Goal: Transaction & Acquisition: Purchase product/service

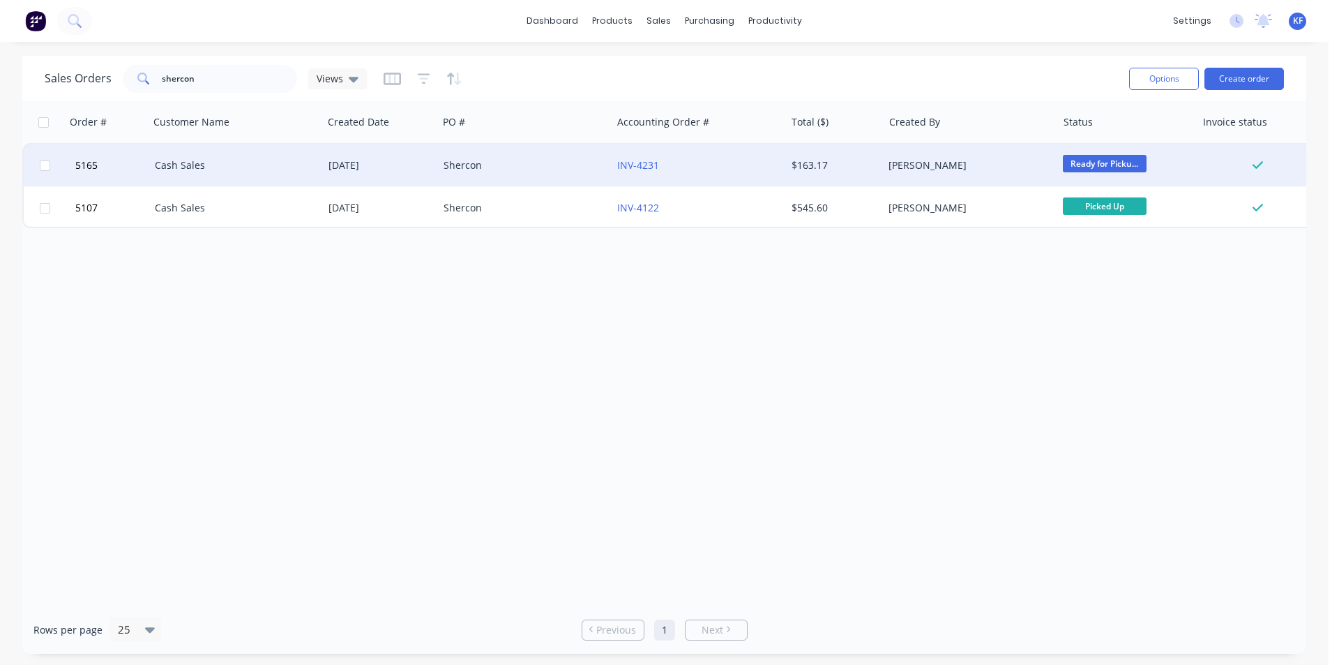
click at [1007, 158] on div "[PERSON_NAME]" at bounding box center [970, 165] width 174 height 42
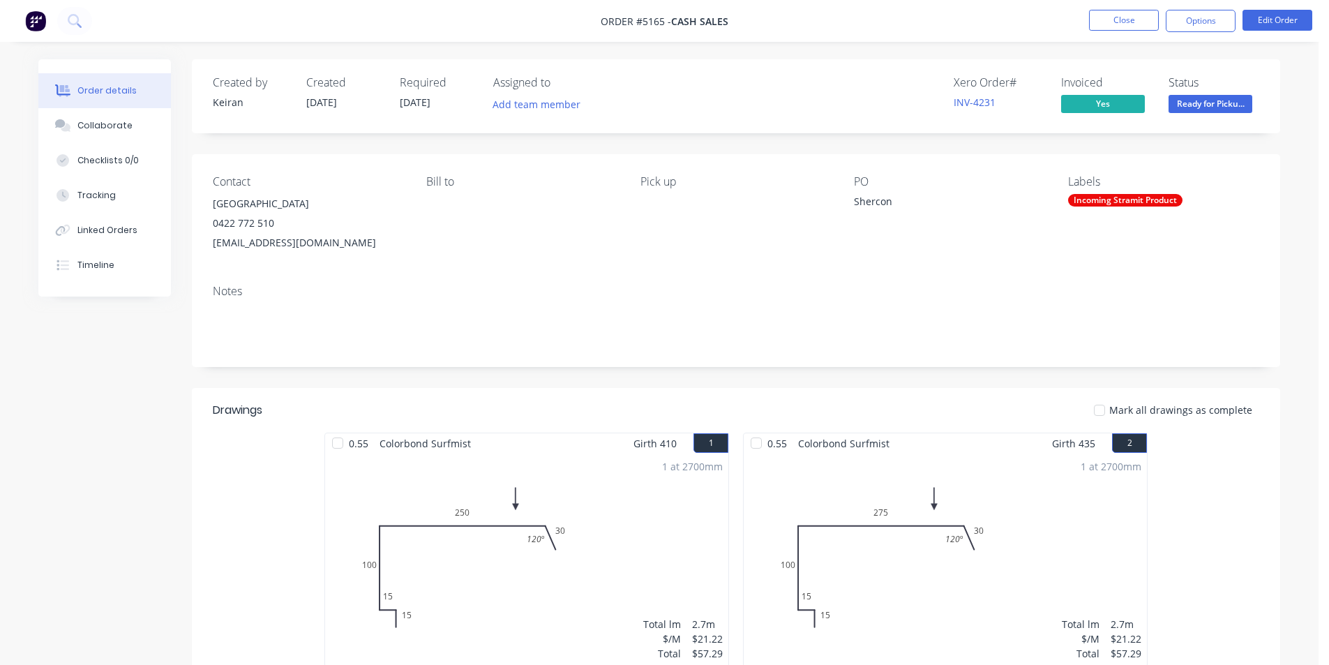
click at [1190, 108] on span "Ready for Picku..." at bounding box center [1210, 103] width 84 height 17
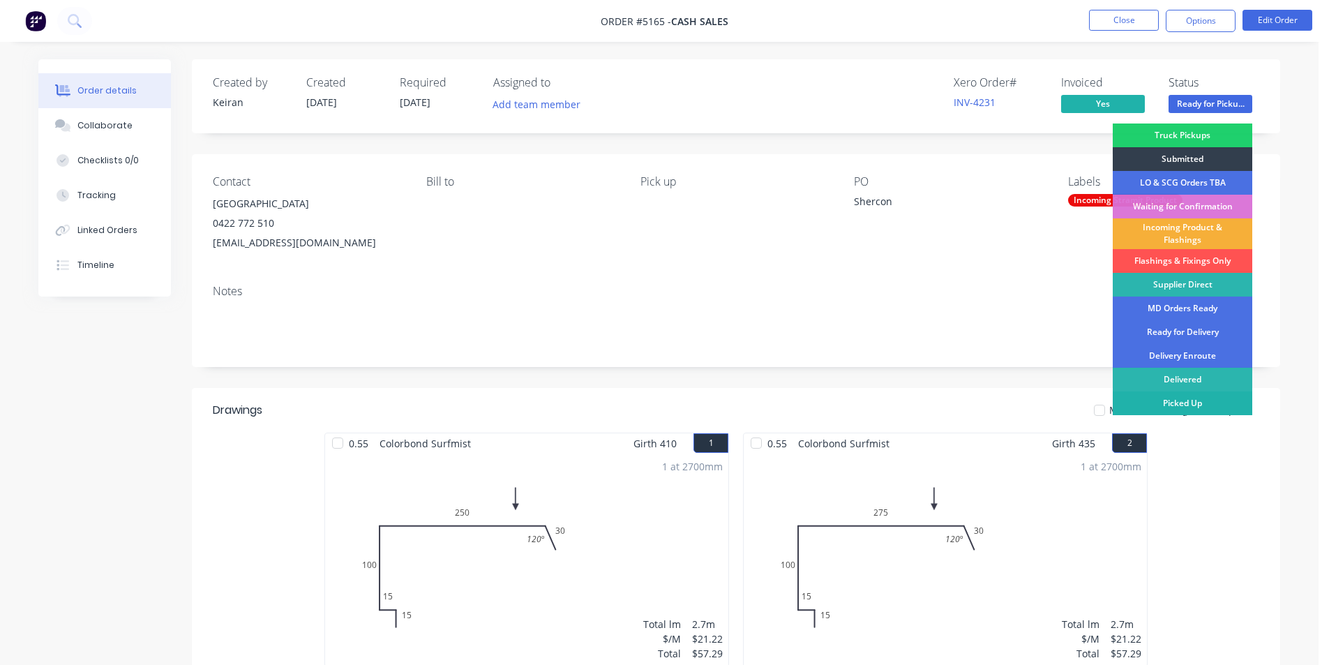
click at [1179, 395] on div "Picked Up" at bounding box center [1181, 403] width 139 height 24
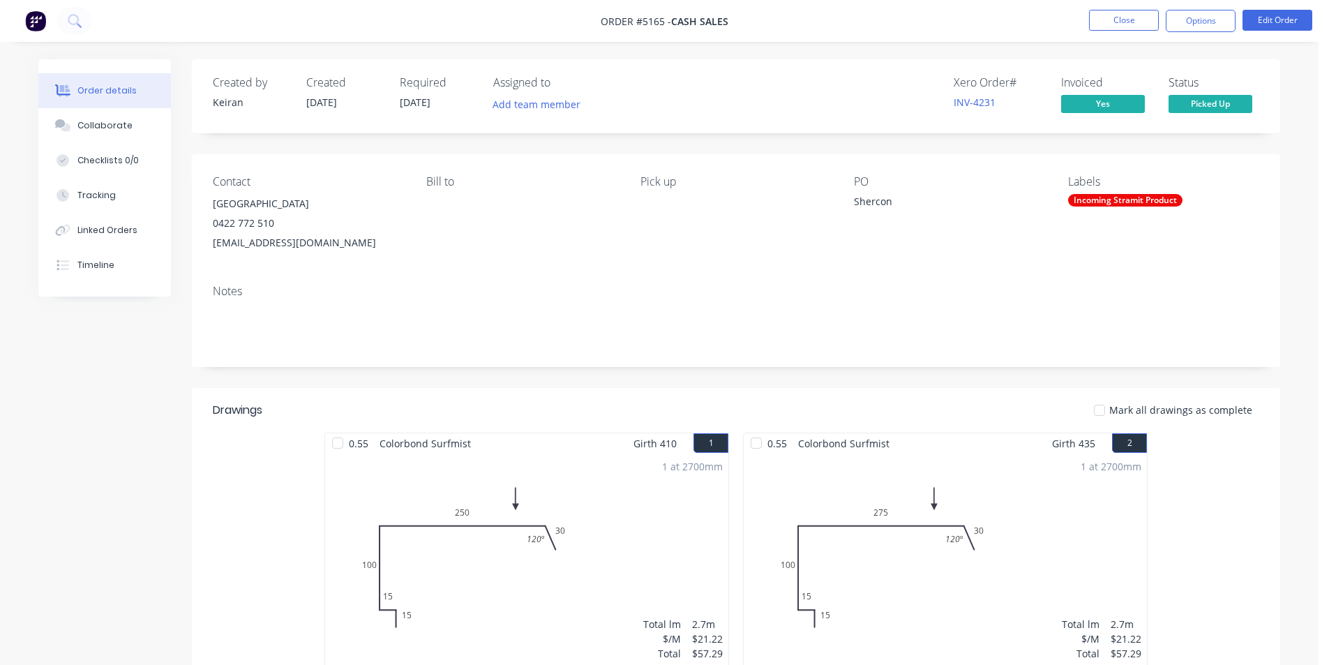
click at [1134, 4] on nav "Order #5165 - Cash Sales Close Options Edit Order" at bounding box center [664, 21] width 1329 height 42
click at [1112, 29] on button "Close" at bounding box center [1124, 20] width 70 height 21
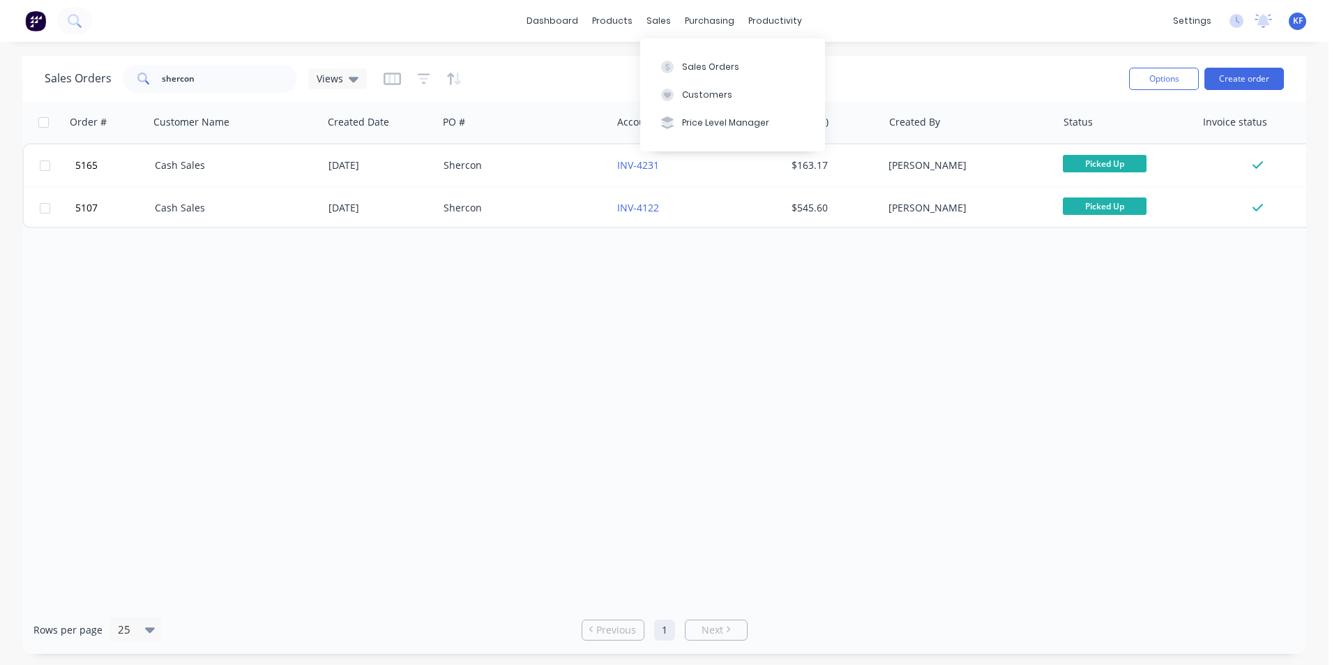
click at [687, 49] on div "Sales Orders Customers Price Level Manager" at bounding box center [732, 94] width 185 height 112
click at [688, 59] on button "Sales Orders" at bounding box center [732, 66] width 185 height 28
drag, startPoint x: 116, startPoint y: 75, endPoint x: 46, endPoint y: 71, distance: 69.8
click at [50, 72] on div "Sales Orders shercon Views" at bounding box center [206, 79] width 322 height 28
click at [648, 23] on div "sales" at bounding box center [659, 20] width 38 height 21
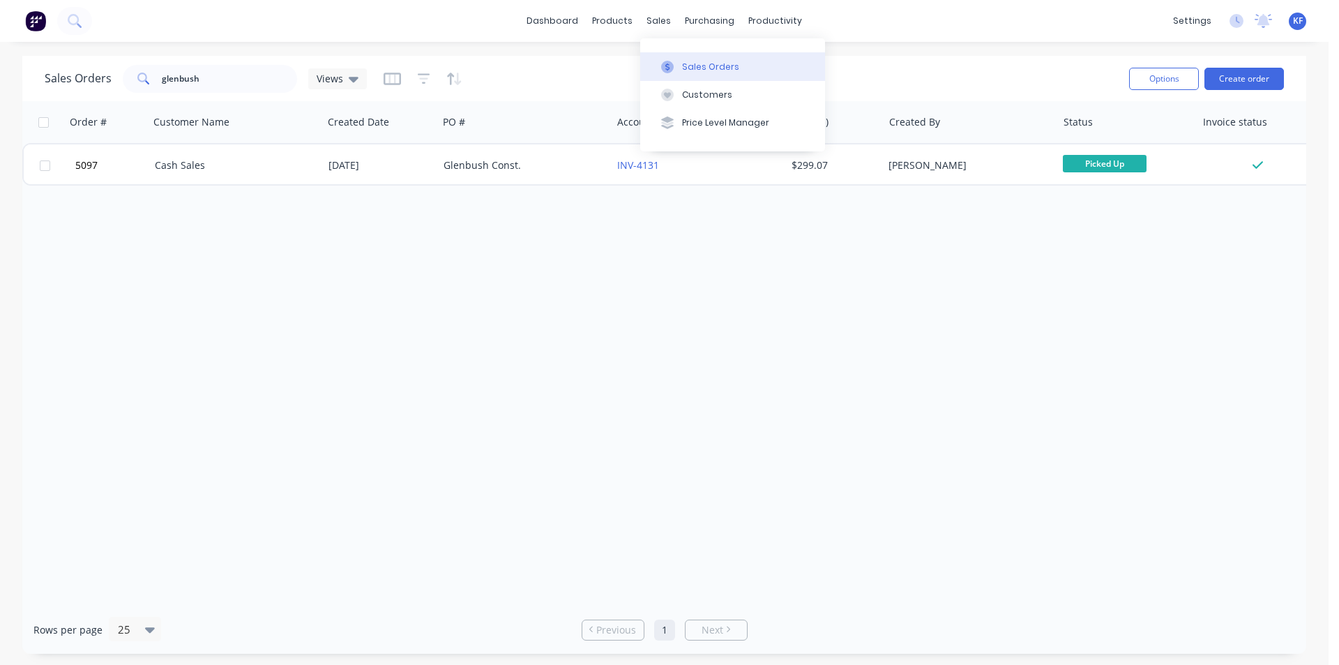
click at [677, 61] on div at bounding box center [667, 67] width 21 height 13
drag, startPoint x: 181, startPoint y: 79, endPoint x: 139, endPoint y: 68, distance: 43.3
click at [139, 68] on div "glenbush" at bounding box center [210, 79] width 174 height 28
type input "a spe"
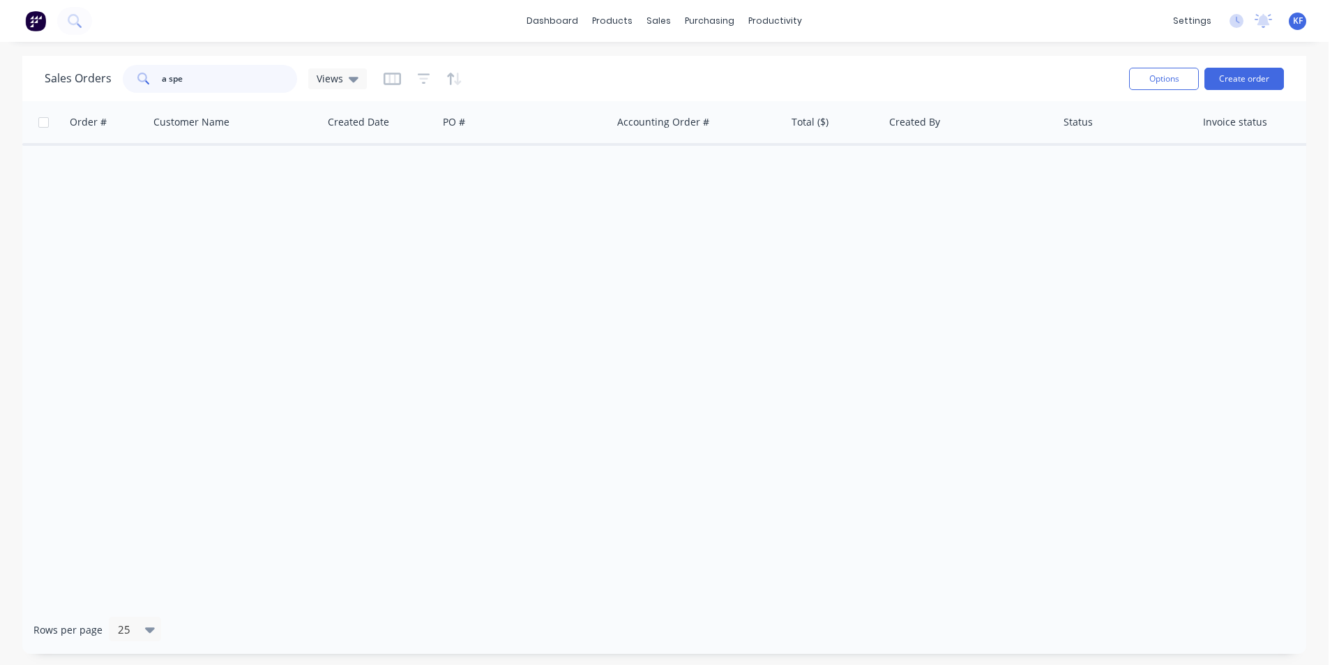
drag, startPoint x: 192, startPoint y: 80, endPoint x: 159, endPoint y: 74, distance: 34.1
click at [158, 73] on div "a spe" at bounding box center [210, 79] width 174 height 28
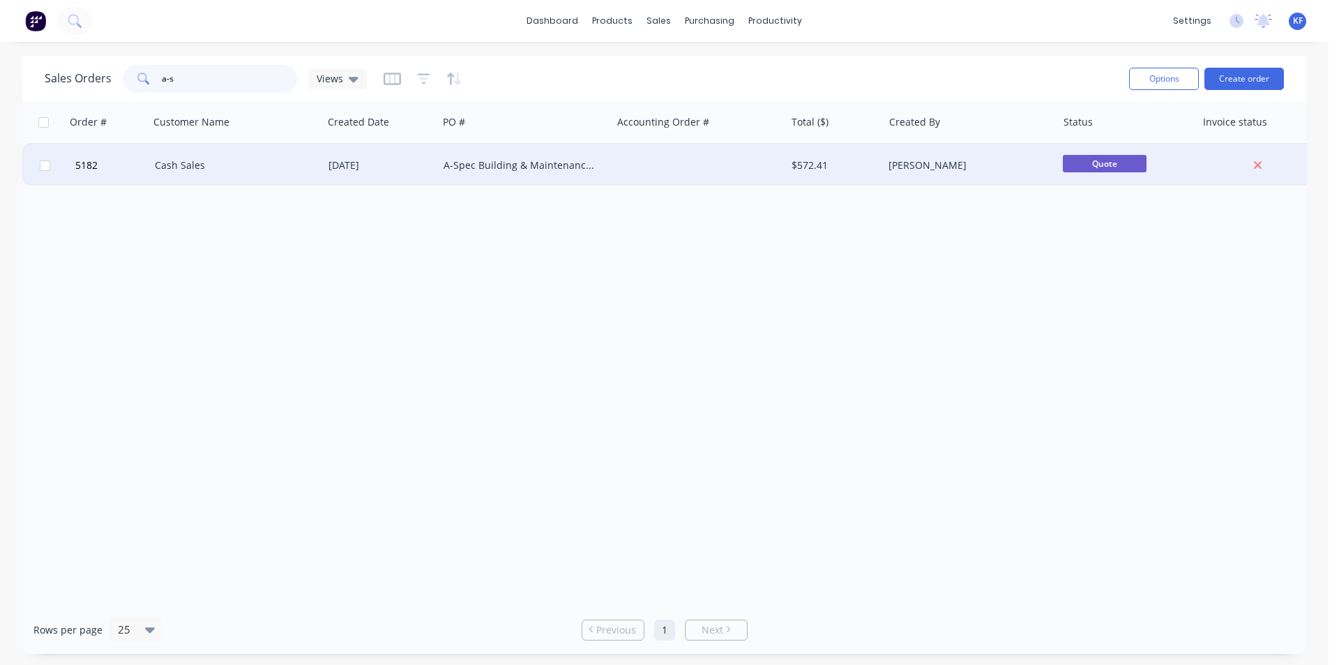
type input "a-s"
click at [278, 167] on div "Cash Sales" at bounding box center [232, 165] width 155 height 14
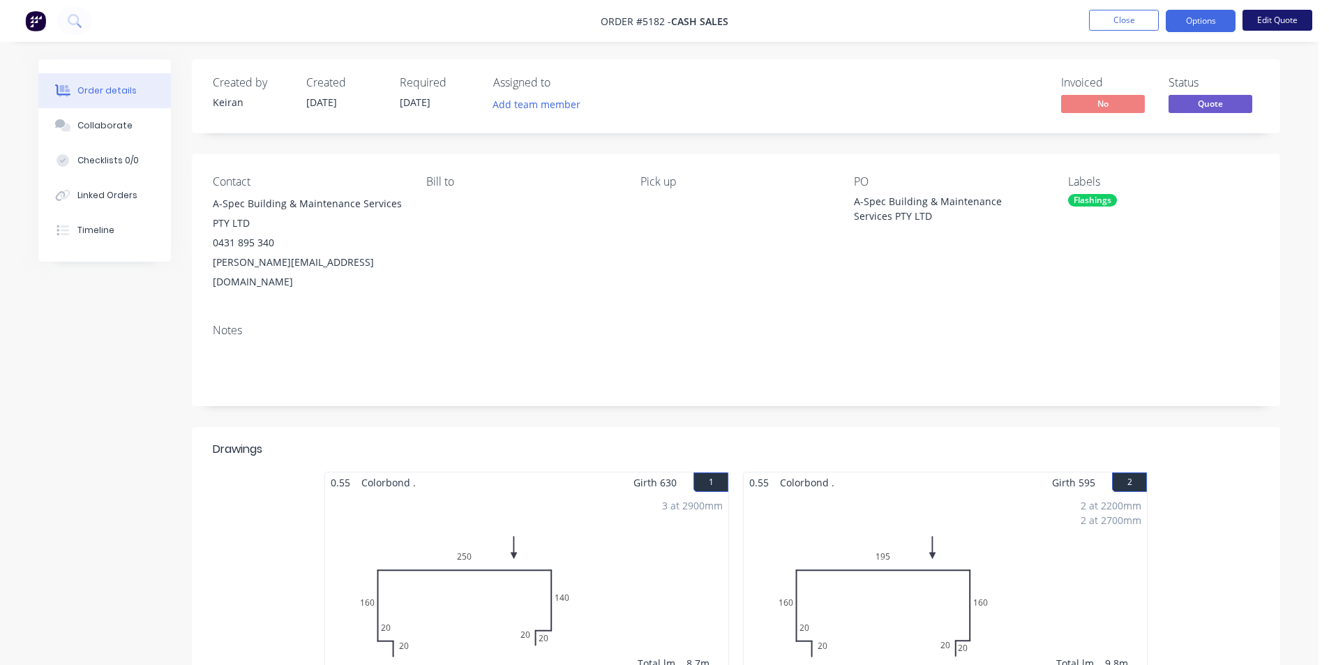
click at [1264, 18] on button "Edit Quote" at bounding box center [1277, 20] width 70 height 21
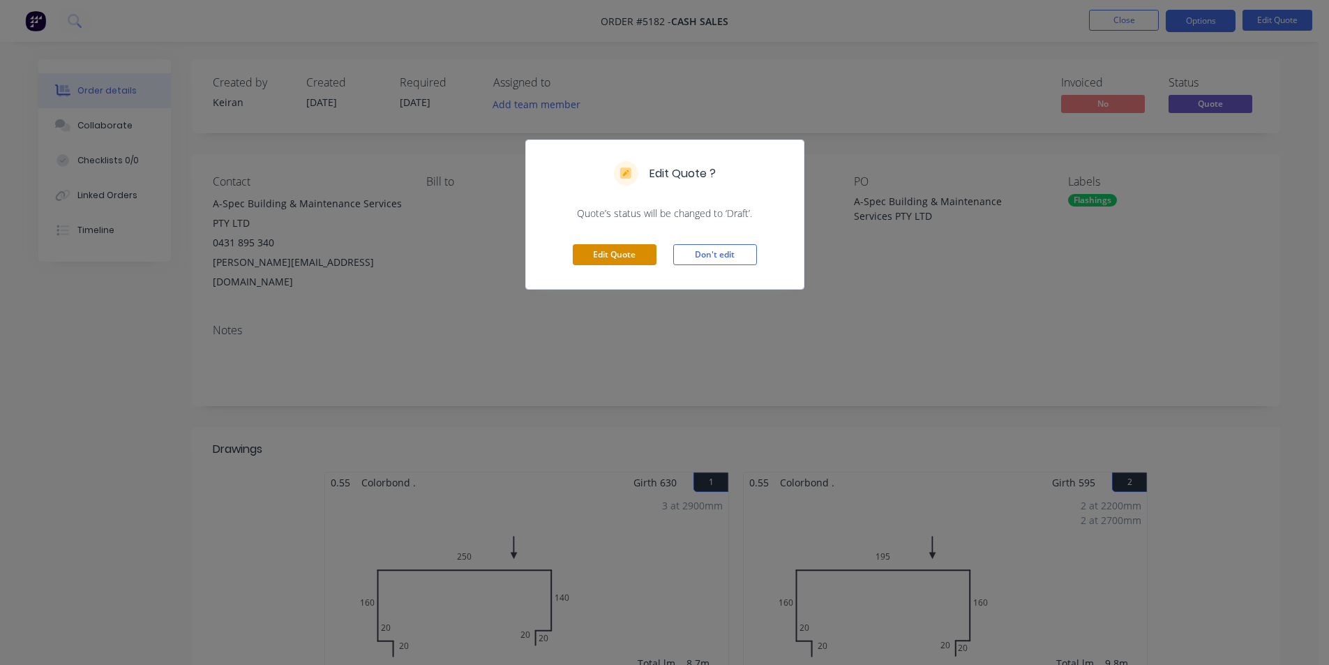
click at [633, 251] on button "Edit Quote" at bounding box center [615, 254] width 84 height 21
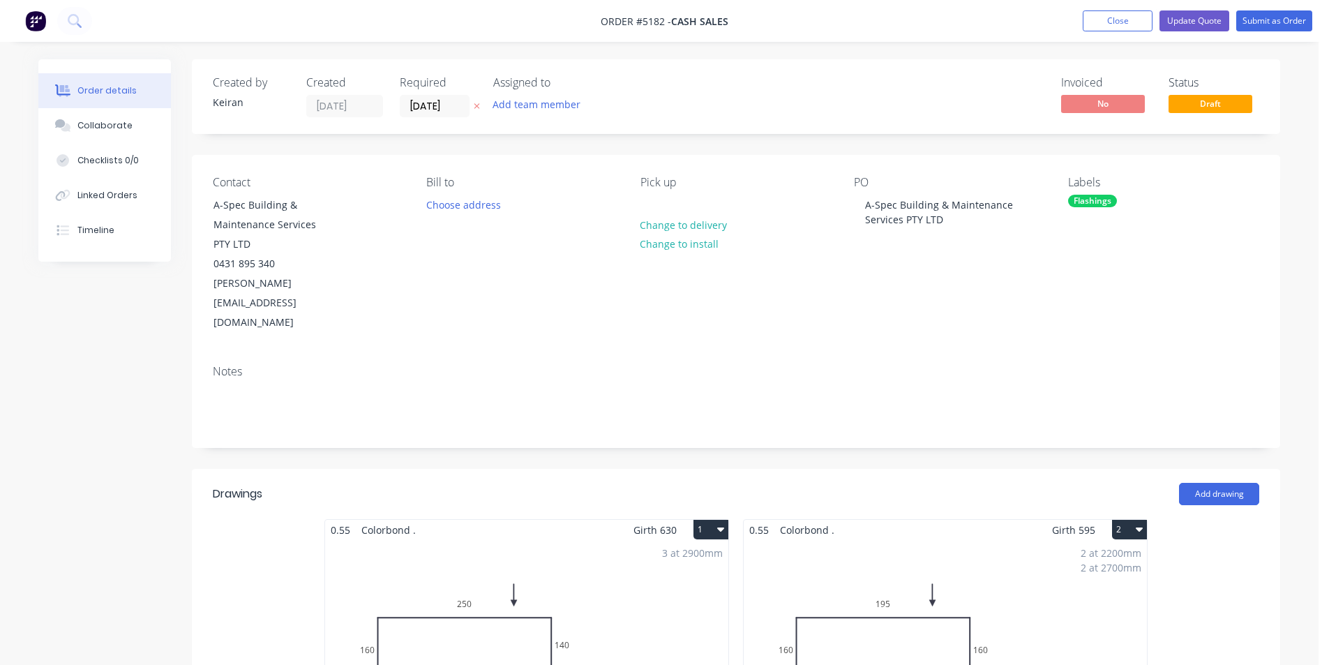
click at [519, 561] on div "3 at 2900mm Total lm $/M Total 8.7m $28.73 $249.95" at bounding box center [526, 646] width 403 height 213
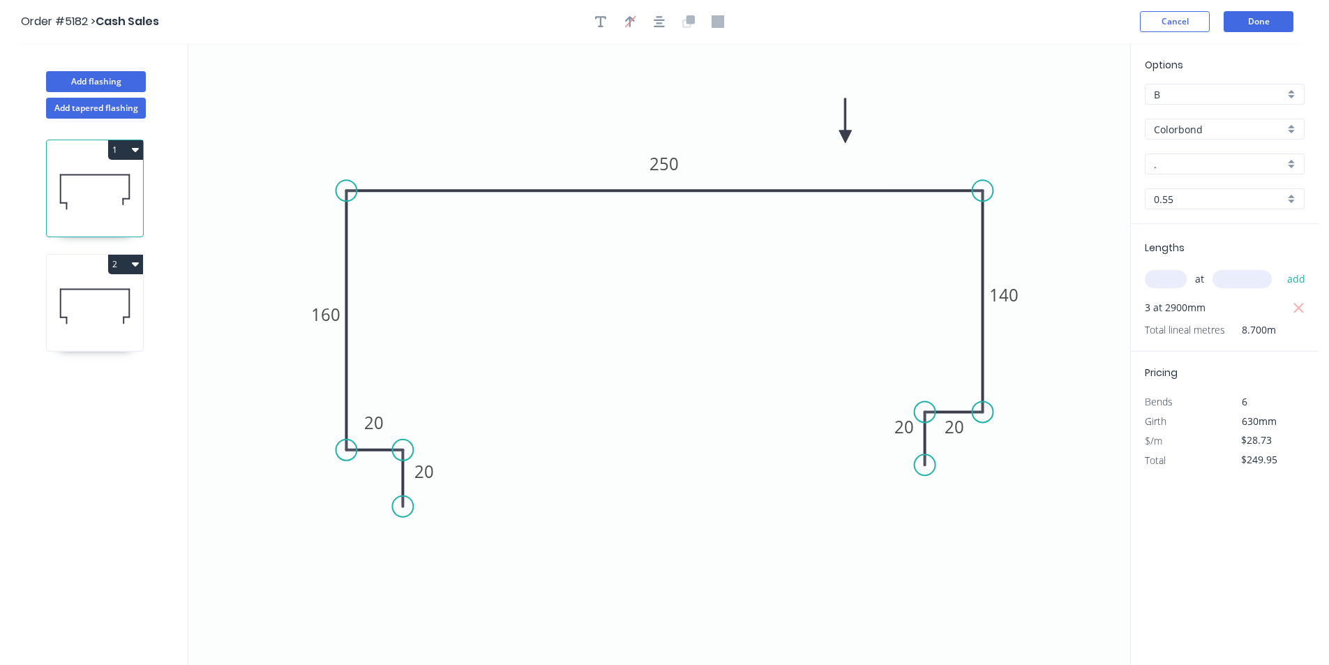
click at [1199, 165] on input "." at bounding box center [1218, 164] width 130 height 15
click at [1220, 179] on div "Dune" at bounding box center [1224, 191] width 158 height 24
type input "Dune"
click at [1247, 21] on button "Done" at bounding box center [1258, 21] width 70 height 21
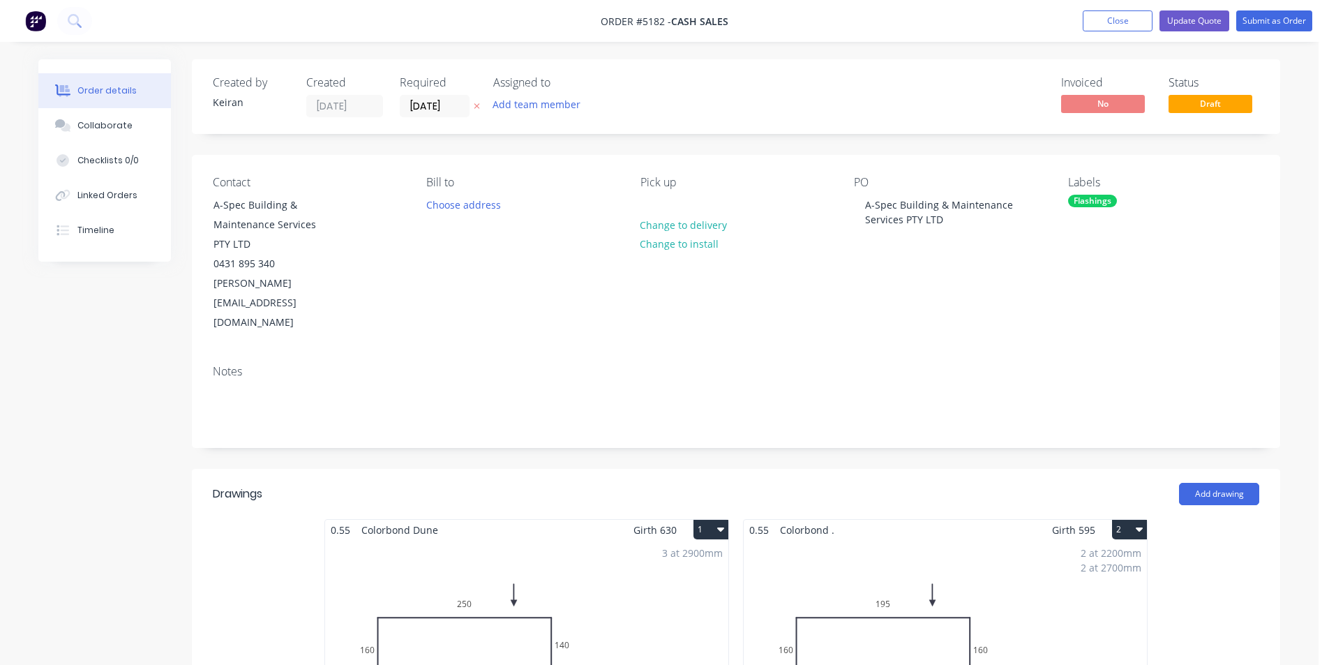
click at [1042, 540] on div "2 at 2200mm 2 at 2700mm Total lm $/M Total 9.8m $25.68 $251.66" at bounding box center [944, 646] width 403 height 213
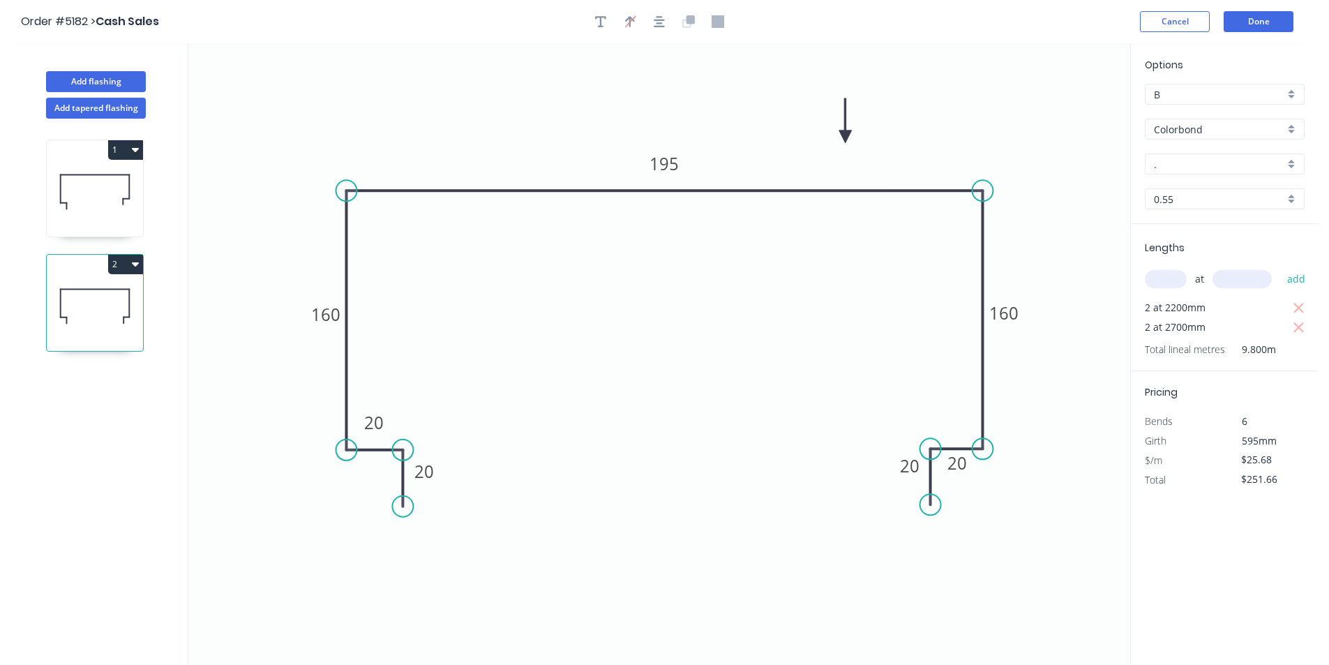
click at [1211, 158] on input "." at bounding box center [1218, 164] width 130 height 15
click at [1206, 196] on div "Dune" at bounding box center [1224, 191] width 158 height 24
type input "Dune"
click at [1265, 25] on button "Done" at bounding box center [1258, 21] width 70 height 21
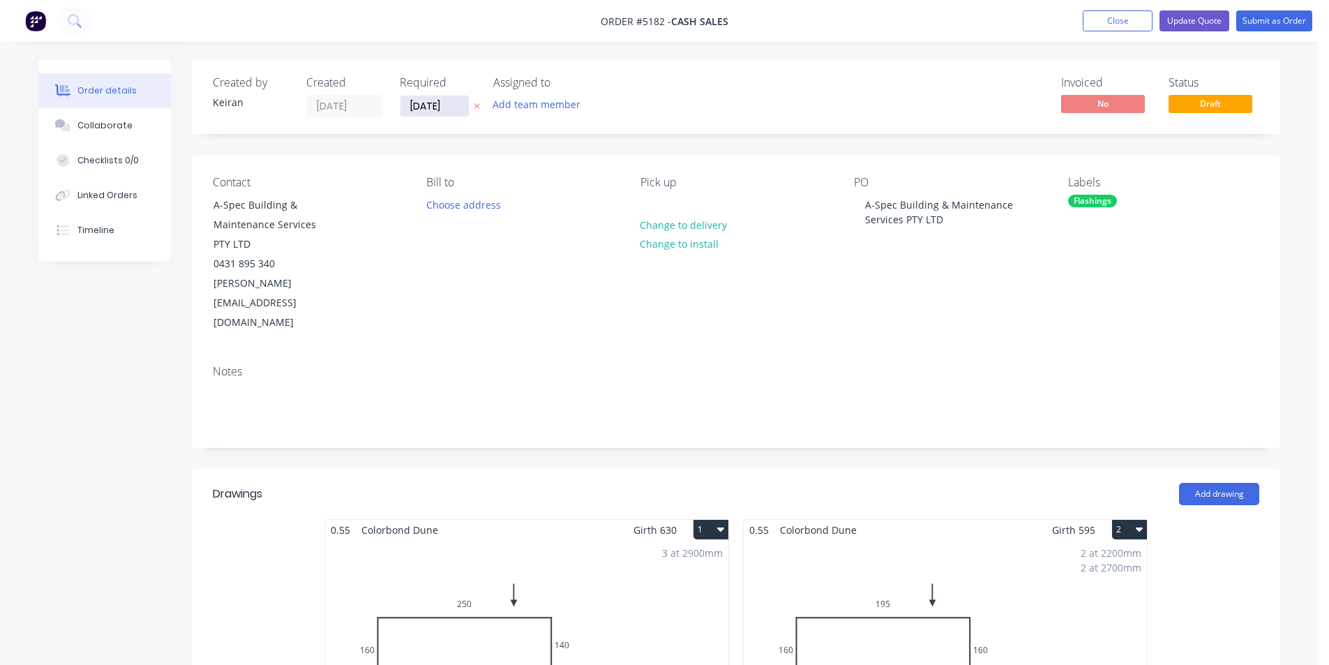
click at [453, 112] on input "[DATE]" at bounding box center [434, 106] width 68 height 21
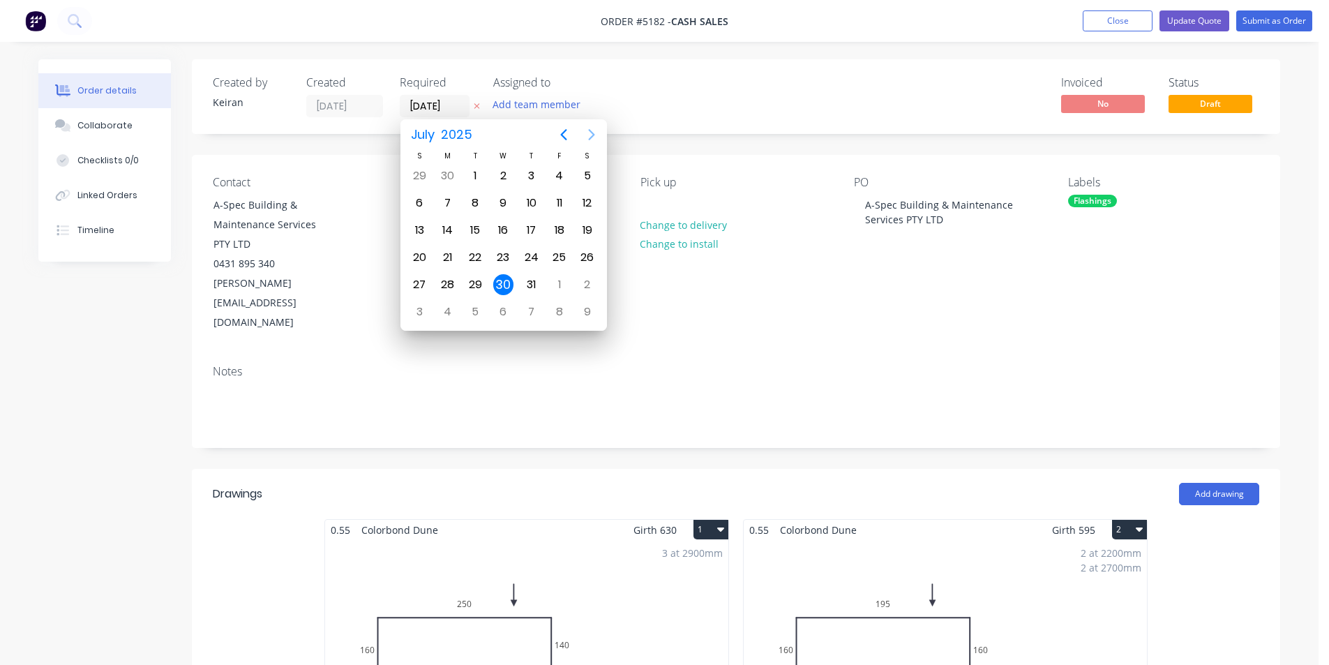
click at [589, 136] on icon "Next page" at bounding box center [591, 134] width 17 height 17
click at [497, 232] on div "13" at bounding box center [503, 230] width 21 height 21
type input "[DATE]"
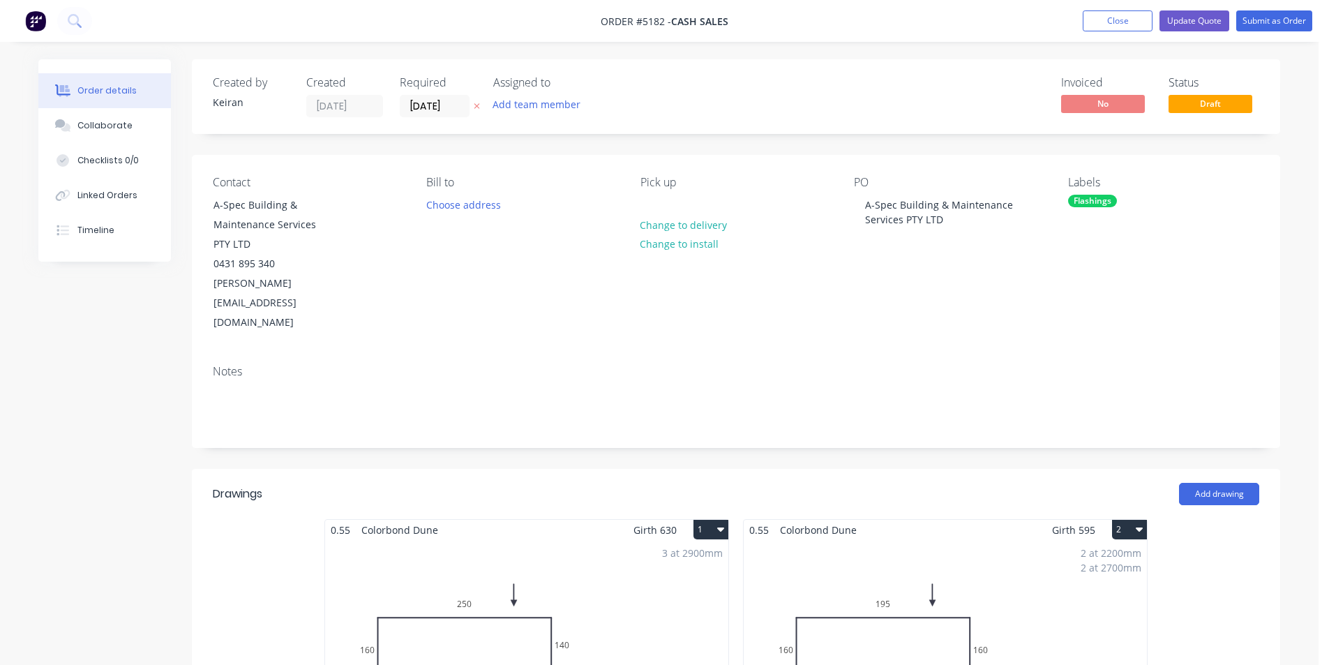
click at [1296, 31] on nav "Order #5182 - Cash Sales Add product Close Update Quote Submit as Order" at bounding box center [664, 21] width 1329 height 42
click at [1293, 28] on button "Submit as Order" at bounding box center [1274, 20] width 76 height 21
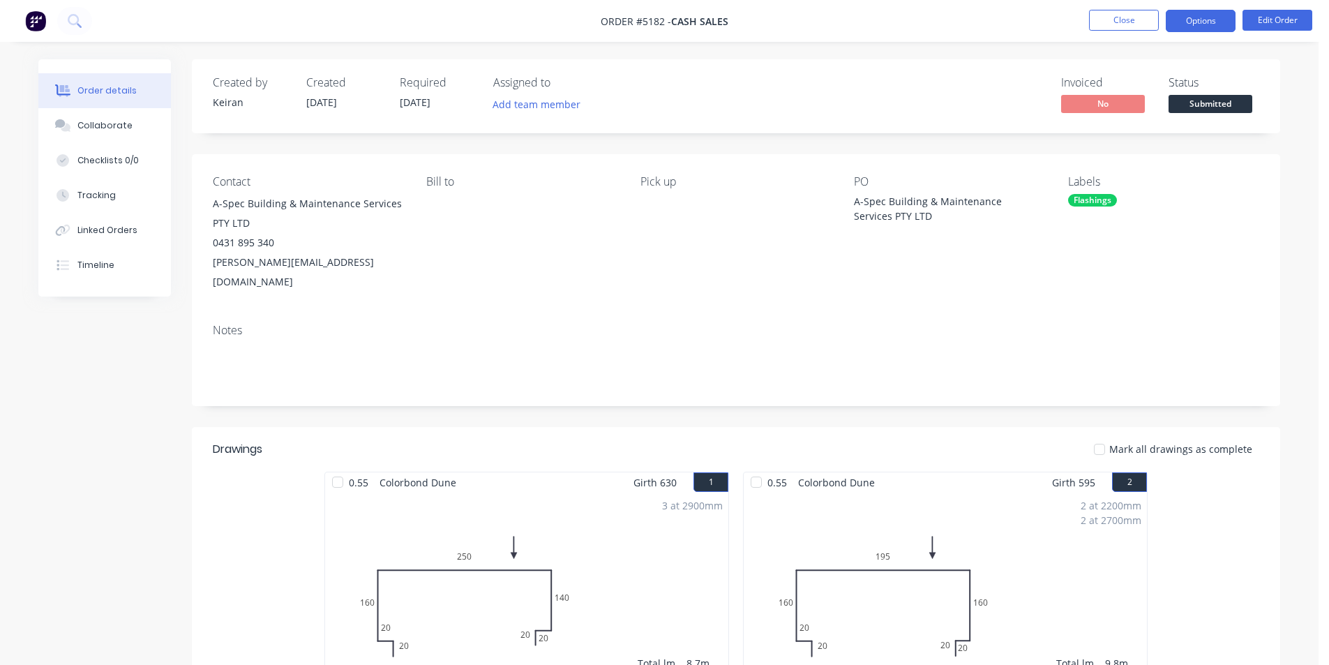
click at [1206, 27] on button "Options" at bounding box center [1200, 21] width 70 height 22
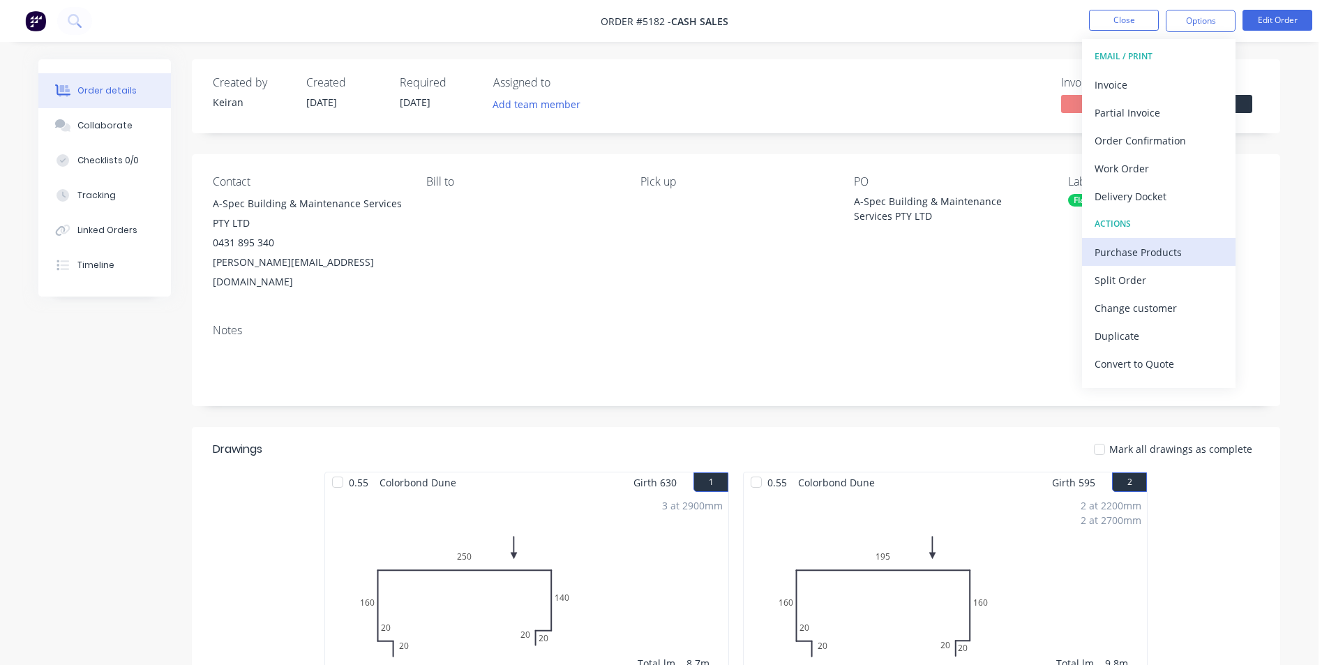
click at [1142, 250] on div "Purchase Products" at bounding box center [1158, 252] width 128 height 20
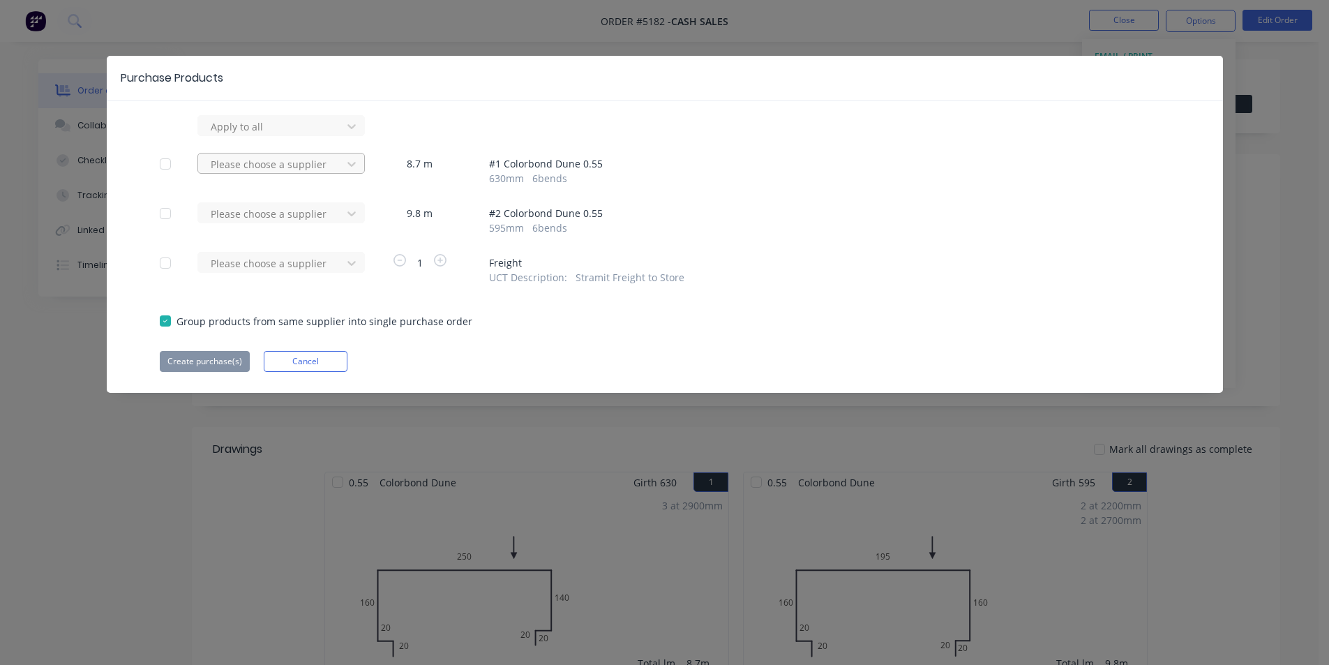
click at [317, 135] on div at bounding box center [272, 126] width 126 height 17
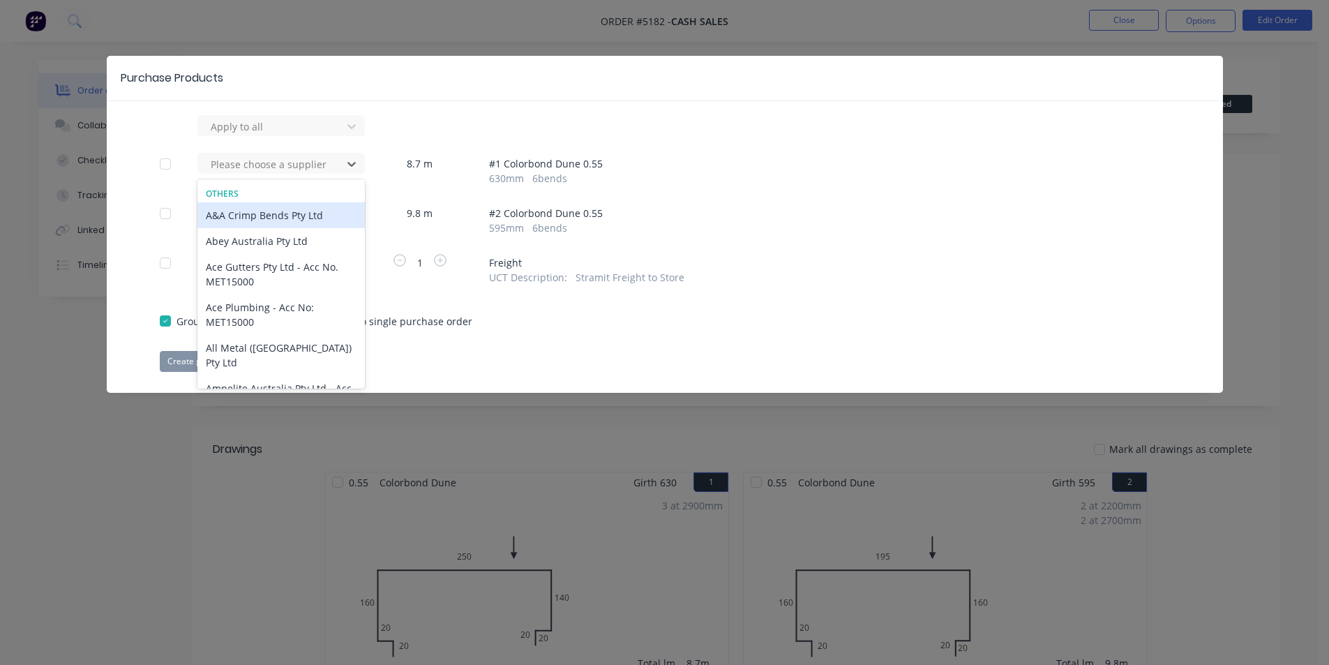
click at [305, 220] on div "A&A Crimp Bends Pty Ltd" at bounding box center [280, 215] width 167 height 26
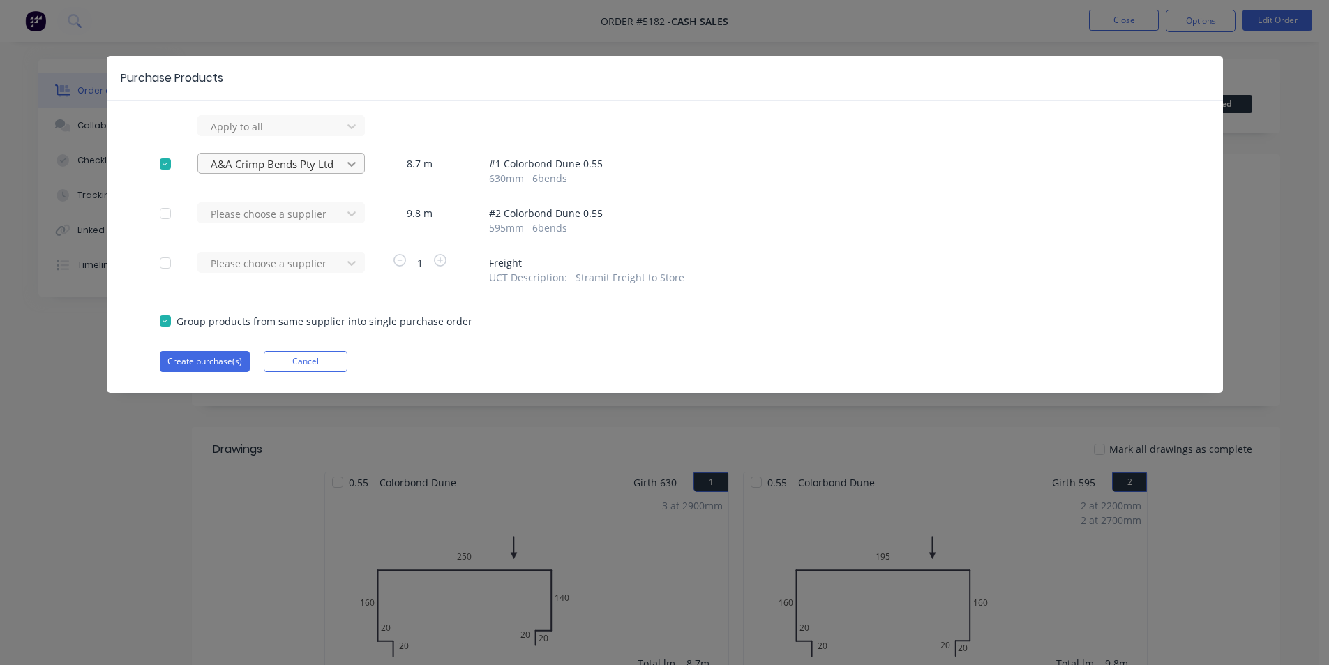
click at [347, 133] on icon at bounding box center [352, 126] width 14 height 14
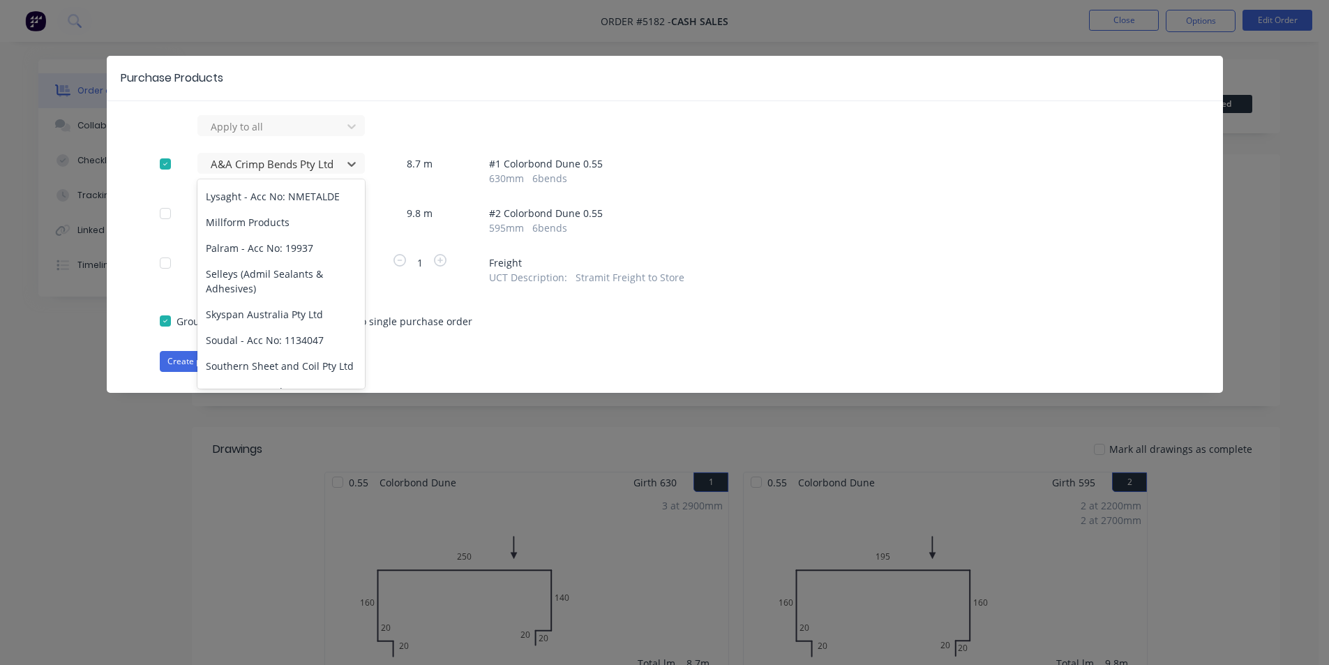
scroll to position [1107, 0]
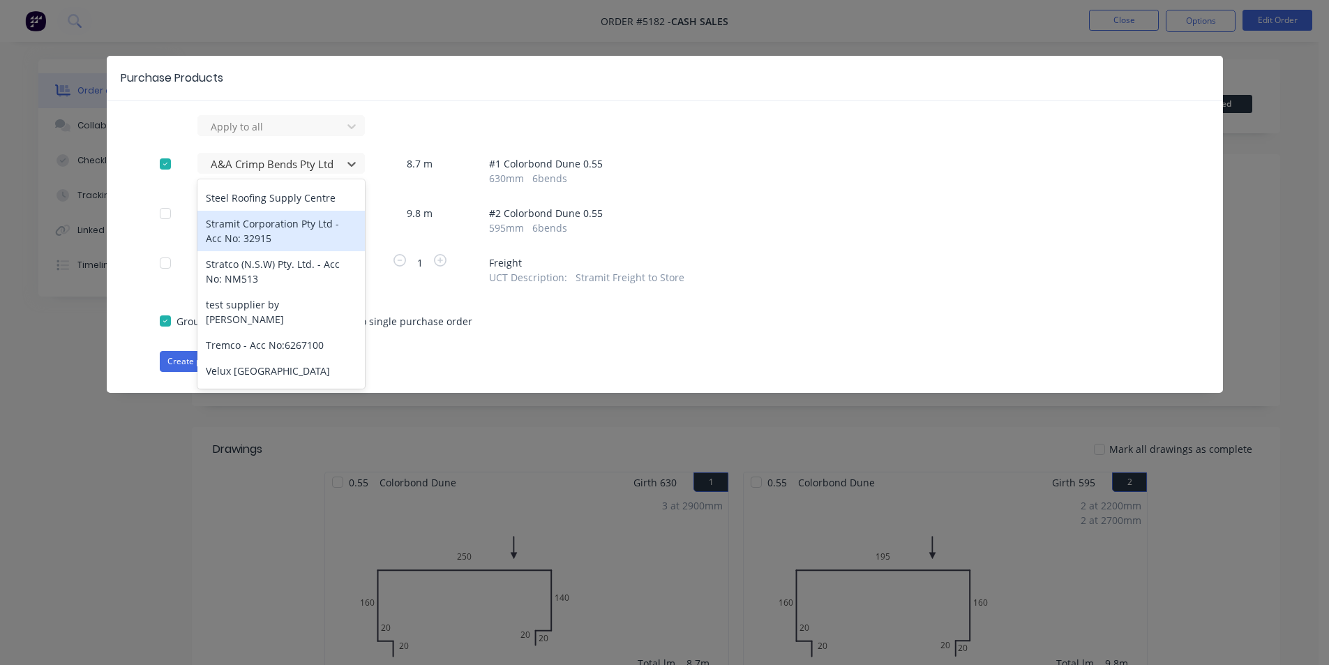
click at [252, 220] on div "Stramit Corporation Pty Ltd - Acc No: 32915" at bounding box center [280, 231] width 167 height 40
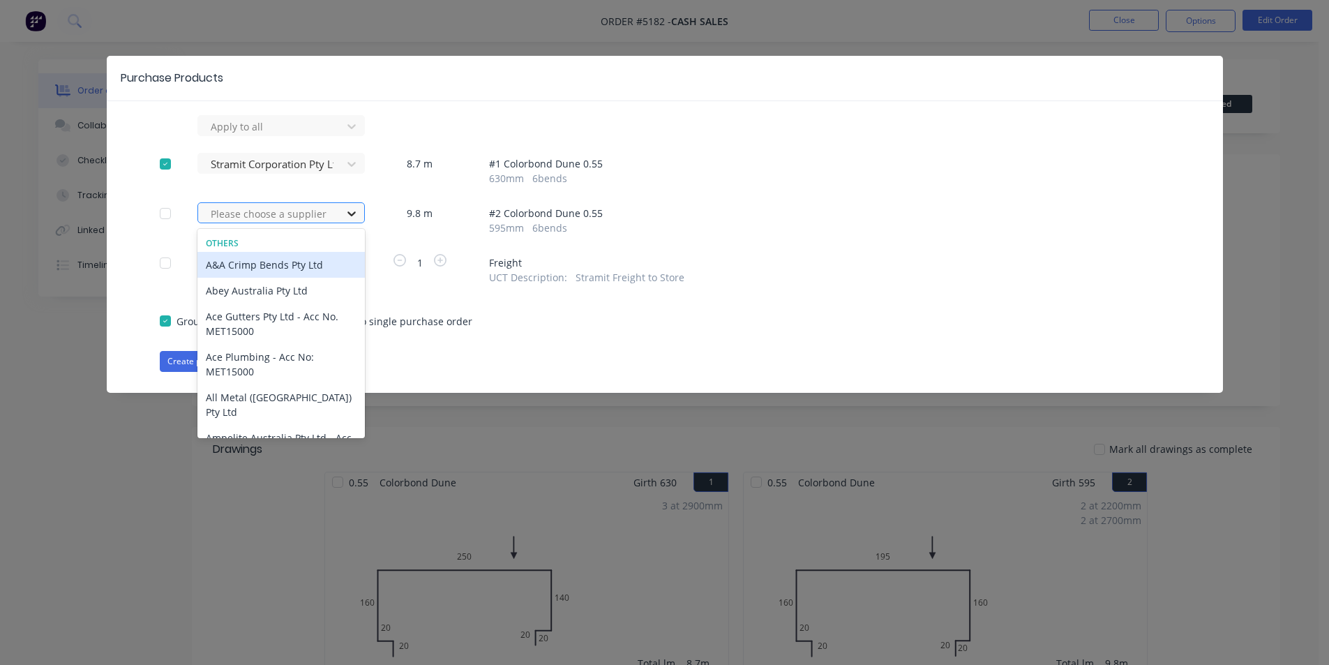
click at [346, 210] on icon at bounding box center [352, 213] width 14 height 14
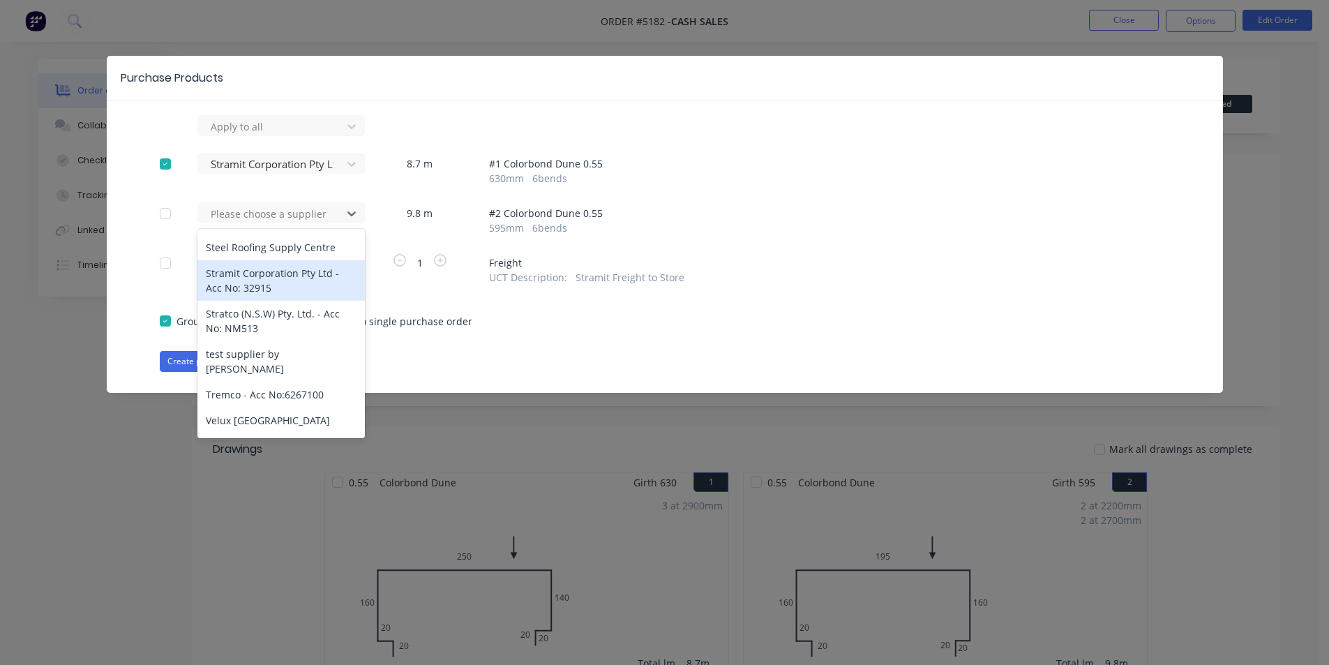
click at [275, 271] on div "Stramit Corporation Pty Ltd - Acc No: 32915" at bounding box center [280, 280] width 167 height 40
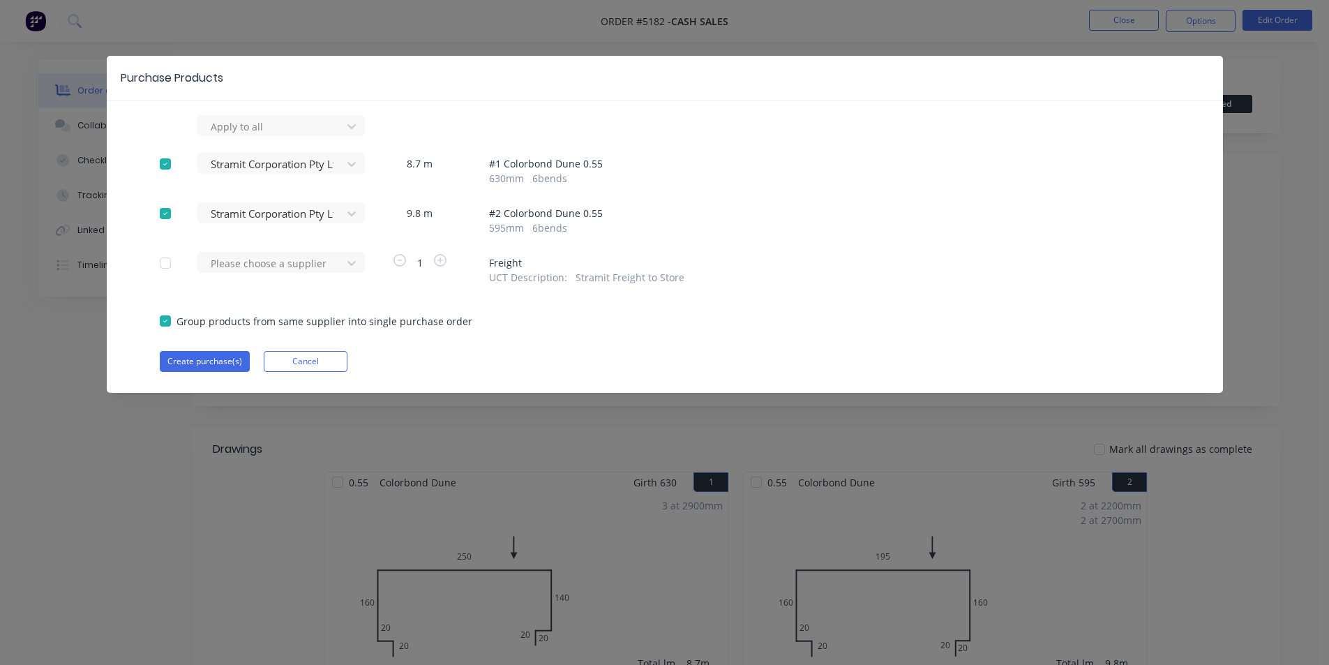
click at [345, 277] on div "Please choose a supplier" at bounding box center [273, 268] width 153 height 33
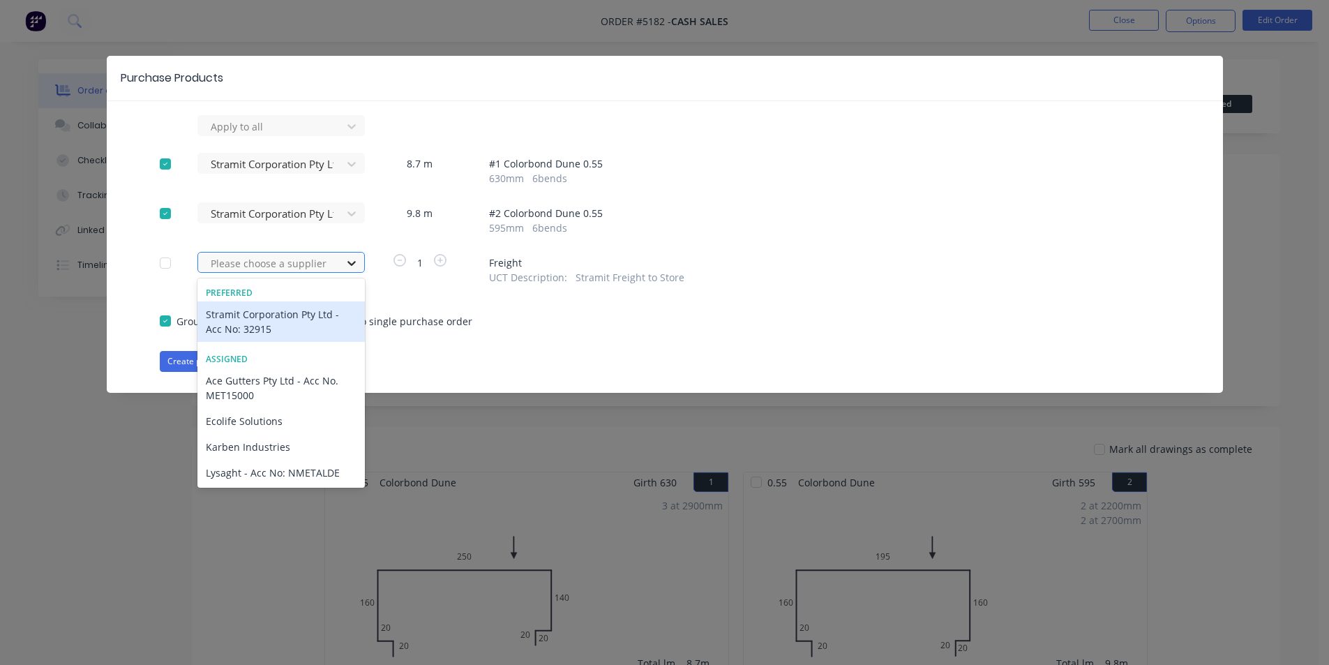
click at [342, 264] on div at bounding box center [351, 263] width 25 height 22
click at [301, 321] on div "Stramit Corporation Pty Ltd - Acc No: 32915" at bounding box center [280, 321] width 167 height 40
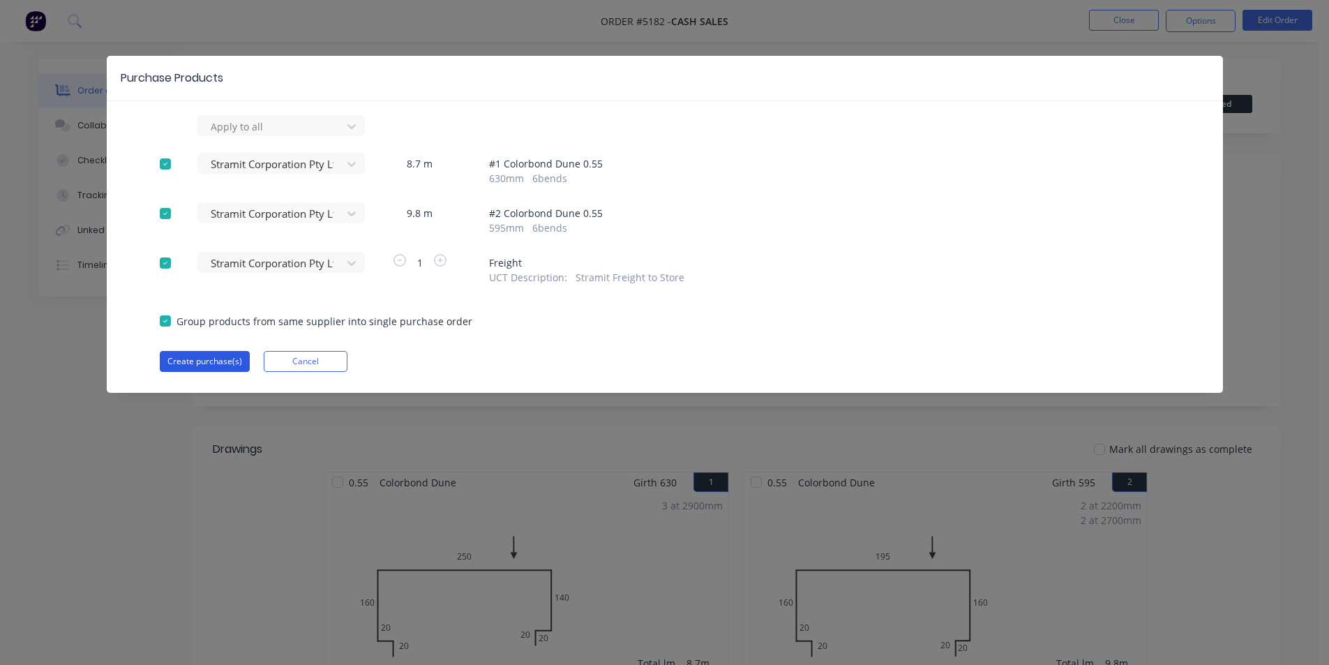
click at [208, 368] on button "Create purchase(s)" at bounding box center [205, 361] width 90 height 21
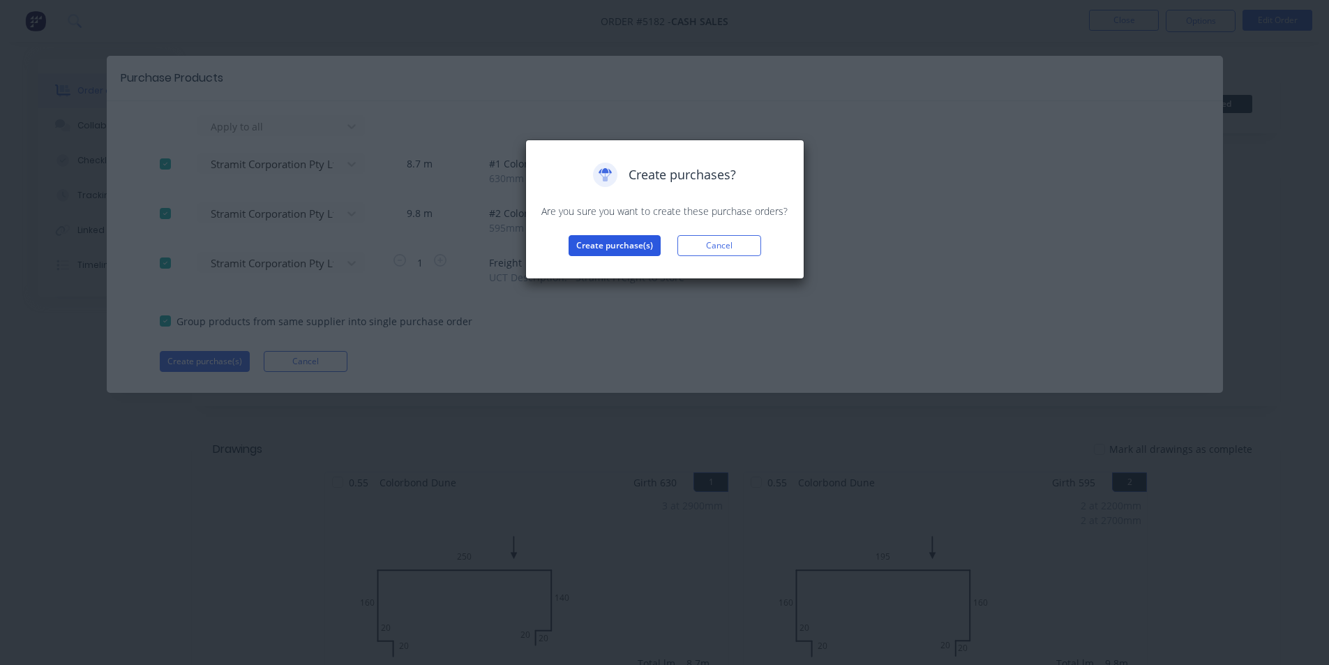
click at [604, 241] on button "Create purchase(s)" at bounding box center [614, 245] width 92 height 21
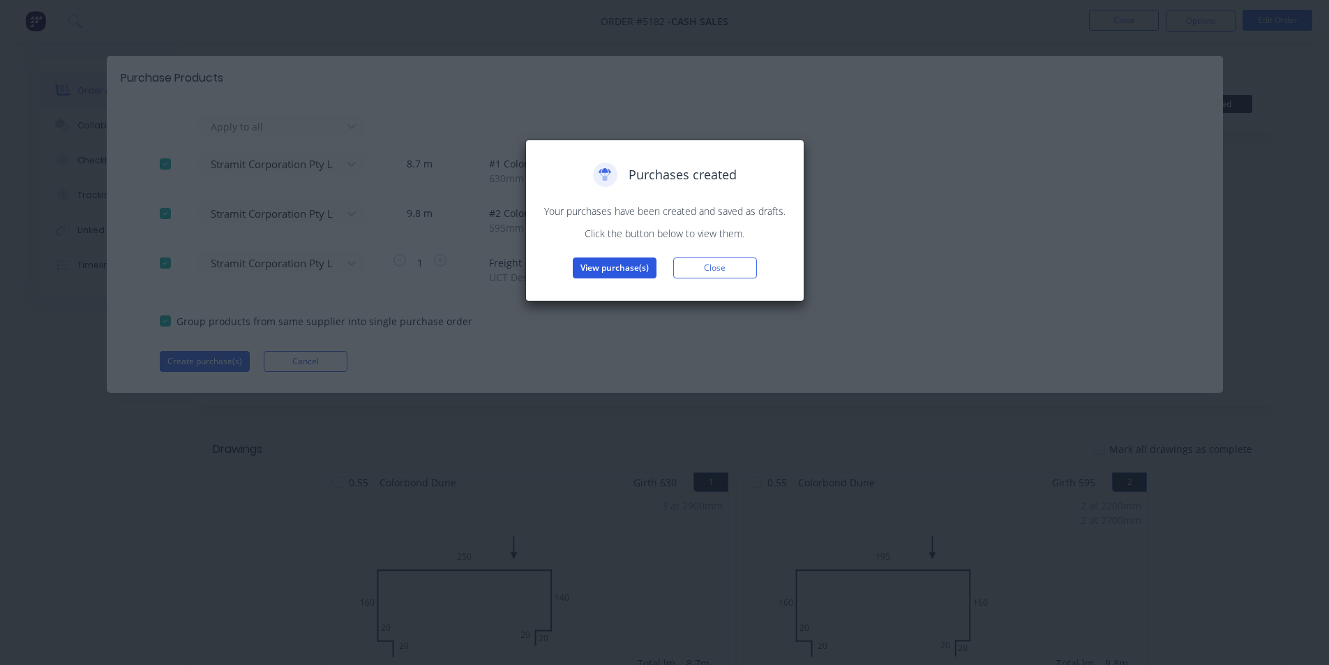
click at [638, 262] on button "View purchase(s)" at bounding box center [615, 267] width 84 height 21
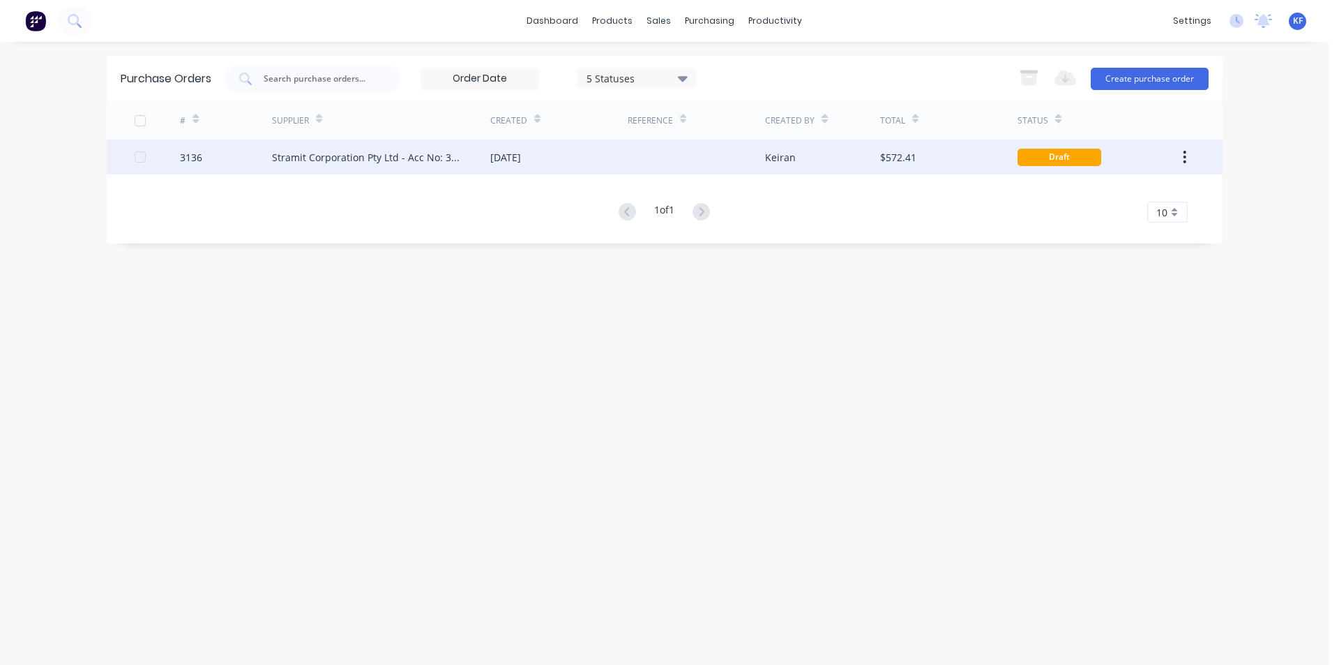
click at [566, 158] on div "[DATE]" at bounding box center [558, 156] width 137 height 35
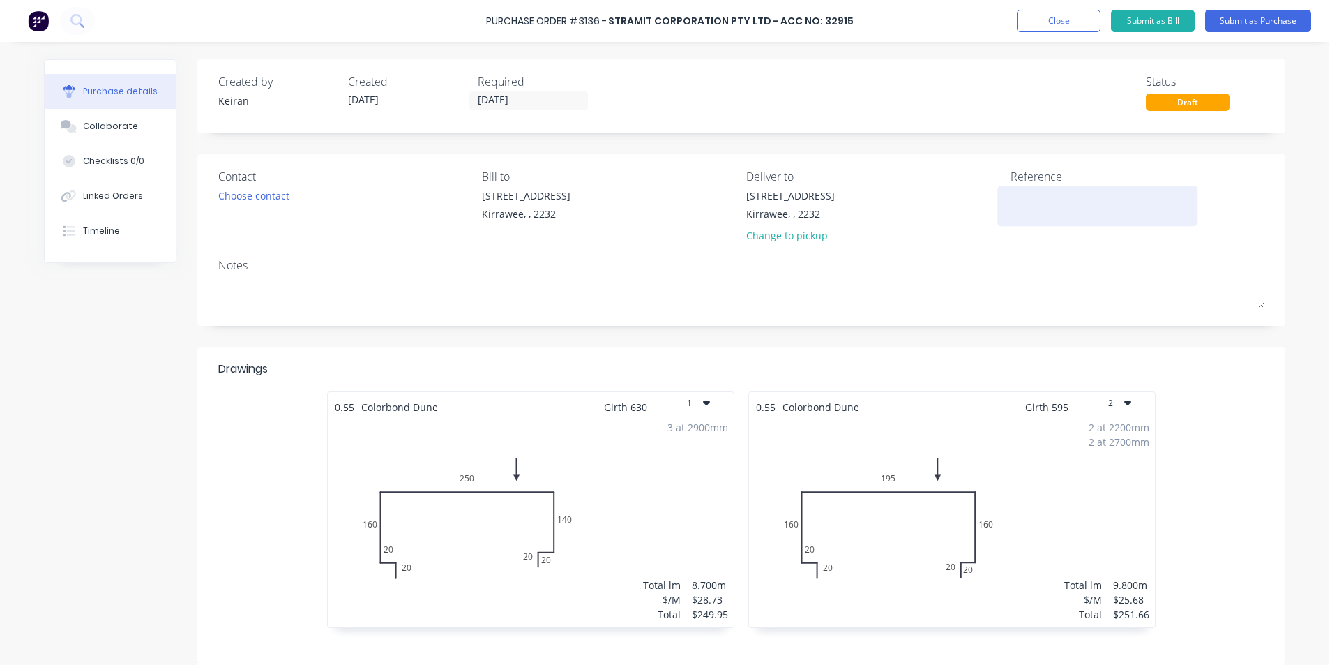
click at [1061, 195] on textarea at bounding box center [1098, 203] width 174 height 31
type textarea "x"
type textarea "A"
type textarea "x"
type textarea "A-"
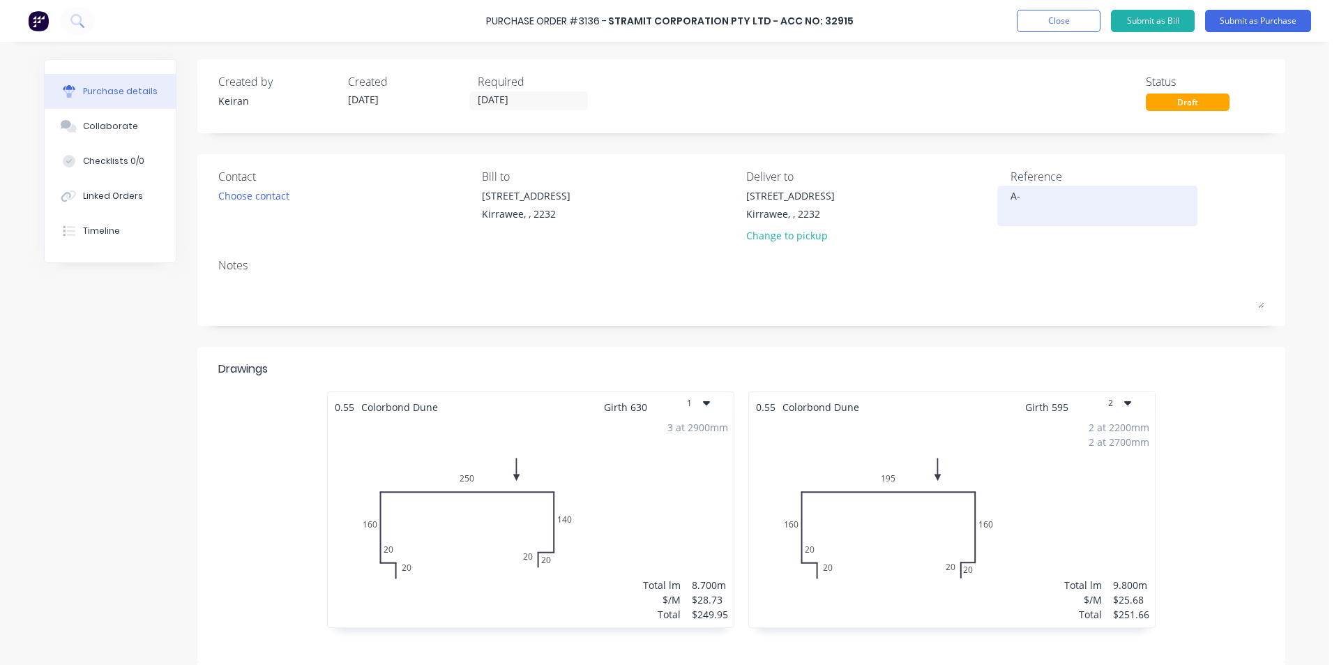
type textarea "x"
type textarea "A-S"
type textarea "x"
type textarea "A-Sp"
type textarea "x"
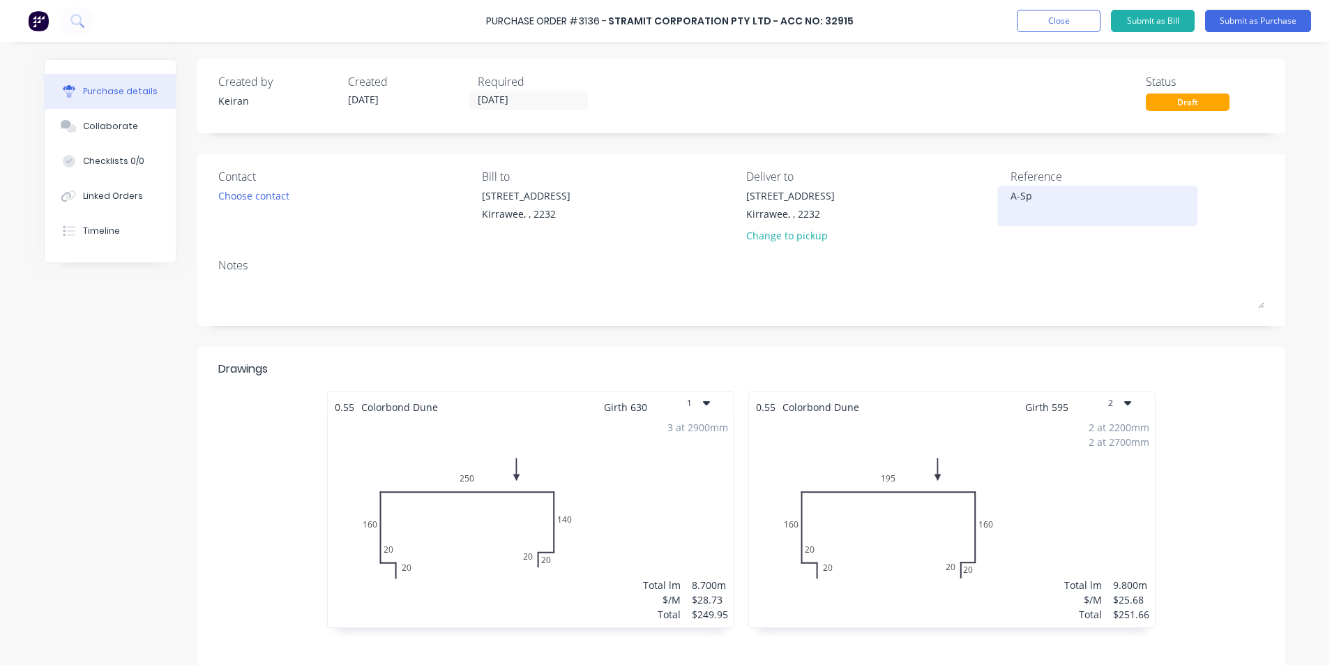
type textarea "A-Spe"
type textarea "x"
type textarea "A-Spec"
type textarea "x"
type textarea "A-Spec"
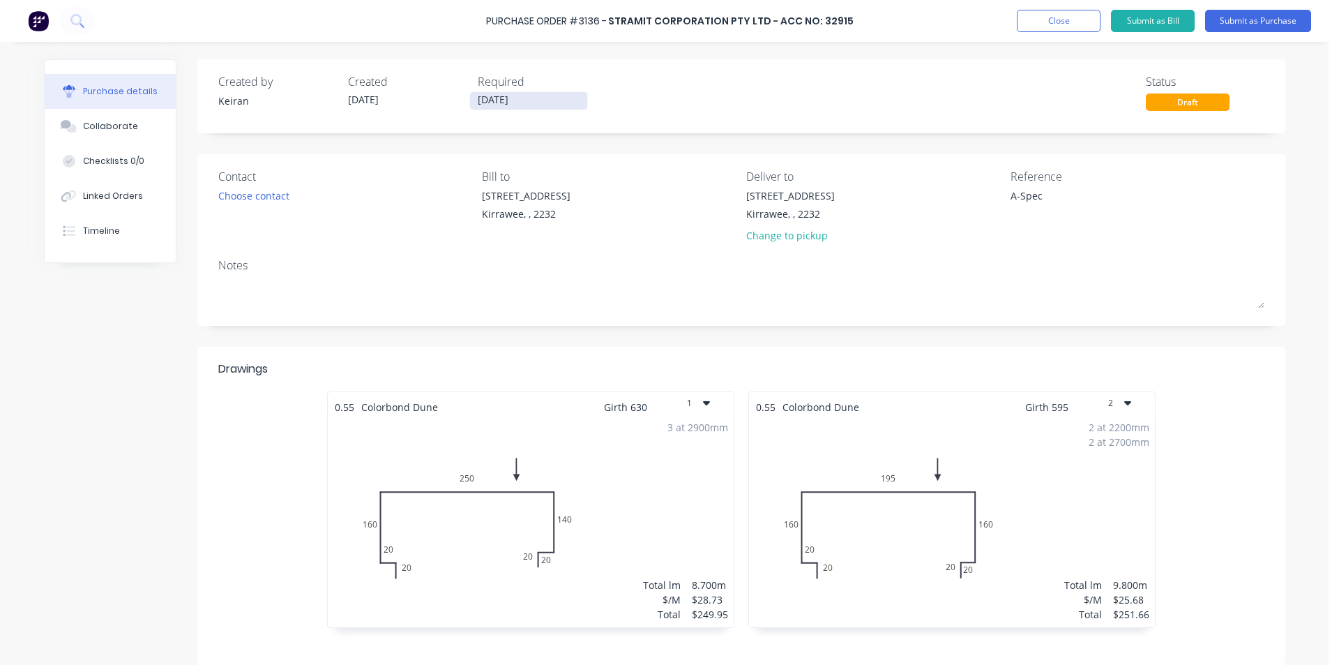
click at [506, 103] on input "[DATE]" at bounding box center [528, 100] width 117 height 17
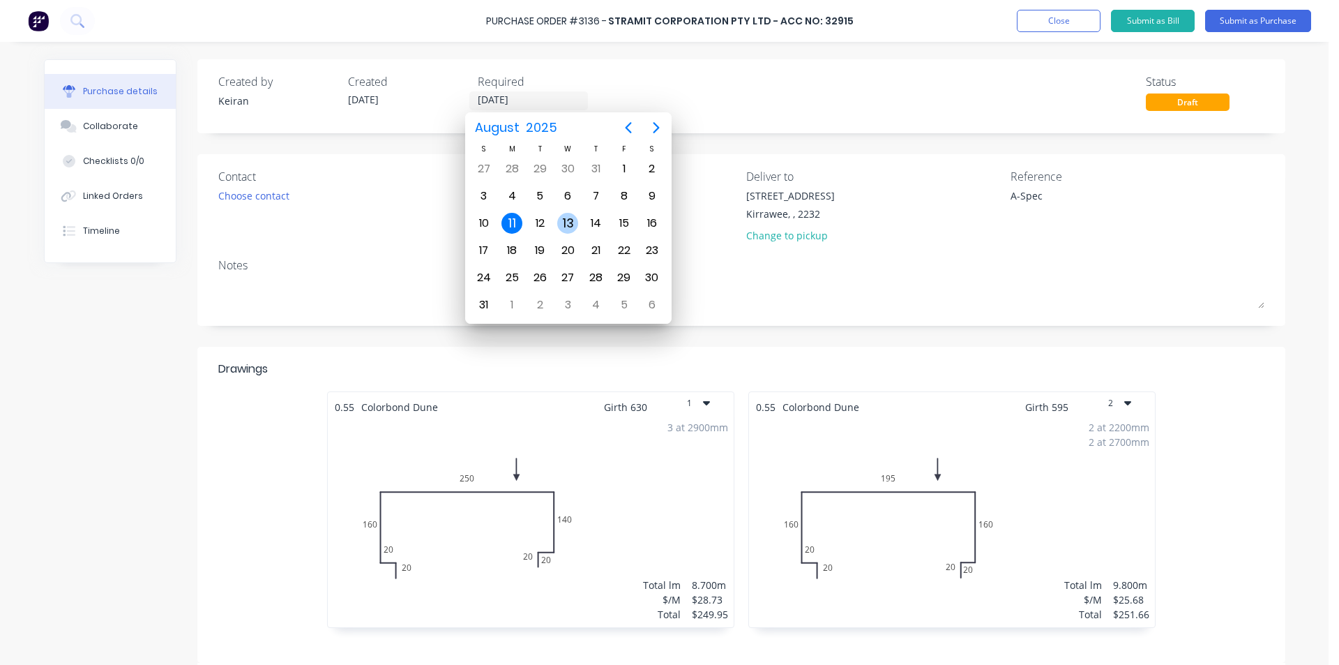
click at [570, 226] on div "13" at bounding box center [567, 223] width 21 height 21
type textarea "x"
type input "[DATE]"
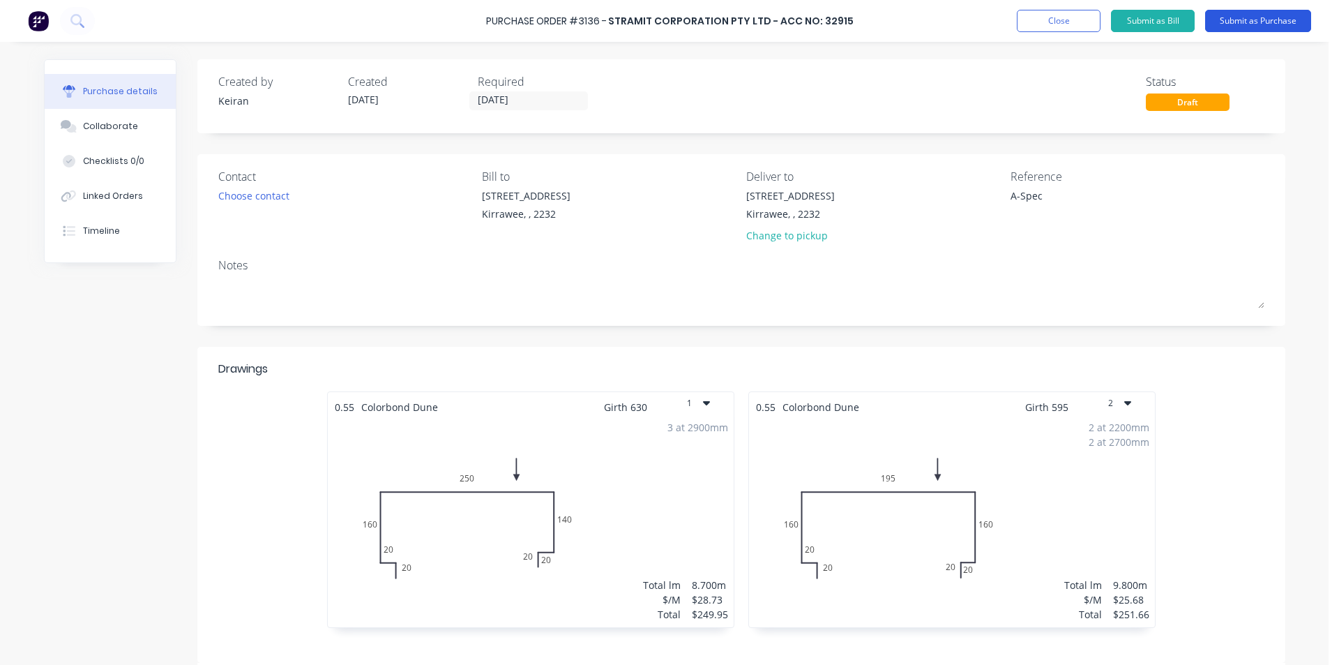
click at [1289, 23] on button "Submit as Purchase" at bounding box center [1258, 21] width 106 height 22
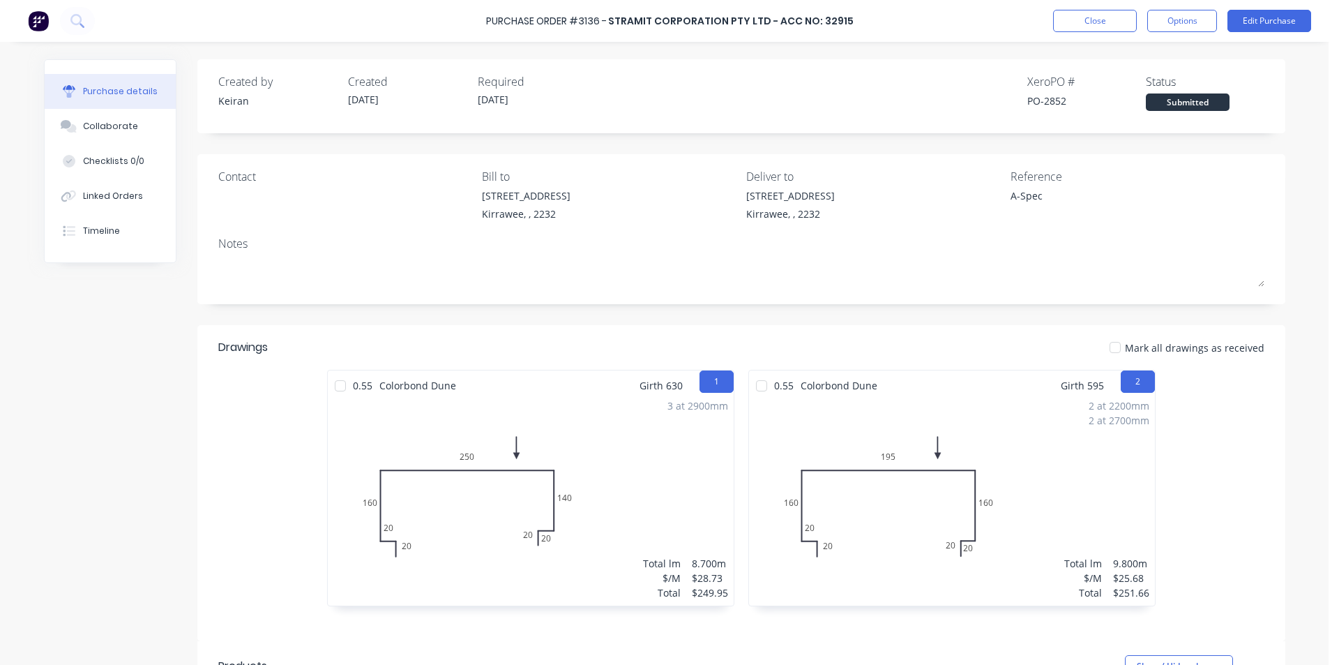
click at [1219, 20] on div "Close Options Edit Purchase" at bounding box center [1182, 21] width 258 height 22
click at [1188, 28] on button "Options" at bounding box center [1182, 21] width 70 height 22
click at [1152, 52] on div "Print / Email" at bounding box center [1150, 57] width 107 height 20
click at [1150, 113] on div "Without pricing" at bounding box center [1150, 113] width 107 height 20
type textarea "x"
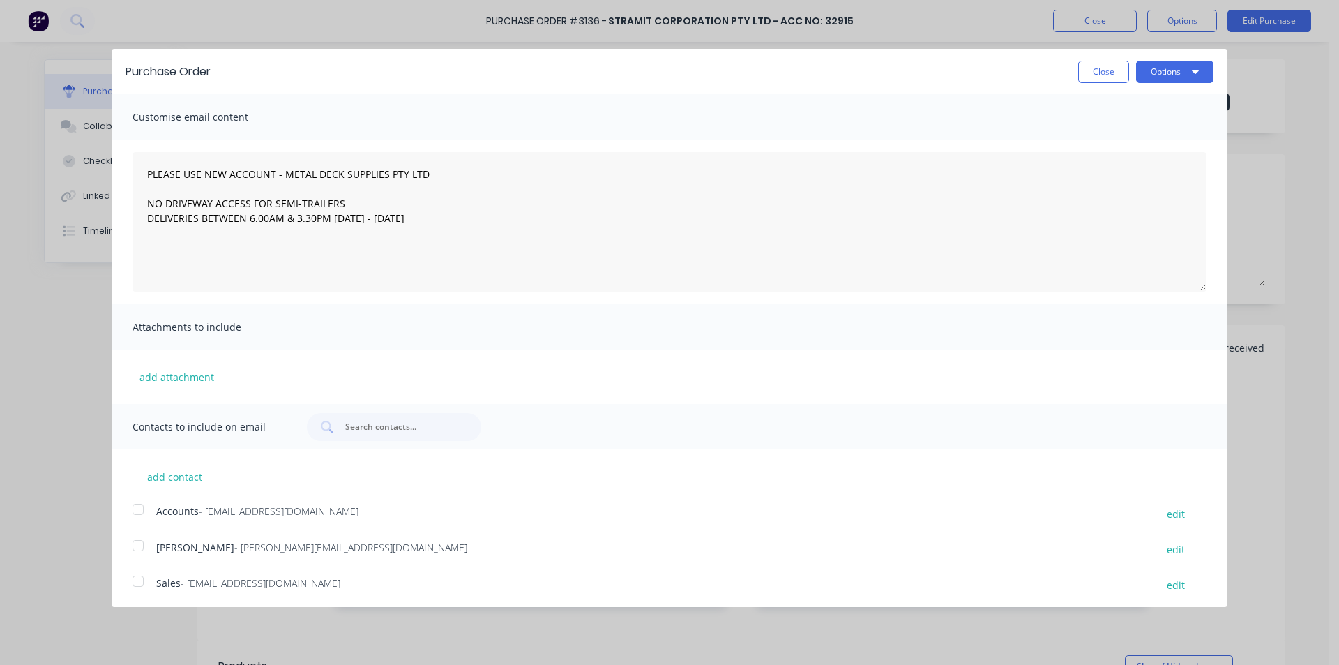
drag, startPoint x: 126, startPoint y: 578, endPoint x: 153, endPoint y: 573, distance: 28.4
click at [126, 578] on div at bounding box center [138, 581] width 28 height 28
type textarea "PLEASE USE NEW ACCOUNT - METAL DECK SUPPLIES PTY LTD NO DRIVEWAY ACCESS FOR SEM…"
click at [1136, 78] on button "Options" at bounding box center [1174, 72] width 77 height 22
click at [1132, 135] on div "Email" at bounding box center [1146, 135] width 107 height 20
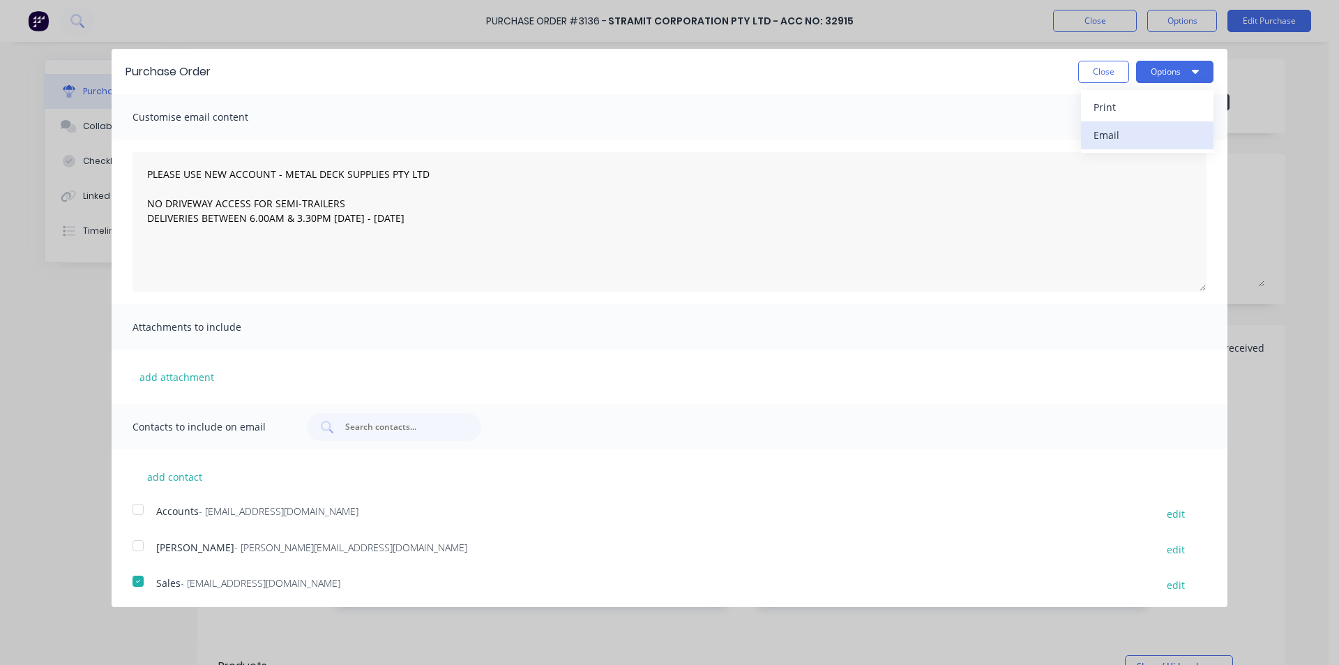
type textarea "x"
type textarea "PLEASE USE NEW ACCOUNT - METAL DECK SUPPLIES PTY LTD NO DRIVEWAY ACCESS FOR SEM…"
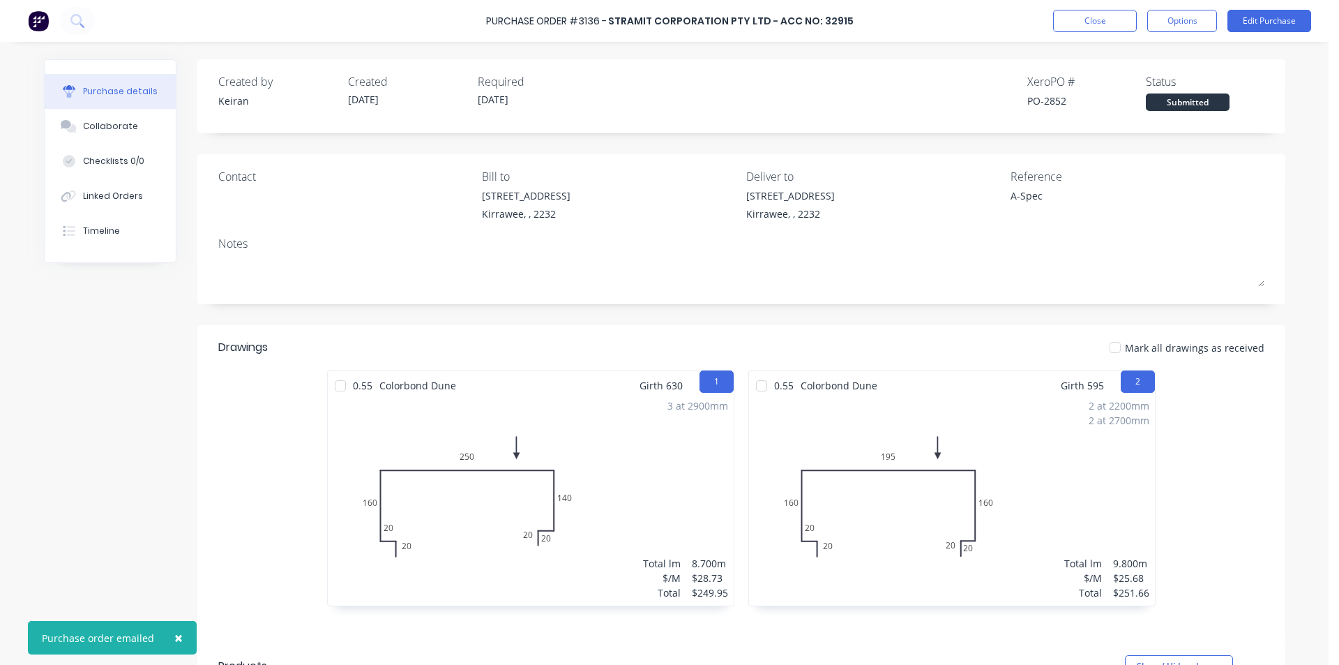
type textarea "x"
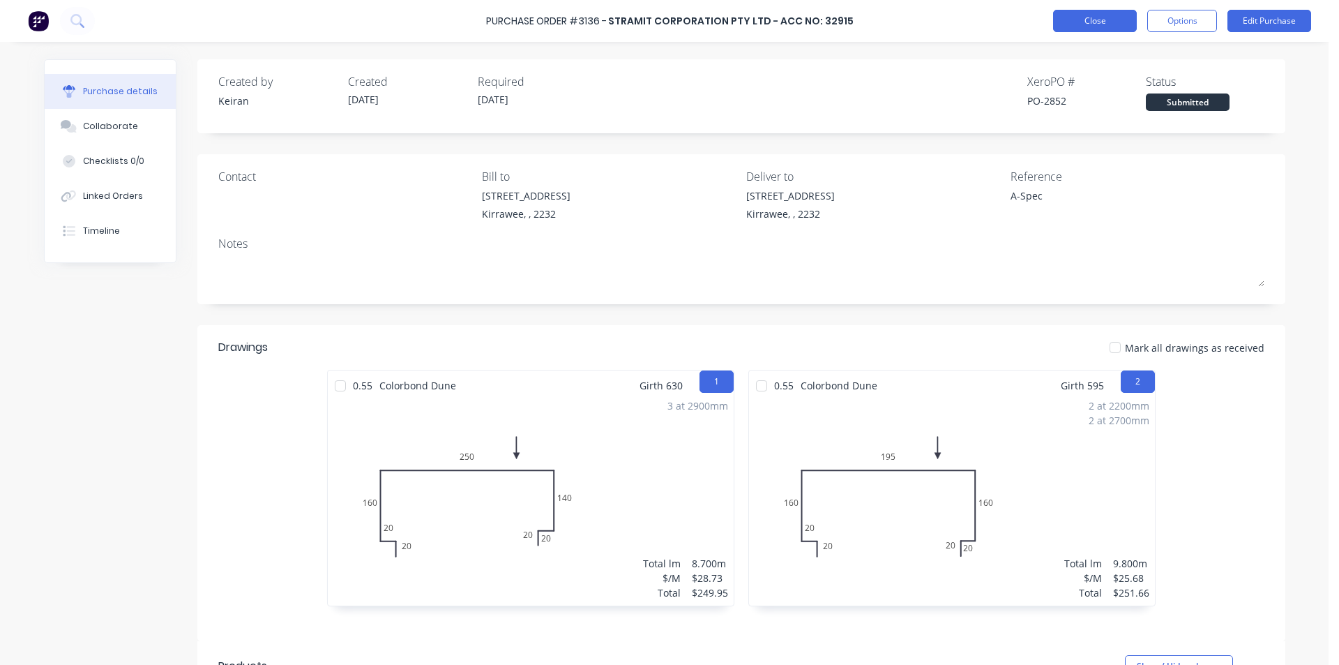
click at [1097, 19] on button "Close" at bounding box center [1095, 21] width 84 height 22
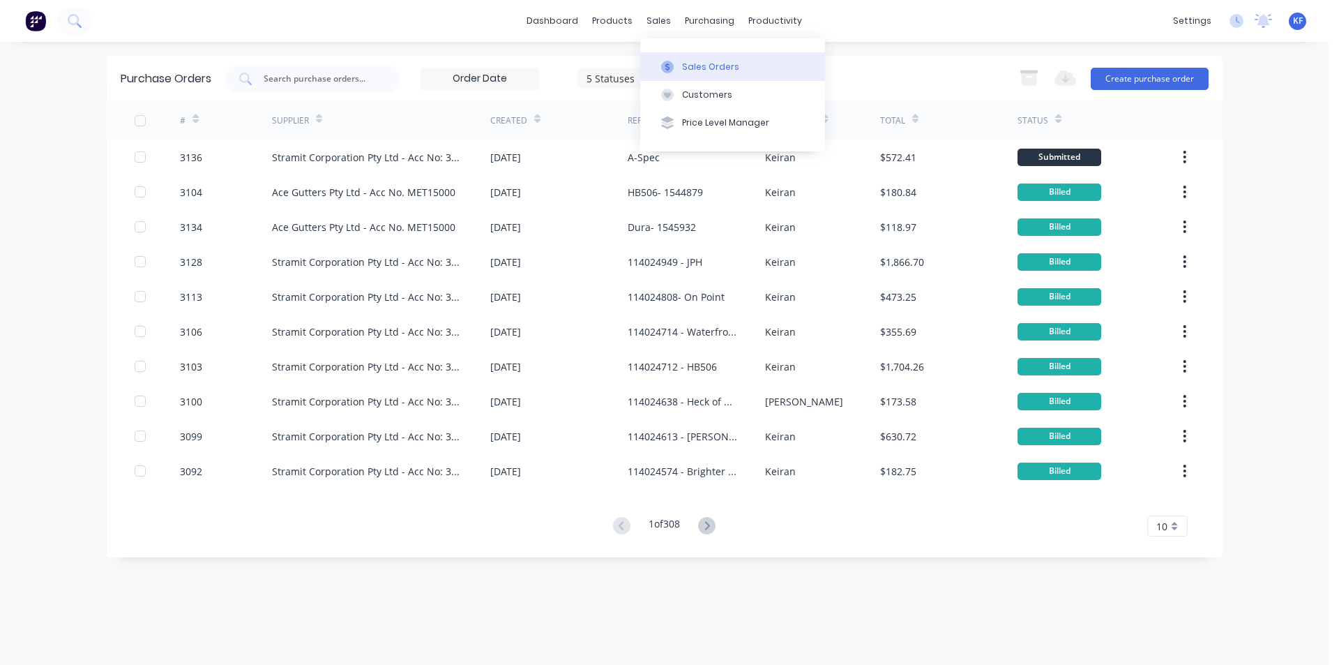
click at [663, 15] on div "sales" at bounding box center [659, 20] width 38 height 21
click at [702, 56] on button "Sales Orders" at bounding box center [732, 66] width 185 height 28
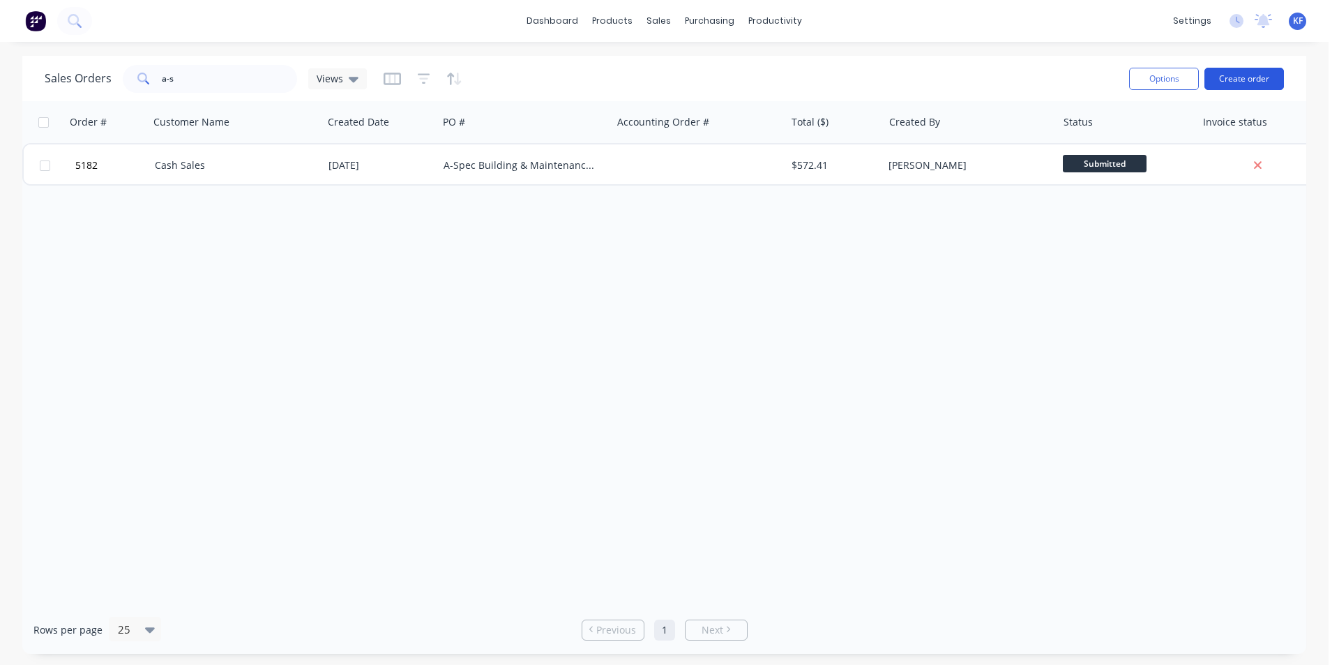
click at [1252, 87] on button "Create order" at bounding box center [1244, 79] width 80 height 22
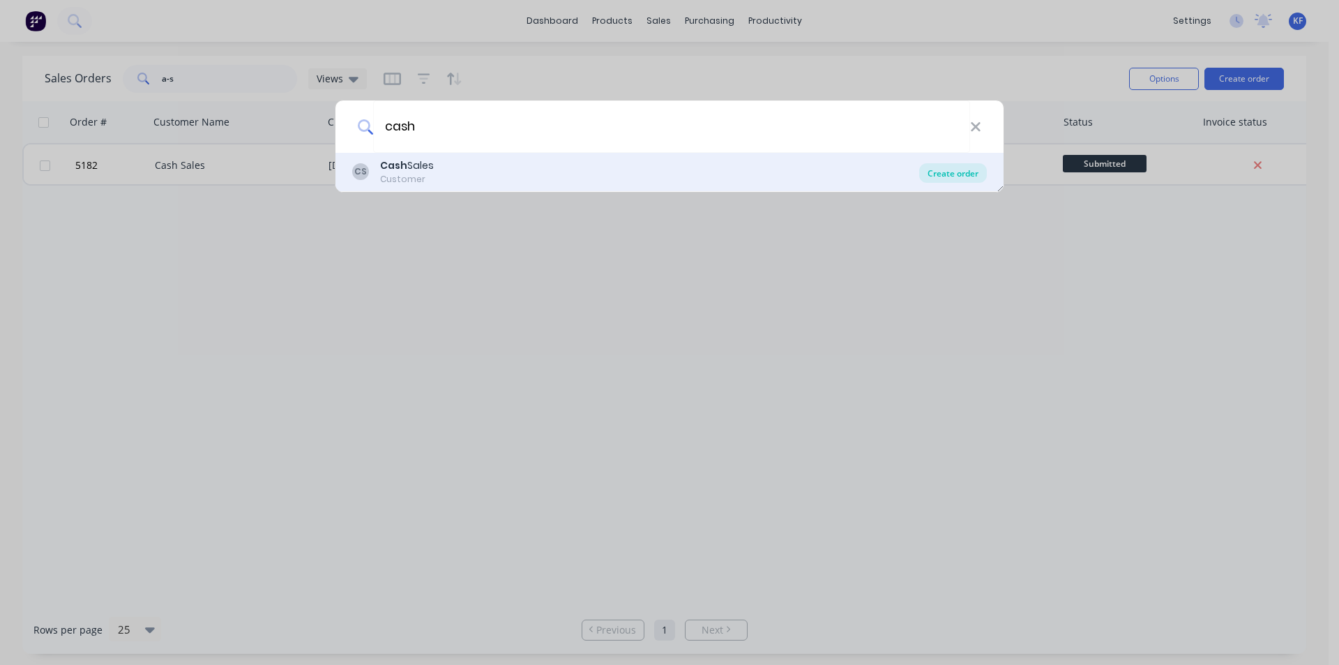
type input "cash"
click at [967, 174] on div "Create order" at bounding box center [953, 173] width 68 height 20
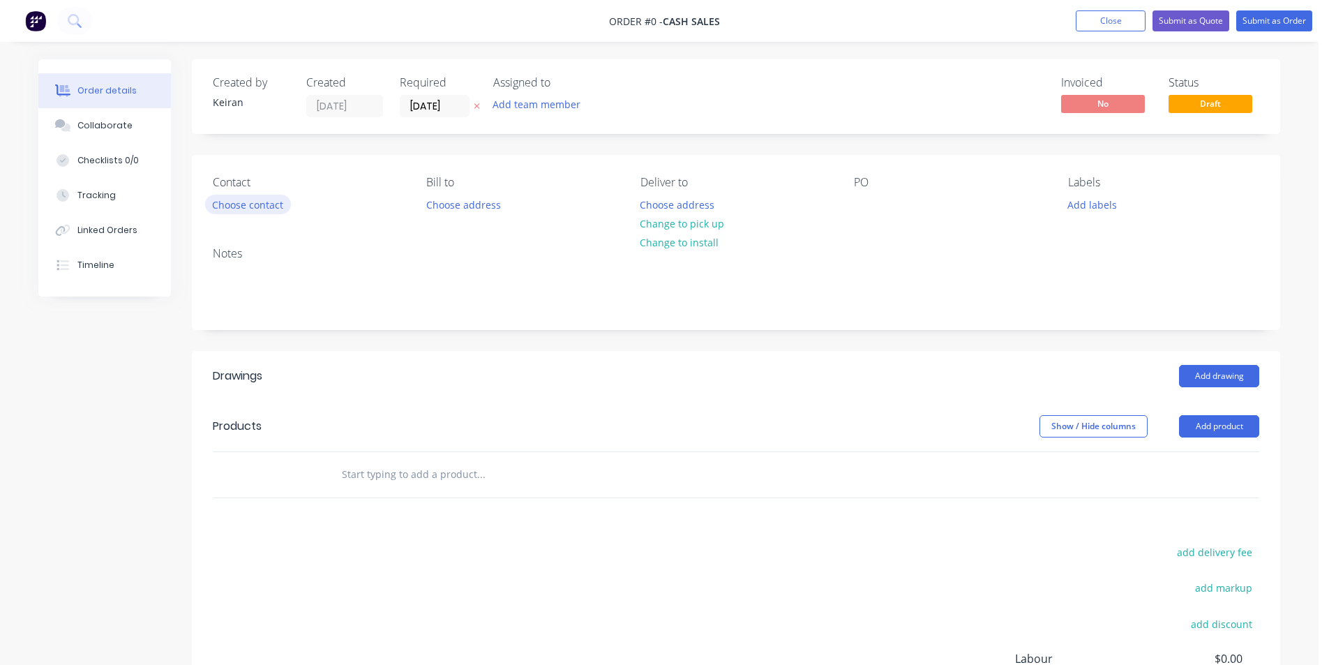
click at [248, 213] on button "Choose contact" at bounding box center [248, 204] width 86 height 19
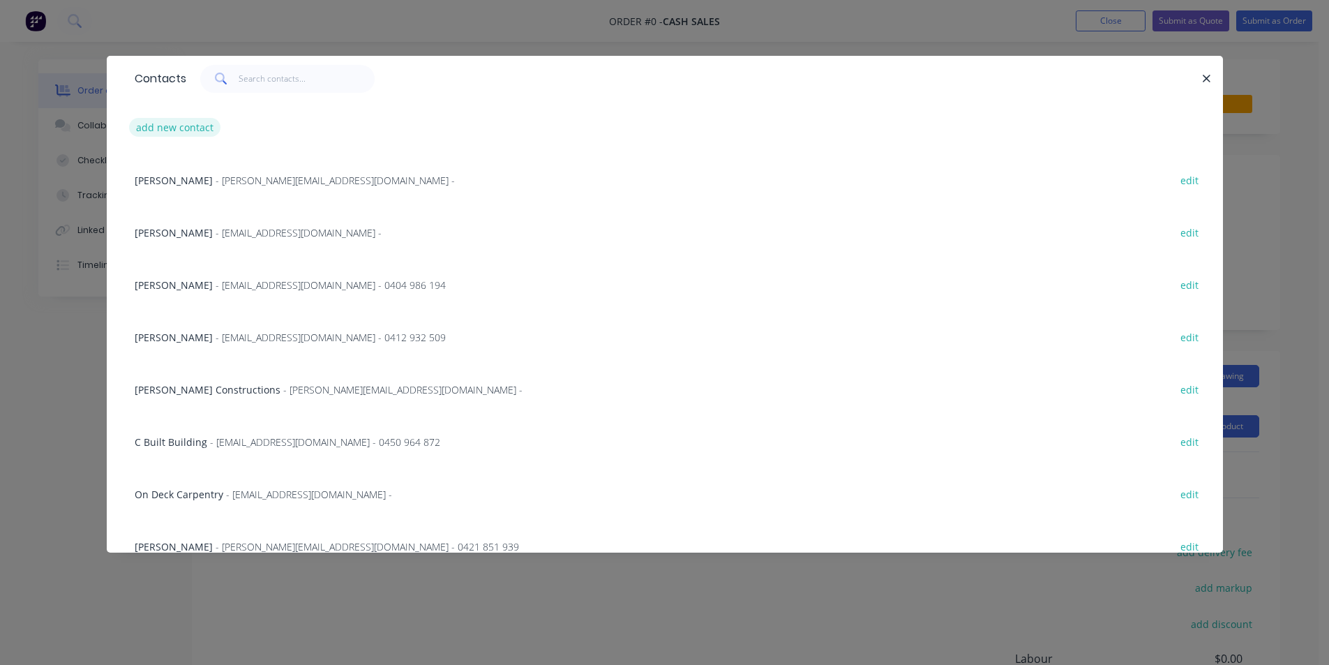
click at [156, 118] on button "add new contact" at bounding box center [175, 127] width 92 height 19
select select "AU"
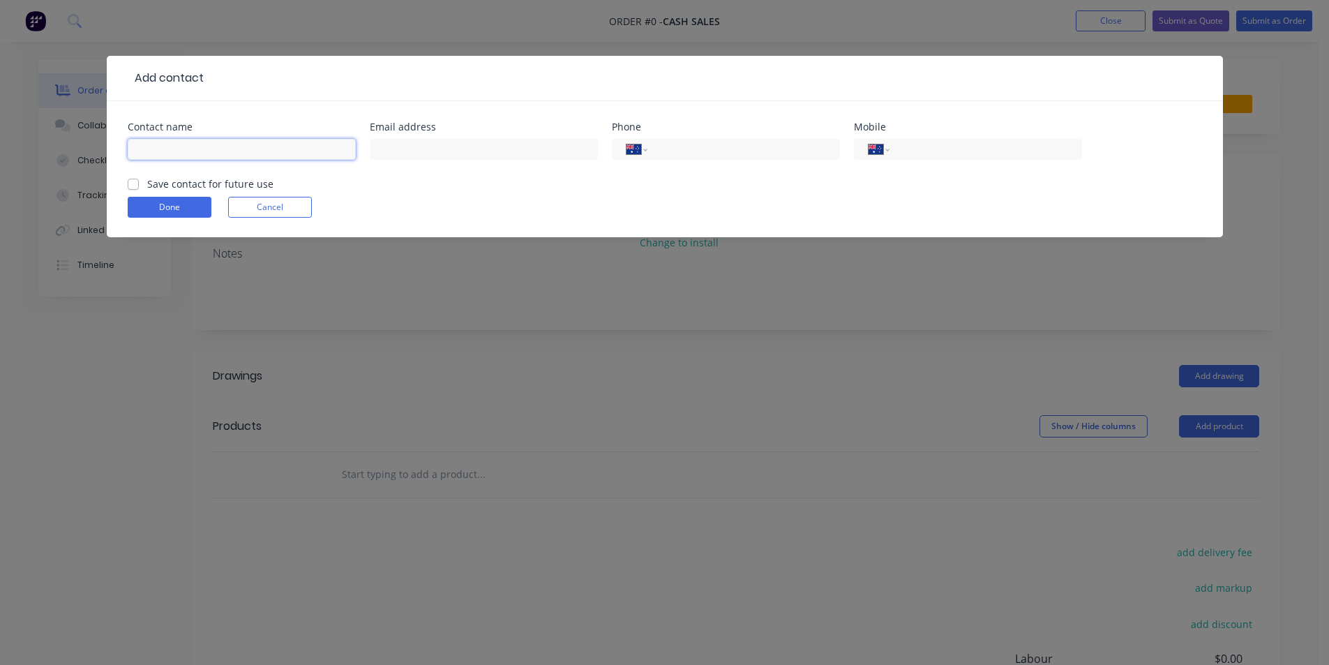
click at [201, 156] on input "text" at bounding box center [242, 149] width 228 height 21
type input "One Way Plumbing"
type input "0408 290 029"
click at [172, 206] on button "Done" at bounding box center [170, 207] width 84 height 21
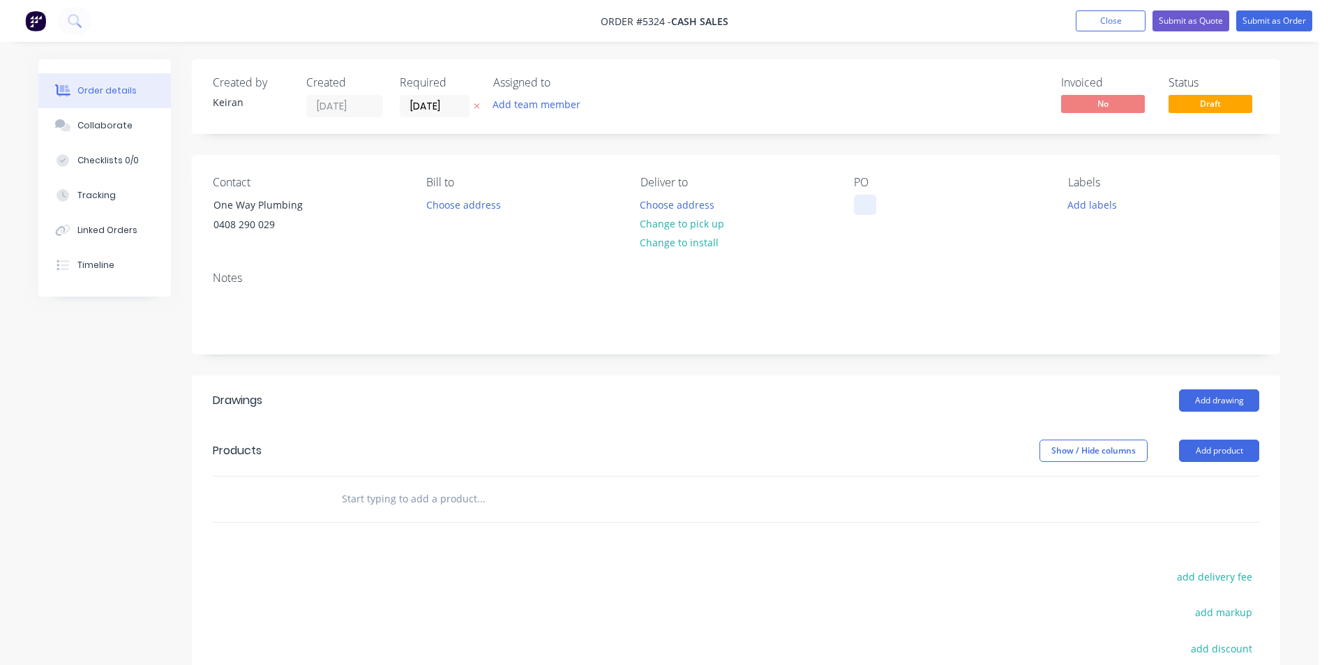
click at [874, 214] on div at bounding box center [865, 205] width 22 height 20
click at [705, 230] on button "Change to pick up" at bounding box center [682, 223] width 99 height 19
click at [454, 106] on input "[DATE]" at bounding box center [434, 106] width 68 height 21
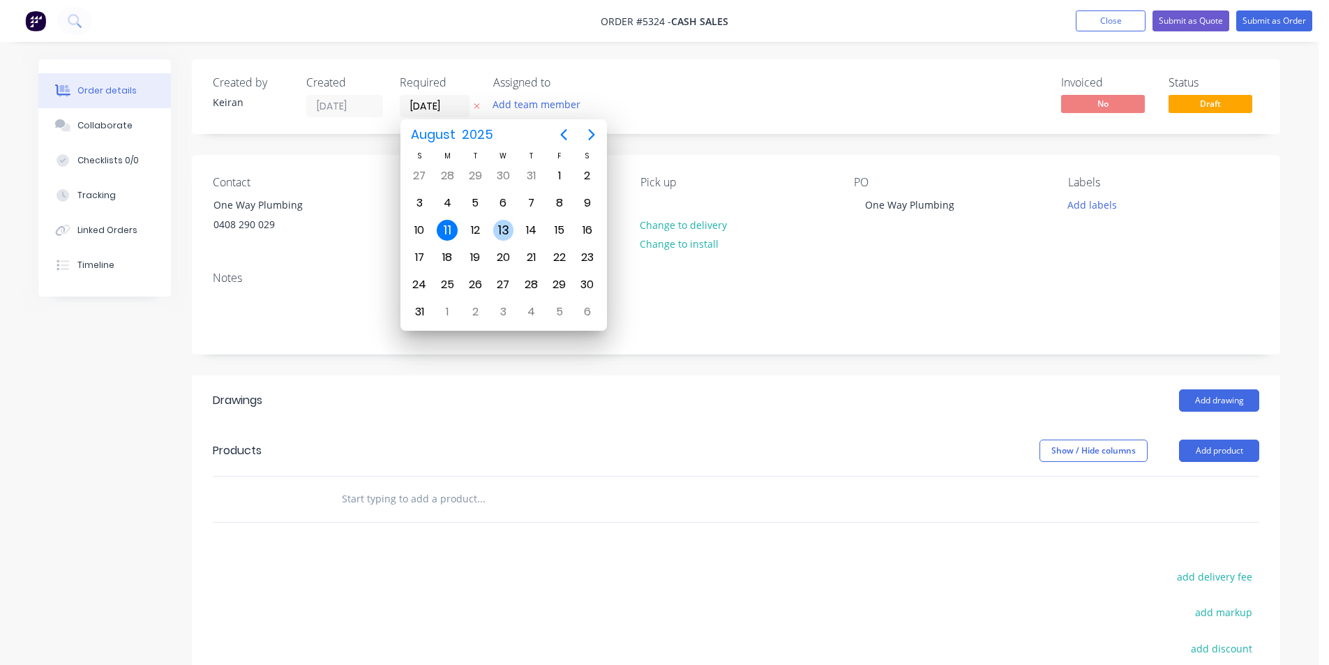
click at [503, 232] on div "13" at bounding box center [503, 230] width 21 height 21
type input "[DATE]"
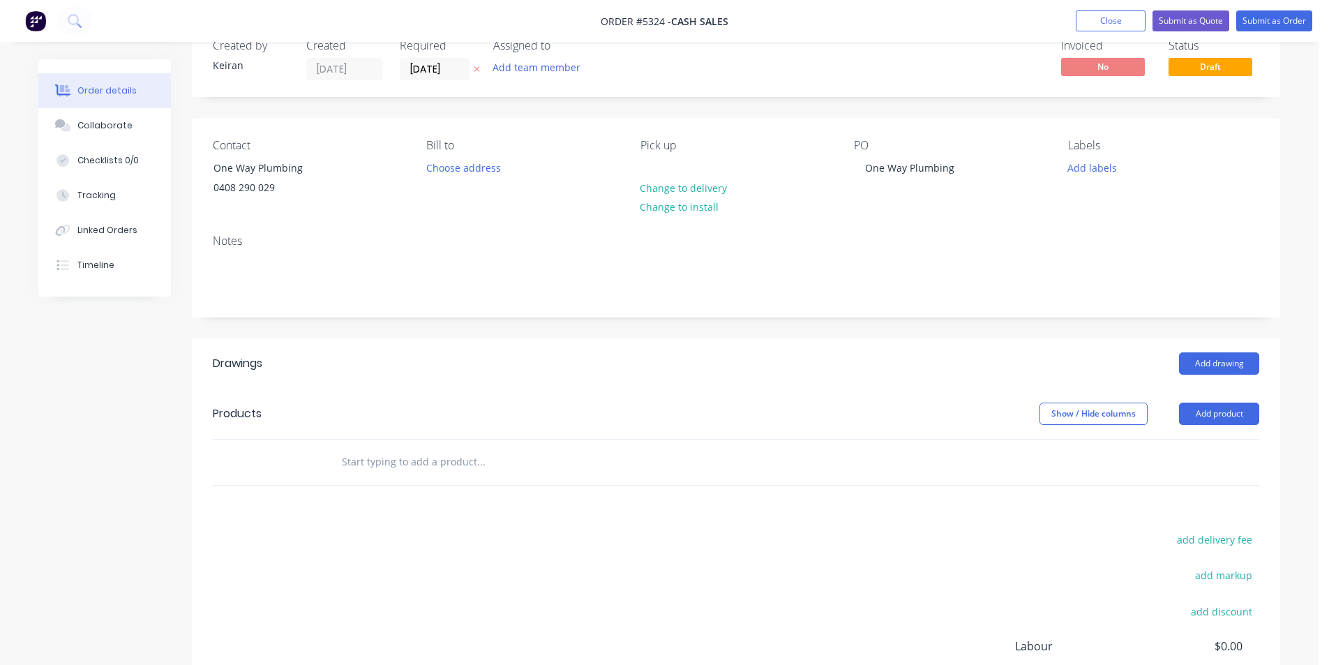
scroll to position [70, 0]
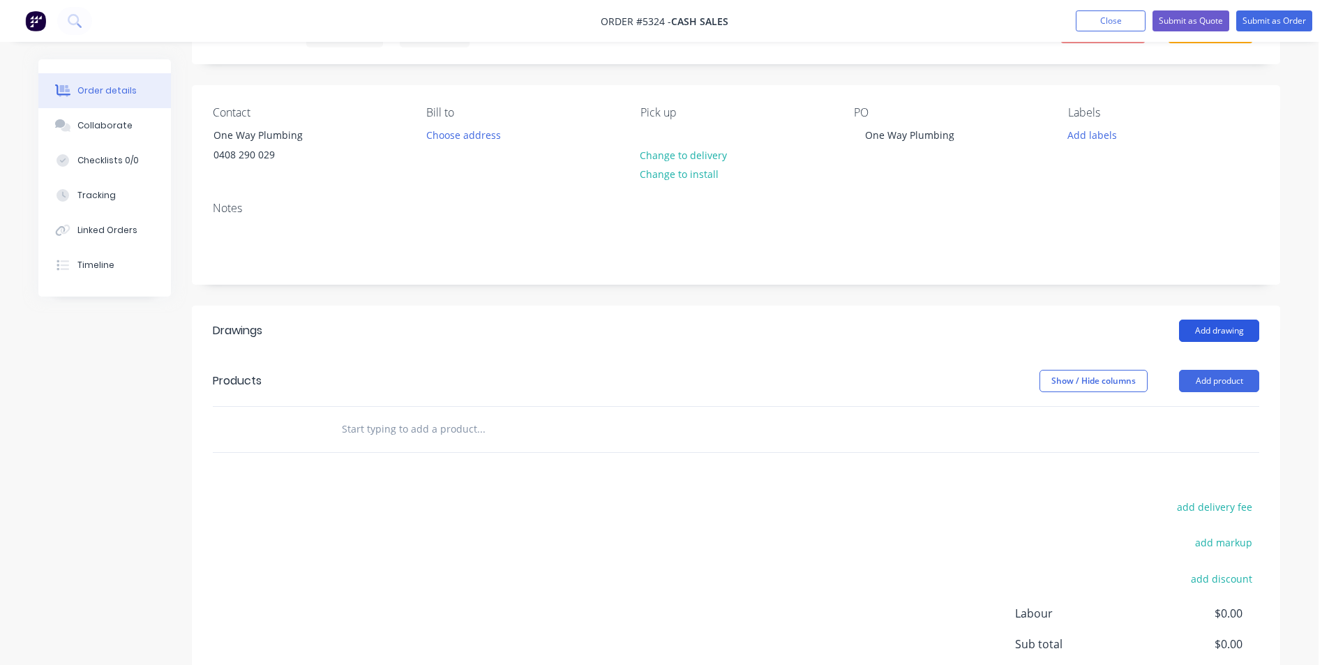
click at [1196, 328] on button "Add drawing" at bounding box center [1219, 330] width 80 height 22
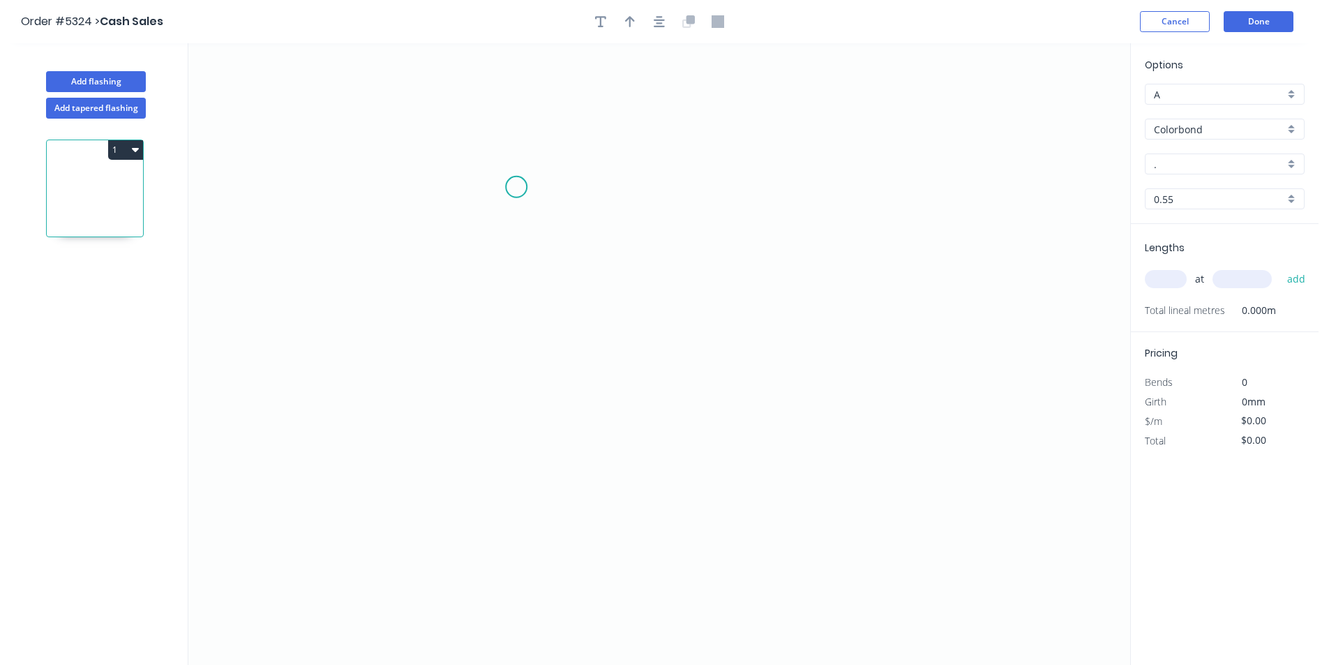
click at [476, 167] on icon "0" at bounding box center [658, 353] width 941 height 621
click at [471, 505] on icon "0" at bounding box center [658, 353] width 941 height 621
click at [570, 508] on icon "0 ?" at bounding box center [658, 353] width 941 height 621
click at [570, 508] on circle at bounding box center [569, 504] width 21 height 21
click at [448, 330] on rect at bounding box center [455, 330] width 28 height 20
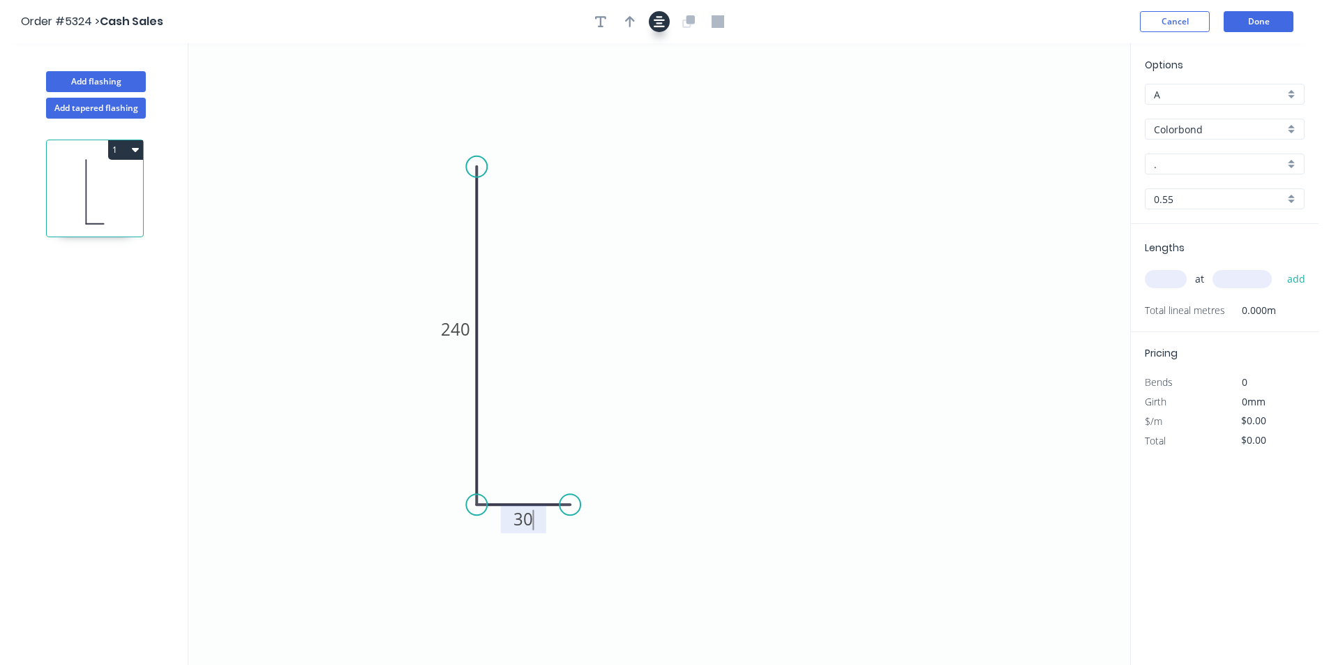
click at [661, 25] on icon "button" at bounding box center [658, 21] width 11 height 13
type input "$14.11"
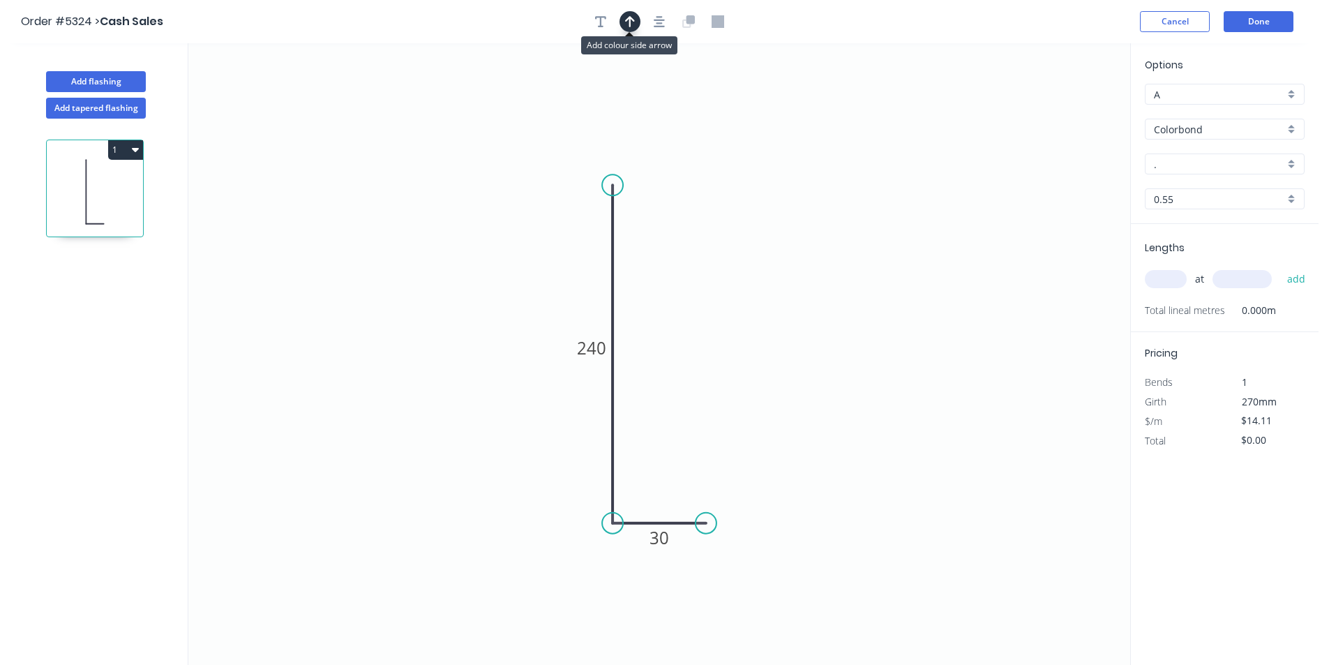
click at [637, 25] on button "button" at bounding box center [629, 21] width 21 height 21
click at [520, 397] on icon at bounding box center [521, 374] width 13 height 45
click at [1218, 164] on input "." at bounding box center [1218, 164] width 130 height 15
click at [1195, 193] on div "Basalt" at bounding box center [1224, 191] width 158 height 24
type input "Basalt"
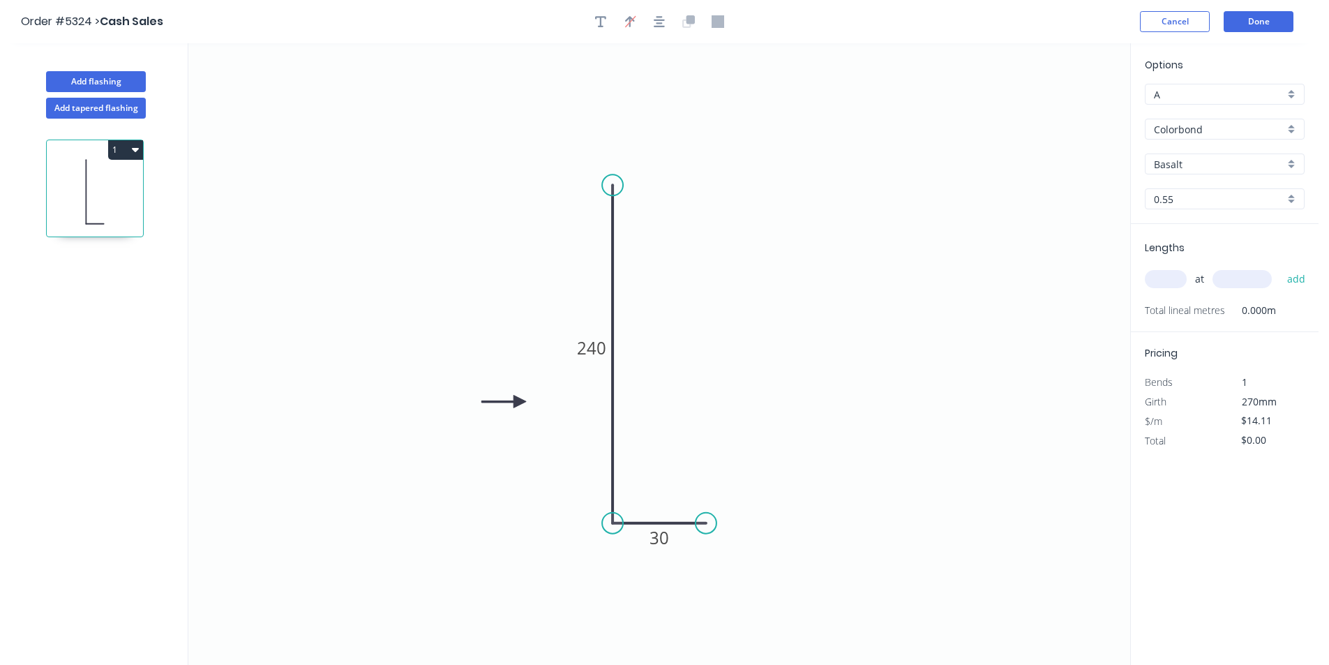
click at [1170, 287] on input "text" at bounding box center [1165, 279] width 42 height 18
type input "1"
type input "1100"
click at [1280, 267] on button "add" at bounding box center [1296, 279] width 33 height 24
type input "$15.52"
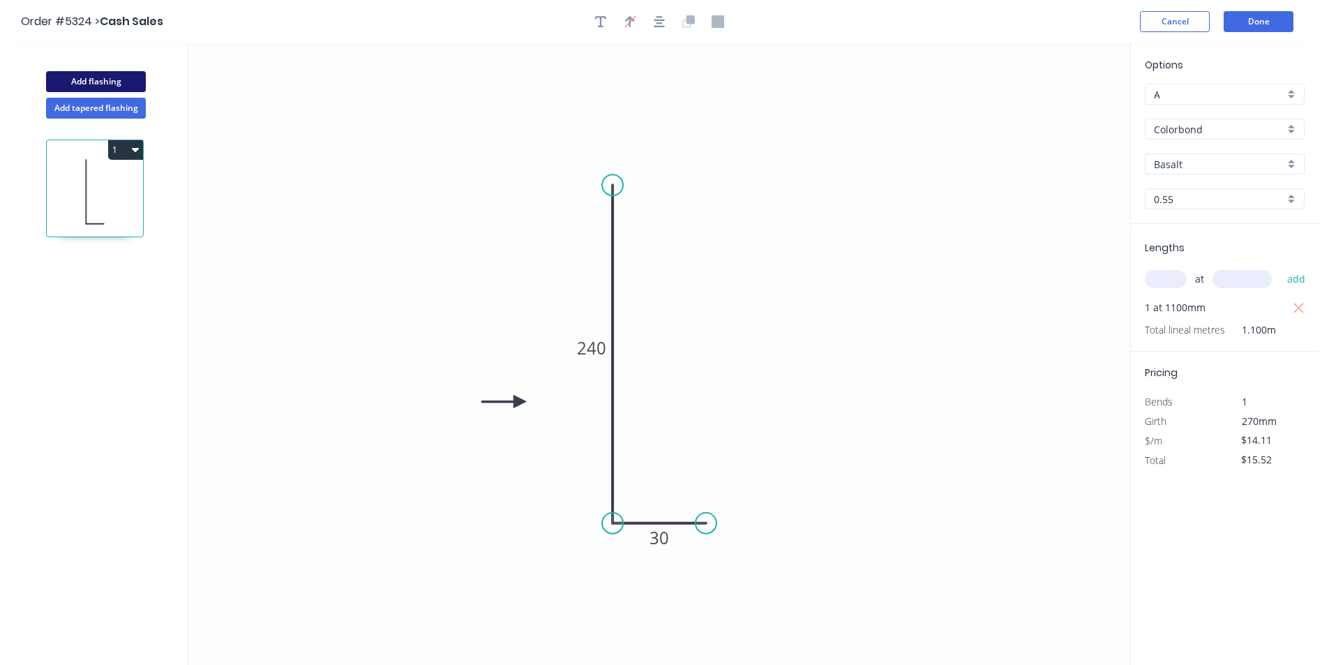
click at [118, 80] on button "Add flashing" at bounding box center [96, 81] width 100 height 21
type input "$0.00"
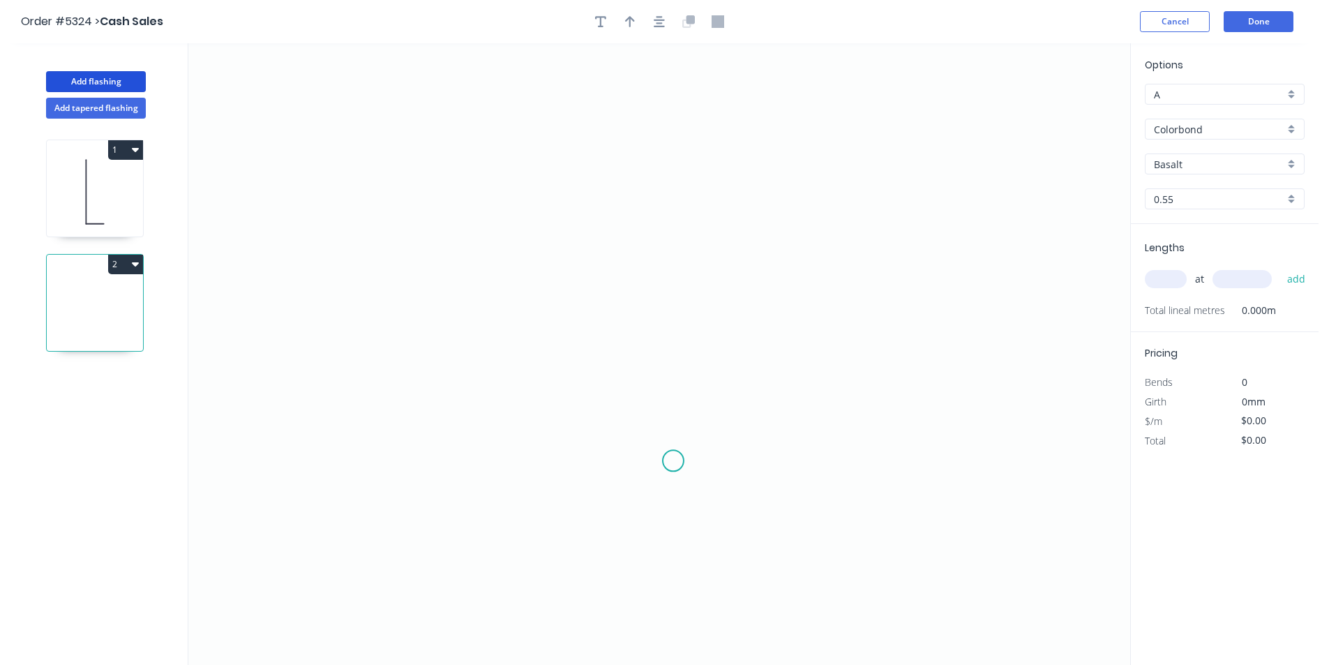
click at [673, 461] on icon "0" at bounding box center [658, 353] width 941 height 621
click at [704, 487] on icon "0" at bounding box center [658, 353] width 941 height 621
click at [709, 202] on icon "0 ?" at bounding box center [658, 353] width 941 height 621
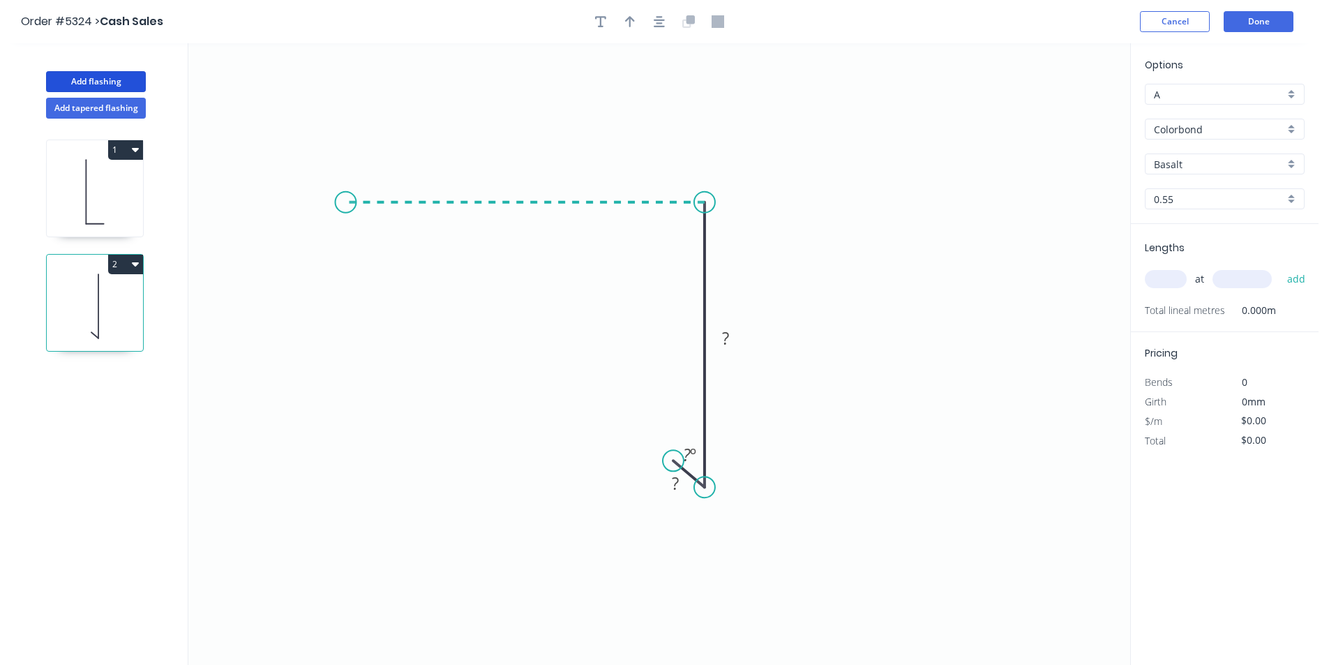
click at [345, 209] on icon "0 ? ? ? º" at bounding box center [658, 353] width 941 height 621
click at [345, 209] on circle at bounding box center [345, 202] width 21 height 21
click at [534, 180] on rect at bounding box center [525, 176] width 28 height 20
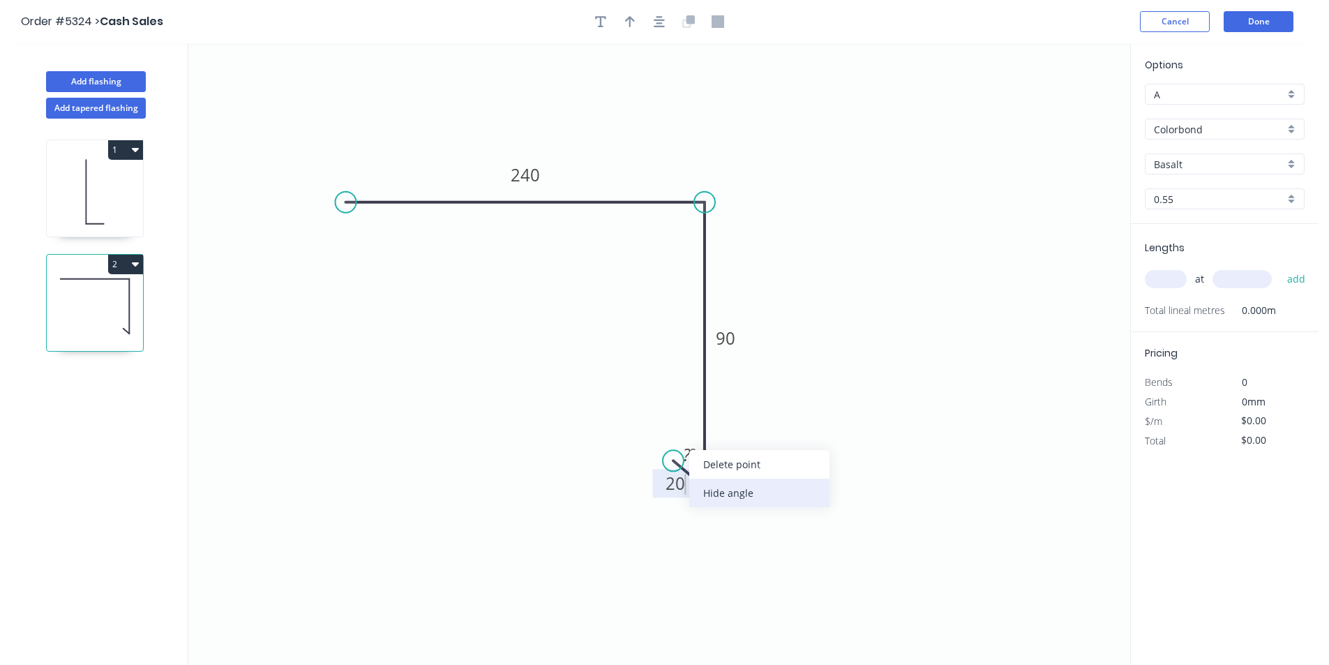
click at [712, 490] on div "Hide angle" at bounding box center [759, 492] width 140 height 29
type input "$16.52"
click at [668, 21] on button "button" at bounding box center [659, 21] width 21 height 21
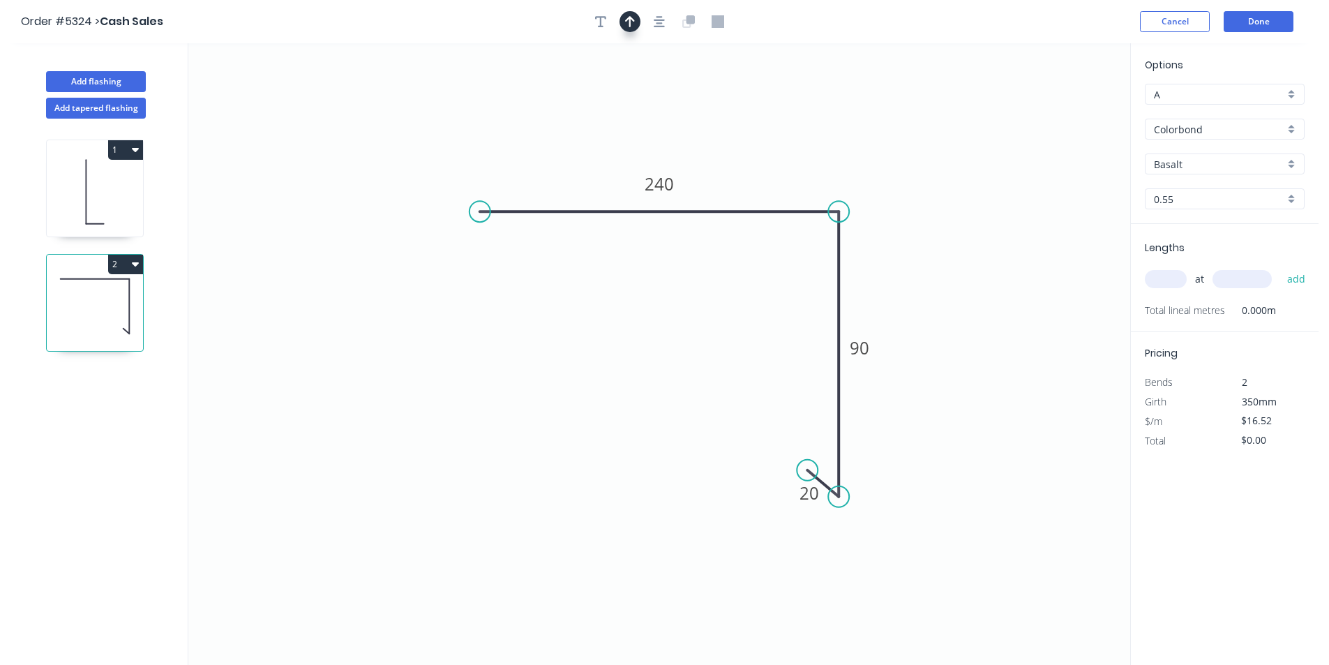
click at [631, 18] on icon "button" at bounding box center [630, 21] width 10 height 11
drag, startPoint x: 917, startPoint y: 117, endPoint x: 858, endPoint y: 122, distance: 58.8
click at [911, 122] on icon at bounding box center [917, 101] width 13 height 45
click at [1181, 279] on input "text" at bounding box center [1165, 279] width 42 height 18
type input "1"
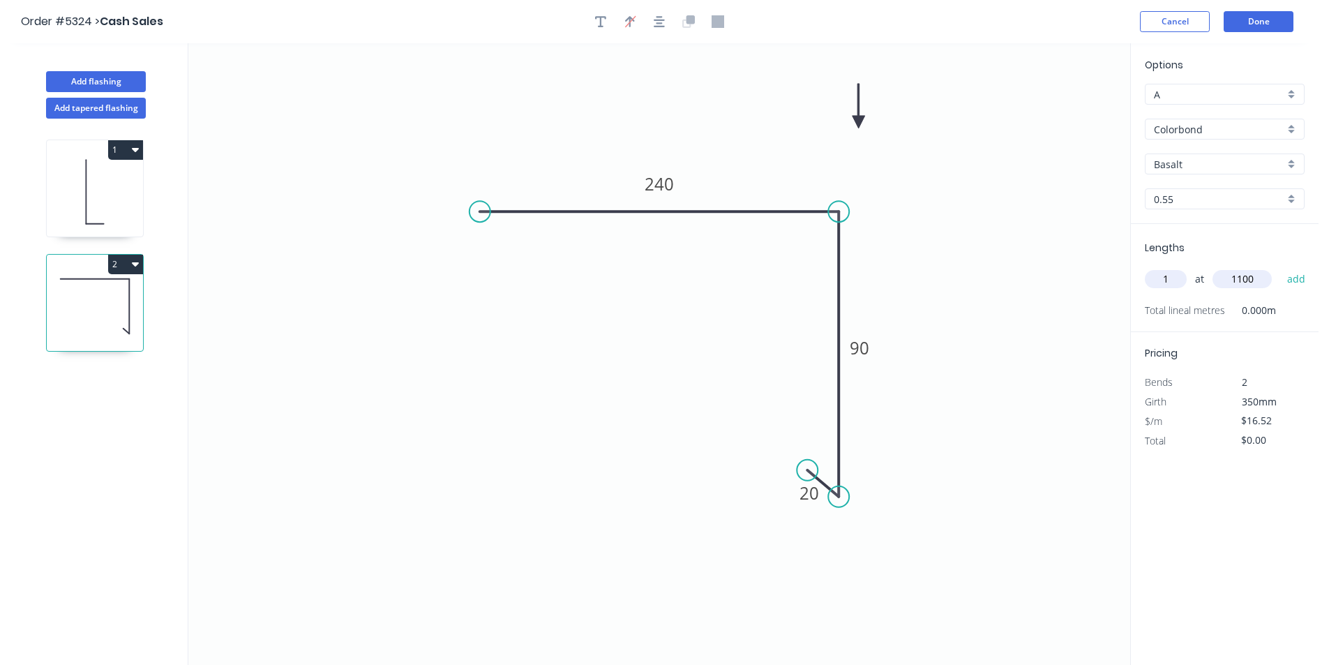
type input "1100"
click at [1280, 267] on button "add" at bounding box center [1296, 279] width 33 height 24
type input "$18.17"
click at [1248, 20] on button "Done" at bounding box center [1258, 21] width 70 height 21
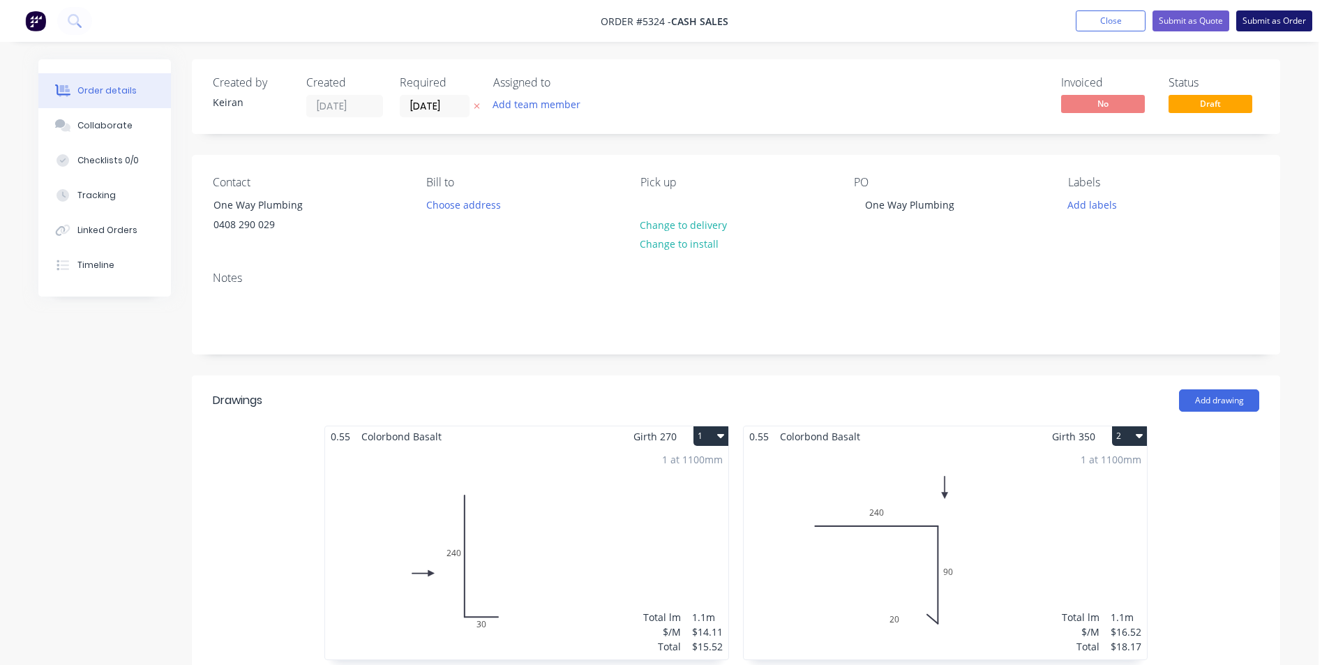
click at [1259, 27] on button "Submit as Order" at bounding box center [1274, 20] width 76 height 21
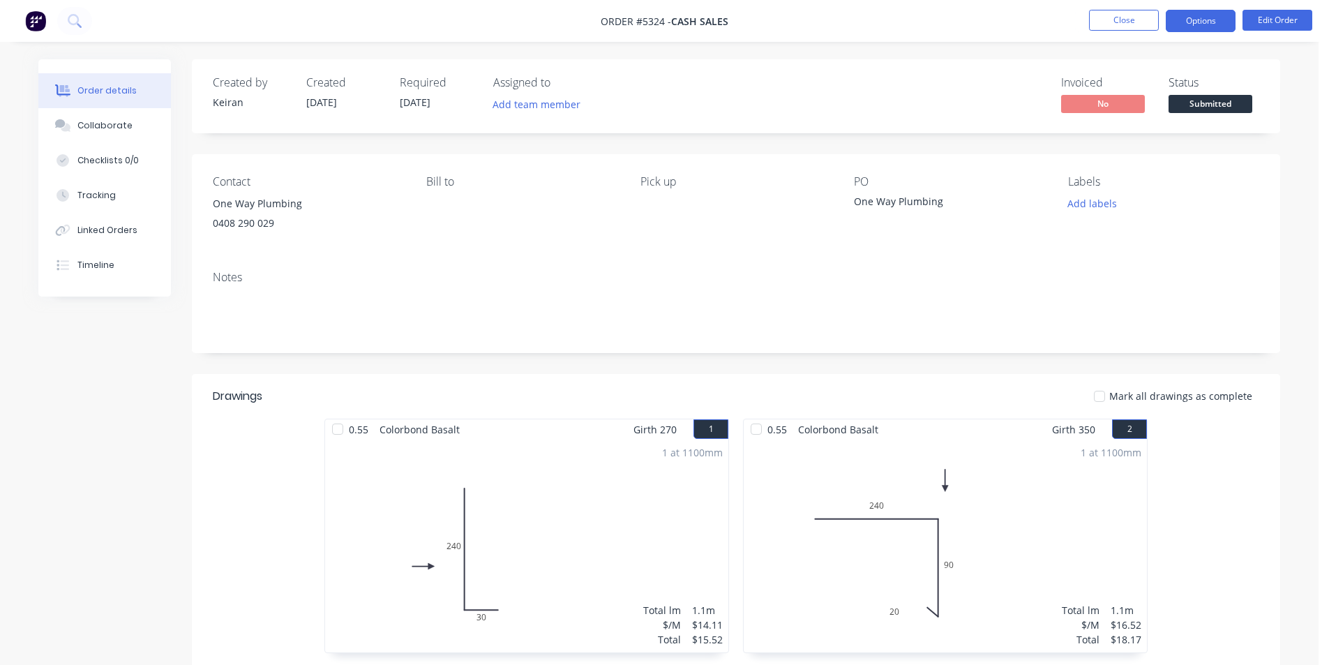
click at [1195, 28] on button "Options" at bounding box center [1200, 21] width 70 height 22
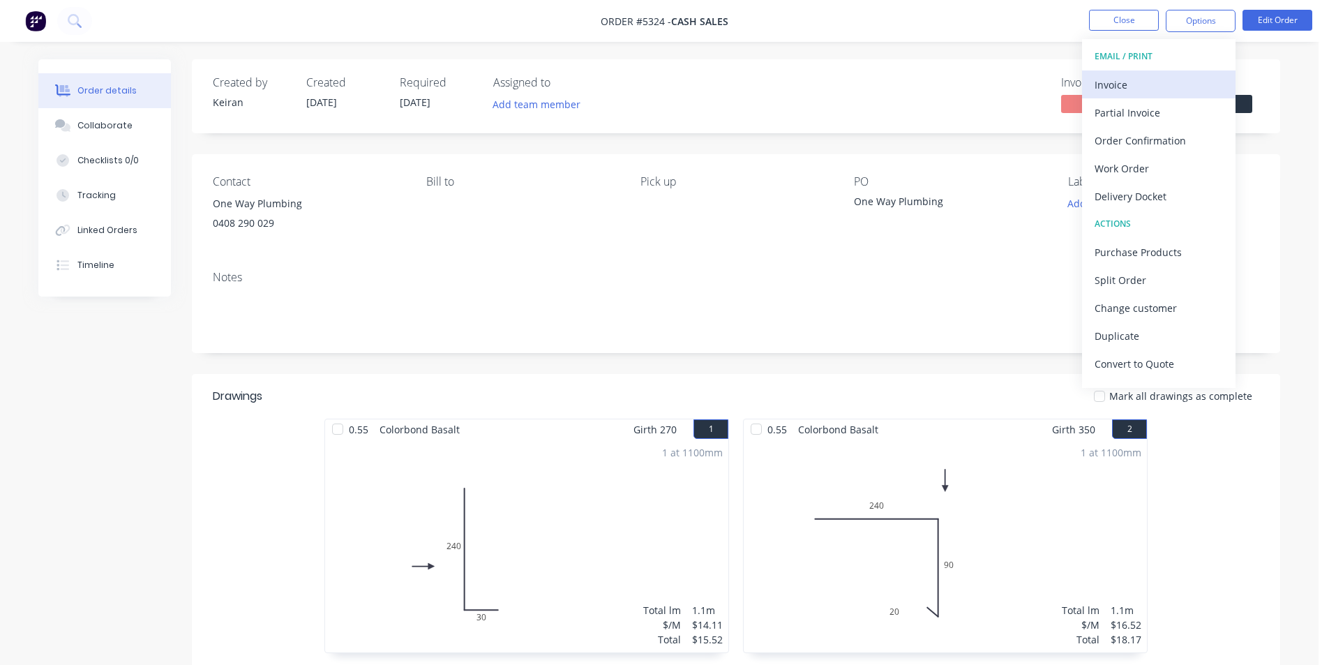
click at [1155, 77] on div "Invoice" at bounding box center [1158, 85] width 128 height 20
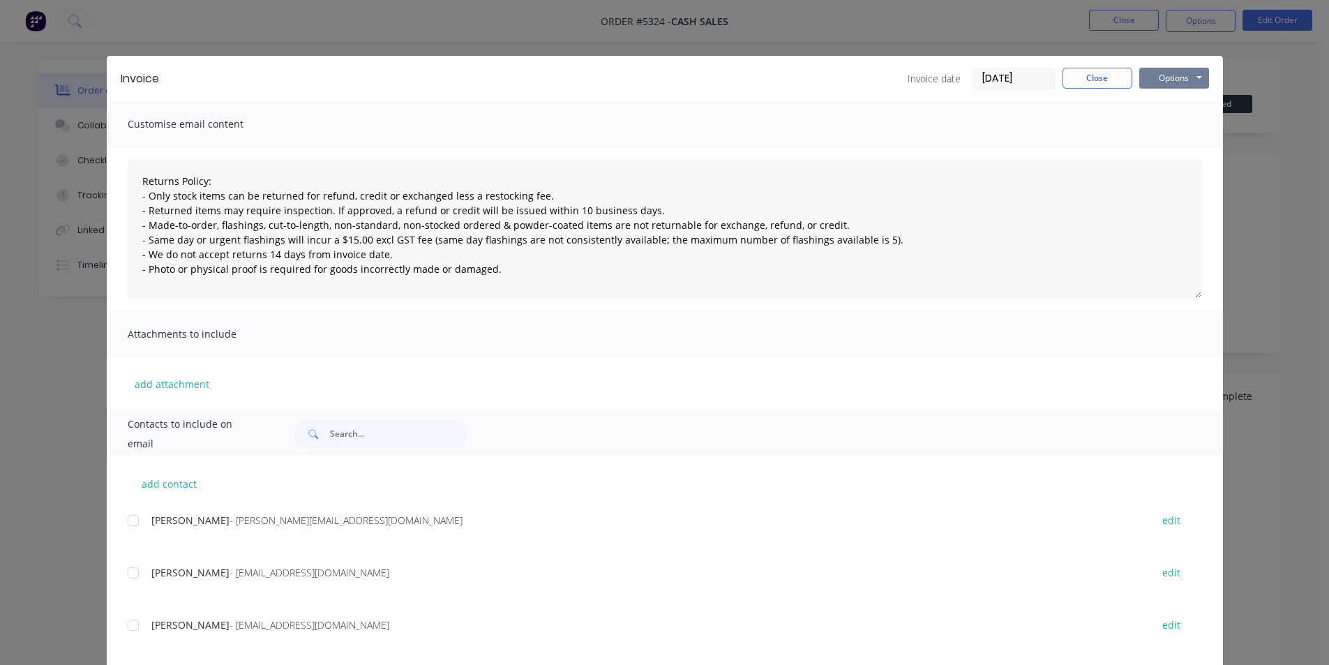
click at [1161, 82] on button "Options" at bounding box center [1174, 78] width 70 height 21
click at [1163, 133] on button "Print" at bounding box center [1183, 125] width 89 height 23
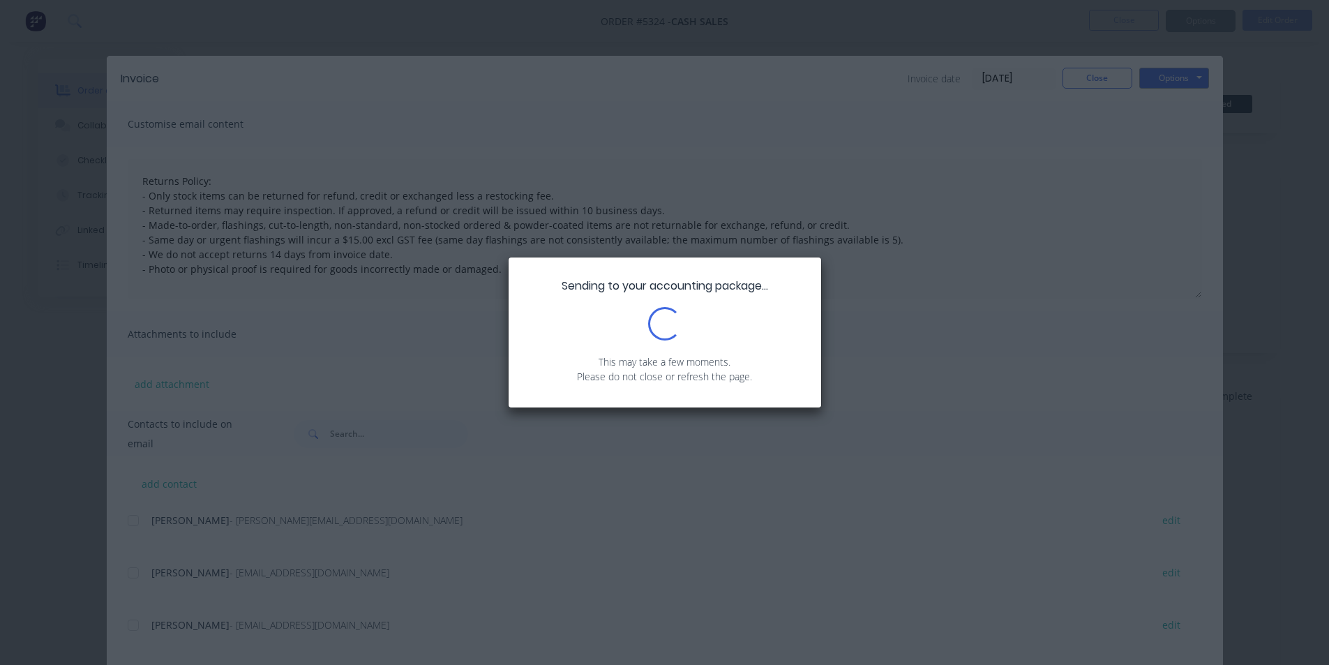
type textarea "Returns Policy: - Only stock items can be returned for refund, credit or exchan…"
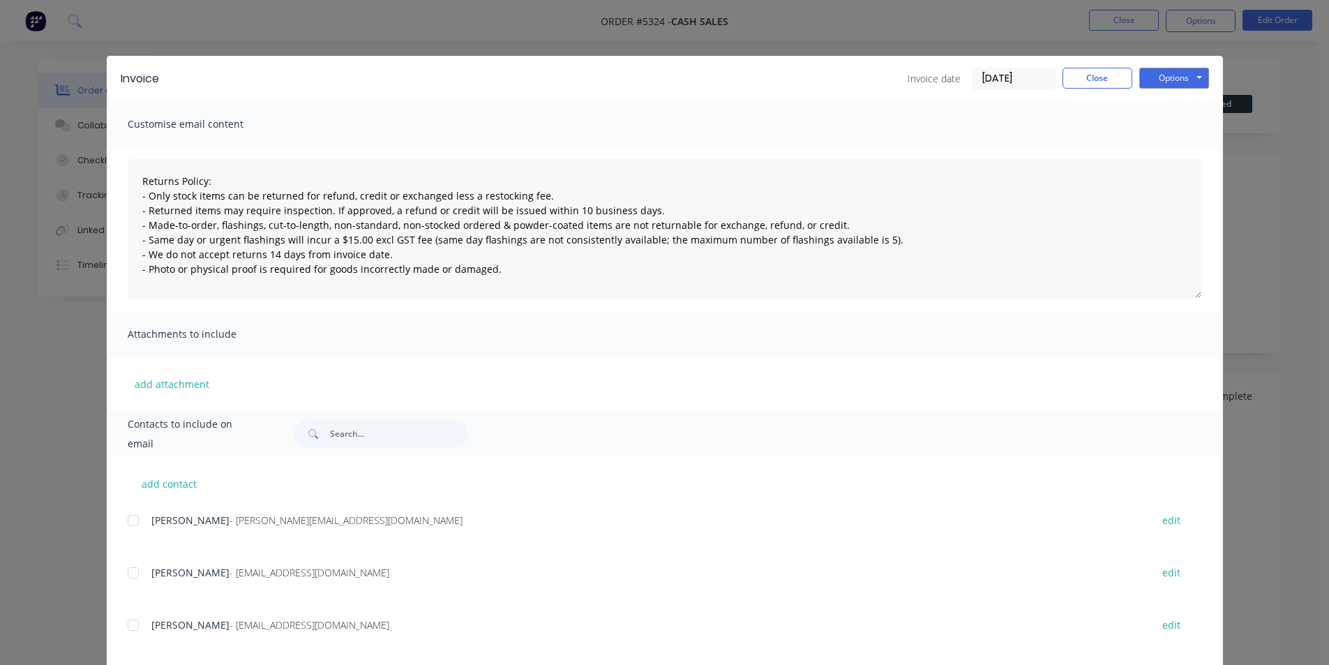
click at [1080, 66] on div "Invoice Invoice date [DATE] Close Options Preview Print Email" at bounding box center [665, 78] width 1116 height 45
click at [1115, 68] on button "Close" at bounding box center [1097, 78] width 70 height 21
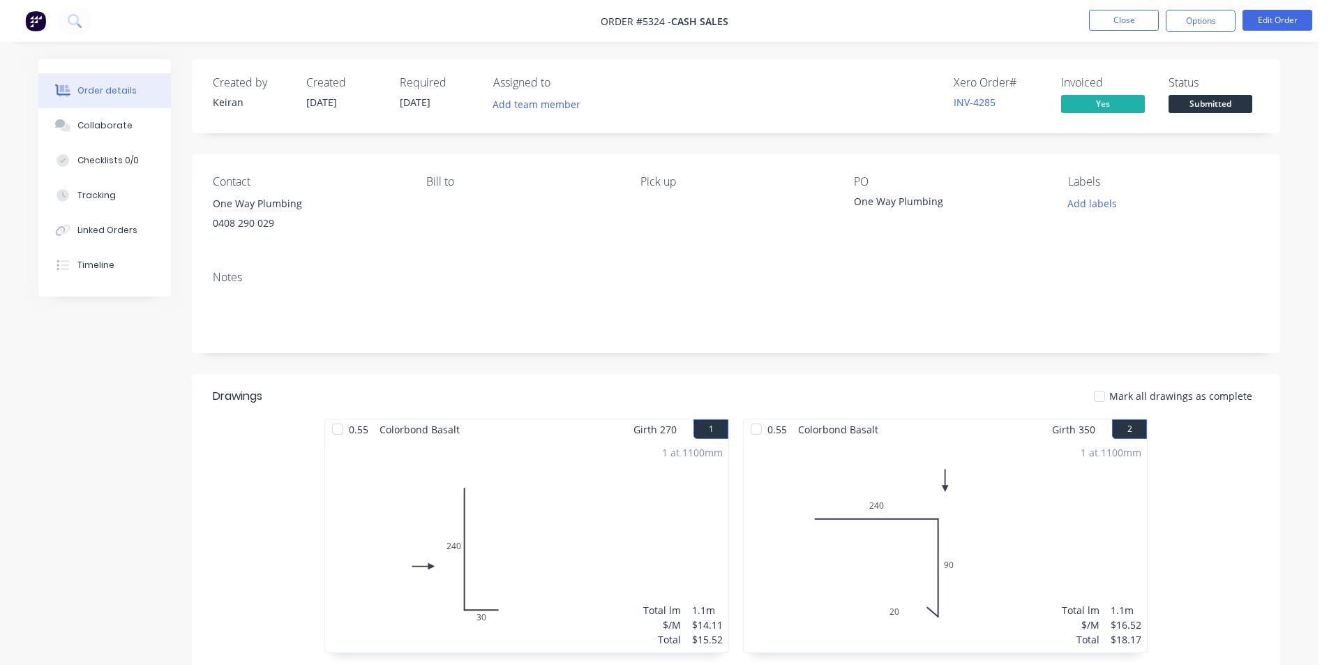
click at [1206, 113] on button "Submitted" at bounding box center [1210, 105] width 84 height 21
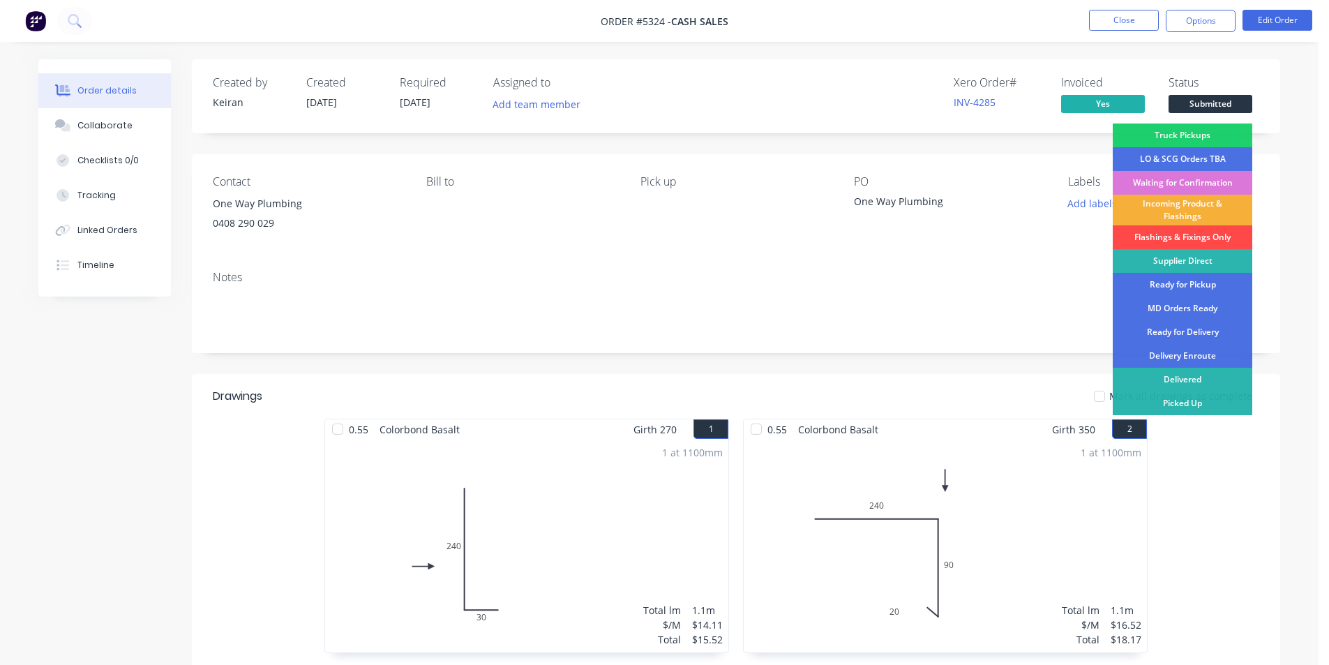
click at [1179, 241] on div "Flashings & Fixings Only" at bounding box center [1181, 237] width 139 height 24
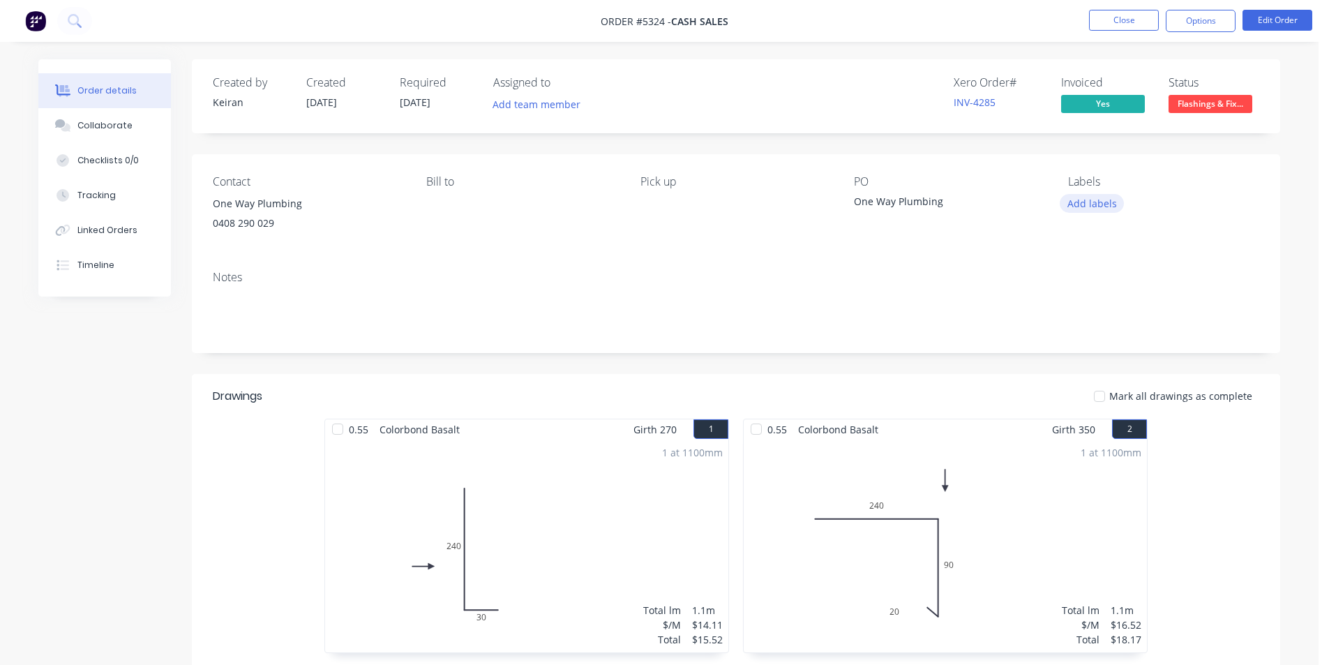
click at [1105, 209] on button "Add labels" at bounding box center [1091, 203] width 64 height 19
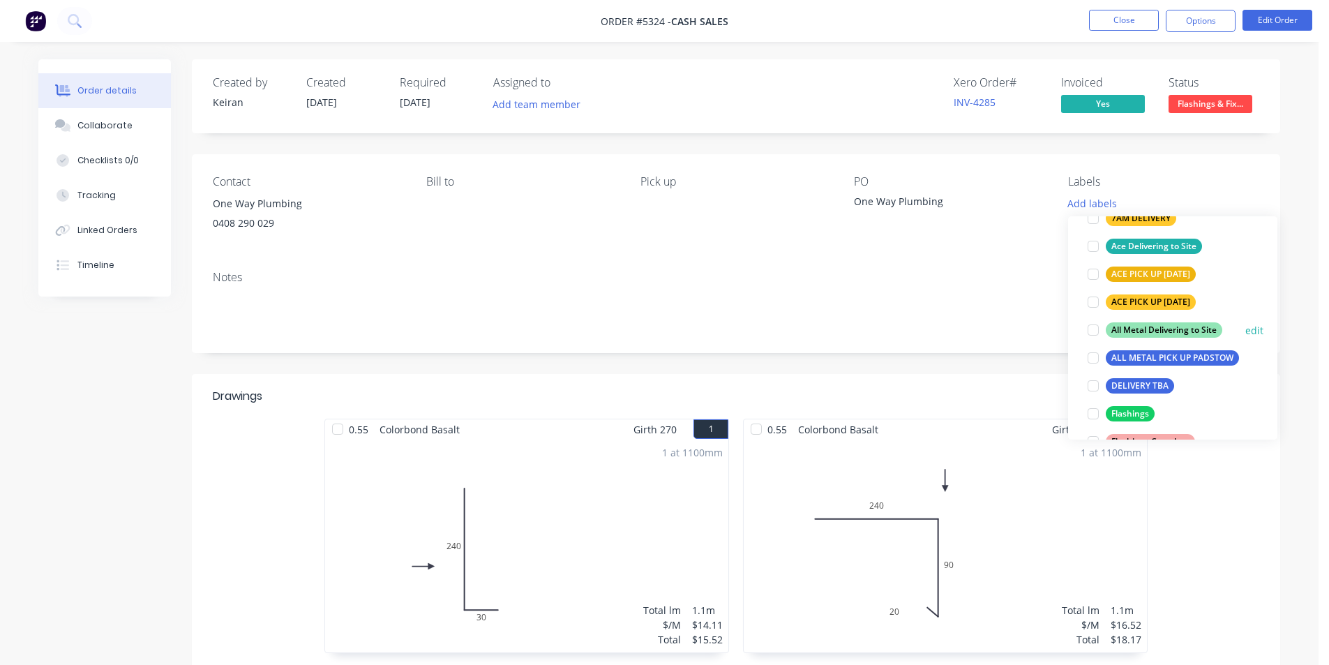
scroll to position [139, 0]
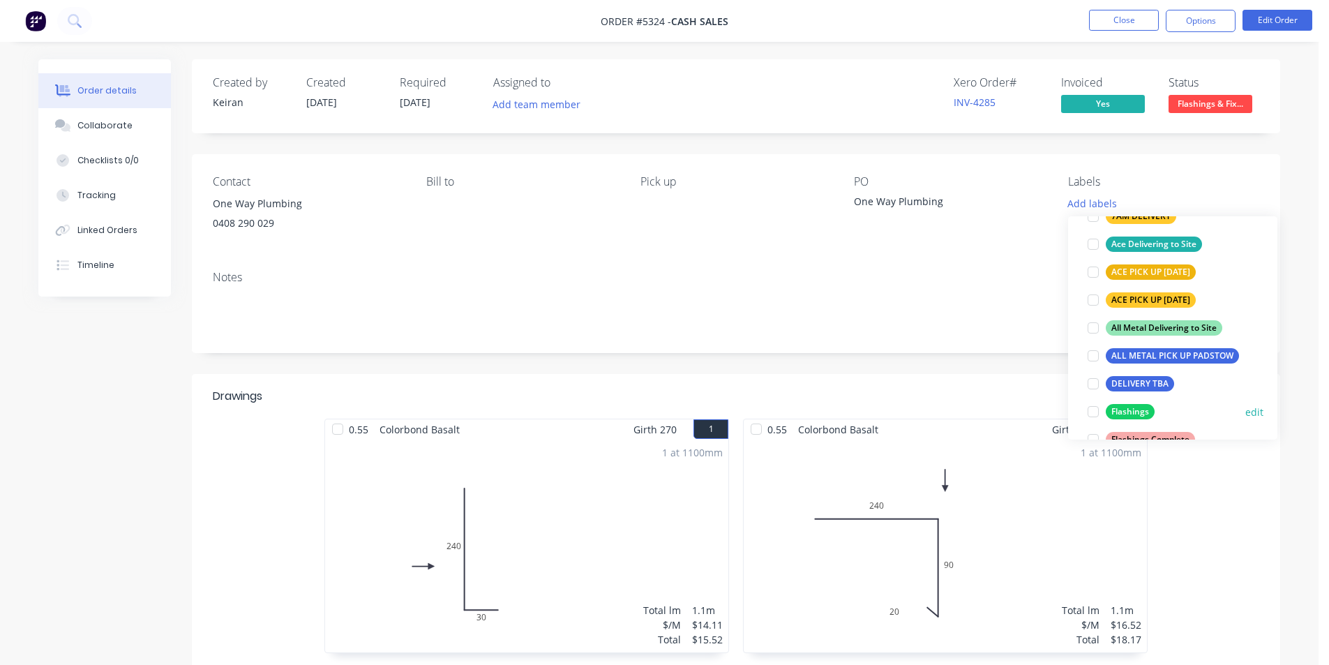
click at [1093, 411] on div at bounding box center [1093, 412] width 28 height 28
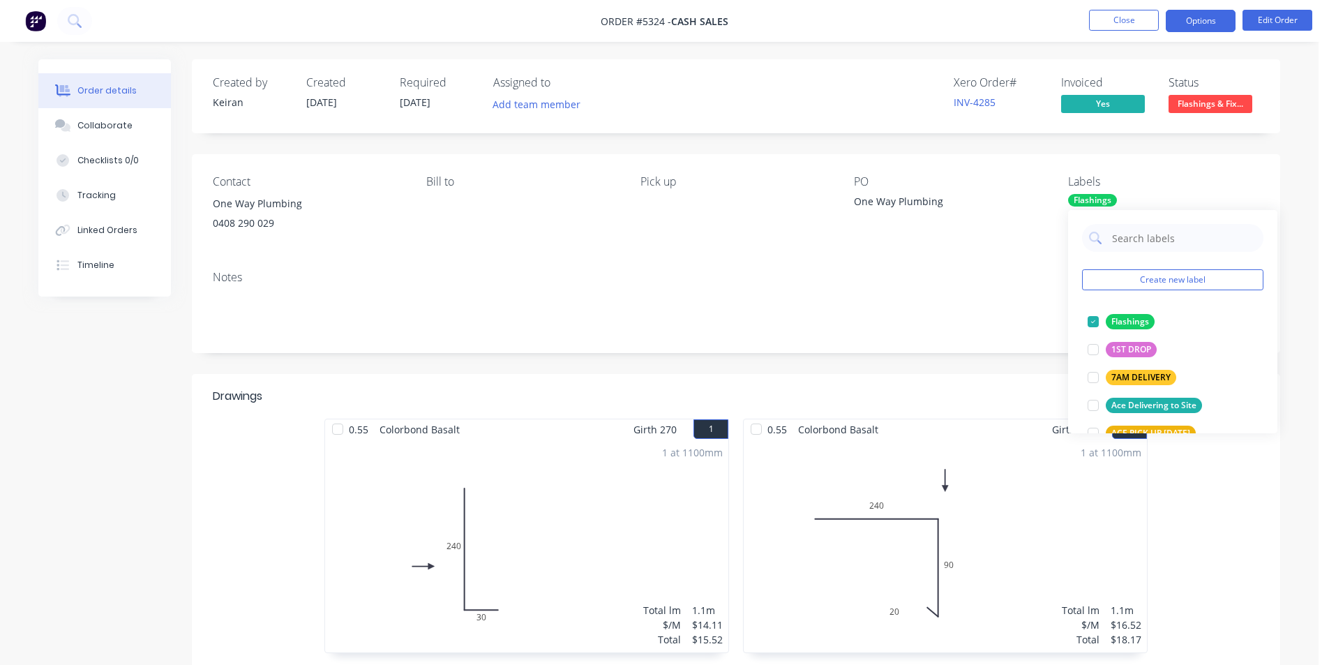
click at [1185, 28] on button "Options" at bounding box center [1200, 21] width 70 height 22
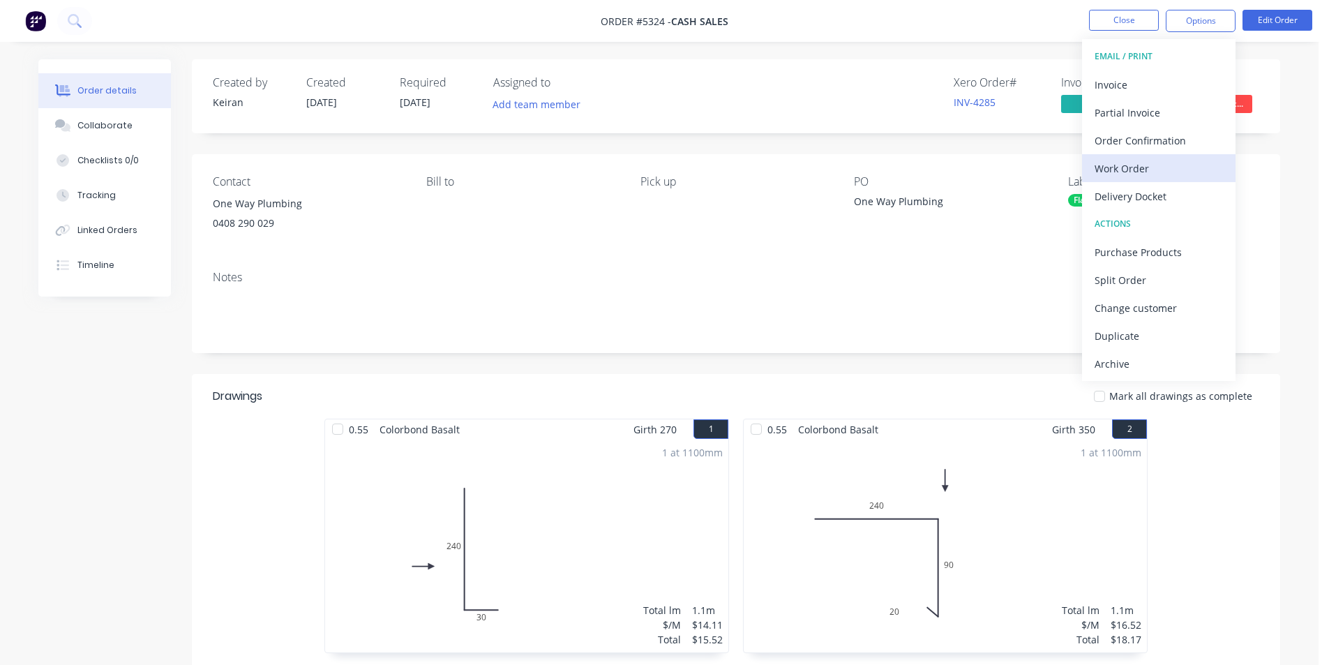
click at [1157, 171] on div "Work Order" at bounding box center [1158, 168] width 128 height 20
click at [1156, 168] on div "Custom" at bounding box center [1158, 168] width 128 height 20
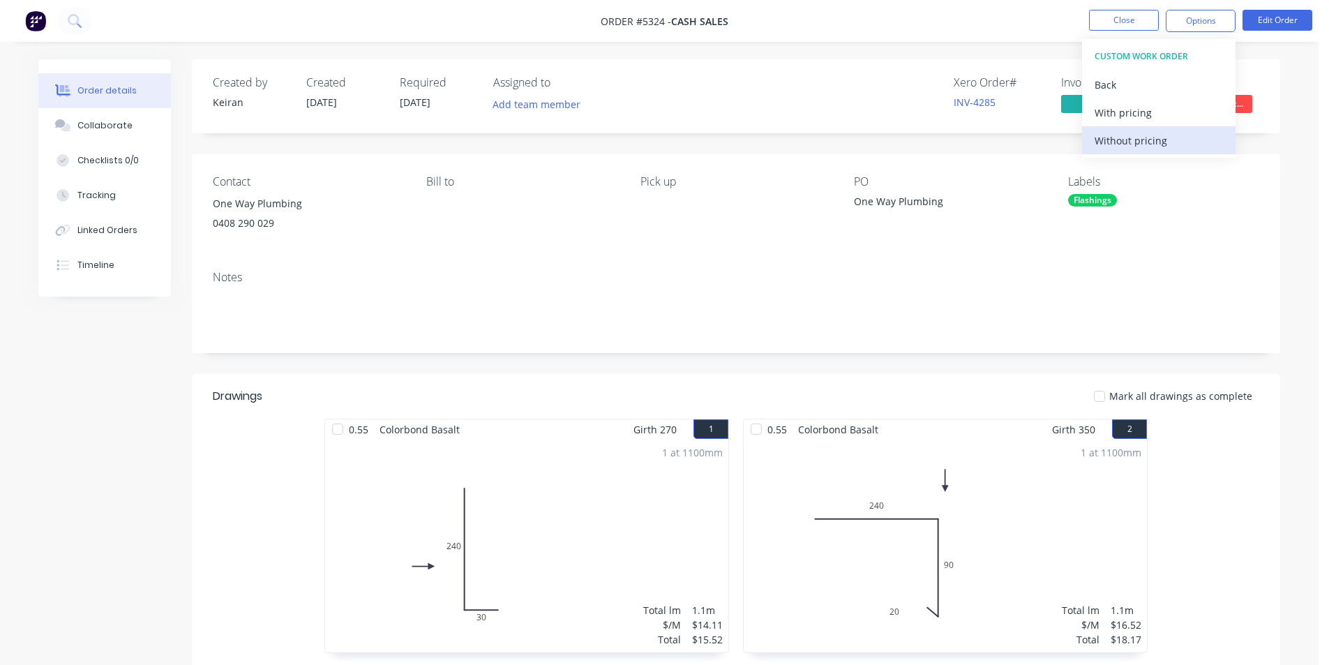
click at [1149, 148] on div "Without pricing" at bounding box center [1158, 140] width 128 height 20
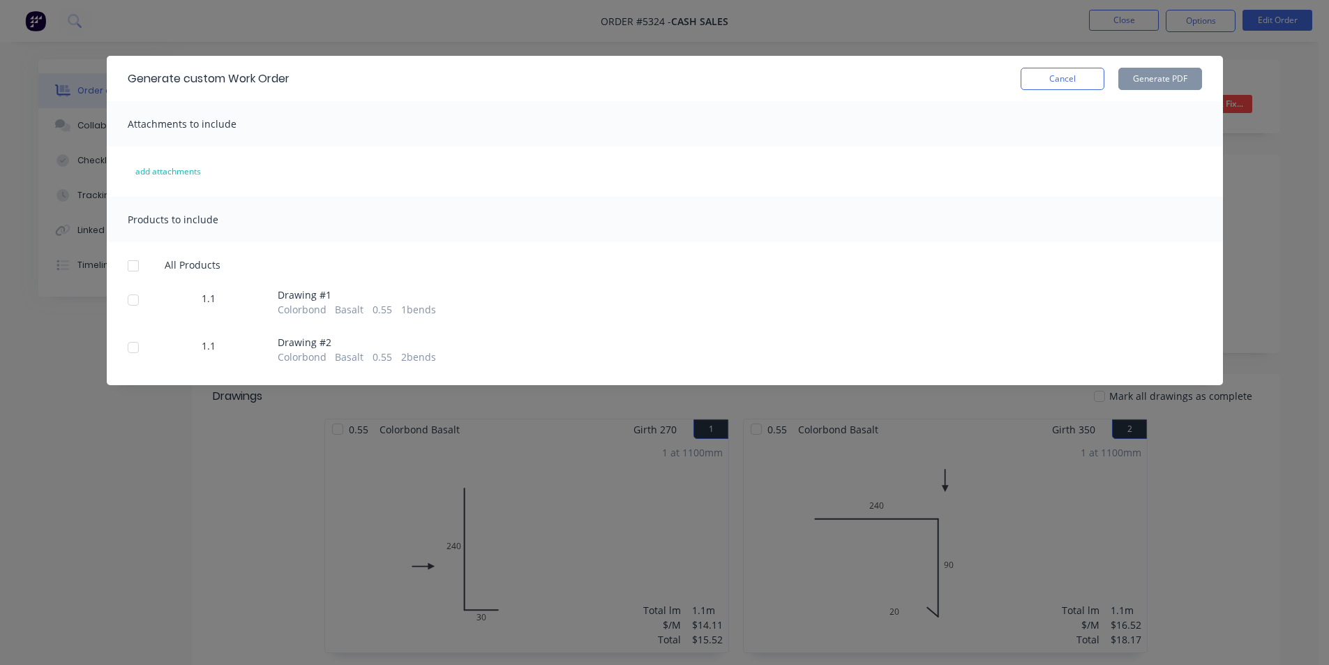
click at [151, 273] on div "All Products 1.1 Drawing # 1 Colorbond Basalt 0.55 1 bends 1.1 Drawing # 2 Colo…" at bounding box center [665, 311] width 1116 height 105
click at [144, 267] on div at bounding box center [133, 266] width 28 height 28
click at [1143, 84] on button "Generate PDF" at bounding box center [1160, 79] width 84 height 22
click at [1075, 79] on button "Cancel" at bounding box center [1062, 79] width 84 height 22
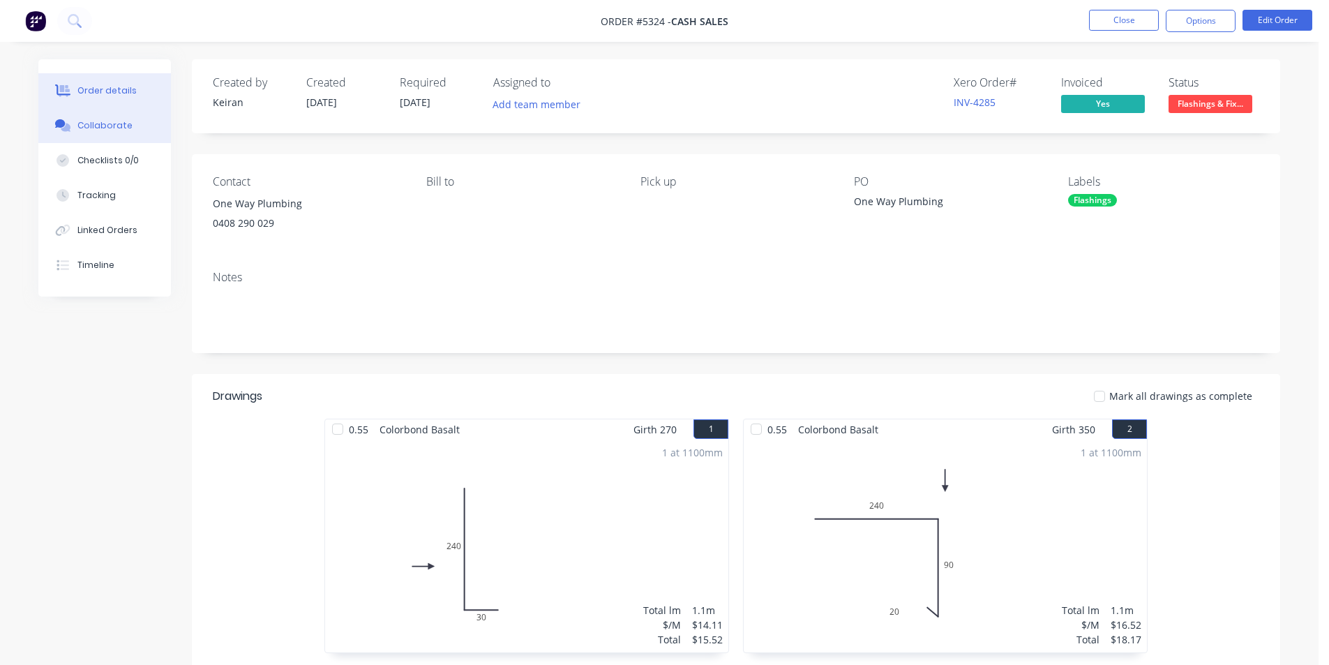
click at [112, 139] on button "Collaborate" at bounding box center [104, 125] width 133 height 35
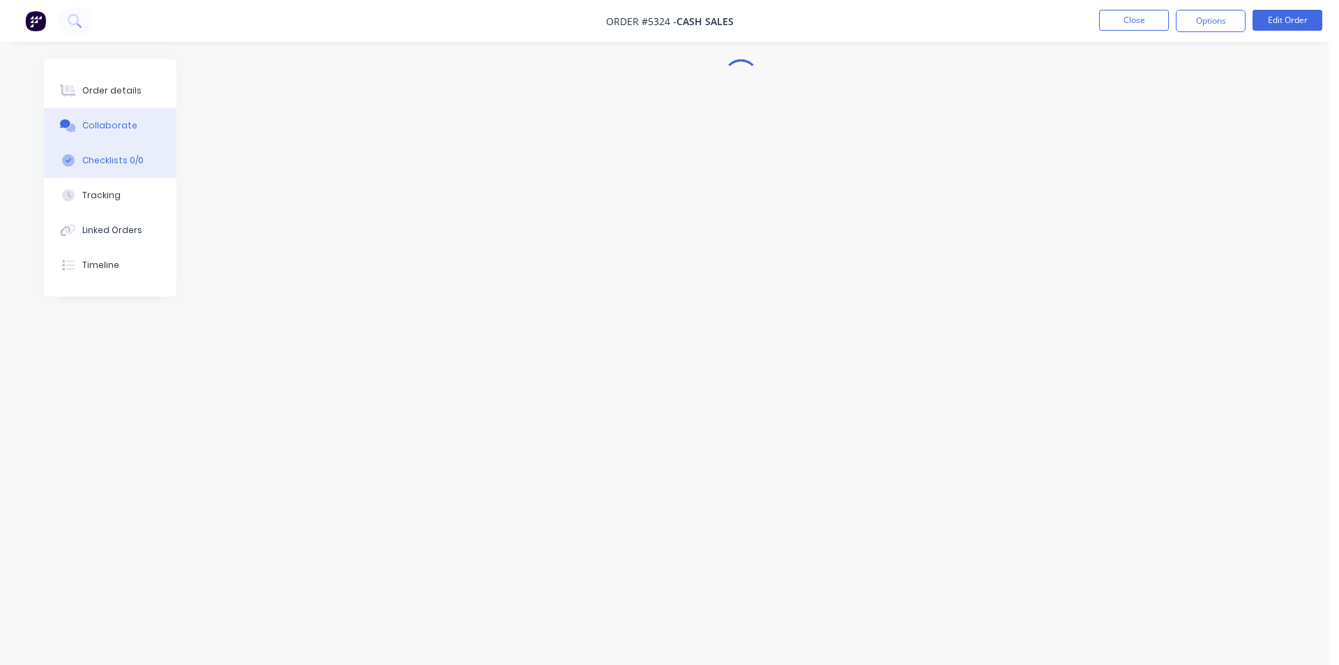
click at [87, 168] on button "Checklists 0/0" at bounding box center [110, 160] width 133 height 35
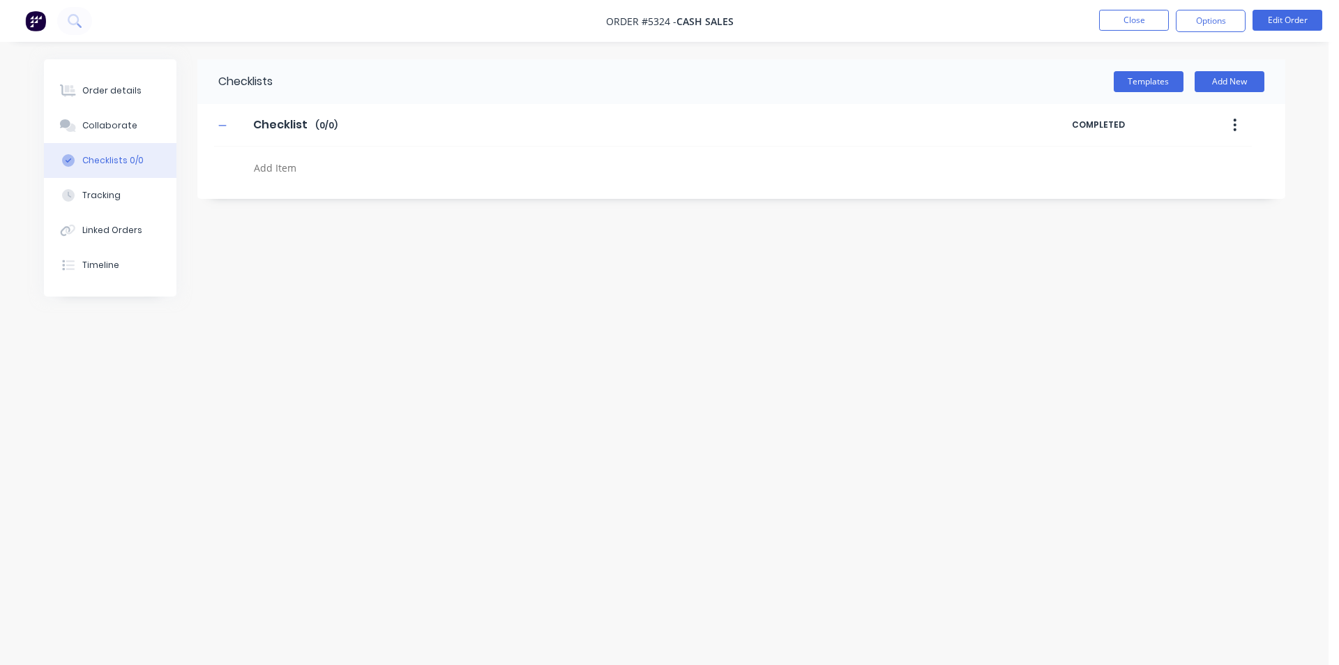
type textarea "x"
click at [86, 88] on div "Order details" at bounding box center [111, 90] width 59 height 13
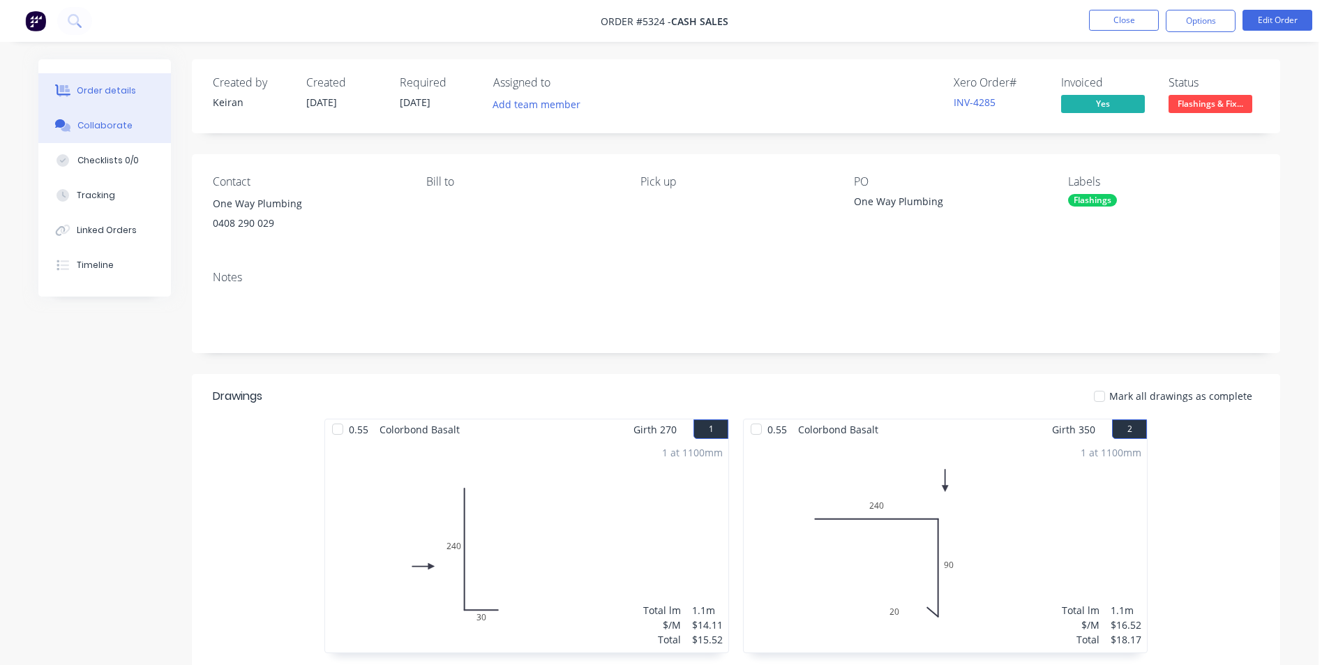
click at [93, 116] on button "Collaborate" at bounding box center [104, 125] width 133 height 35
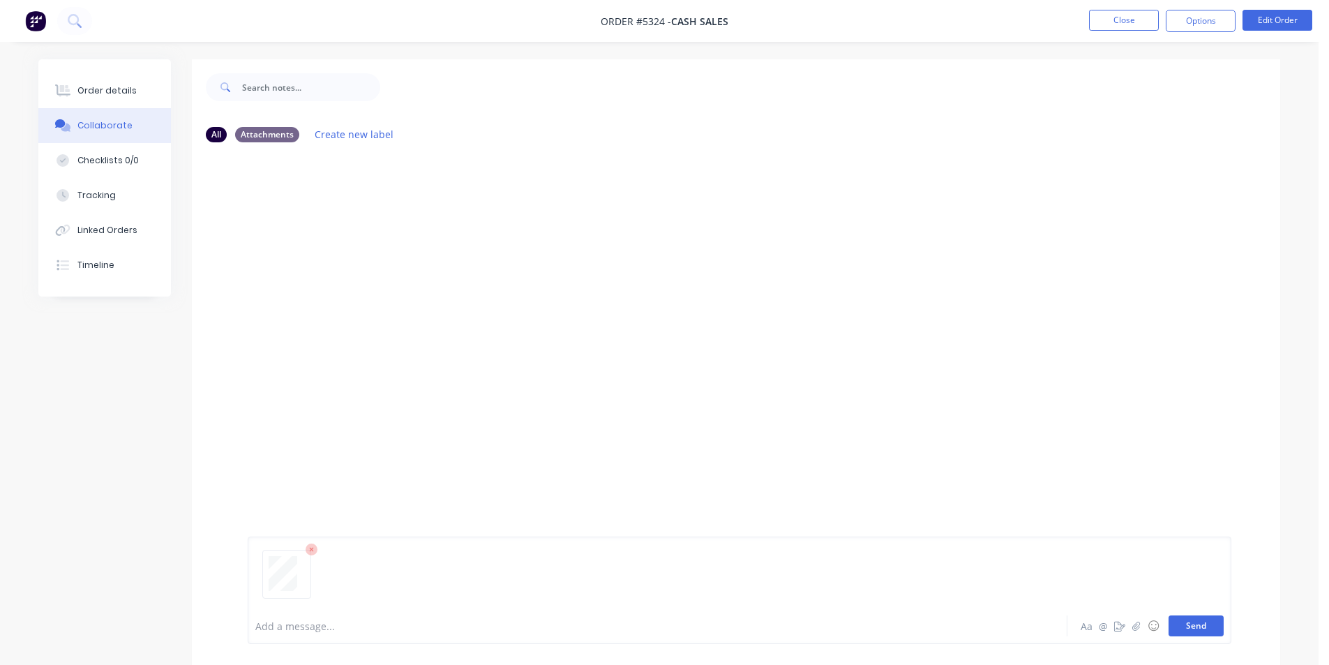
click at [1200, 626] on button "Send" at bounding box center [1195, 625] width 55 height 21
click at [69, 93] on icon at bounding box center [63, 90] width 16 height 13
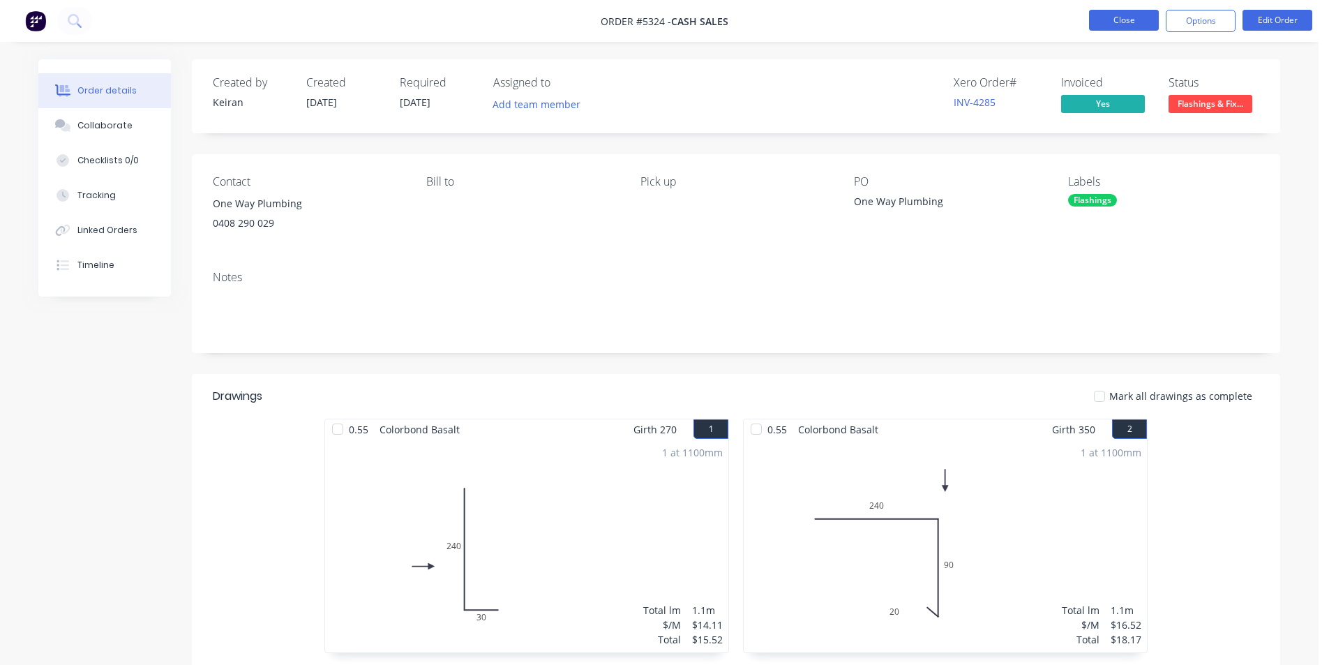
click at [1155, 15] on button "Close" at bounding box center [1124, 20] width 70 height 21
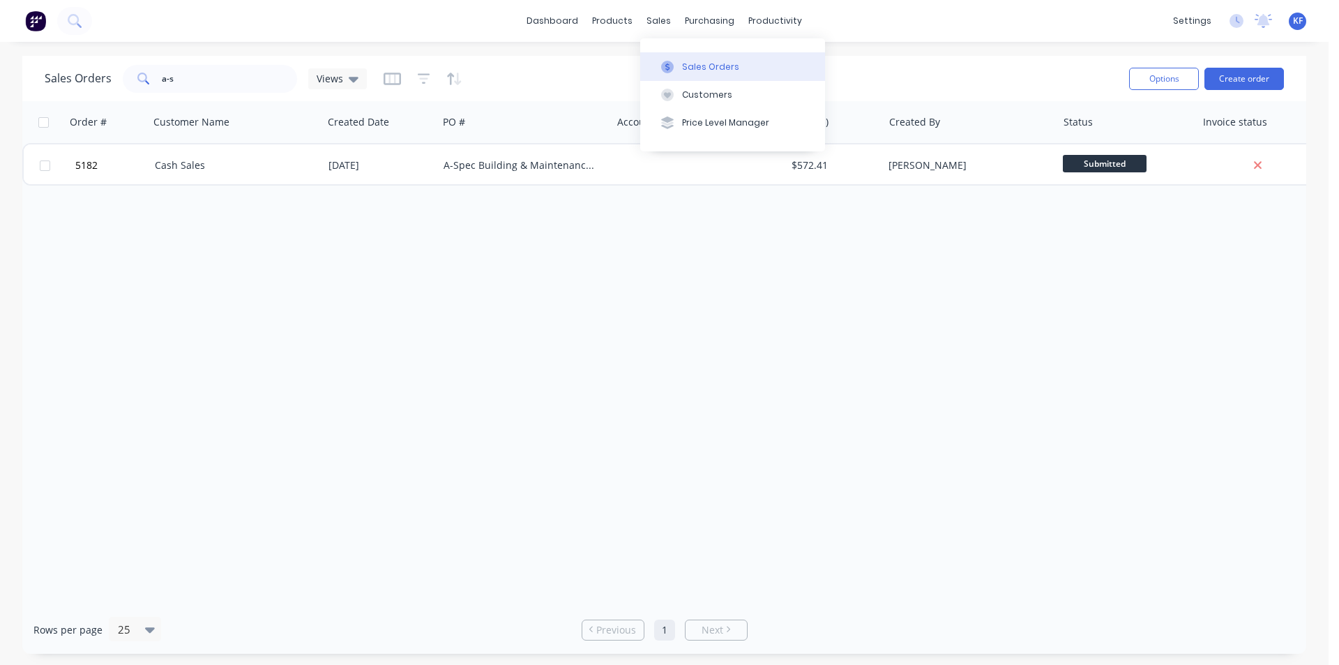
click at [685, 59] on button "Sales Orders" at bounding box center [732, 66] width 185 height 28
drag, startPoint x: 68, startPoint y: 66, endPoint x: 3, endPoint y: 54, distance: 65.1
click at [7, 54] on div "dashboard products sales purchasing productivity dashboard products Product Cat…" at bounding box center [664, 332] width 1329 height 665
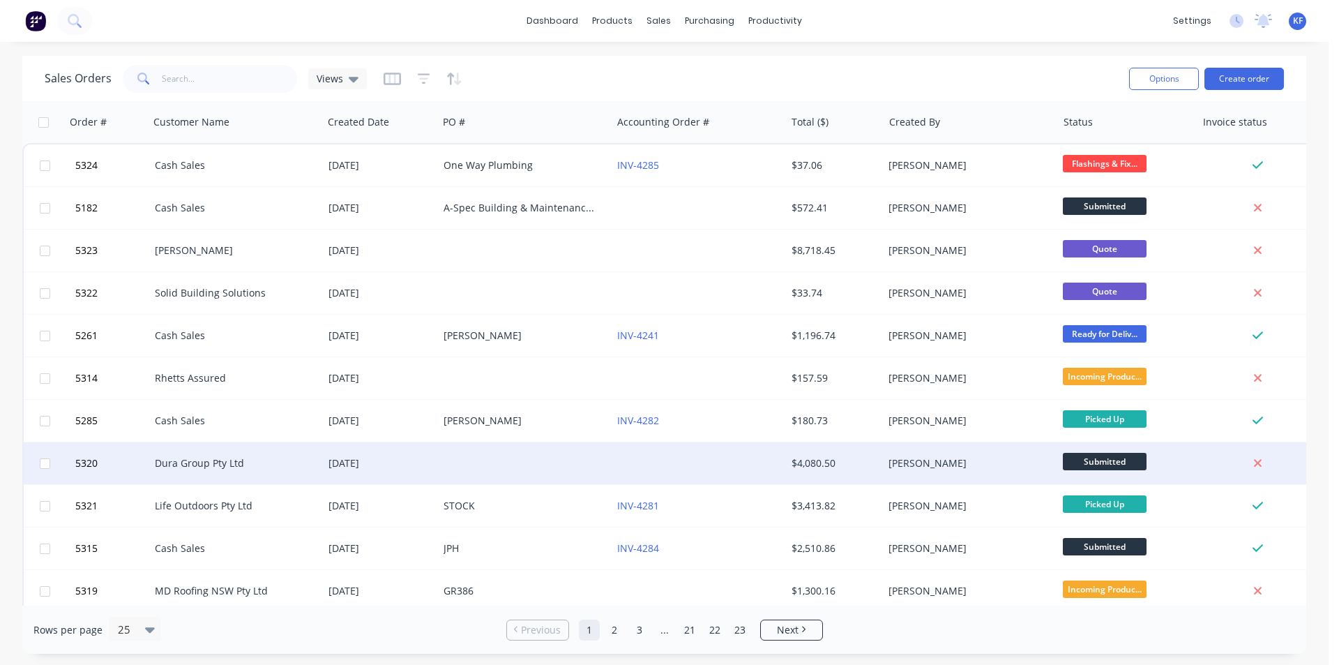
click at [746, 463] on div at bounding box center [699, 463] width 174 height 42
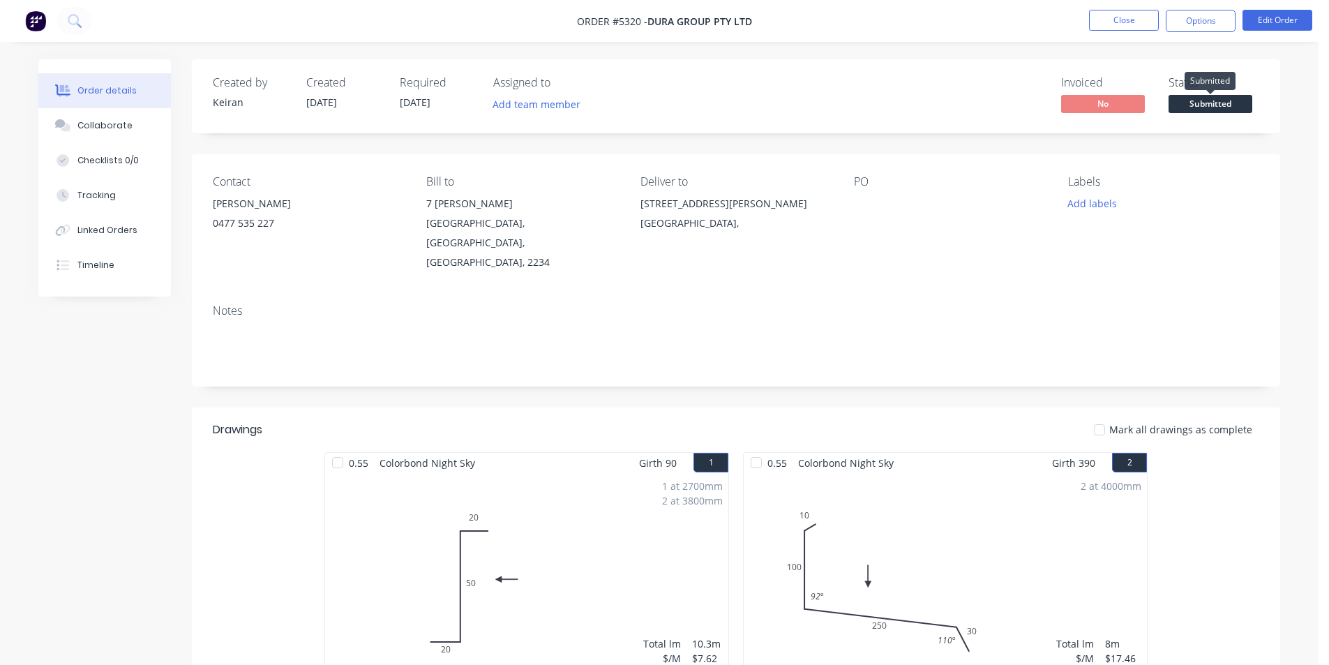
click at [1204, 109] on span "Submitted" at bounding box center [1210, 103] width 84 height 17
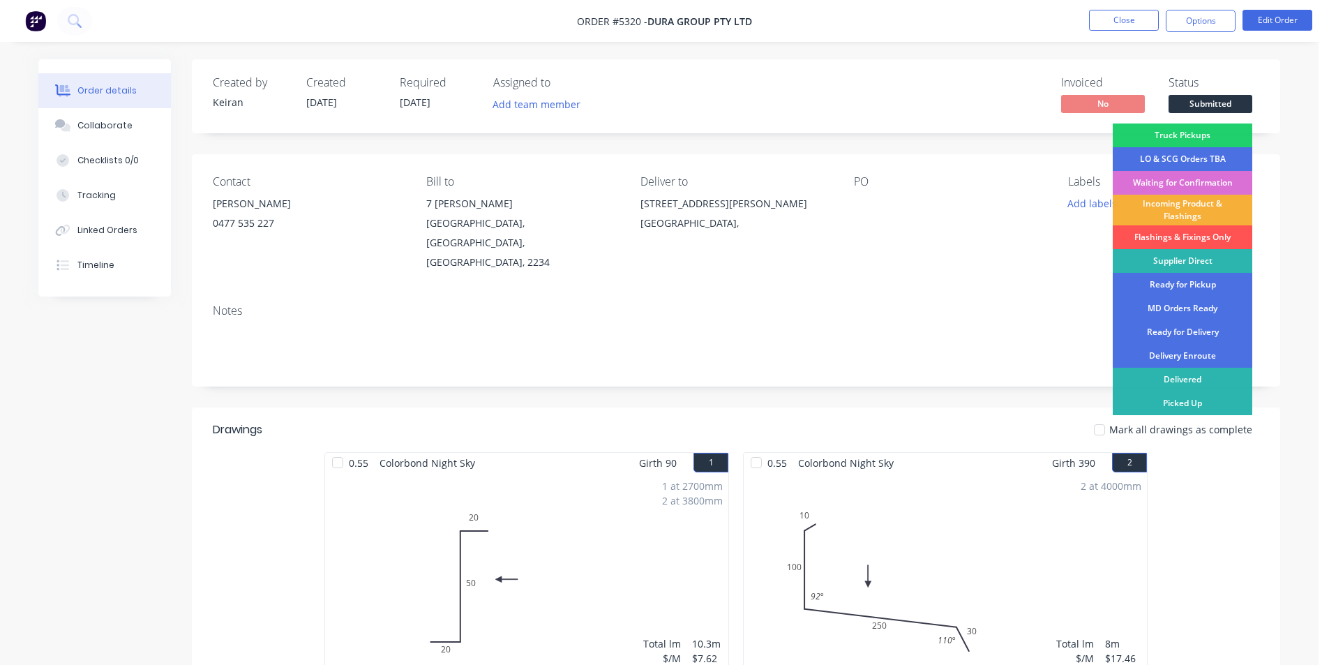
click at [1193, 190] on div "Waiting for Confirmation" at bounding box center [1181, 183] width 139 height 24
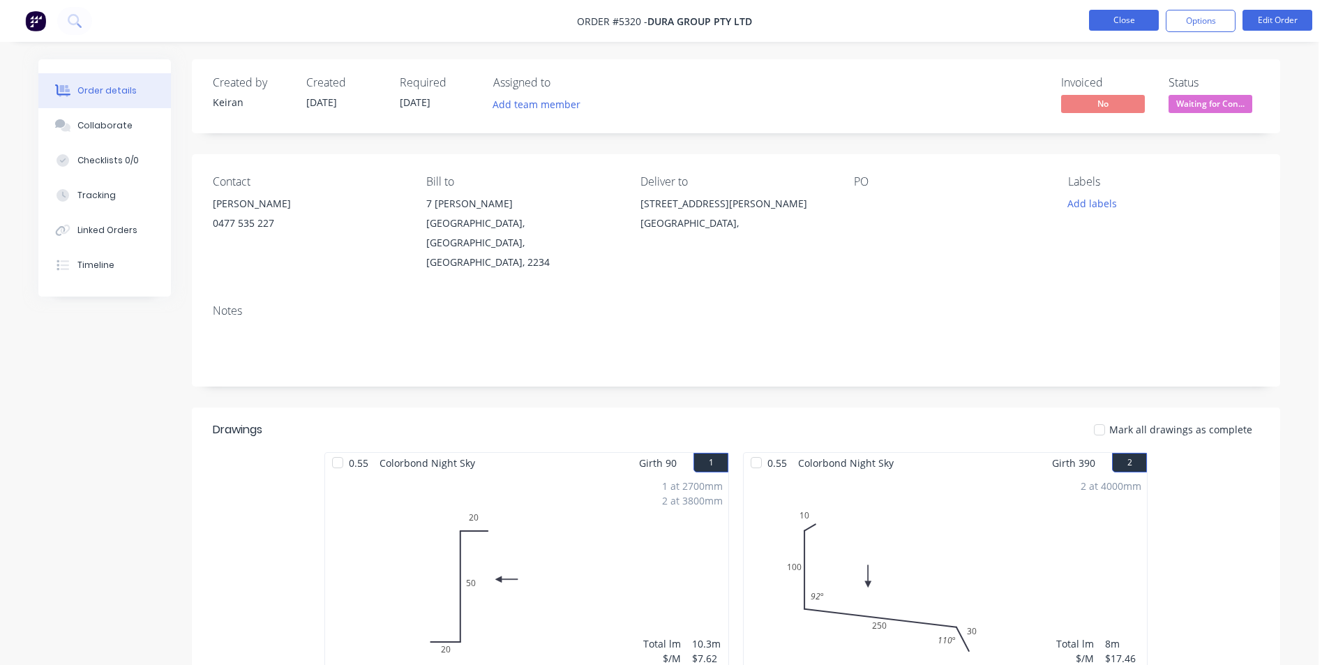
click at [1113, 22] on button "Close" at bounding box center [1124, 20] width 70 height 21
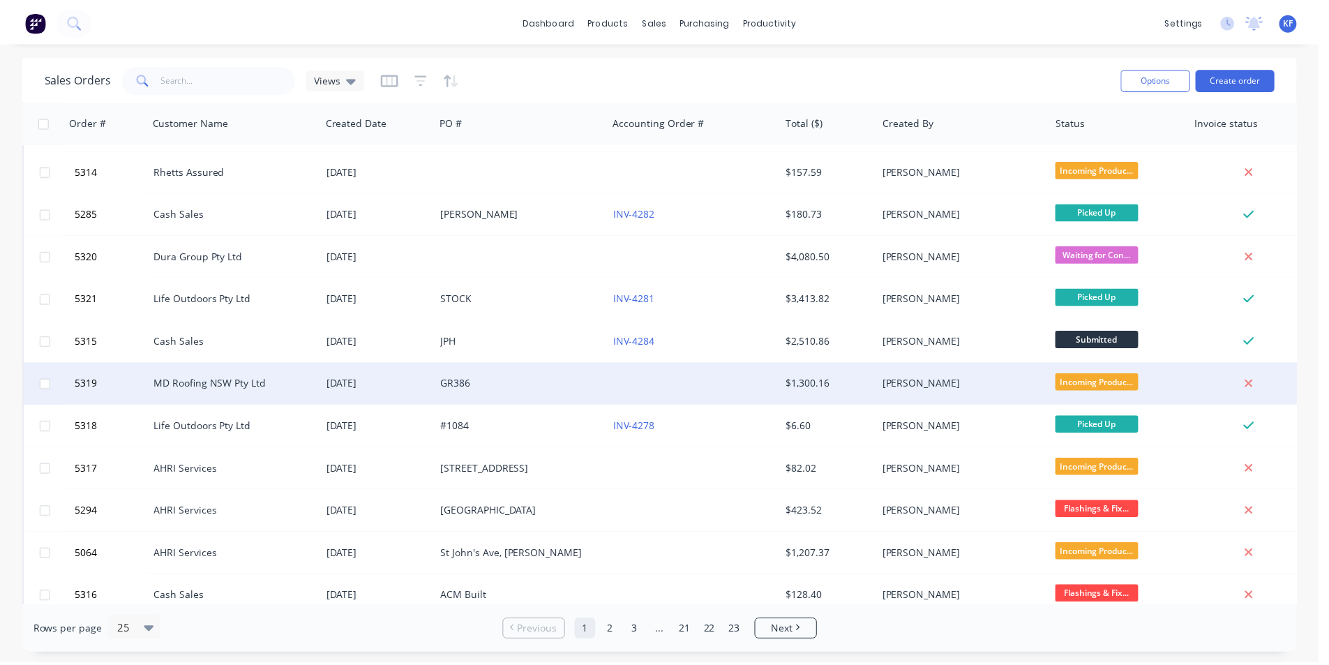
scroll to position [209, 0]
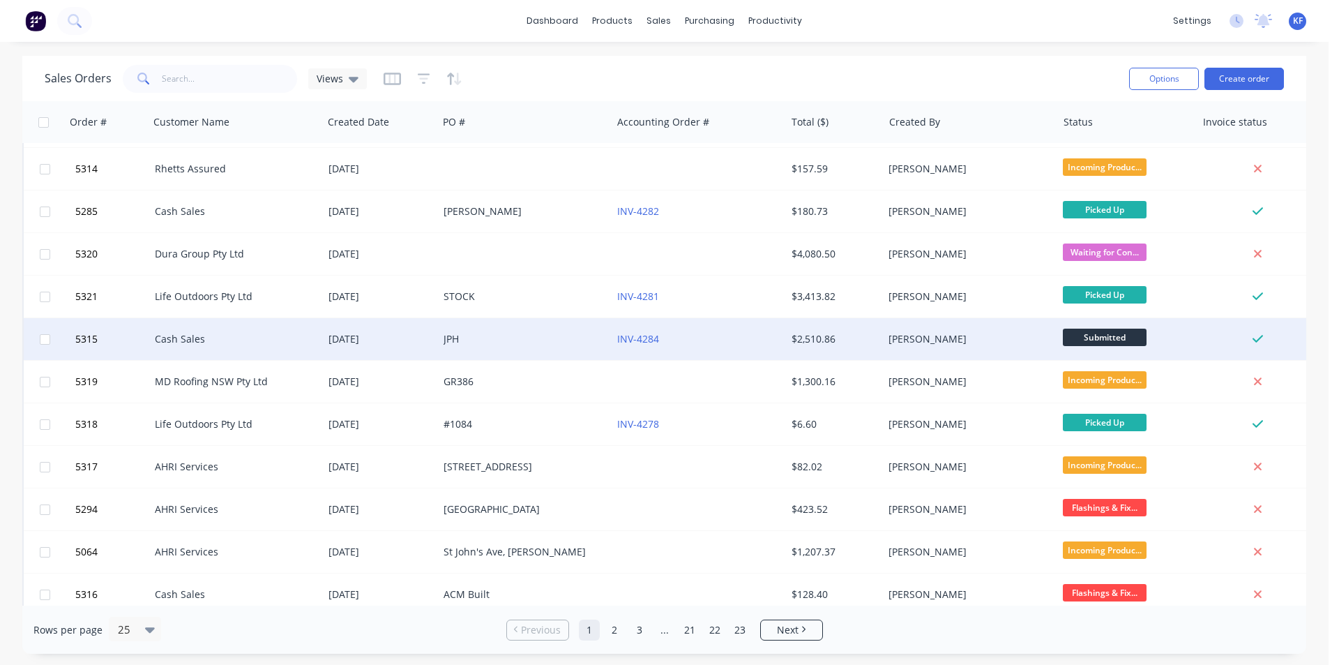
click at [950, 337] on div "[PERSON_NAME]" at bounding box center [965, 339] width 155 height 14
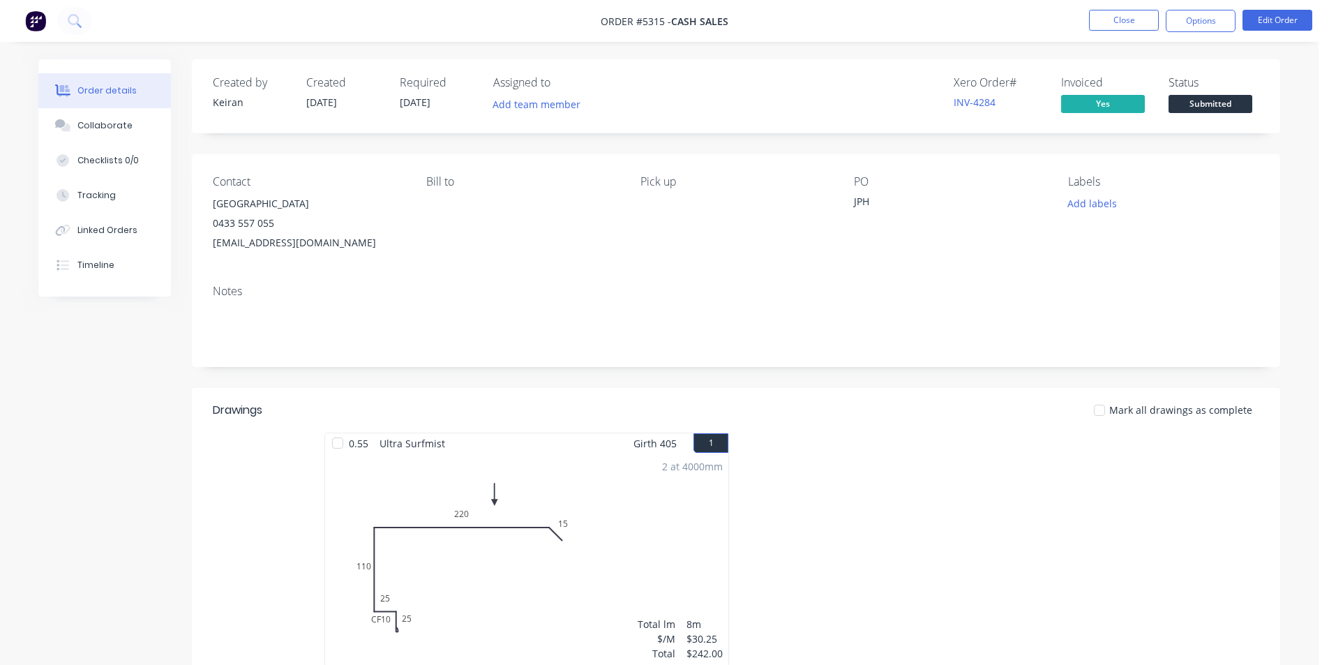
click at [1209, 98] on span "Submitted" at bounding box center [1210, 103] width 84 height 17
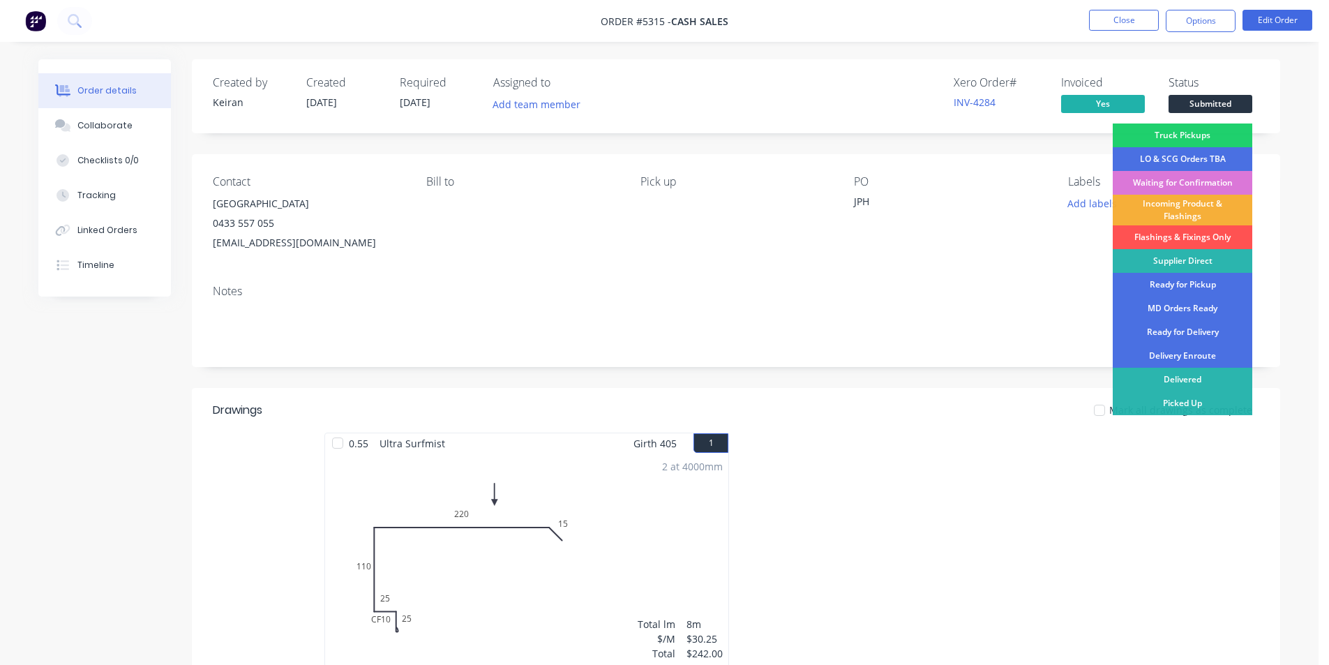
click at [992, 255] on div "Contact JPH Building [PHONE_NUMBER] [EMAIL_ADDRESS][DOMAIN_NAME] Bill to Pick u…" at bounding box center [736, 213] width 1088 height 119
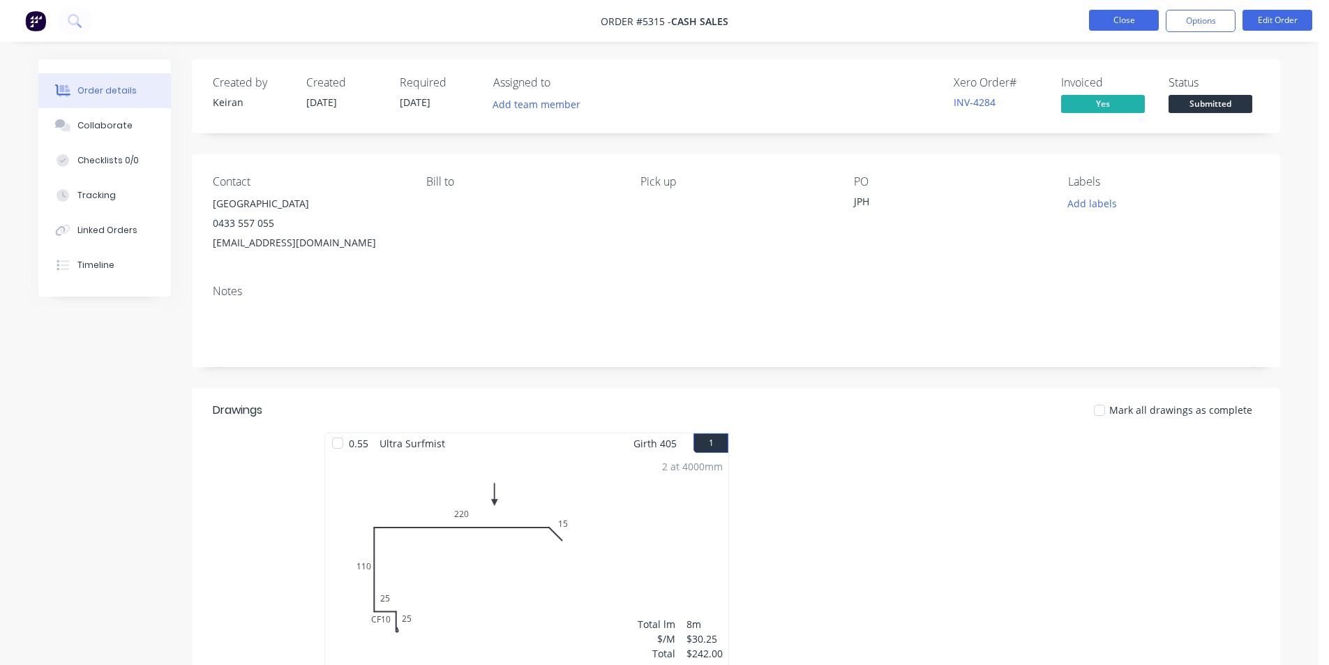
click at [1149, 24] on button "Close" at bounding box center [1124, 20] width 70 height 21
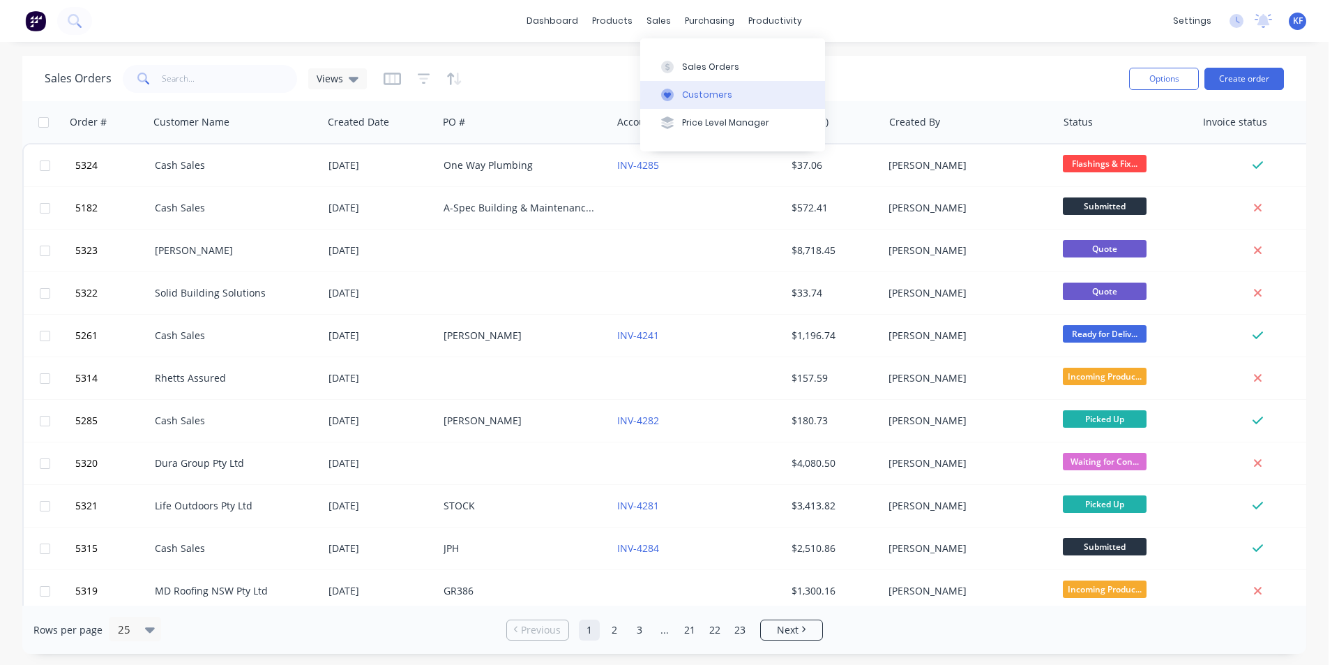
click at [686, 84] on button "Customers" at bounding box center [732, 95] width 185 height 28
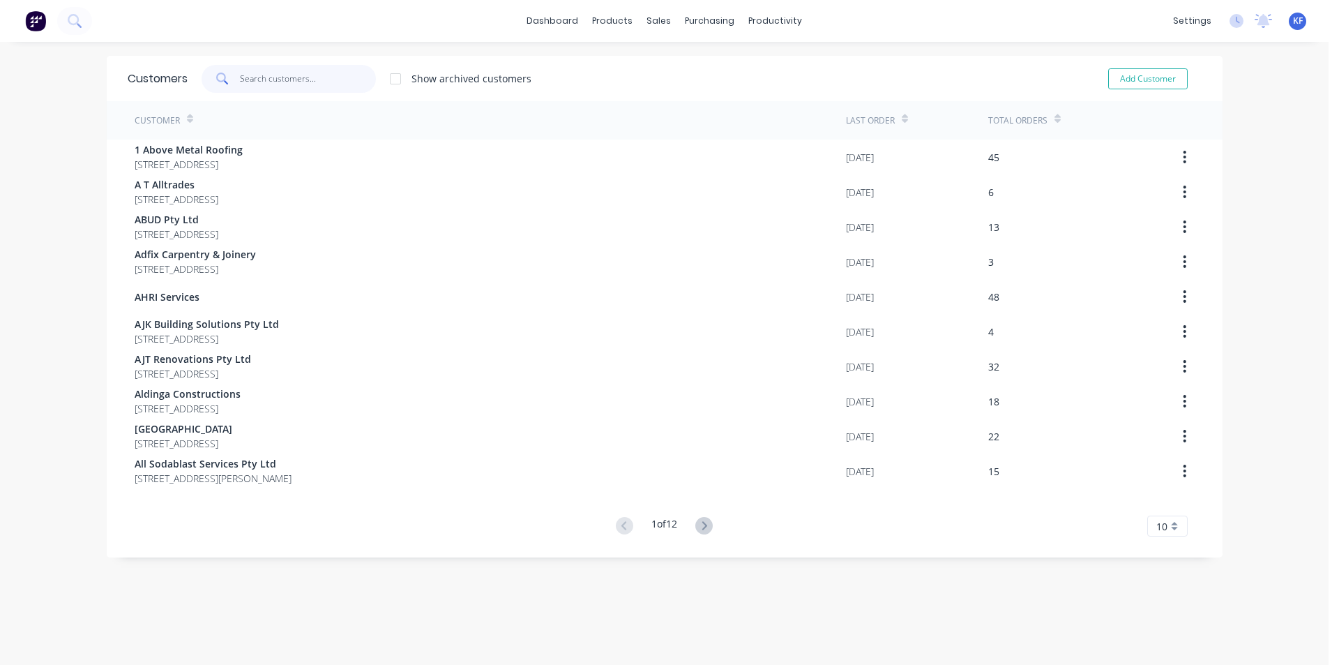
click at [284, 77] on input "text" at bounding box center [308, 79] width 136 height 28
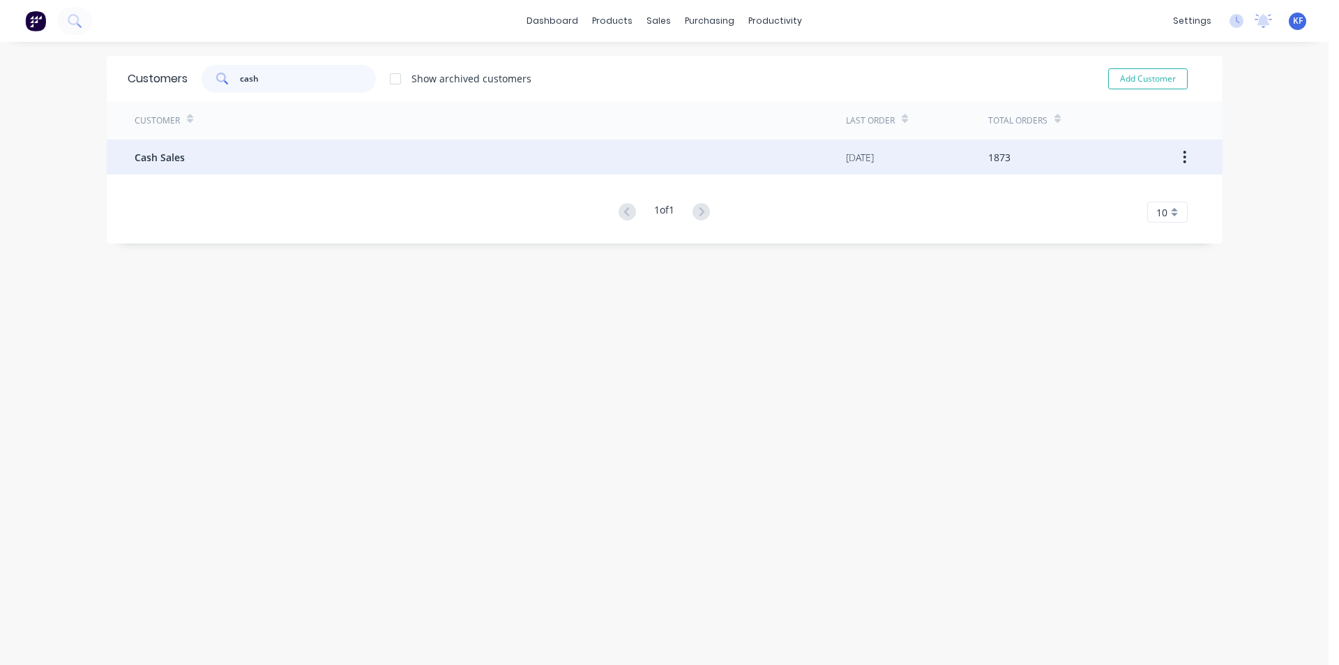
type input "cash"
click at [328, 172] on div "Cash Sales" at bounding box center [490, 156] width 711 height 35
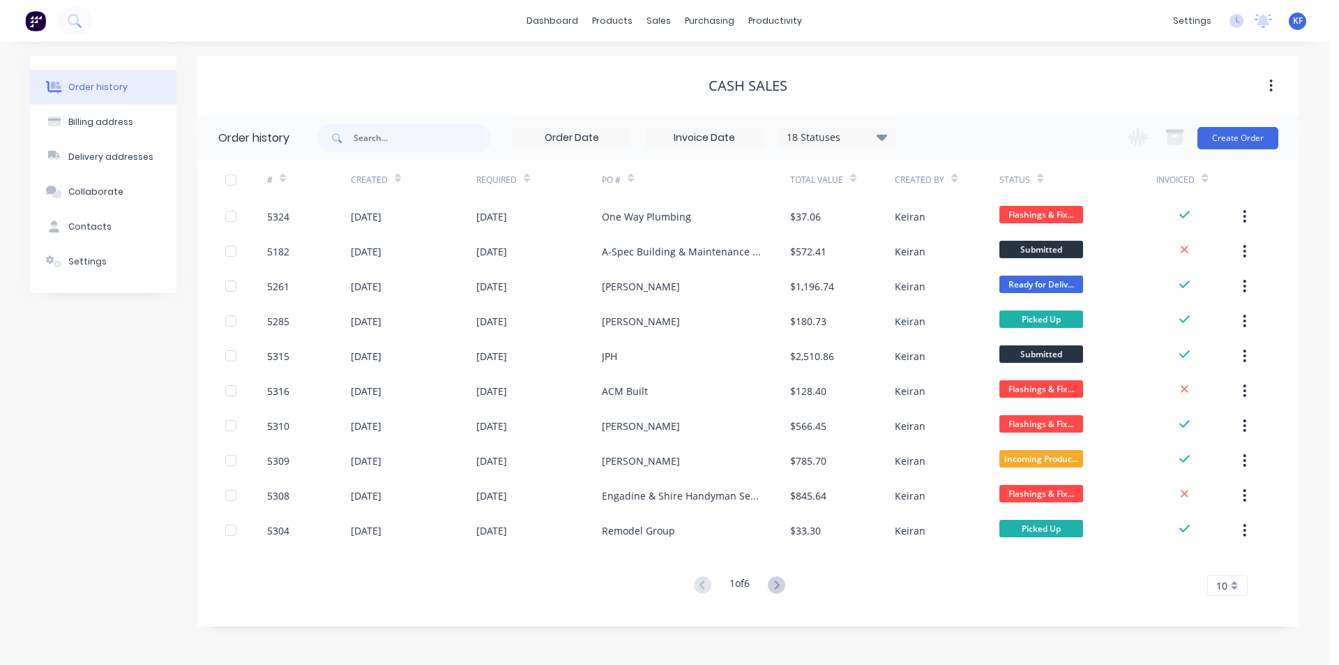
drag, startPoint x: 884, startPoint y: 133, endPoint x: 885, endPoint y: 147, distance: 14.7
click at [884, 135] on icon at bounding box center [882, 136] width 10 height 17
click at [934, 301] on div "All" at bounding box center [865, 306] width 174 height 28
click at [952, 298] on label at bounding box center [952, 298] width 0 height 0
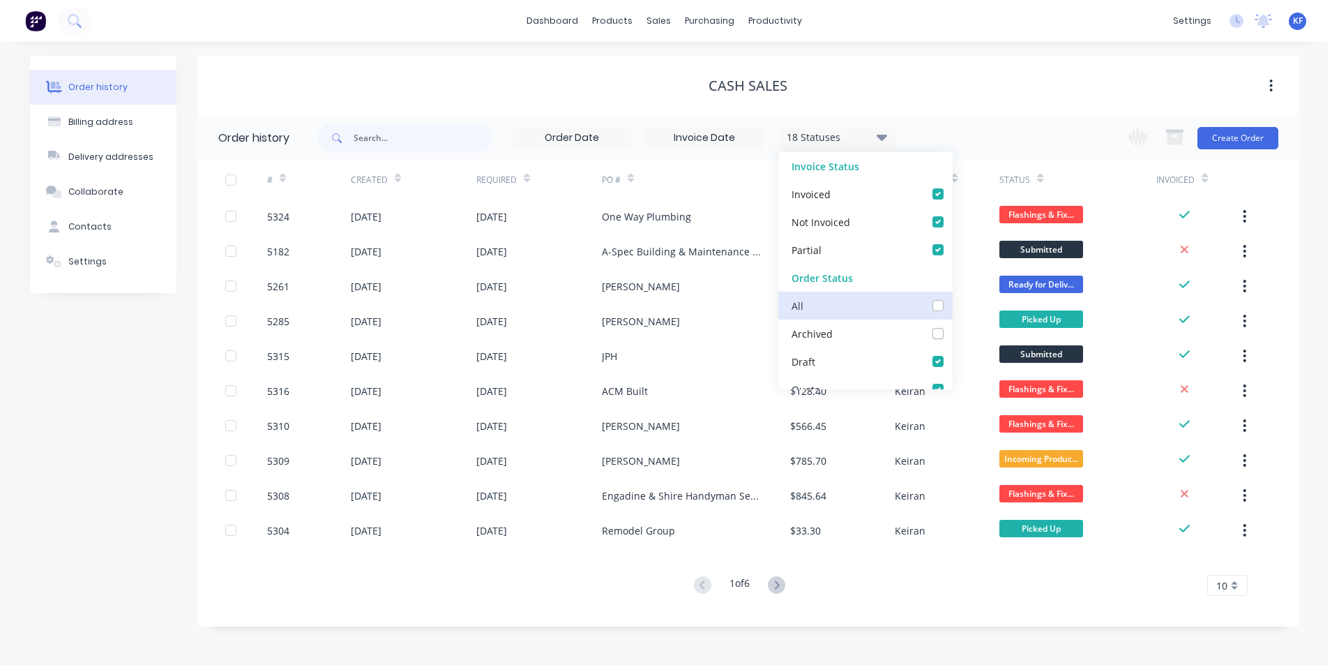
click at [952, 303] on input "checkbox" at bounding box center [957, 304] width 11 height 13
checkbox input "true"
click at [927, 123] on div "19 Statuses Invoice Status Invoiced Not Invoiced Partial Order Status All Archi…" at bounding box center [808, 137] width 982 height 45
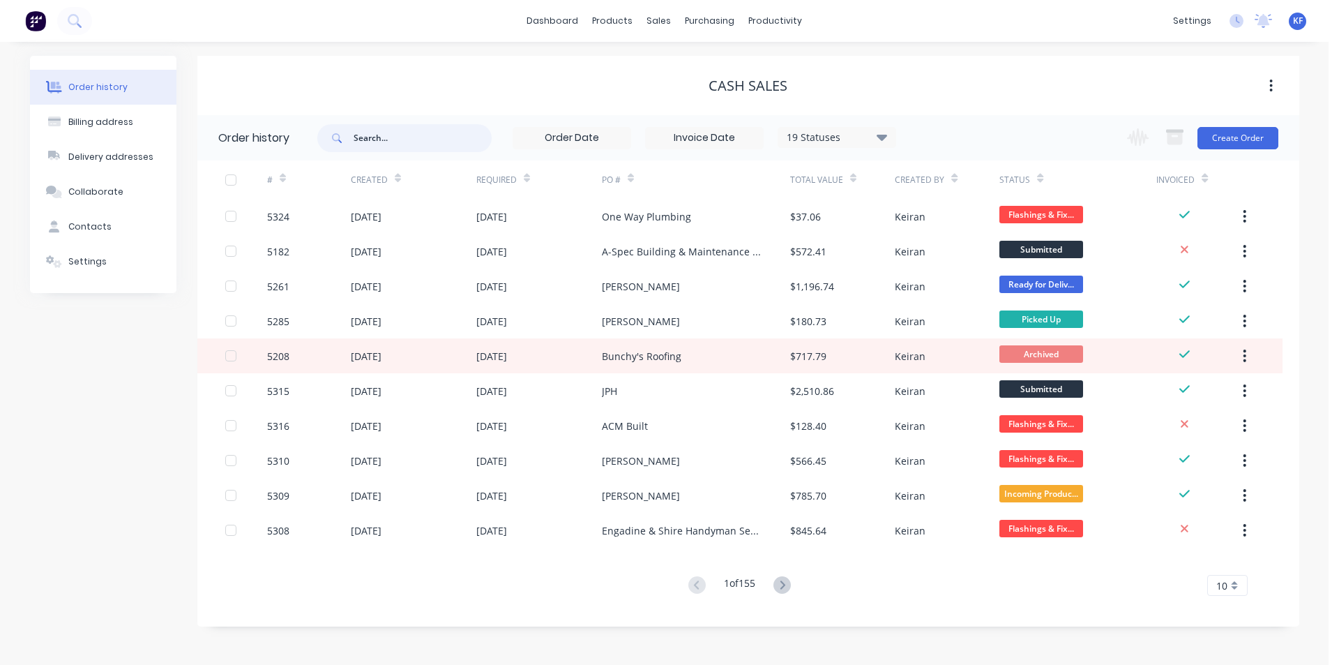
click at [415, 145] on input "text" at bounding box center [423, 138] width 138 height 28
type input "level"
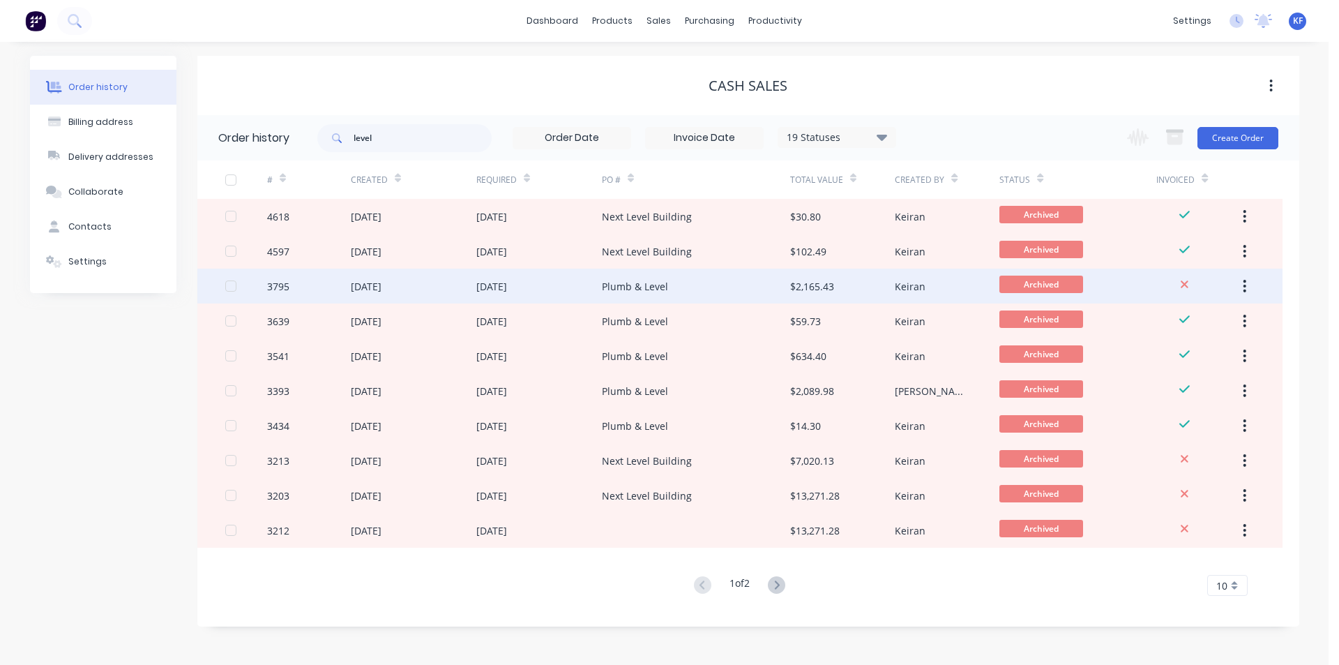
click at [644, 281] on div "Plumb & Level" at bounding box center [635, 286] width 66 height 15
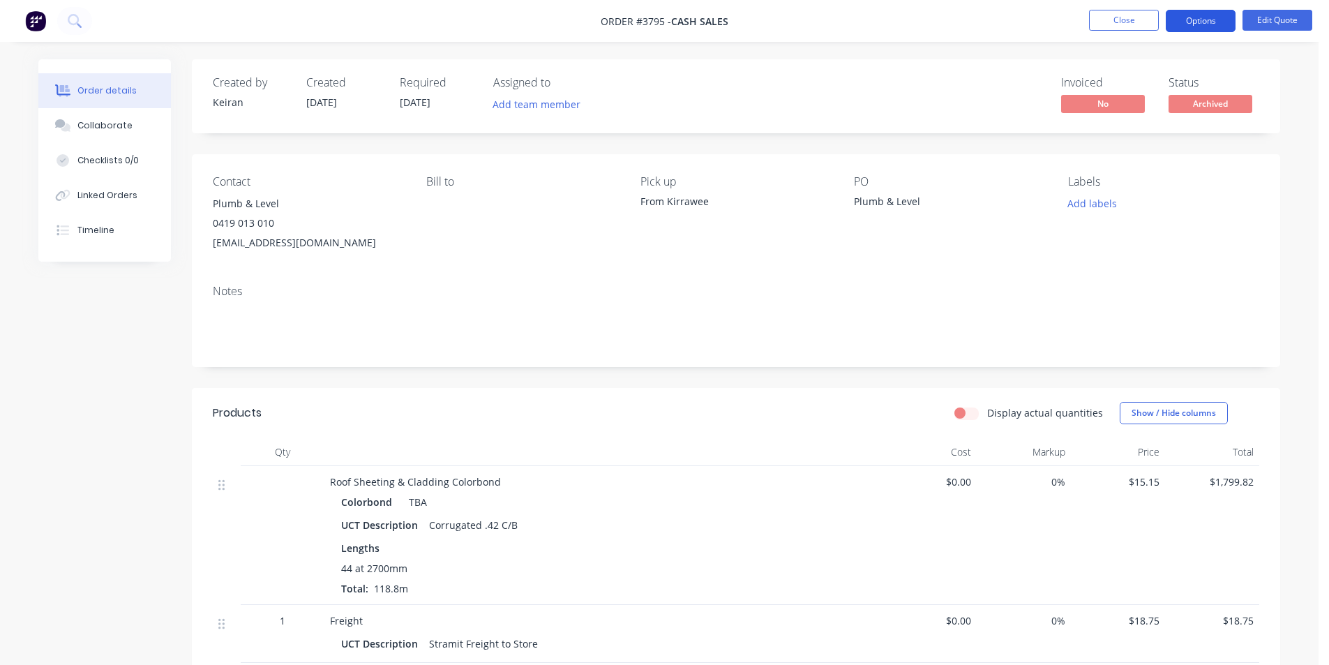
click at [1223, 19] on button "Options" at bounding box center [1200, 21] width 70 height 22
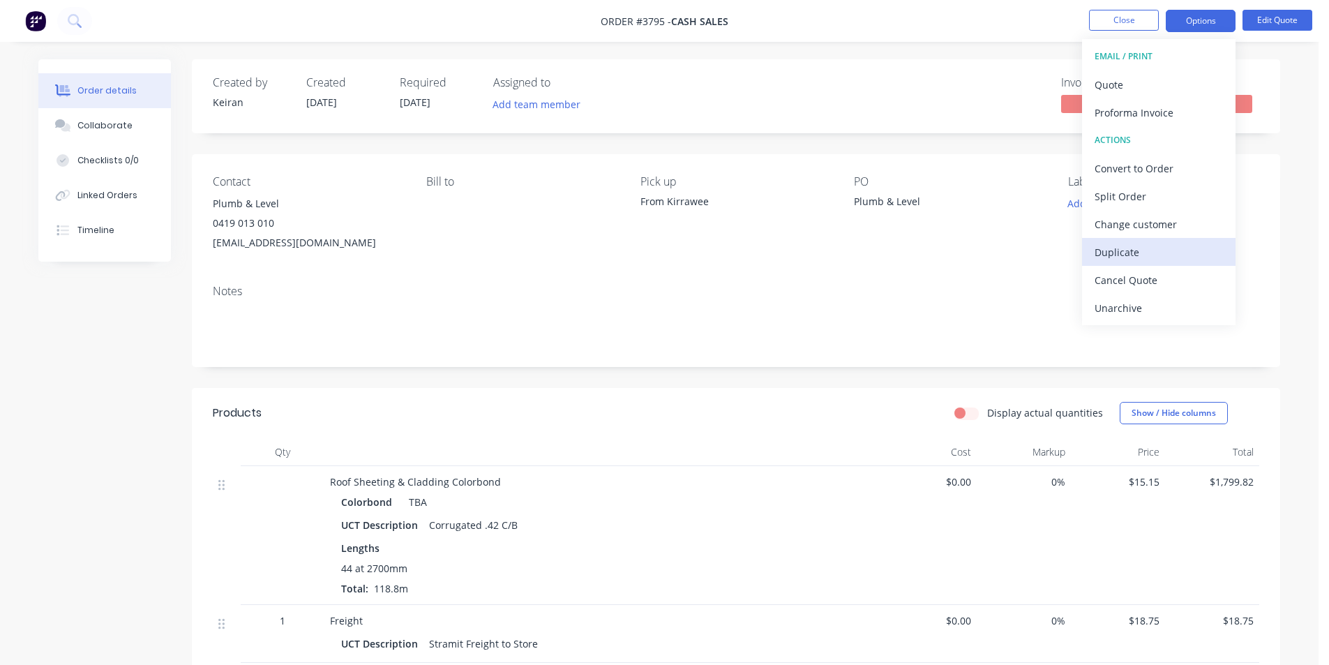
click at [1125, 258] on div "Duplicate" at bounding box center [1158, 252] width 128 height 20
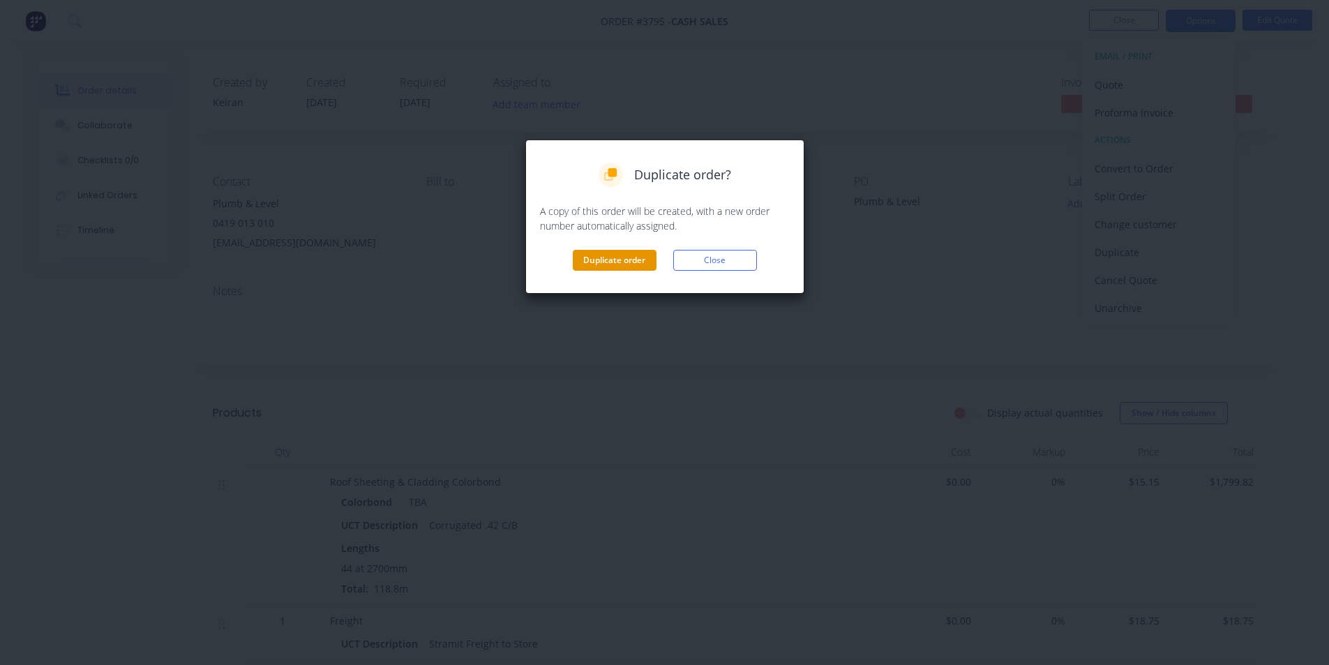
click at [623, 269] on button "Duplicate order" at bounding box center [615, 260] width 84 height 21
click at [623, 266] on div "Contact Plumb & Level [PHONE_NUMBER] [EMAIL_ADDRESS][DOMAIN_NAME] Bill to Pick …" at bounding box center [736, 213] width 1088 height 119
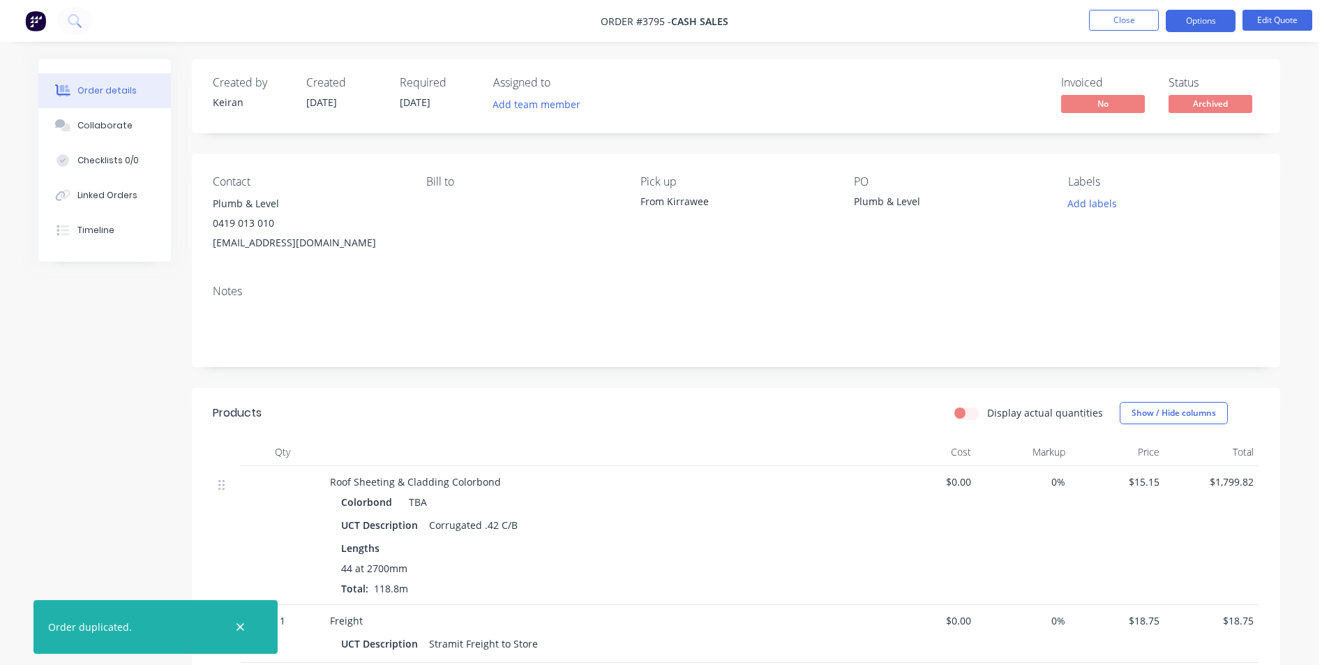
click at [239, 628] on icon "button" at bounding box center [240, 627] width 8 height 8
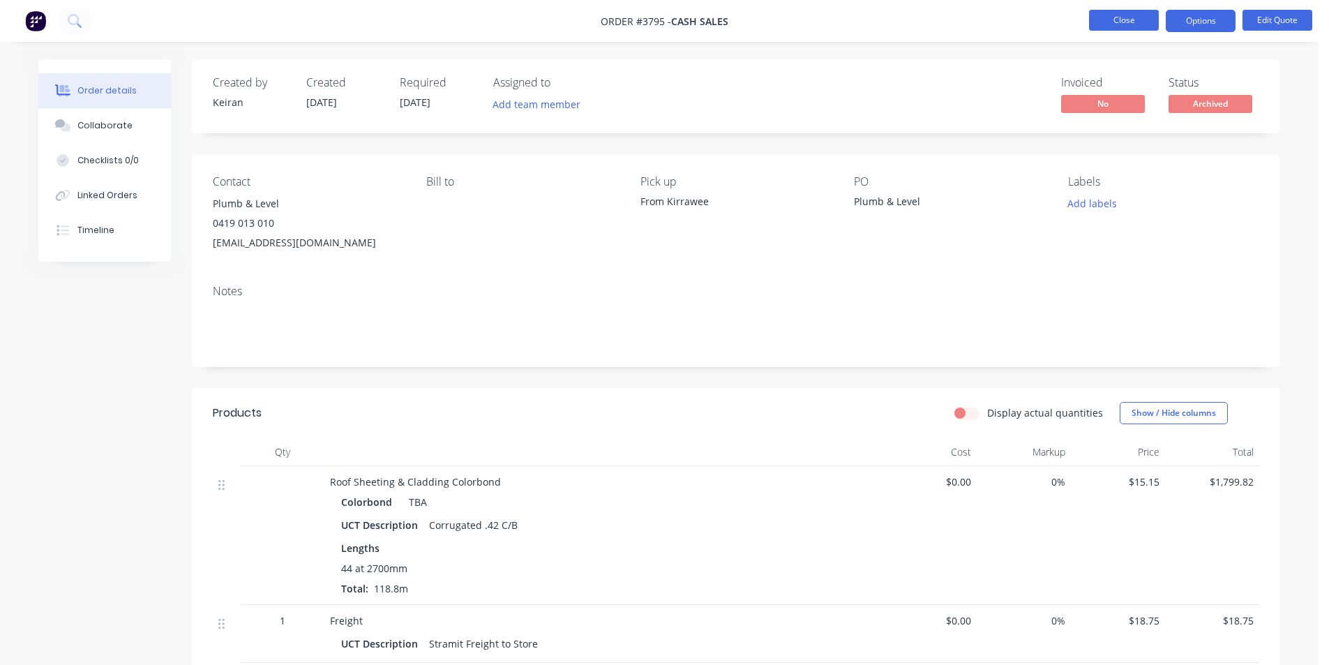
click at [1112, 23] on button "Close" at bounding box center [1124, 20] width 70 height 21
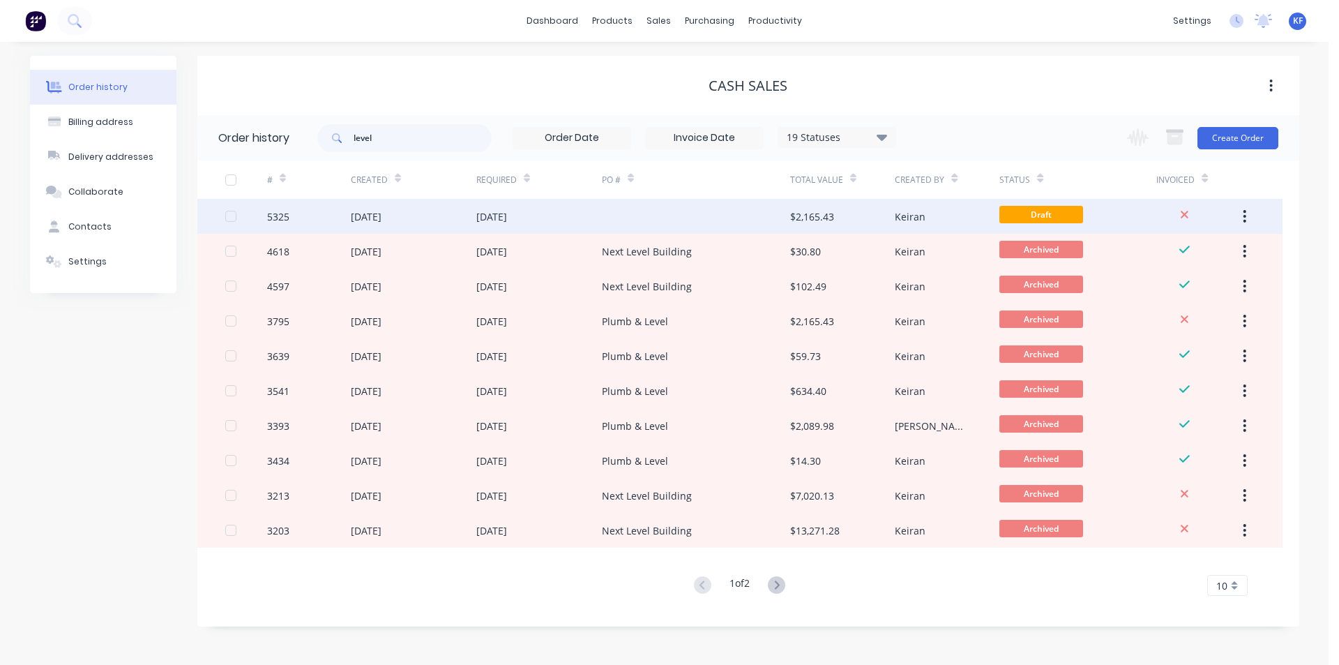
click at [748, 216] on div at bounding box center [696, 216] width 188 height 35
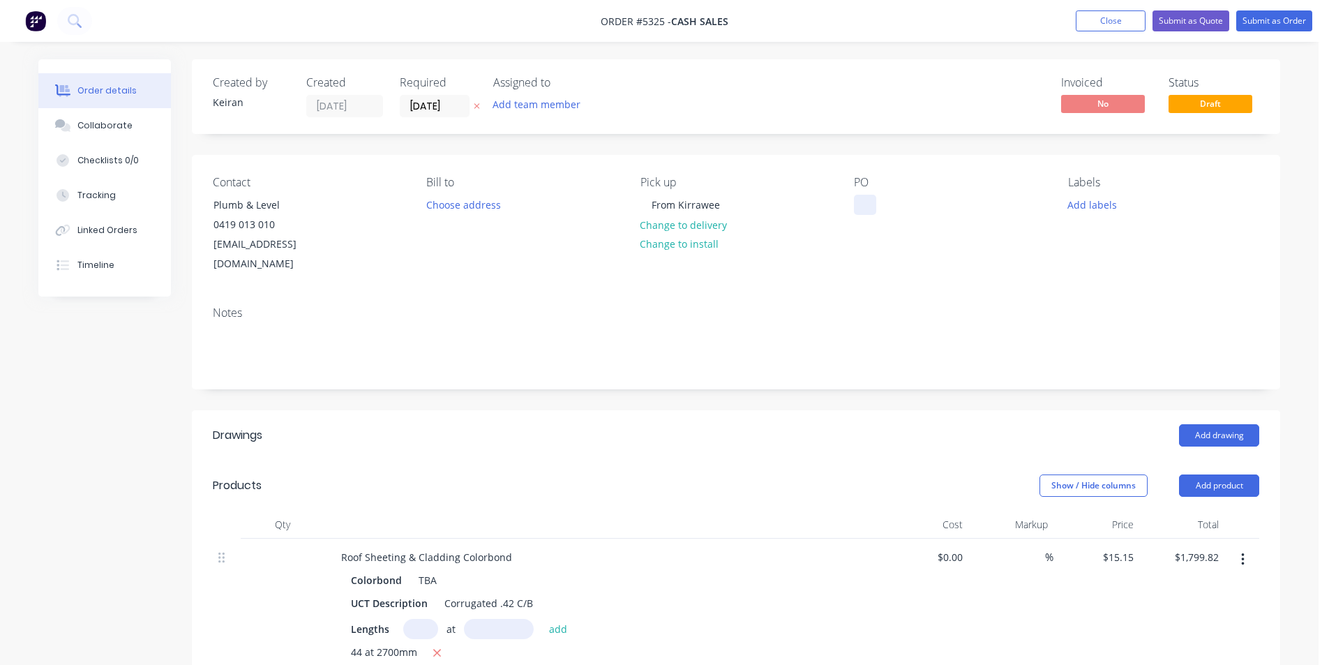
click at [858, 206] on div at bounding box center [865, 205] width 22 height 20
click at [697, 202] on div "From Kirrawee" at bounding box center [685, 205] width 91 height 20
click at [710, 235] on button "Change to install" at bounding box center [679, 243] width 93 height 19
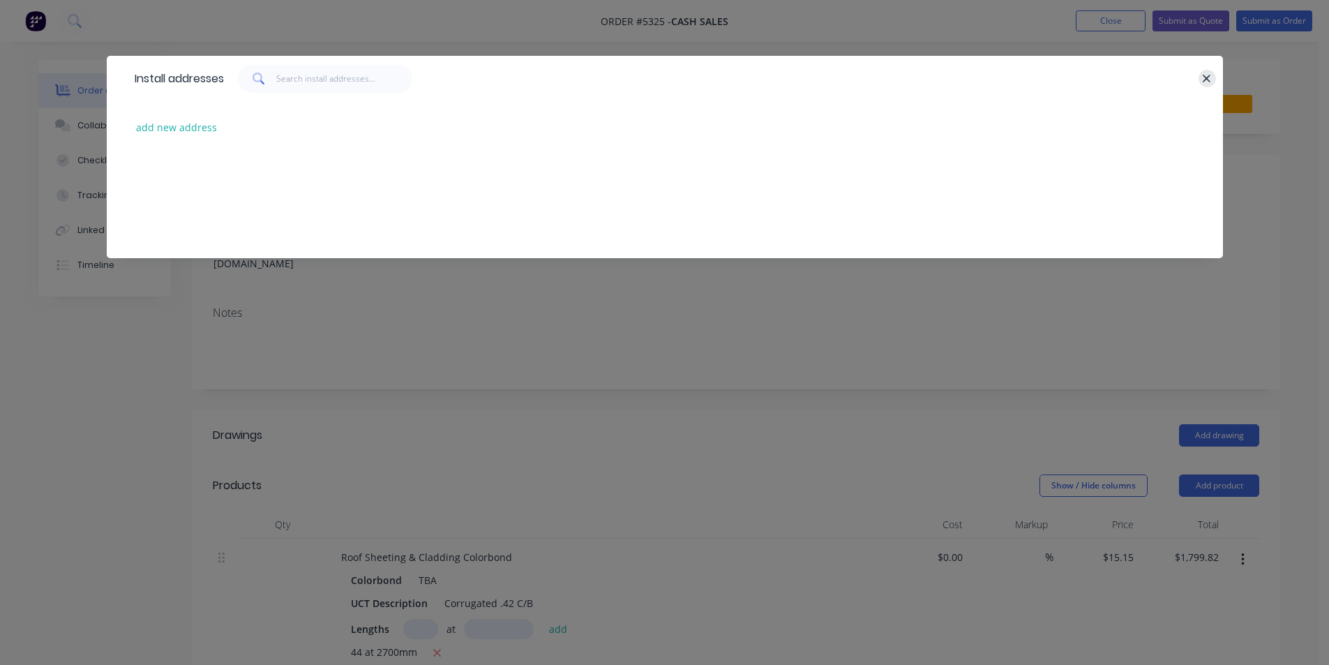
click at [1206, 75] on icon "button" at bounding box center [1206, 79] width 9 height 13
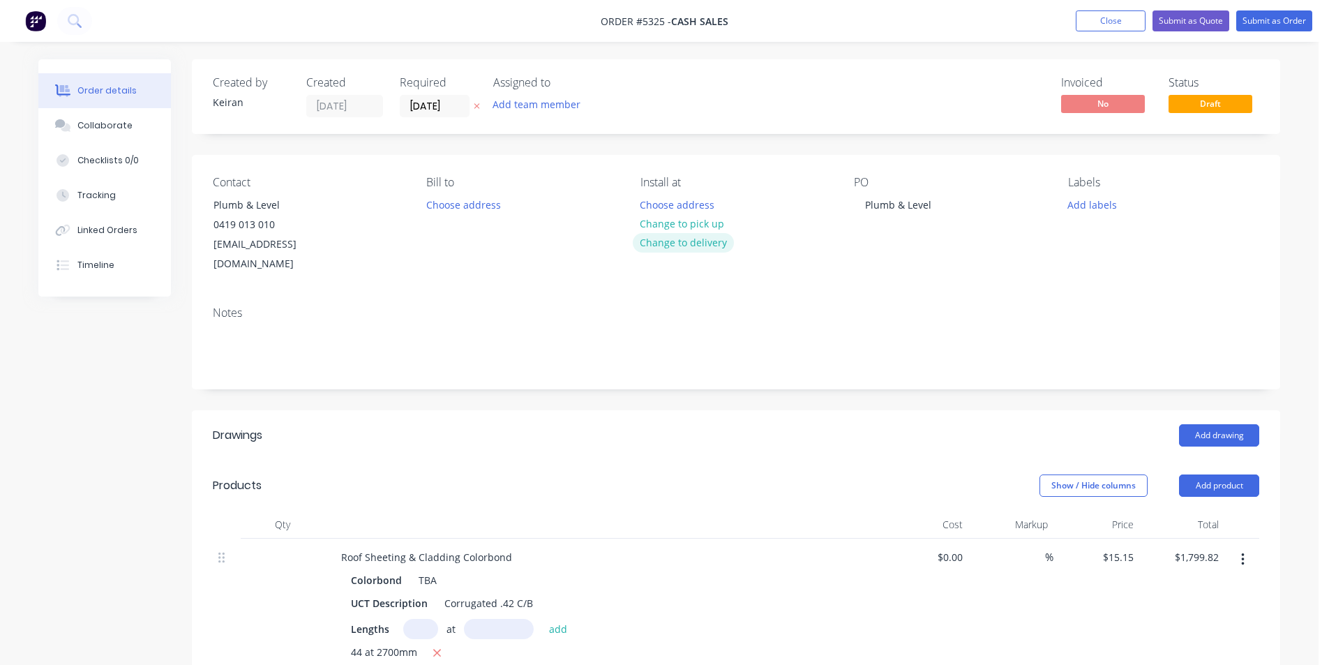
click at [705, 245] on button "Change to delivery" at bounding box center [684, 242] width 102 height 19
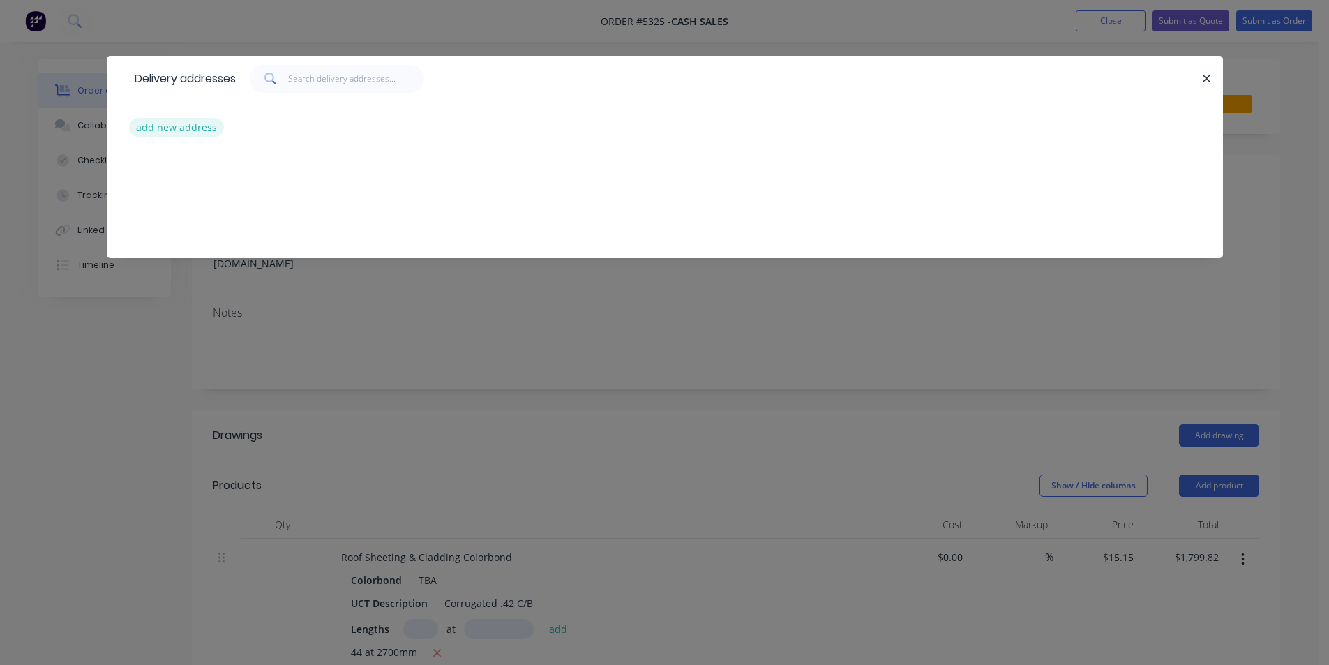
click at [185, 128] on button "add new address" at bounding box center [177, 127] width 96 height 19
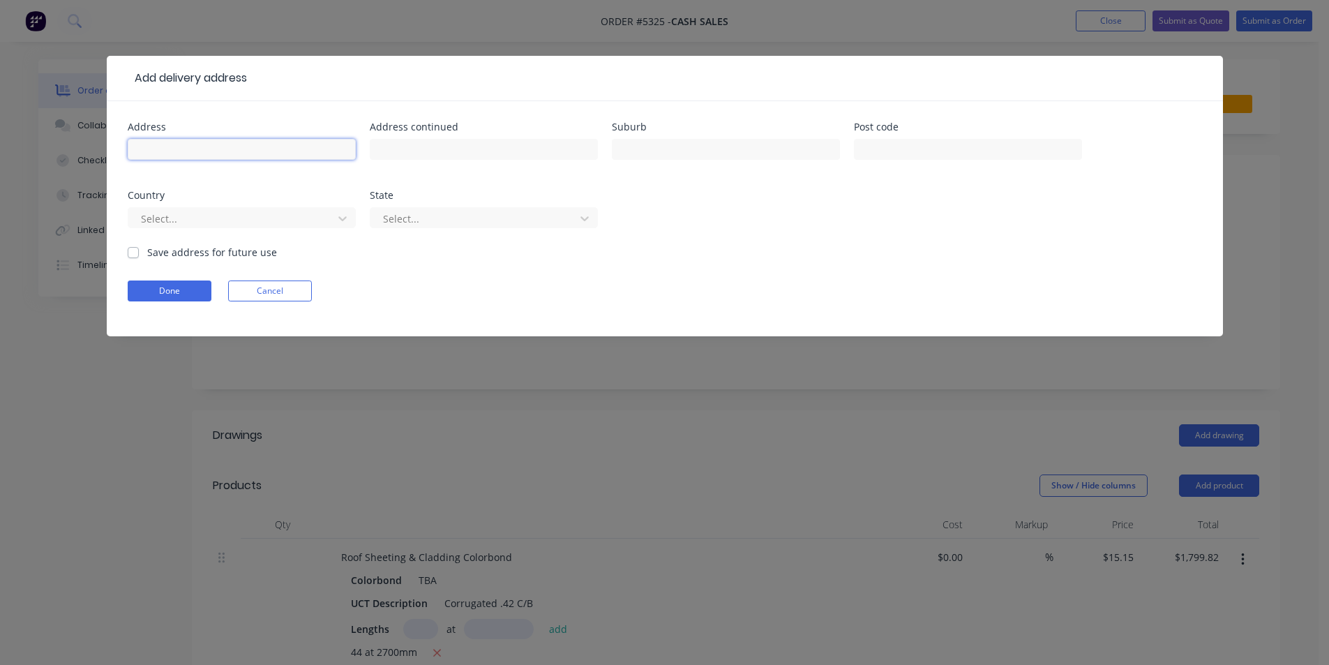
click at [192, 141] on input "text" at bounding box center [242, 149] width 228 height 21
type input "[STREET_ADDRESS][PERSON_NAME]"
type input "Yarrawarrah"
drag, startPoint x: 189, startPoint y: 284, endPoint x: 194, endPoint y: 290, distance: 8.0
click at [190, 285] on button "Done" at bounding box center [170, 290] width 84 height 21
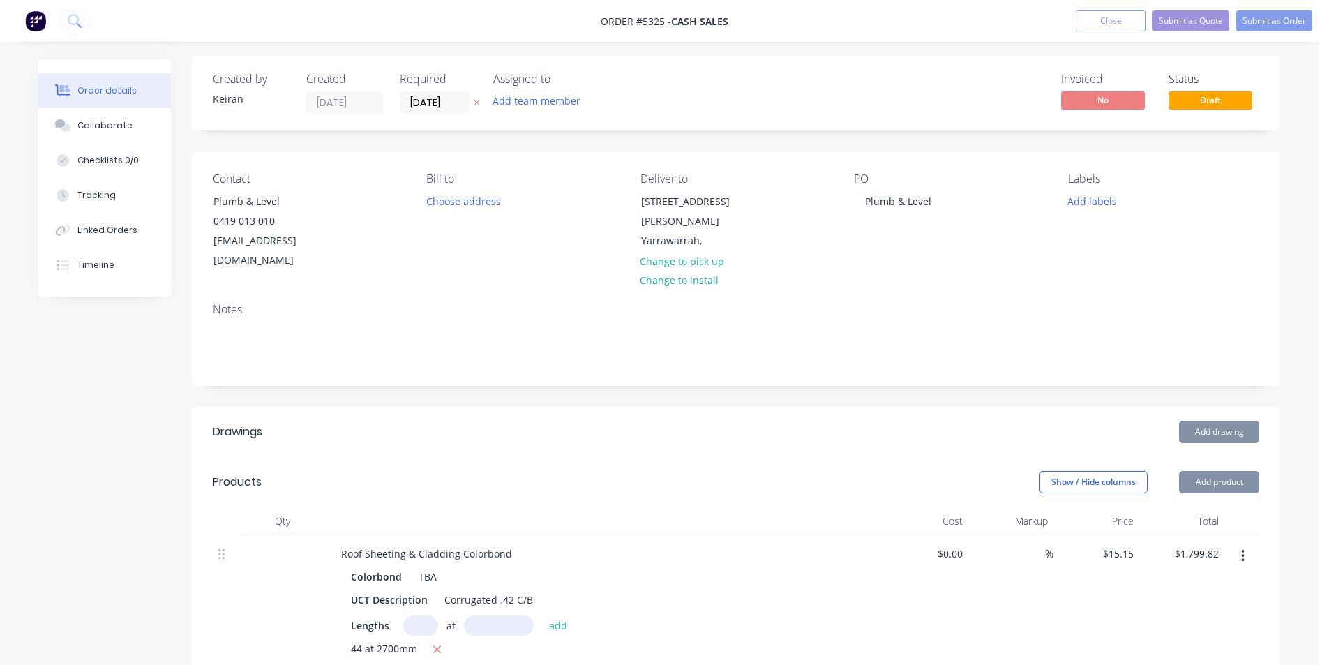
scroll to position [279, 0]
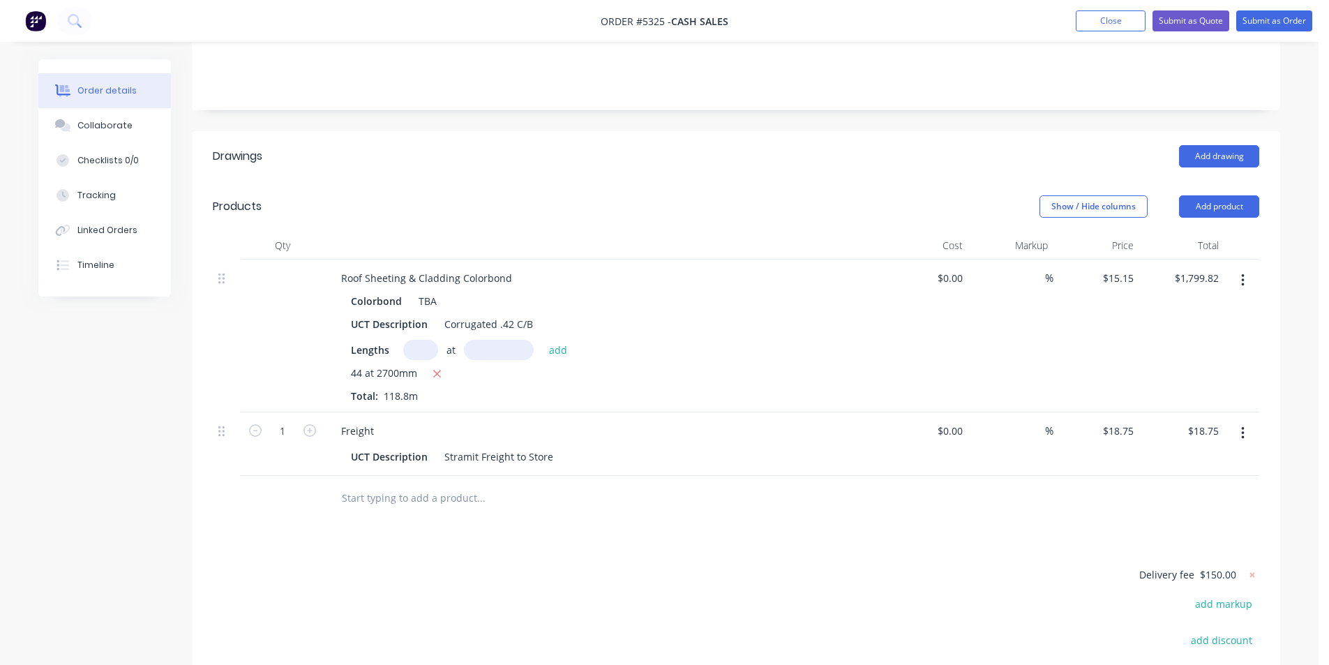
click at [1237, 268] on button "button" at bounding box center [1242, 280] width 33 height 25
click at [1179, 391] on div "Delete" at bounding box center [1192, 401] width 107 height 20
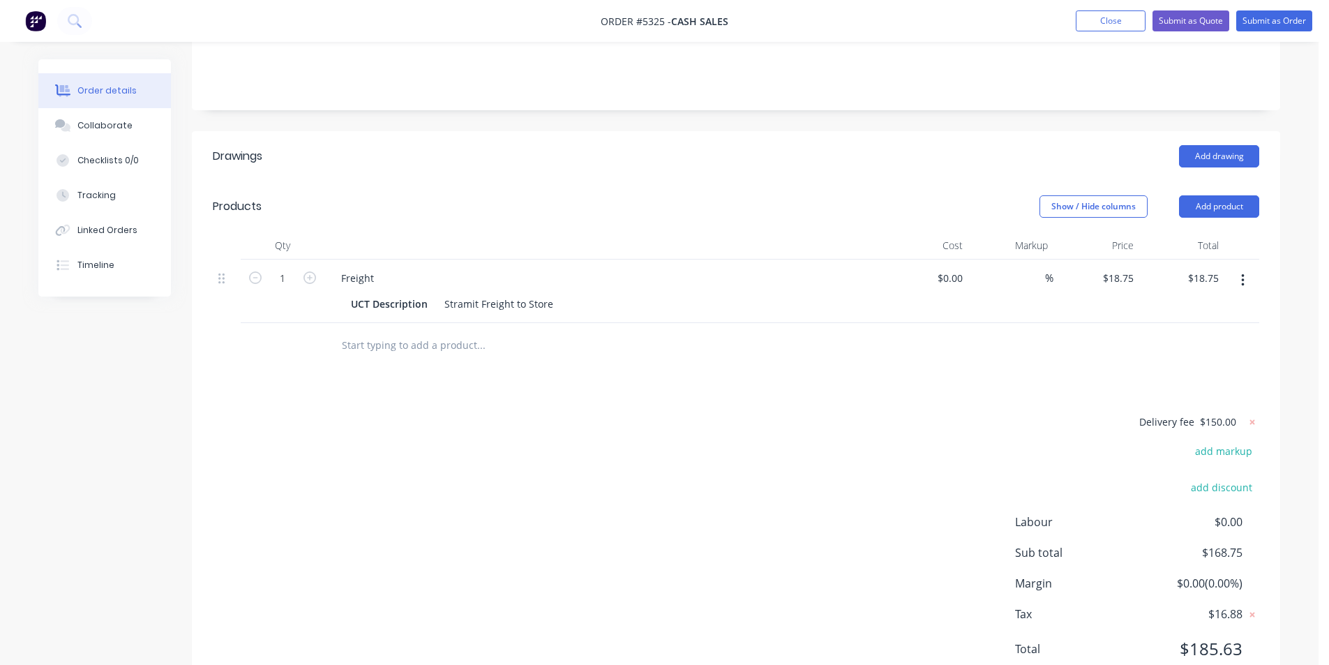
click at [1241, 273] on icon "button" at bounding box center [1242, 280] width 3 height 15
click at [1198, 386] on button "Delete" at bounding box center [1192, 400] width 133 height 28
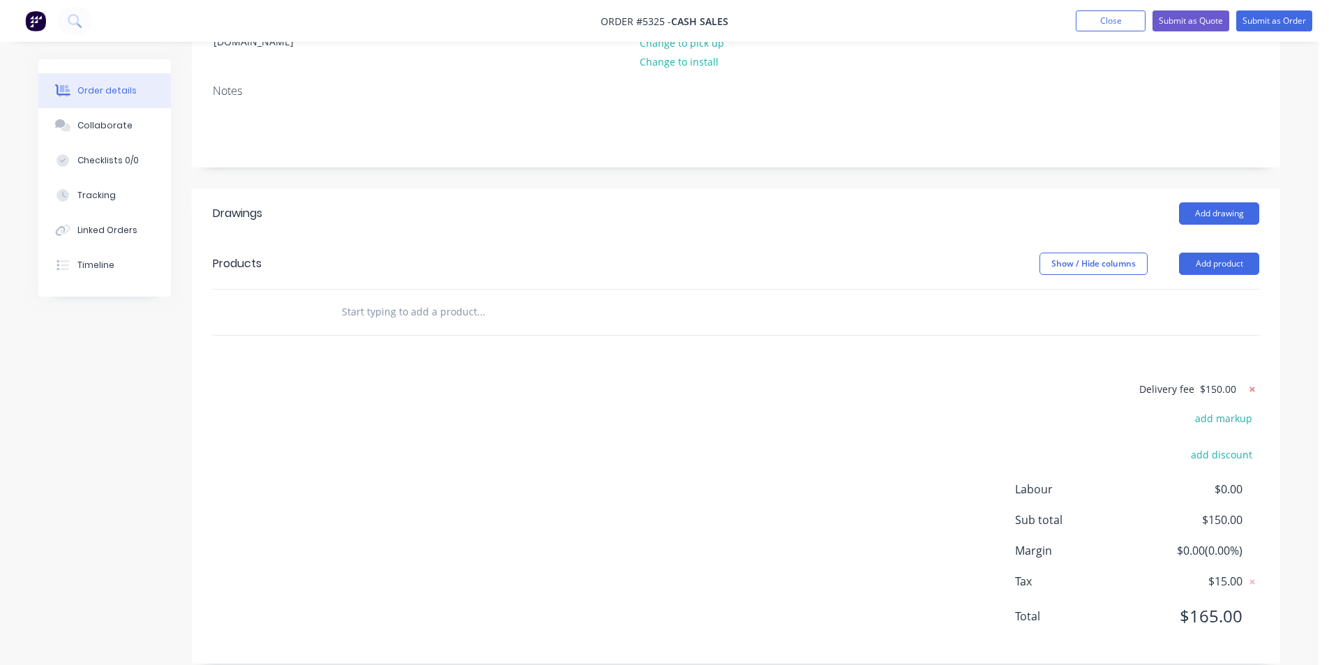
click at [1249, 382] on icon at bounding box center [1252, 389] width 14 height 14
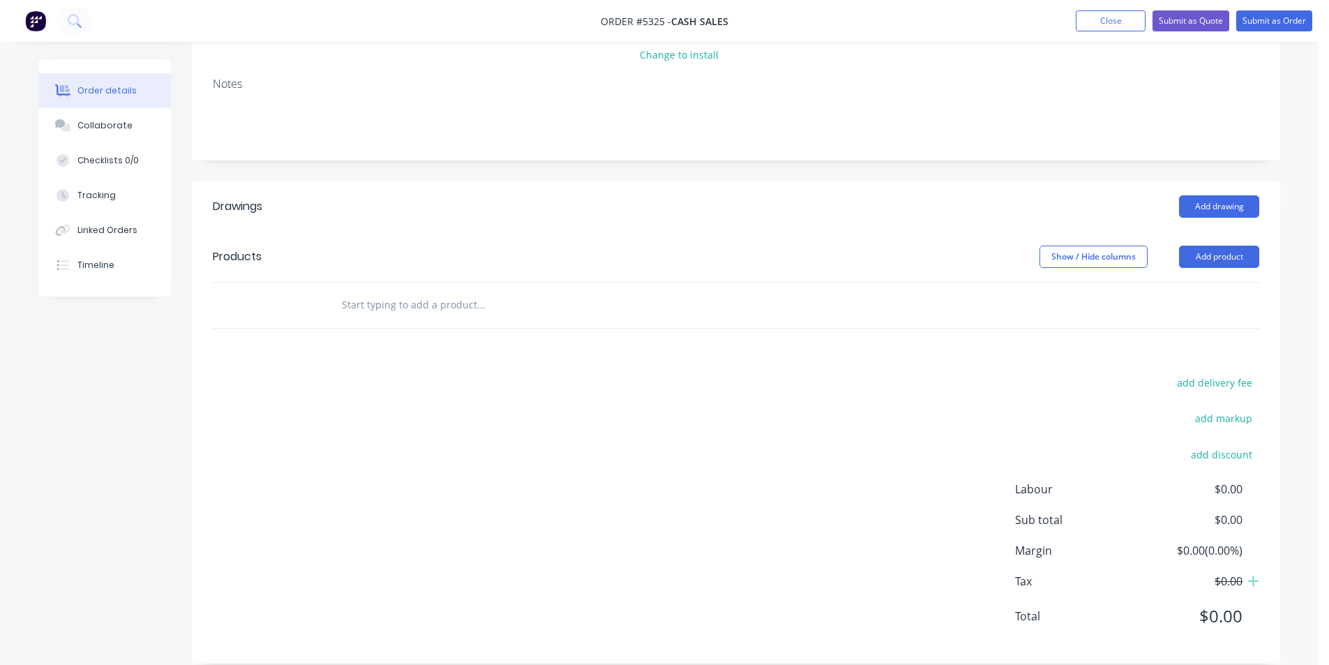
click at [424, 291] on input "text" at bounding box center [480, 305] width 279 height 28
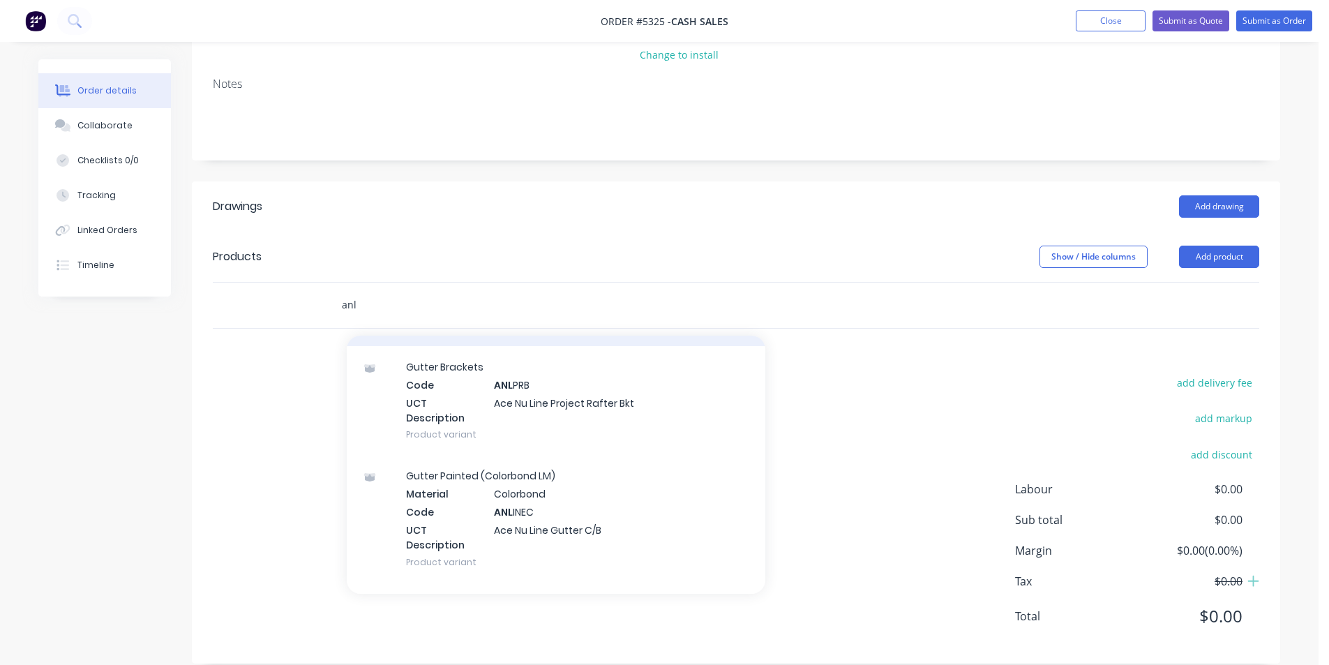
scroll to position [558, 0]
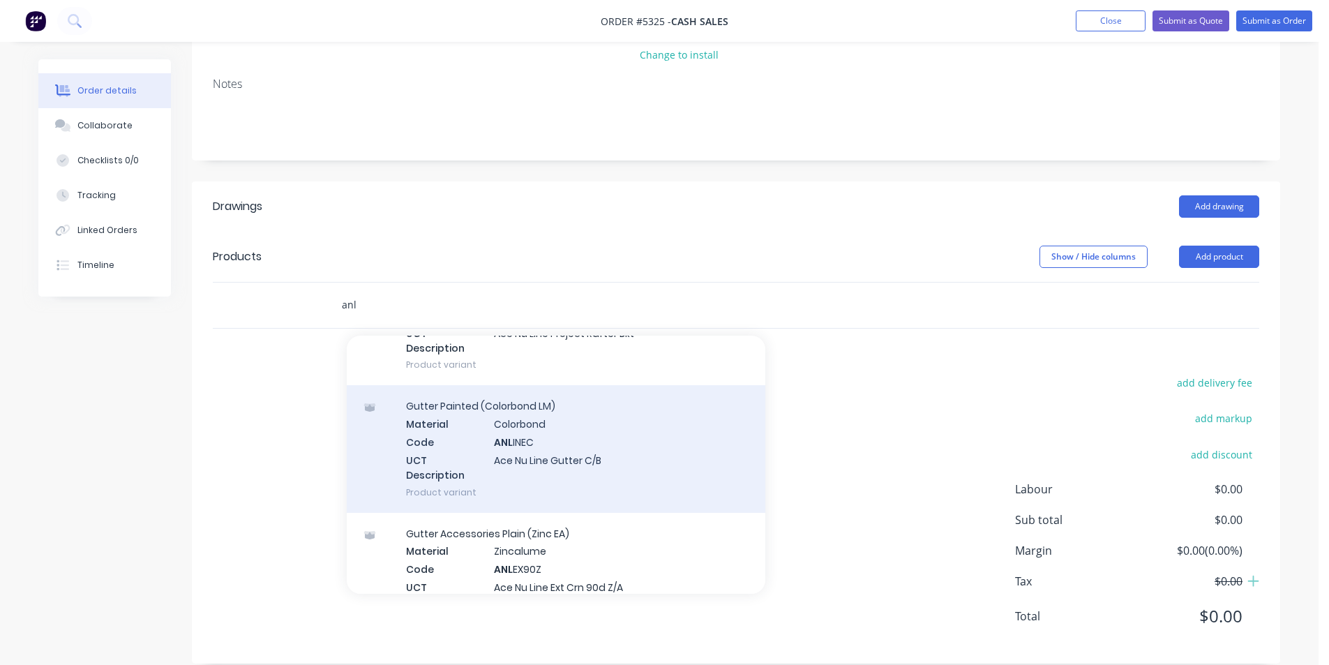
type input "anl"
click at [626, 439] on div "Gutter Painted (Colorbond LM) Material Colorbond Code ANL INEC UCT Description …" at bounding box center [556, 448] width 418 height 127
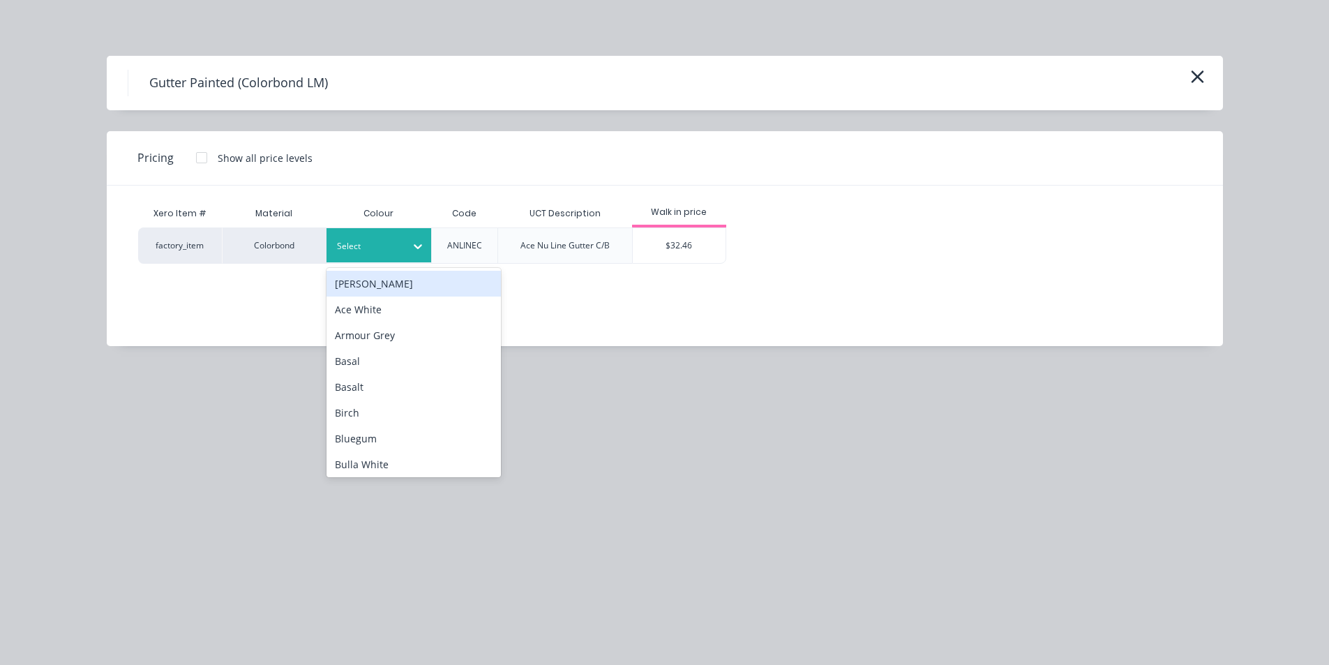
click at [392, 251] on div at bounding box center [368, 246] width 63 height 15
type input "slat"
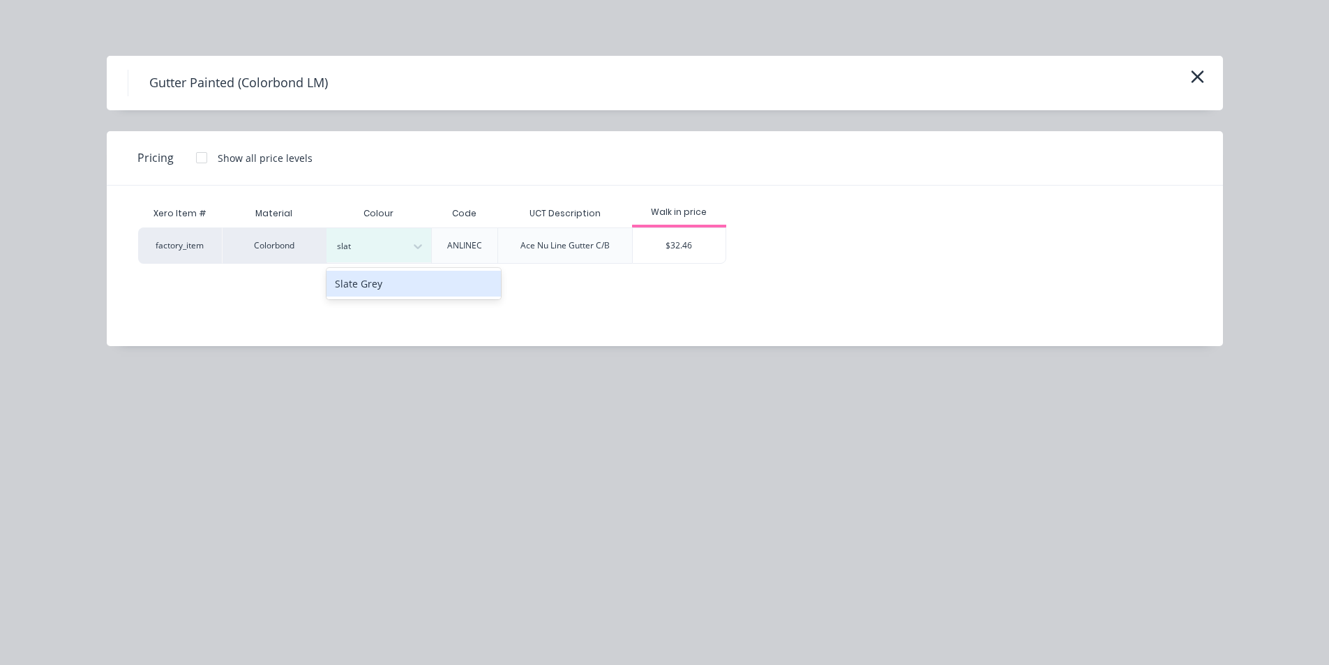
click at [424, 284] on div "Slate Grey" at bounding box center [413, 284] width 174 height 26
drag, startPoint x: 204, startPoint y: 151, endPoint x: 394, endPoint y: 197, distance: 195.9
click at [204, 152] on div at bounding box center [202, 158] width 28 height 28
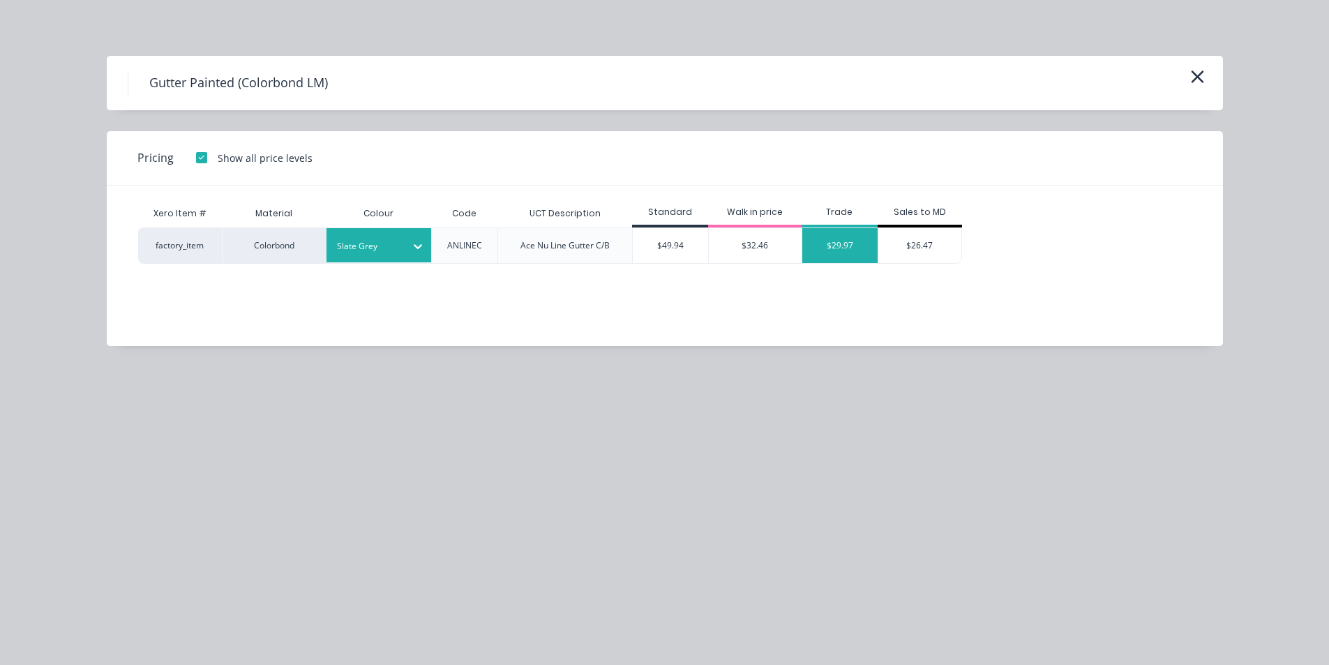
click at [822, 236] on div "$29.97" at bounding box center [839, 245] width 75 height 35
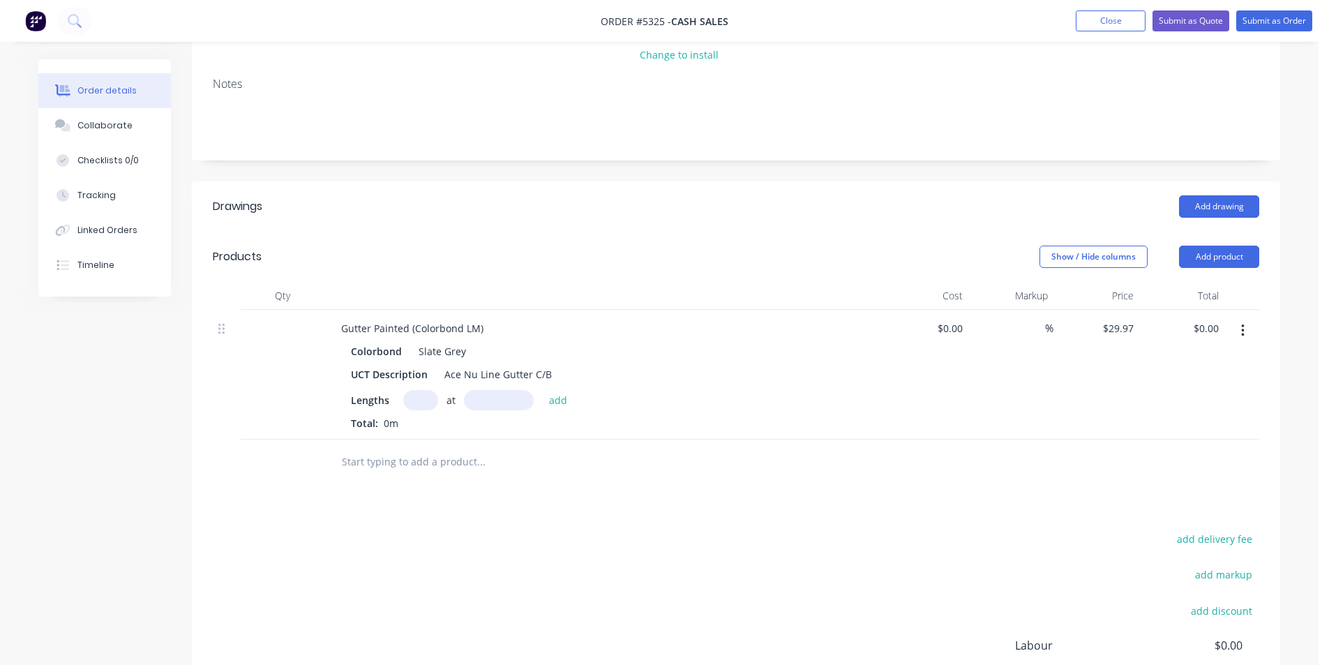
click at [420, 390] on input "text" at bounding box center [420, 400] width 35 height 20
type input "1"
type input "2000"
click at [542, 390] on button "add" at bounding box center [558, 399] width 33 height 19
type input "$59.94"
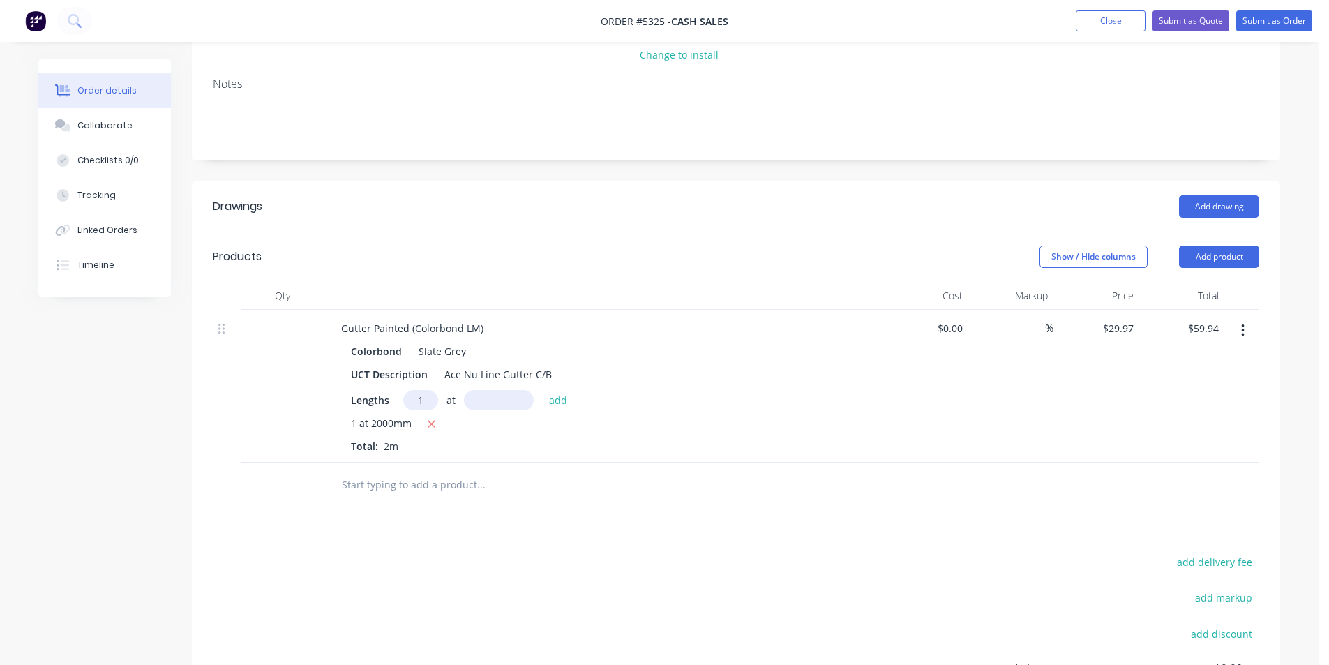
type input "1"
type input "9000"
click at [542, 390] on button "add" at bounding box center [558, 399] width 33 height 19
type input "$329.67"
click at [482, 494] on input "text" at bounding box center [480, 508] width 279 height 28
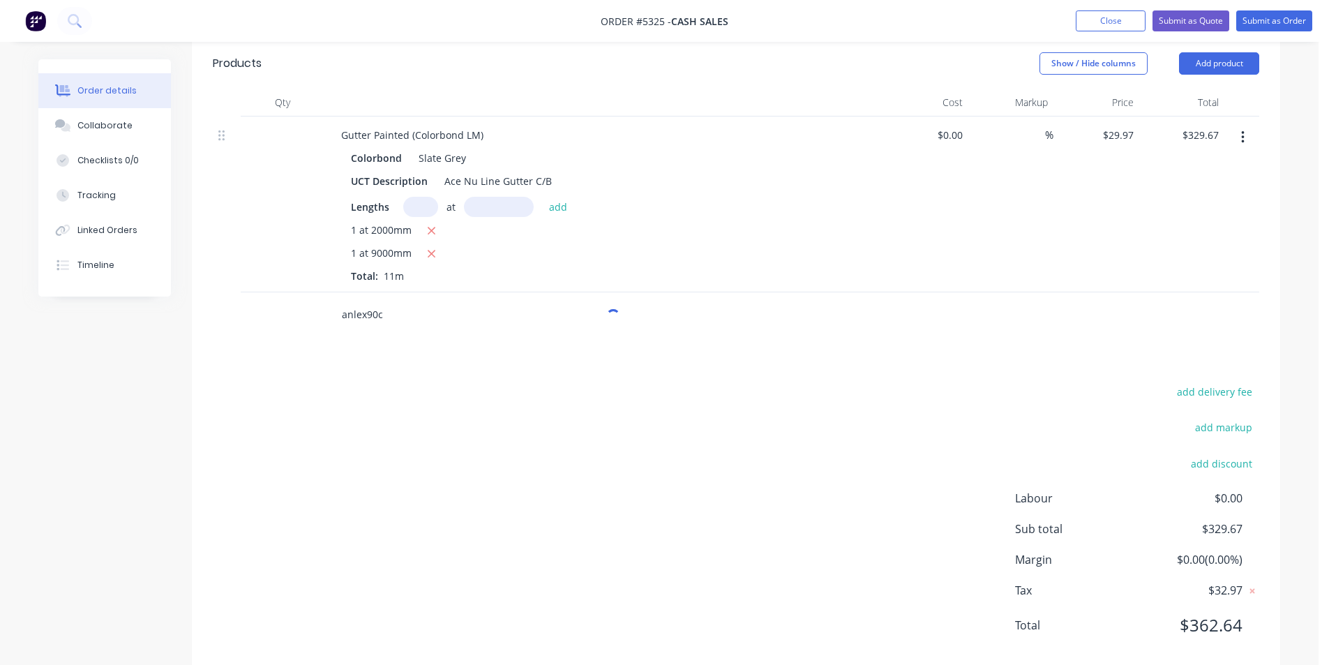
scroll to position [431, 0]
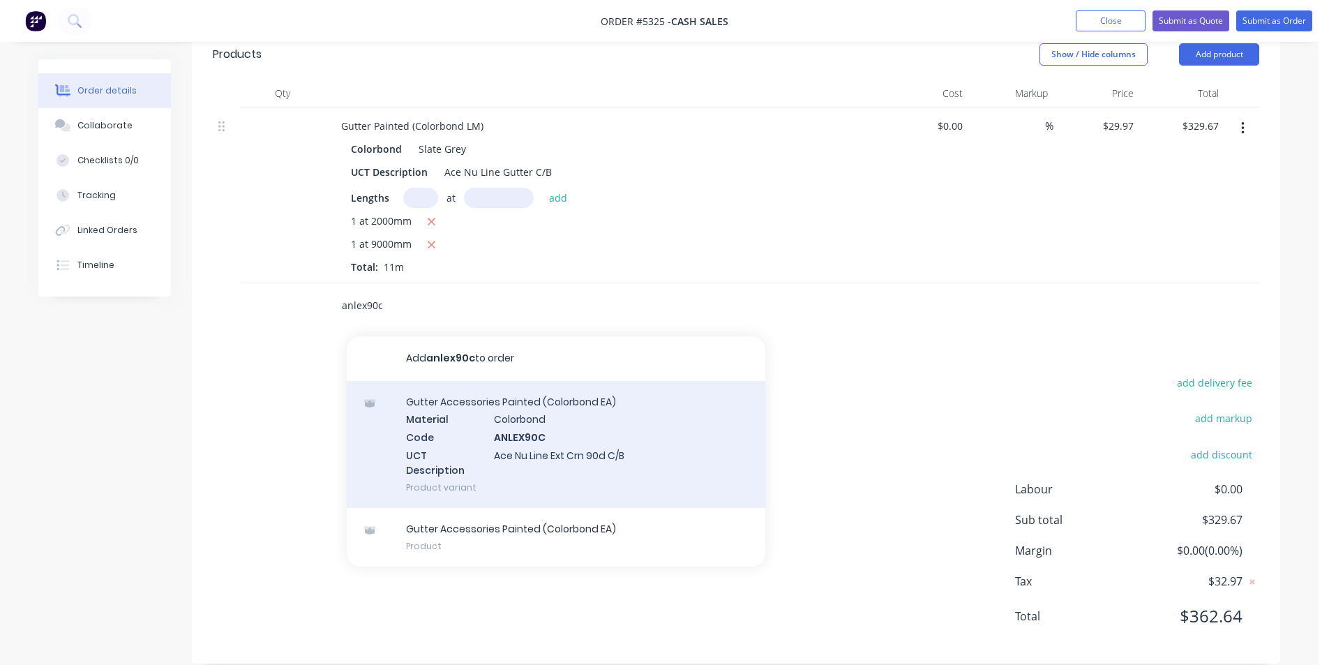
type input "anlex90c"
click at [599, 441] on div "Gutter Accessories Painted (Colorbond EA) Material Colorbond Code ANLEX90C UCT …" at bounding box center [556, 444] width 418 height 127
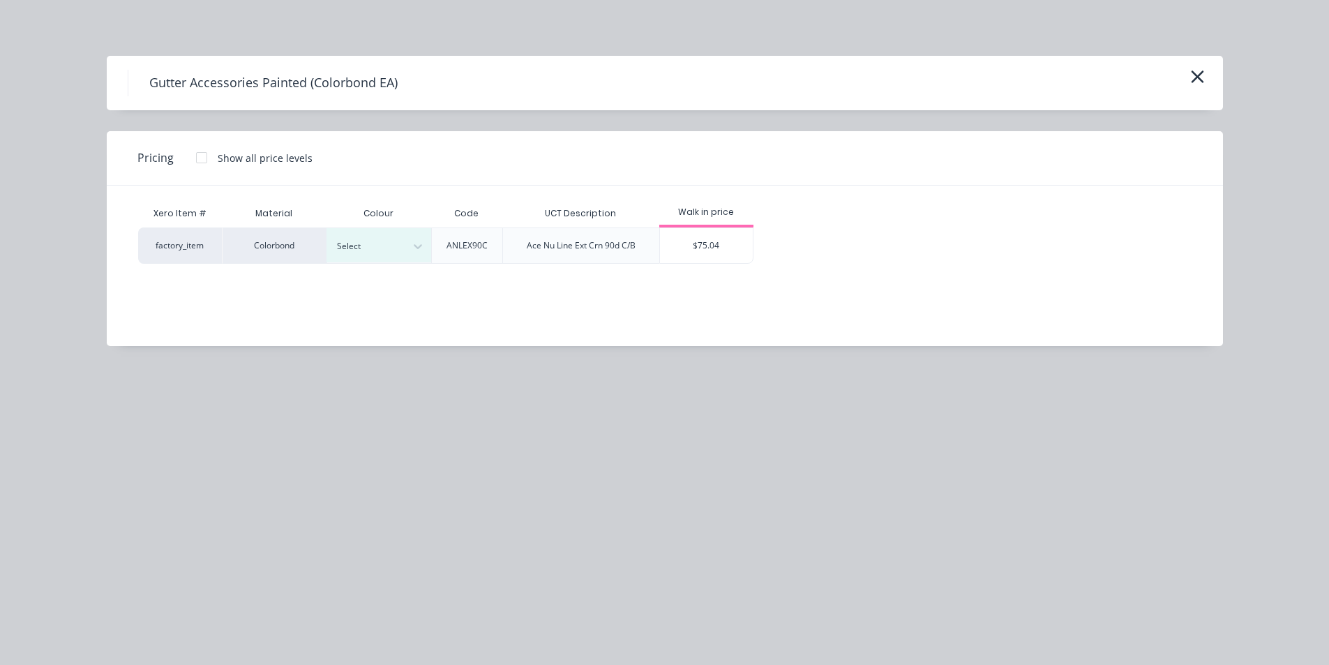
drag, startPoint x: 209, startPoint y: 153, endPoint x: 286, endPoint y: 194, distance: 87.3
click at [209, 154] on div at bounding box center [202, 158] width 28 height 28
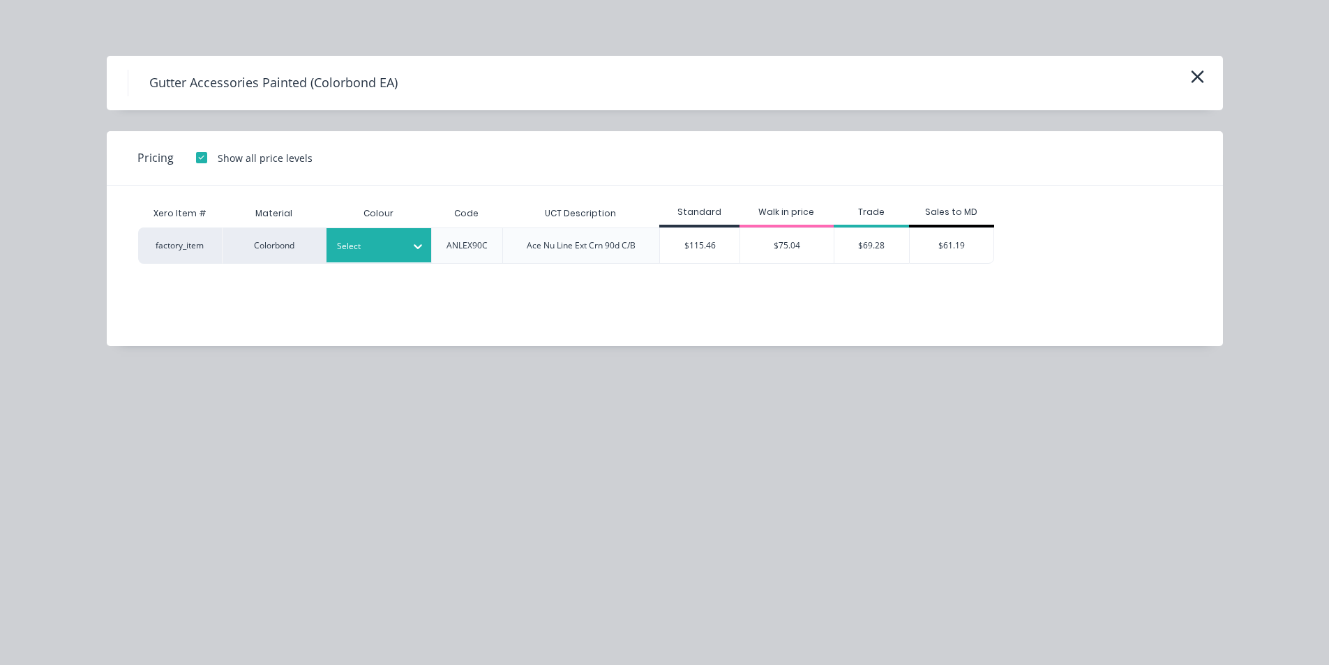
click at [382, 237] on div "Select" at bounding box center [366, 246] width 78 height 18
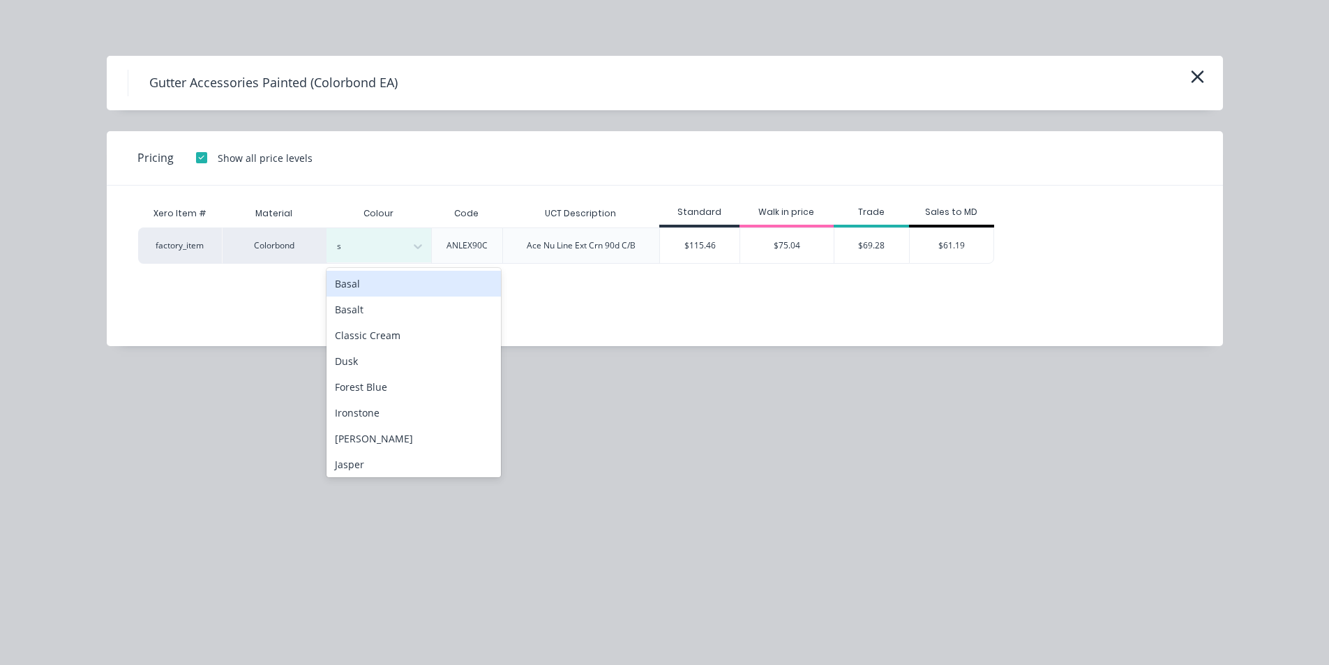
type input "sl"
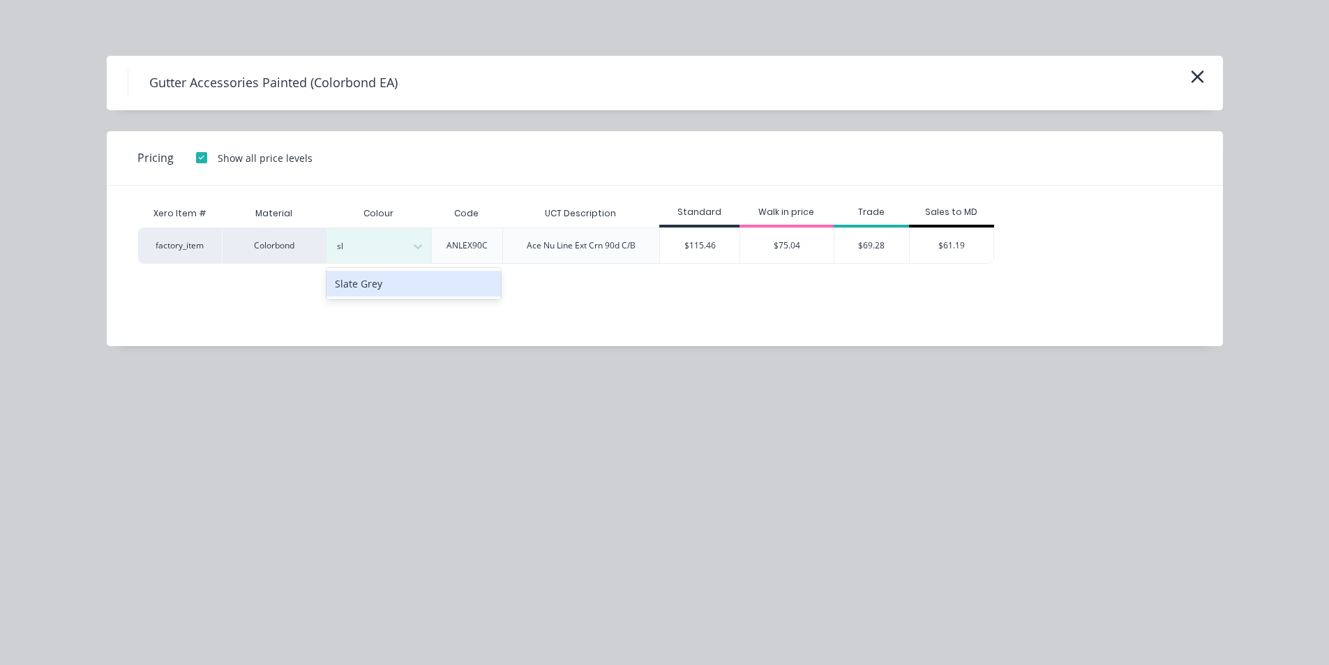
click at [386, 287] on div "Slate Grey" at bounding box center [413, 284] width 174 height 26
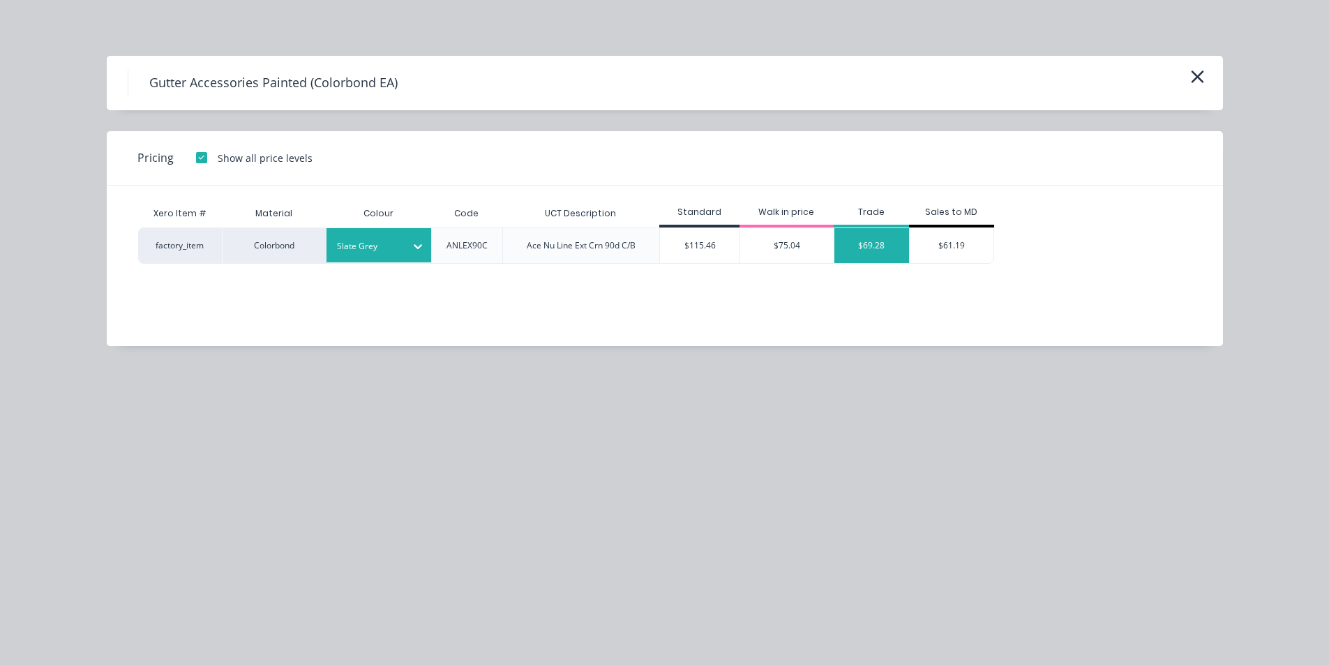
click at [862, 245] on div "$69.28" at bounding box center [871, 245] width 75 height 35
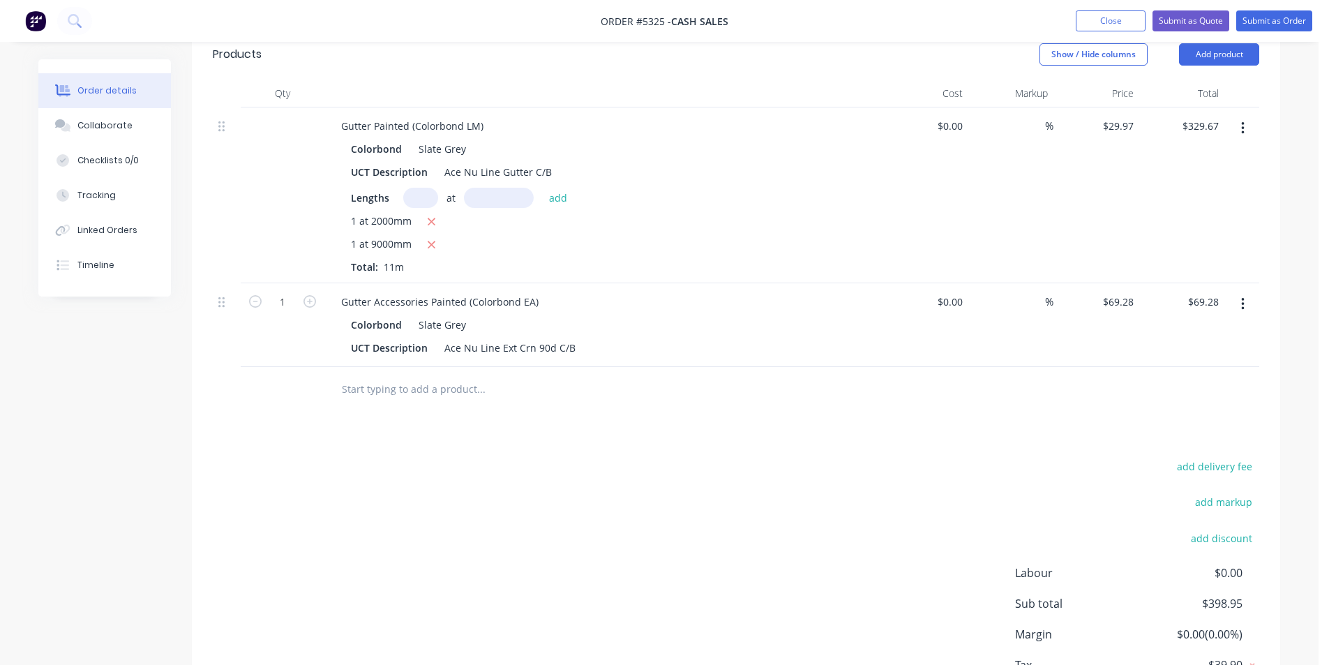
drag, startPoint x: 311, startPoint y: 283, endPoint x: 317, endPoint y: 303, distance: 21.2
click at [311, 295] on icon "button" at bounding box center [309, 301] width 13 height 13
type input "2"
type input "$138.56"
click at [374, 375] on input "text" at bounding box center [480, 389] width 279 height 28
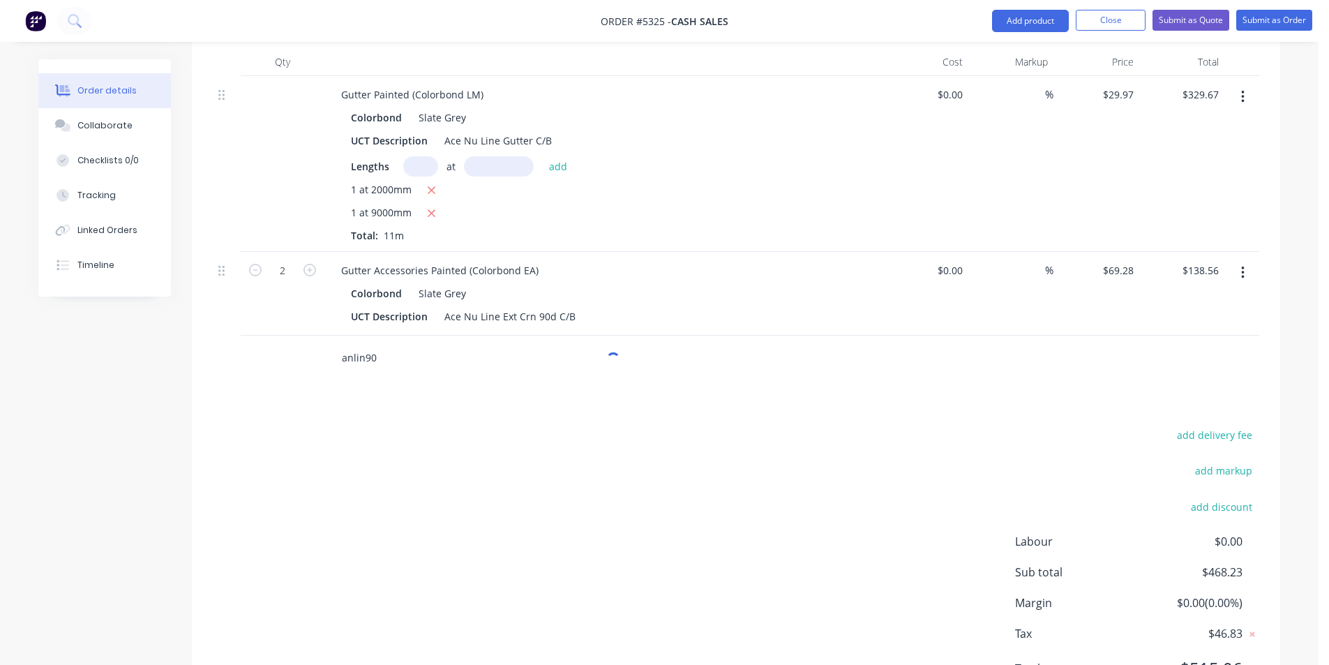
scroll to position [515, 0]
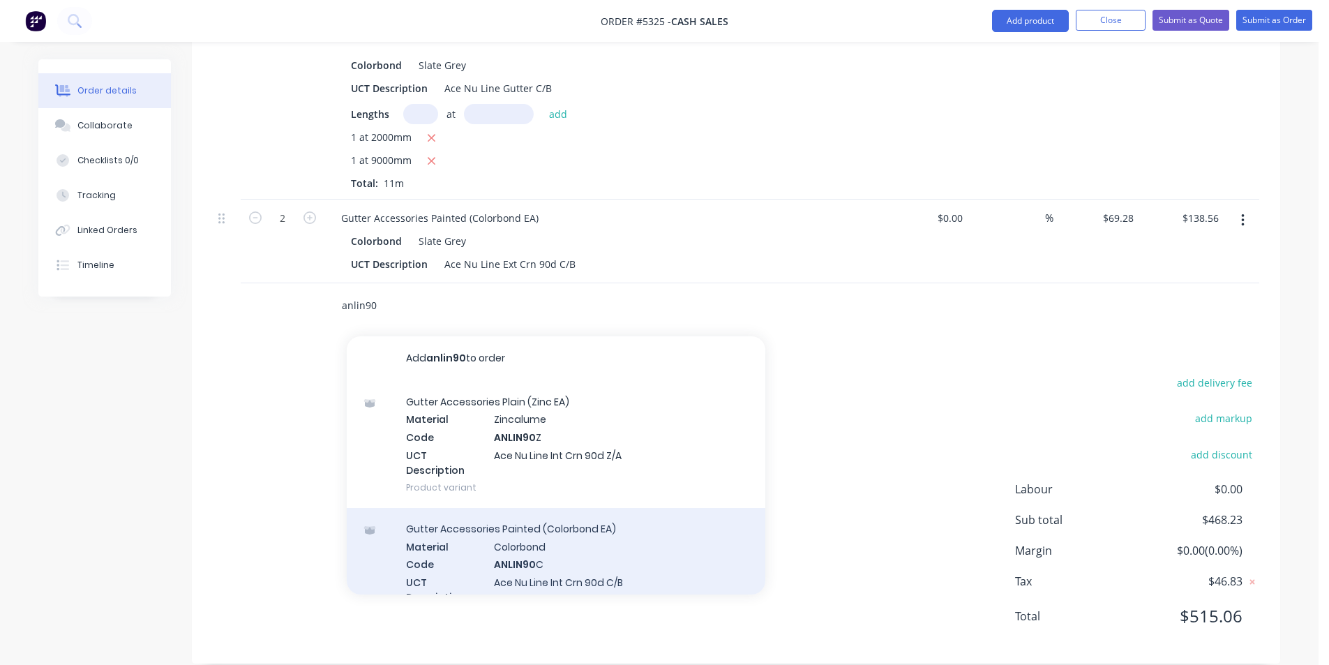
type input "anlin90"
click at [603, 538] on div "Gutter Accessories Painted (Colorbond EA) Material Colorbond Code ANLIN90 C UCT…" at bounding box center [556, 571] width 418 height 127
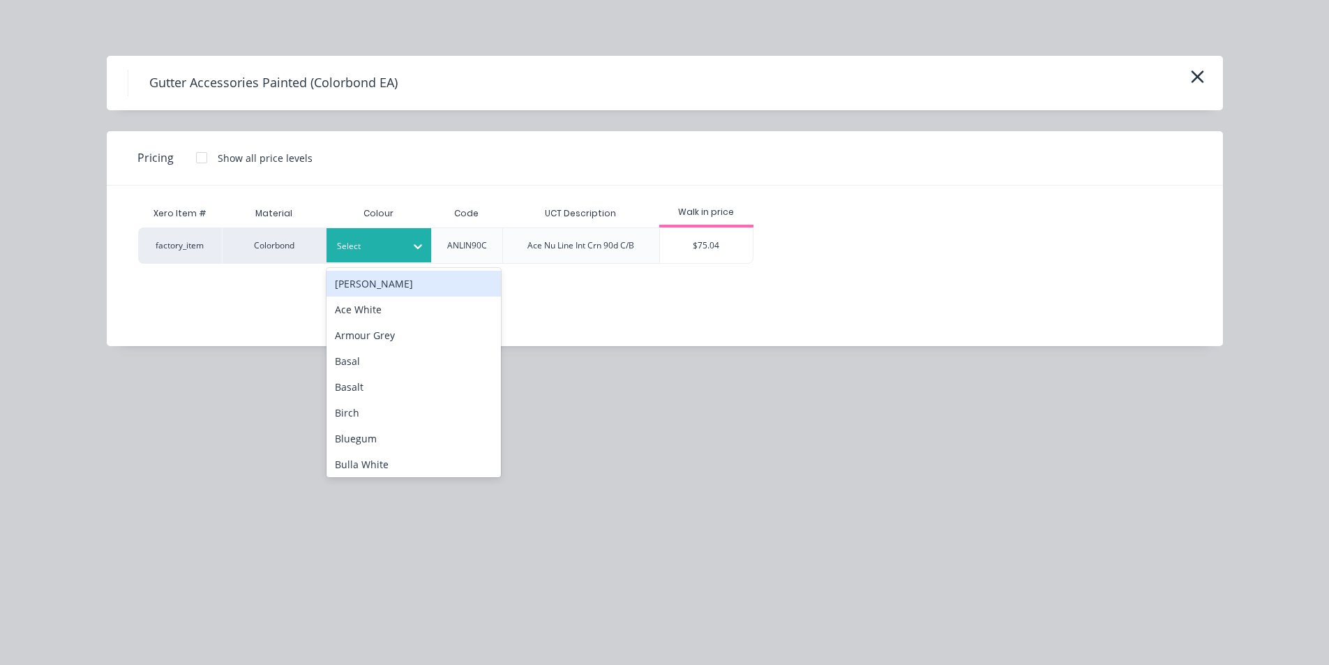
click at [381, 253] on div at bounding box center [368, 246] width 63 height 15
type input "sl"
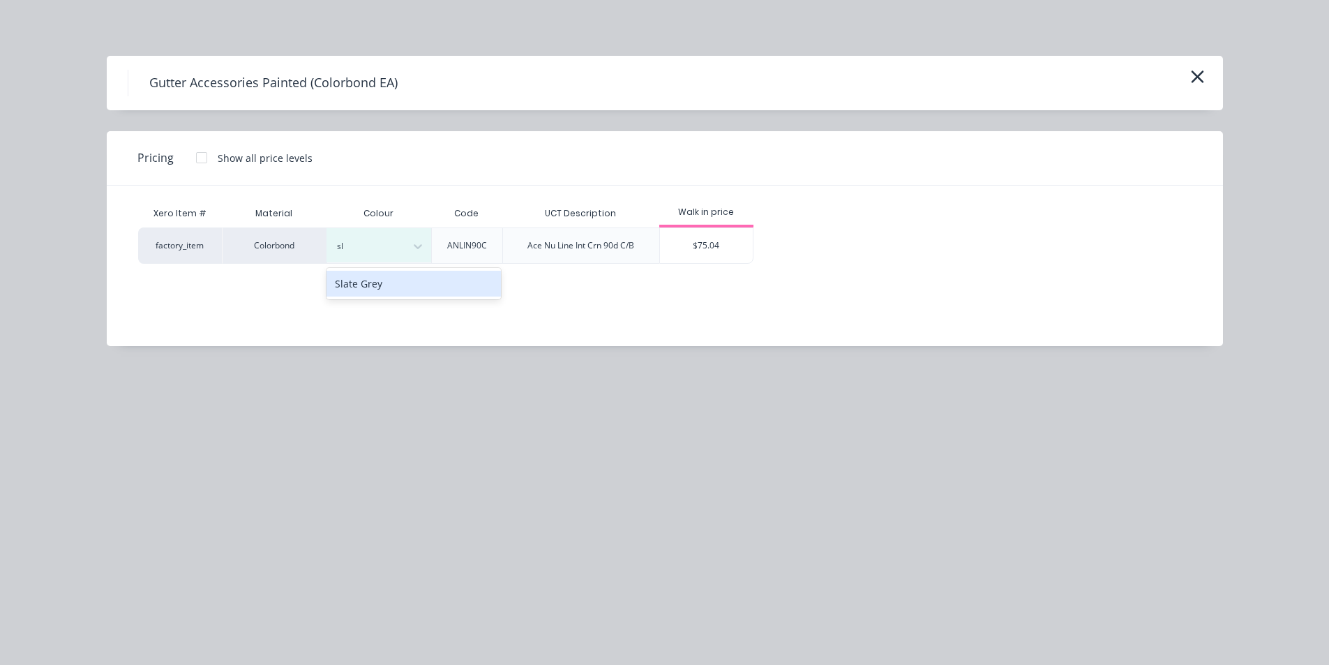
click at [400, 281] on div "Slate Grey" at bounding box center [413, 284] width 174 height 26
click at [197, 160] on div at bounding box center [202, 158] width 28 height 28
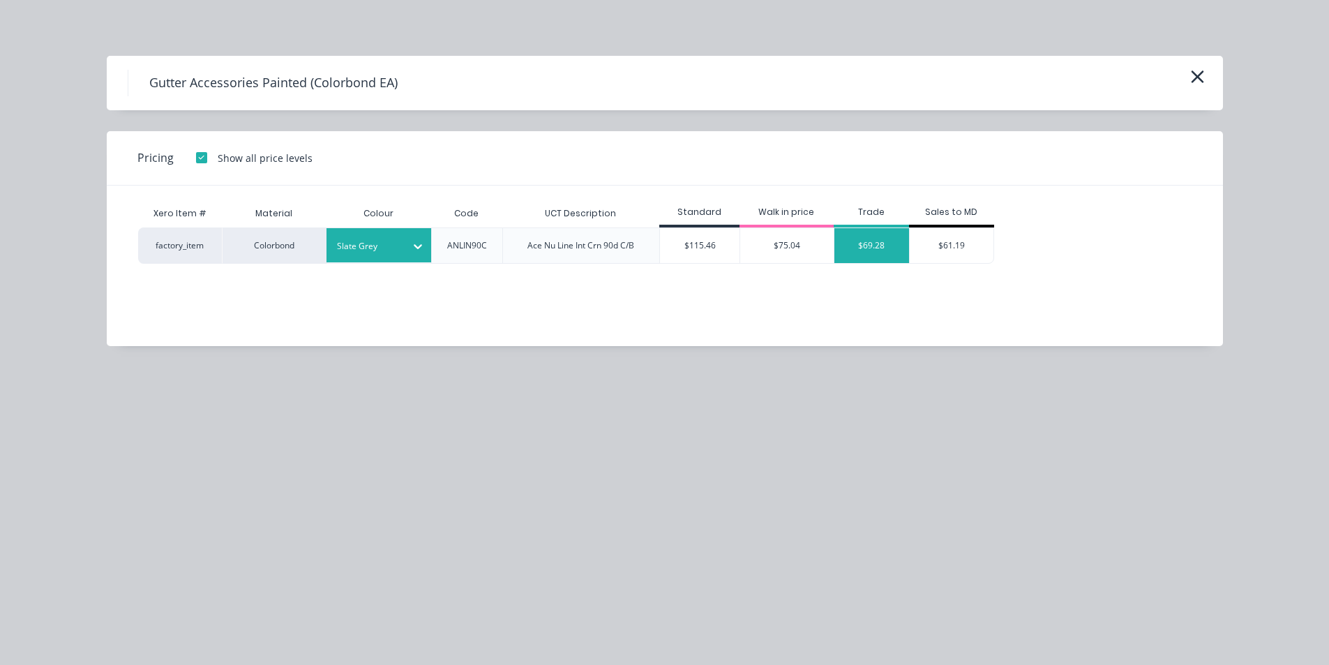
click at [867, 240] on div "$69.28" at bounding box center [871, 245] width 75 height 35
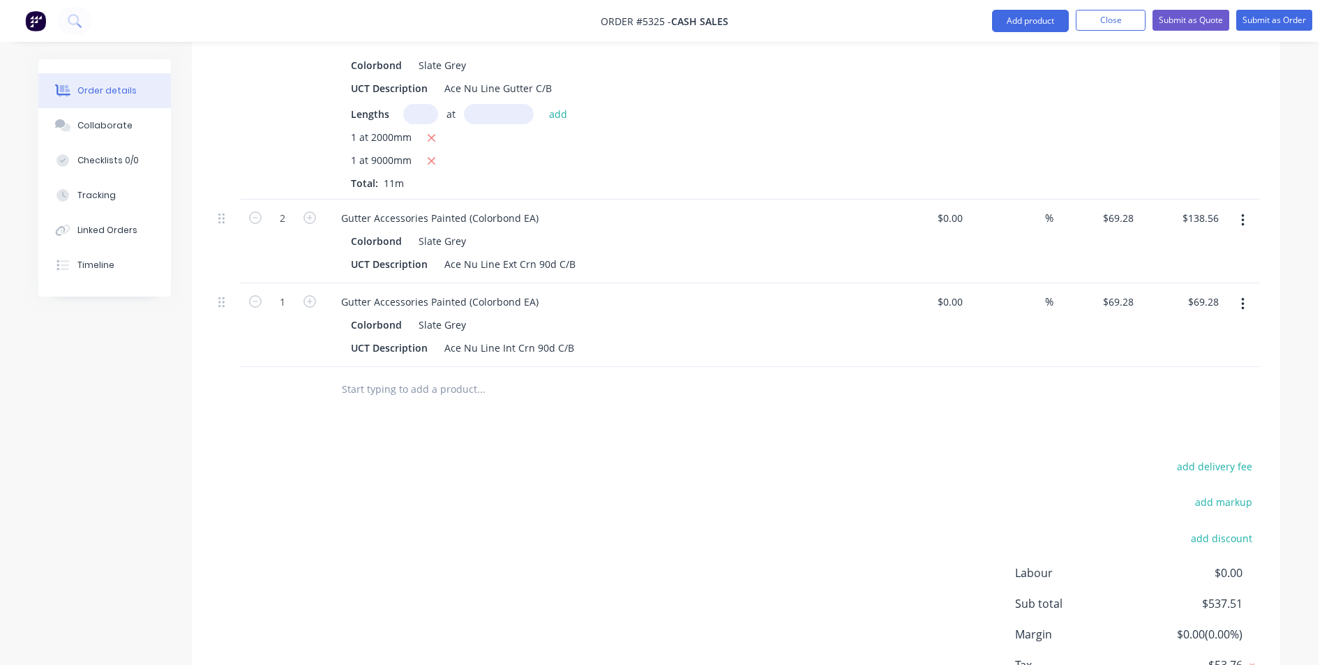
click at [455, 375] on input "text" at bounding box center [480, 389] width 279 height 28
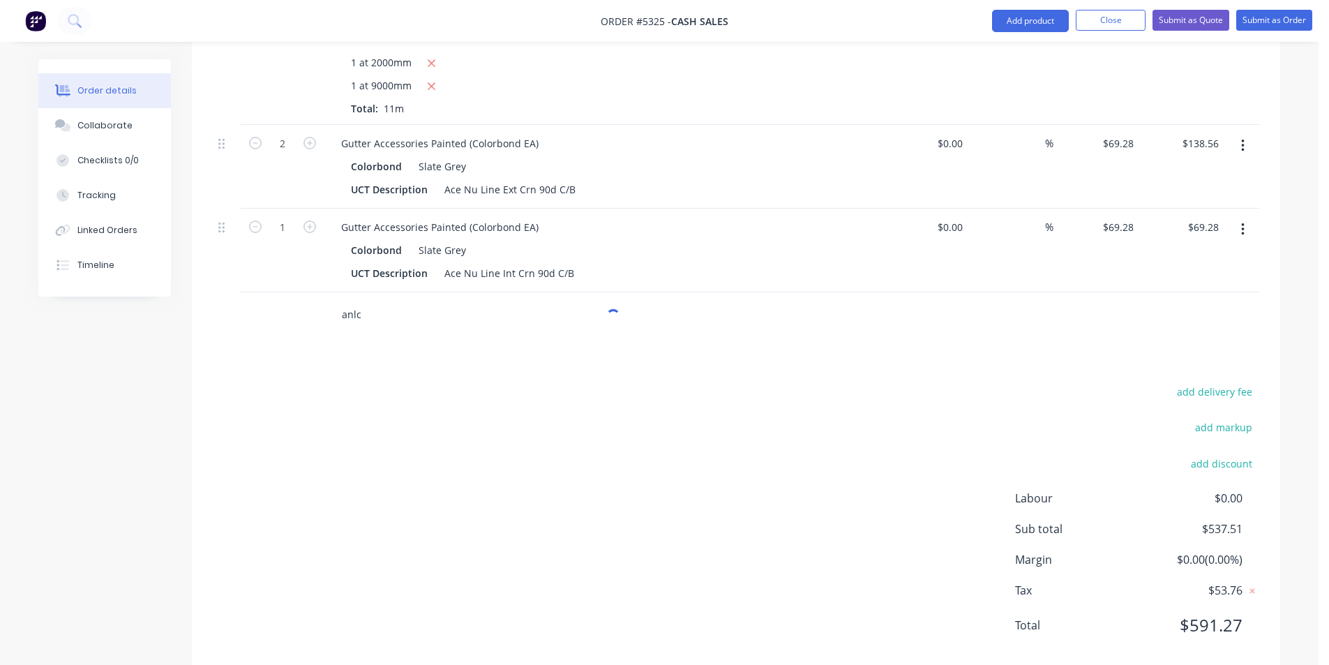
scroll to position [598, 0]
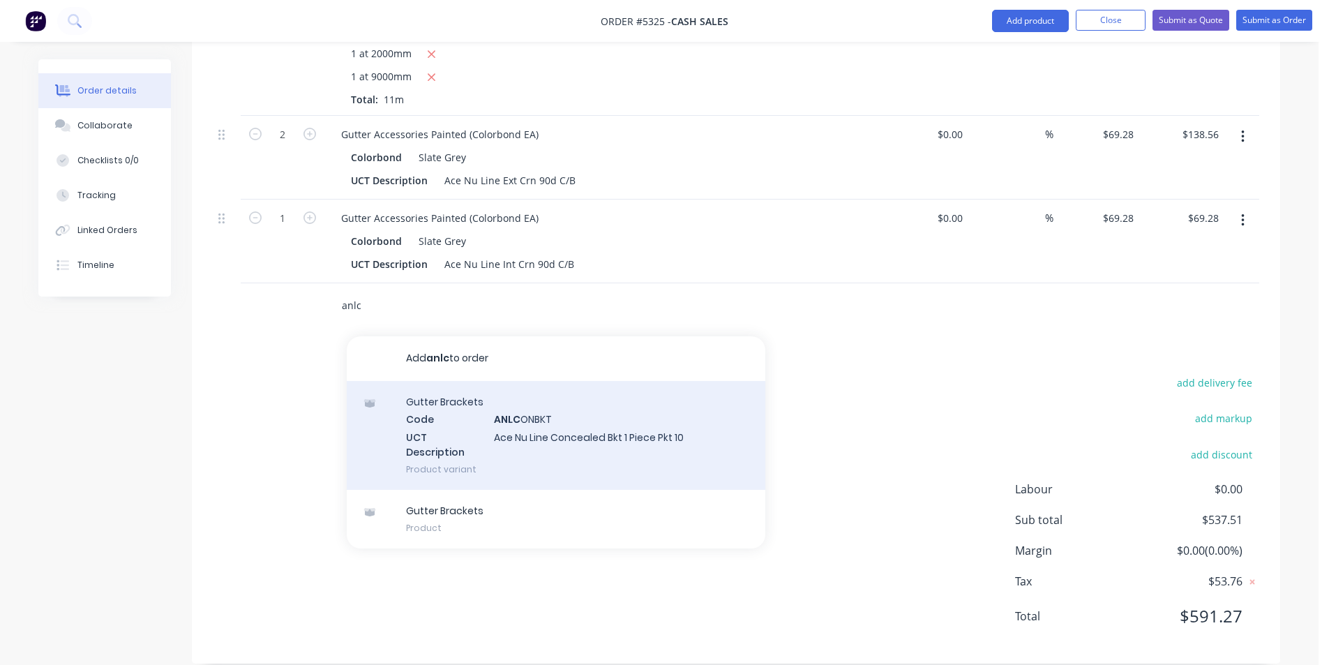
type input "anlc"
click at [650, 430] on div "Gutter Brackets Code ANLC ONBKT UCT Description Ace Nu Line Concealed Bkt 1 Pie…" at bounding box center [556, 435] width 418 height 109
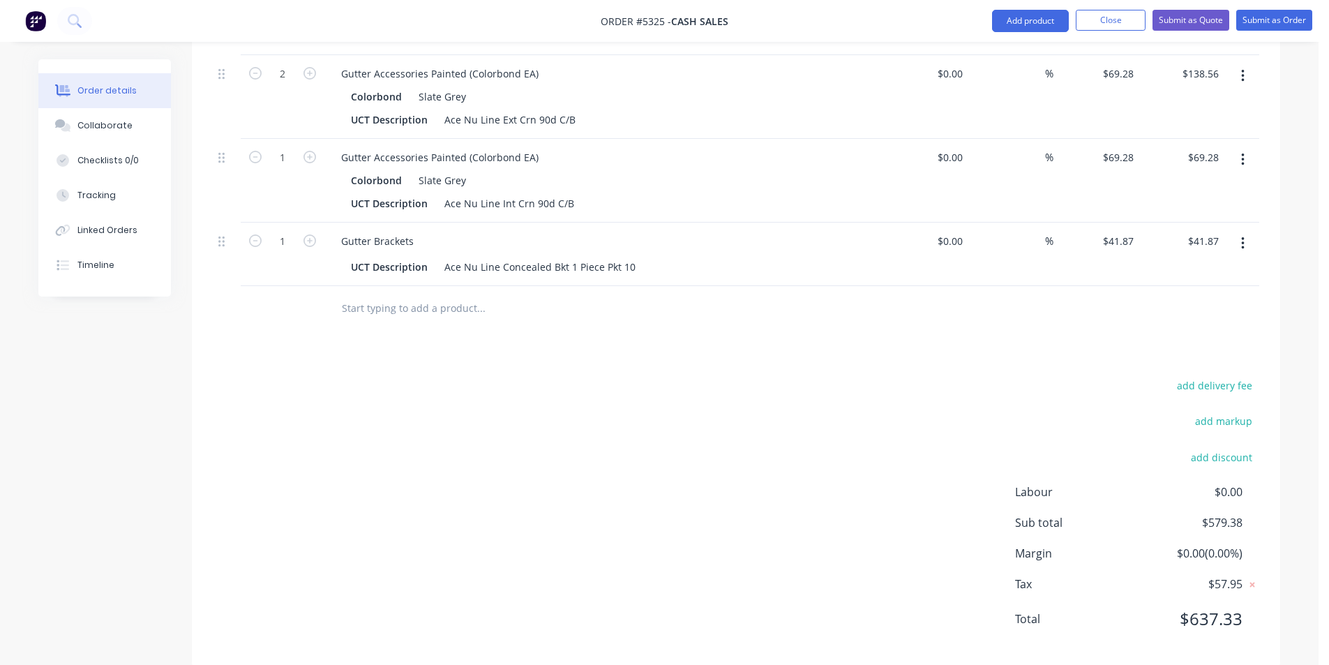
scroll to position [662, 0]
click at [467, 292] on input "text" at bounding box center [480, 306] width 279 height 28
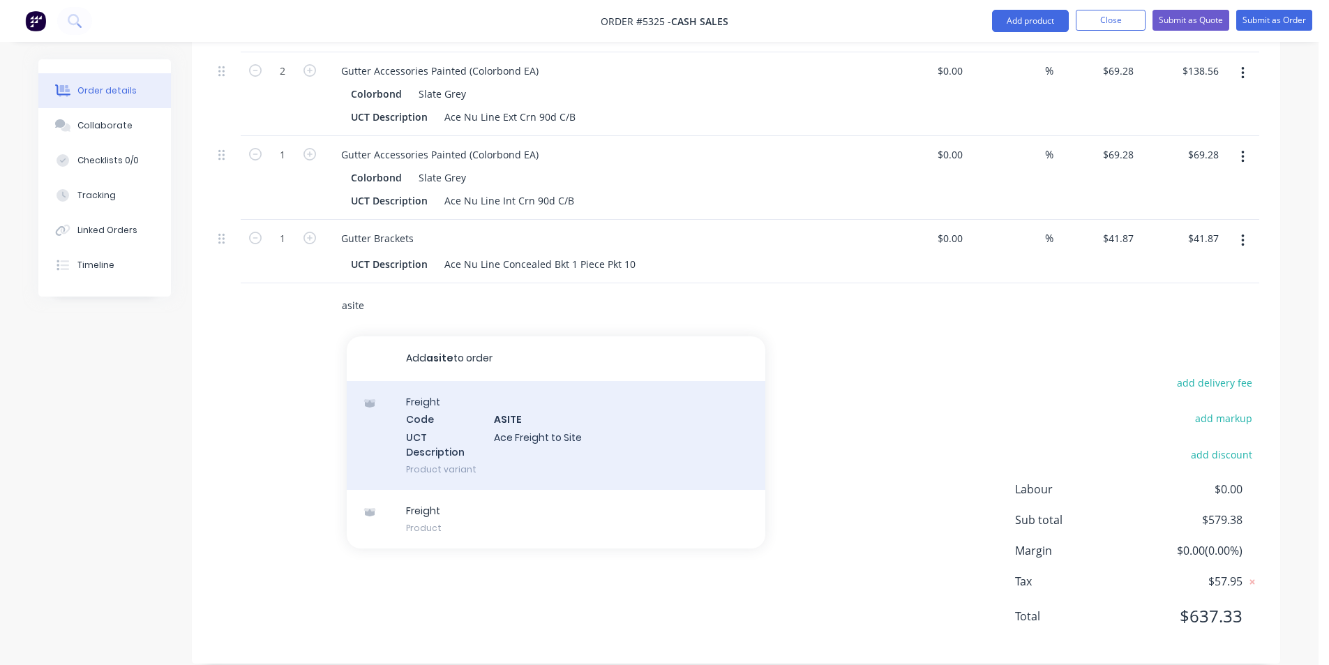
type input "asite"
click at [539, 409] on div "Freight Code ASITE UCT Description Ace Freight to Site Product variant" at bounding box center [556, 435] width 418 height 109
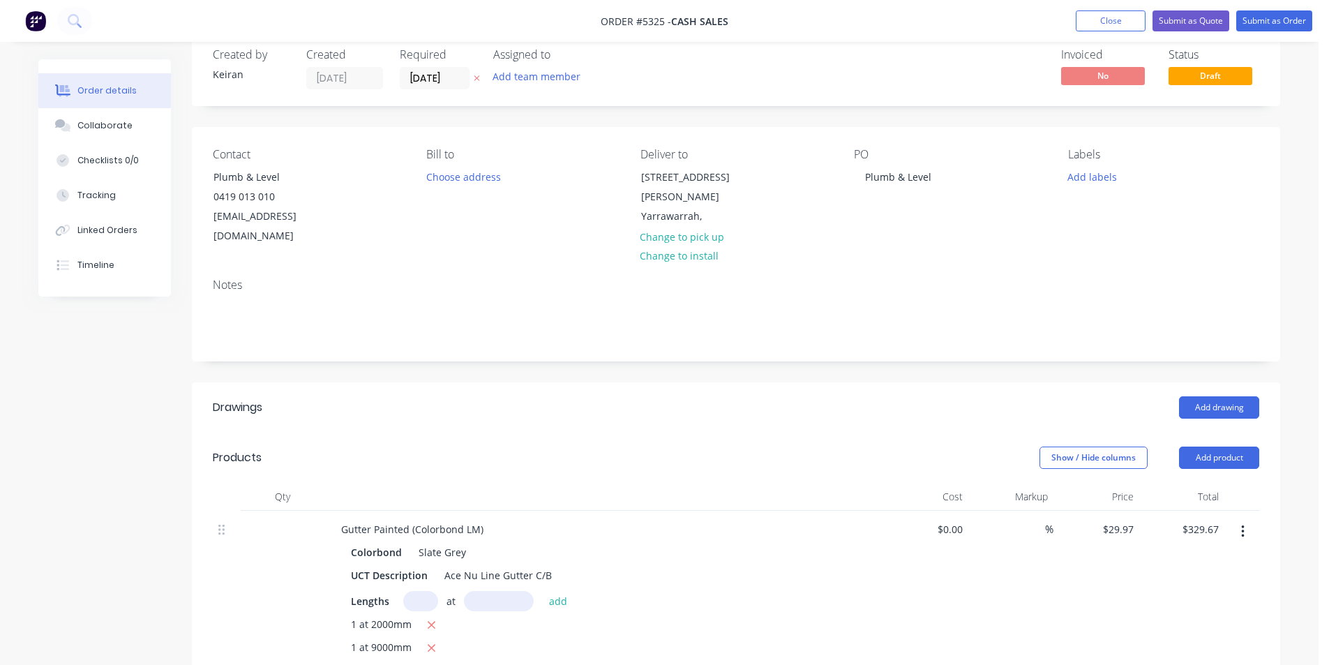
scroll to position [0, 0]
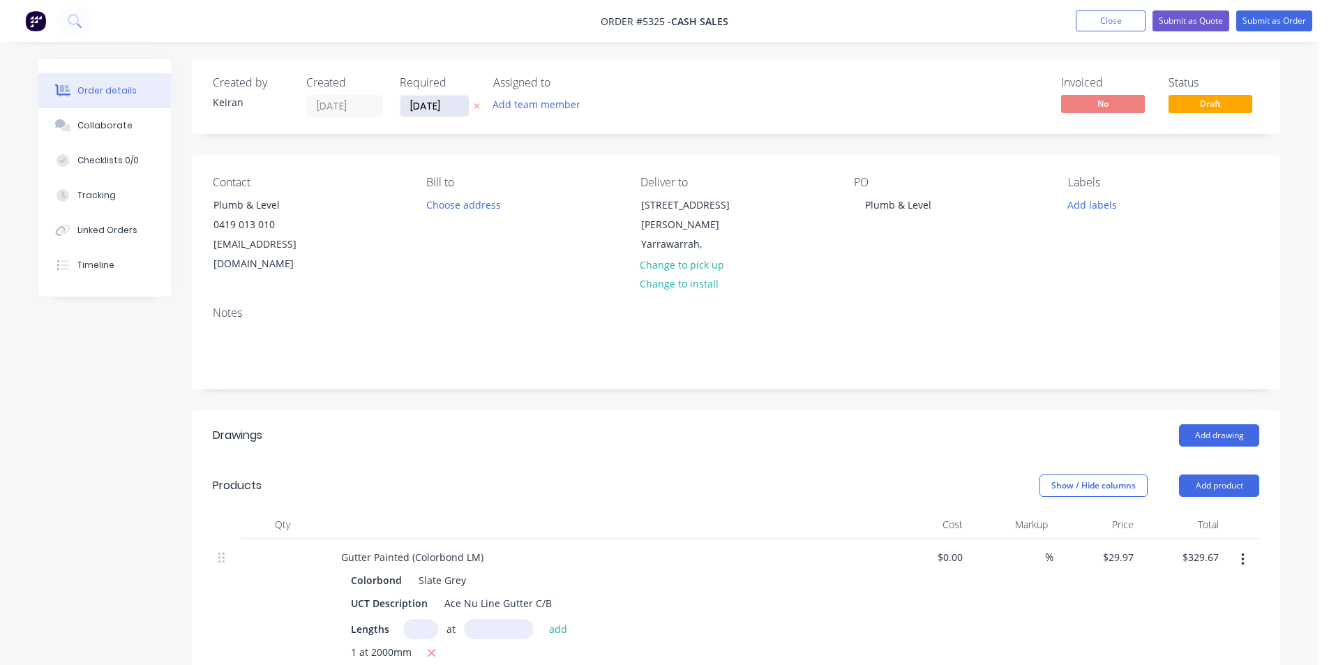
click at [445, 110] on input "[DATE]" at bounding box center [434, 106] width 68 height 21
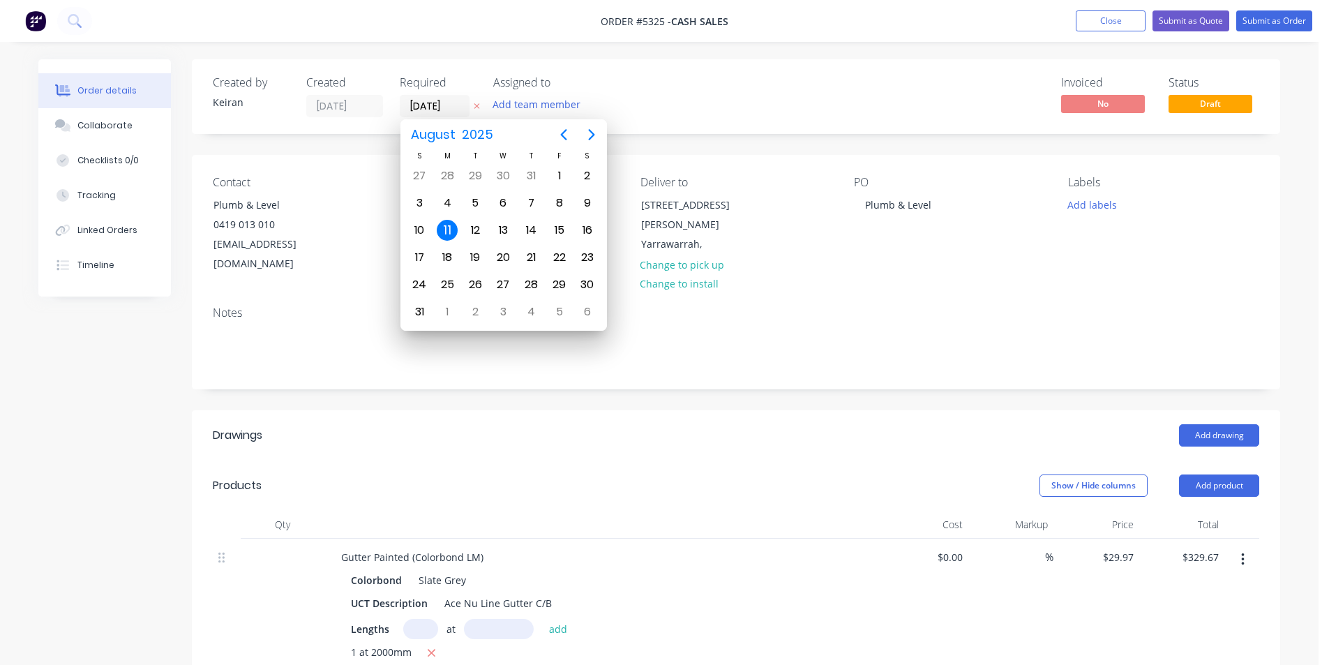
click at [761, 109] on div "Created by [PERSON_NAME] Created [DATE] Required [DATE] Assigned to Add team me…" at bounding box center [736, 96] width 1088 height 75
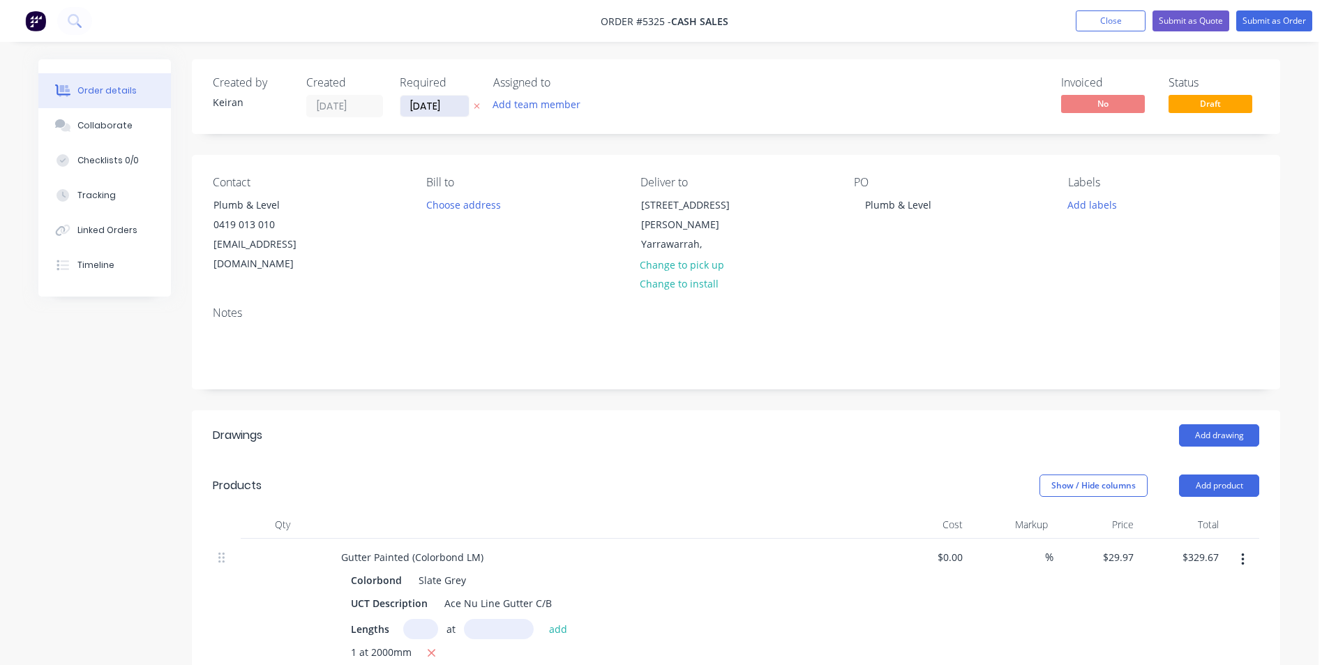
click at [441, 107] on input "[DATE]" at bounding box center [434, 106] width 68 height 21
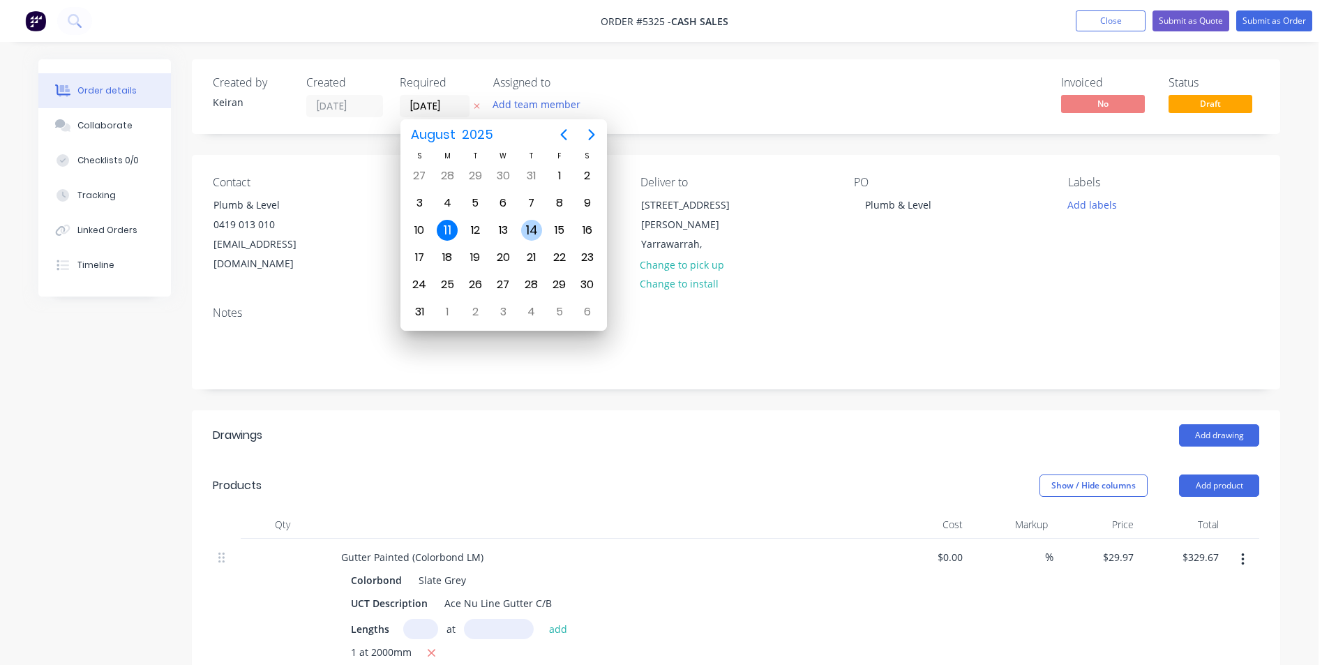
click at [538, 229] on div "14" at bounding box center [531, 230] width 21 height 21
type input "[DATE]"
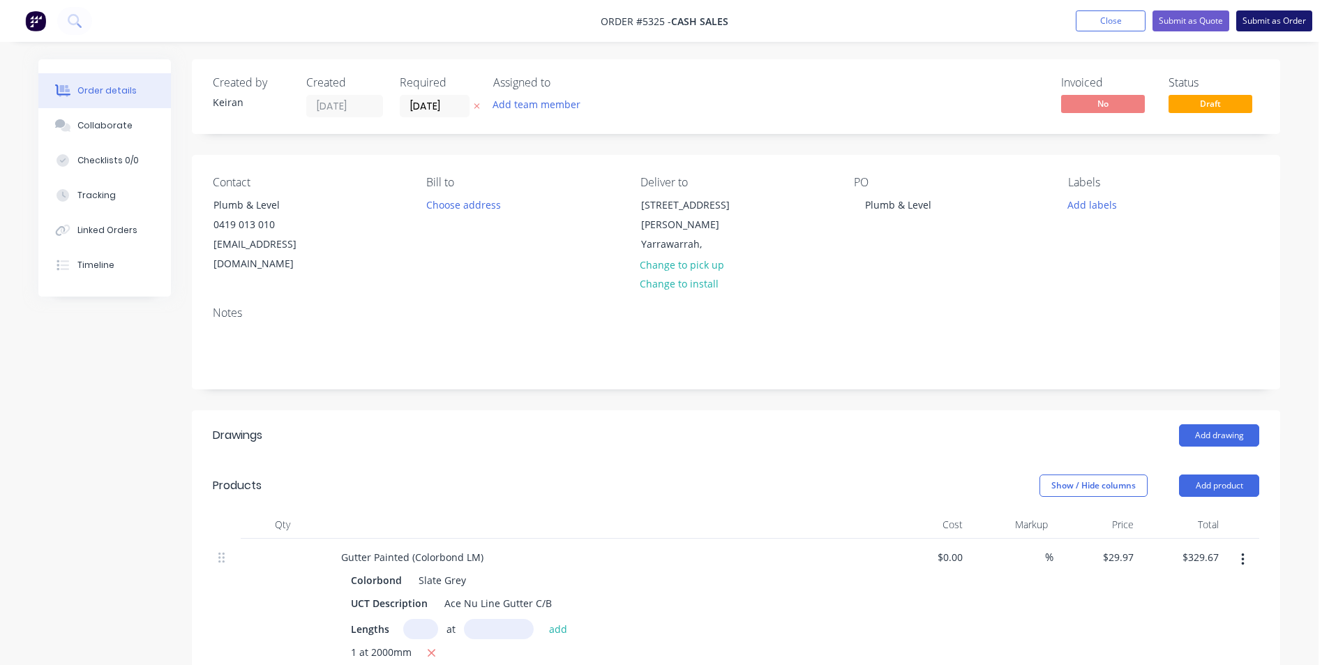
click at [1273, 20] on button "Submit as Order" at bounding box center [1274, 20] width 76 height 21
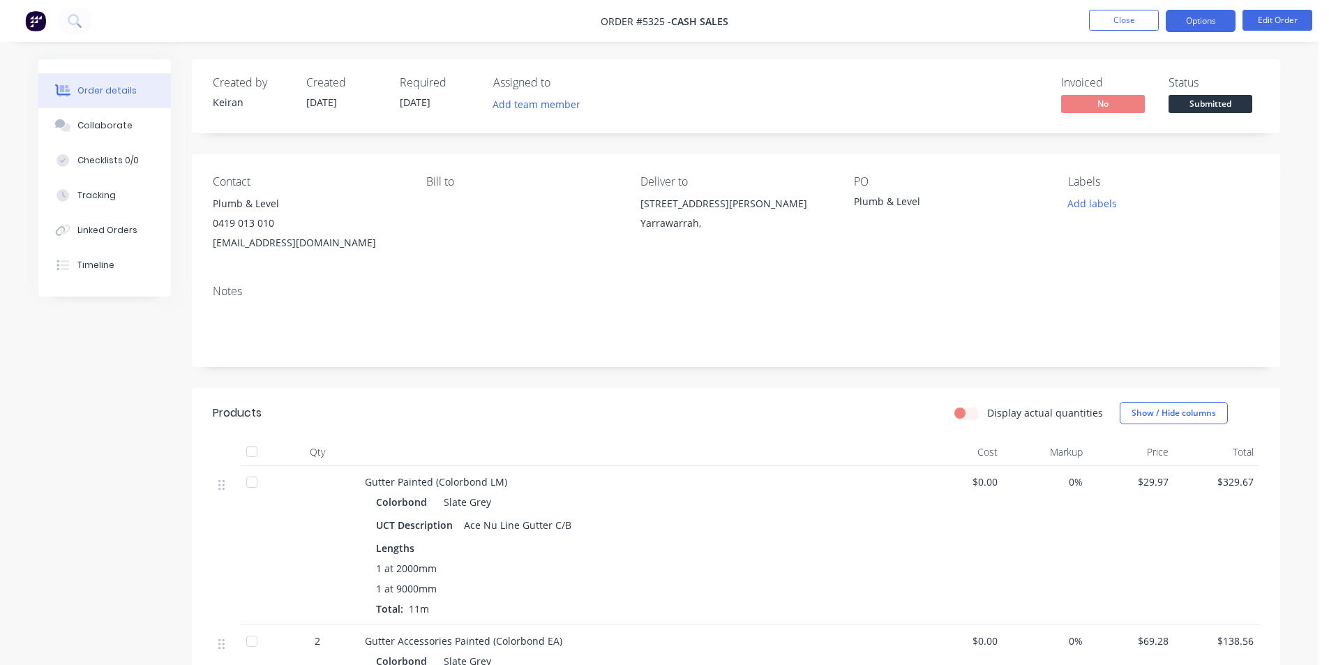
click at [1204, 22] on button "Options" at bounding box center [1200, 21] width 70 height 22
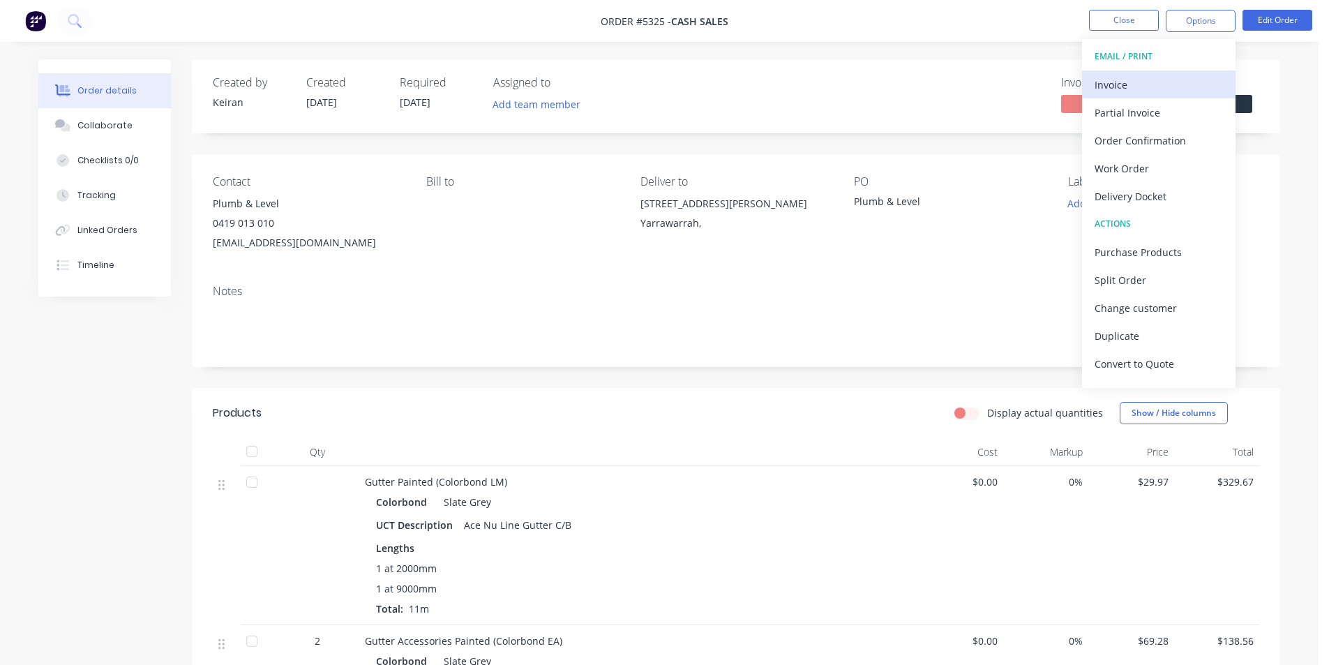
click at [1173, 77] on div "Invoice" at bounding box center [1158, 85] width 128 height 20
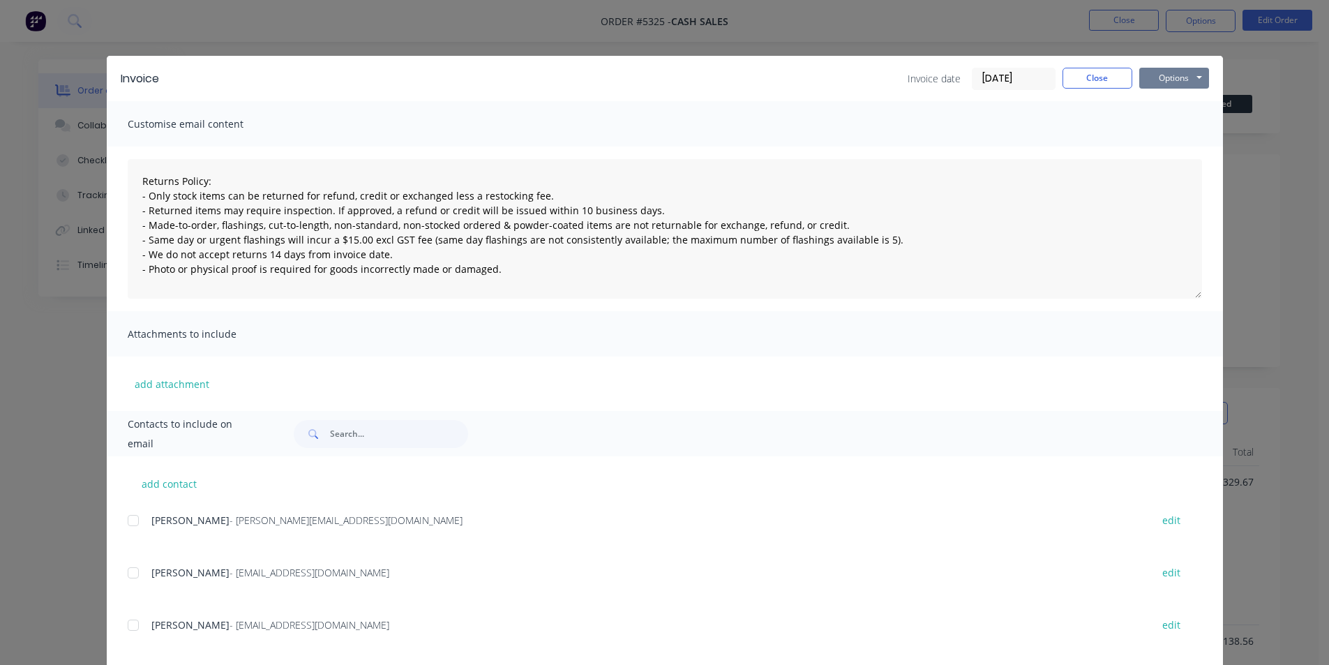
click at [1173, 77] on button "Options" at bounding box center [1174, 78] width 70 height 21
click at [1163, 120] on button "Print" at bounding box center [1183, 125] width 89 height 23
type textarea "Returns Policy: - Only stock items can be returned for refund, credit or exchan…"
click at [1071, 74] on button "Close" at bounding box center [1097, 78] width 70 height 21
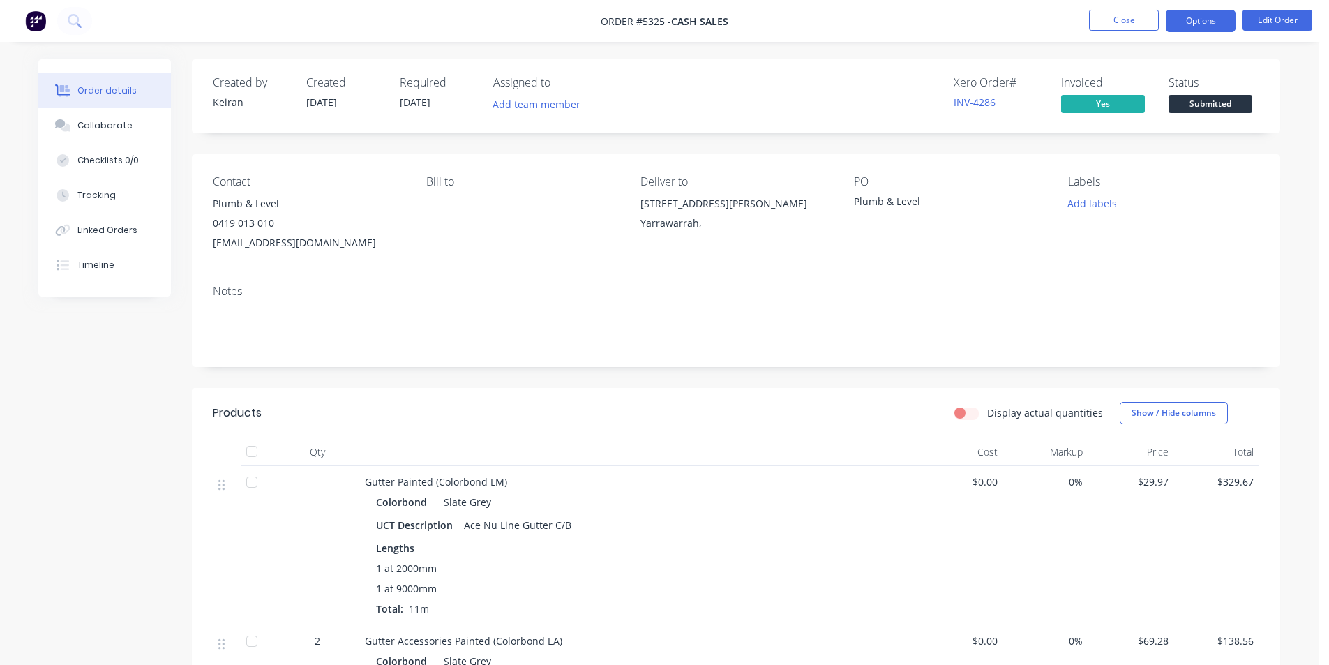
click at [1171, 26] on button "Options" at bounding box center [1200, 21] width 70 height 22
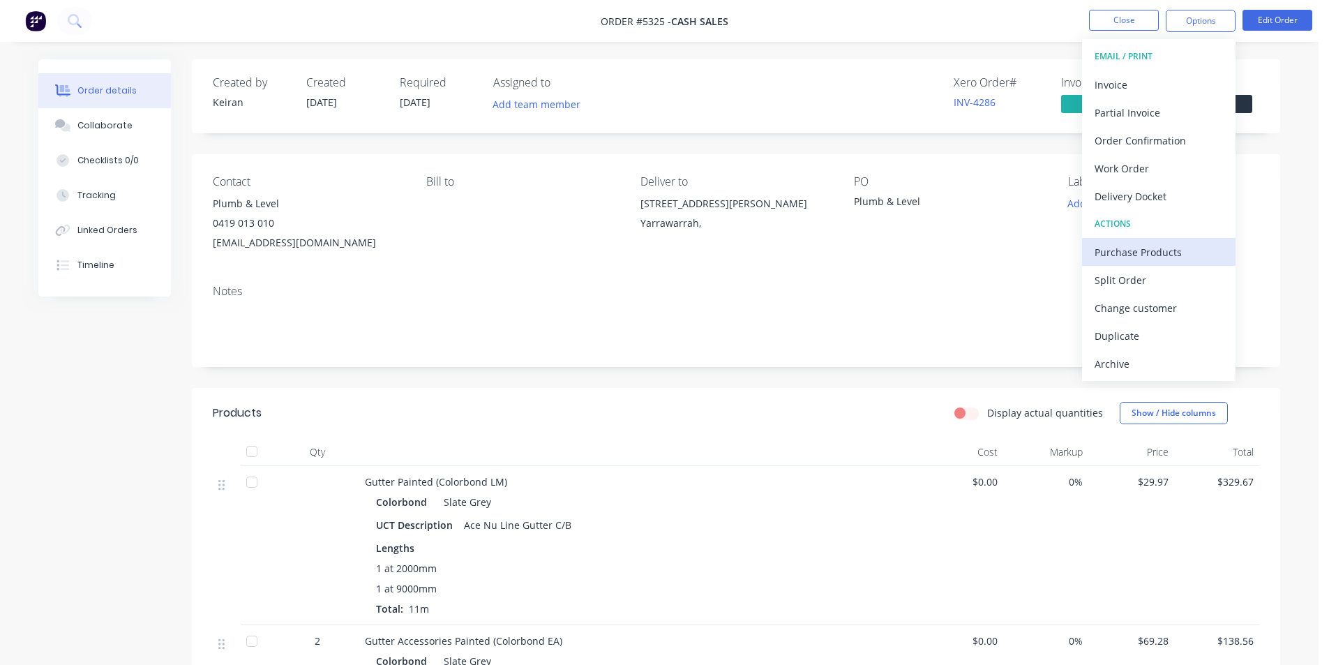
click at [1136, 259] on div "Purchase Products" at bounding box center [1158, 252] width 128 height 20
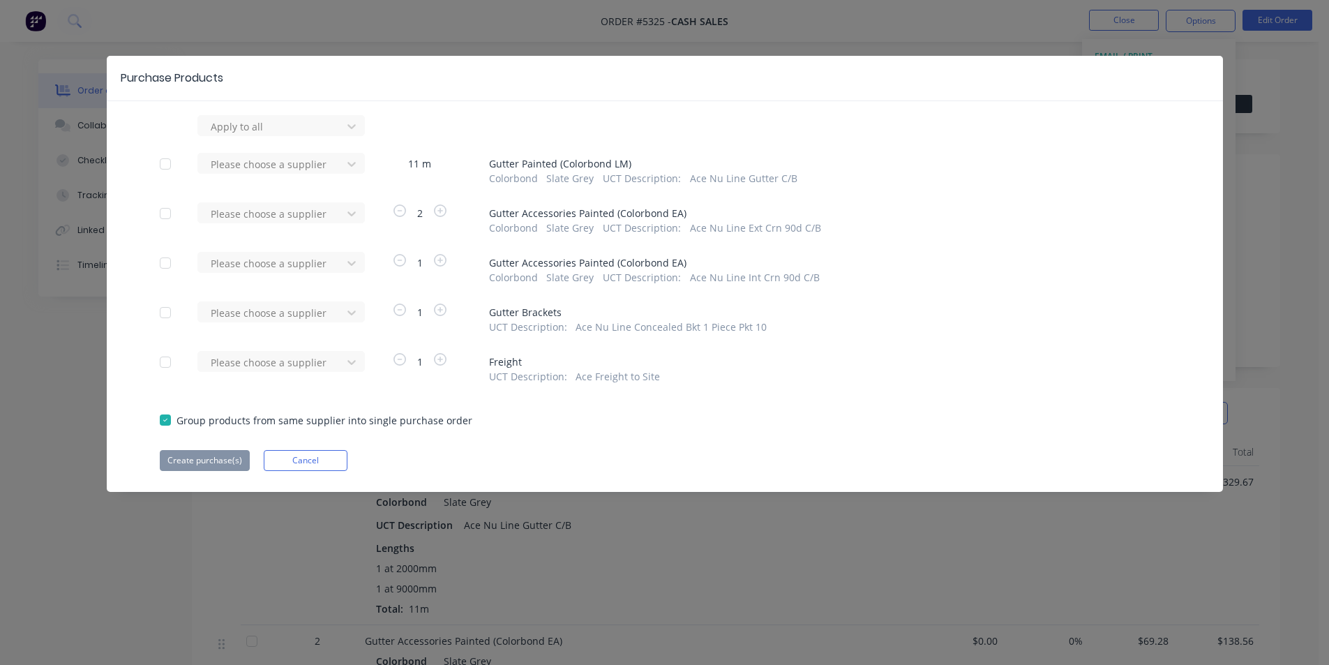
drag, startPoint x: 342, startPoint y: 168, endPoint x: 330, endPoint y: 176, distance: 14.7
click at [340, 137] on div at bounding box center [351, 126] width 25 height 22
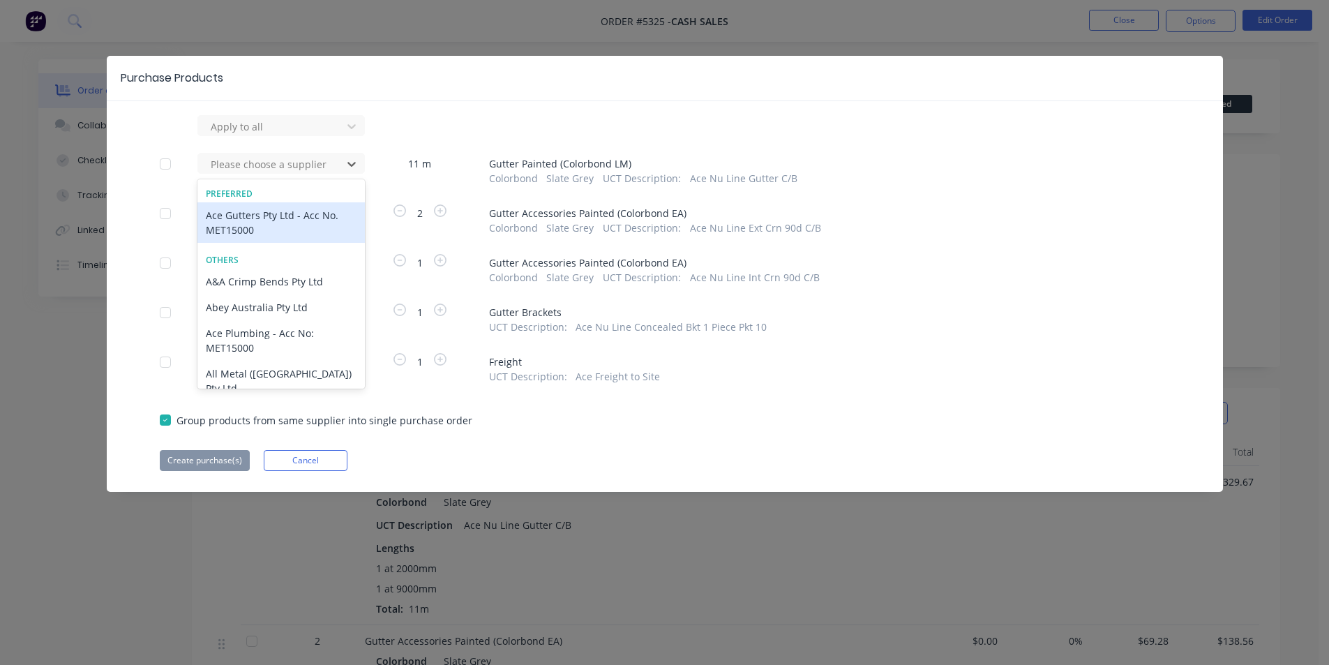
click at [306, 216] on div "Ace Gutters Pty Ltd - Acc No. MET15000" at bounding box center [280, 222] width 167 height 40
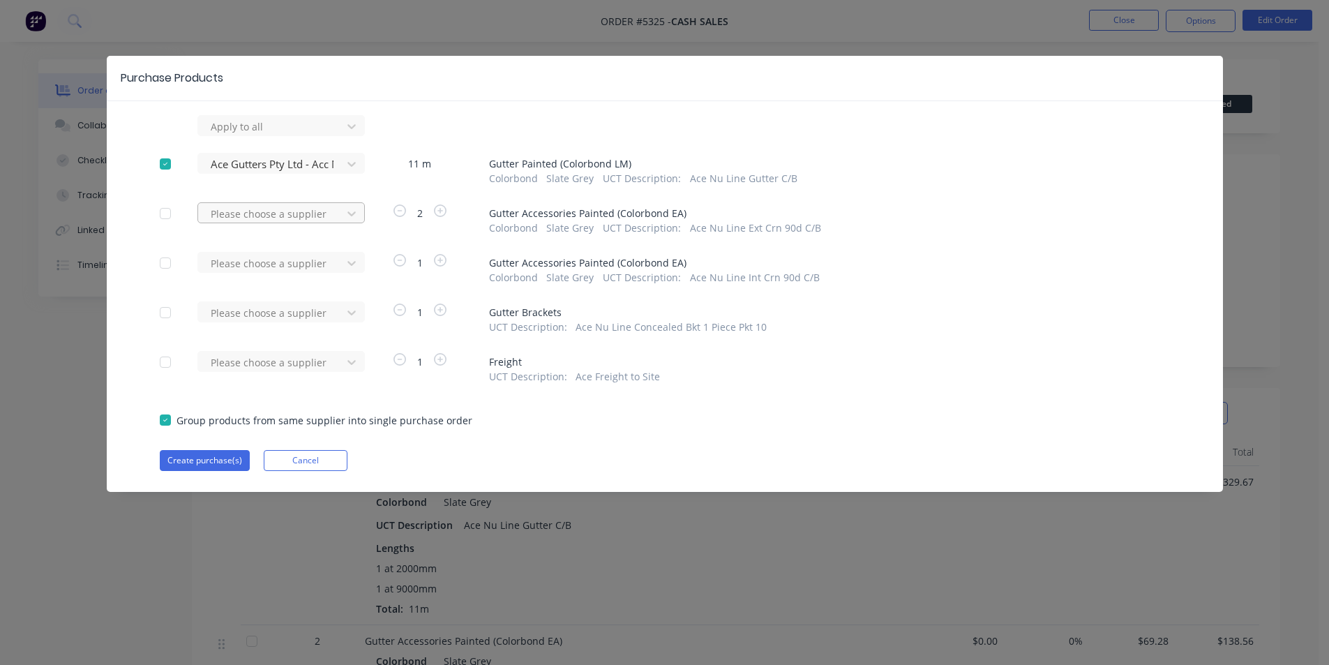
click at [306, 135] on div at bounding box center [272, 126] width 126 height 17
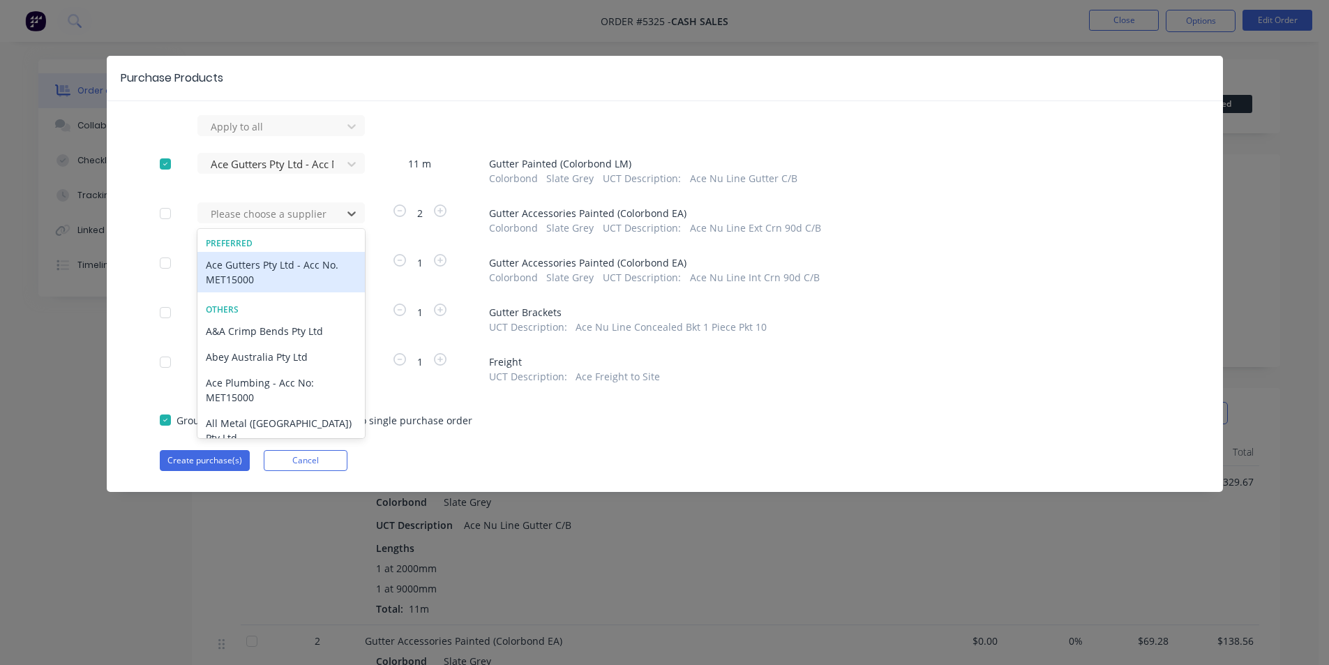
click at [294, 257] on div "Ace Gutters Pty Ltd - Acc No. MET15000" at bounding box center [280, 272] width 167 height 40
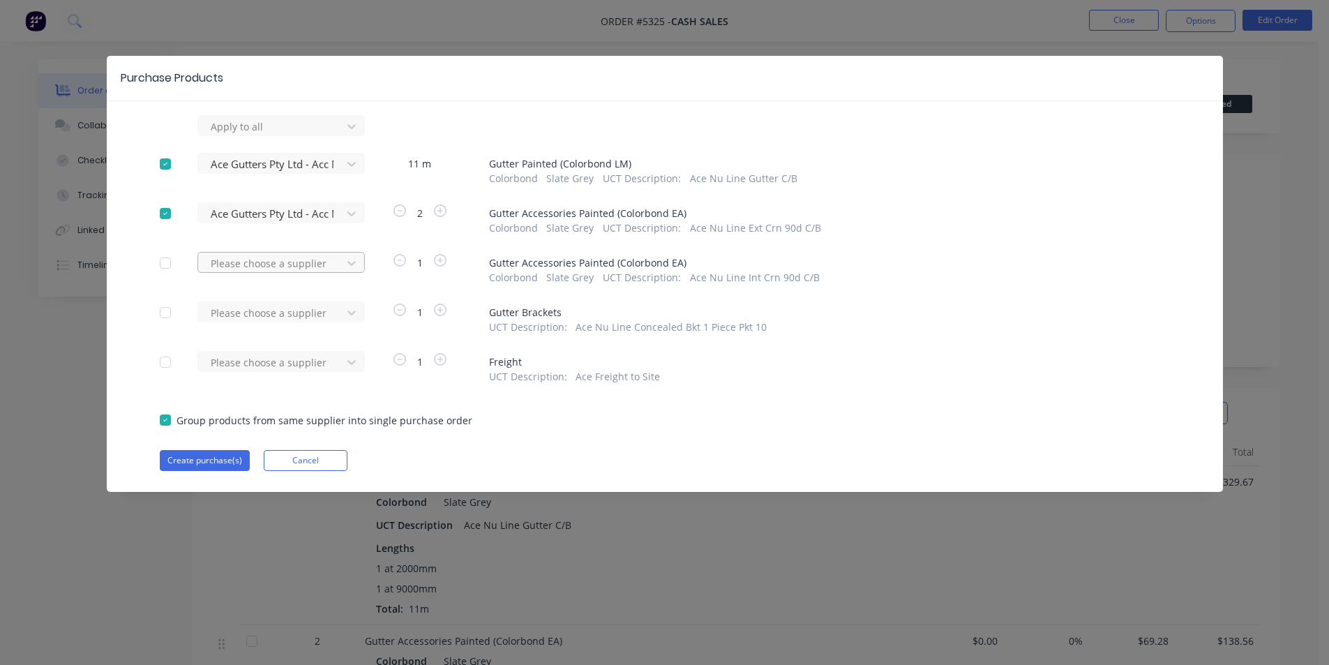
click at [284, 135] on div at bounding box center [272, 126] width 126 height 17
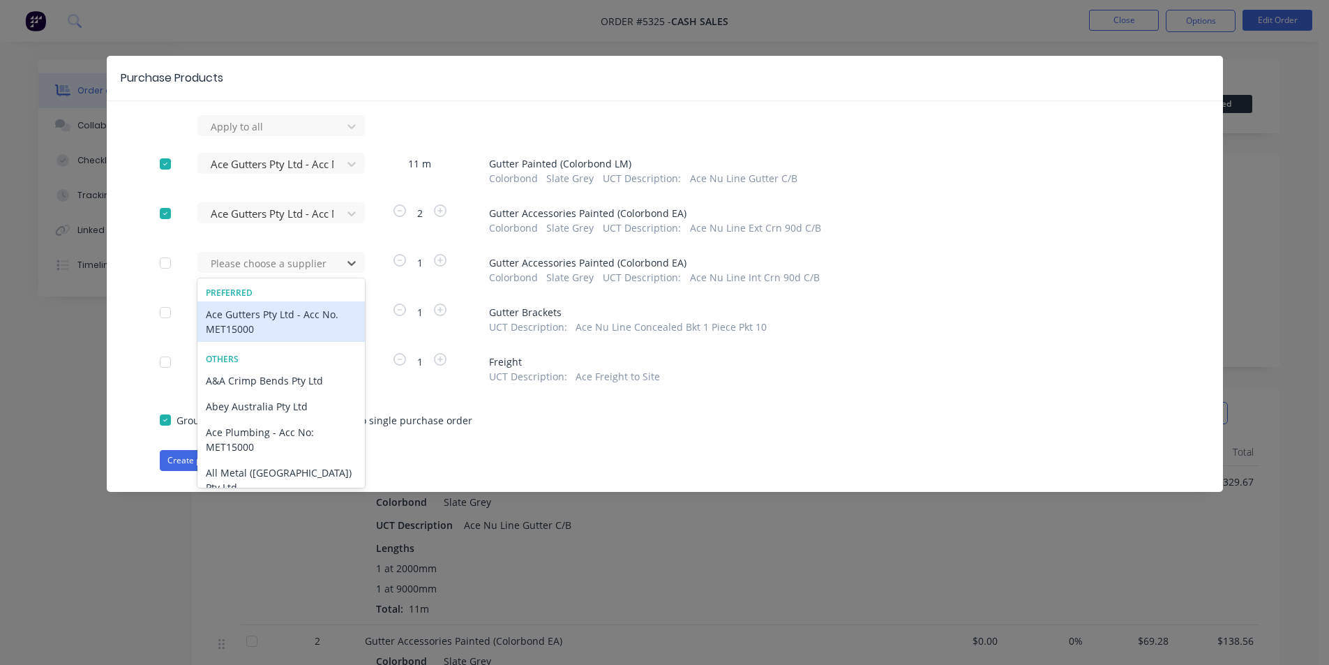
click at [278, 319] on div "Ace Gutters Pty Ltd - Acc No. MET15000" at bounding box center [280, 321] width 167 height 40
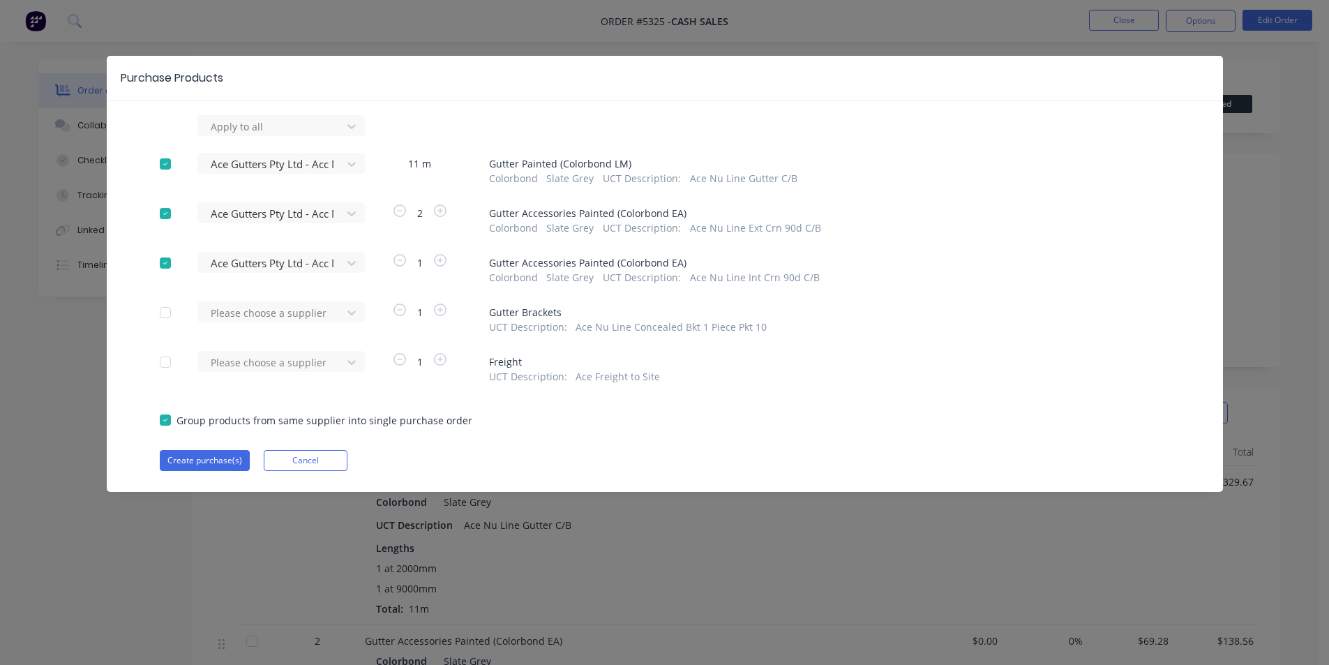
click at [281, 331] on div "Please choose a supplier" at bounding box center [273, 317] width 153 height 33
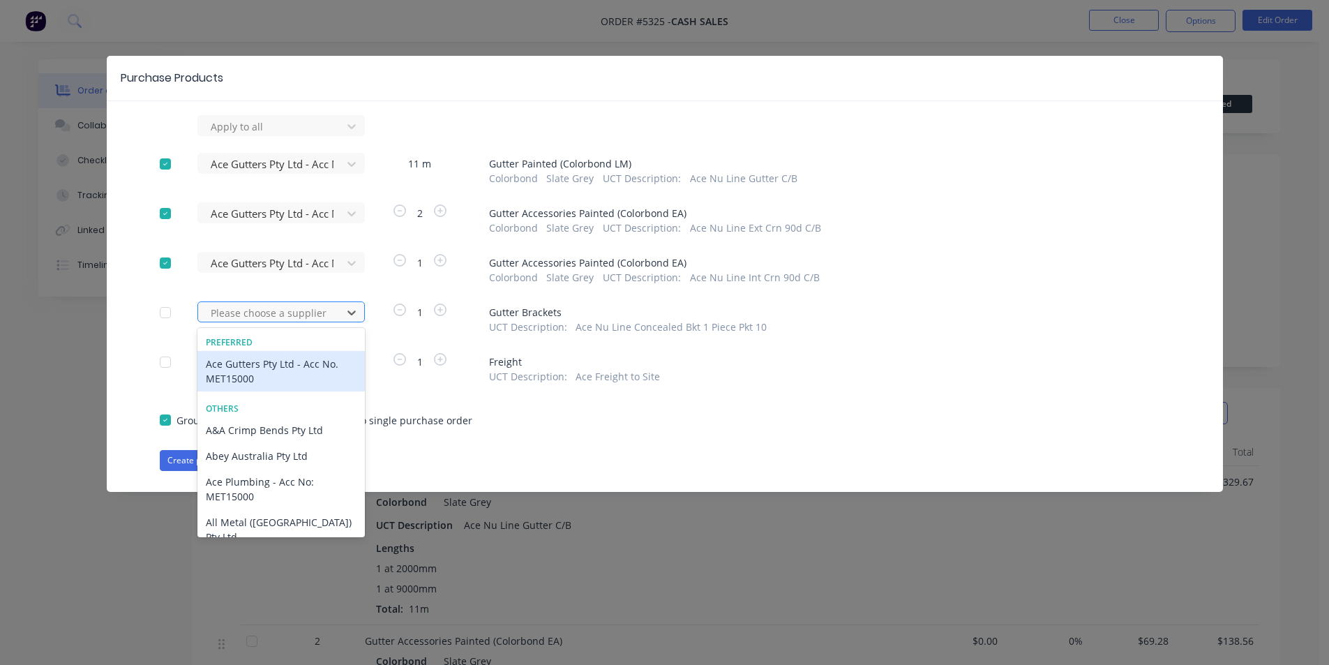
click at [281, 311] on div at bounding box center [272, 312] width 126 height 17
click at [268, 353] on div "Ace Gutters Pty Ltd - Acc No. MET15000" at bounding box center [280, 371] width 167 height 40
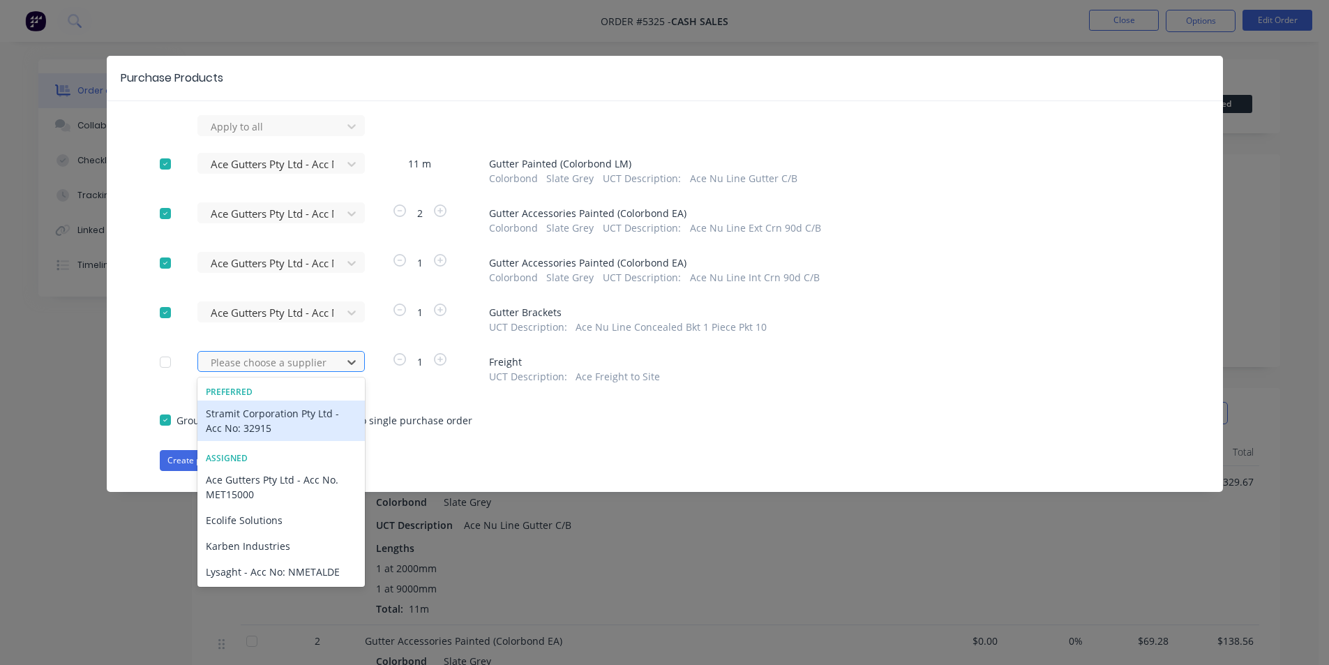
click at [267, 370] on div at bounding box center [272, 362] width 126 height 17
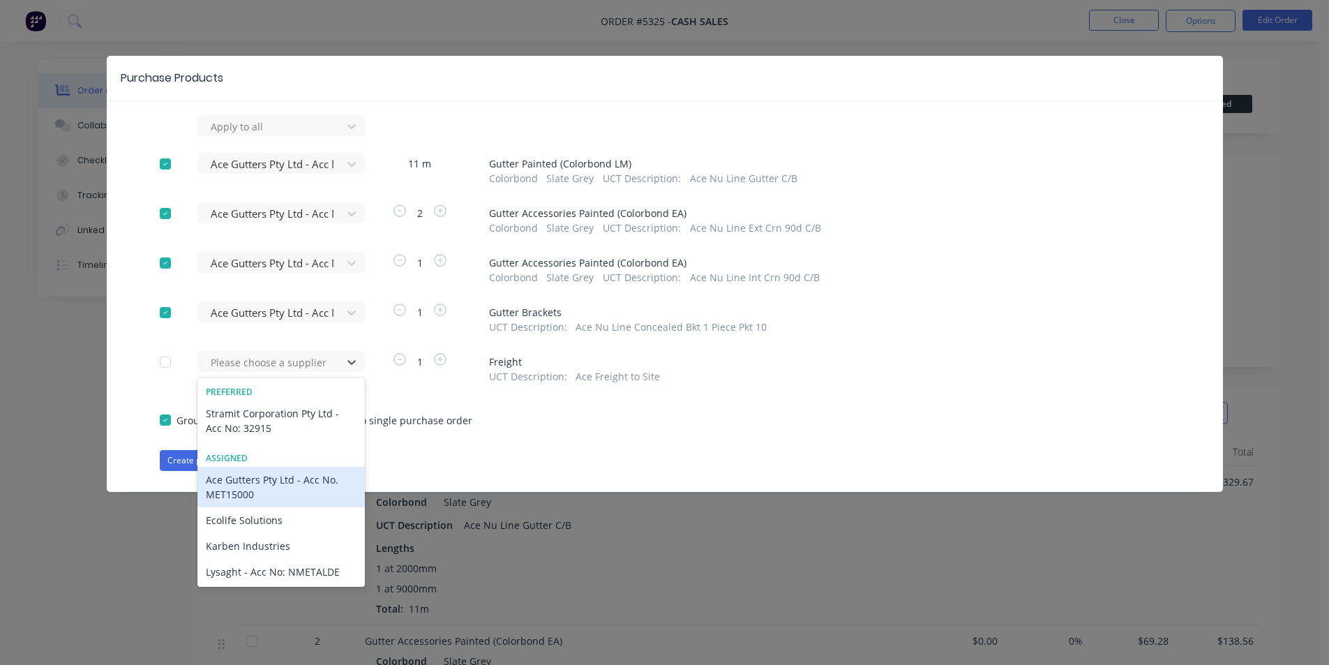
drag, startPoint x: 249, startPoint y: 407, endPoint x: 318, endPoint y: 478, distance: 98.6
click at [318, 480] on div "Preferred Stramit Corporation Pty Ltd - Acc No: 32915 Assigned Ace Gutters Pty …" at bounding box center [280, 481] width 167 height 209
click at [316, 474] on div "Ace Gutters Pty Ltd - Acc No. MET15000" at bounding box center [280, 487] width 167 height 40
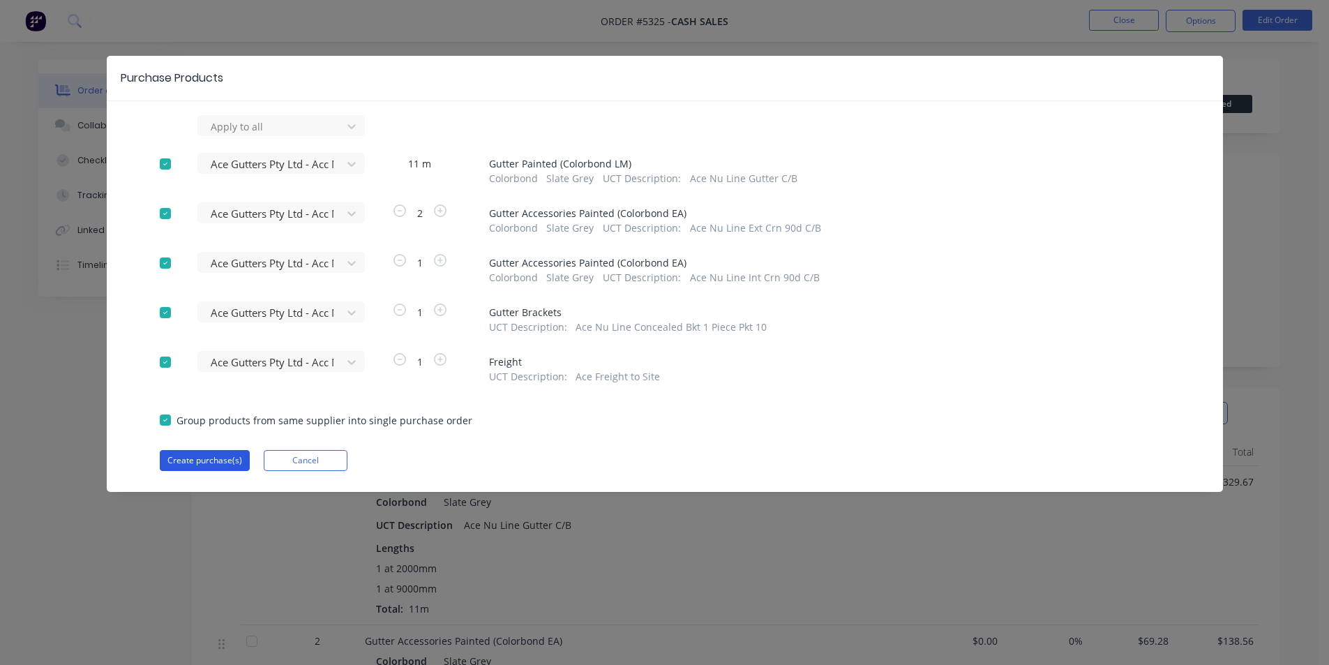
click at [222, 460] on button "Create purchase(s)" at bounding box center [205, 460] width 90 height 21
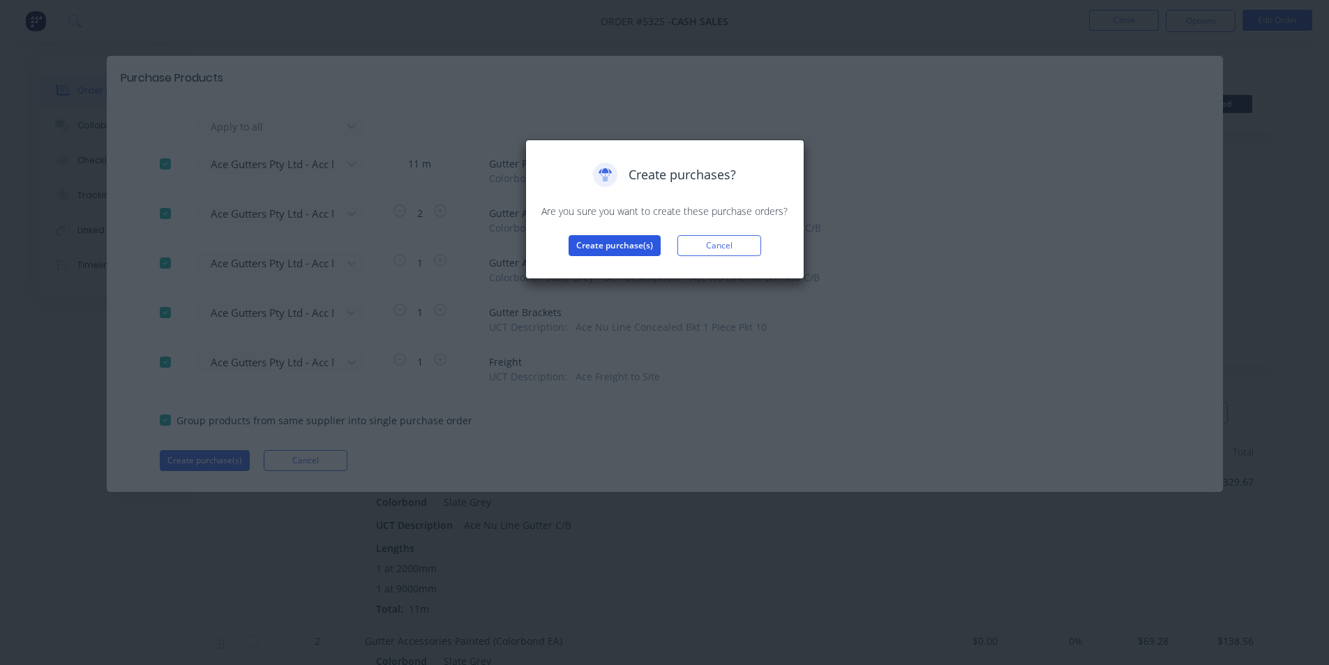
click at [628, 236] on button "Create purchase(s)" at bounding box center [614, 245] width 92 height 21
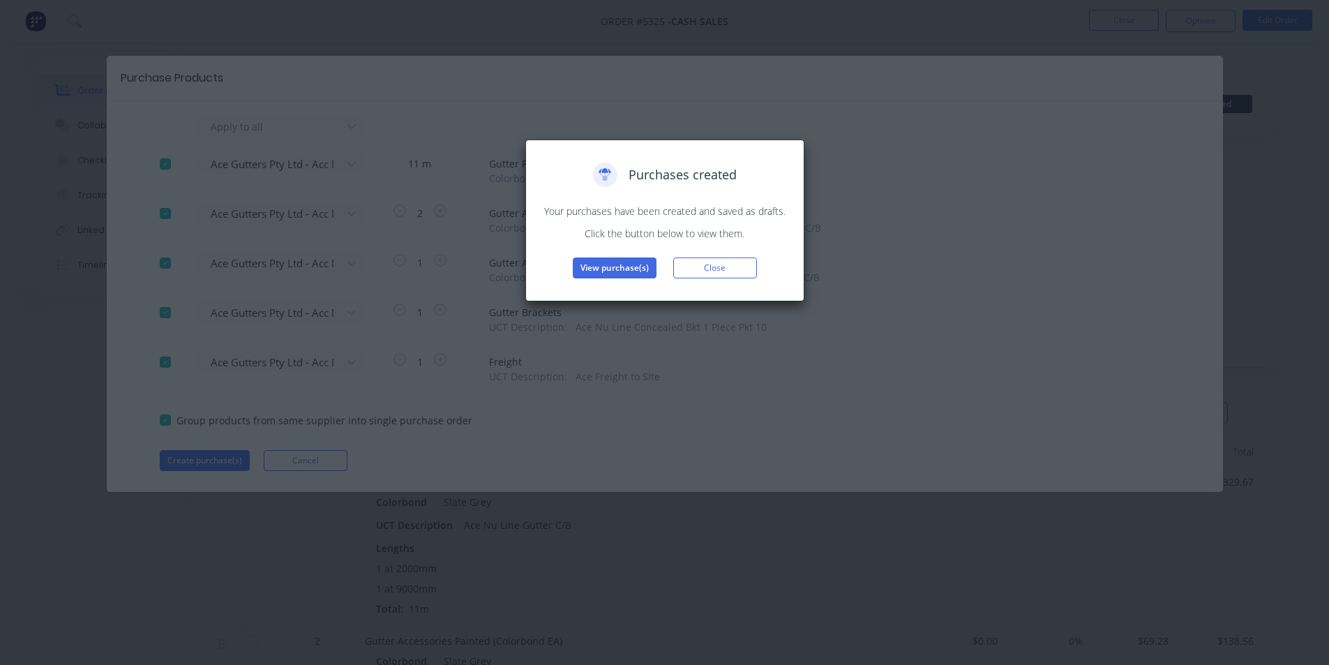
click at [630, 255] on div "Purchases created Your purchases have been created and saved as drafts. Click t…" at bounding box center [665, 220] width 250 height 116
click at [628, 257] on button "View purchase(s)" at bounding box center [615, 267] width 84 height 21
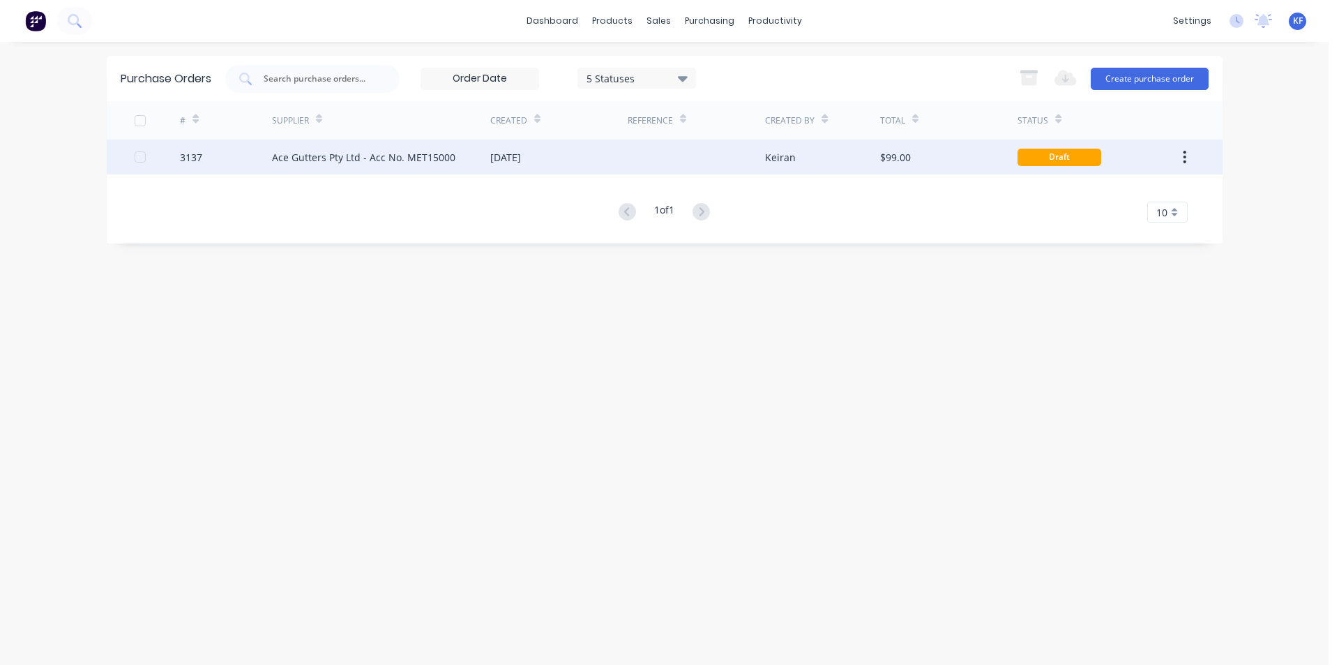
click at [532, 148] on div "[DATE]" at bounding box center [558, 156] width 137 height 35
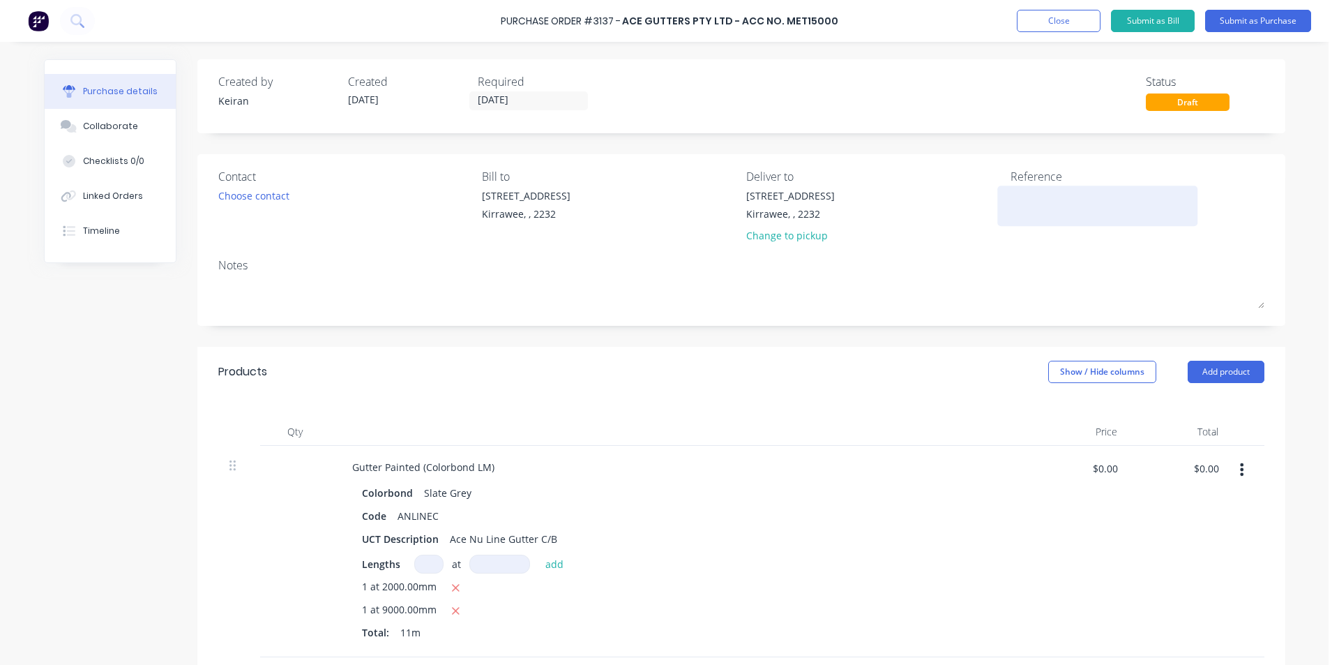
click at [1011, 205] on textarea at bounding box center [1098, 203] width 174 height 31
type textarea "l"
type textarea "Plu"
type textarea "x"
type textarea "Plum"
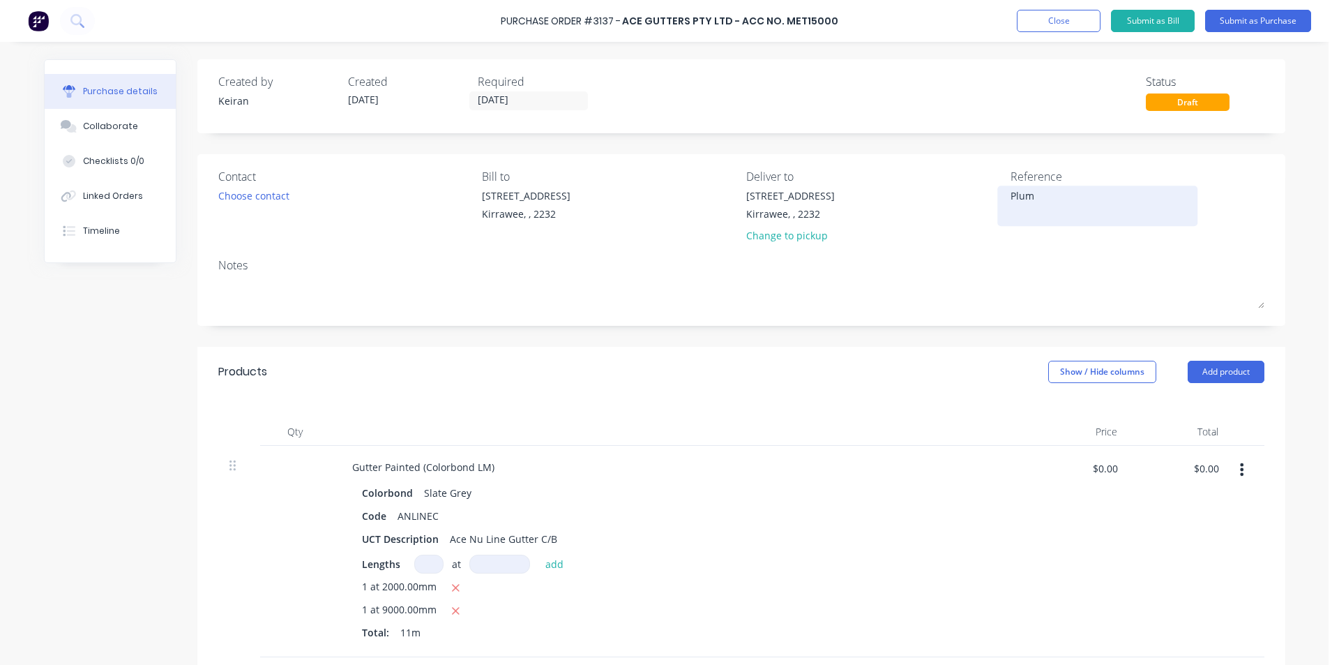
type textarea "x"
type textarea "Plumb"
type textarea "x"
type textarea "Plumb"
type textarea "x"
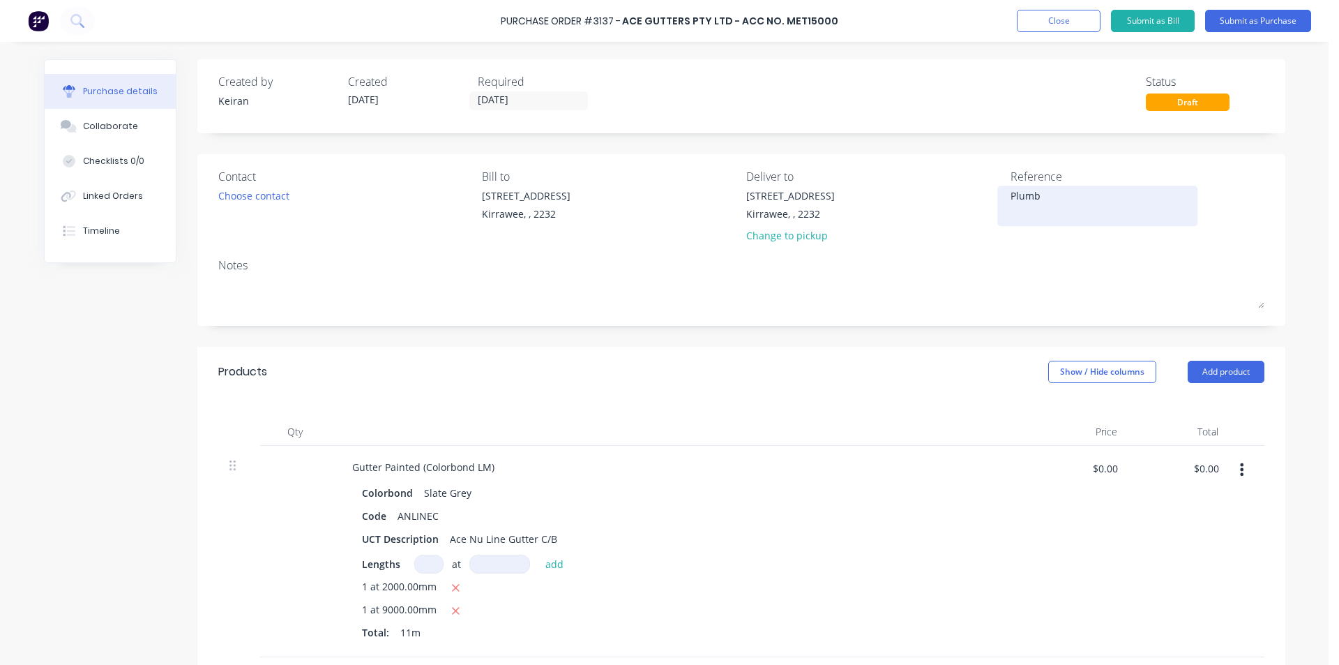
type textarea "Plumb &"
type textarea "x"
type textarea "Plumb &"
type textarea "x"
type textarea "Plumb & L"
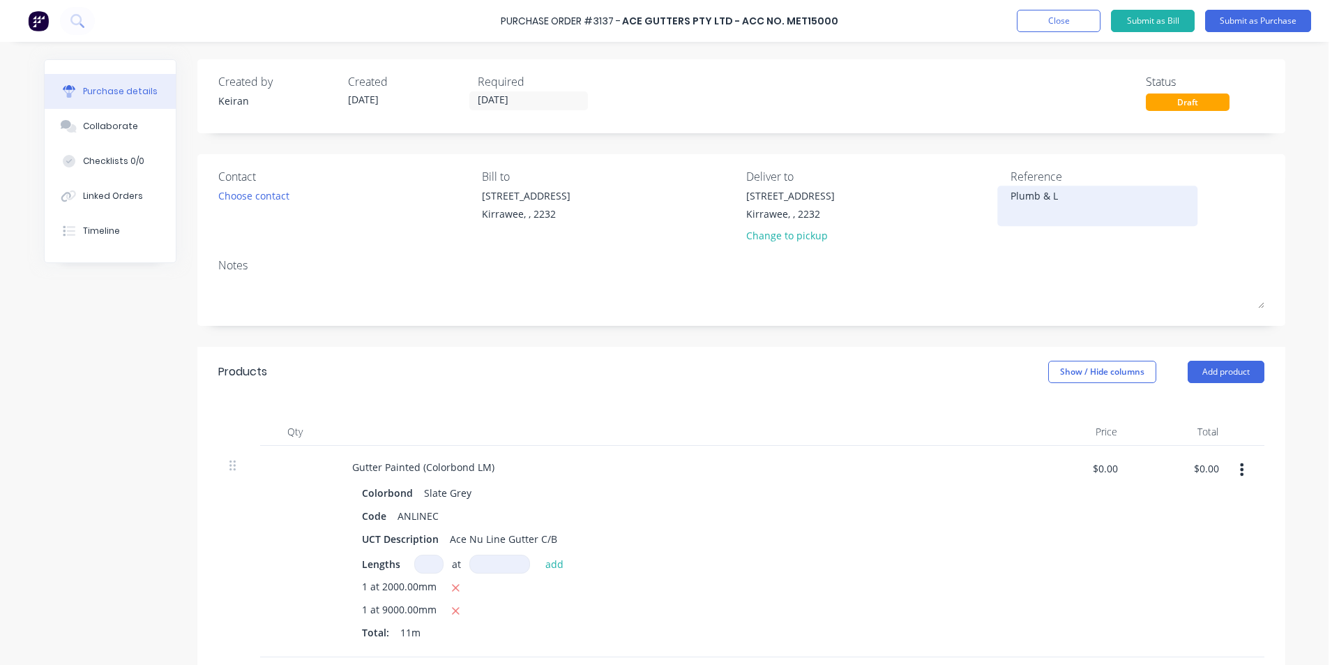
type textarea "x"
type textarea "Plumb & Le"
type textarea "x"
type textarea "Plumb & Lev"
type textarea "x"
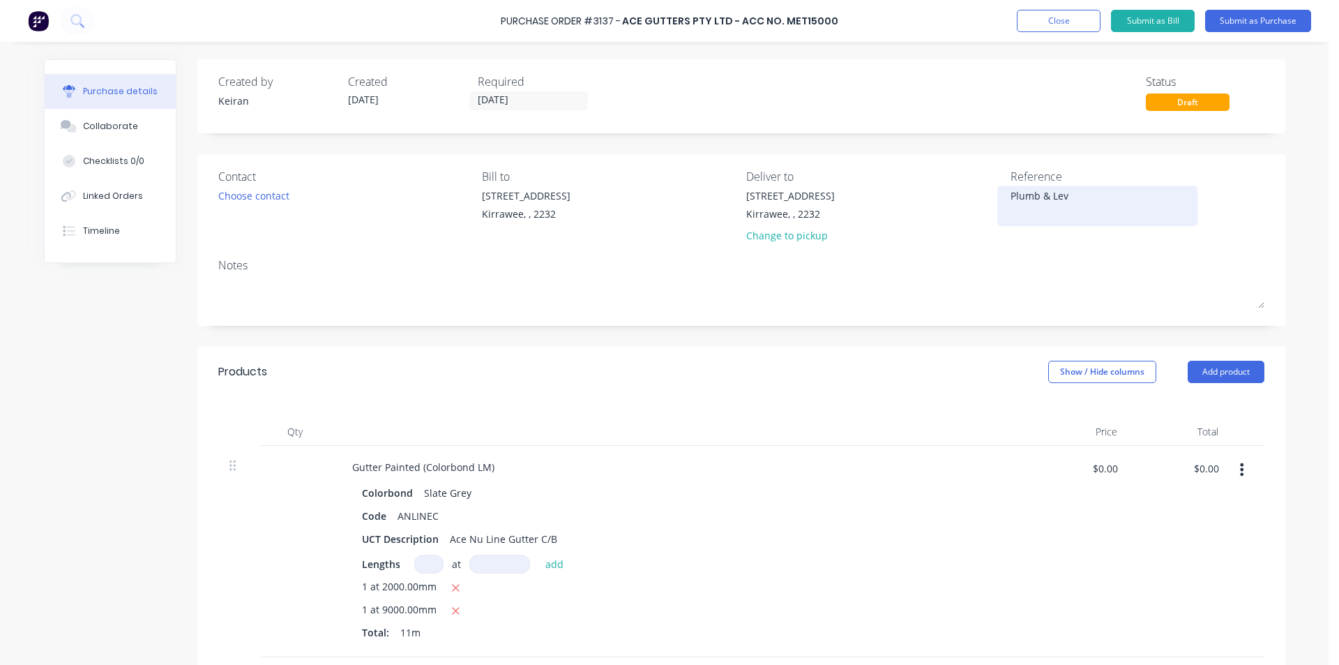
type textarea "Plumb & Leve"
type textarea "x"
type textarea "Plumb & Level"
type textarea "x"
type textarea "Plumb & Level"
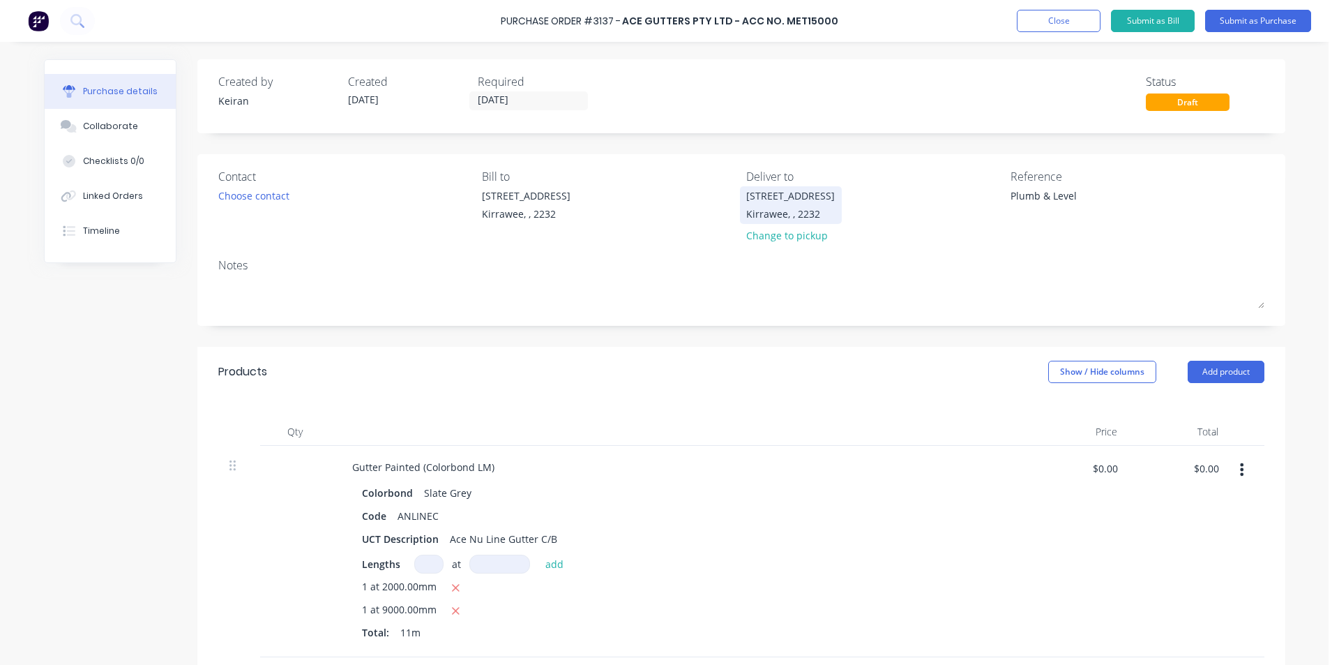
click at [789, 211] on div "Kirrawee, , 2232" at bounding box center [790, 213] width 89 height 15
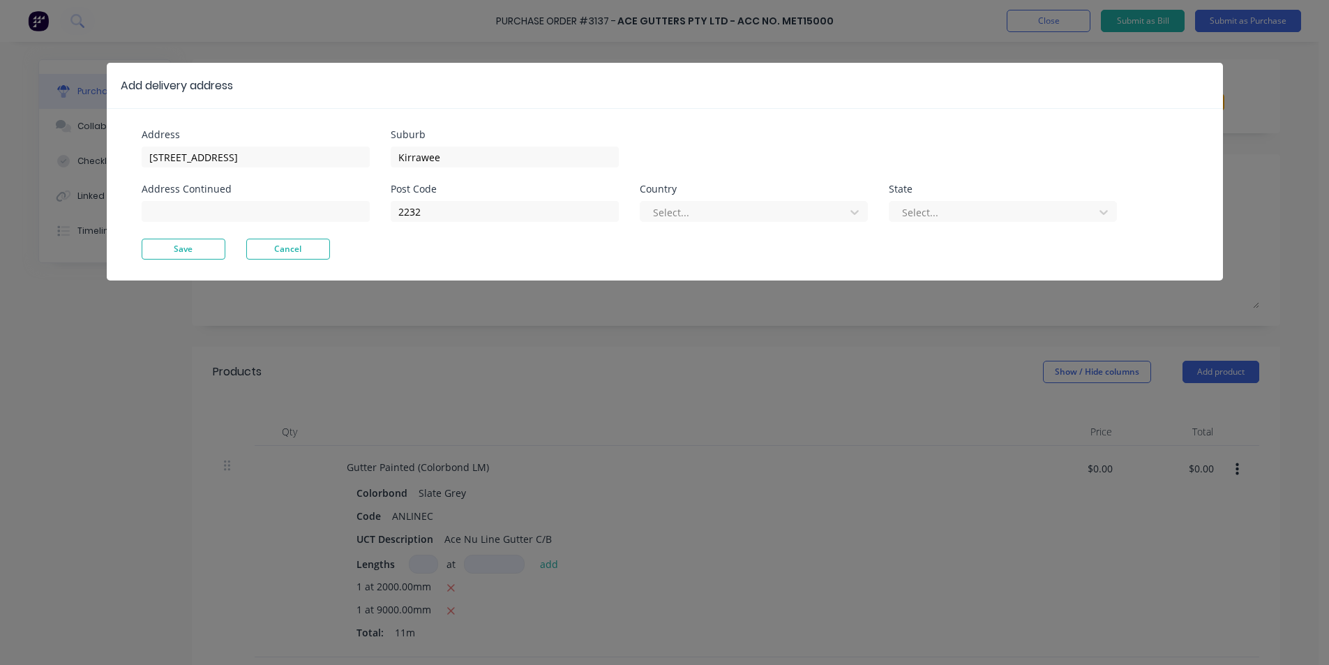
click at [240, 136] on div "Address" at bounding box center [256, 135] width 228 height 10
type textarea "x"
drag, startPoint x: 119, startPoint y: 144, endPoint x: 68, endPoint y: 143, distance: 50.9
click at [78, 142] on div "Add delivery address Address [STREET_ADDRESS] Address Continued Suburb Kirrawee…" at bounding box center [664, 332] width 1329 height 665
type input "[STREET_ADDRESS][PERSON_NAME]"
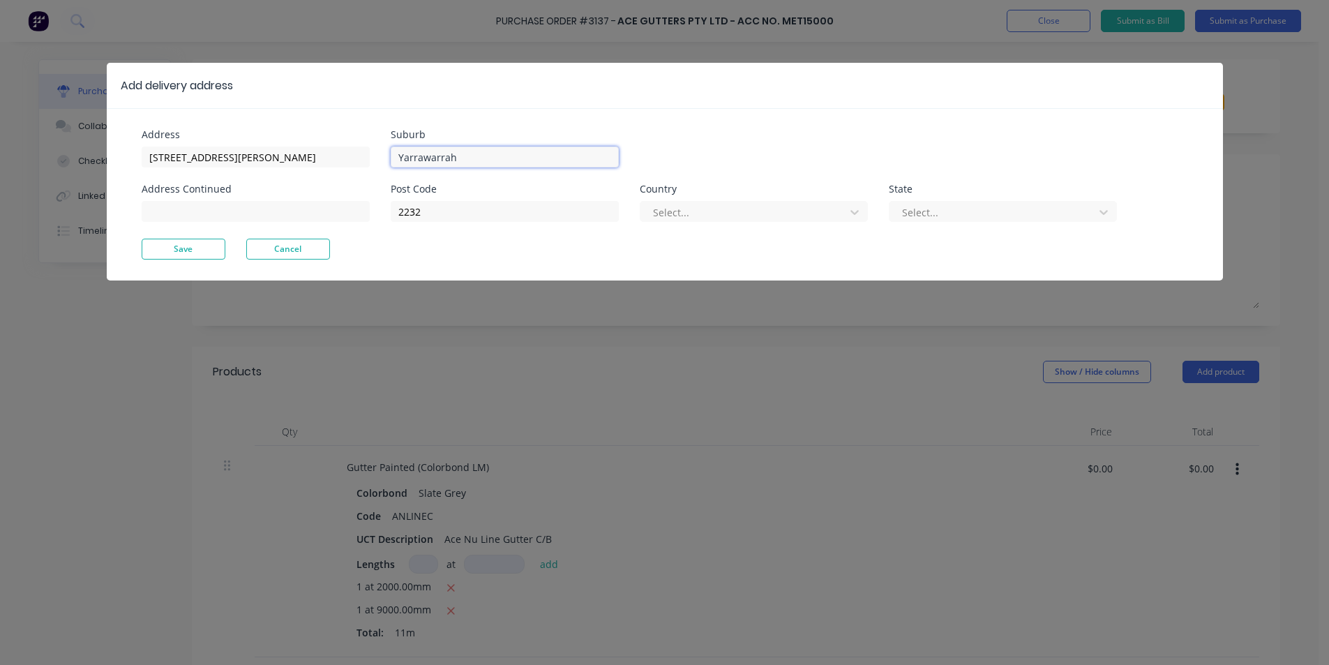
type input "Yarrawarrah"
click at [186, 248] on button "Save" at bounding box center [184, 249] width 84 height 21
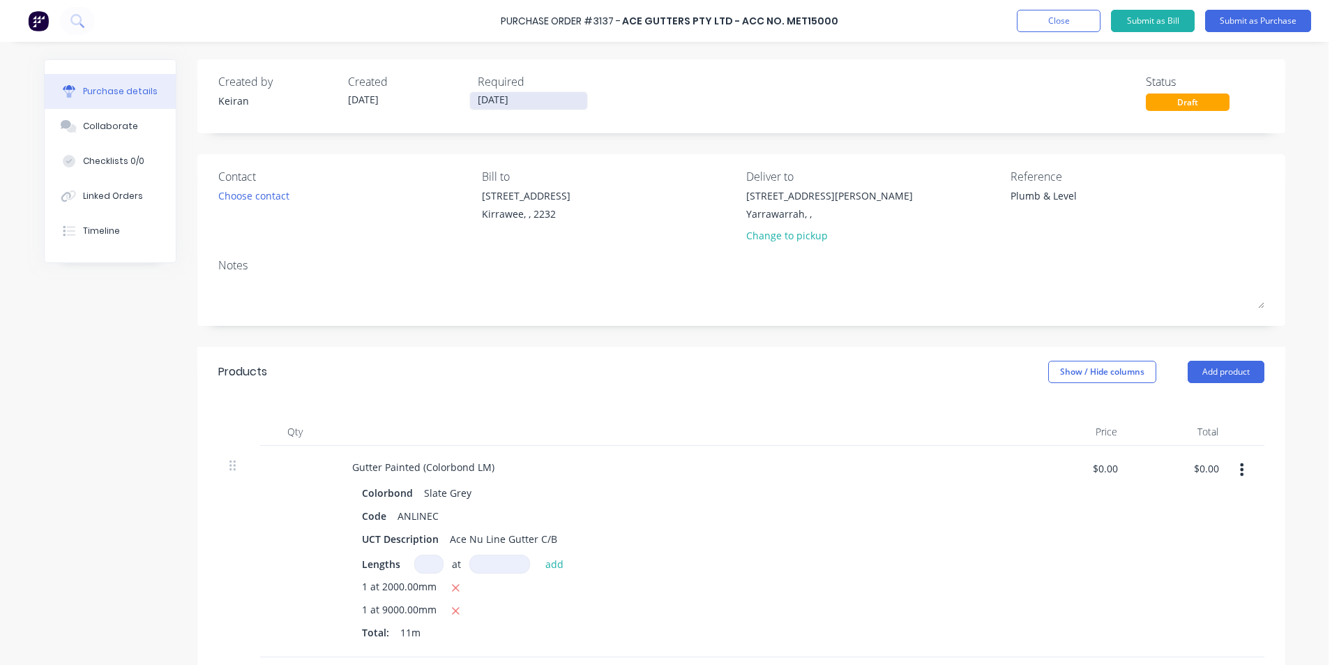
click at [480, 105] on input "[DATE]" at bounding box center [528, 100] width 117 height 17
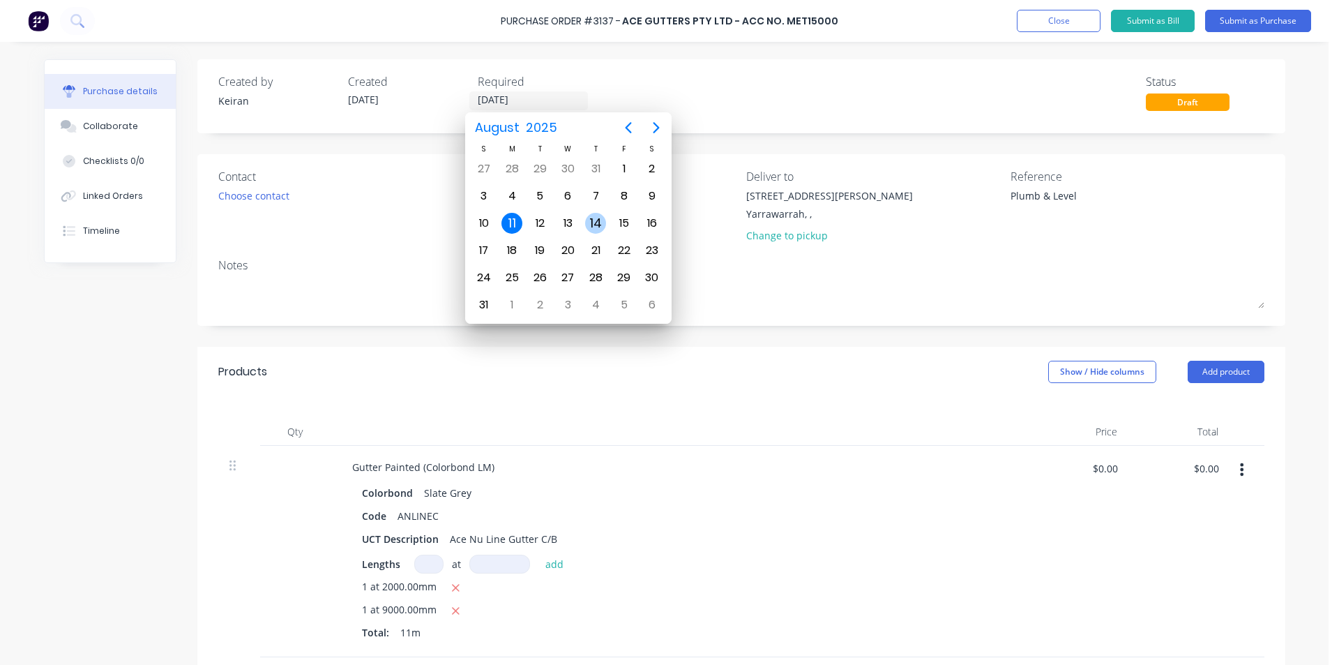
click at [591, 215] on div "14" at bounding box center [595, 223] width 21 height 21
type textarea "x"
type input "[DATE]"
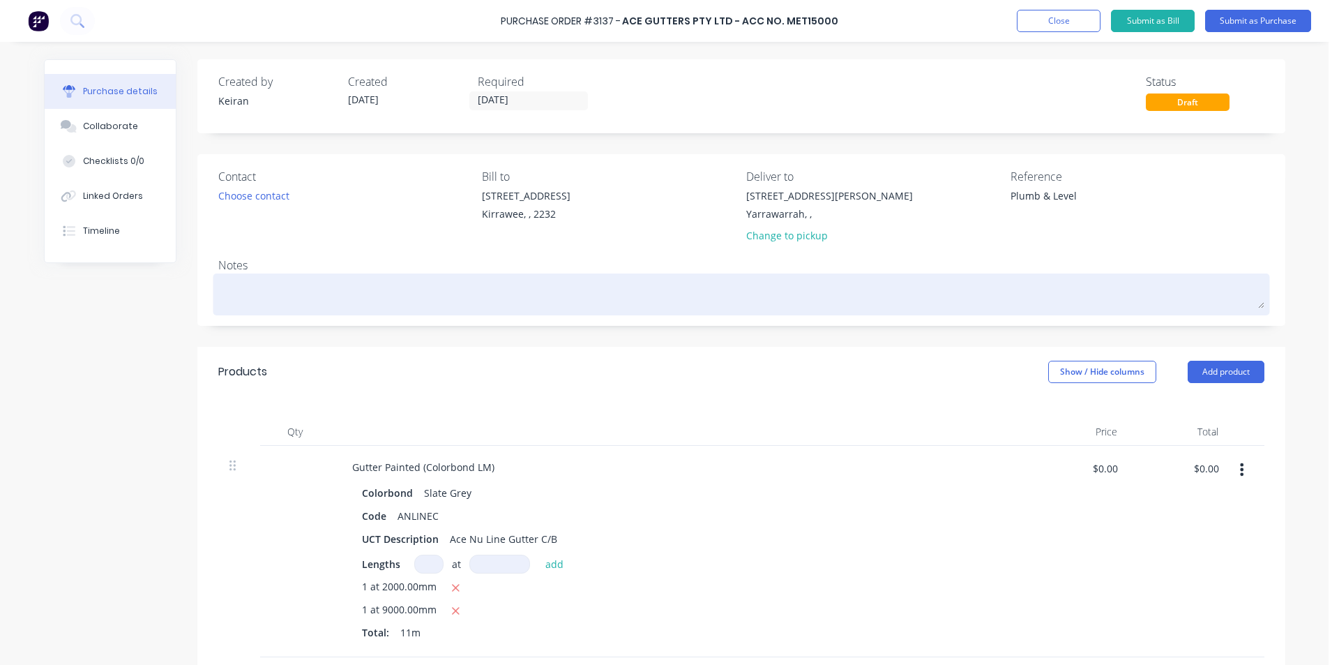
click at [308, 285] on textarea at bounding box center [741, 292] width 1046 height 31
type textarea "x"
type textarea "C"
type textarea "x"
type textarea "Co"
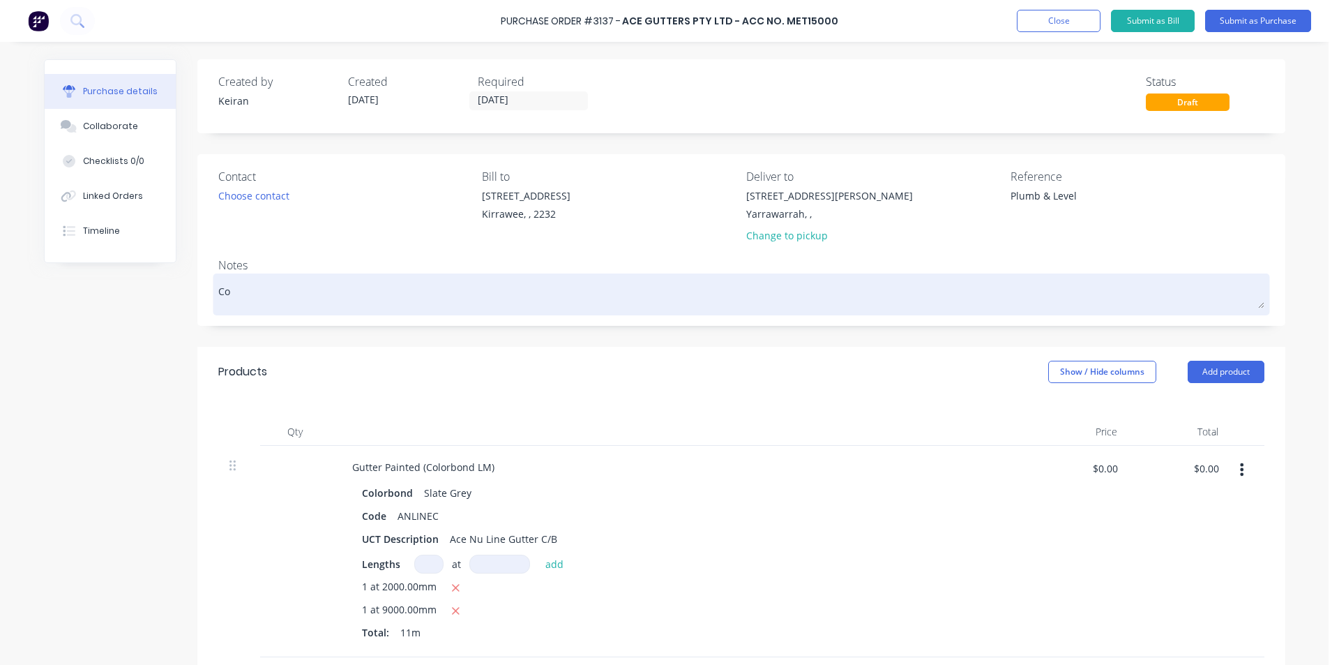
type textarea "x"
type textarea "Con"
type textarea "x"
type textarea "Cont"
type textarea "x"
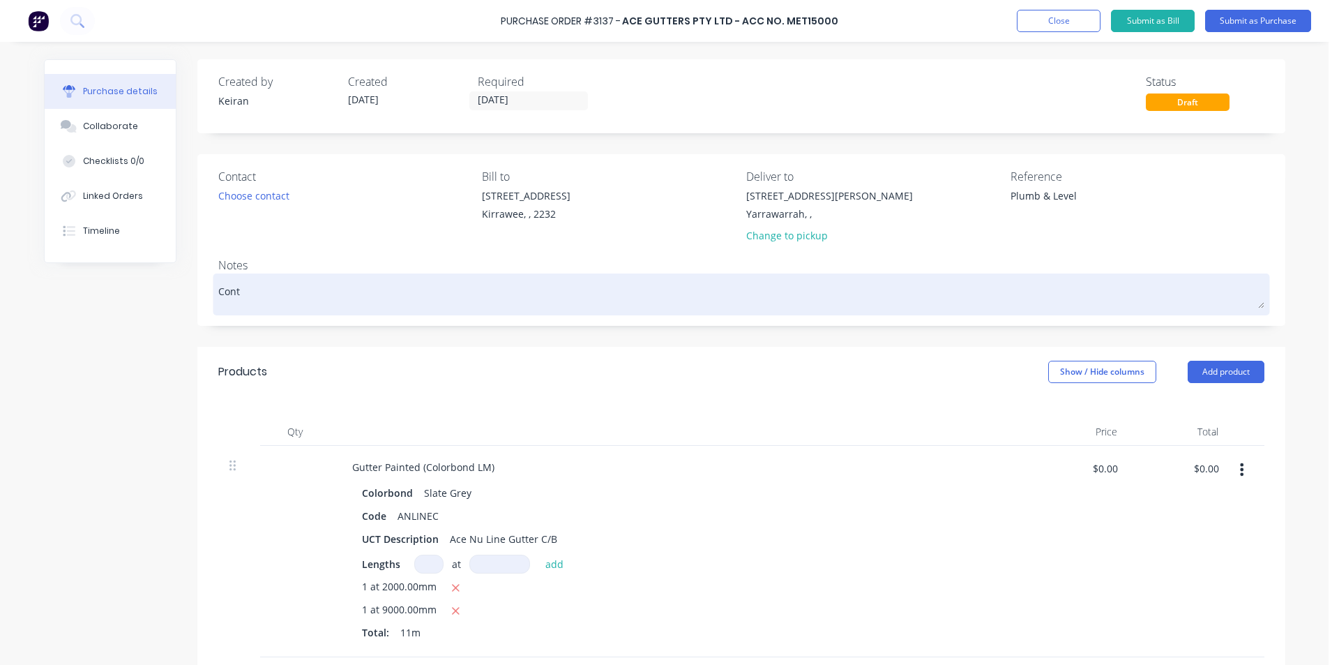
type textarea "Conta"
type textarea "x"
type textarea "Contac"
type textarea "x"
type textarea "Contact"
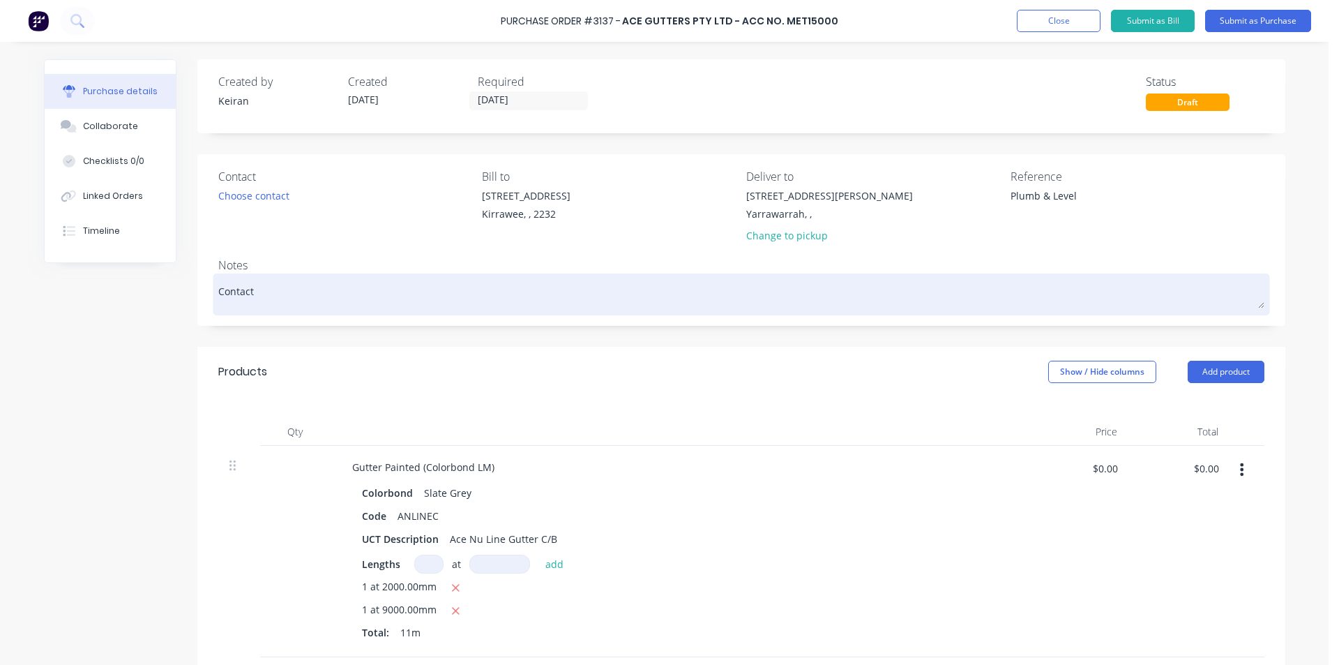
type textarea "x"
type textarea "Contact:"
type textarea "x"
type textarea "Contact:"
type textarea "x"
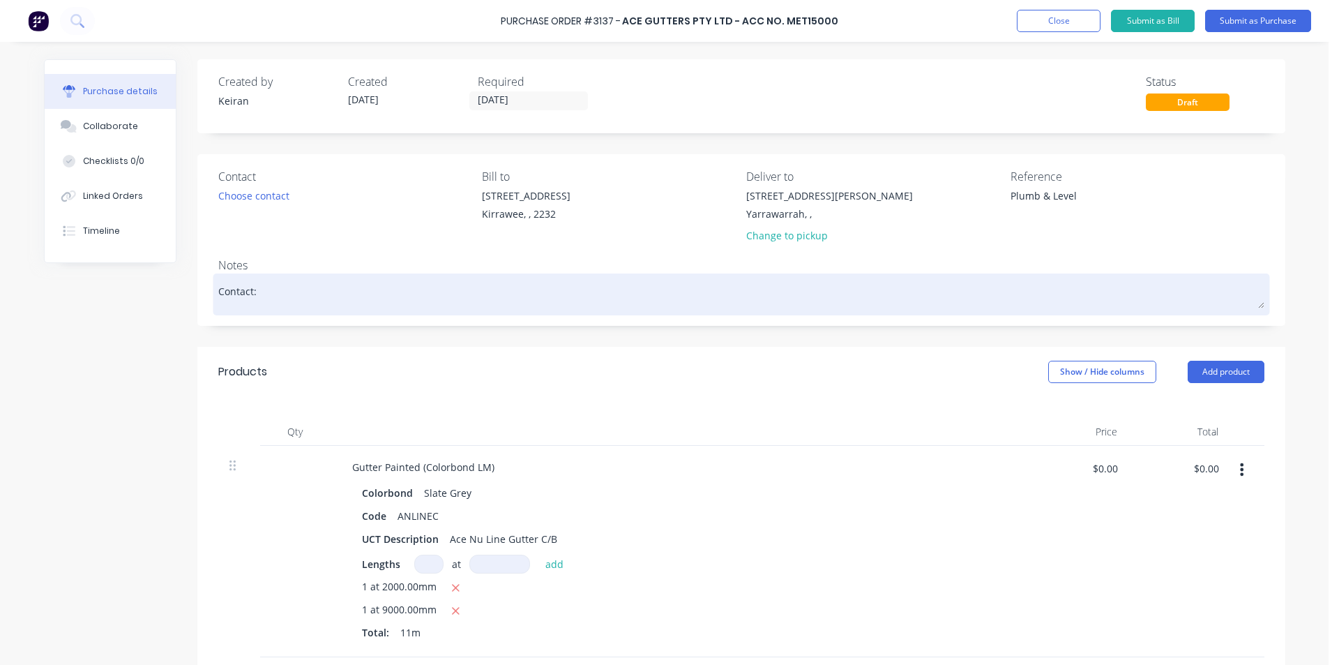
type textarea "Contact: O"
type textarea "x"
type textarea "Contact: Ow"
type textarea "x"
type textarea "Contact: Owe"
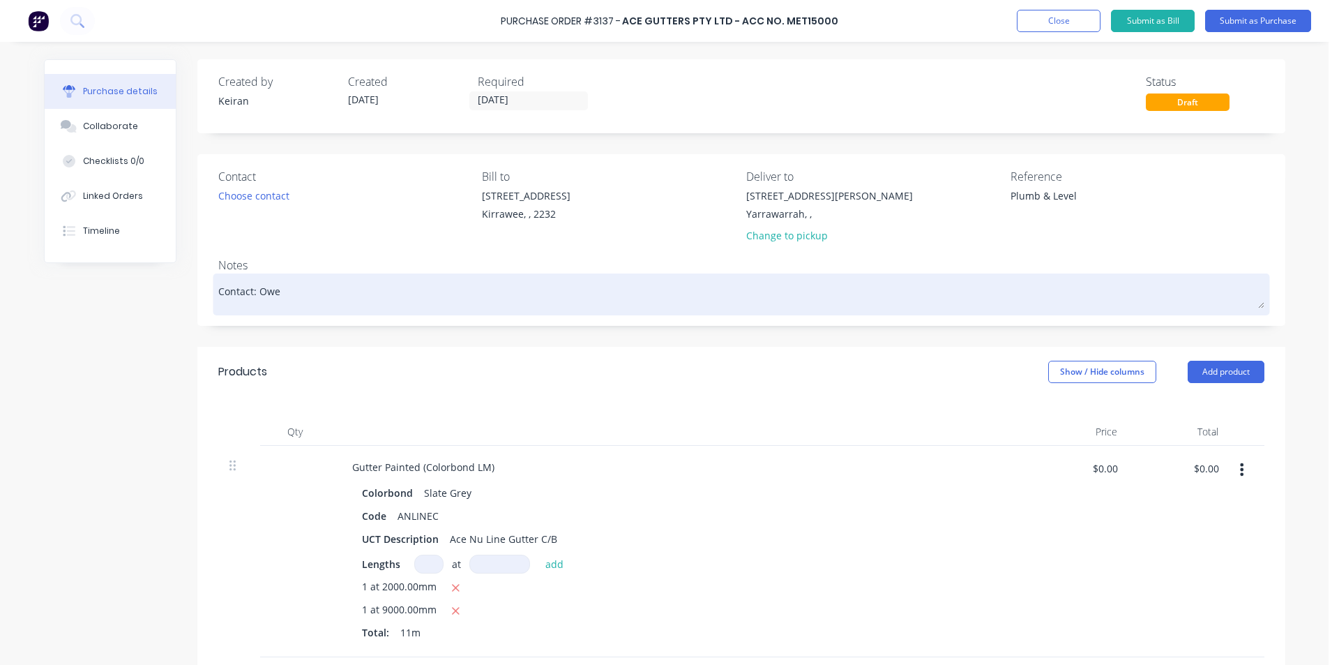
type textarea "x"
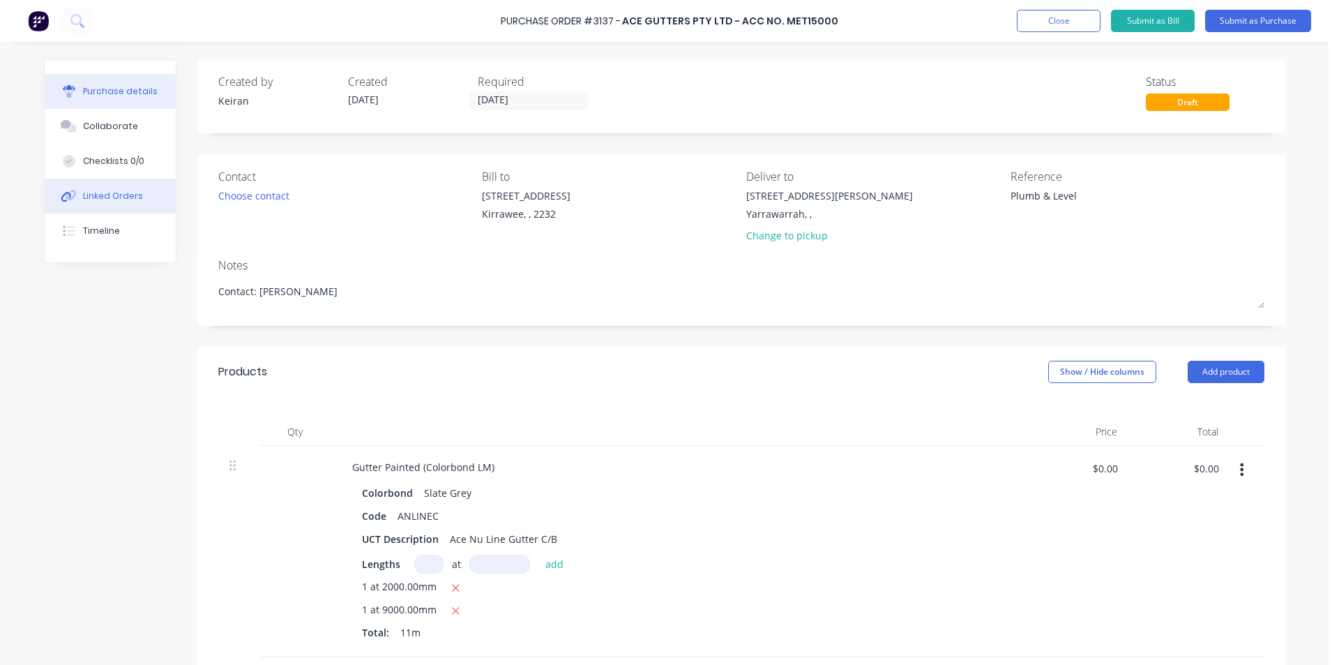
type textarea "Contact: [PERSON_NAME]"
type textarea "x"
type textarea "Contact: [PERSON_NAME]"
click at [142, 187] on button "Linked Orders" at bounding box center [110, 196] width 131 height 35
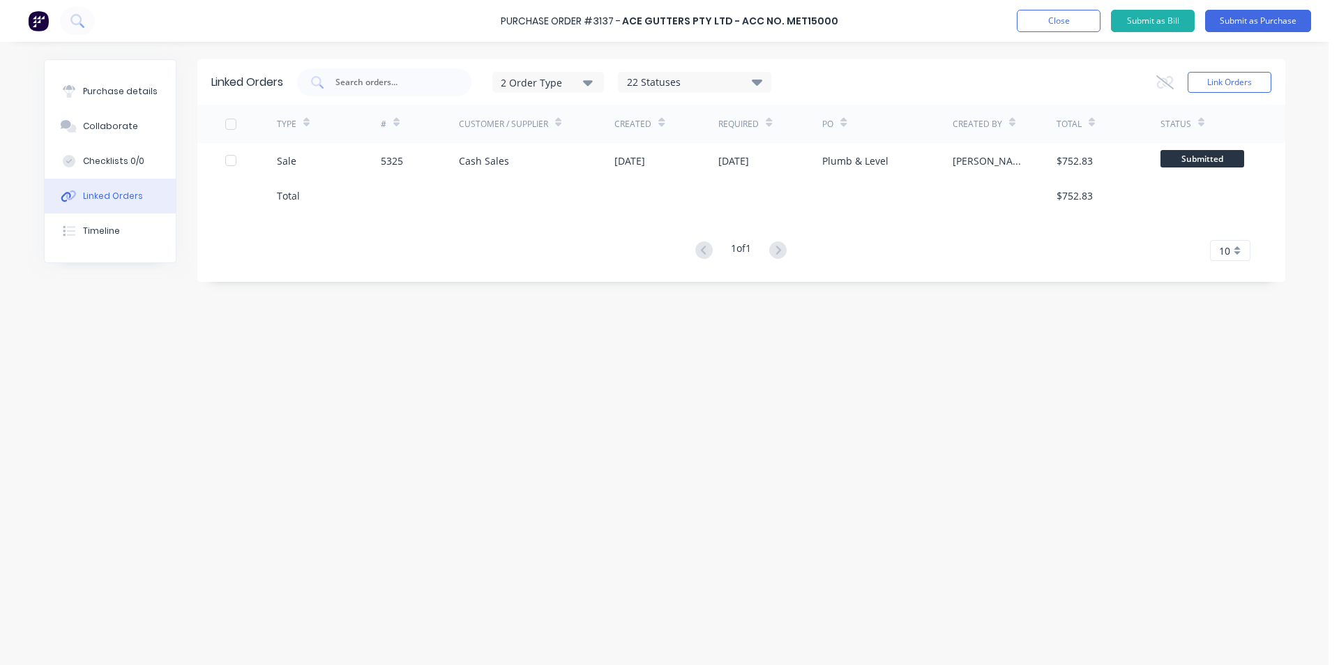
click at [464, 178] on div at bounding box center [537, 195] width 156 height 35
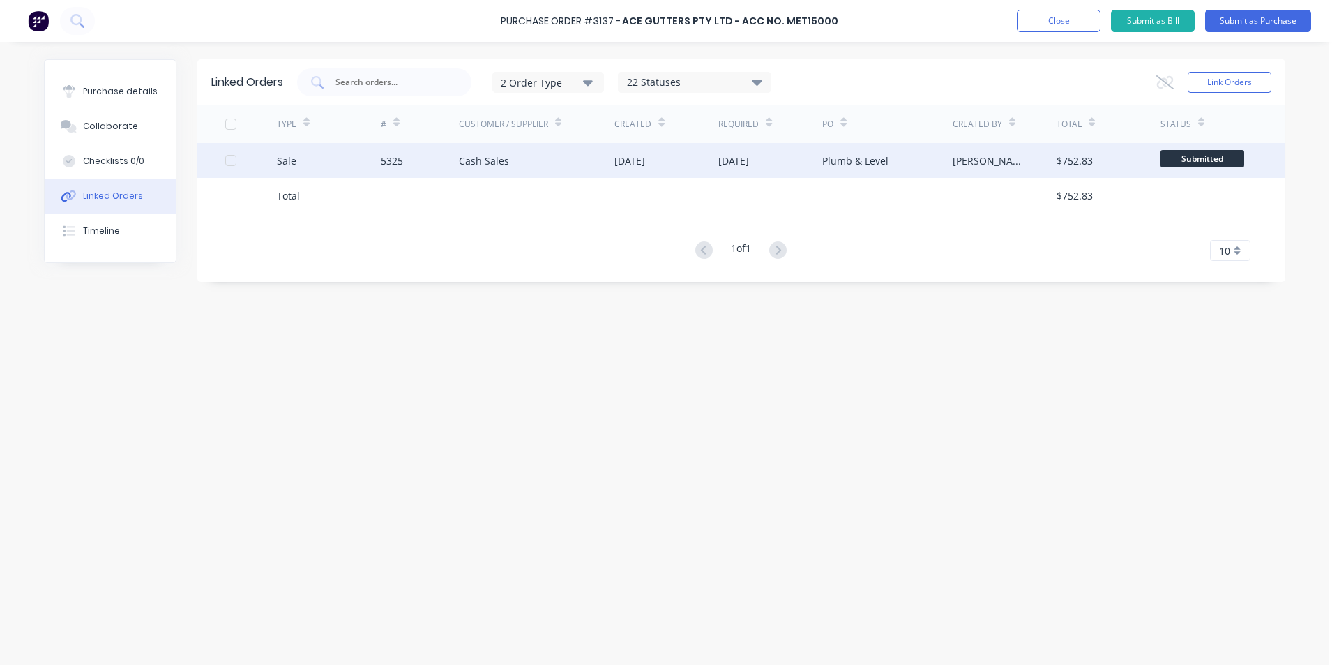
click at [465, 173] on div "Cash Sales" at bounding box center [537, 160] width 156 height 35
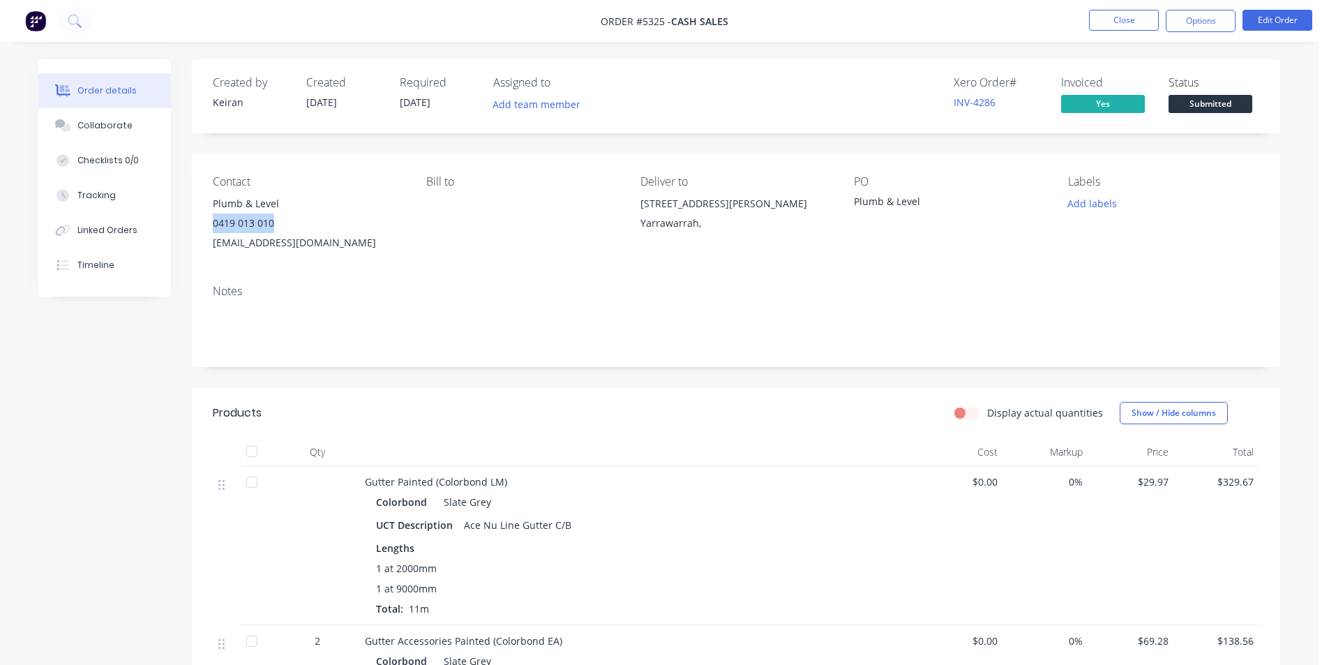
drag, startPoint x: 293, startPoint y: 220, endPoint x: 196, endPoint y: 222, distance: 97.0
click at [196, 222] on div "Contact Plumb & Level [PHONE_NUMBER] [EMAIL_ADDRESS][DOMAIN_NAME] [PERSON_NAME]…" at bounding box center [736, 213] width 1088 height 119
copy div "0419 013 010"
click at [123, 236] on div "Linked Orders" at bounding box center [107, 230] width 60 height 13
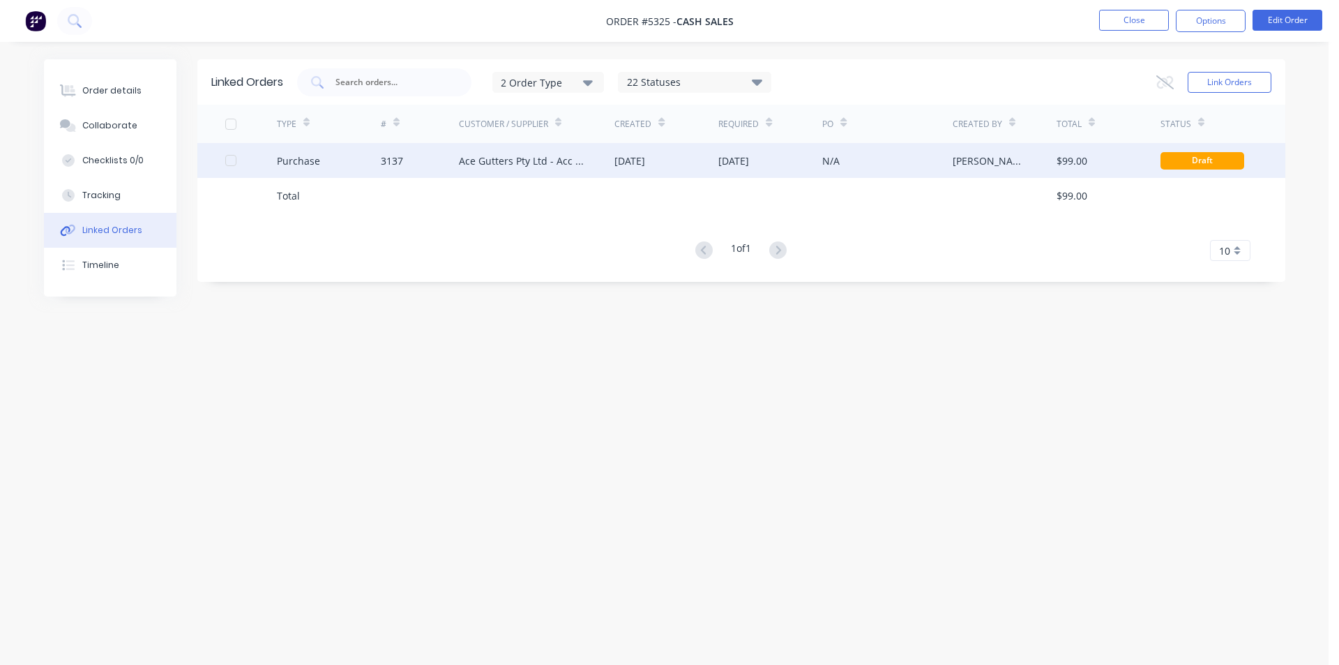
click at [516, 172] on div "Ace Gutters Pty Ltd - Acc No. MET15000" at bounding box center [537, 160] width 156 height 35
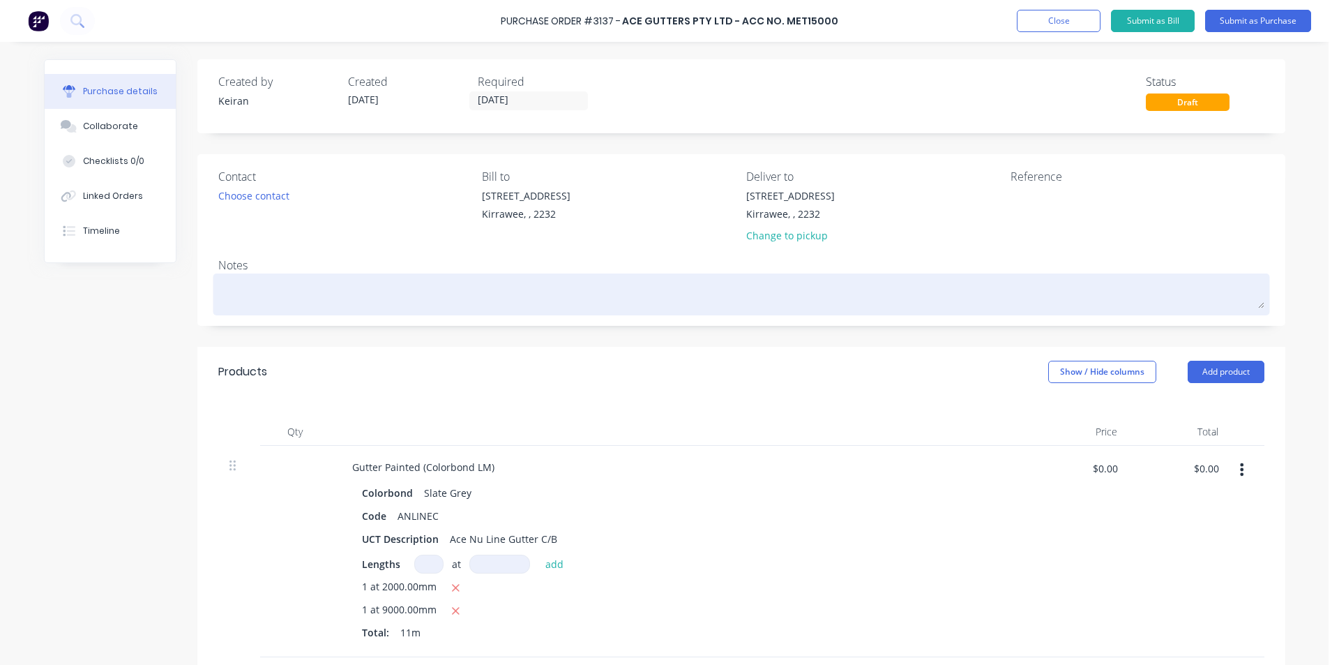
click at [270, 284] on div at bounding box center [741, 294] width 1046 height 35
click at [270, 284] on textarea at bounding box center [741, 292] width 1046 height 31
type textarea "x"
type textarea "C"
type textarea "x"
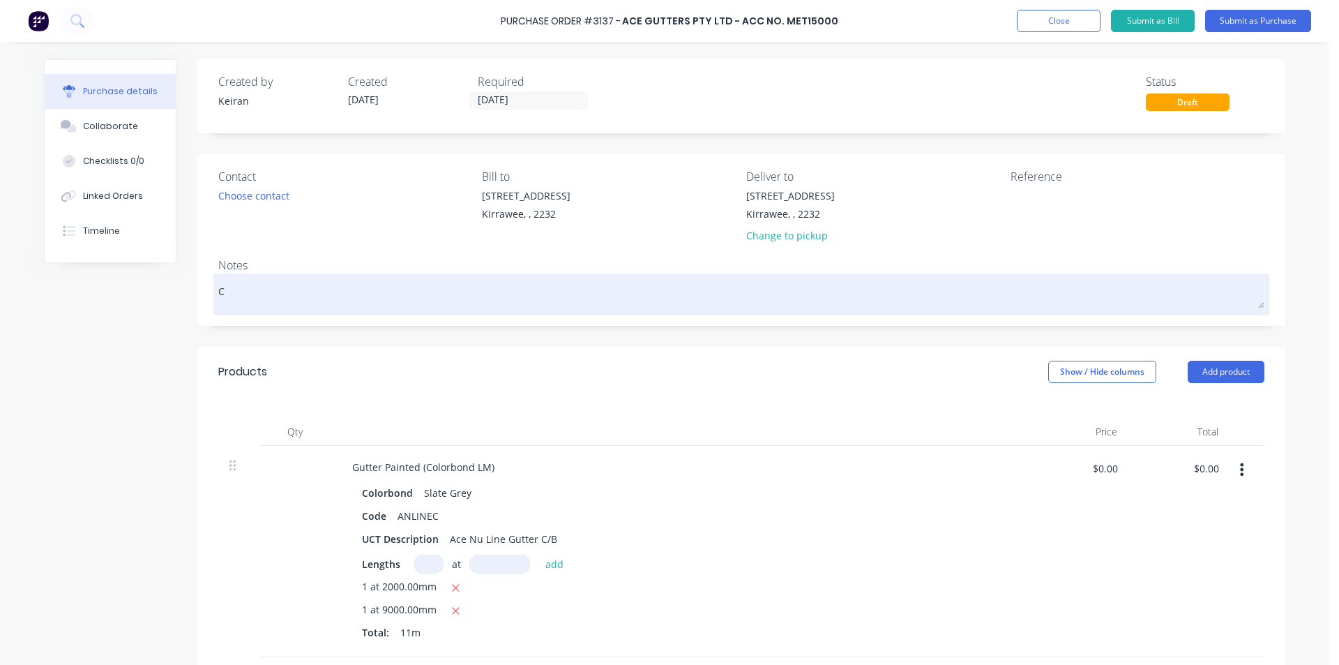
type textarea "Co"
type textarea "x"
type textarea "Con"
type textarea "x"
type textarea "Cont"
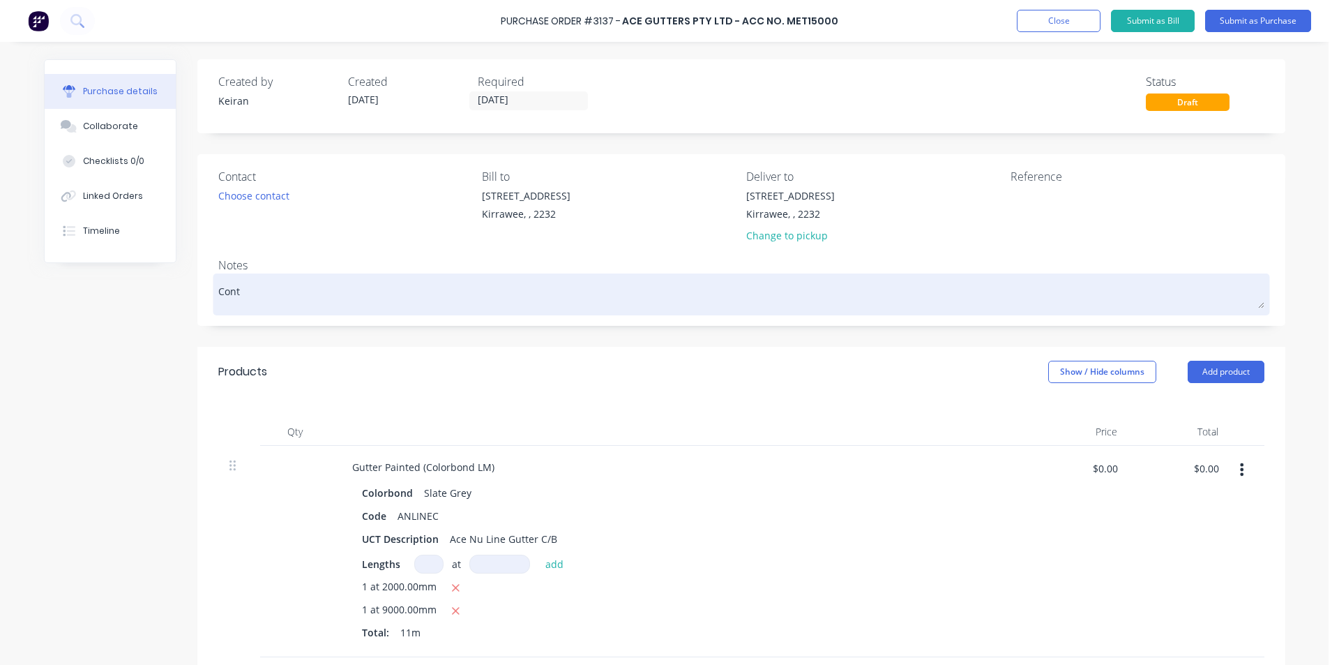
type textarea "x"
type textarea "Conta"
type textarea "x"
type textarea "Contac"
type textarea "x"
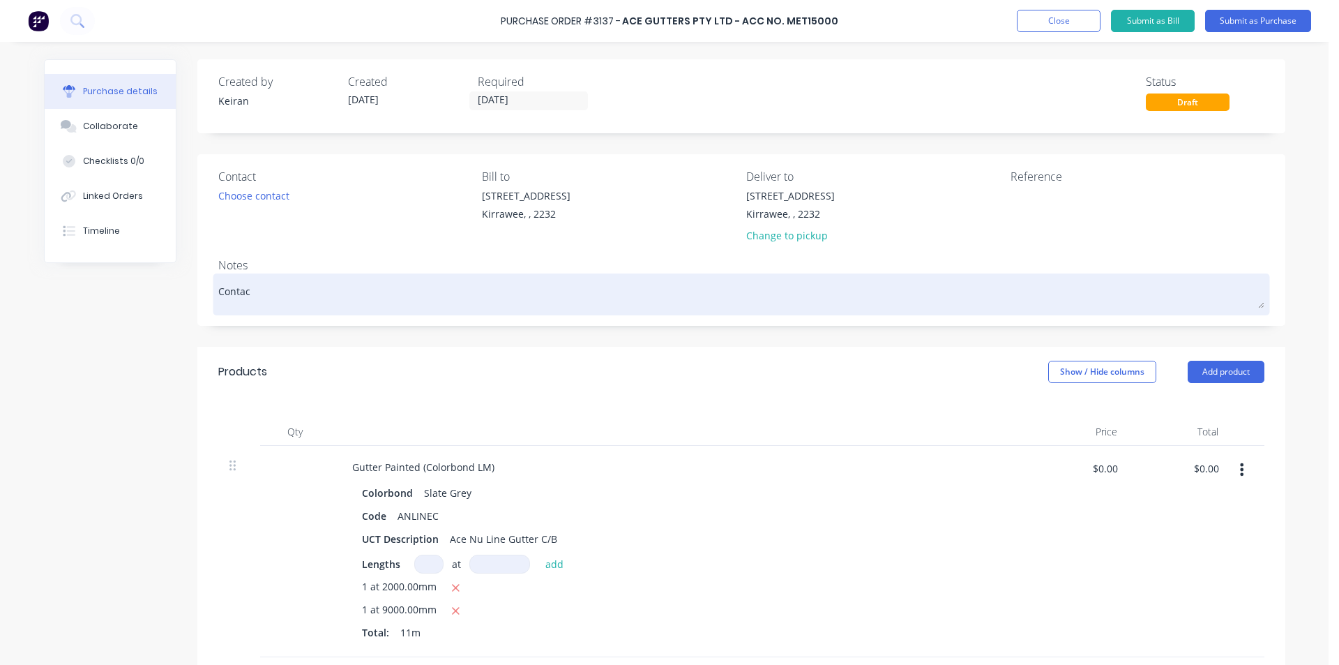
type textarea "Contact"
type textarea "x"
type textarea "Contact"
type textarea "x"
type textarea "Contact"
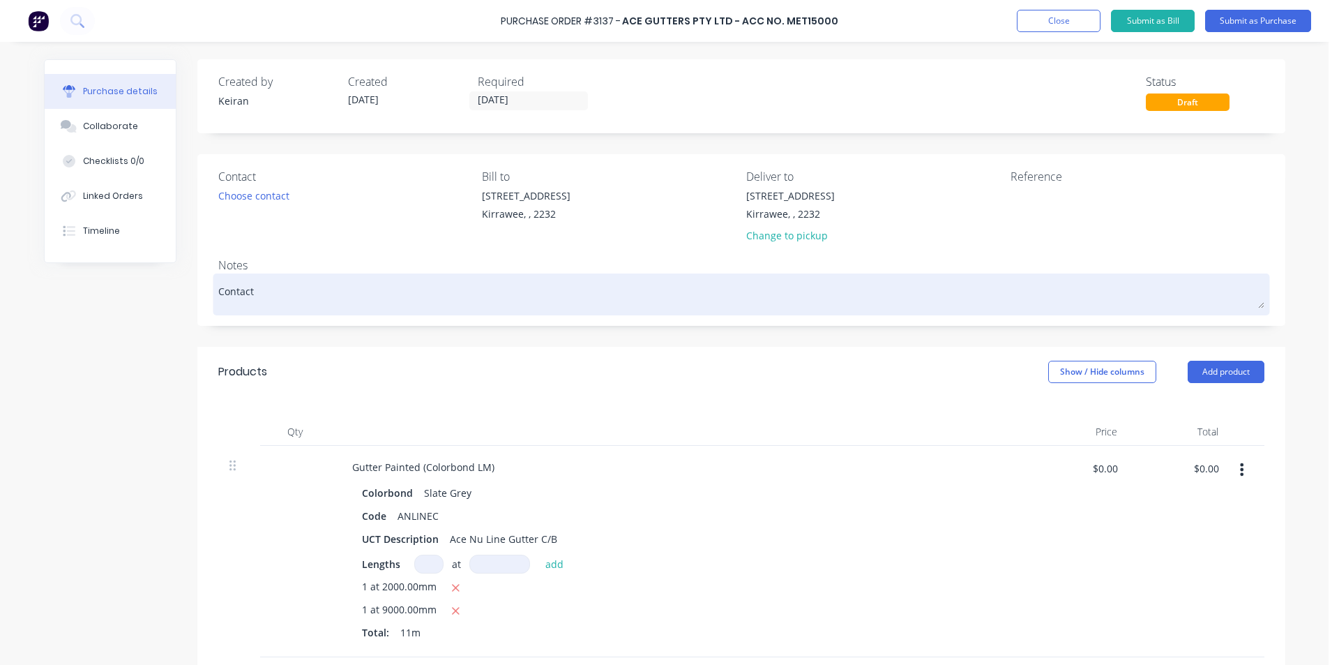
type textarea "x"
type textarea "Contact:"
type textarea "x"
type textarea "Contact:"
type textarea "x"
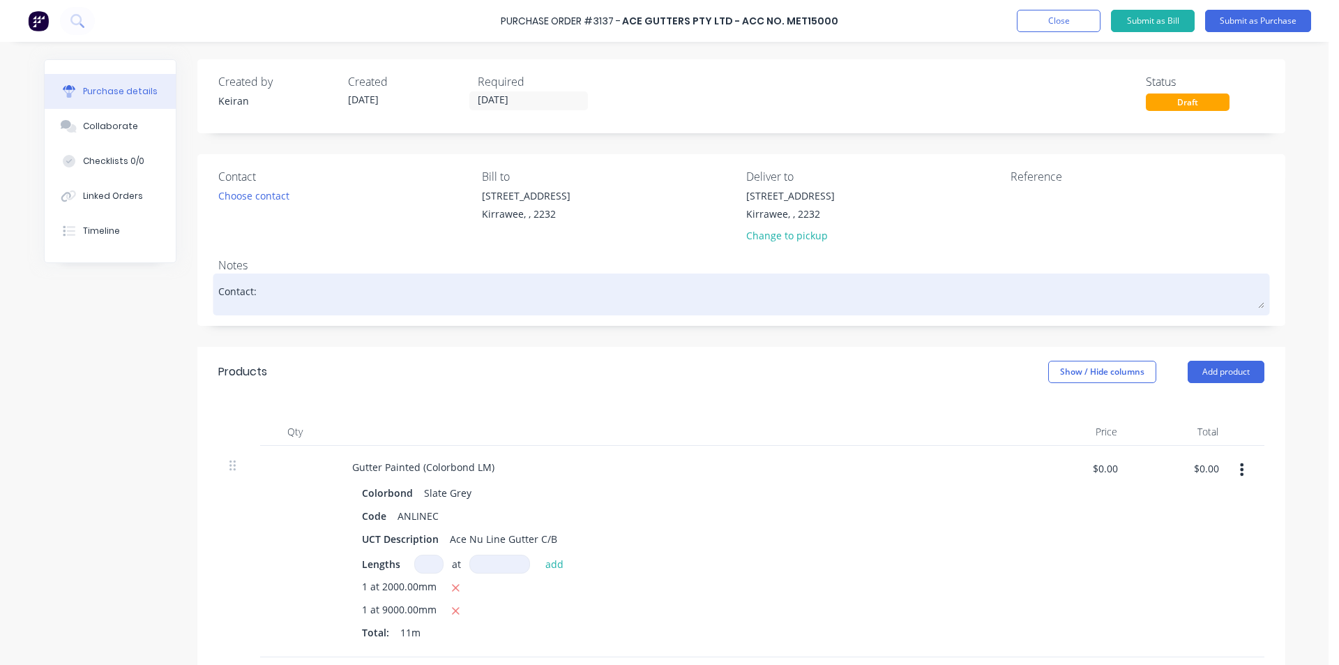
type textarea "Contact: O"
type textarea "x"
type textarea "Contact: Ow"
type textarea "x"
type textarea "Contact: Owe"
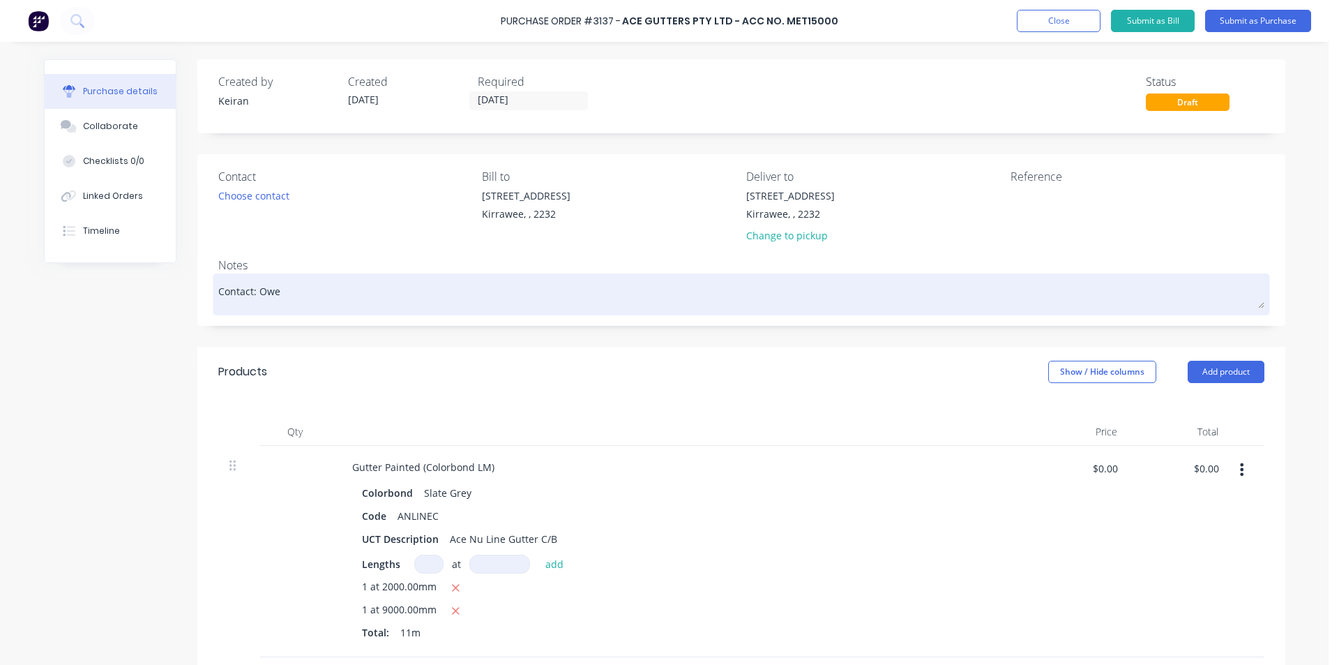
type textarea "x"
type textarea "Contact: [PERSON_NAME]"
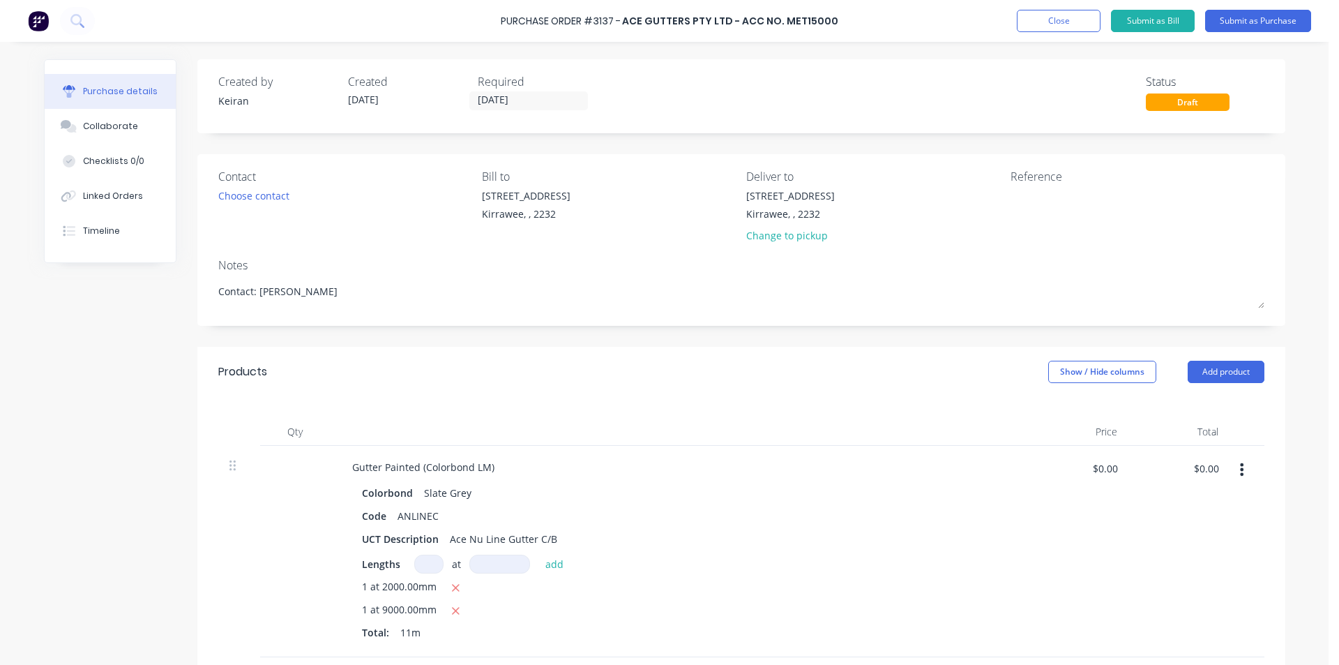
type textarea "x"
type textarea "Contact: [PERSON_NAME]"
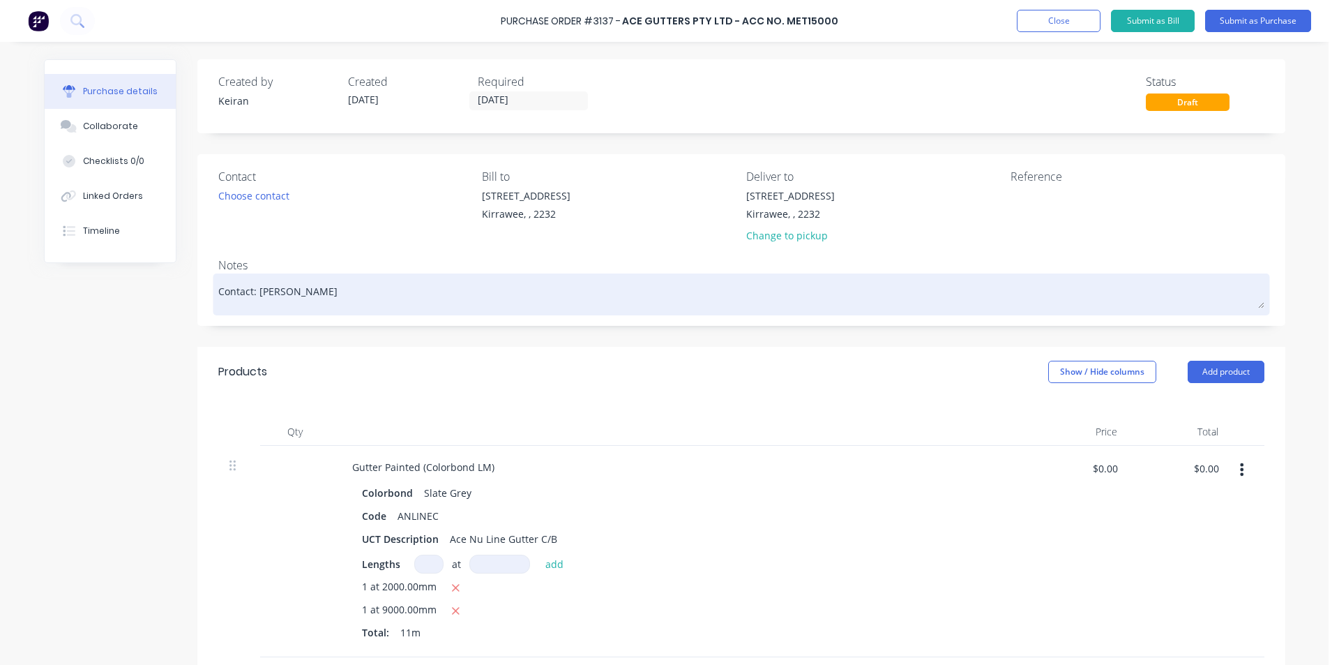
paste textarea "0419 013 010"
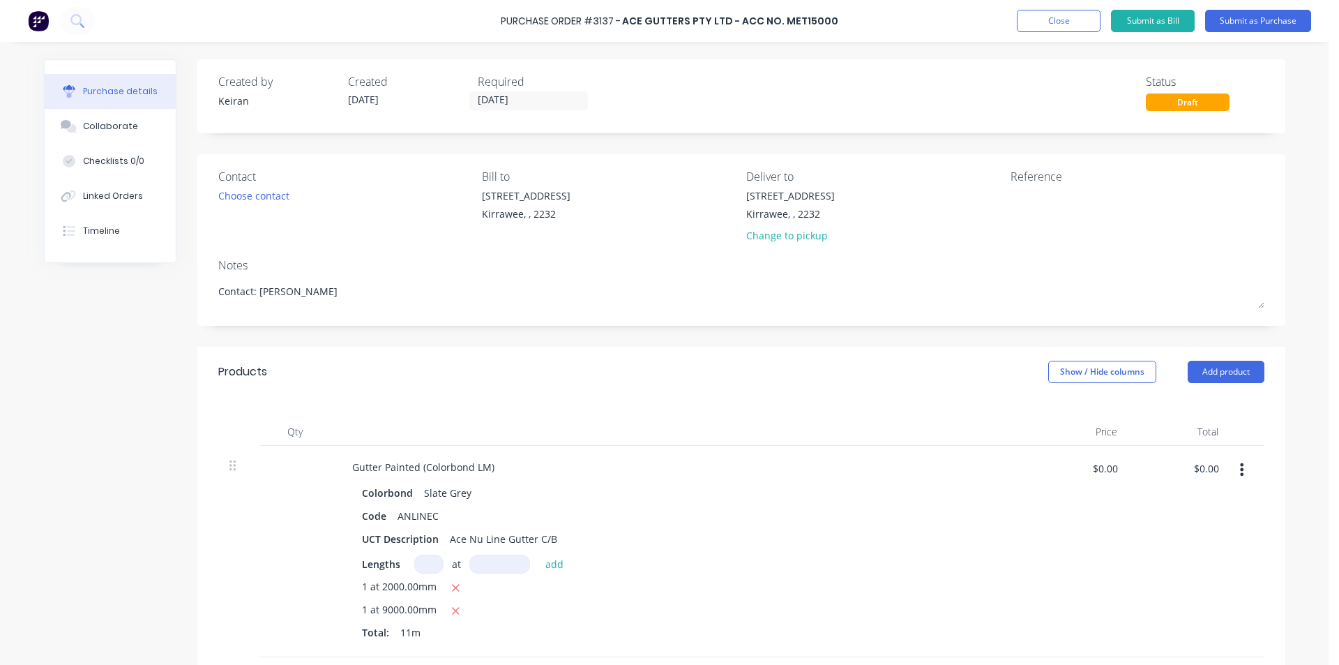
type textarea "x"
type textarea "Contact: [PERSON_NAME] [PHONE_NUMBER]"
type textarea "x"
type textarea "Contact: [PERSON_NAME] [PHONE_NUMBER]"
click at [789, 211] on div "Kirrawee, , 2232" at bounding box center [790, 213] width 89 height 15
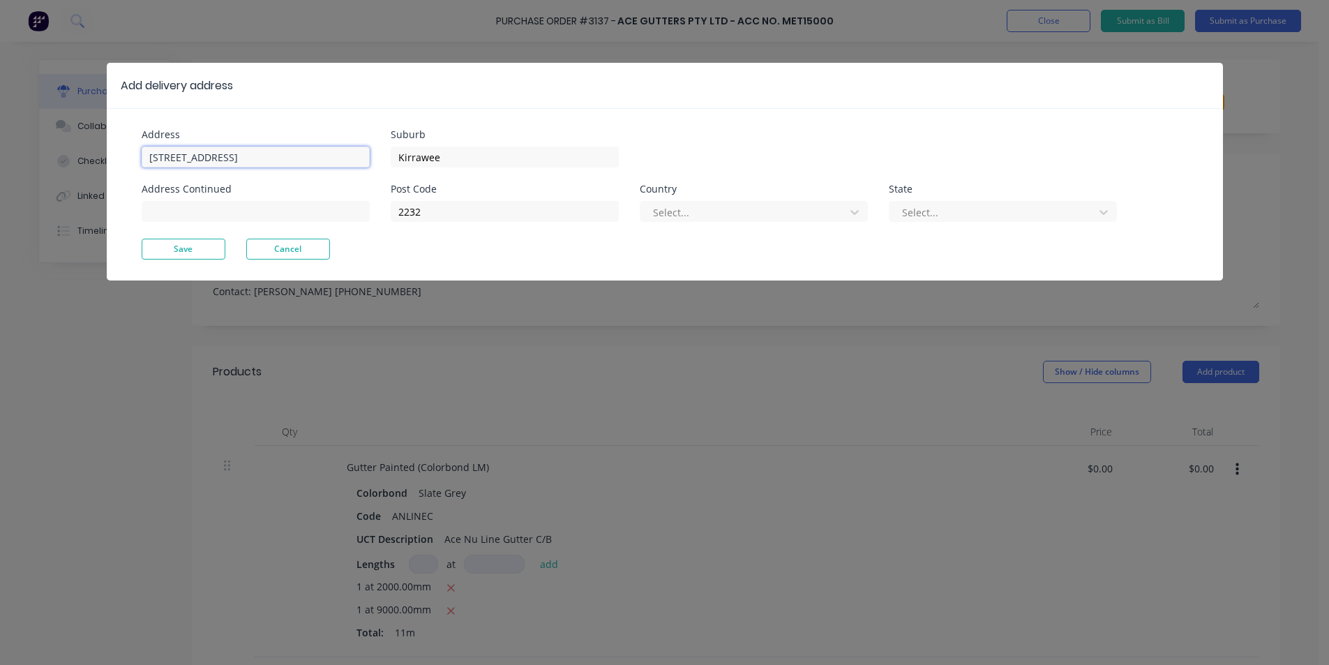
type textarea "x"
drag, startPoint x: 271, startPoint y: 162, endPoint x: 123, endPoint y: 135, distance: 150.9
click at [123, 135] on div "Address [STREET_ADDRESS] Address Continued Suburb Kirrawee Post Code 2232 Count…" at bounding box center [665, 194] width 1116 height 172
type input "[STREET_ADDRESS][PERSON_NAME]"
type input "Yarrawarrah"
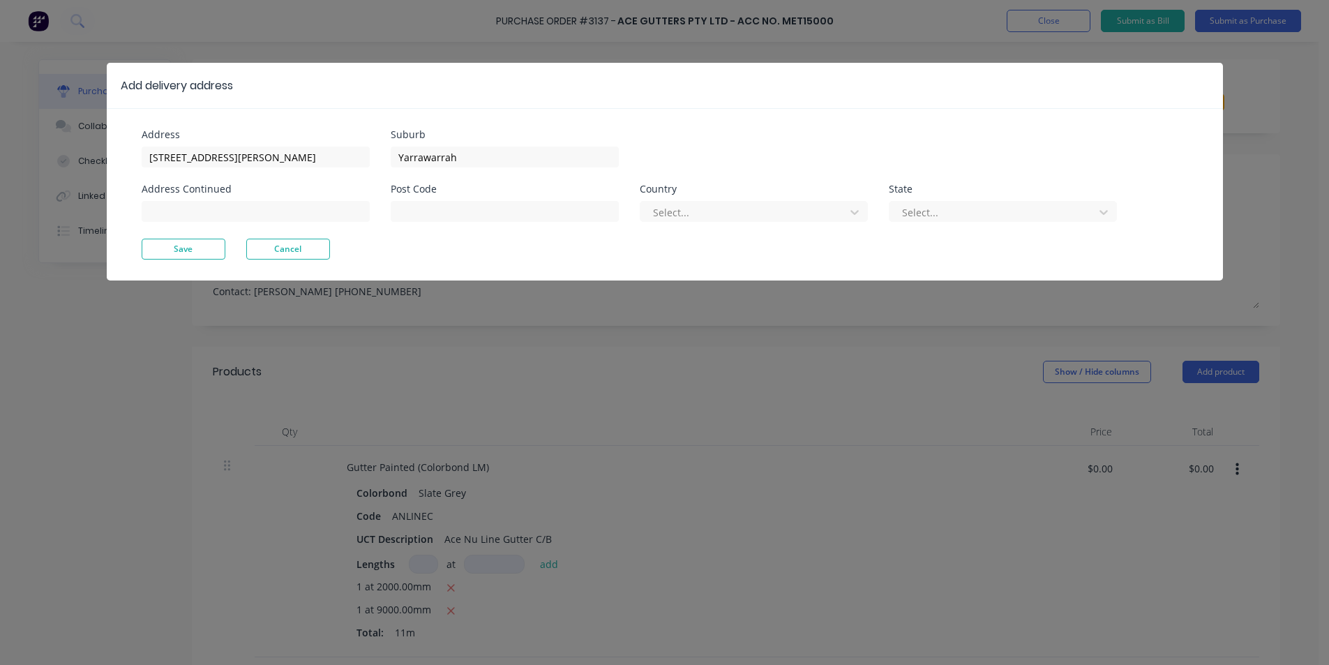
click at [209, 263] on div "Address [STREET_ADDRESS][PERSON_NAME] Address Continued Suburb [GEOGRAPHIC_DATA…" at bounding box center [665, 194] width 1116 height 172
click at [199, 250] on button "Save" at bounding box center [184, 249] width 84 height 21
type textarea "x"
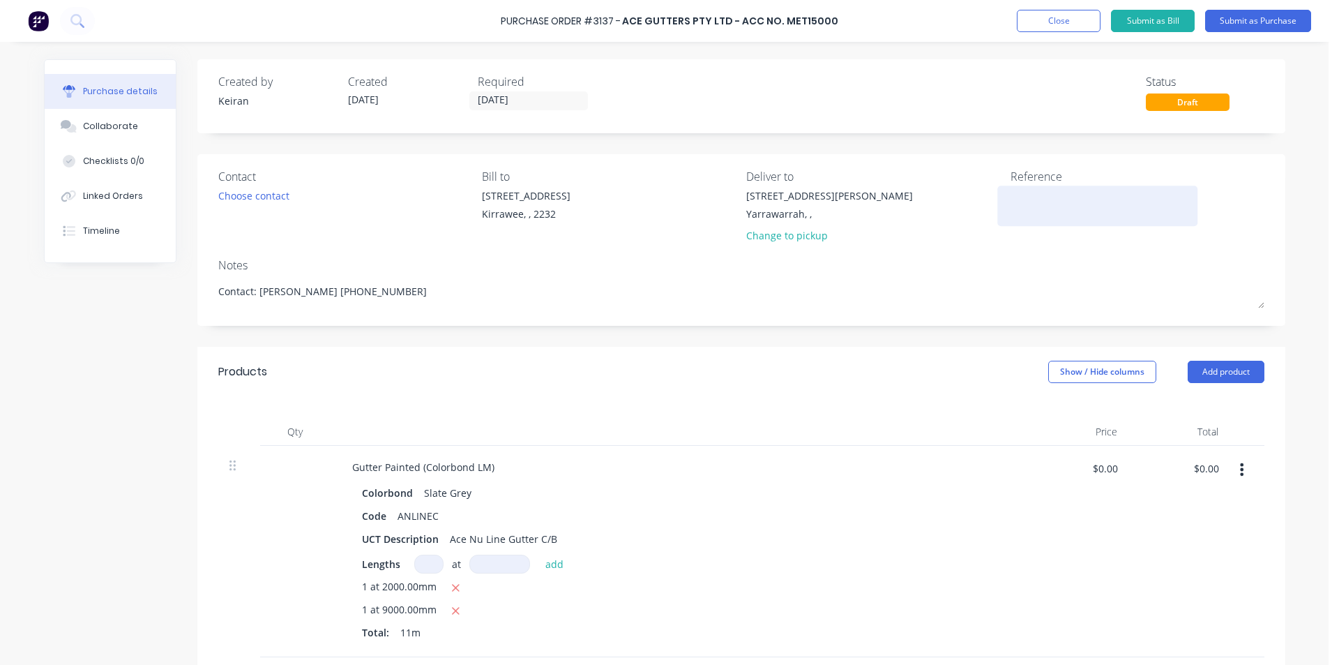
click at [1011, 199] on textarea at bounding box center [1098, 203] width 174 height 31
type textarea "Plumb & l"
type textarea "x"
type textarea "Plumb &"
type textarea "x"
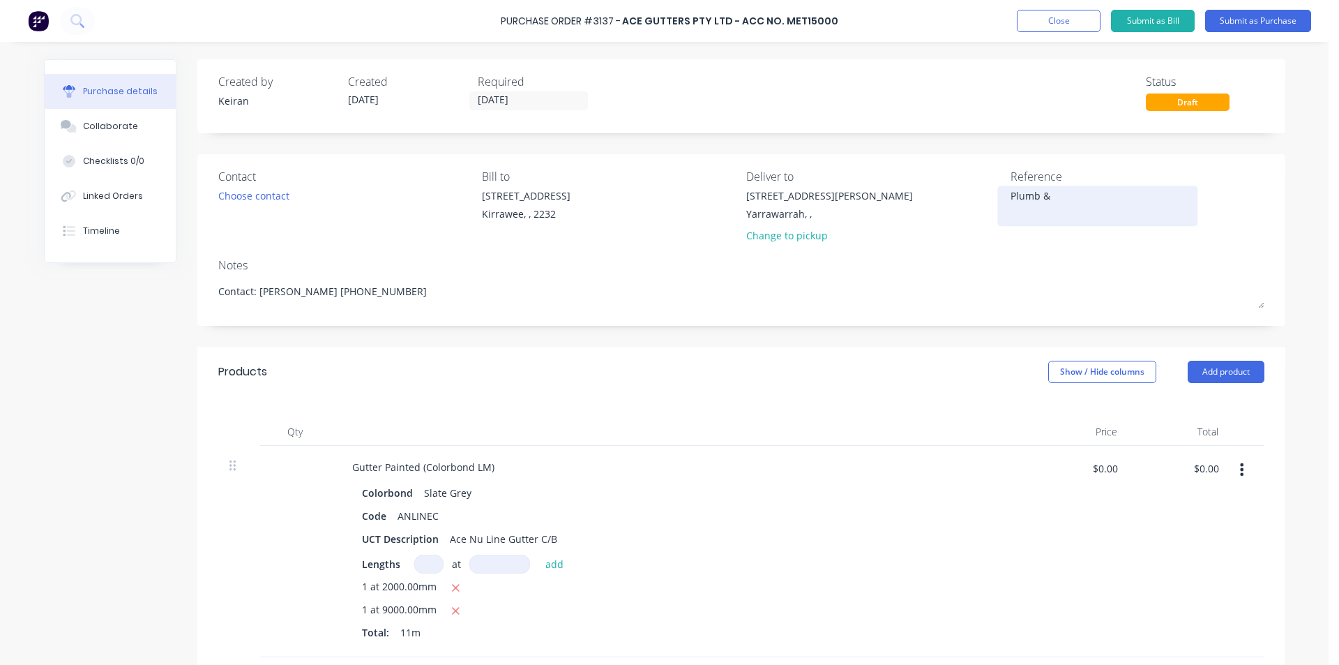
type textarea "Plumb & L"
type textarea "x"
type textarea "Plumb & Le"
type textarea "x"
type textarea "Plumb & Lev"
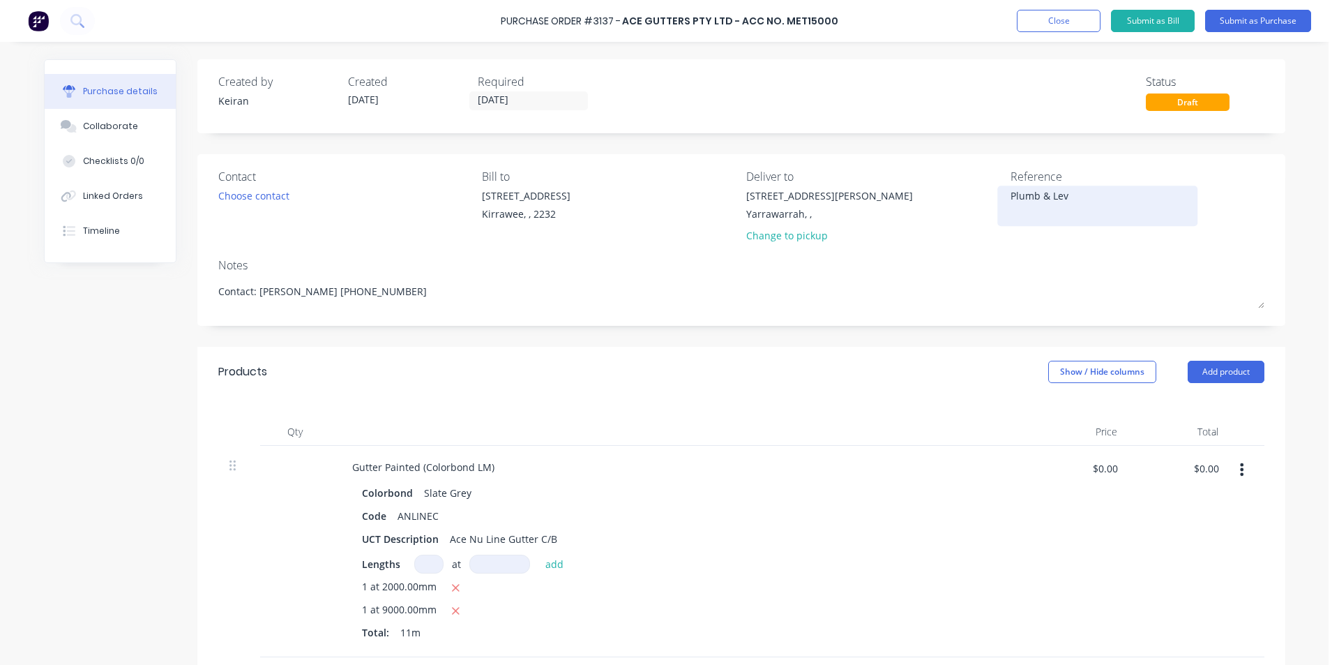
type textarea "x"
type textarea "Plumb & Leve"
type textarea "x"
type textarea "Plumb & Level"
type textarea "x"
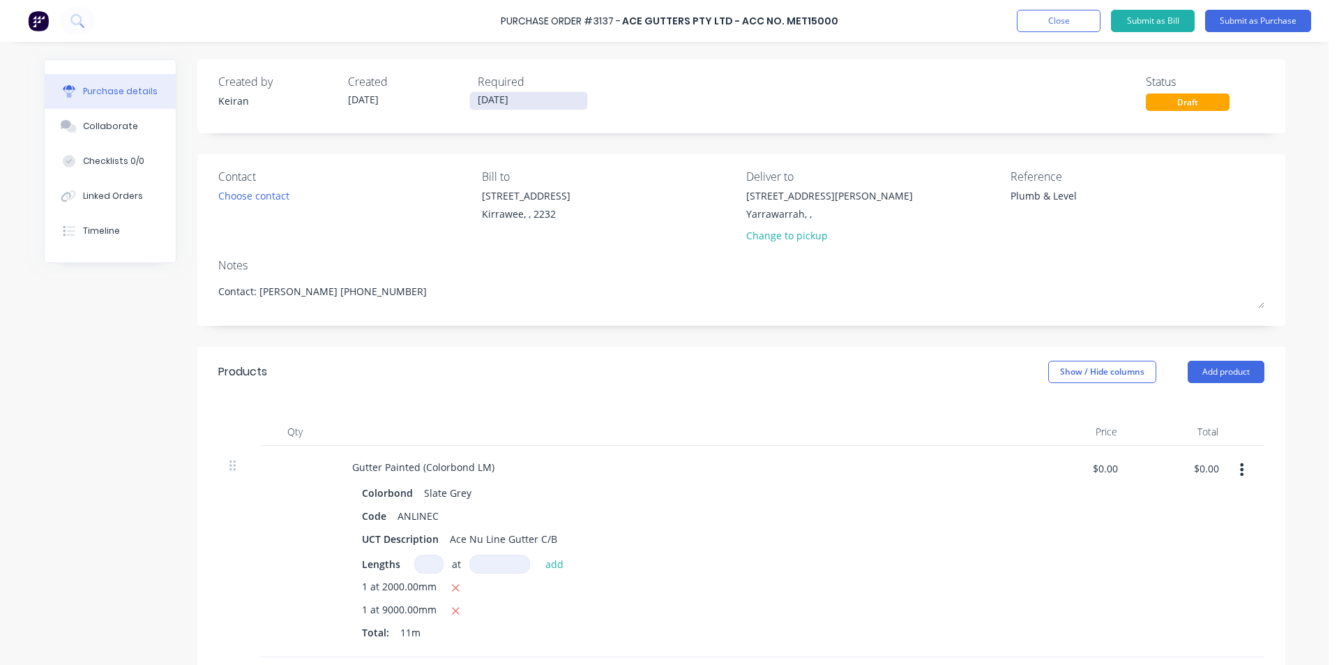
type textarea "Plumb & Level"
click at [494, 106] on input "[DATE]" at bounding box center [528, 100] width 117 height 17
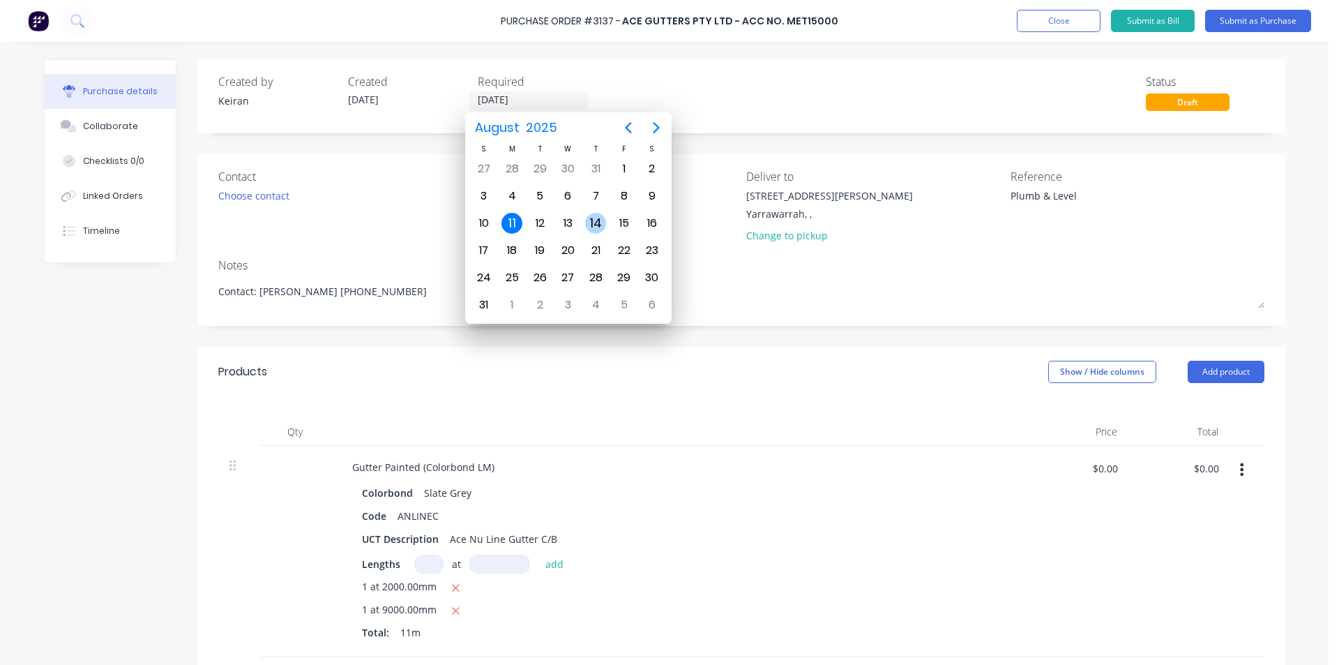
click at [596, 222] on div "14" at bounding box center [595, 223] width 21 height 21
type textarea "x"
type input "[DATE]"
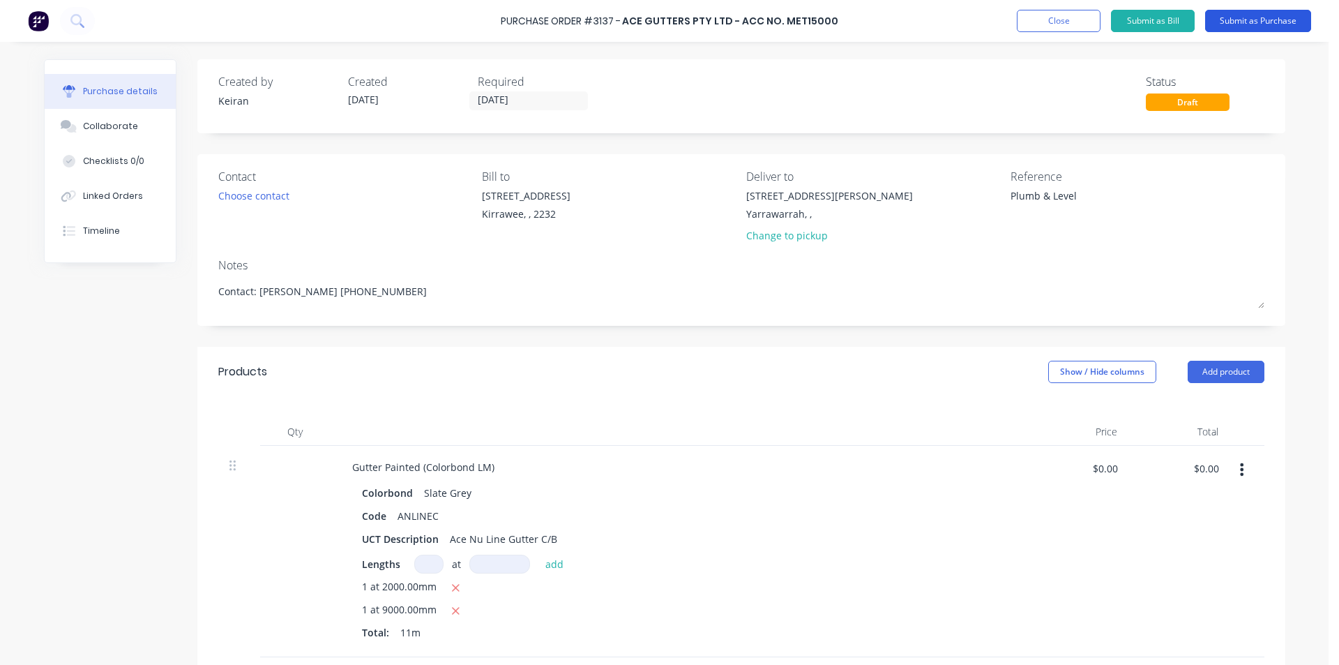
click at [1248, 20] on button "Submit as Purchase" at bounding box center [1258, 21] width 106 height 22
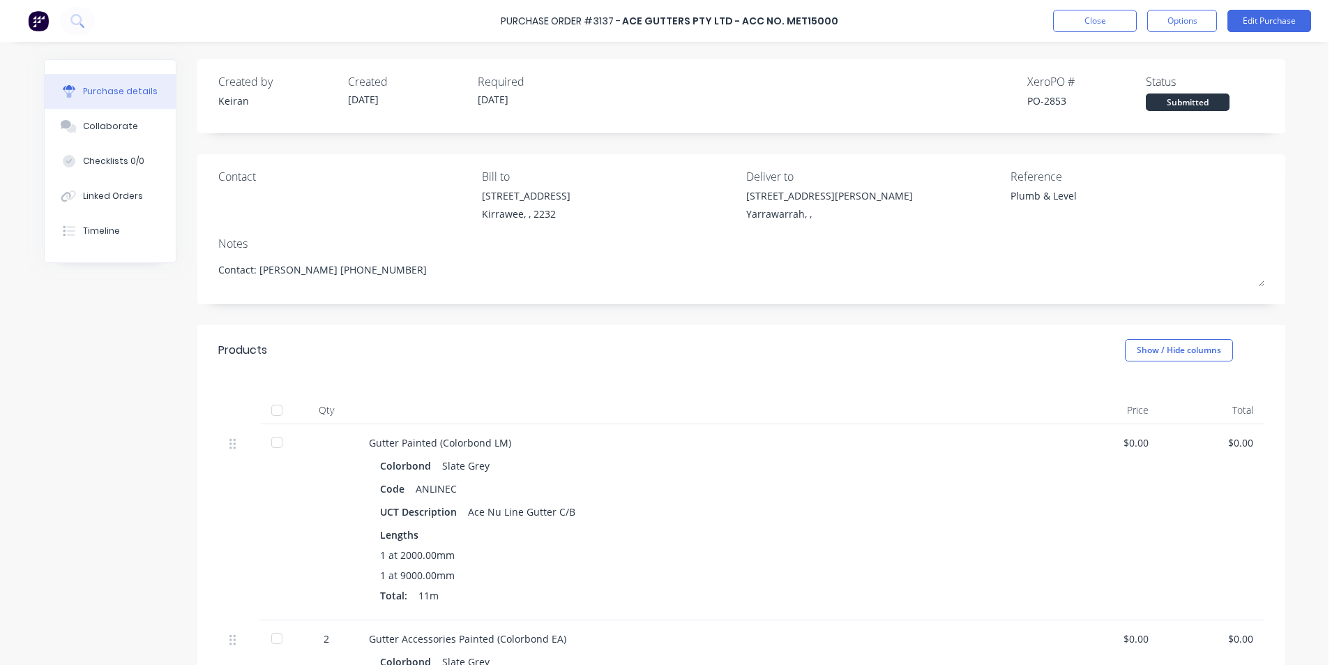
click at [1145, 27] on div "Close Options Edit Purchase" at bounding box center [1182, 21] width 258 height 22
click at [1156, 27] on button "Options" at bounding box center [1182, 21] width 70 height 22
click at [1123, 60] on div "Print / Email" at bounding box center [1150, 57] width 107 height 20
click at [1114, 118] on div "Without pricing" at bounding box center [1150, 113] width 107 height 20
type textarea "x"
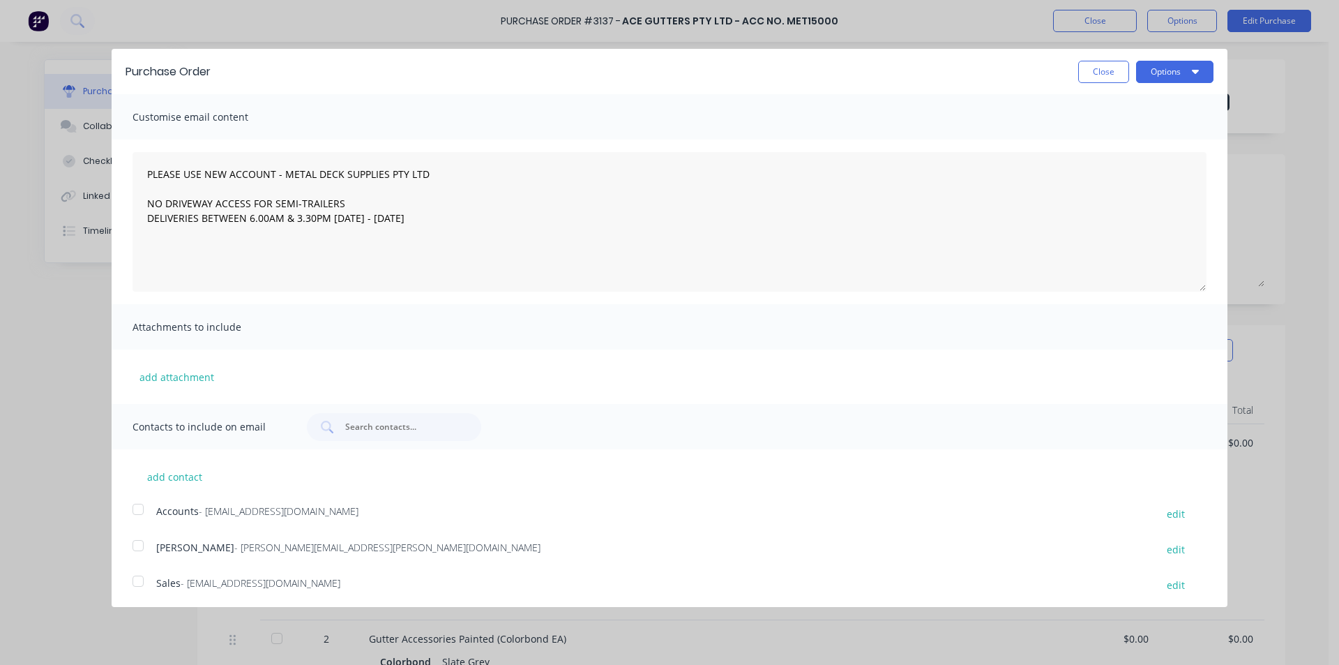
click at [134, 588] on div at bounding box center [138, 581] width 28 height 28
click at [1151, 76] on button "Options" at bounding box center [1174, 72] width 77 height 22
click at [1162, 133] on div "Email" at bounding box center [1146, 135] width 107 height 20
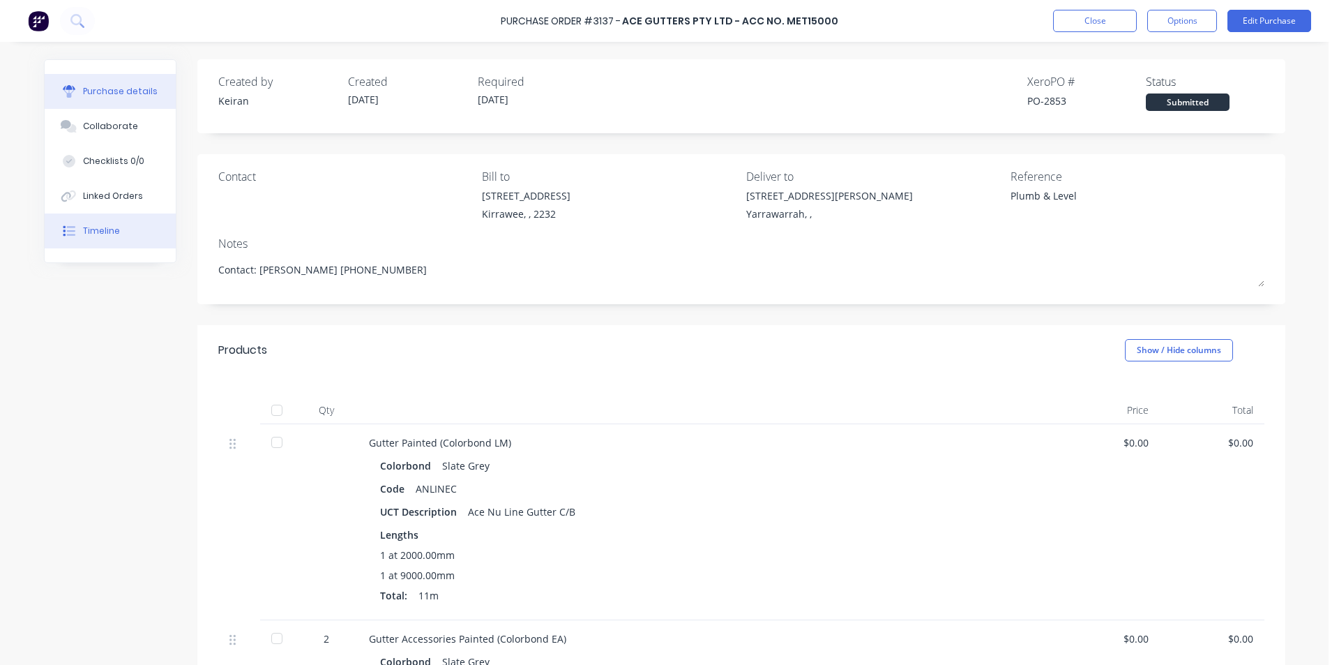
click at [119, 220] on button "Timeline" at bounding box center [110, 230] width 131 height 35
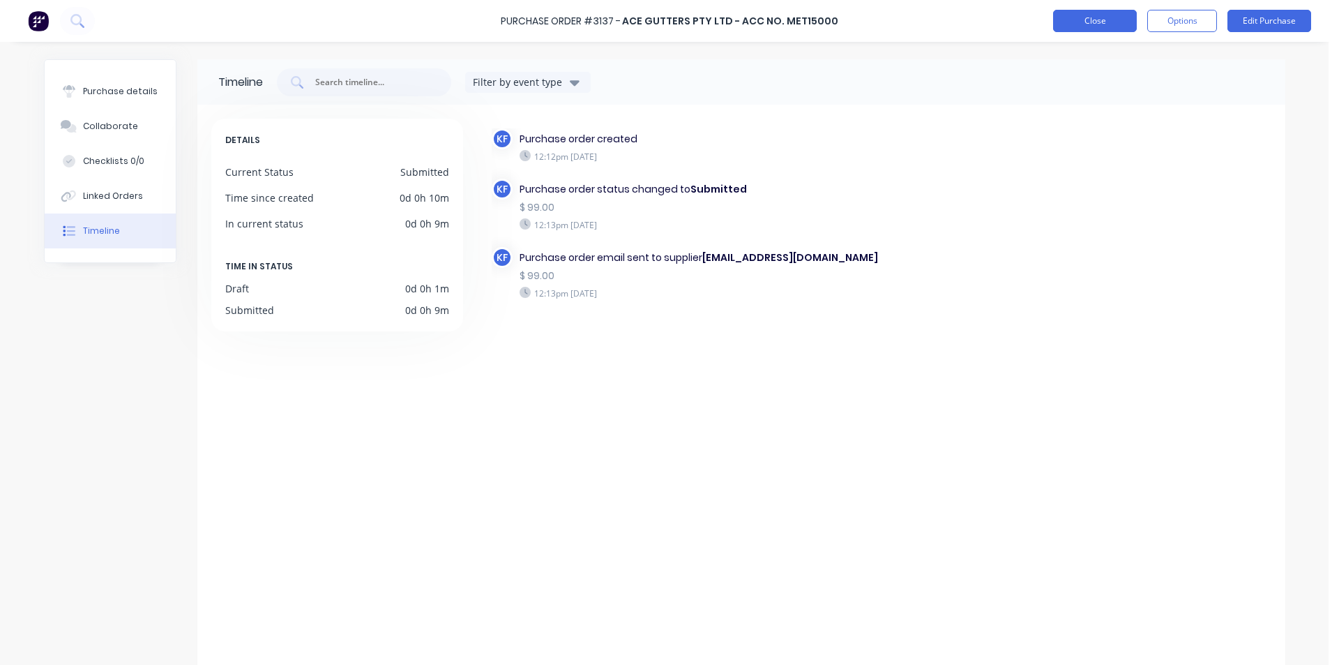
click at [1109, 22] on button "Close" at bounding box center [1095, 21] width 84 height 22
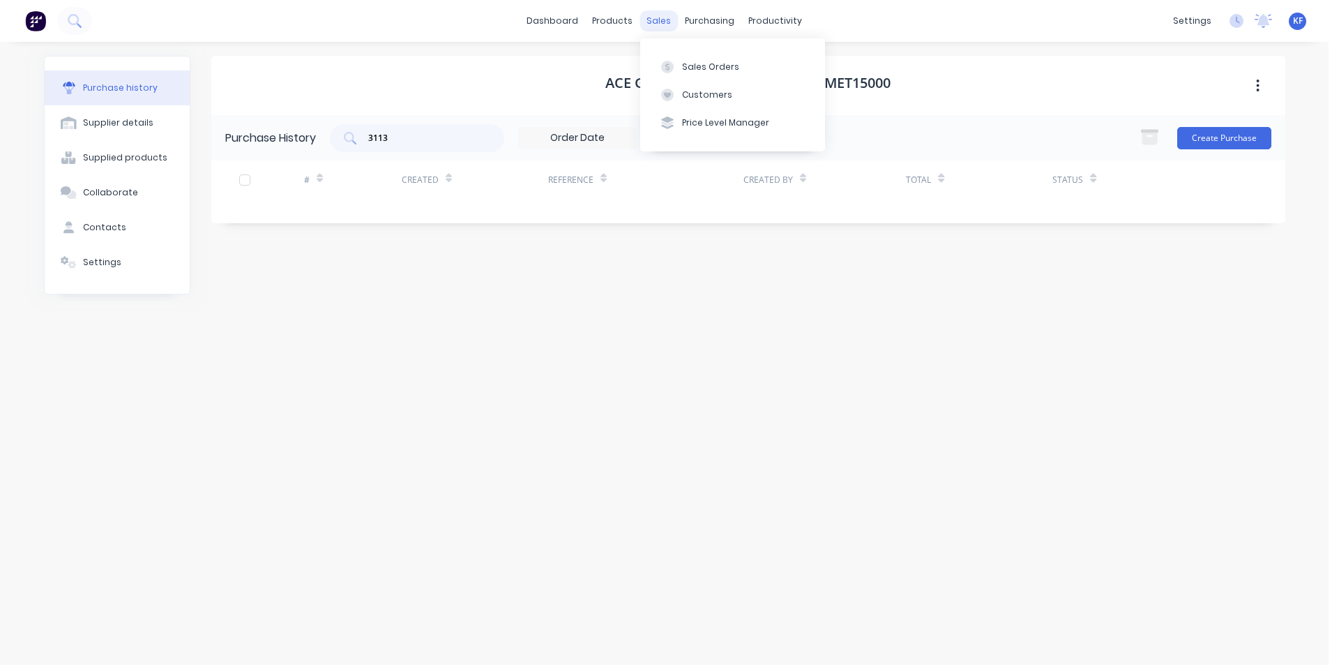
click at [665, 21] on div "sales" at bounding box center [659, 20] width 38 height 21
click at [690, 61] on div "Sales Orders" at bounding box center [710, 67] width 57 height 13
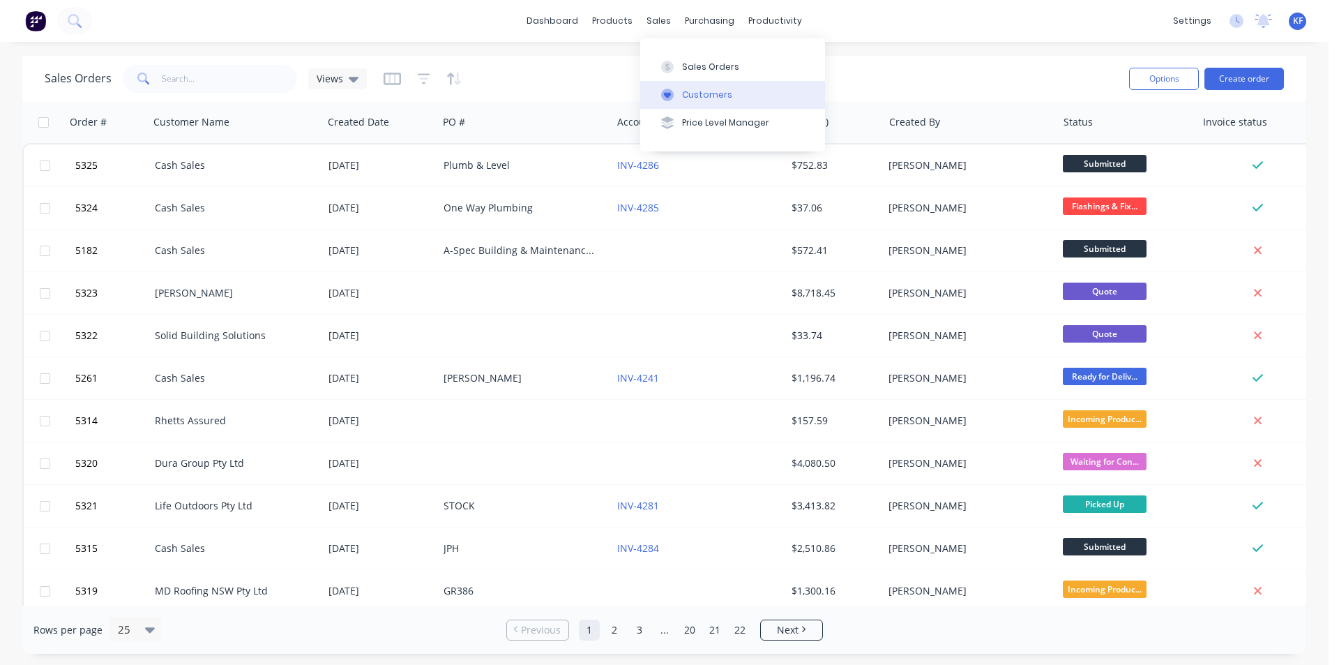
click at [704, 96] on div "Customers" at bounding box center [707, 95] width 50 height 13
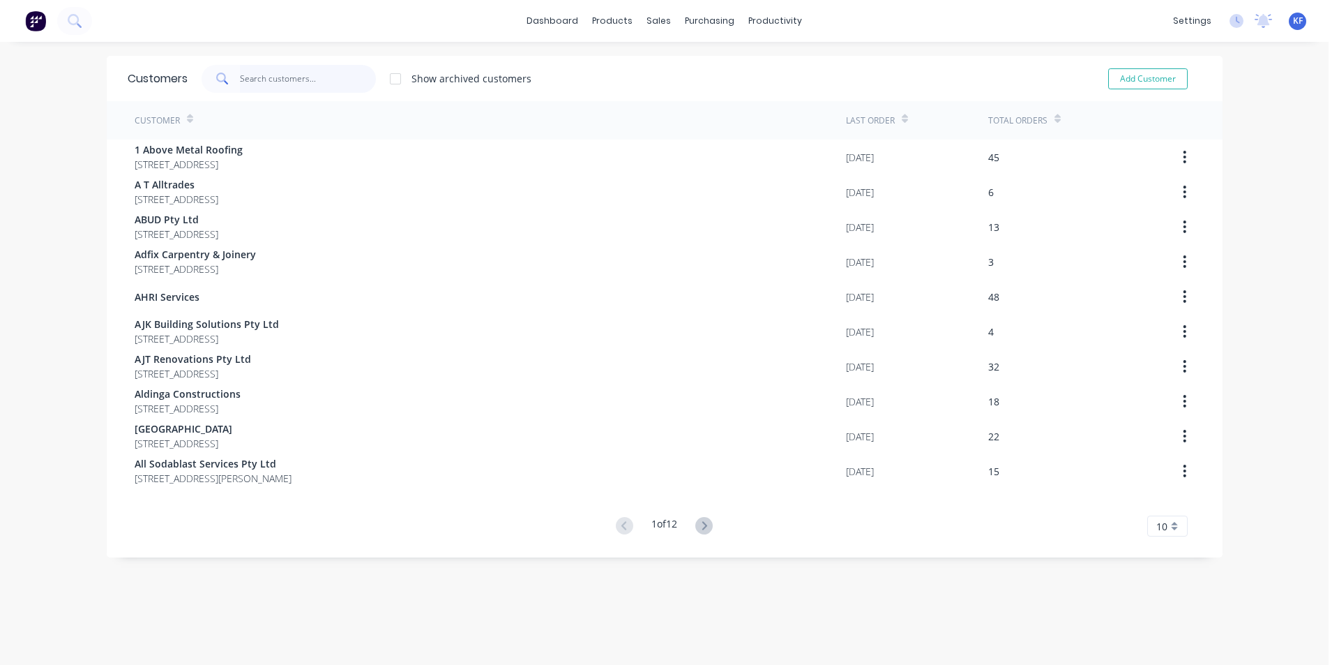
click at [269, 80] on input "text" at bounding box center [308, 79] width 136 height 28
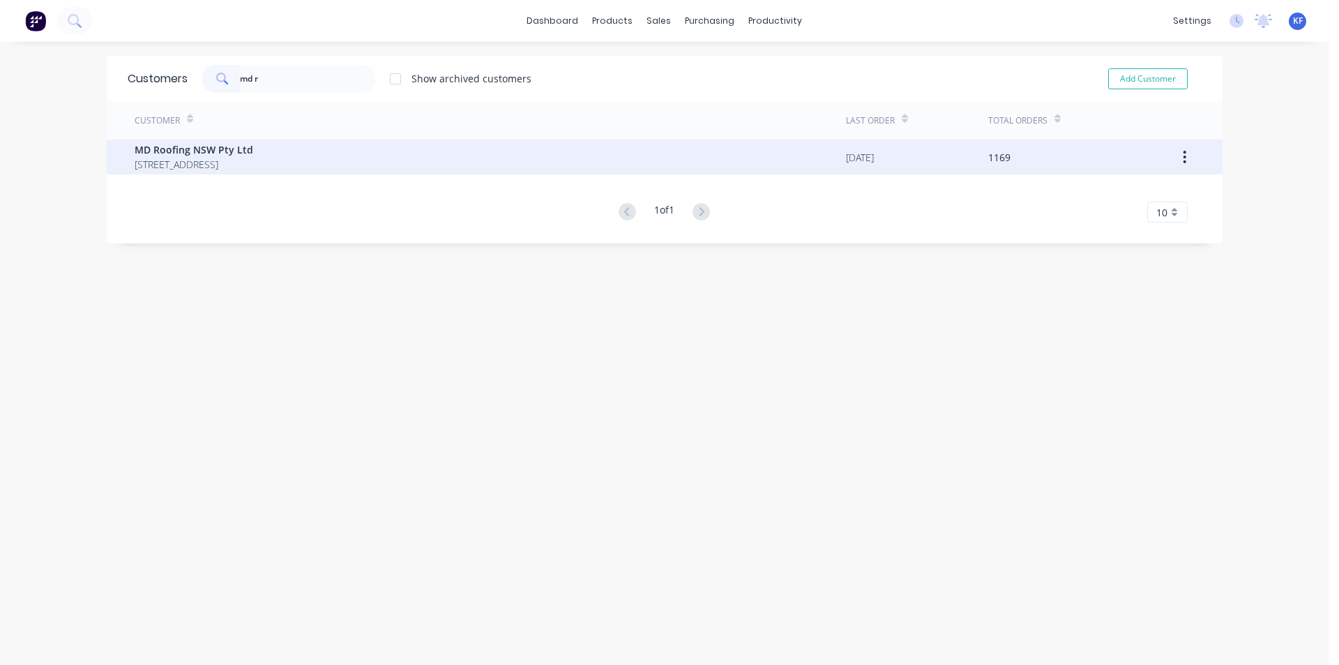
click at [253, 163] on span "[STREET_ADDRESS]" at bounding box center [194, 164] width 119 height 15
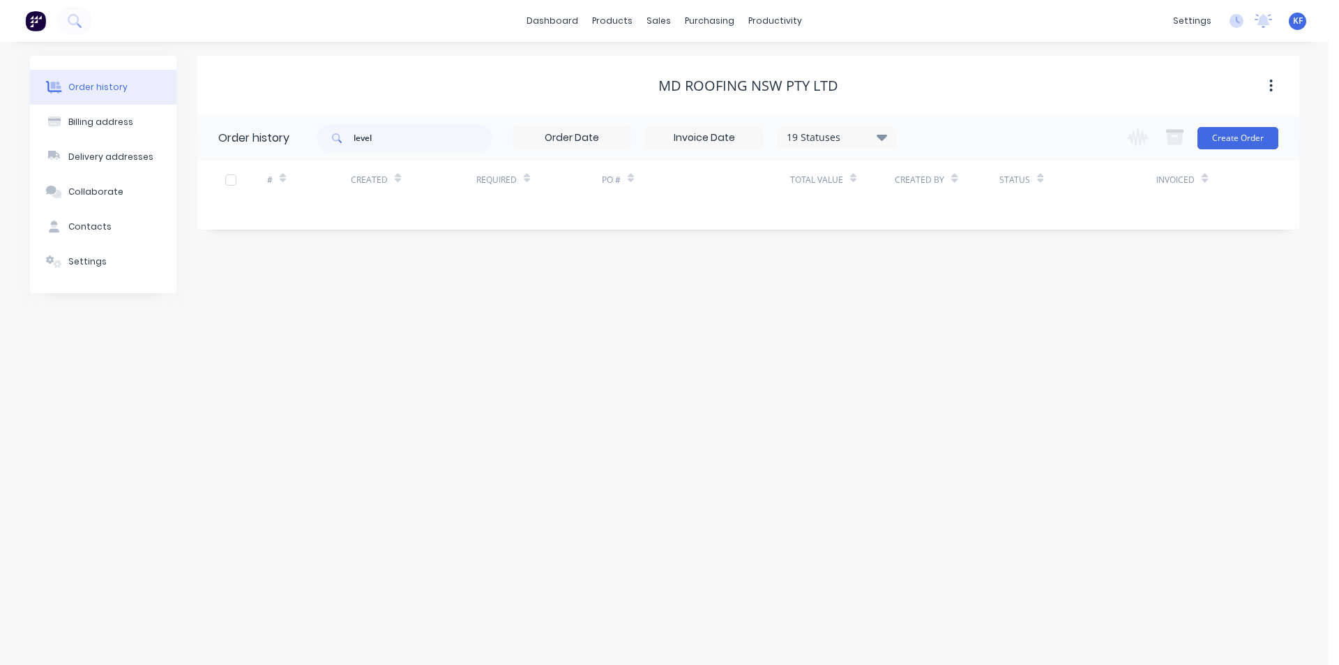
click at [875, 139] on div "19 Statuses" at bounding box center [836, 137] width 117 height 15
click at [952, 298] on label at bounding box center [952, 298] width 0 height 0
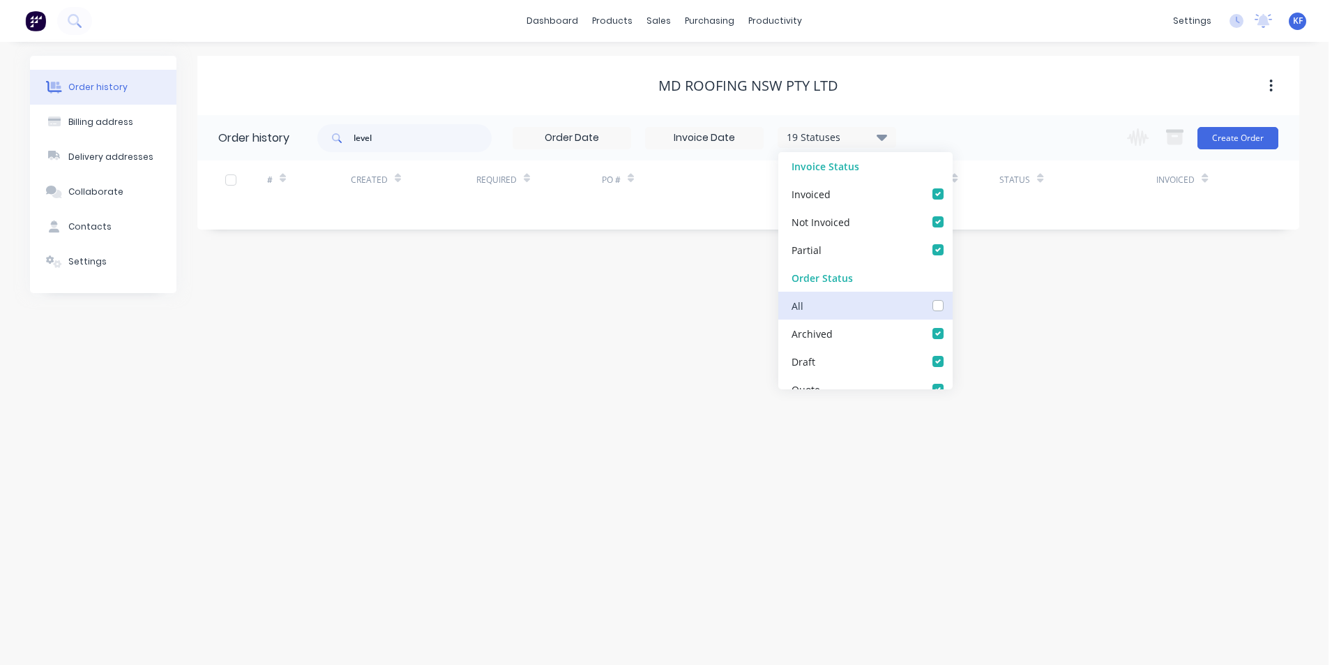
click at [952, 308] on input "checkbox" at bounding box center [957, 304] width 11 height 13
drag, startPoint x: 424, startPoint y: 141, endPoint x: 244, endPoint y: 129, distance: 180.3
click at [246, 129] on header "Order history level 19 Statuses Invoice Status Invoiced Not Invoiced Partial Or…" at bounding box center [748, 137] width 1102 height 45
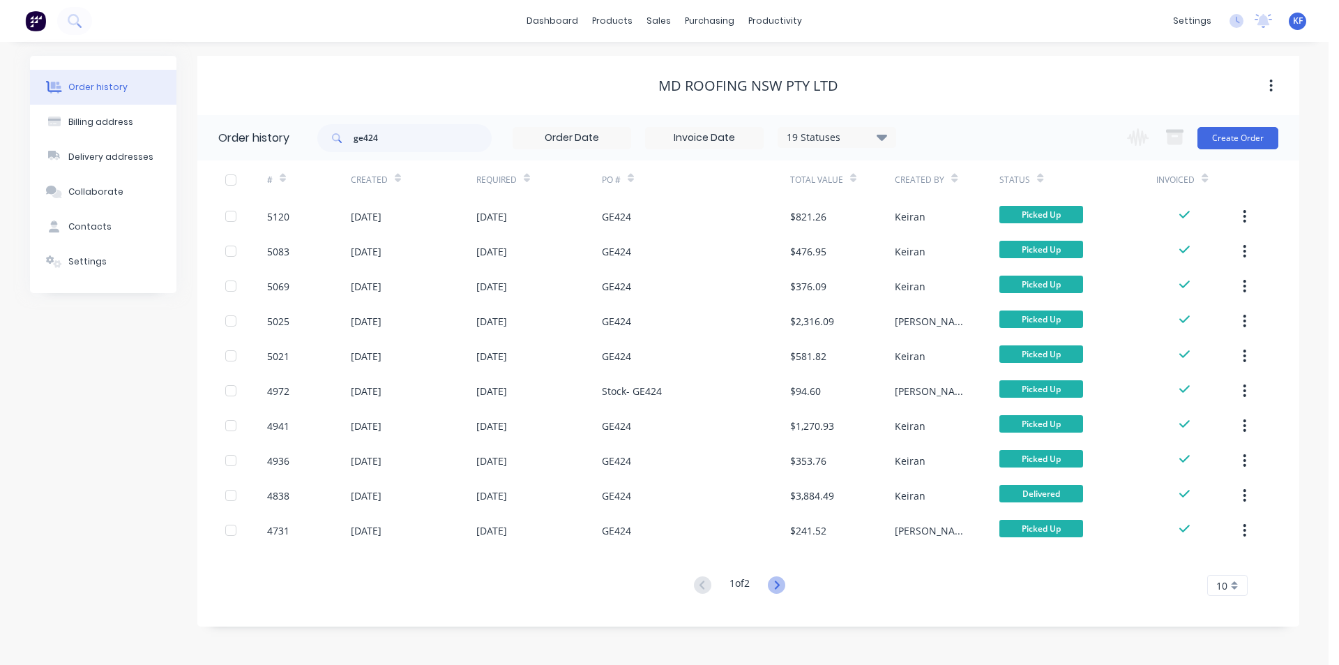
click at [778, 584] on icon at bounding box center [776, 584] width 17 height 17
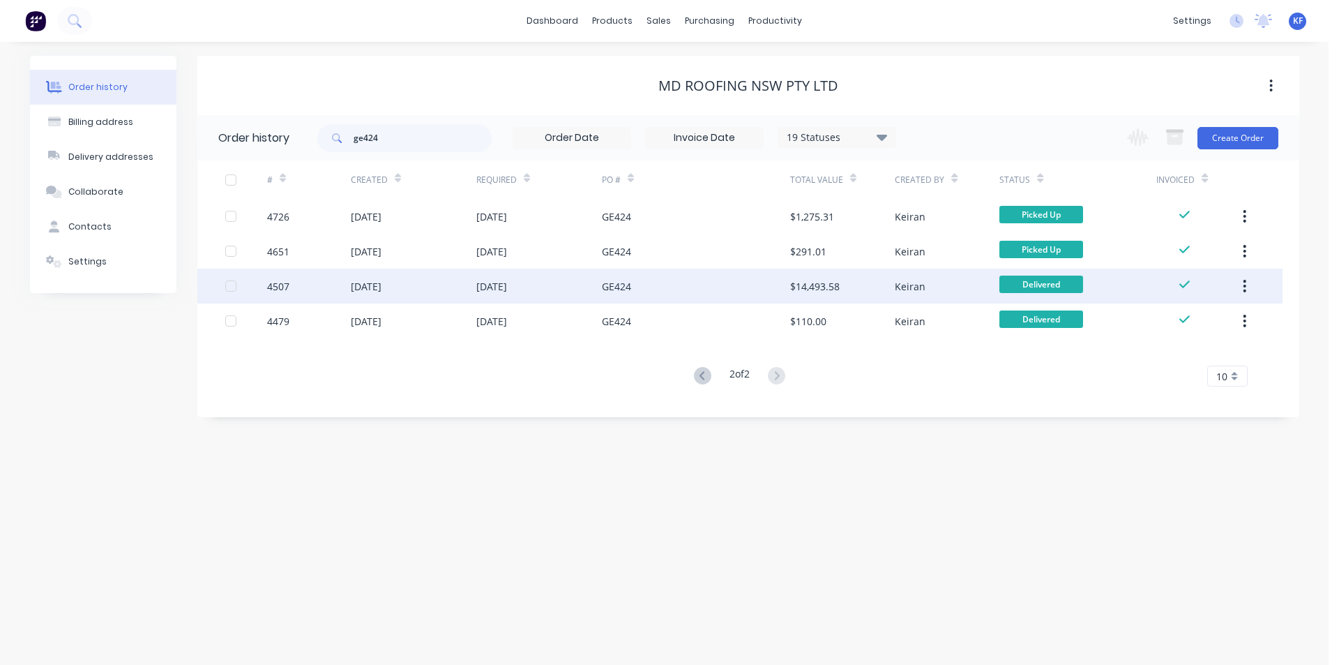
click at [720, 280] on div "GE424" at bounding box center [696, 285] width 188 height 35
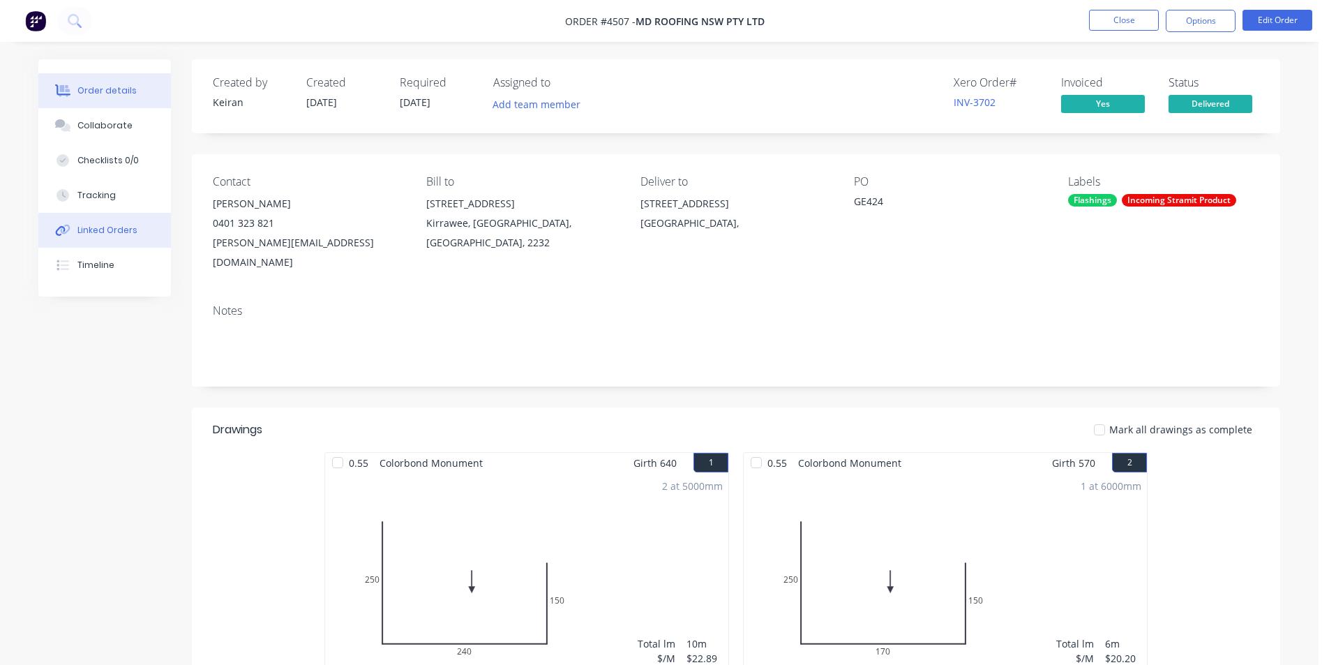
click at [86, 222] on button "Linked Orders" at bounding box center [104, 230] width 133 height 35
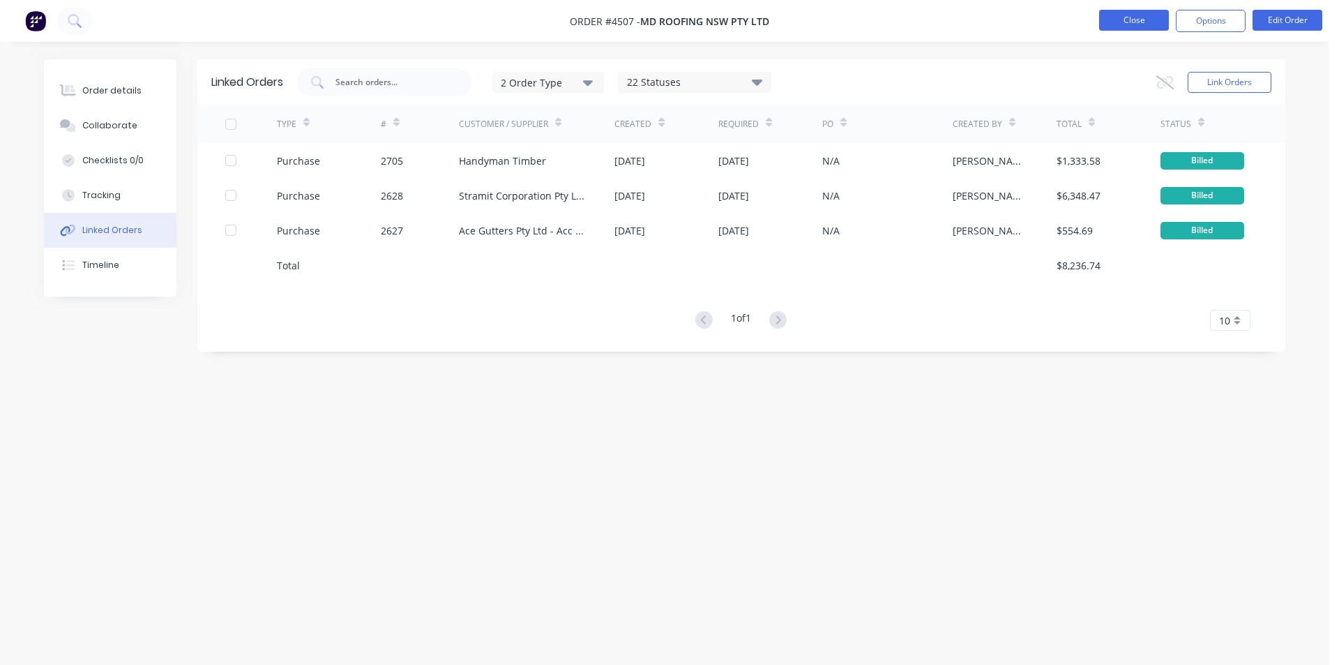
click at [1145, 27] on button "Close" at bounding box center [1134, 20] width 70 height 21
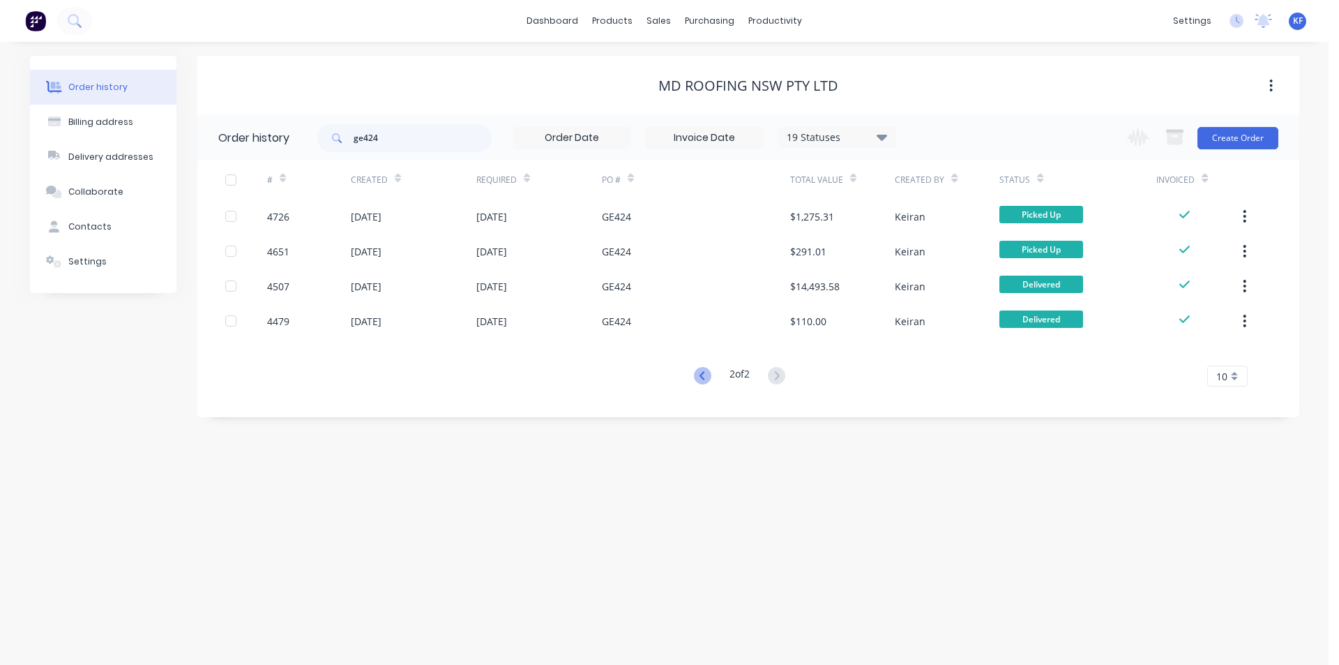
click at [700, 376] on icon at bounding box center [702, 375] width 17 height 17
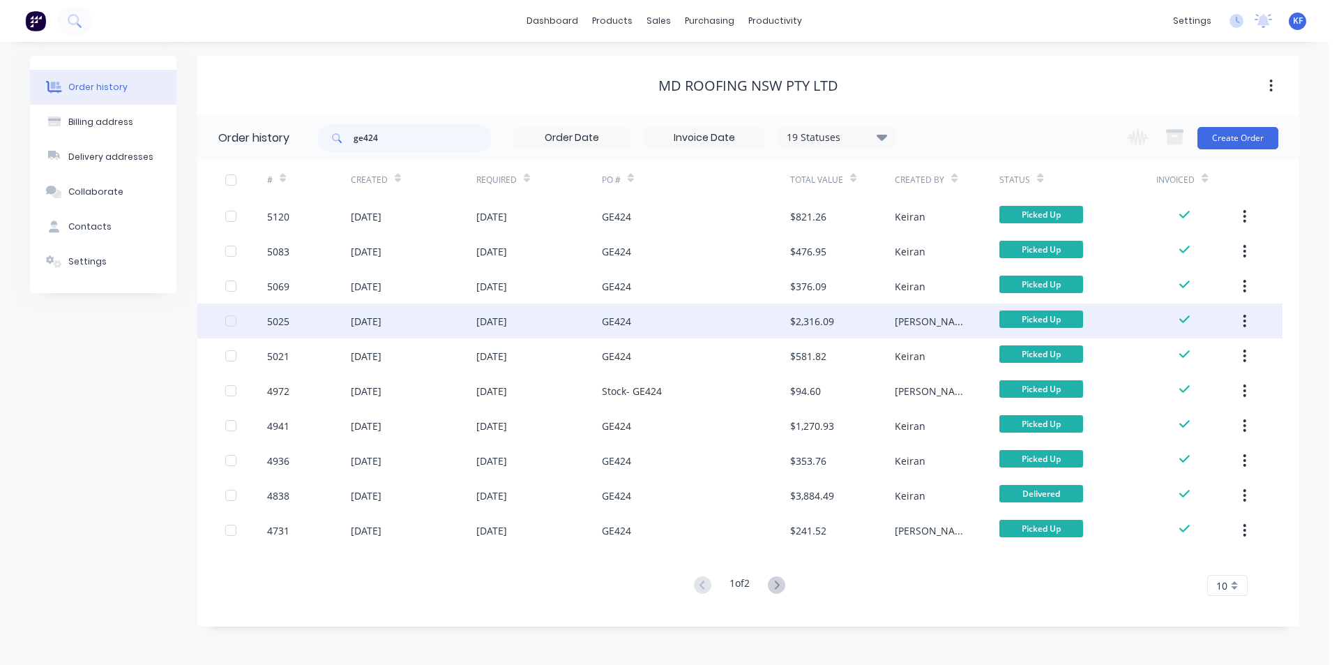
click at [698, 322] on div "GE424" at bounding box center [696, 320] width 188 height 35
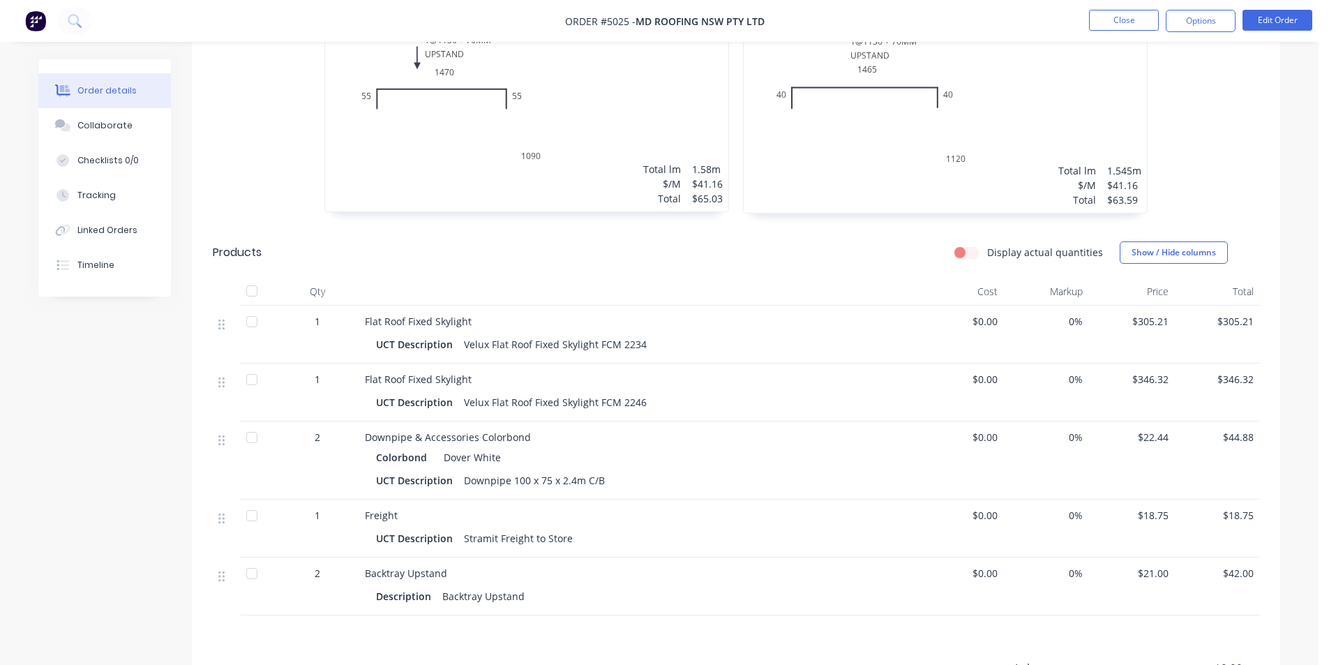
scroll to position [2856, 0]
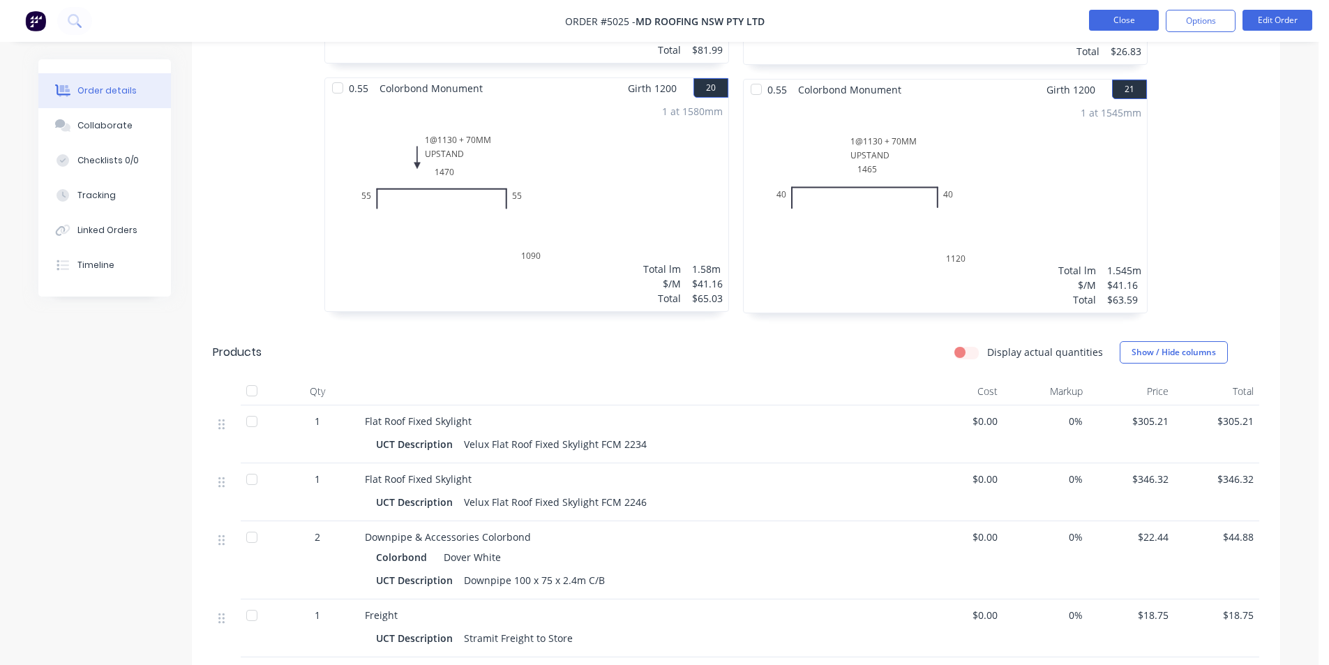
click at [1137, 17] on button "Close" at bounding box center [1124, 20] width 70 height 21
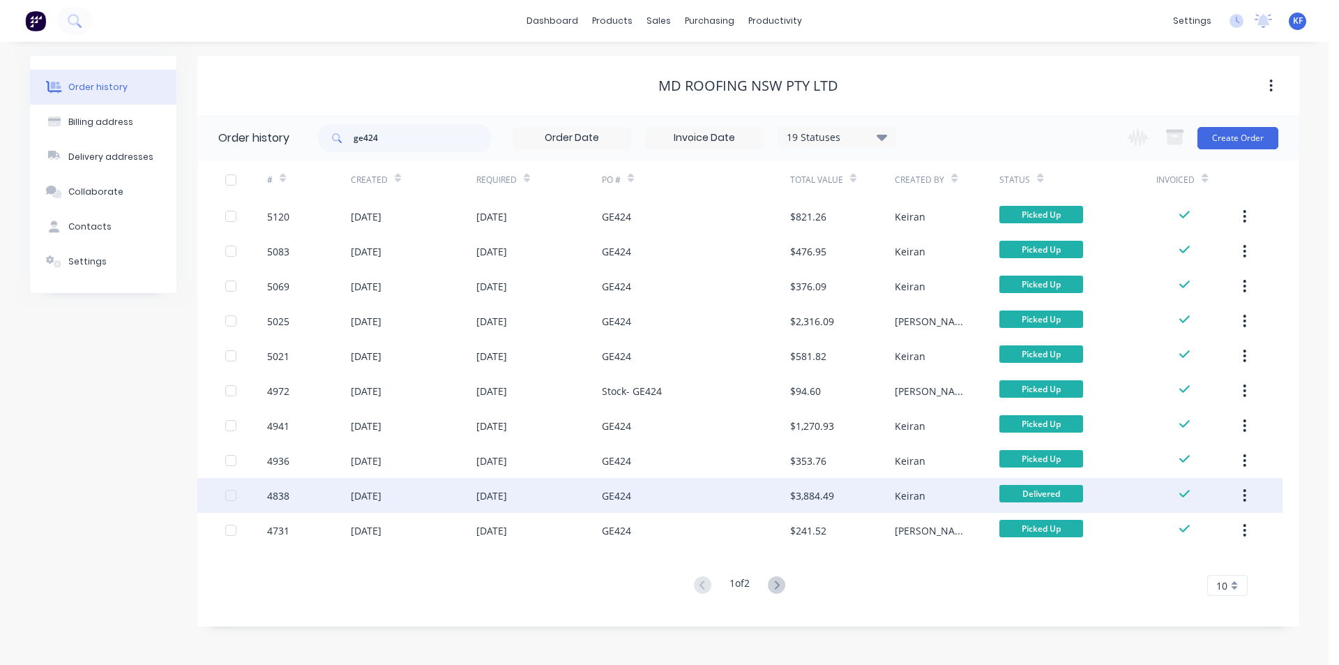
click at [663, 485] on div "GE424" at bounding box center [696, 495] width 188 height 35
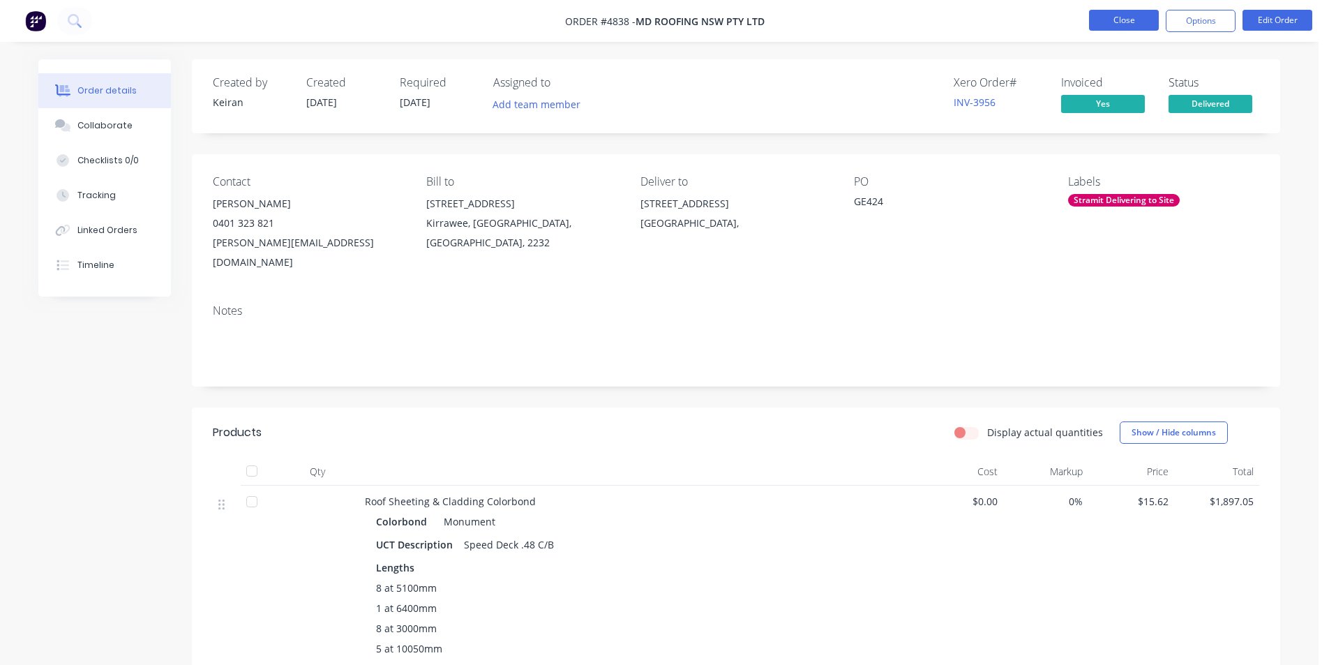
click at [1131, 27] on button "Close" at bounding box center [1124, 20] width 70 height 21
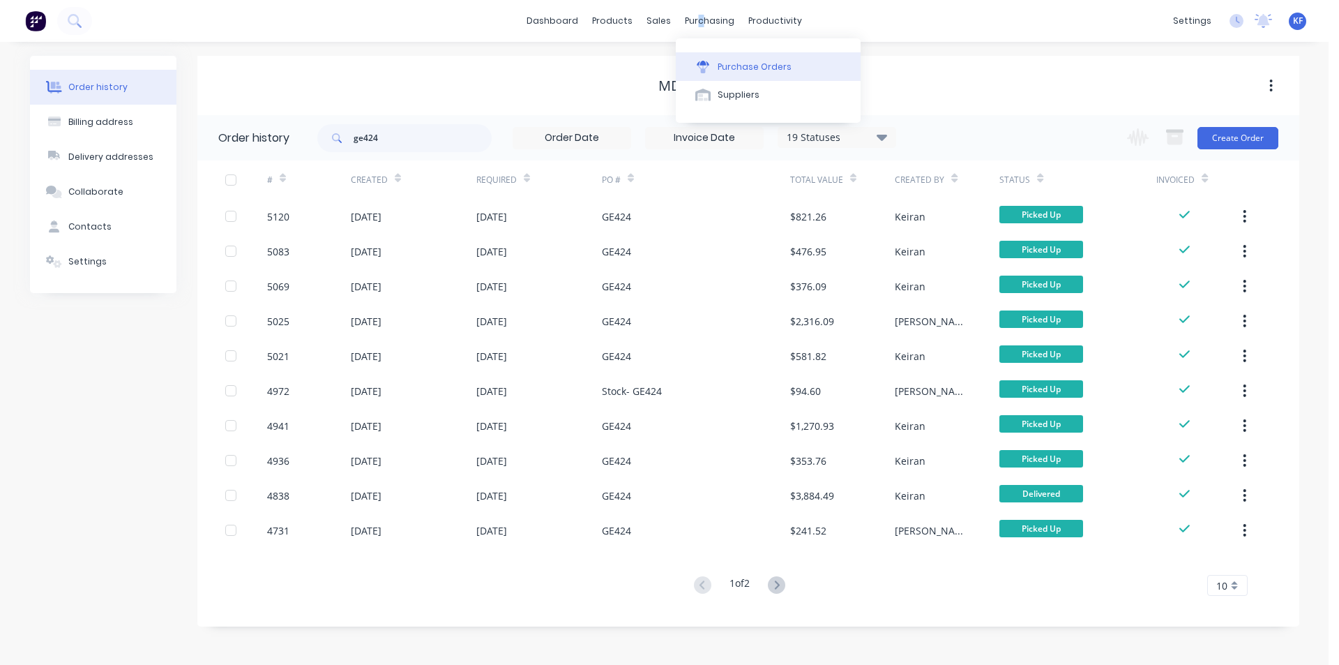
drag, startPoint x: 697, startPoint y: 25, endPoint x: 742, endPoint y: 66, distance: 60.7
click at [707, 31] on div "purchasing" at bounding box center [709, 20] width 63 height 21
click at [742, 66] on div "Purchase Orders" at bounding box center [755, 67] width 74 height 13
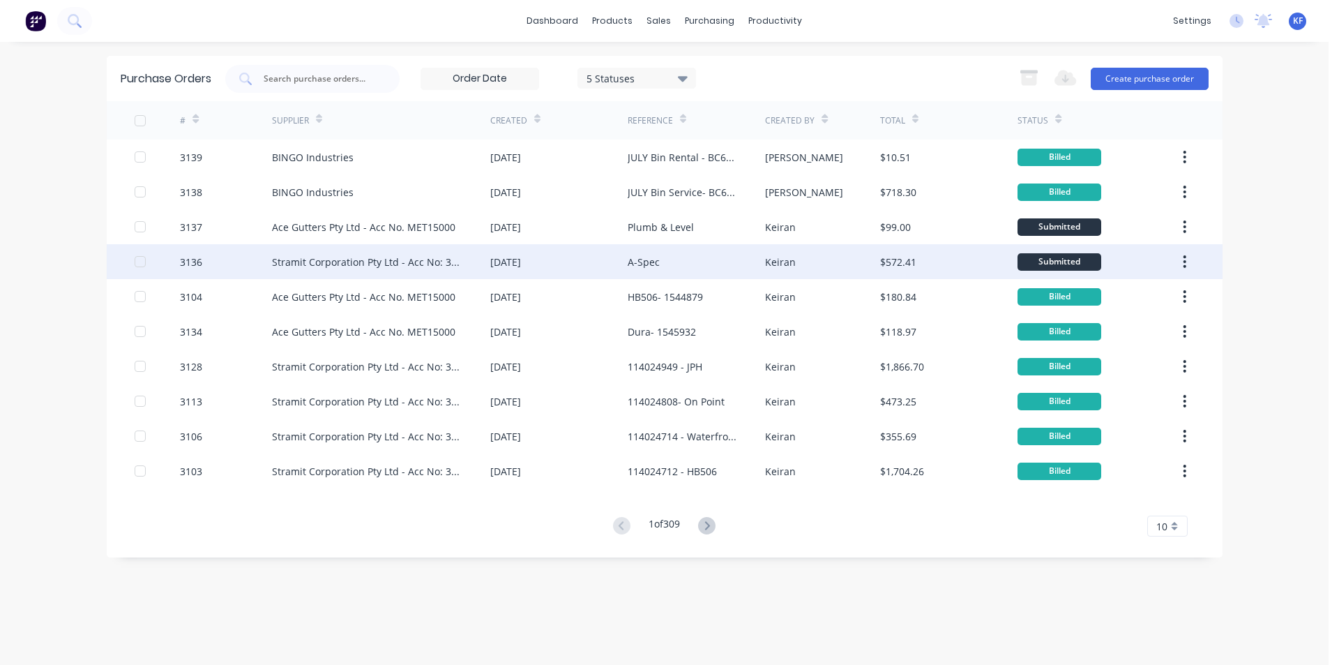
click at [454, 266] on div "Stramit Corporation Pty Ltd - Acc No: 32915" at bounding box center [367, 262] width 190 height 15
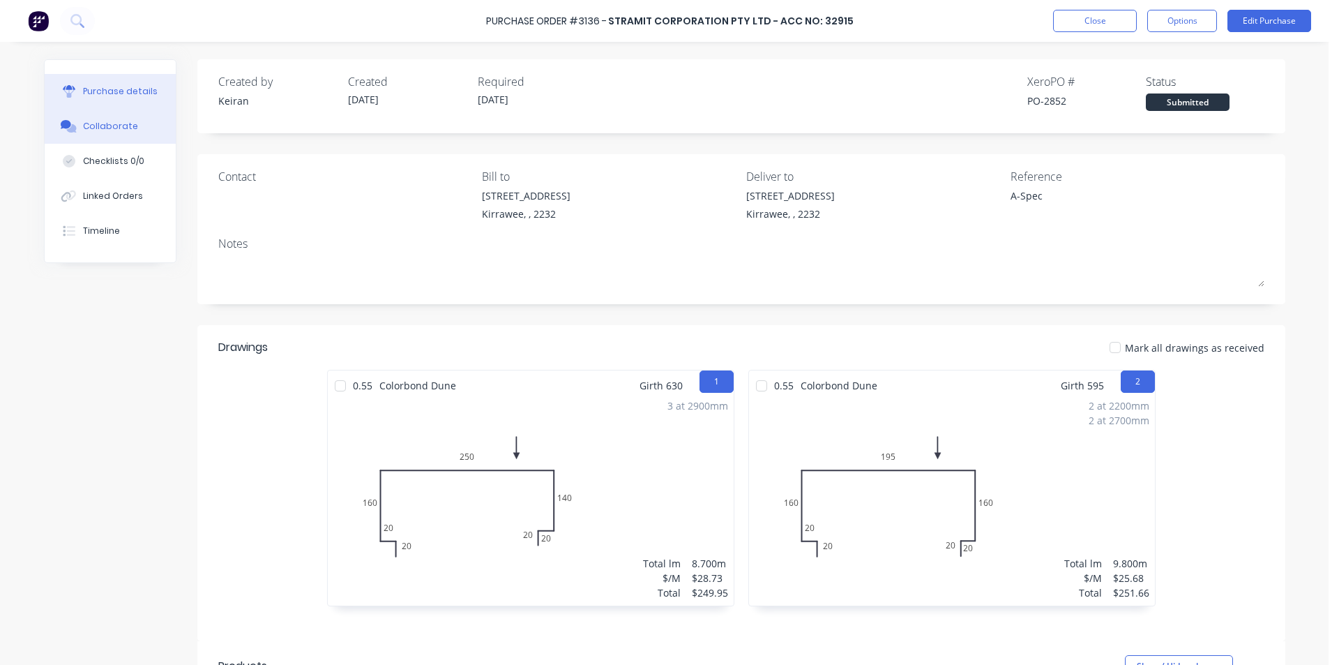
click at [118, 123] on div "Collaborate" at bounding box center [110, 126] width 55 height 13
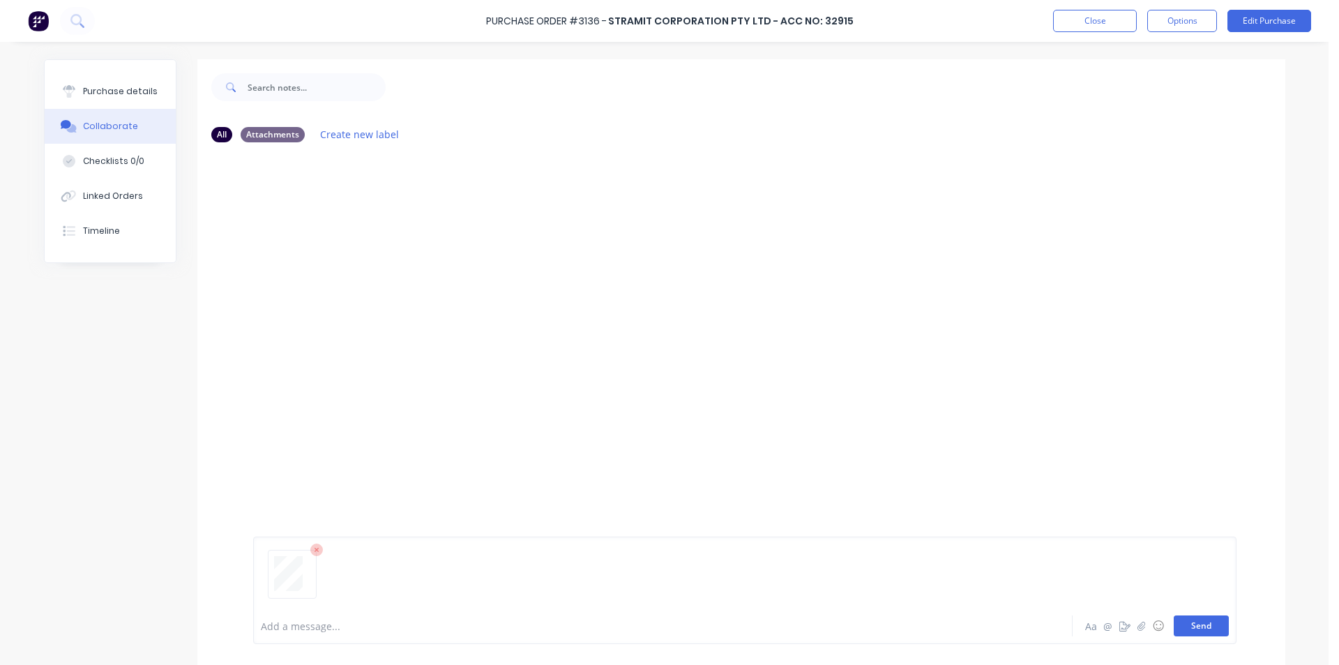
click at [1181, 633] on button "Send" at bounding box center [1201, 625] width 55 height 21
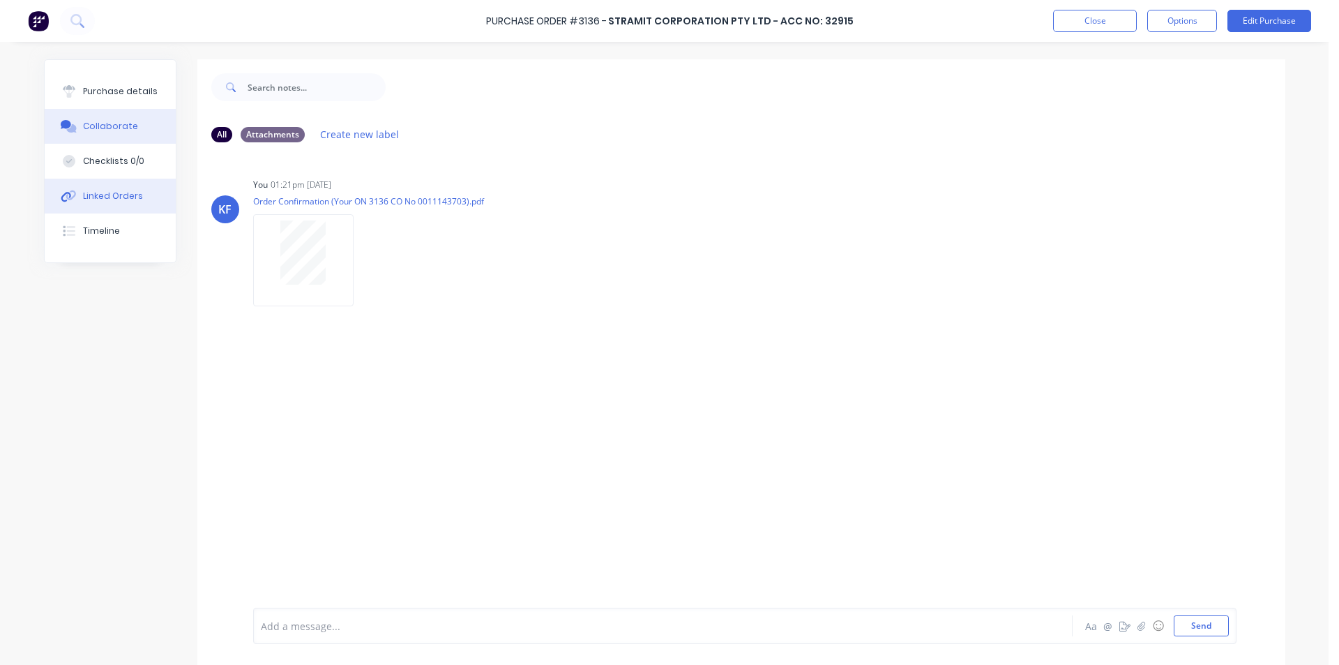
click at [115, 192] on div "Linked Orders" at bounding box center [113, 196] width 60 height 13
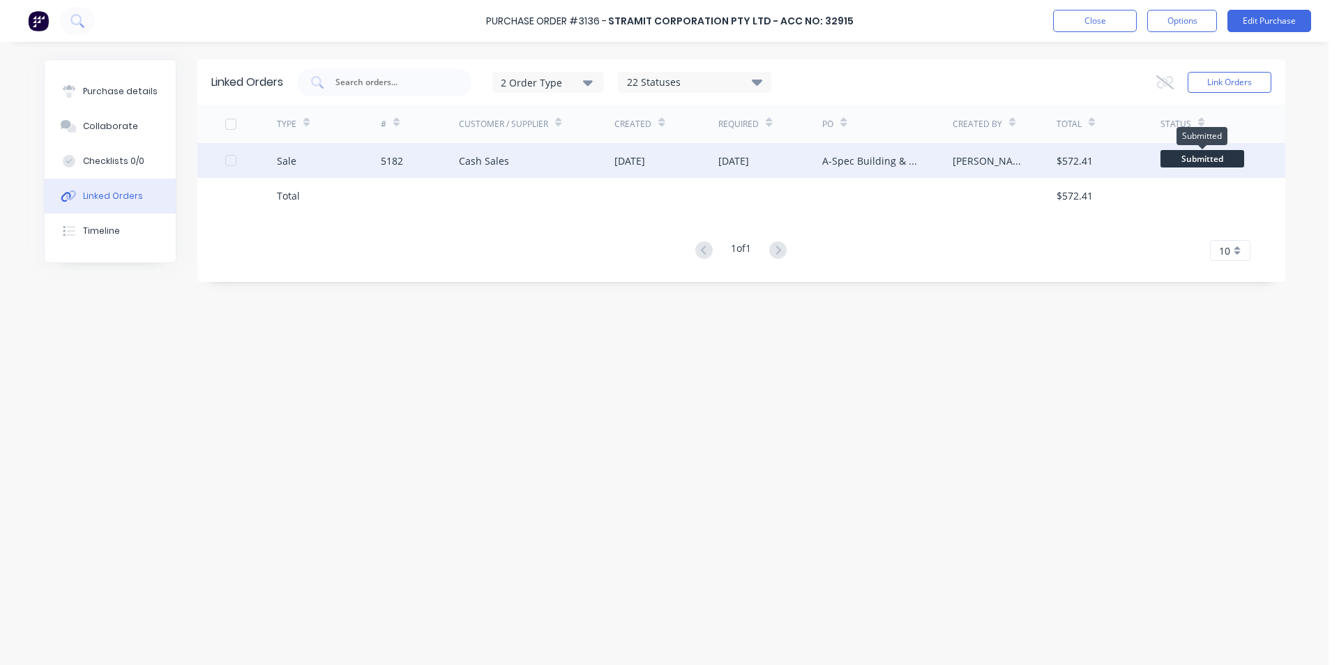
click at [1223, 157] on span "Submitted" at bounding box center [1202, 158] width 84 height 17
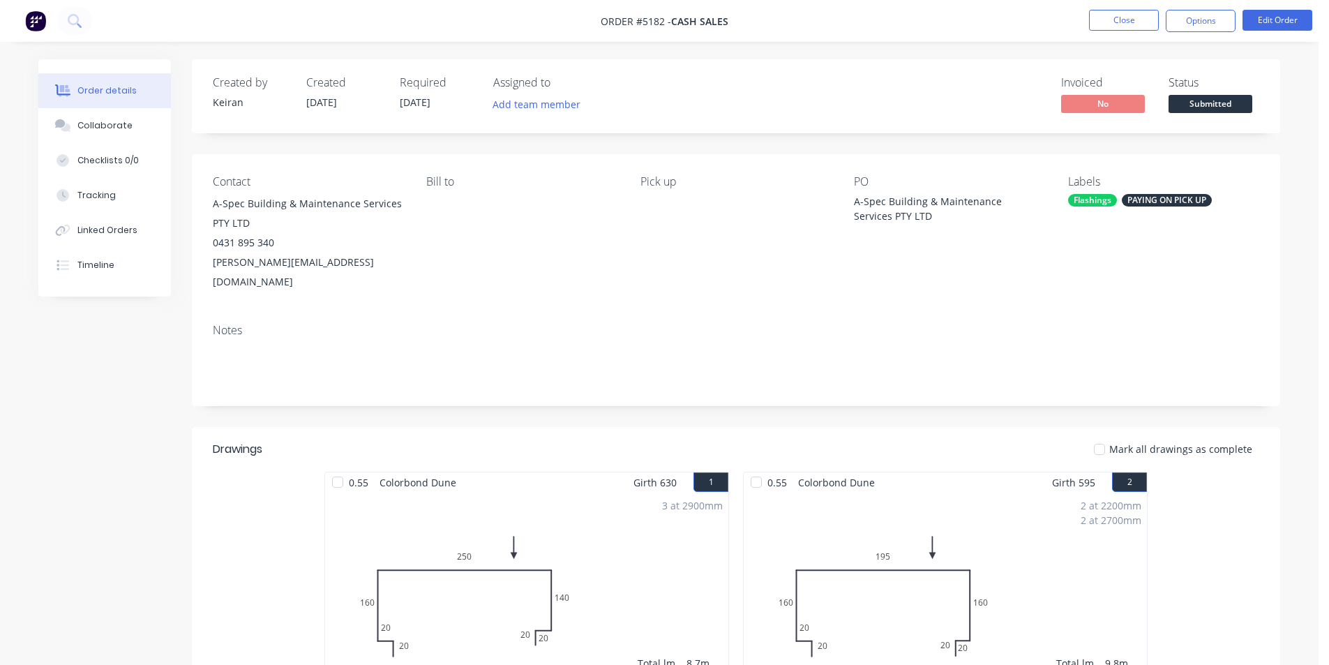
click at [1200, 108] on span "Submitted" at bounding box center [1210, 103] width 84 height 17
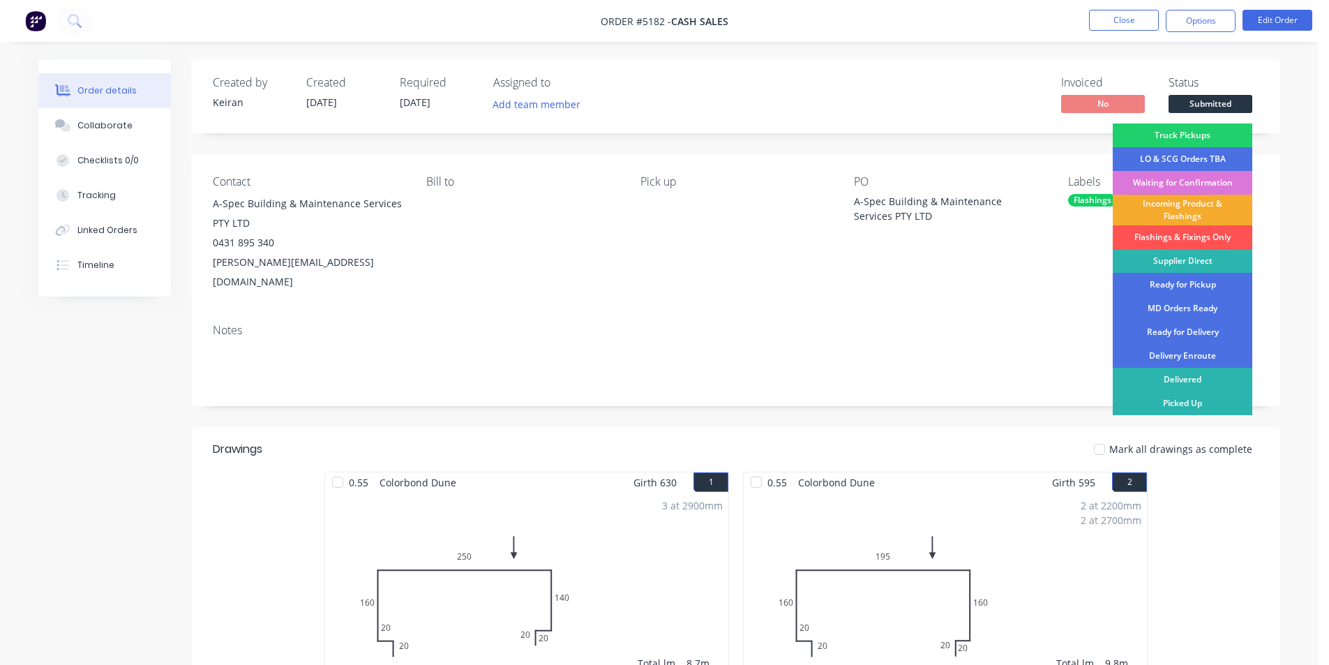
click at [1207, 211] on div "Incoming Product & Flashings" at bounding box center [1181, 210] width 139 height 31
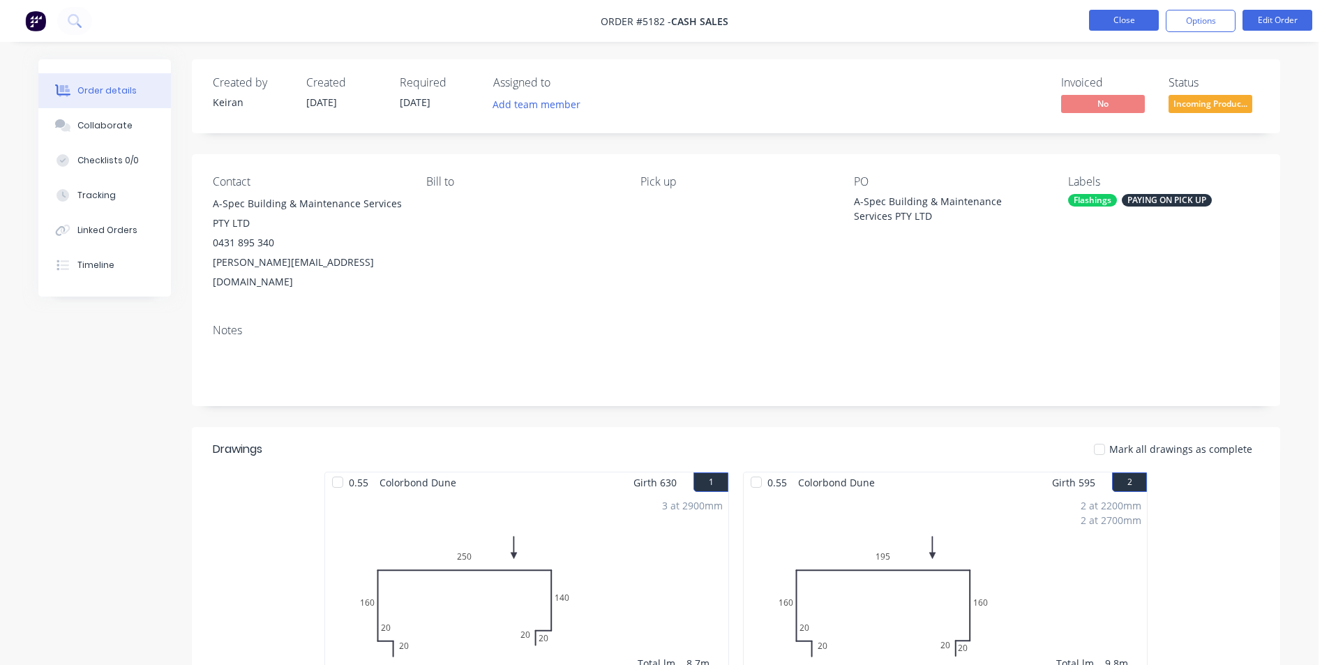
click at [1117, 23] on button "Close" at bounding box center [1124, 20] width 70 height 21
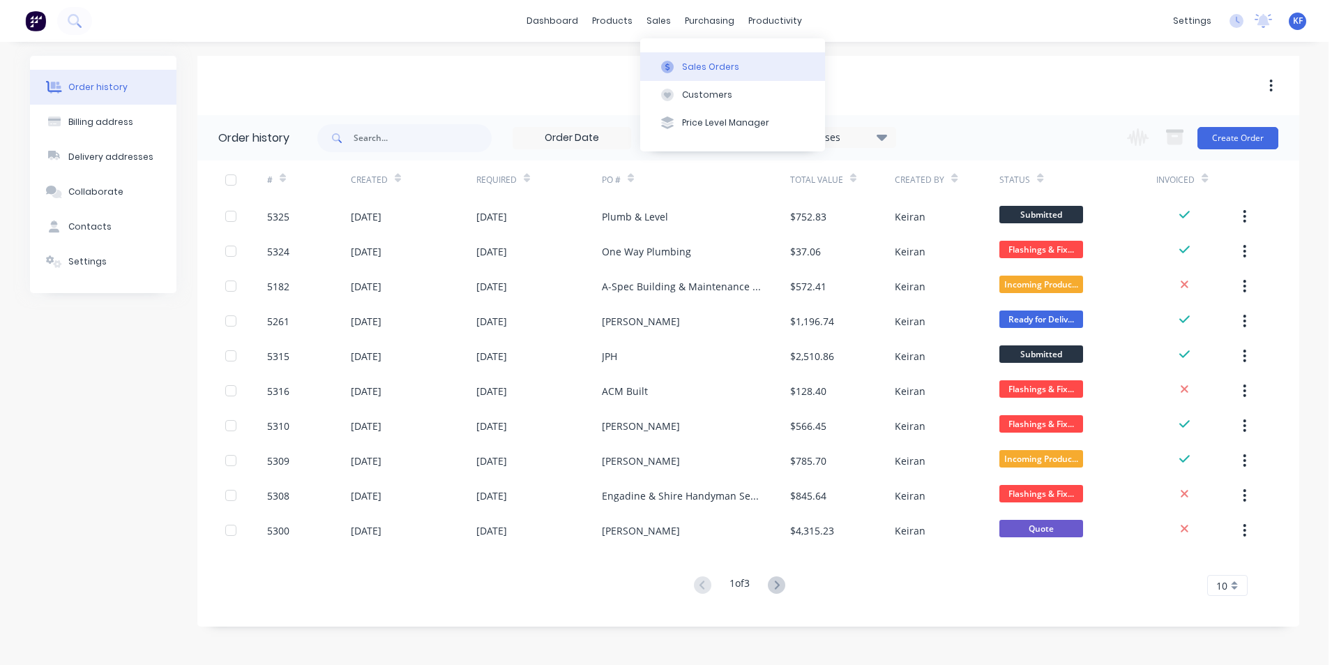
click at [688, 61] on div "Sales Orders" at bounding box center [710, 67] width 57 height 13
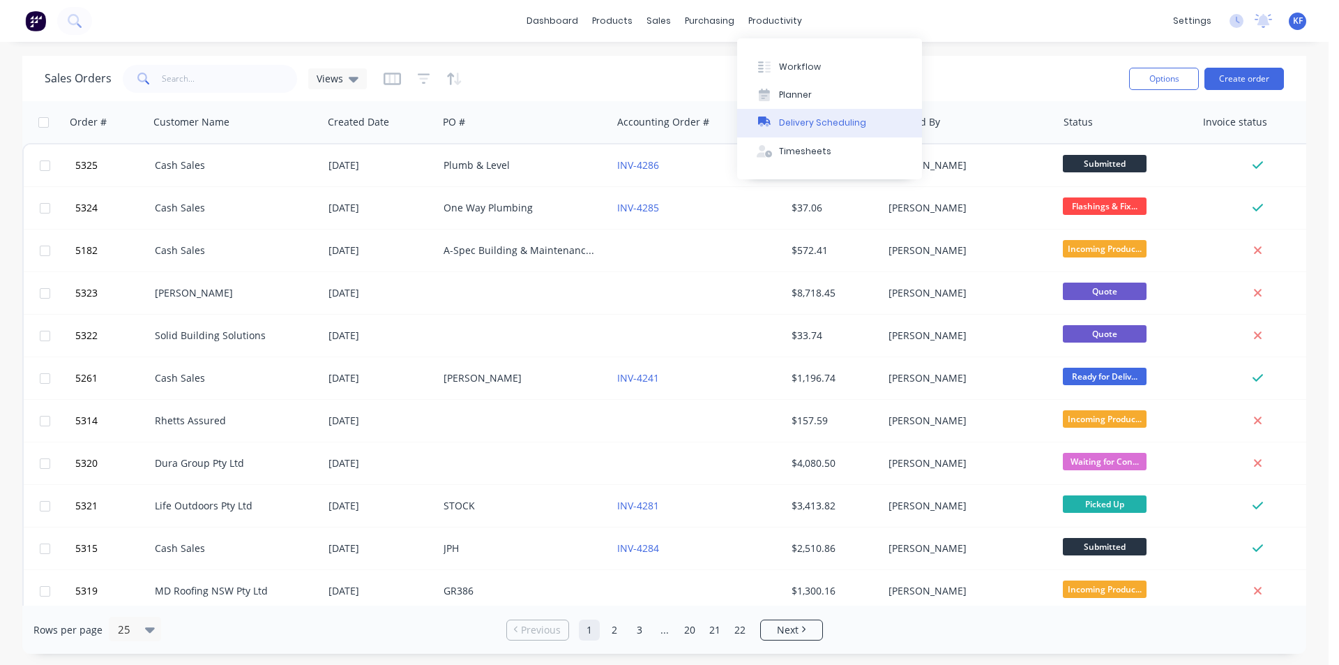
click at [794, 112] on button "Delivery Scheduling" at bounding box center [829, 123] width 185 height 28
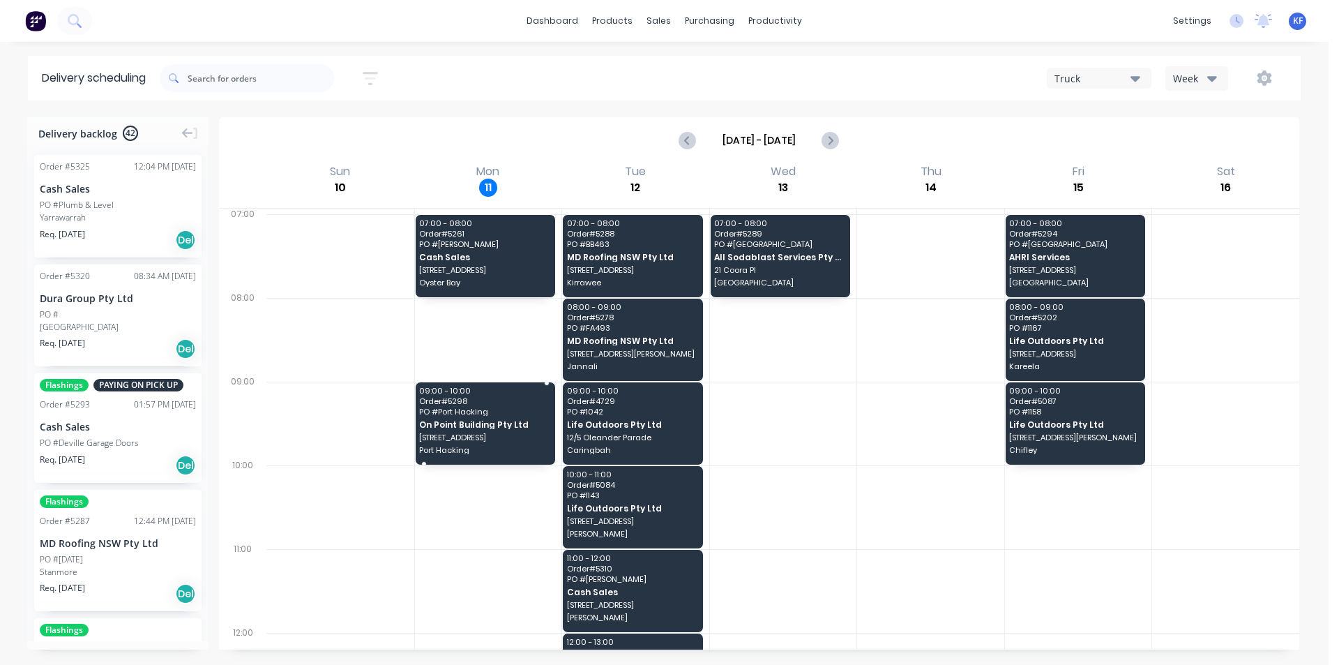
click at [496, 417] on div "09:00 - 10:00 Order # 5298 PO # [GEOGRAPHIC_DATA] Pty Ltd [STREET_ADDRESS]" at bounding box center [486, 423] width 140 height 82
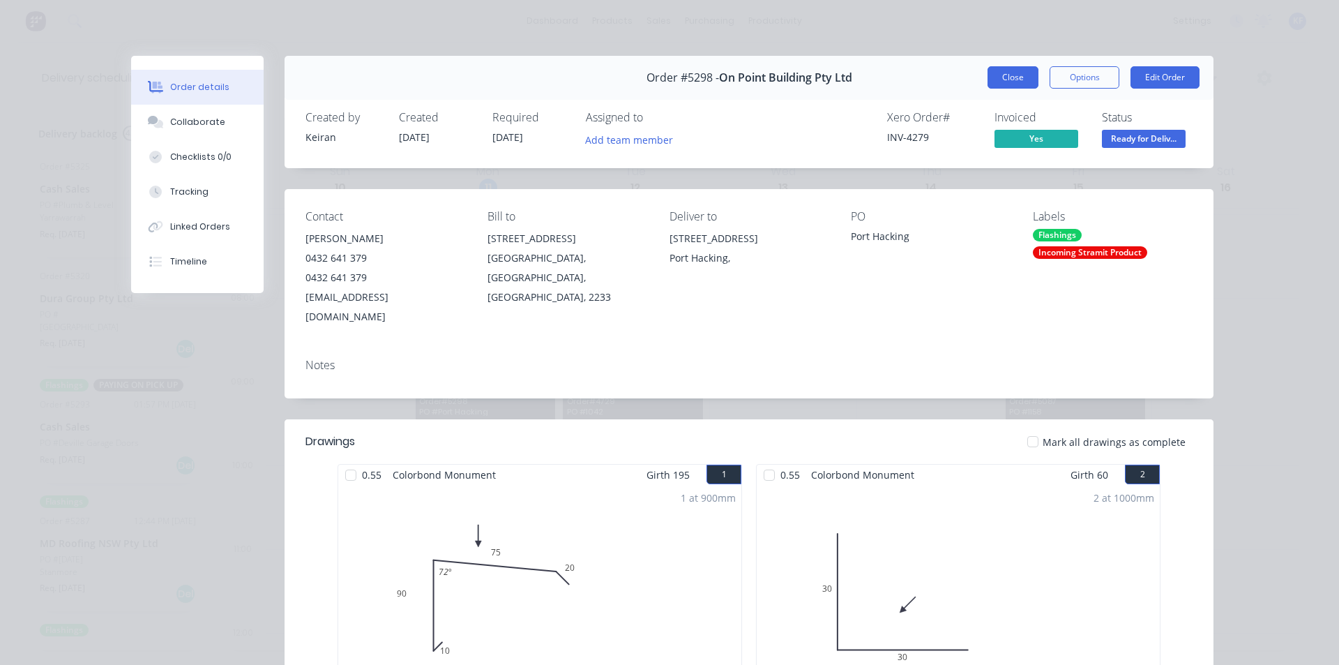
click at [993, 84] on button "Close" at bounding box center [1012, 77] width 51 height 22
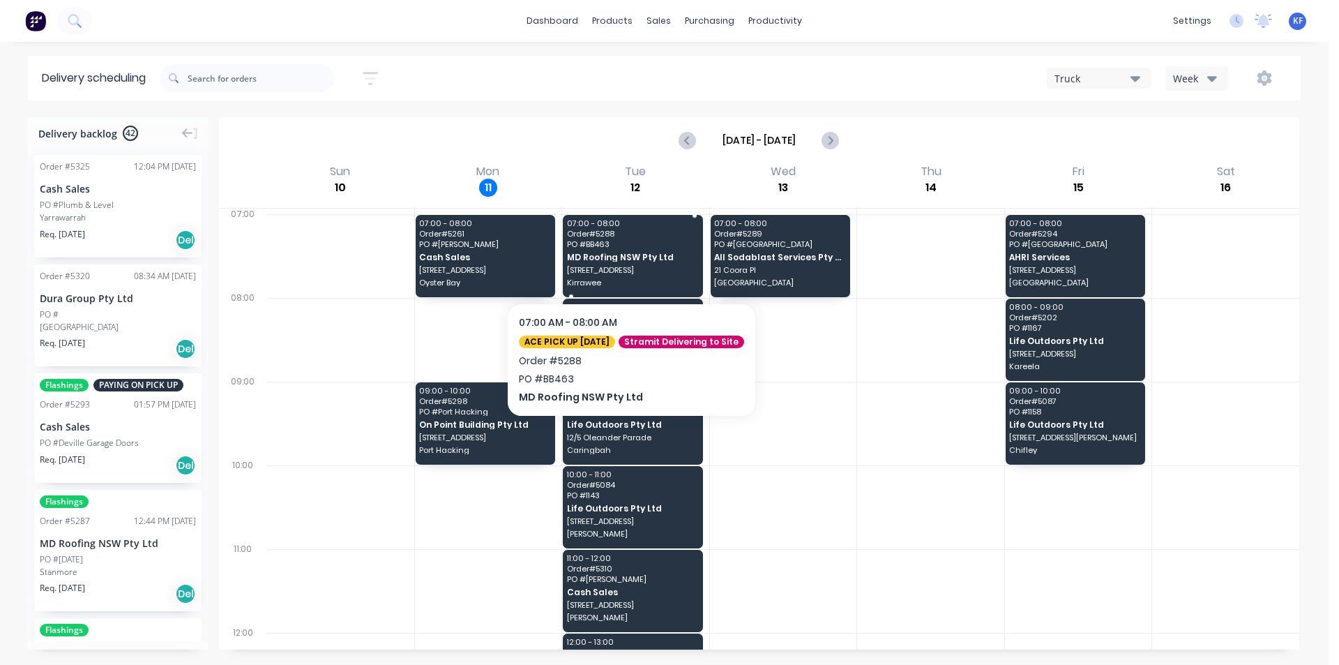
click at [628, 278] on span "Kirrawee" at bounding box center [632, 282] width 130 height 8
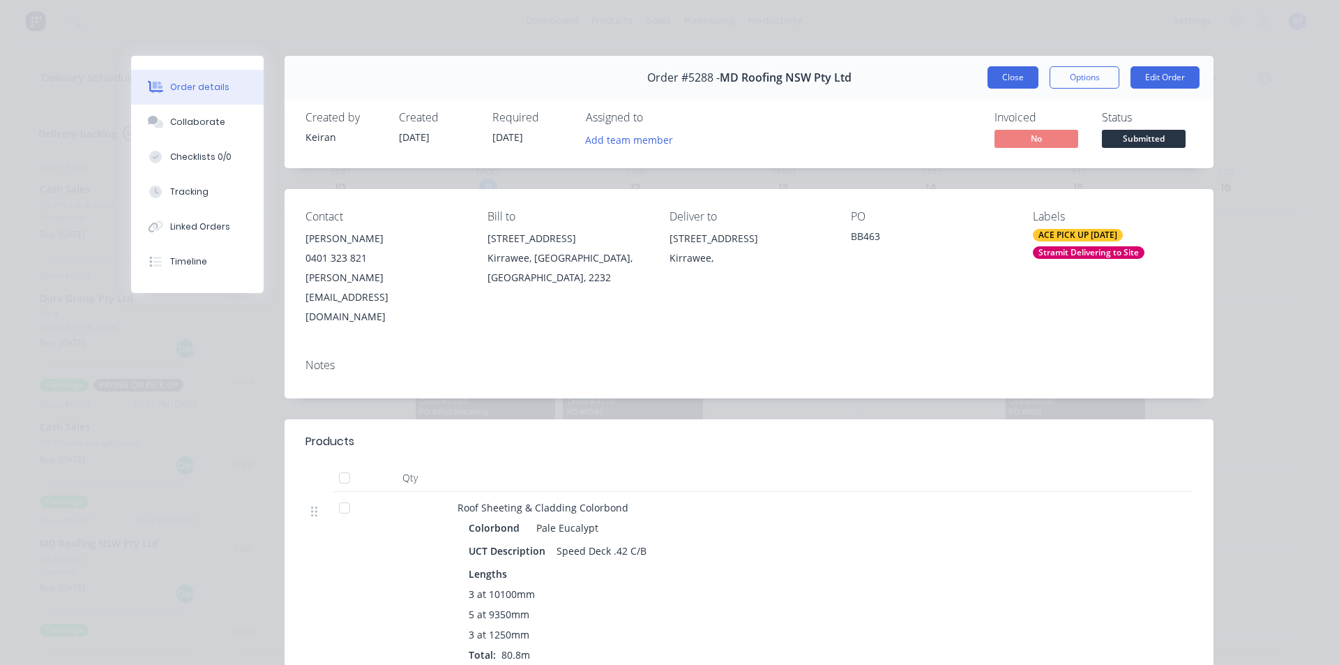
click at [1008, 82] on button "Close" at bounding box center [1012, 77] width 51 height 22
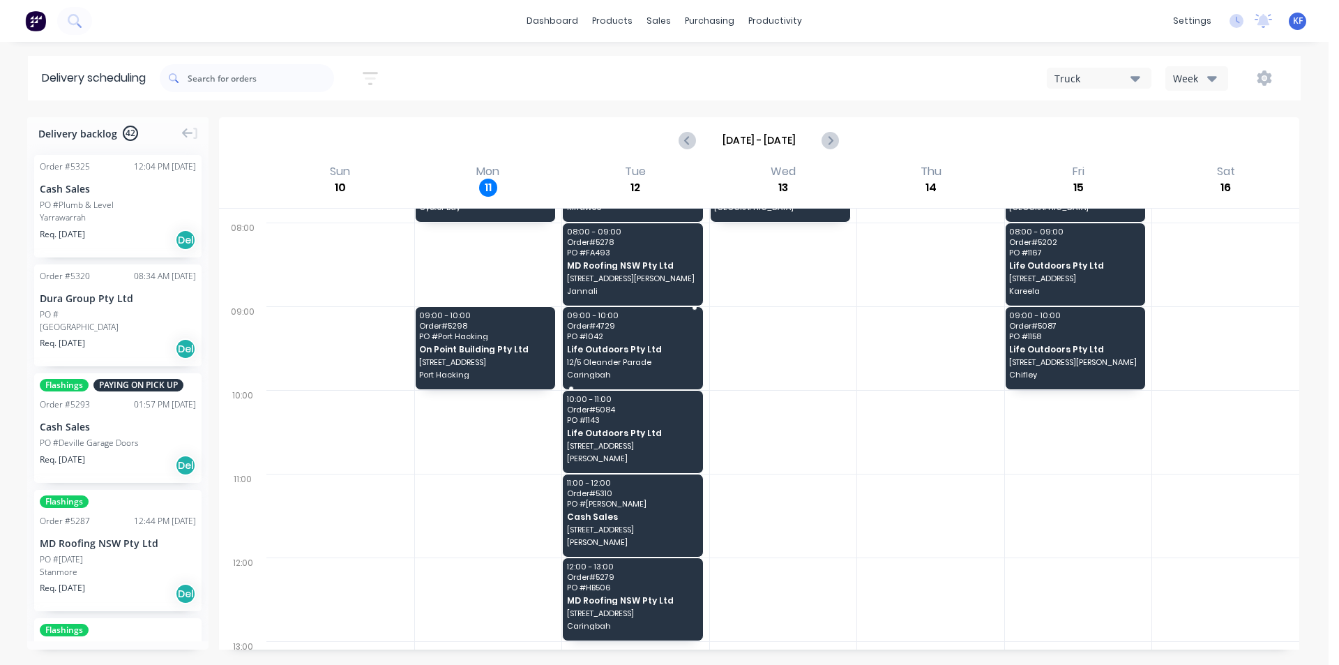
scroll to position [70, 0]
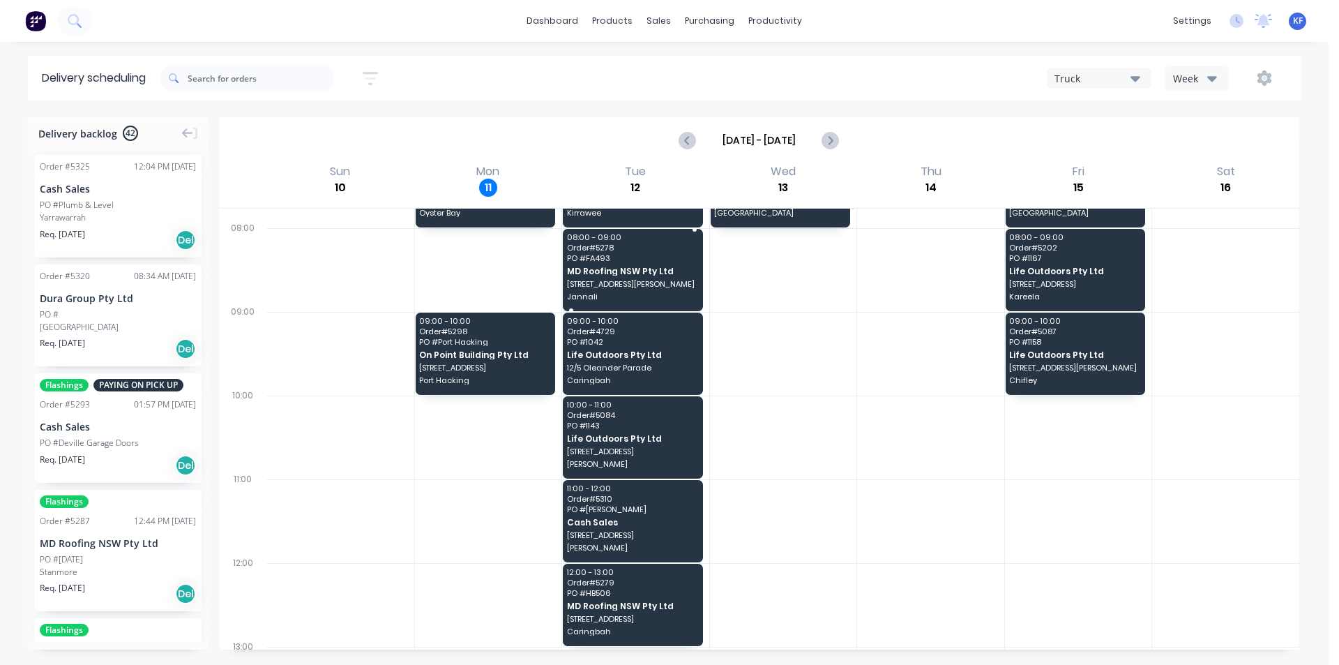
click at [659, 295] on span "Jannali" at bounding box center [632, 296] width 130 height 8
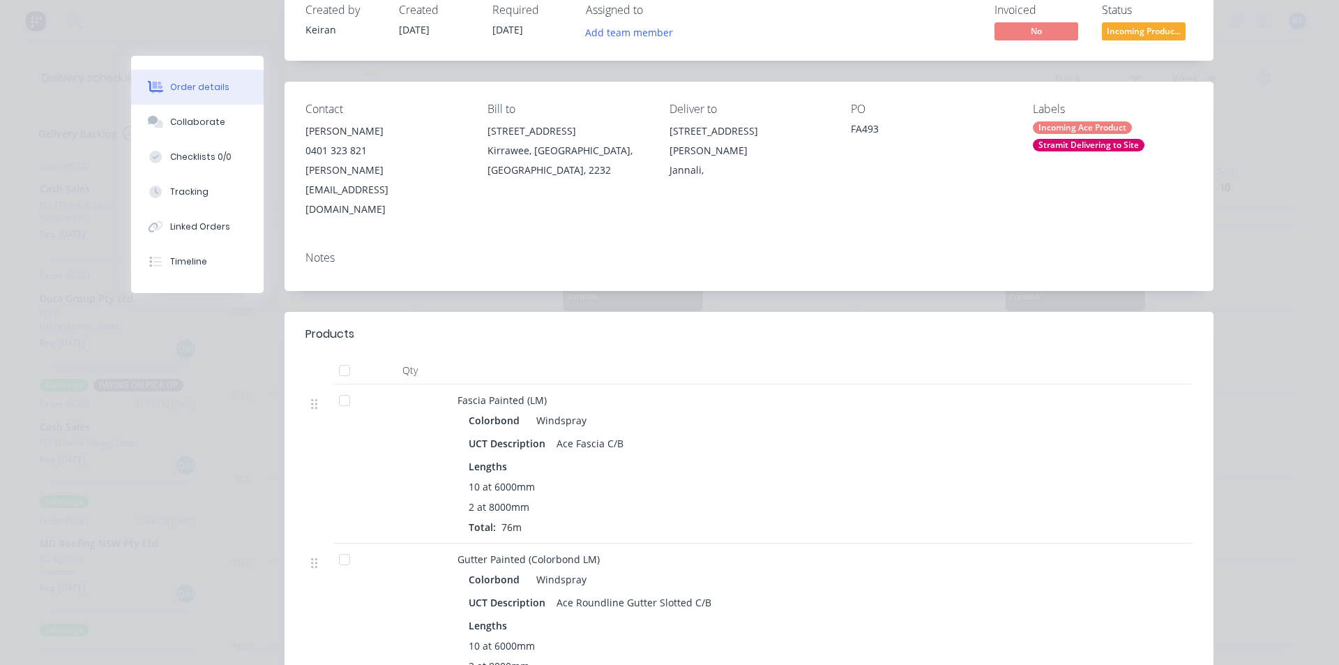
scroll to position [0, 0]
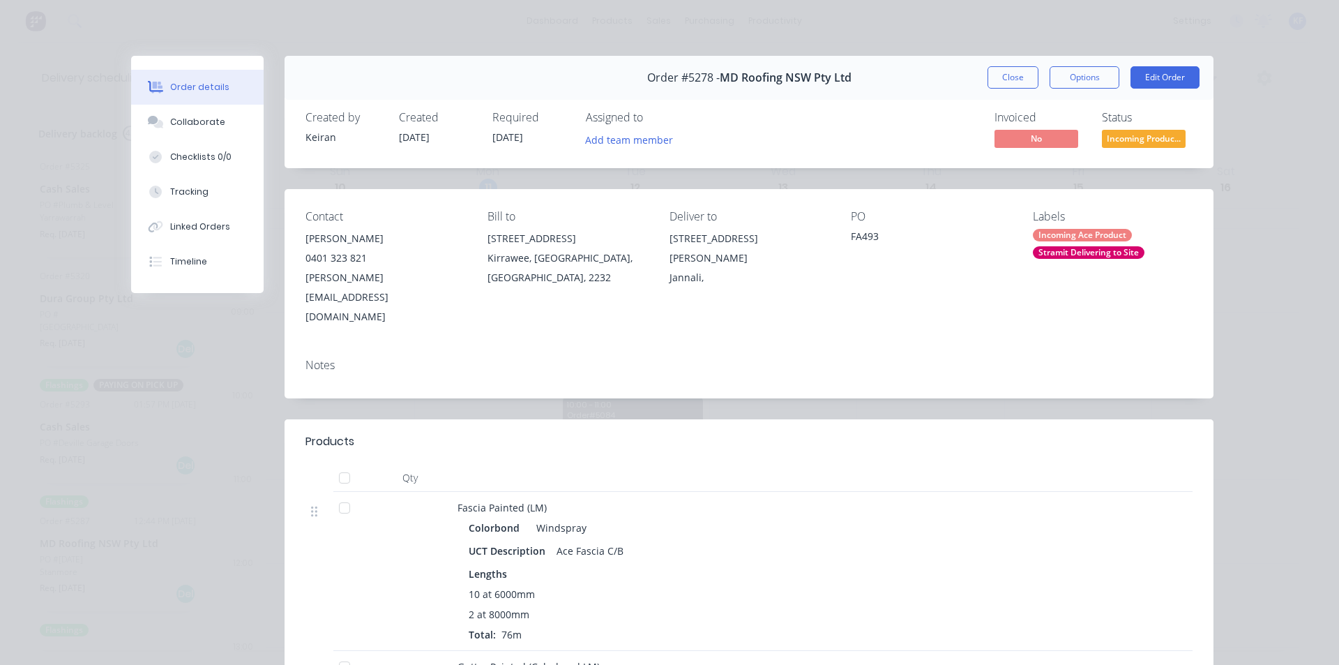
click at [1006, 68] on button "Close" at bounding box center [1012, 77] width 51 height 22
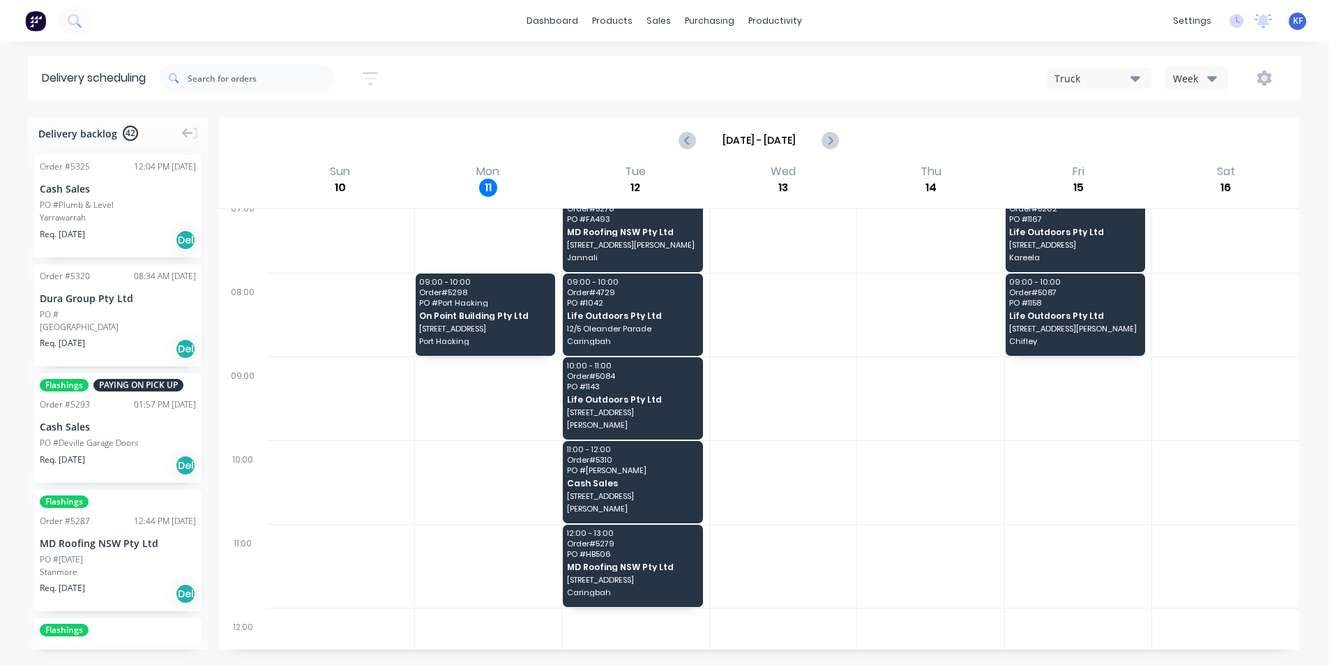
scroll to position [139, 0]
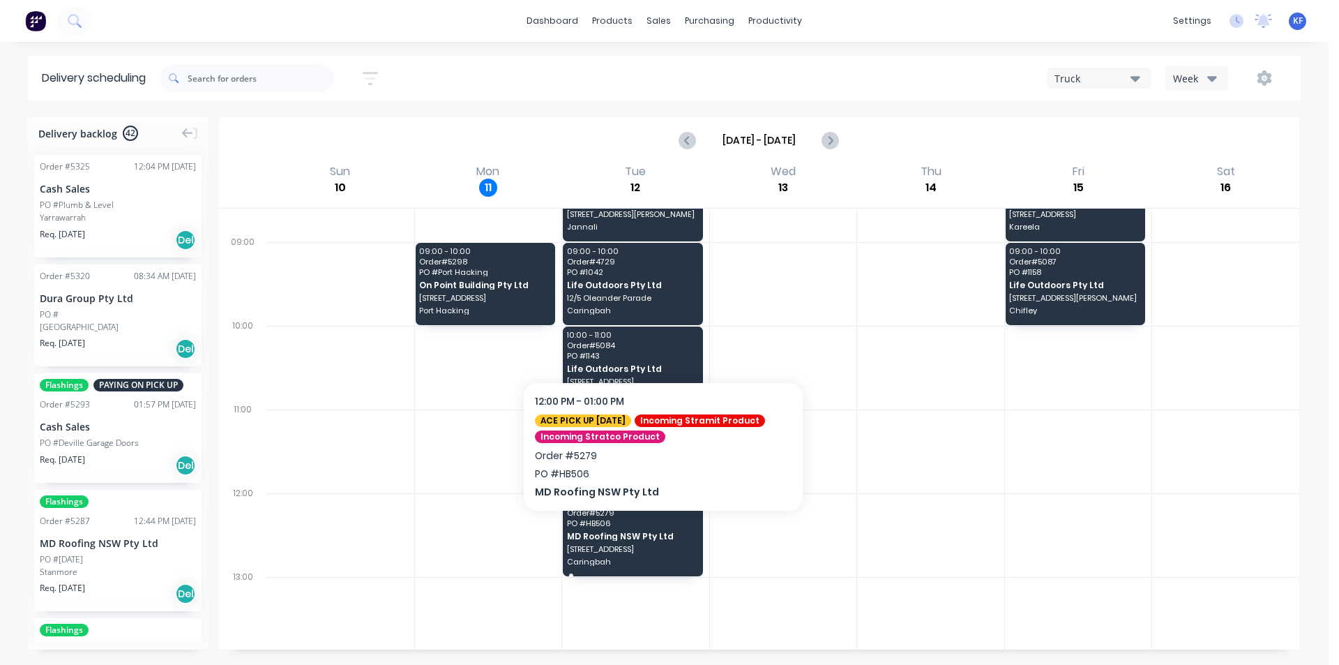
click at [663, 534] on span "MD Roofing NSW Pty Ltd" at bounding box center [632, 535] width 130 height 9
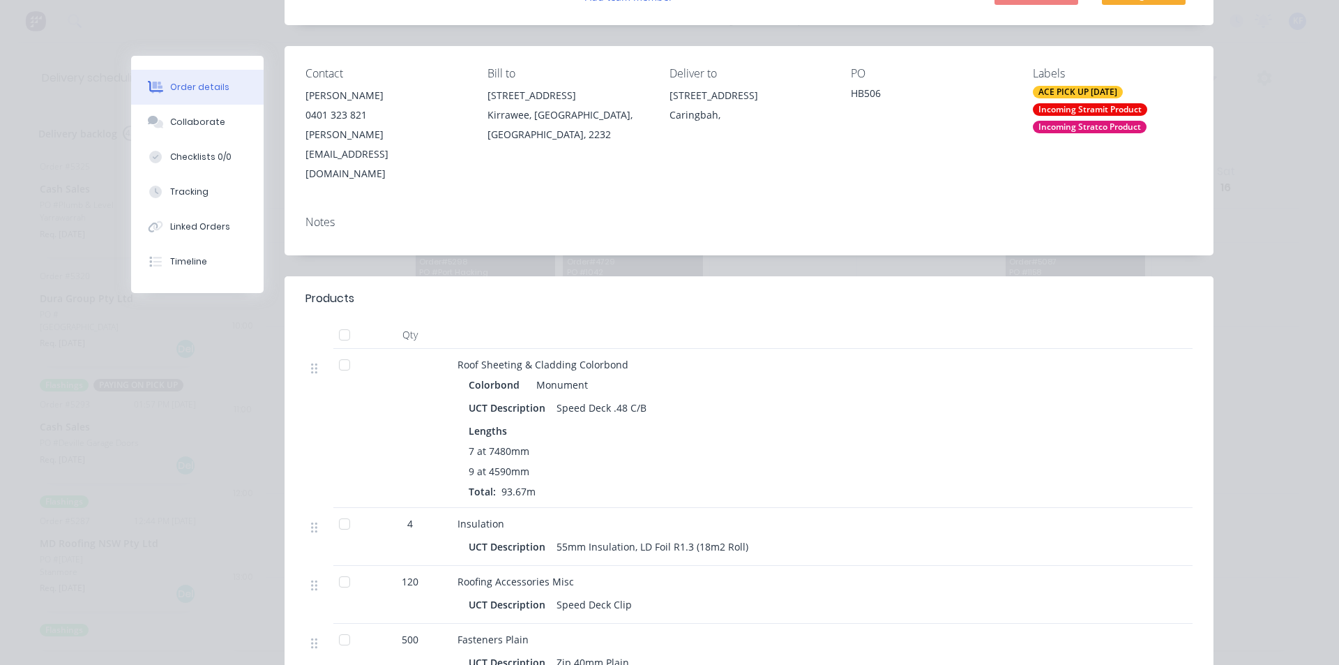
scroll to position [0, 0]
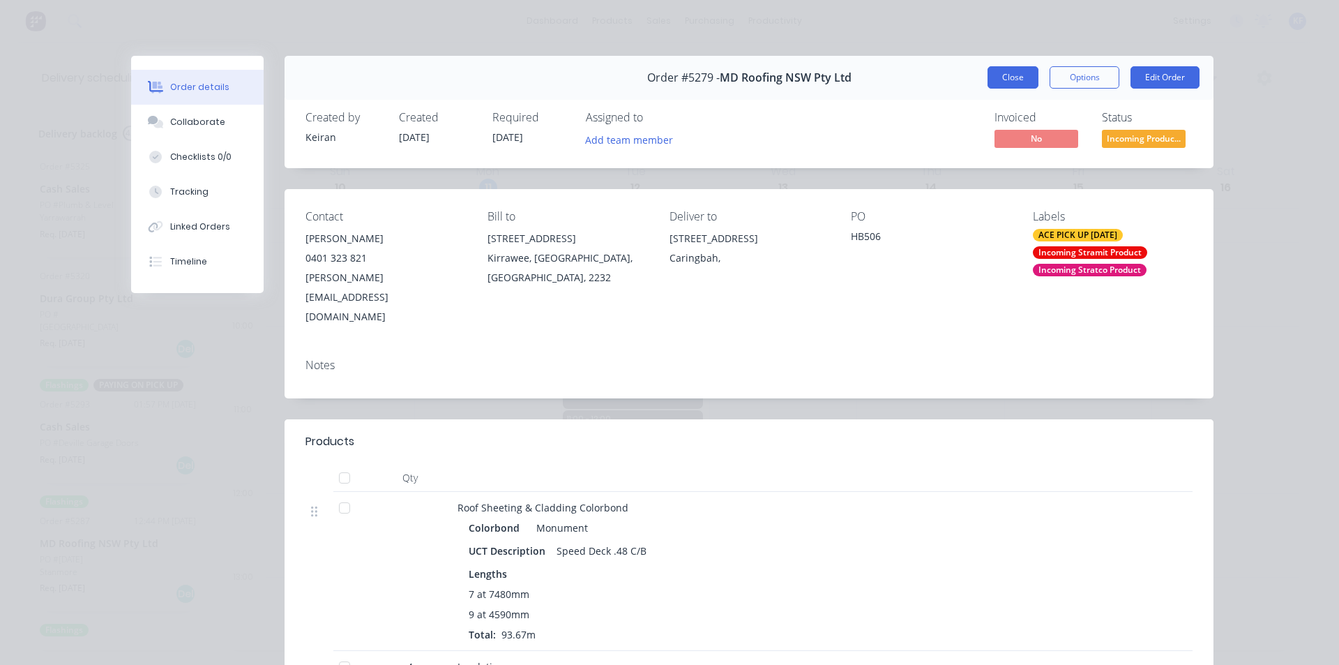
click at [1002, 82] on button "Close" at bounding box center [1012, 77] width 51 height 22
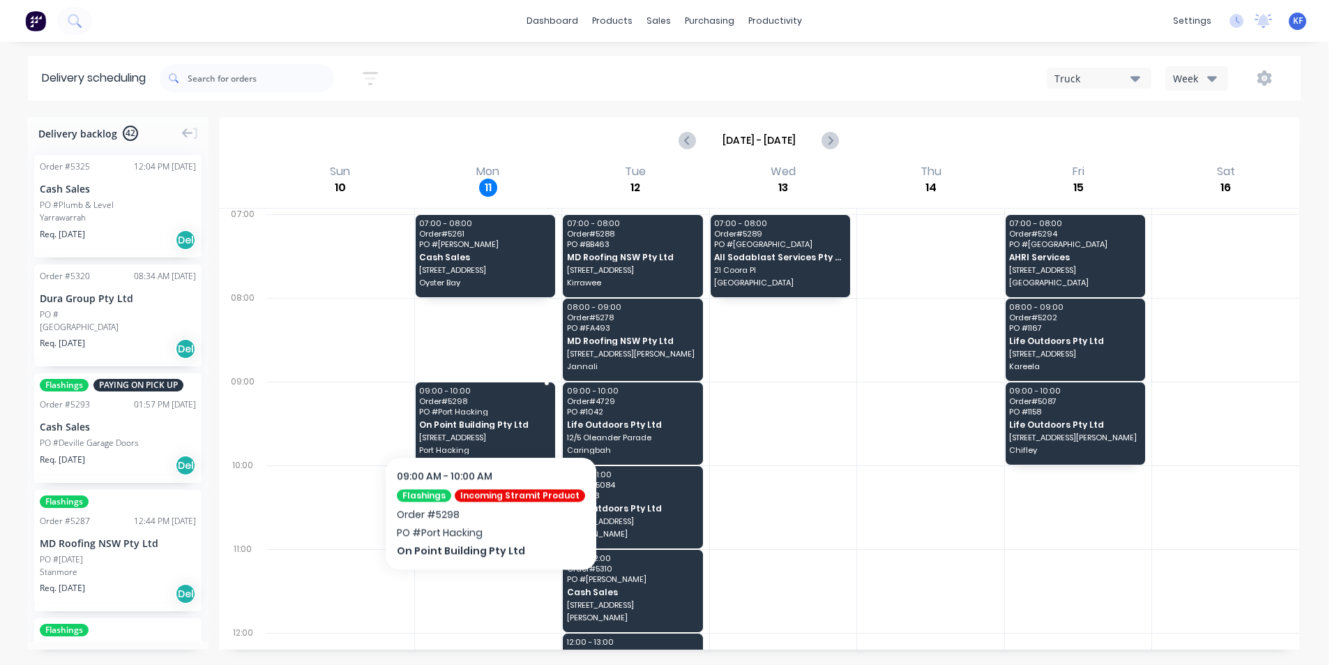
click at [485, 415] on span "PO # [GEOGRAPHIC_DATA]" at bounding box center [484, 411] width 130 height 8
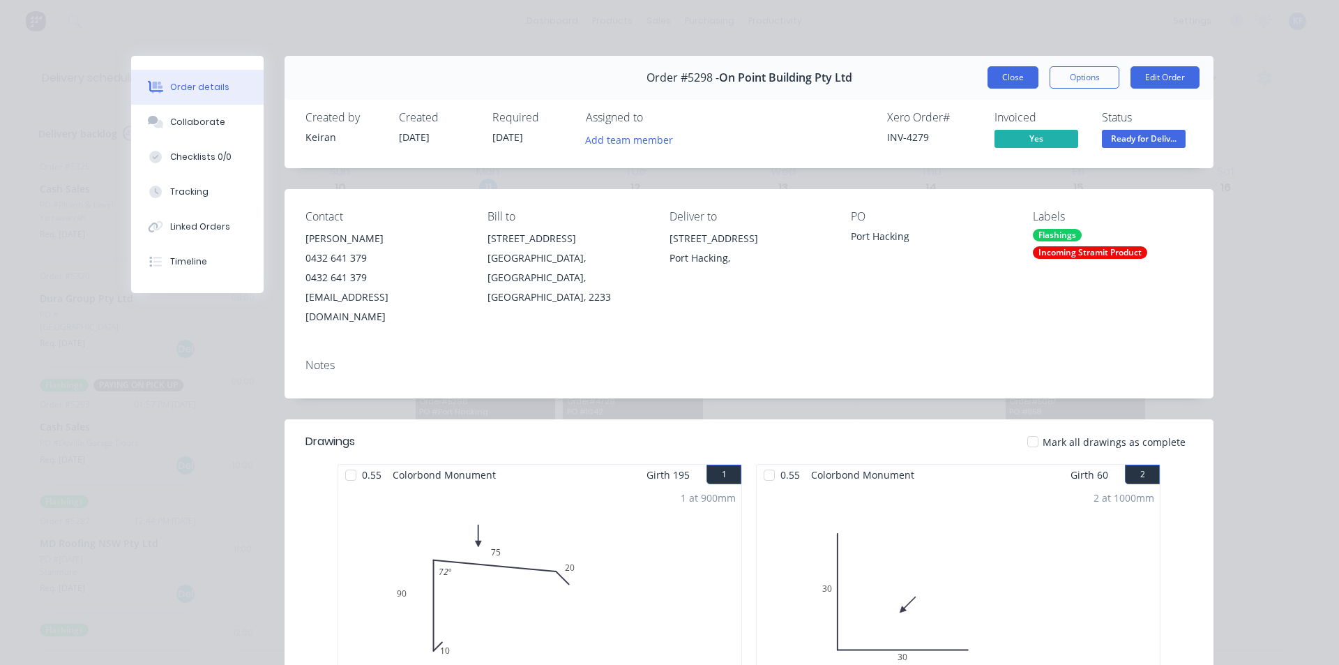
click at [1011, 75] on button "Close" at bounding box center [1012, 77] width 51 height 22
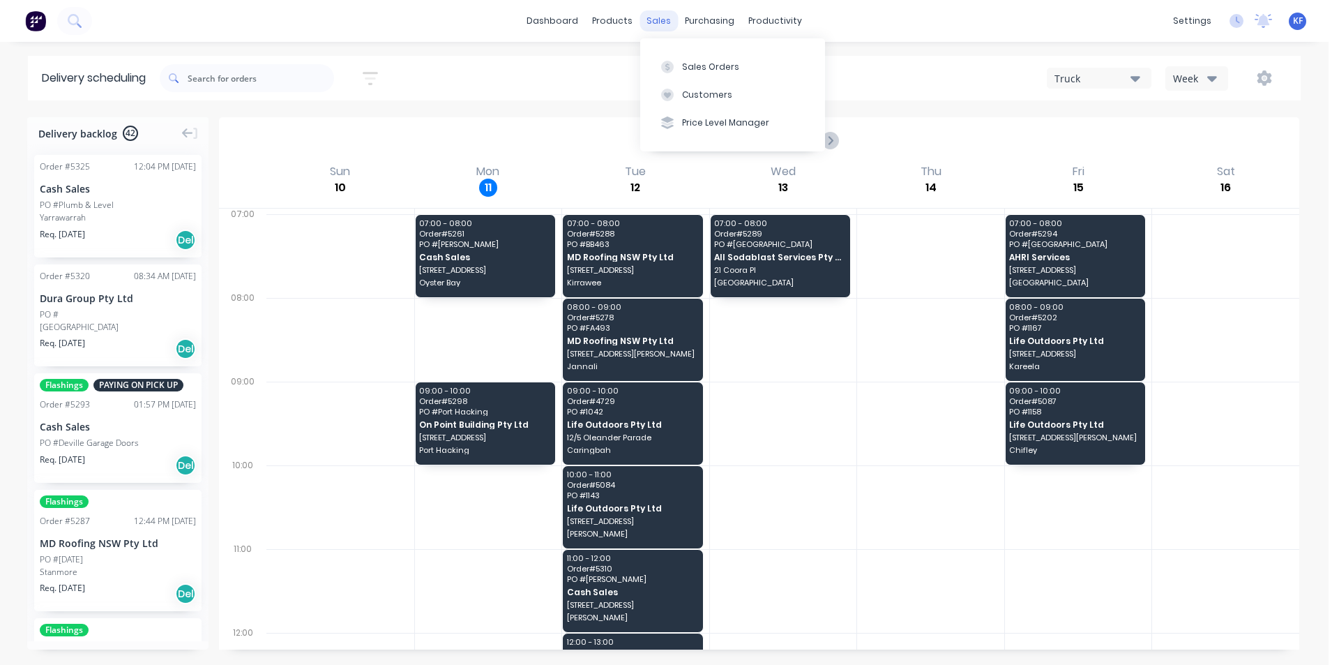
click at [663, 15] on div "sales" at bounding box center [659, 20] width 38 height 21
click at [696, 70] on div "Sales Orders" at bounding box center [710, 67] width 57 height 13
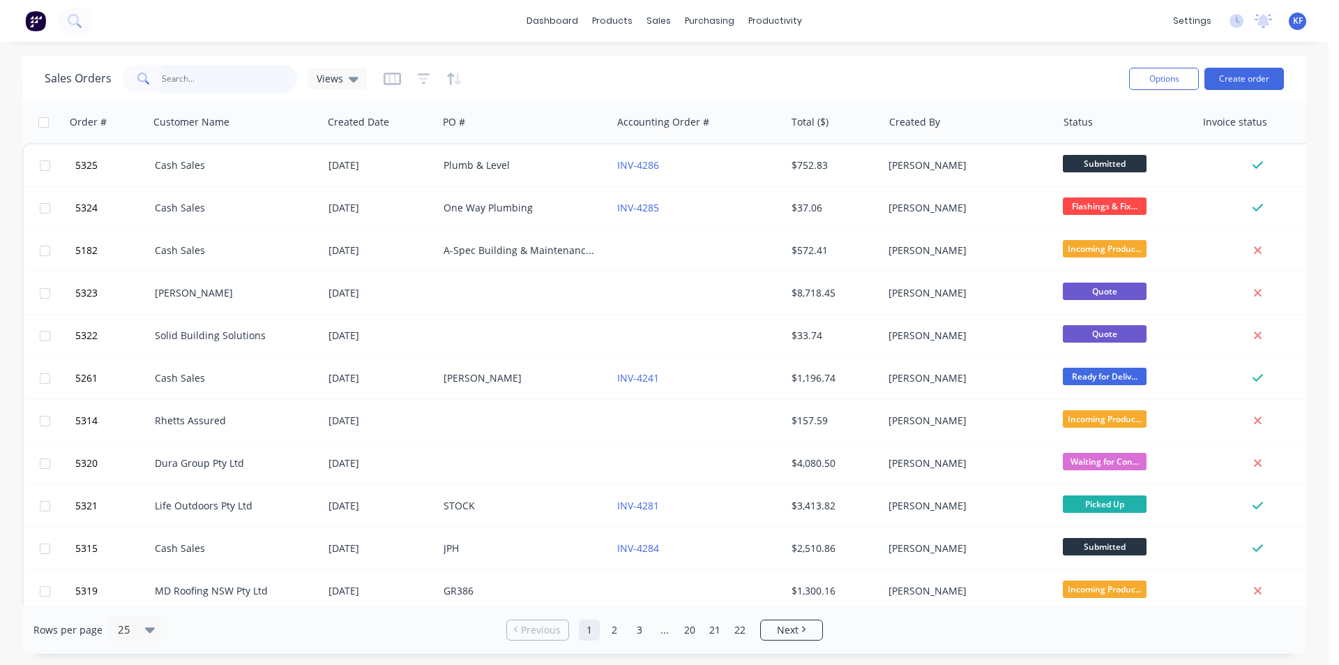
click at [211, 80] on input "text" at bounding box center [230, 79] width 136 height 28
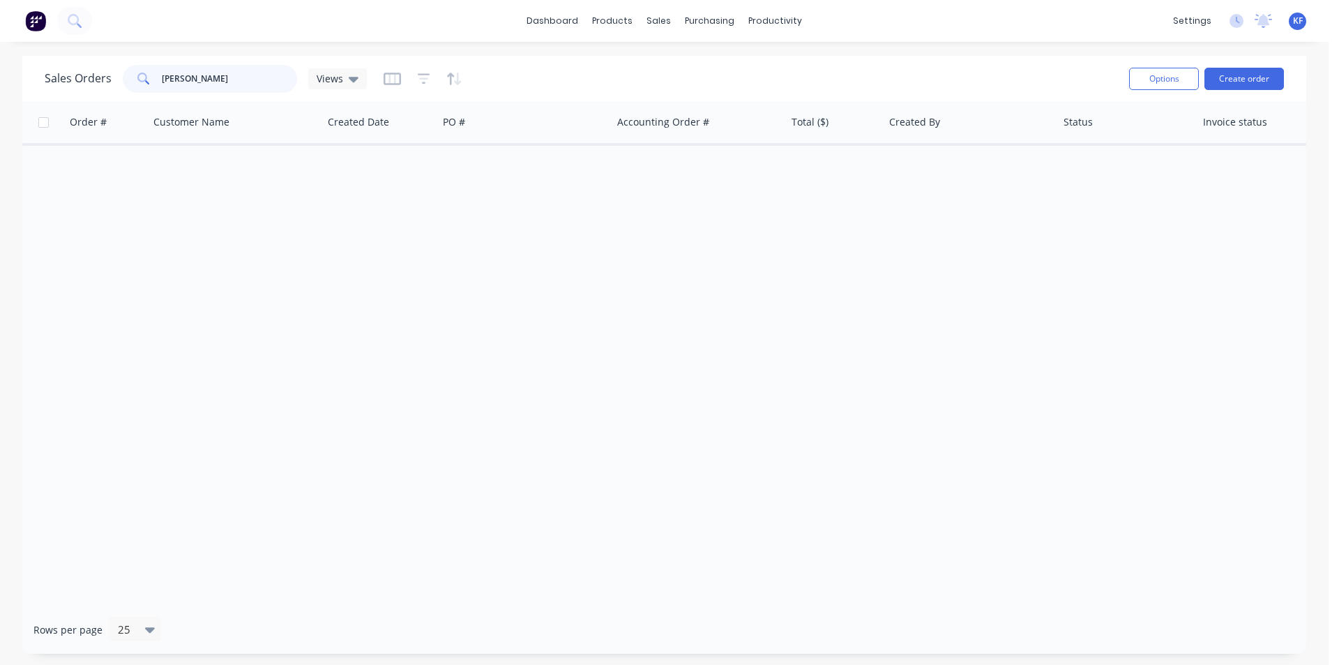
drag, startPoint x: 222, startPoint y: 79, endPoint x: 52, endPoint y: 86, distance: 171.0
click at [54, 86] on div "Sales Orders [PERSON_NAME] Views" at bounding box center [206, 79] width 322 height 28
click at [688, 92] on div "Customers" at bounding box center [707, 95] width 50 height 13
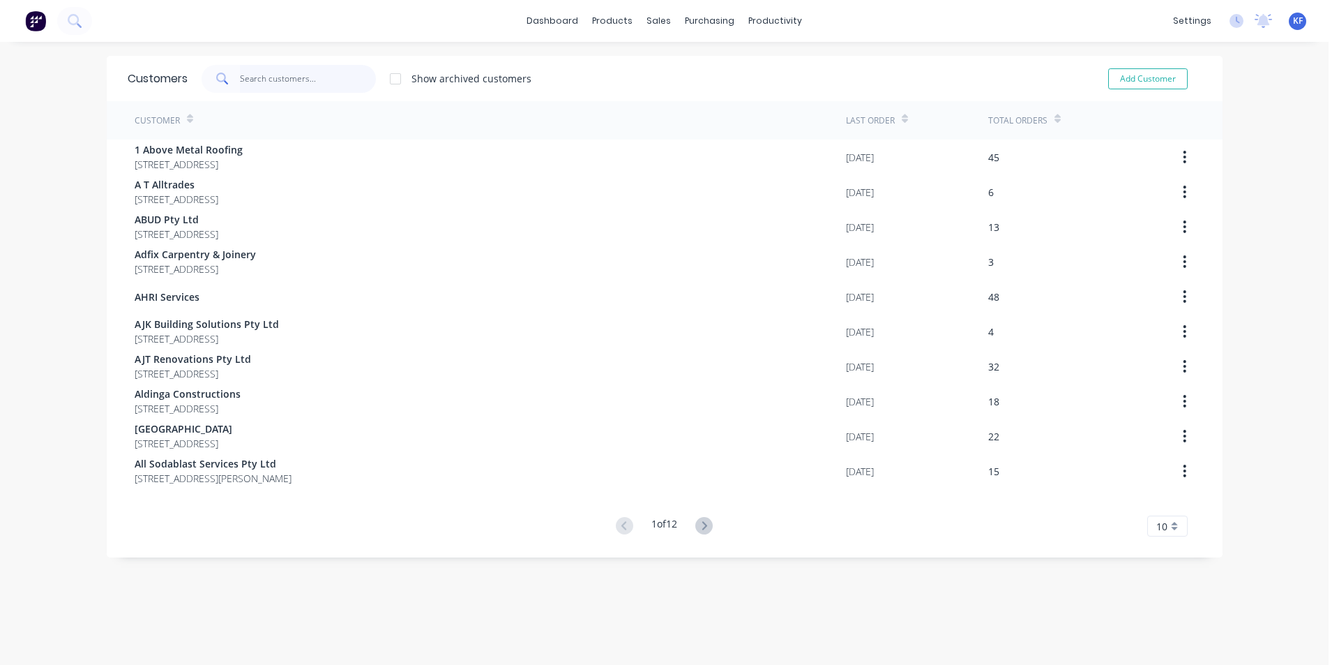
click at [268, 74] on input "text" at bounding box center [308, 79] width 136 height 28
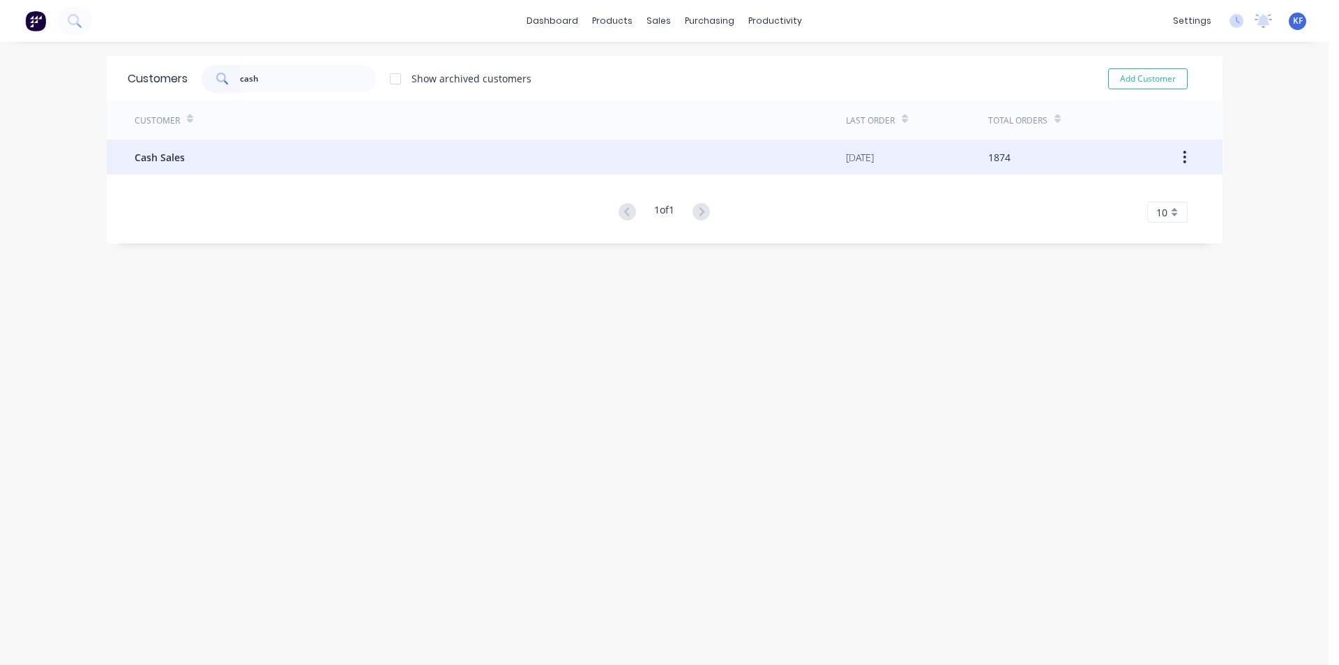
click at [326, 153] on div "Cash Sales" at bounding box center [490, 156] width 711 height 35
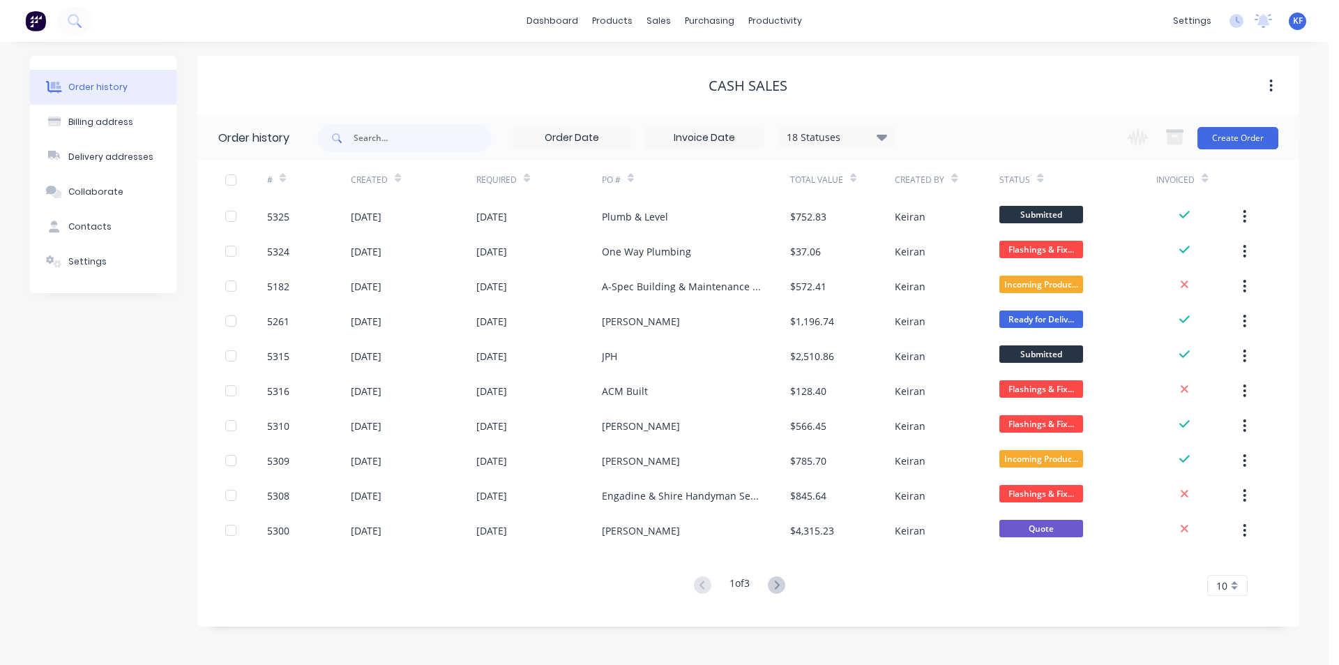
drag, startPoint x: 881, startPoint y: 133, endPoint x: 882, endPoint y: 151, distance: 17.4
click at [881, 135] on icon at bounding box center [882, 136] width 10 height 17
click at [952, 298] on label at bounding box center [952, 298] width 0 height 0
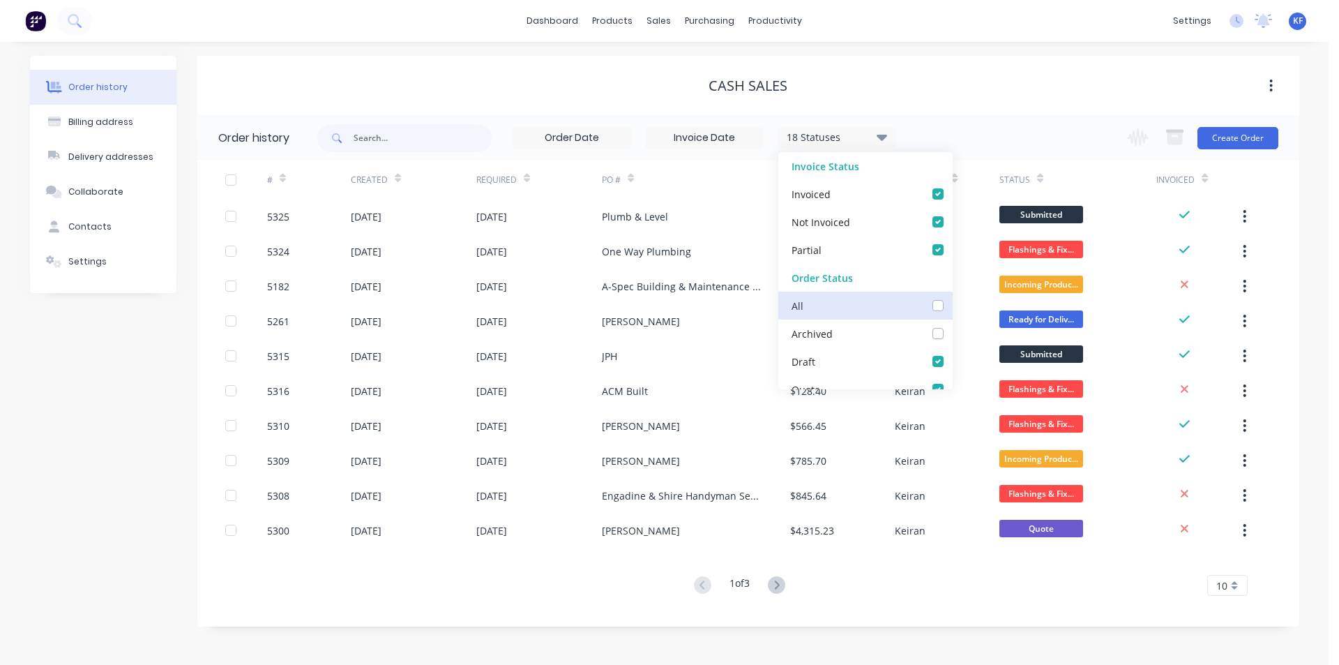
click at [952, 308] on input "checkbox" at bounding box center [957, 304] width 11 height 13
drag, startPoint x: 540, startPoint y: 70, endPoint x: 523, endPoint y: 82, distance: 20.7
click at [540, 70] on div "Cash Sales" at bounding box center [748, 85] width 1102 height 59
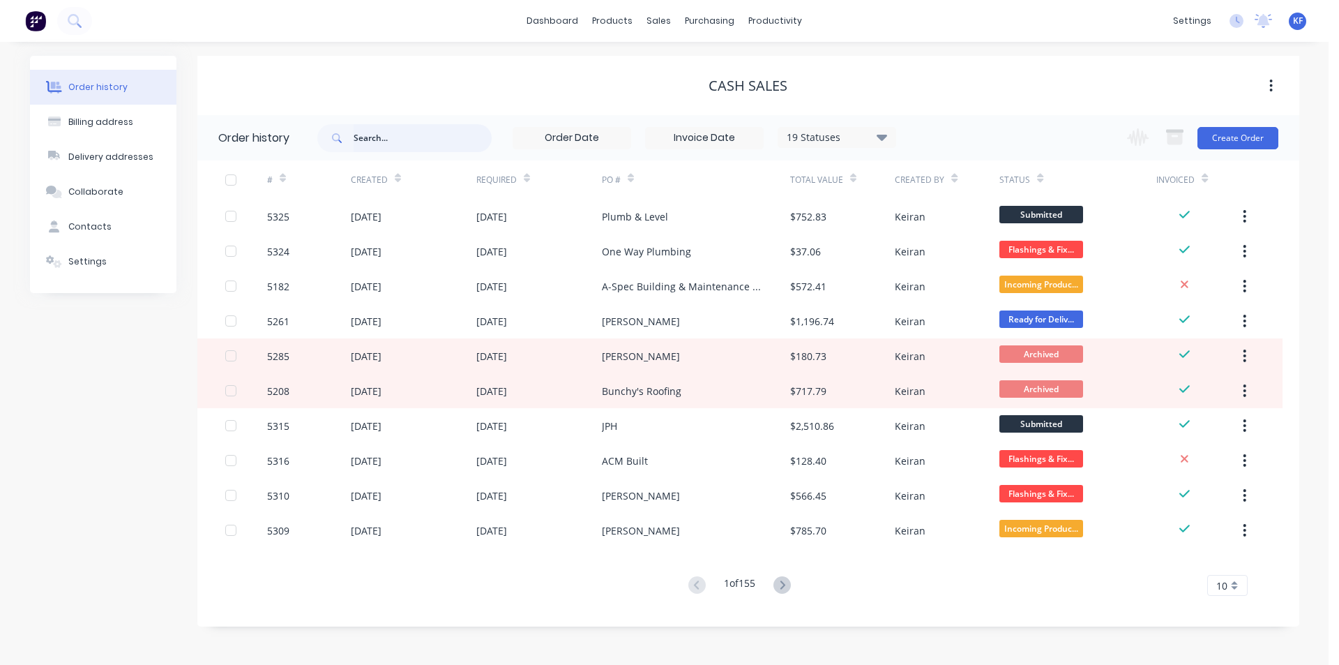
click at [400, 139] on input "text" at bounding box center [423, 138] width 138 height 28
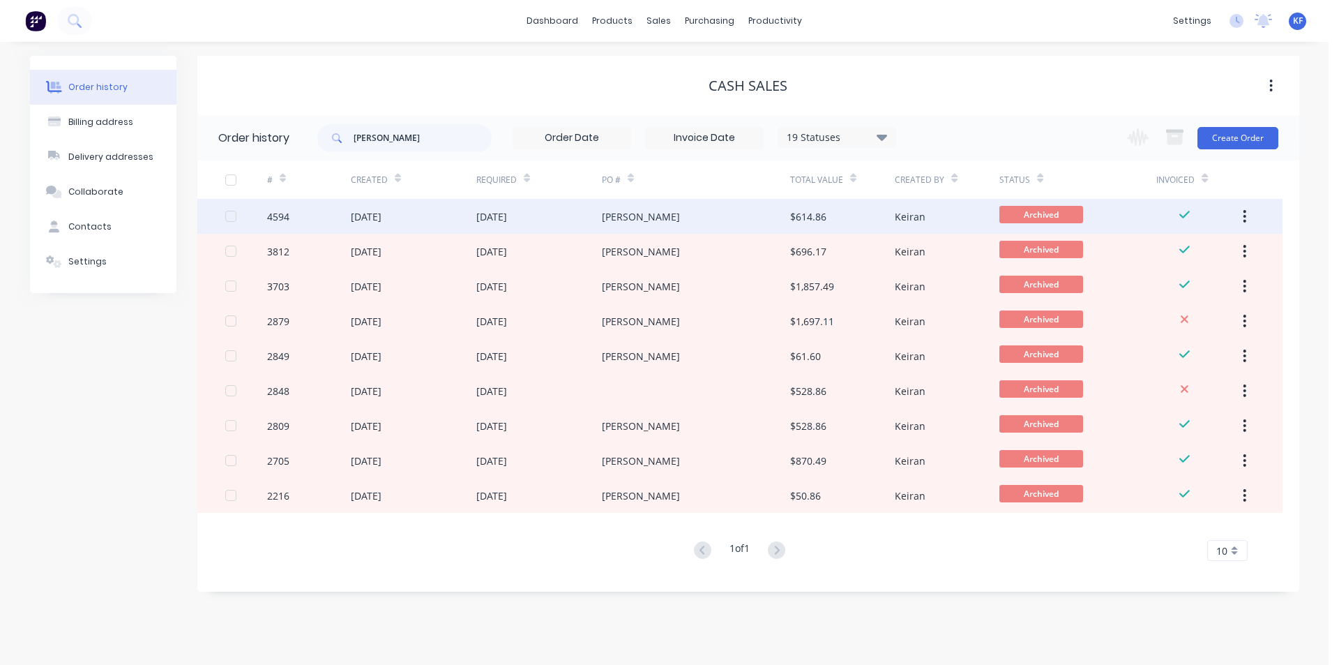
click at [663, 220] on div "[PERSON_NAME]" at bounding box center [641, 216] width 78 height 15
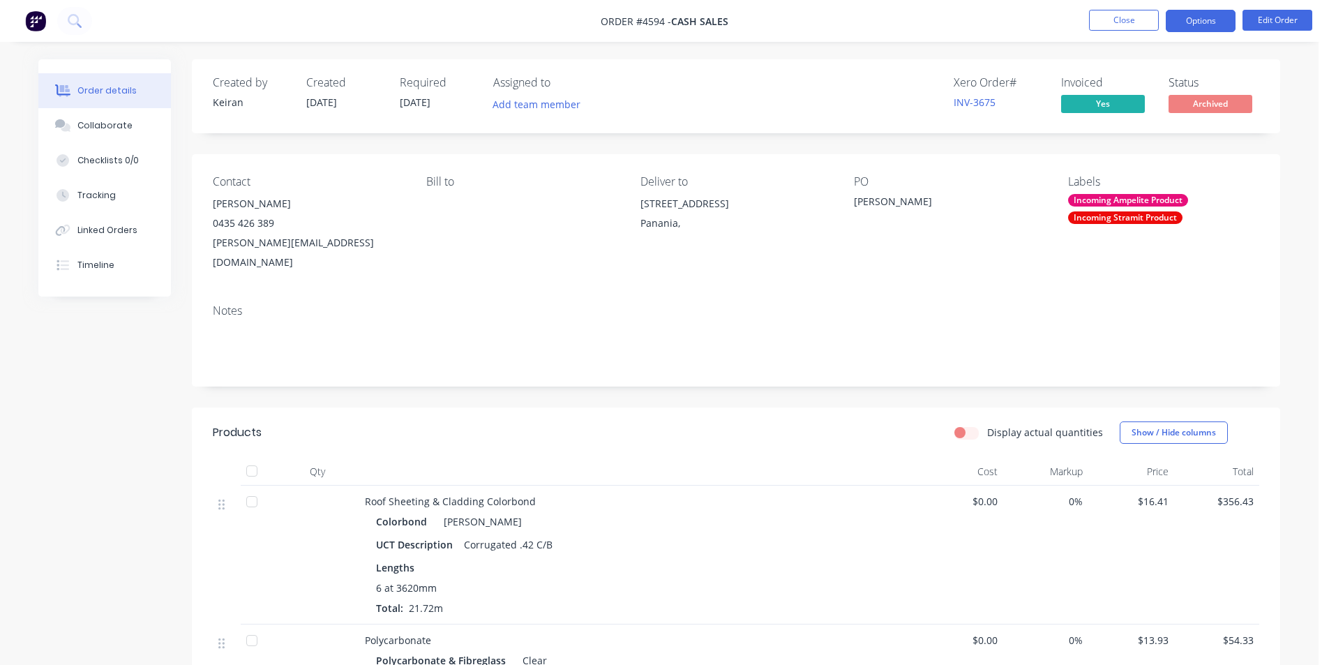
click at [1197, 18] on button "Options" at bounding box center [1200, 21] width 70 height 22
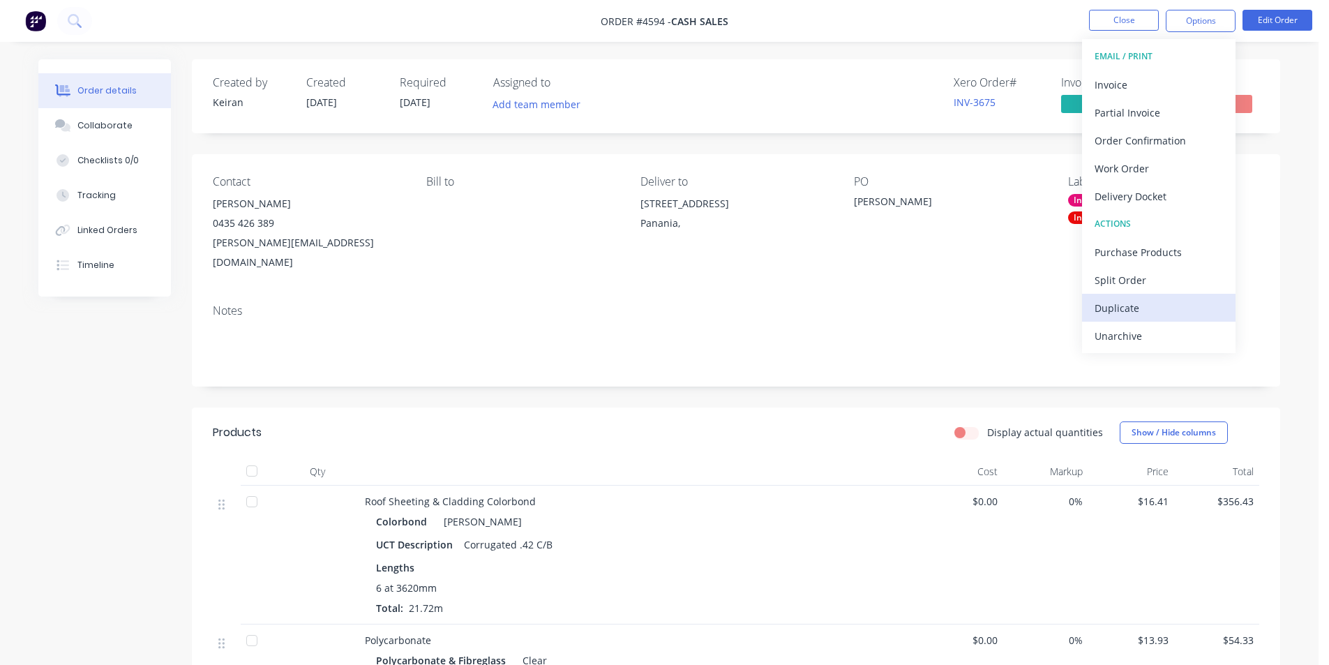
click at [1125, 304] on div "Duplicate" at bounding box center [1158, 308] width 128 height 20
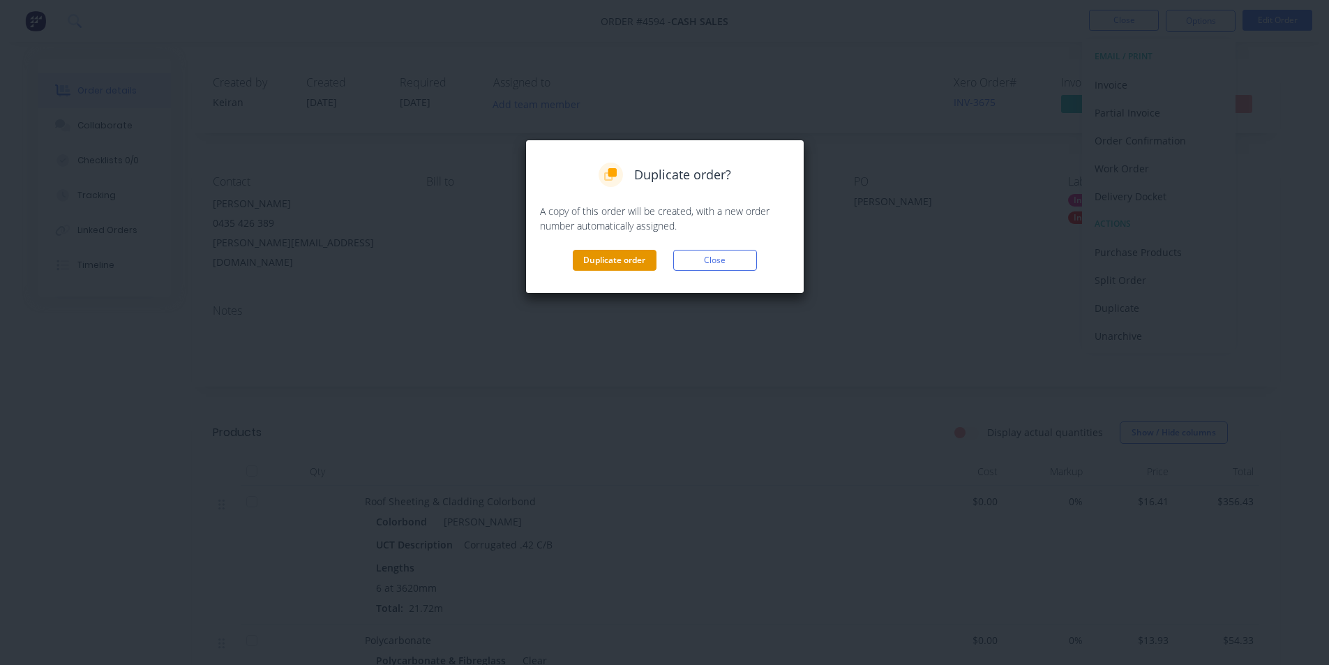
click at [589, 250] on button "Duplicate order" at bounding box center [615, 260] width 84 height 21
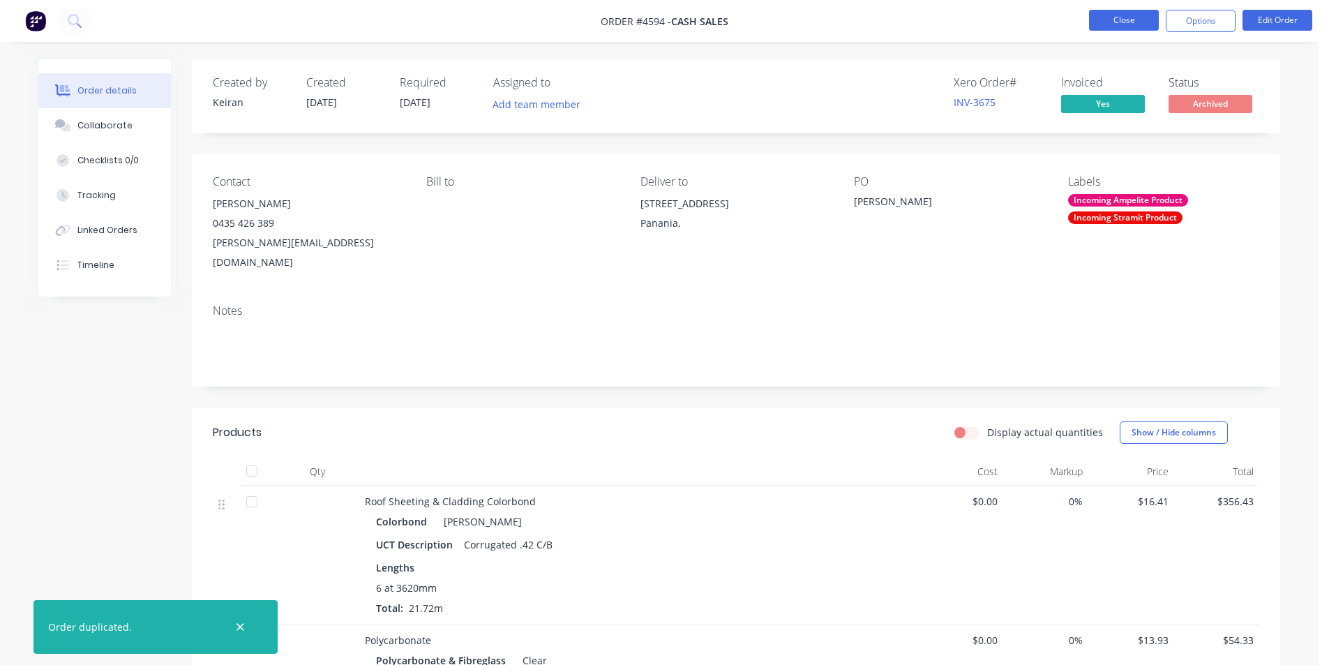
click at [1139, 17] on button "Close" at bounding box center [1124, 20] width 70 height 21
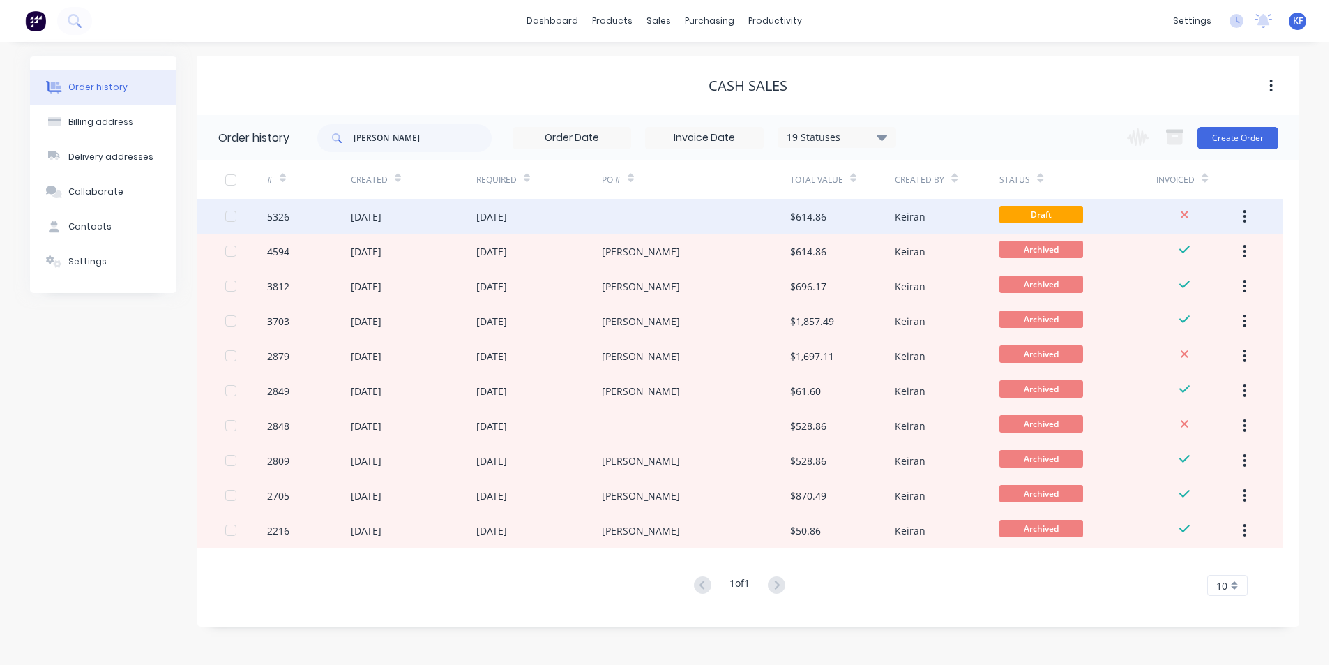
click at [741, 227] on div at bounding box center [696, 216] width 188 height 35
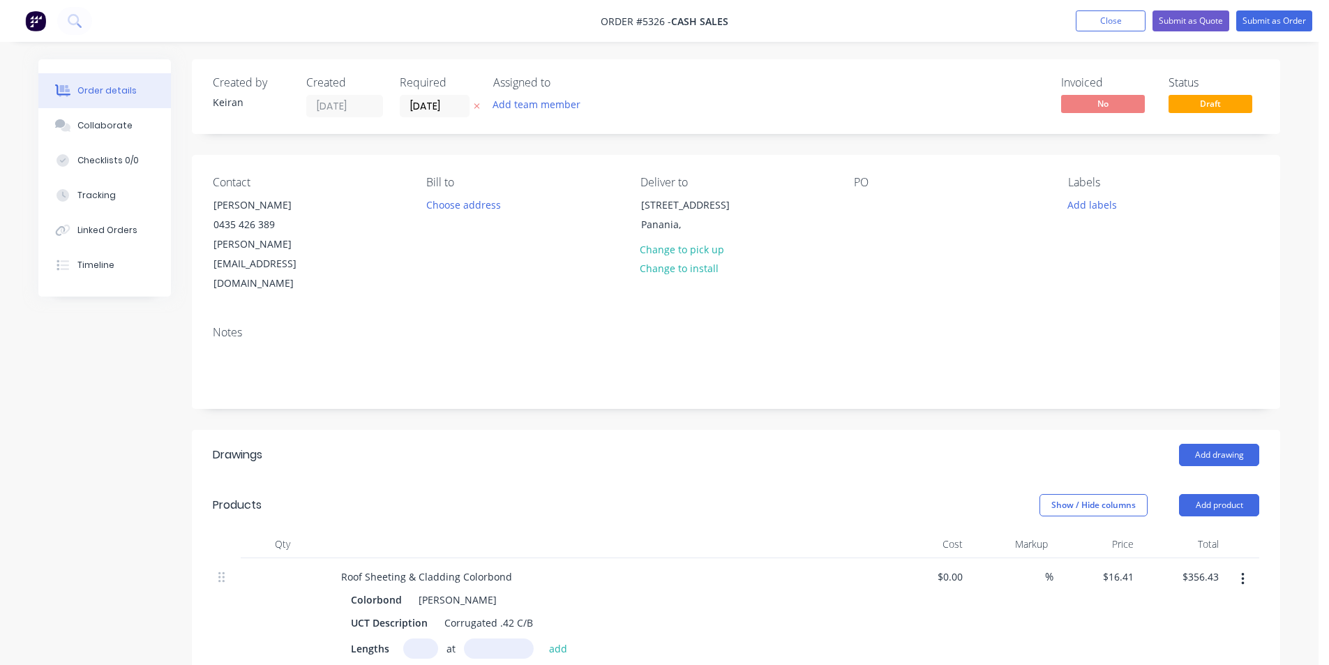
click at [877, 204] on div "PO" at bounding box center [949, 235] width 191 height 118
click at [849, 190] on div "Contact [PERSON_NAME] [PHONE_NUMBER] [PERSON_NAME][EMAIL_ADDRESS][DOMAIN_NAME] …" at bounding box center [736, 235] width 1088 height 160
click at [861, 198] on div at bounding box center [865, 205] width 22 height 20
click at [692, 255] on button "Change to pick up" at bounding box center [682, 248] width 99 height 19
click at [1243, 571] on icon "button" at bounding box center [1242, 578] width 3 height 15
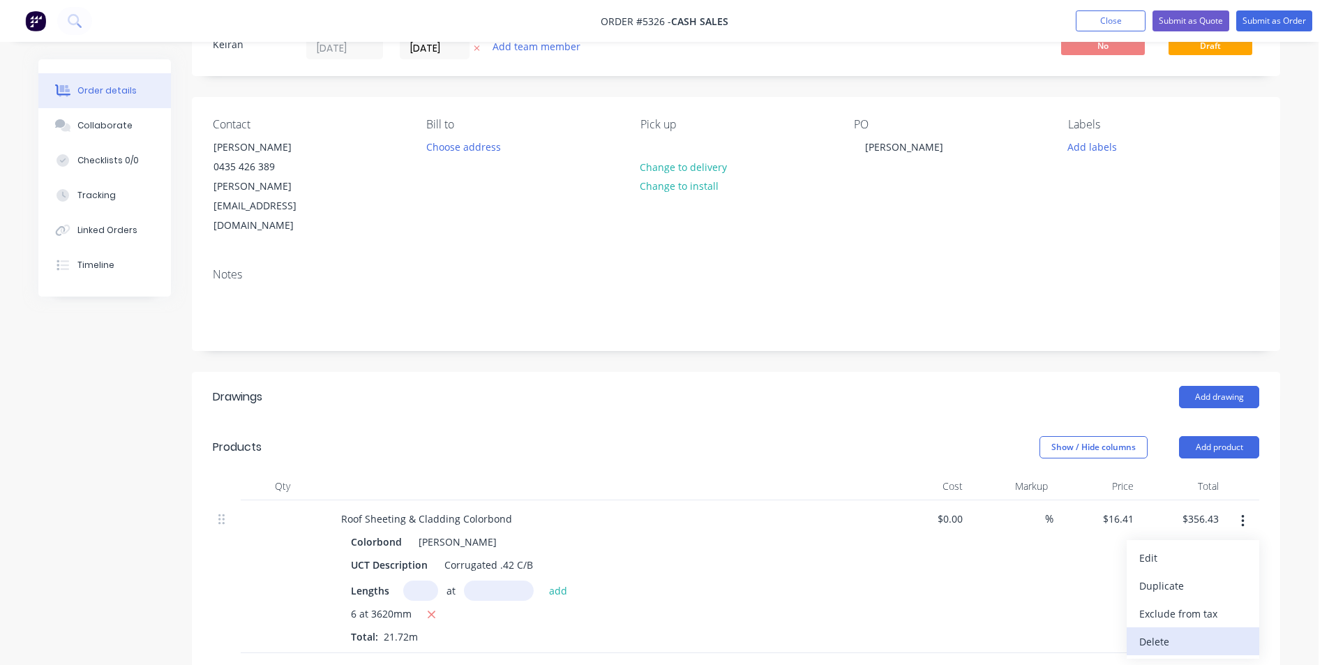
scroll to position [139, 0]
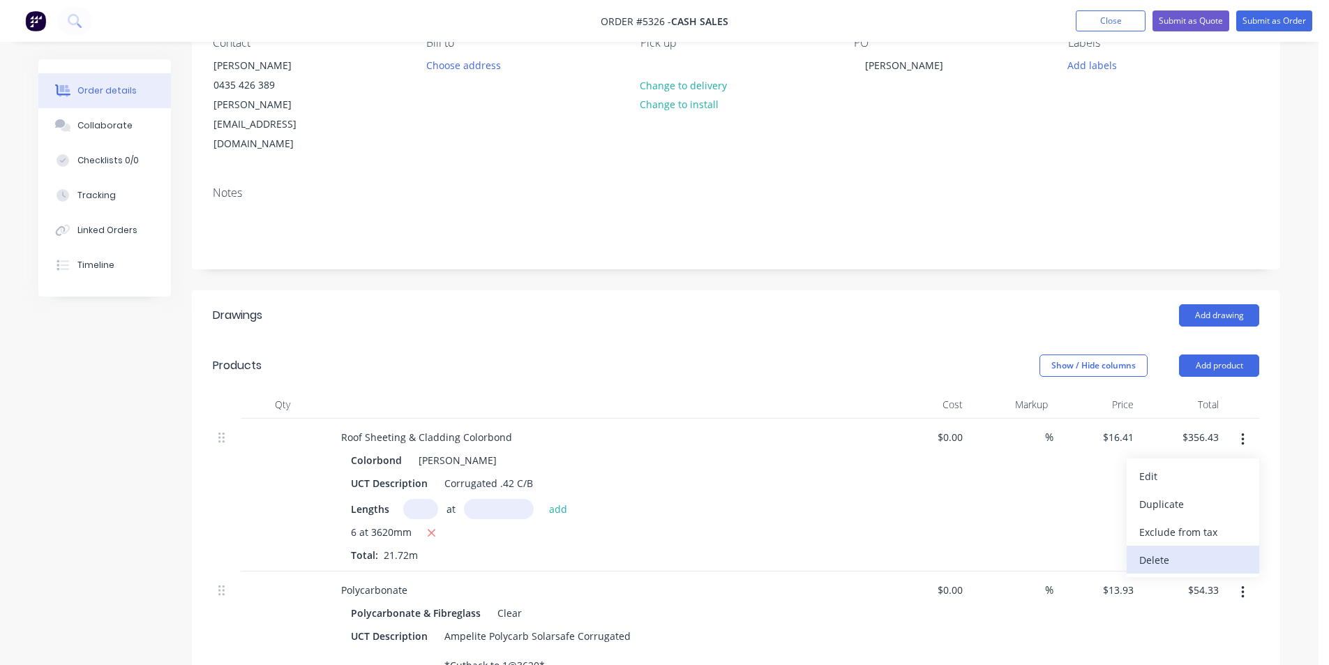
click at [1204, 550] on div "Delete" at bounding box center [1192, 560] width 107 height 20
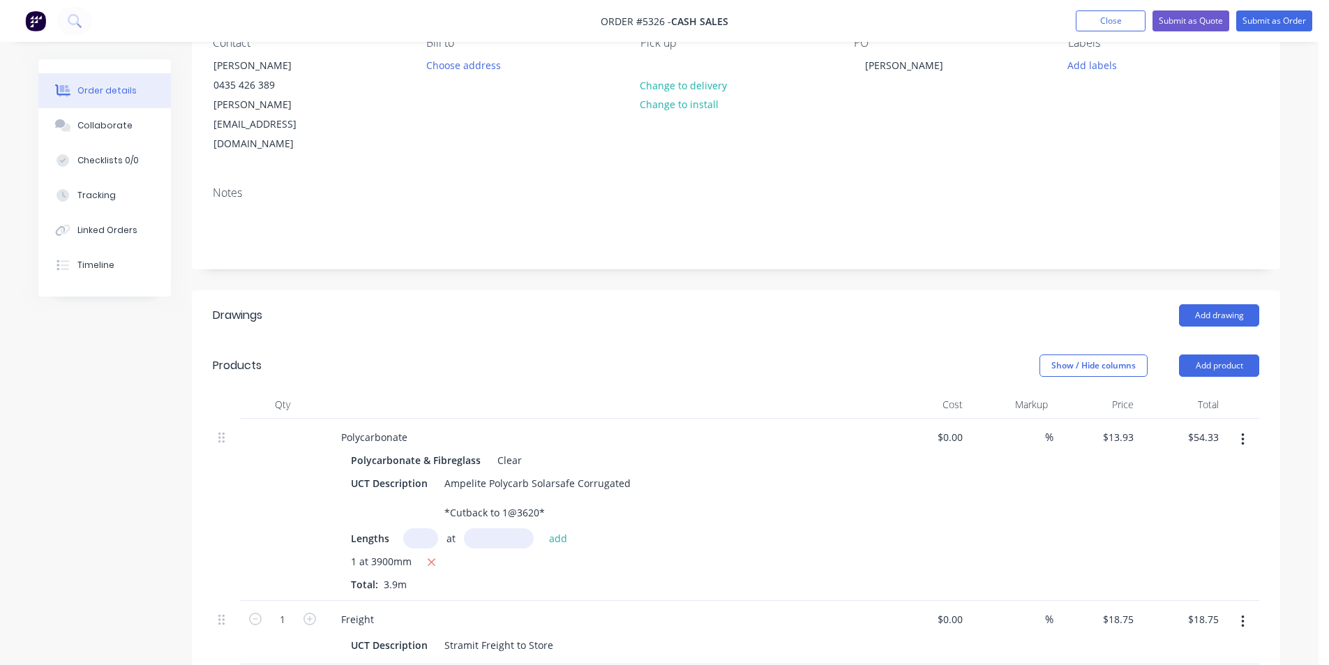
drag, startPoint x: 1244, startPoint y: 403, endPoint x: 1243, endPoint y: 414, distance: 11.2
click at [1244, 427] on button "button" at bounding box center [1242, 439] width 33 height 25
click at [1200, 550] on div "Delete" at bounding box center [1192, 560] width 107 height 20
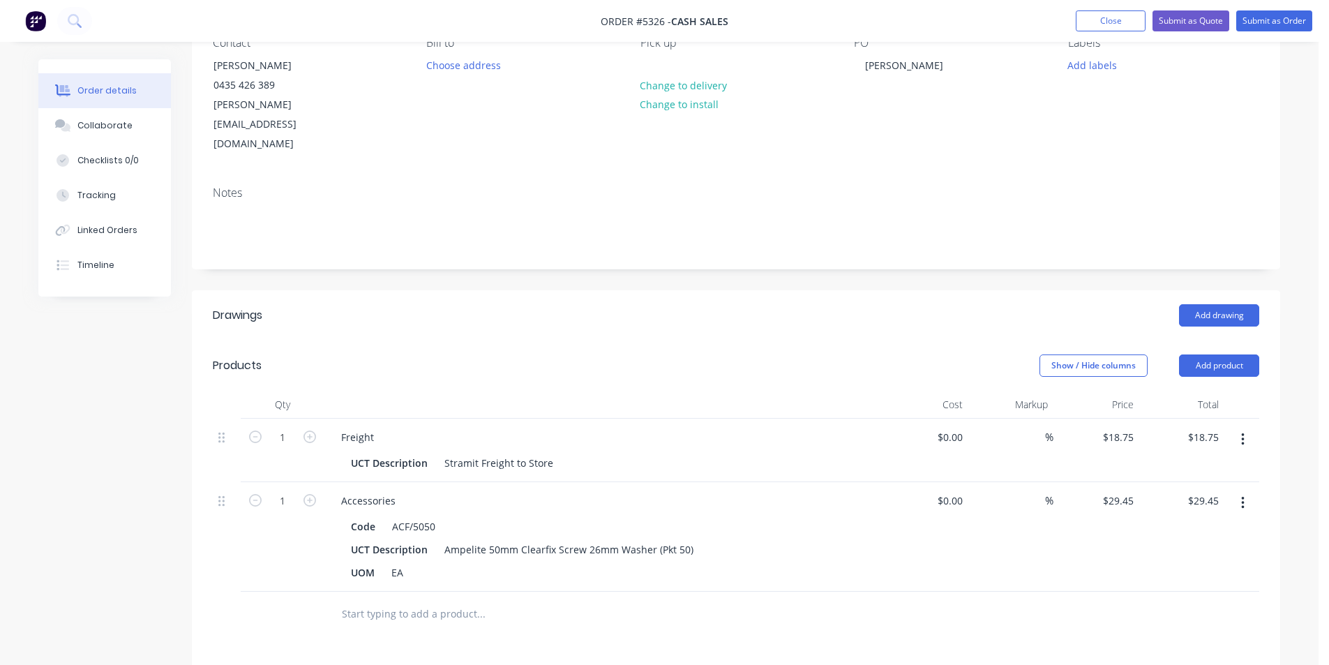
drag, startPoint x: 1248, startPoint y: 394, endPoint x: 1242, endPoint y: 407, distance: 13.7
click at [1248, 427] on button "button" at bounding box center [1242, 439] width 33 height 25
drag, startPoint x: 1203, startPoint y: 508, endPoint x: 1207, endPoint y: 501, distance: 8.1
click at [1204, 545] on button "Delete" at bounding box center [1192, 559] width 133 height 28
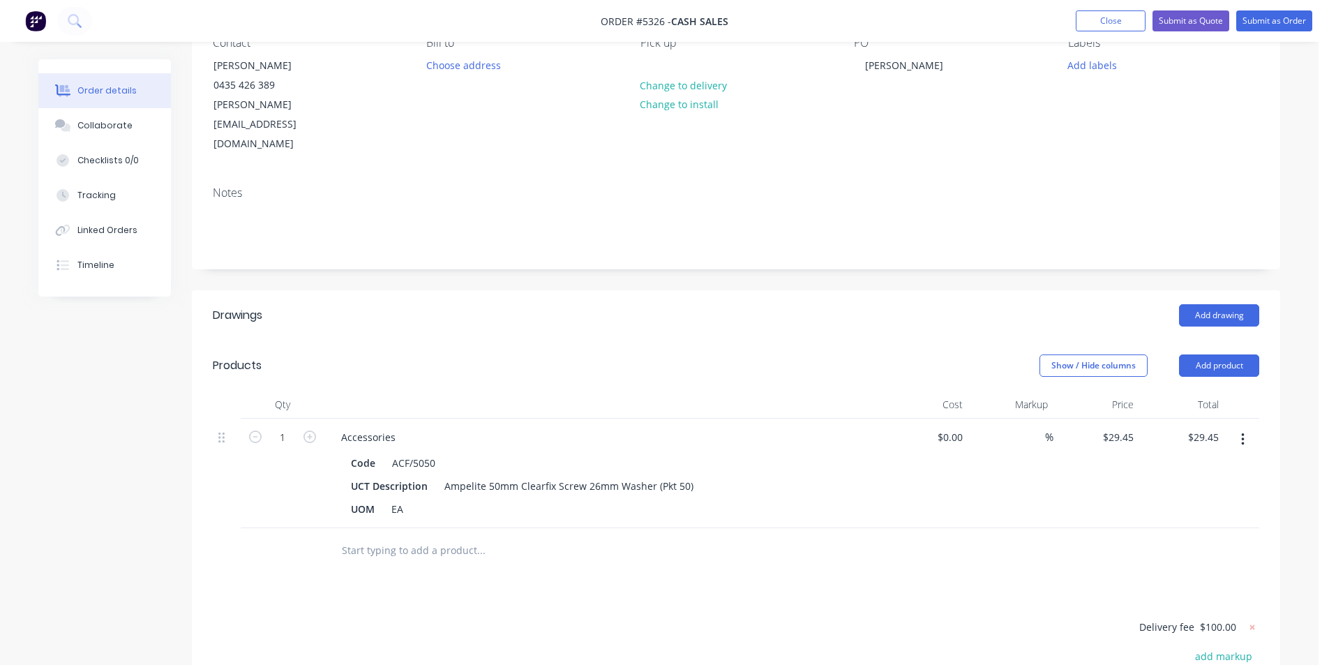
click at [1243, 432] on icon "button" at bounding box center [1242, 439] width 3 height 15
click at [1224, 550] on div "Delete" at bounding box center [1192, 560] width 107 height 20
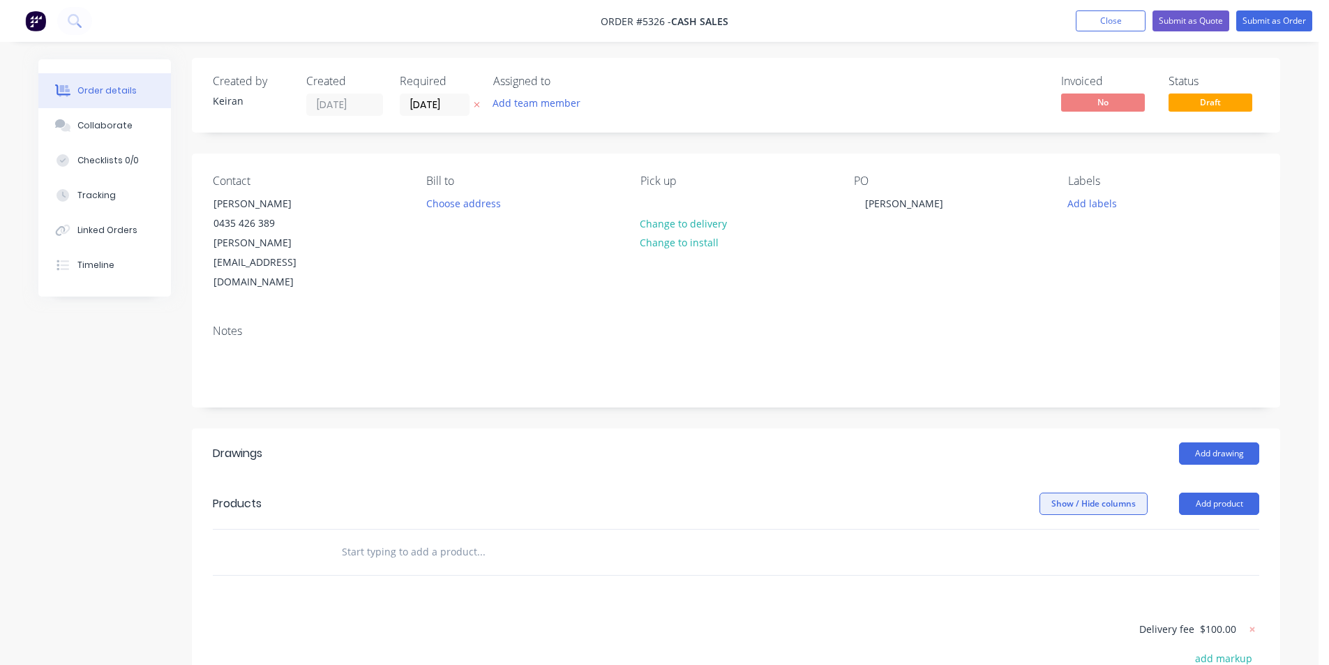
scroll to position [0, 0]
click at [722, 224] on button "Change to delivery" at bounding box center [684, 224] width 102 height 19
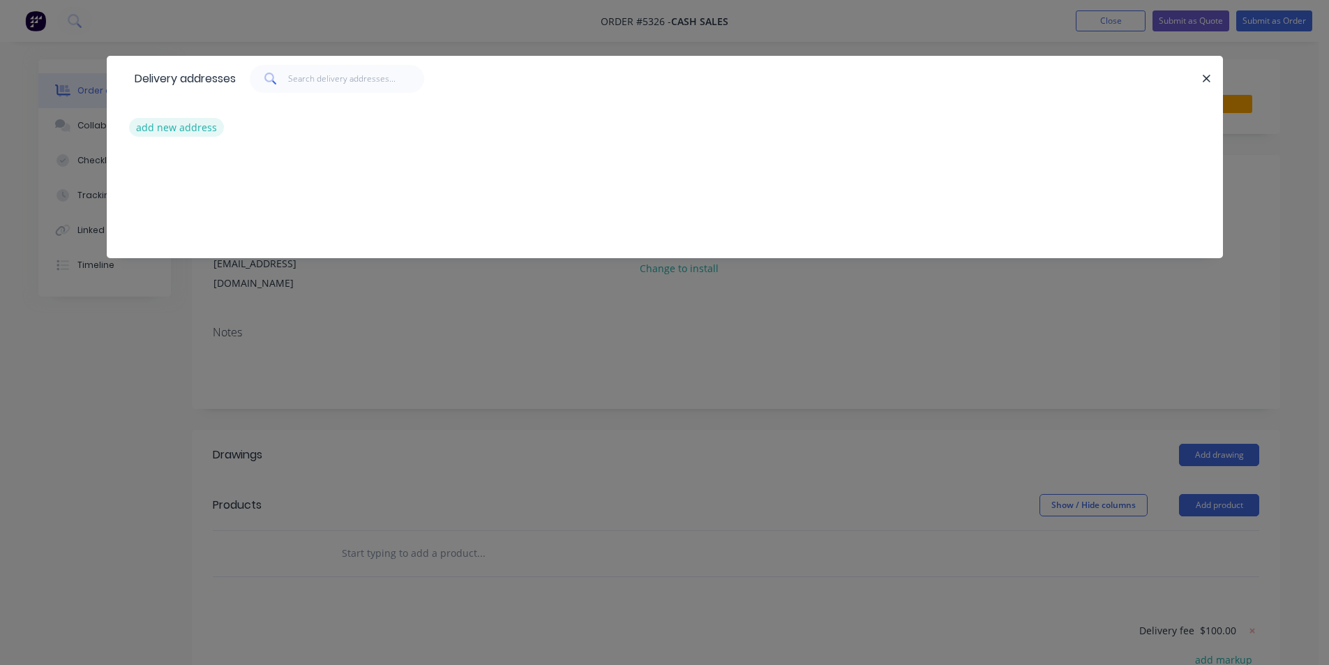
click at [181, 123] on button "add new address" at bounding box center [177, 127] width 96 height 19
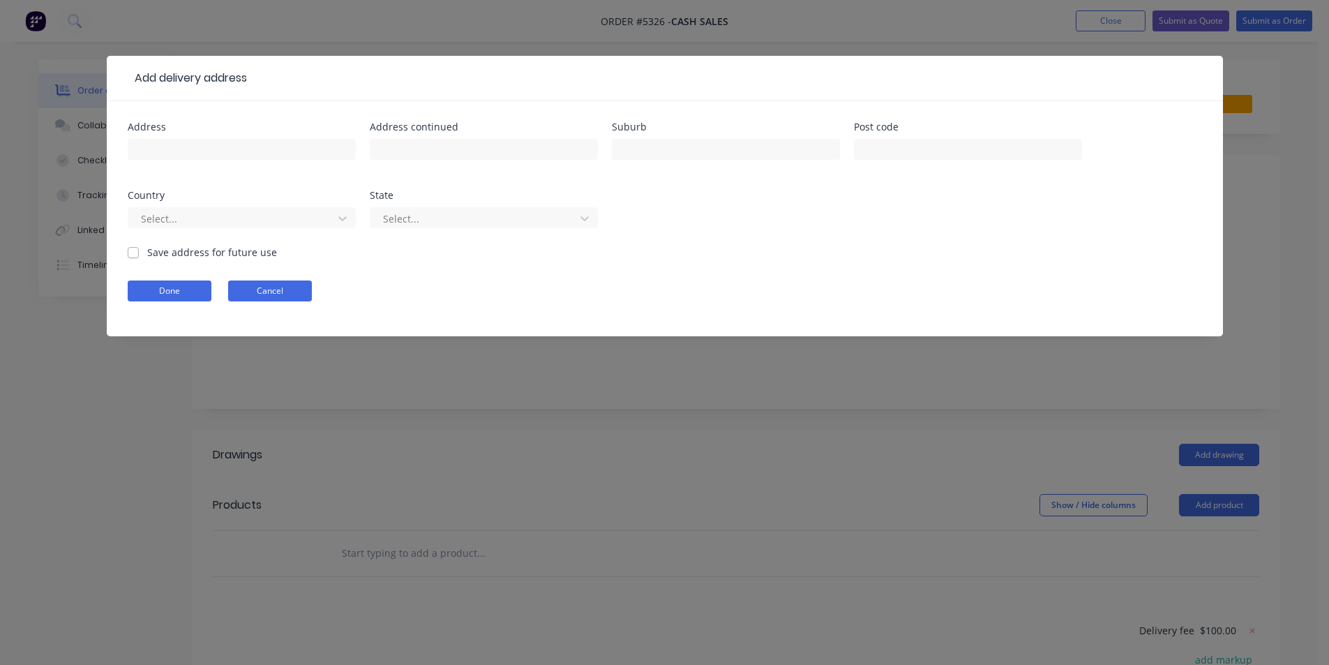
click at [257, 292] on button "Cancel" at bounding box center [270, 290] width 84 height 21
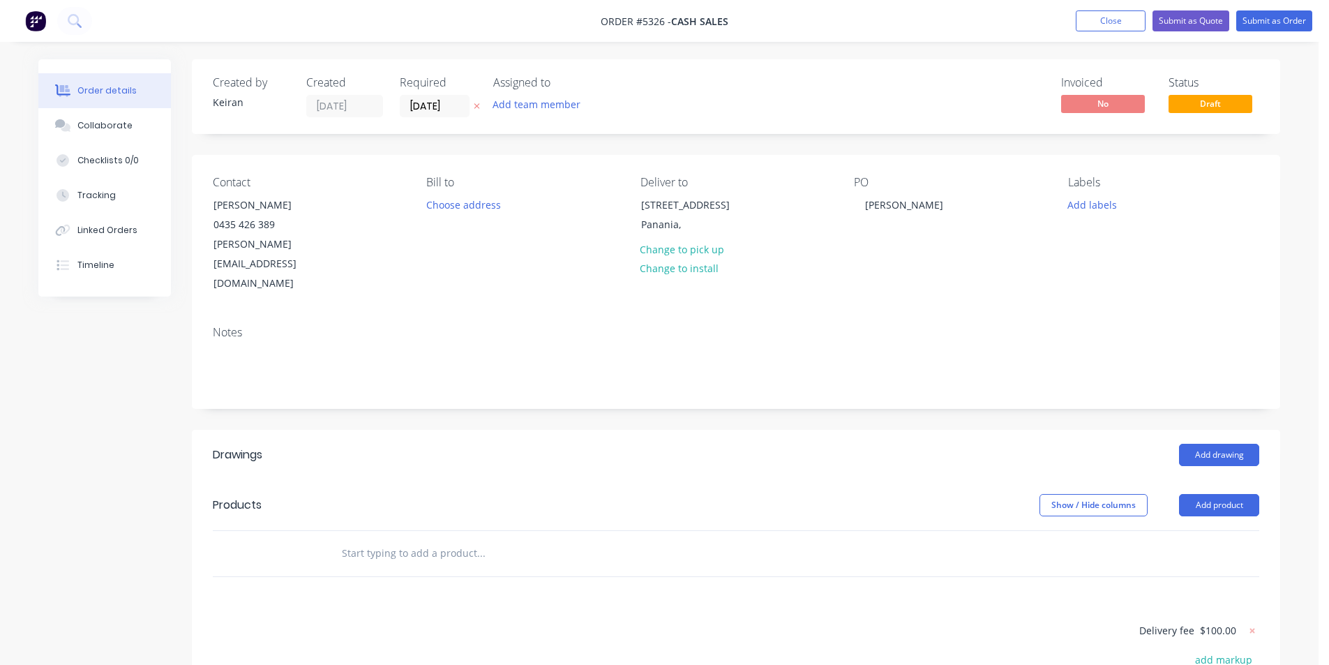
click at [443, 539] on input "text" at bounding box center [480, 553] width 279 height 28
click at [1193, 444] on button "Add drawing" at bounding box center [1219, 455] width 80 height 22
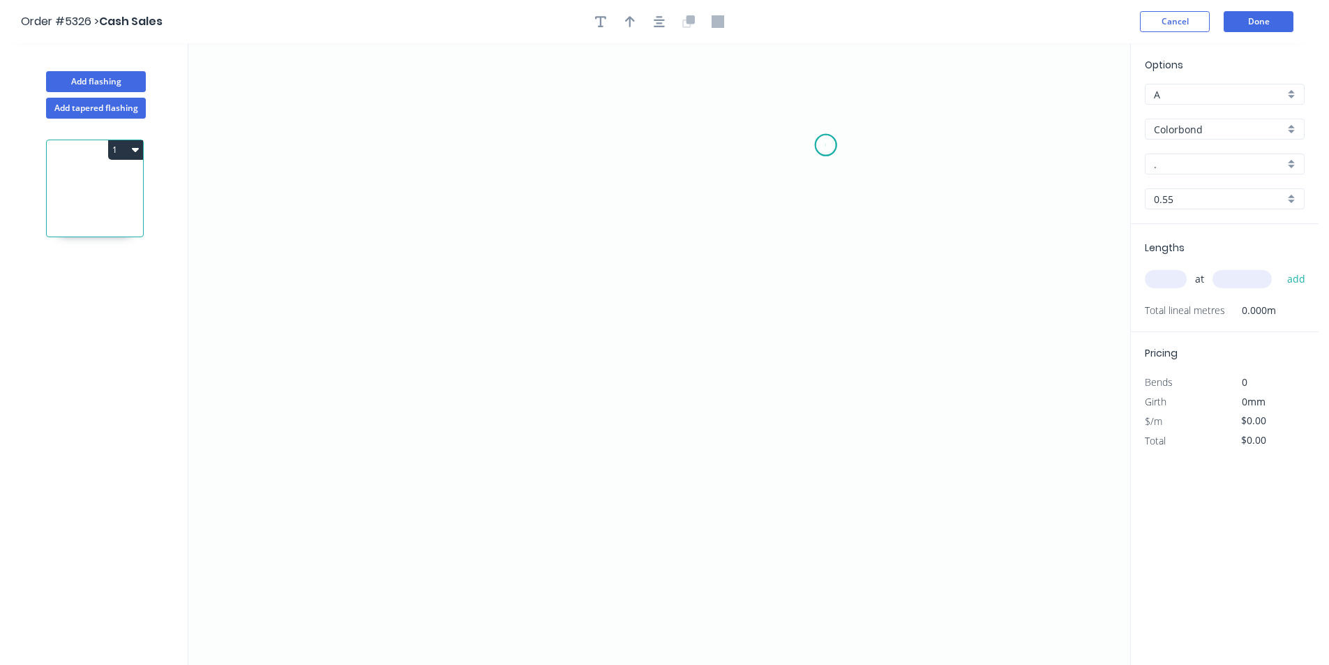
drag, startPoint x: 826, startPoint y: 145, endPoint x: 840, endPoint y: 390, distance: 245.2
click at [829, 158] on icon "0" at bounding box center [658, 353] width 941 height 621
click at [843, 158] on div "Delete point" at bounding box center [902, 167] width 140 height 29
click at [837, 109] on icon "0" at bounding box center [658, 353] width 941 height 621
click at [822, 484] on icon "0" at bounding box center [658, 353] width 941 height 621
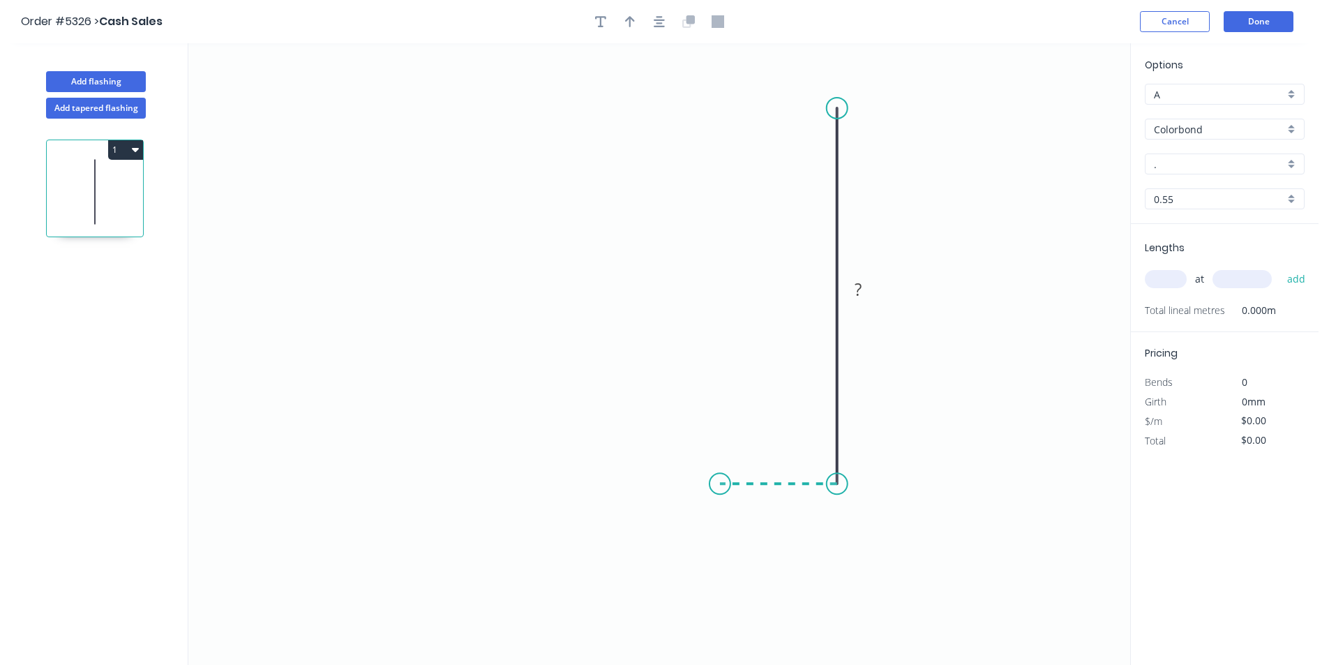
click at [720, 481] on icon "0 ?" at bounding box center [658, 353] width 941 height 621
click at [721, 428] on icon "0 ? ?" at bounding box center [658, 353] width 941 height 621
click at [651, 427] on icon "0 ? ? ?" at bounding box center [658, 353] width 941 height 621
click at [685, 404] on tspan "?" at bounding box center [685, 399] width 7 height 23
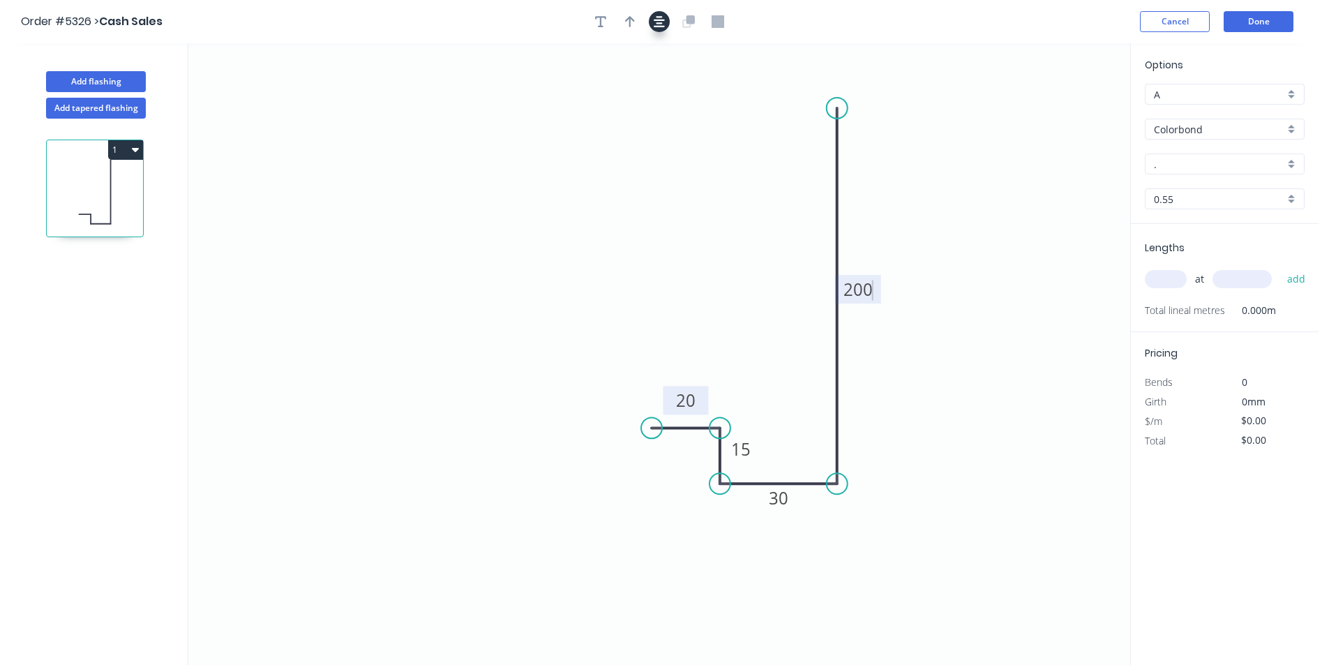
click at [655, 19] on icon "button" at bounding box center [658, 21] width 11 height 13
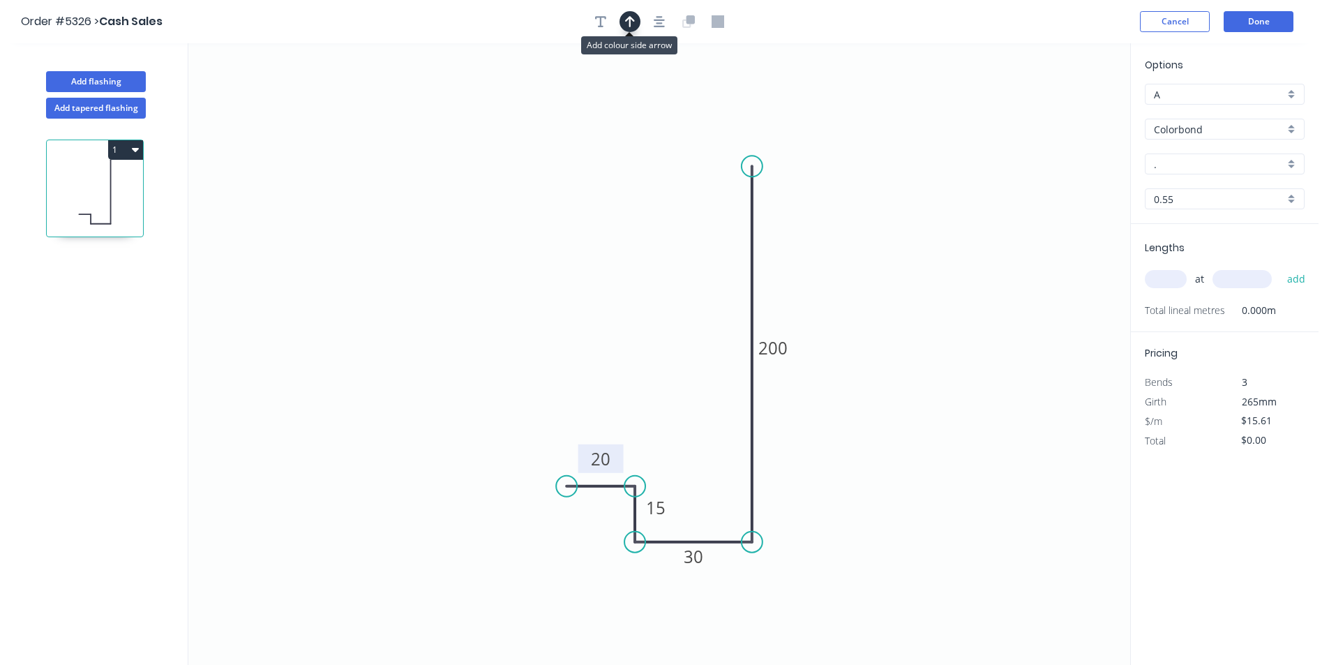
click at [626, 30] on button "button" at bounding box center [629, 21] width 21 height 21
click at [1062, 110] on icon at bounding box center [1059, 97] width 13 height 45
click at [1062, 110] on icon at bounding box center [1061, 94] width 13 height 45
click at [1062, 110] on icon at bounding box center [1073, 99] width 40 height 40
drag, startPoint x: 1062, startPoint y: 110, endPoint x: 858, endPoint y: 414, distance: 365.8
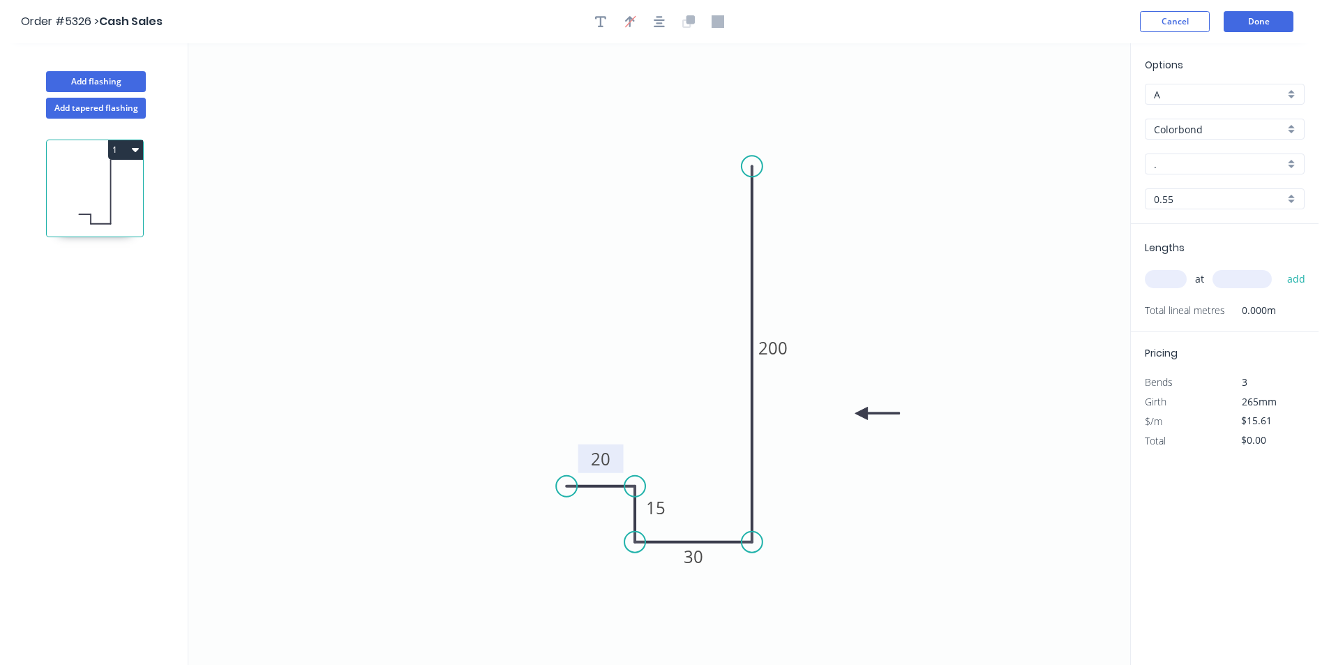
click at [859, 414] on icon at bounding box center [877, 413] width 45 height 13
click at [1234, 97] on input "A" at bounding box center [1218, 94] width 130 height 15
click at [1188, 140] on div "B" at bounding box center [1224, 145] width 158 height 24
click at [1183, 163] on input "." at bounding box center [1218, 164] width 130 height 15
click at [1160, 192] on div "[PERSON_NAME]" at bounding box center [1224, 191] width 158 height 24
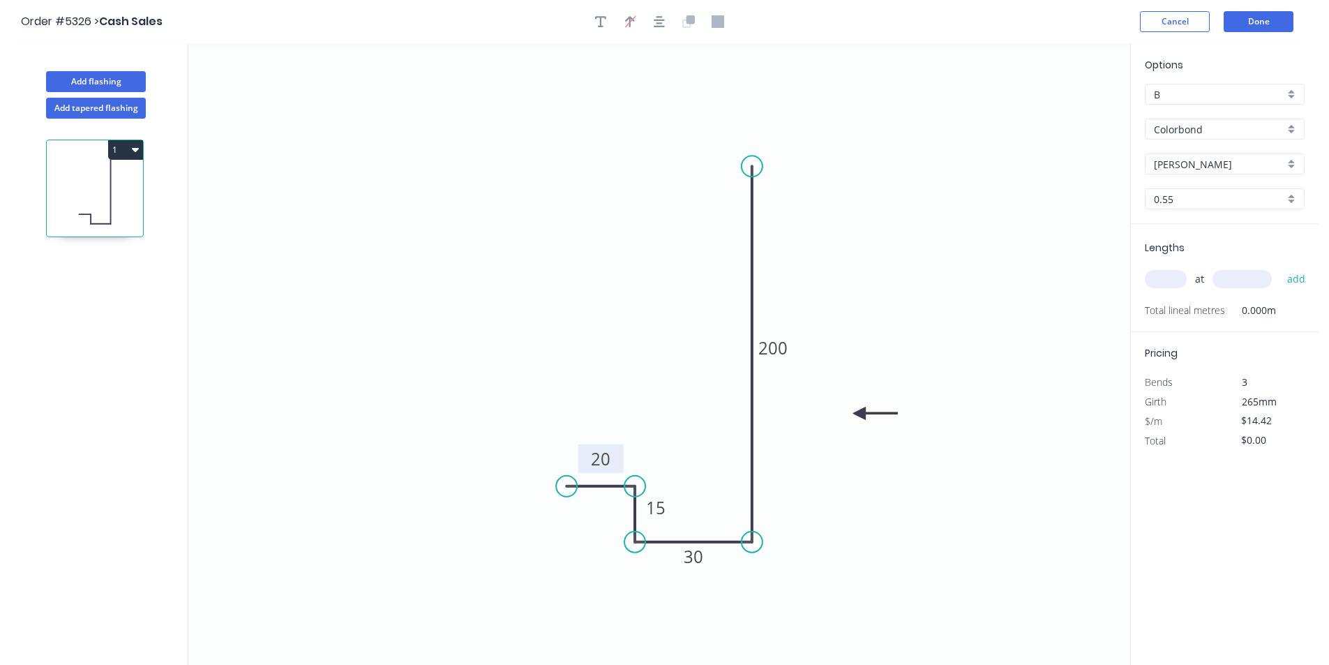
click at [1163, 281] on input "text" at bounding box center [1165, 279] width 42 height 18
click at [1280, 267] on button "add" at bounding box center [1296, 279] width 33 height 24
click at [1296, 93] on div "B" at bounding box center [1224, 94] width 160 height 21
click at [1274, 118] on div "A" at bounding box center [1224, 121] width 158 height 24
drag, startPoint x: 1296, startPoint y: 310, endPoint x: 1202, endPoint y: 285, distance: 97.4
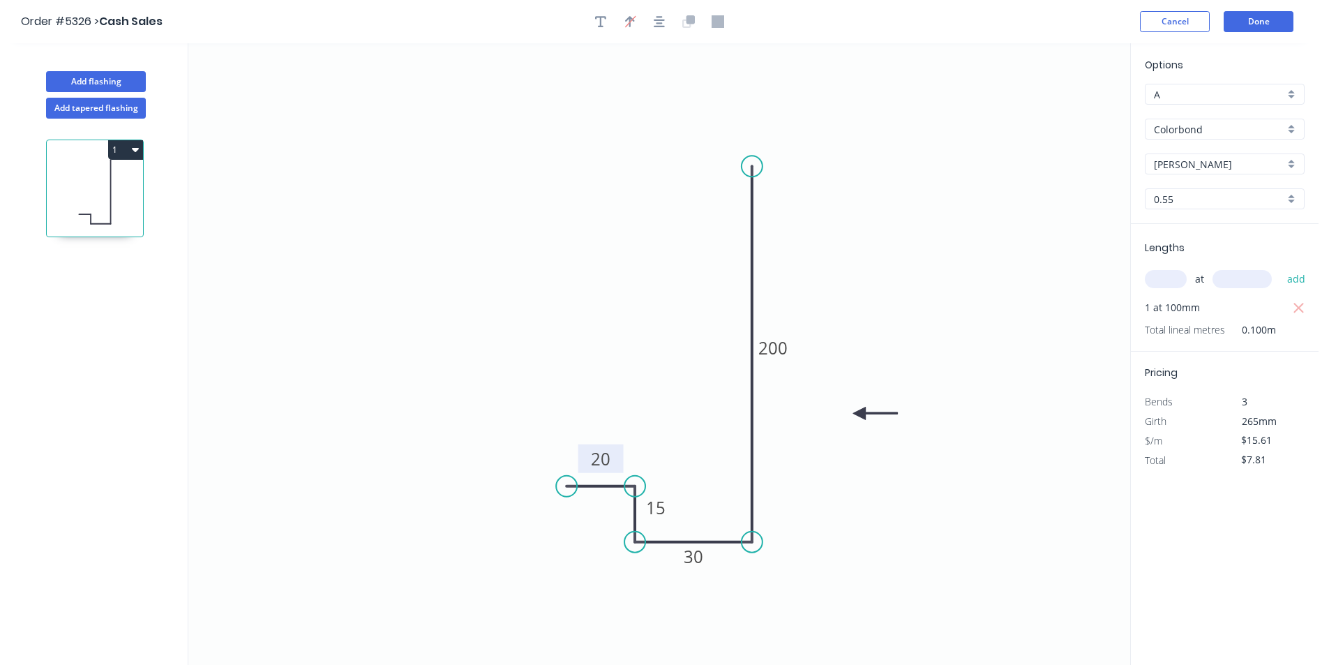
click at [1295, 310] on icon "button" at bounding box center [1298, 308] width 13 height 17
click at [1194, 281] on div "at add" at bounding box center [1225, 279] width 162 height 24
click at [1171, 278] on input "text" at bounding box center [1165, 279] width 42 height 18
click at [1280, 267] on button "add" at bounding box center [1296, 279] width 33 height 24
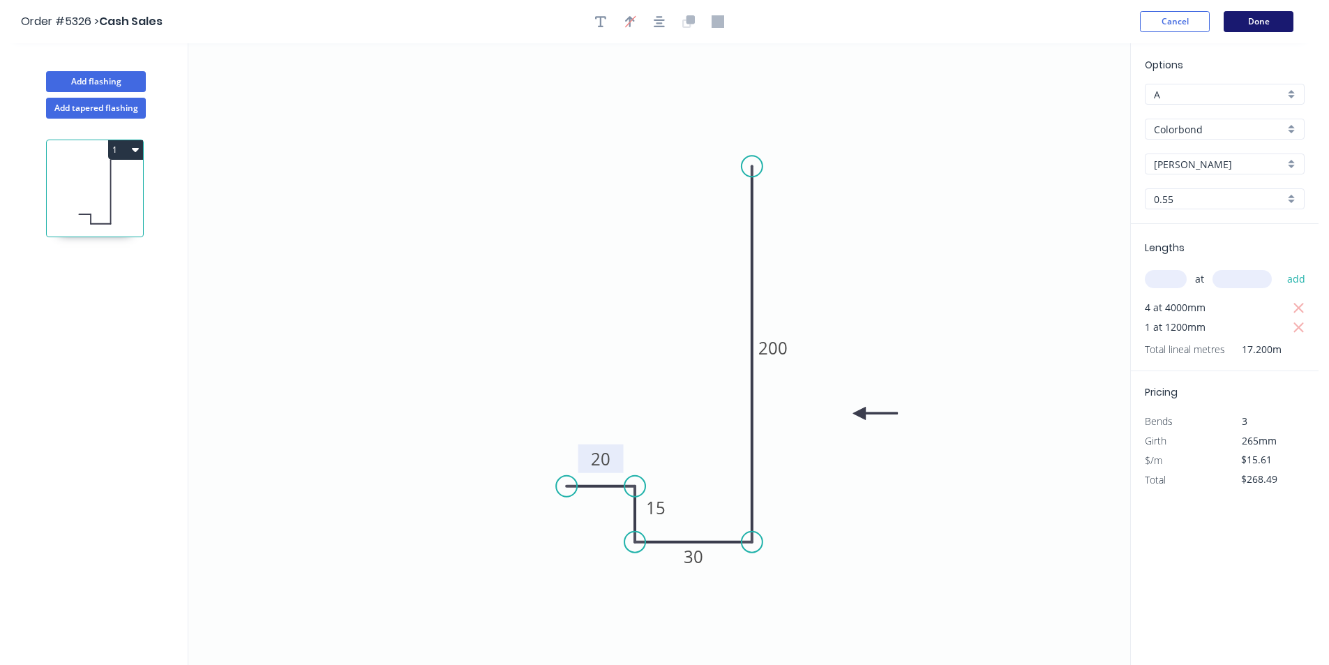
click at [1276, 17] on button "Done" at bounding box center [1258, 21] width 70 height 21
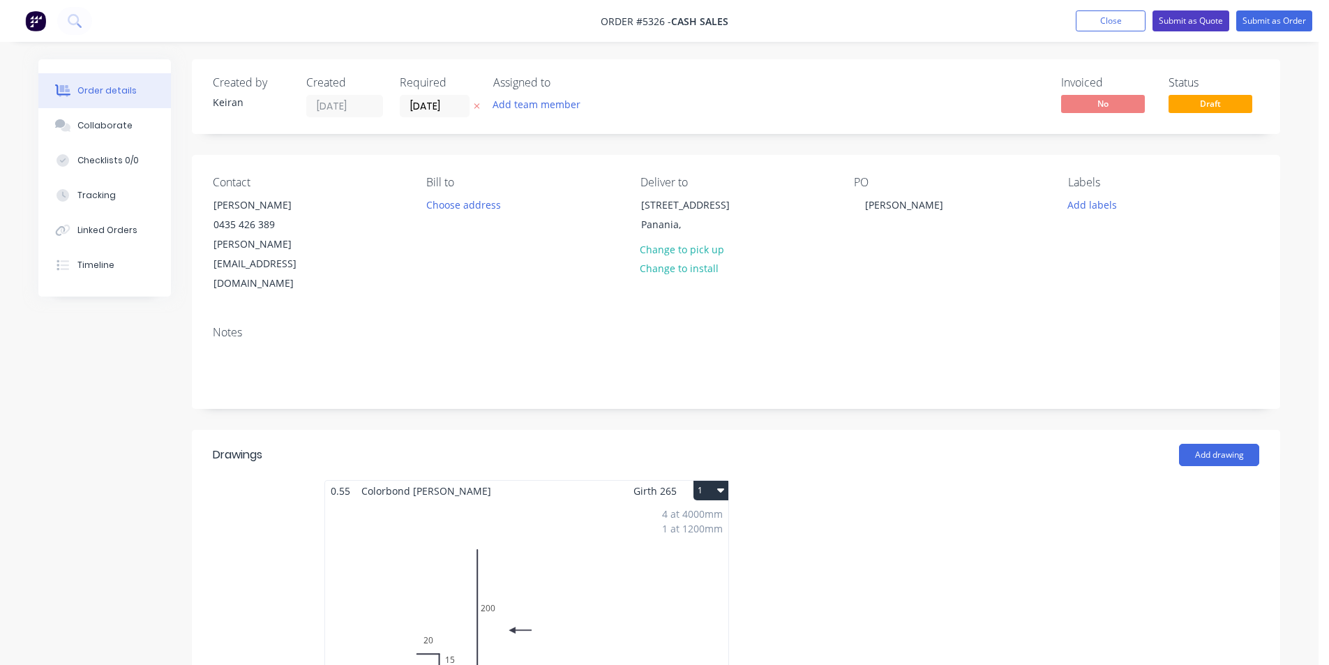
click at [1204, 21] on button "Submit as Quote" at bounding box center [1190, 20] width 77 height 21
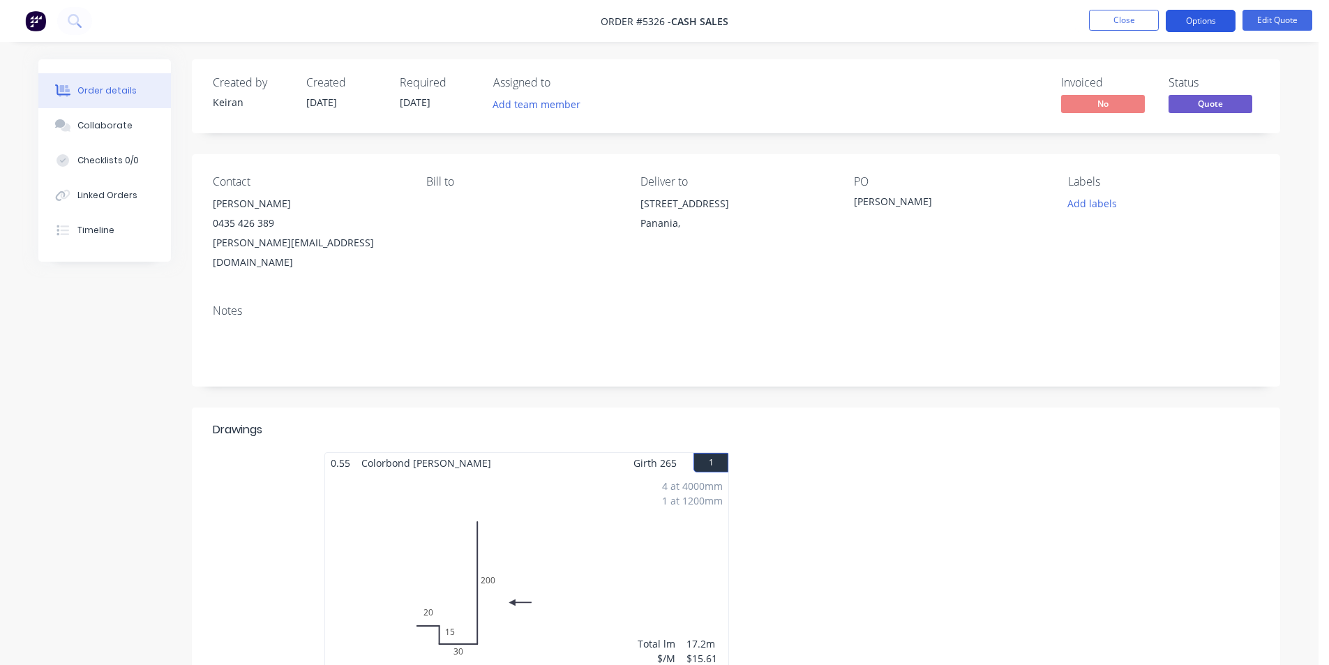
click at [1180, 27] on button "Options" at bounding box center [1200, 21] width 70 height 22
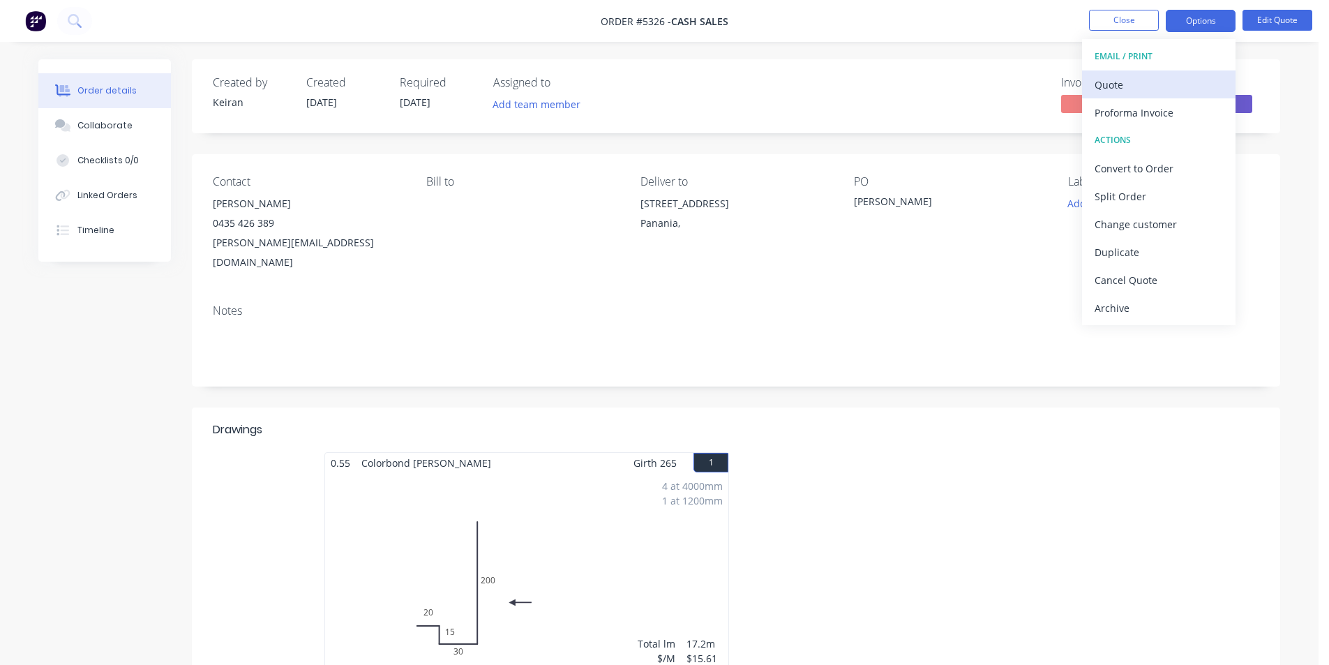
click at [1142, 76] on div "Quote" at bounding box center [1158, 85] width 128 height 20
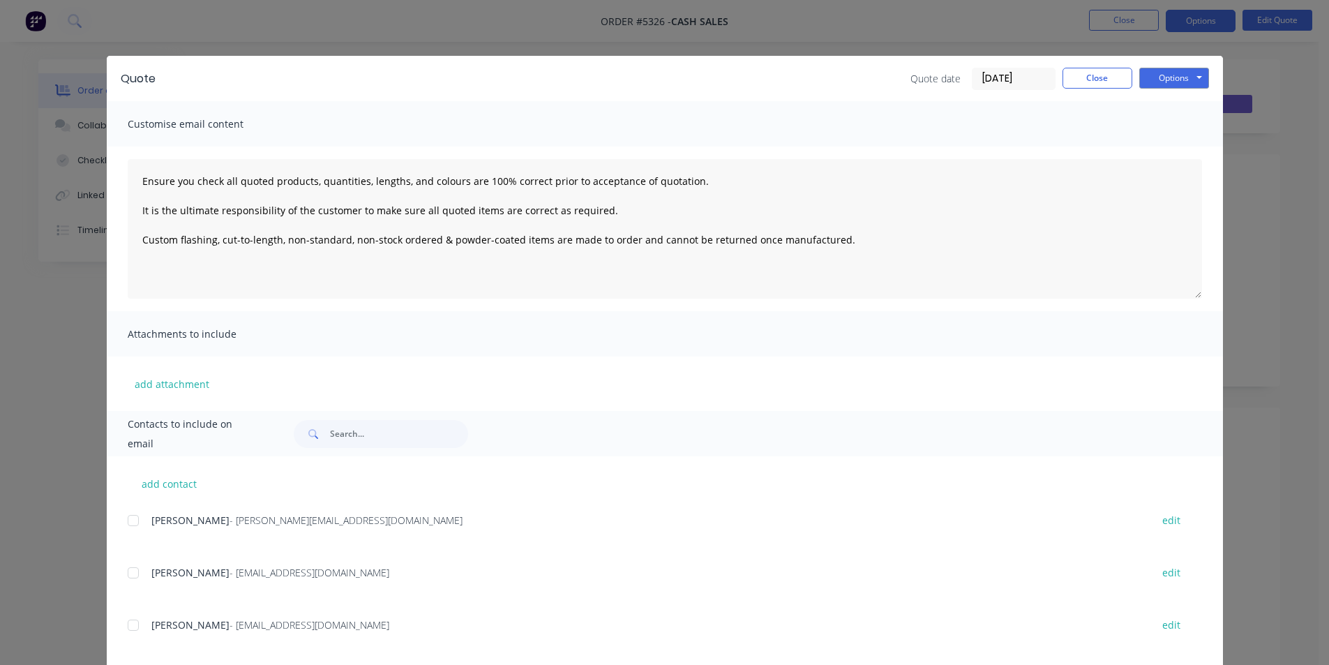
drag, startPoint x: 121, startPoint y: 570, endPoint x: 432, endPoint y: 500, distance: 319.6
click at [122, 571] on div "add contact Kristy - [EMAIL_ADDRESS][DOMAIN_NAME] edit Keiran Fenwick - [EMAIL_…" at bounding box center [665, 649] width 1116 height 387
click at [129, 577] on div at bounding box center [133, 573] width 28 height 28
click at [1167, 75] on button "Options" at bounding box center [1174, 78] width 70 height 21
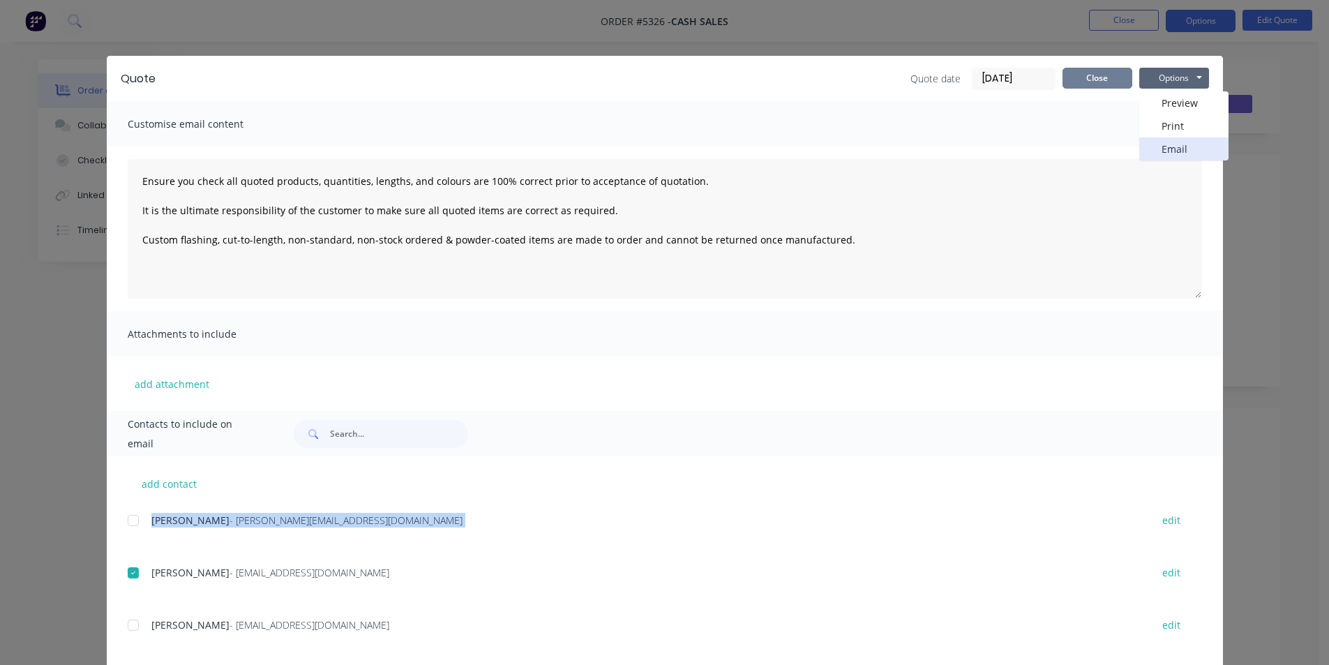
drag, startPoint x: 1173, startPoint y: 146, endPoint x: 1120, endPoint y: 83, distance: 82.7
click at [1123, 84] on div "Quote date [DATE] Close Options Preview Print Email" at bounding box center [1059, 79] width 298 height 22
click at [1119, 82] on button "Close" at bounding box center [1097, 78] width 70 height 21
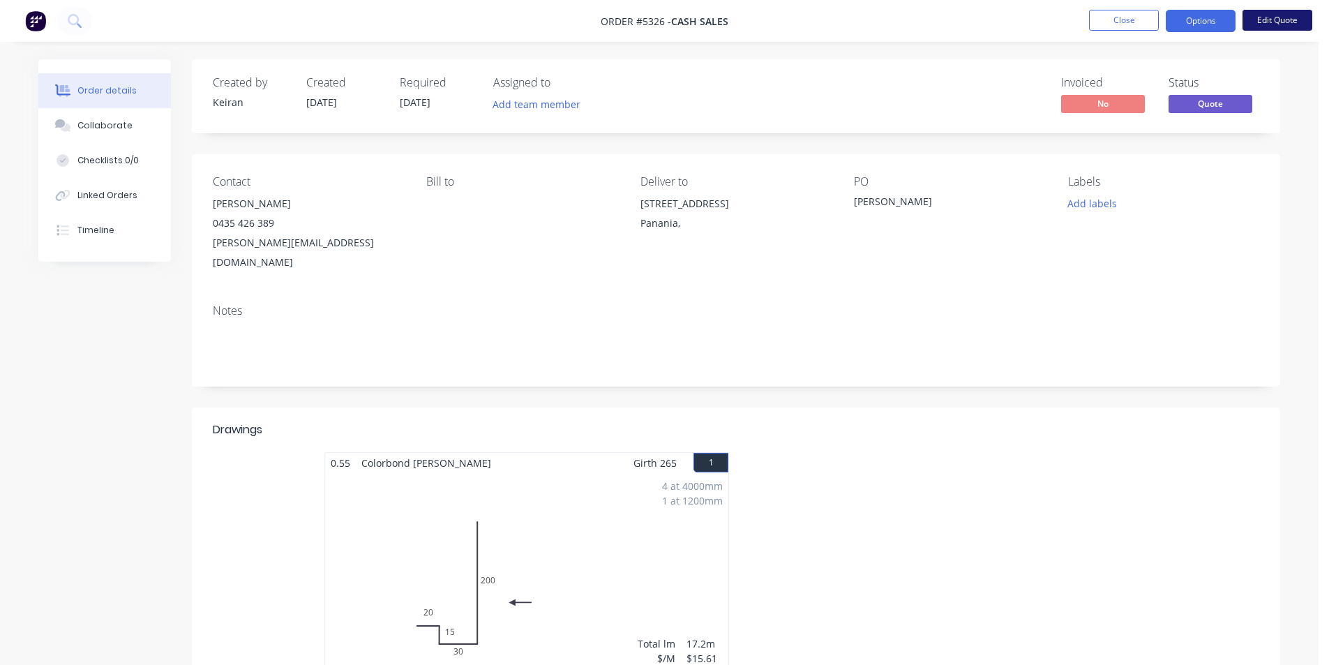
click at [1269, 21] on button "Edit Quote" at bounding box center [1277, 20] width 70 height 21
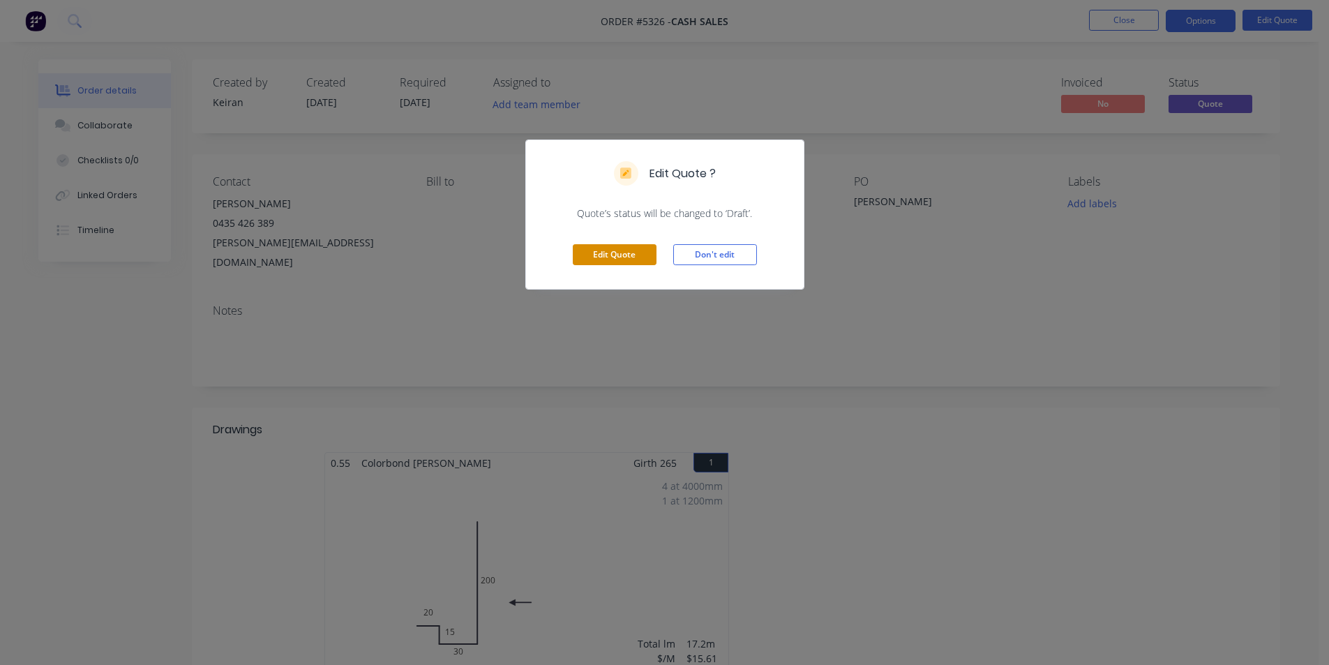
click at [633, 259] on button "Edit Quote" at bounding box center [615, 254] width 84 height 21
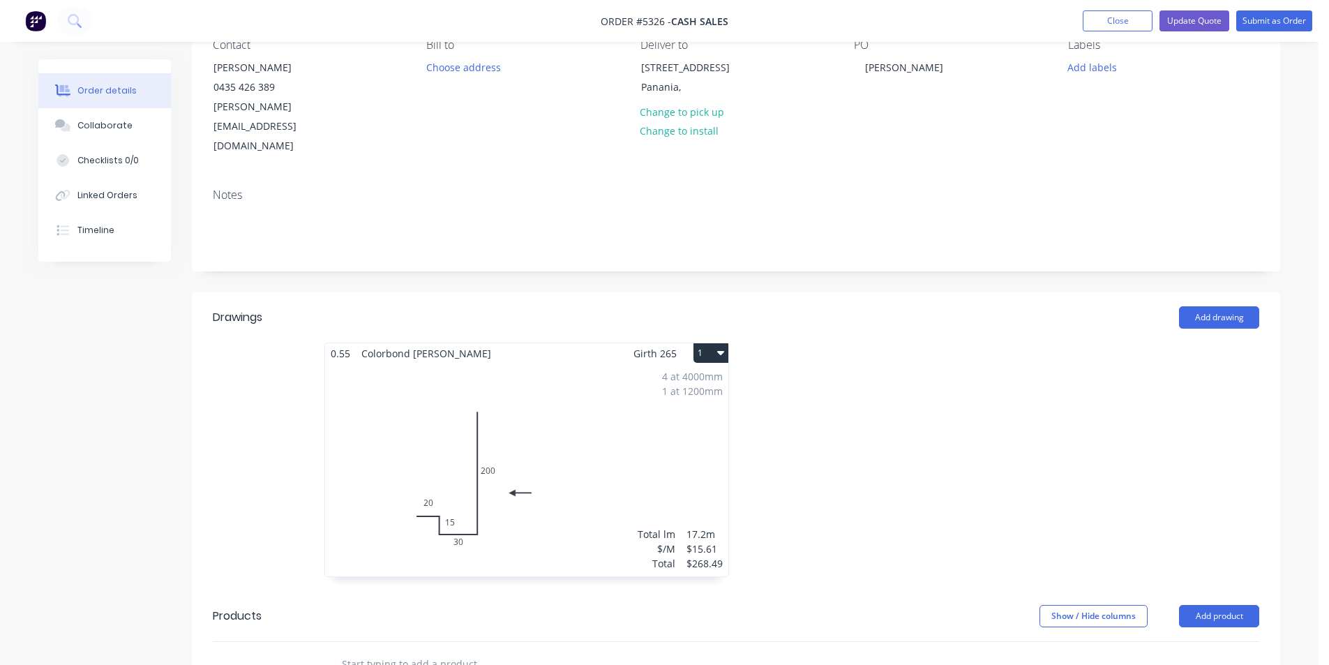
scroll to position [418, 0]
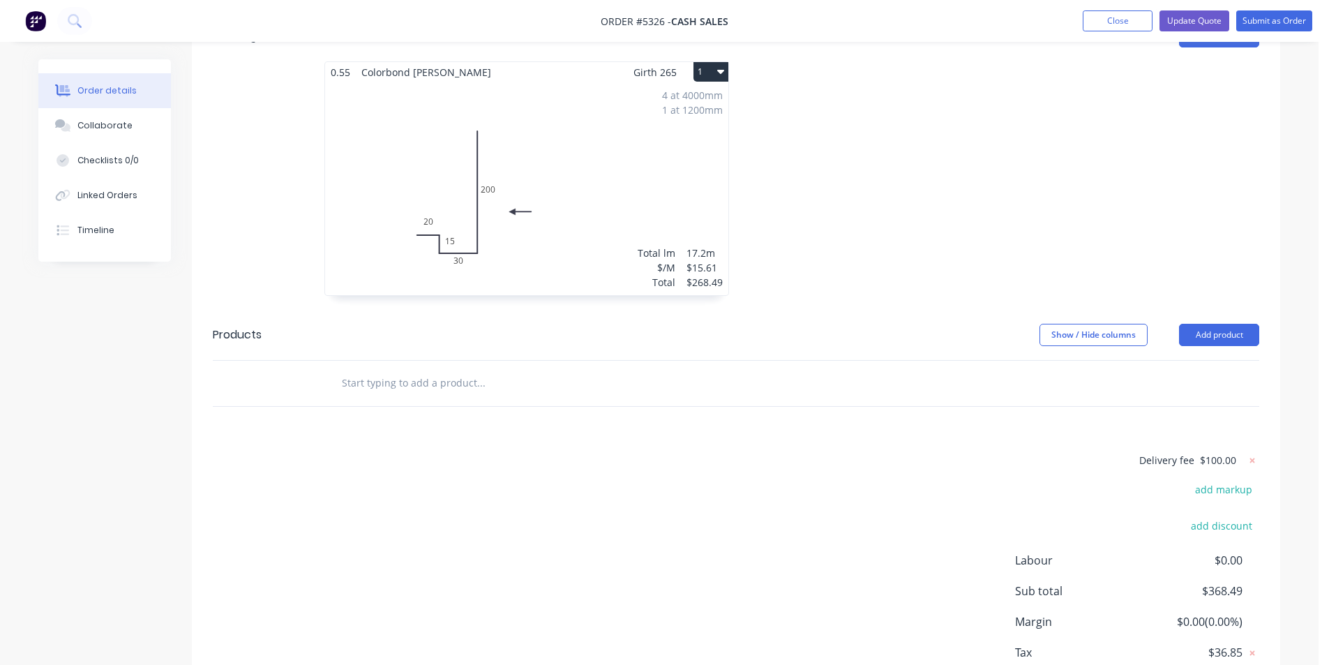
click at [497, 369] on input "text" at bounding box center [480, 383] width 279 height 28
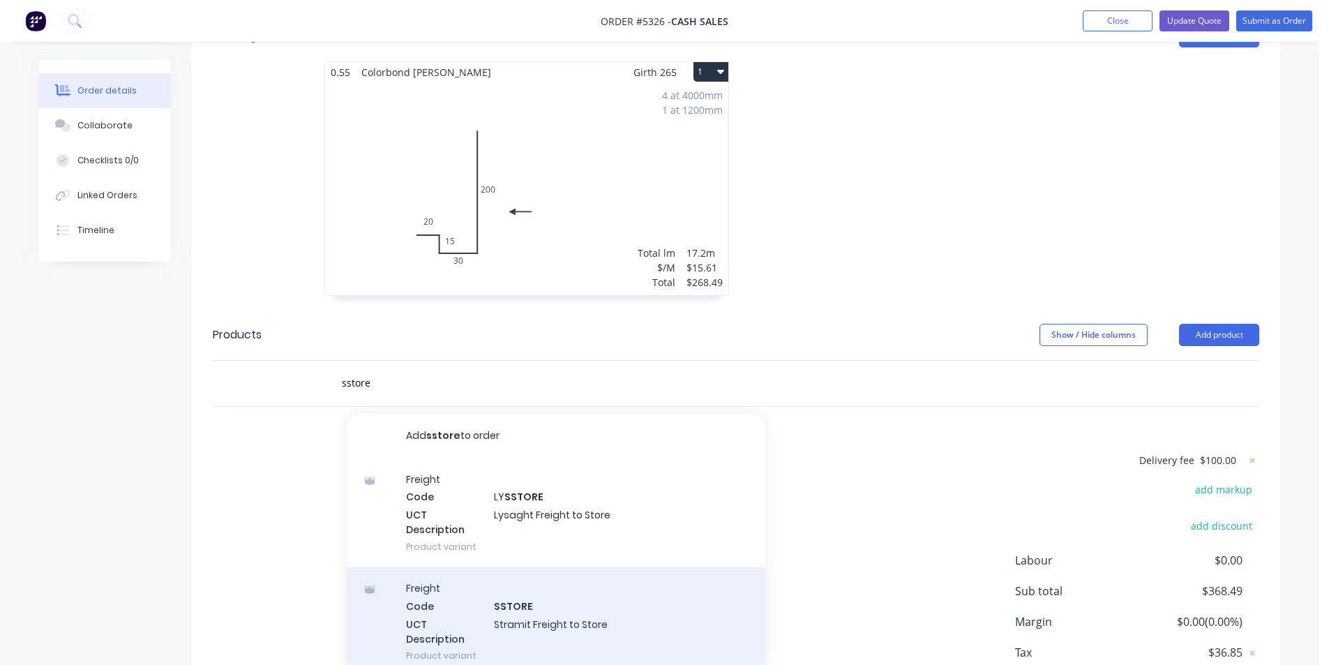
click at [653, 585] on div "Freight Code SSTORE UCT Description Stramit Freight to Store Product variant" at bounding box center [556, 621] width 418 height 109
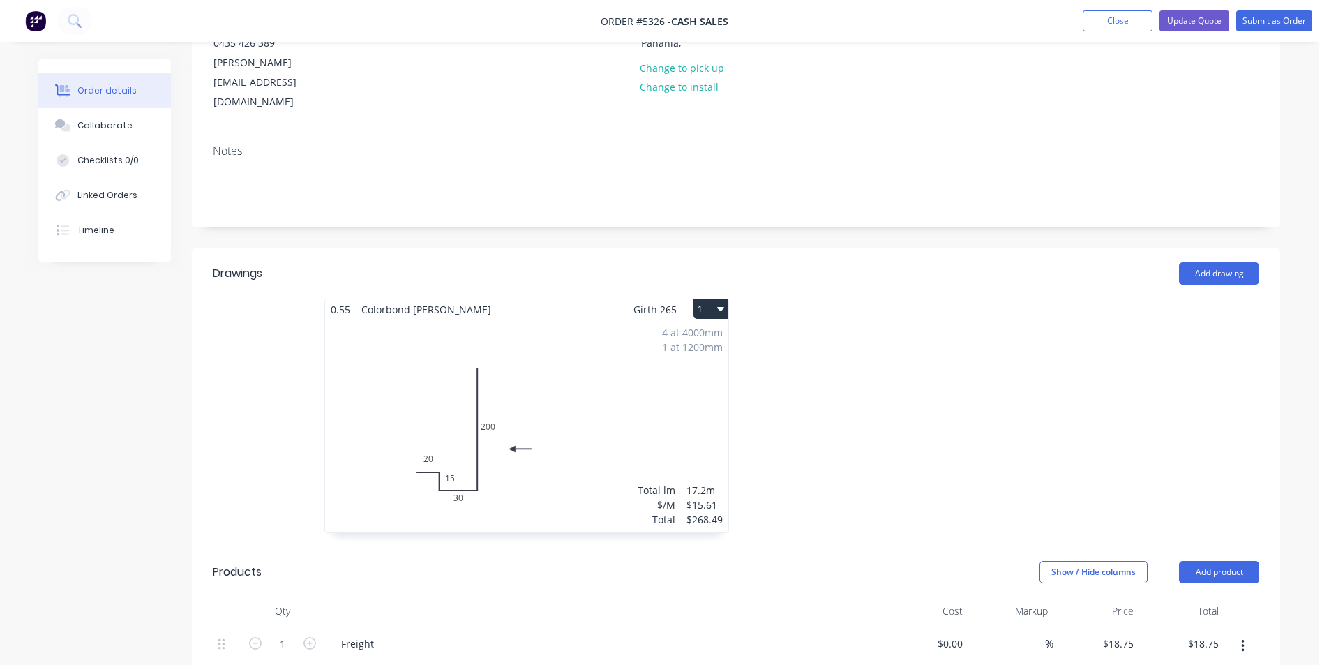
scroll to position [139, 0]
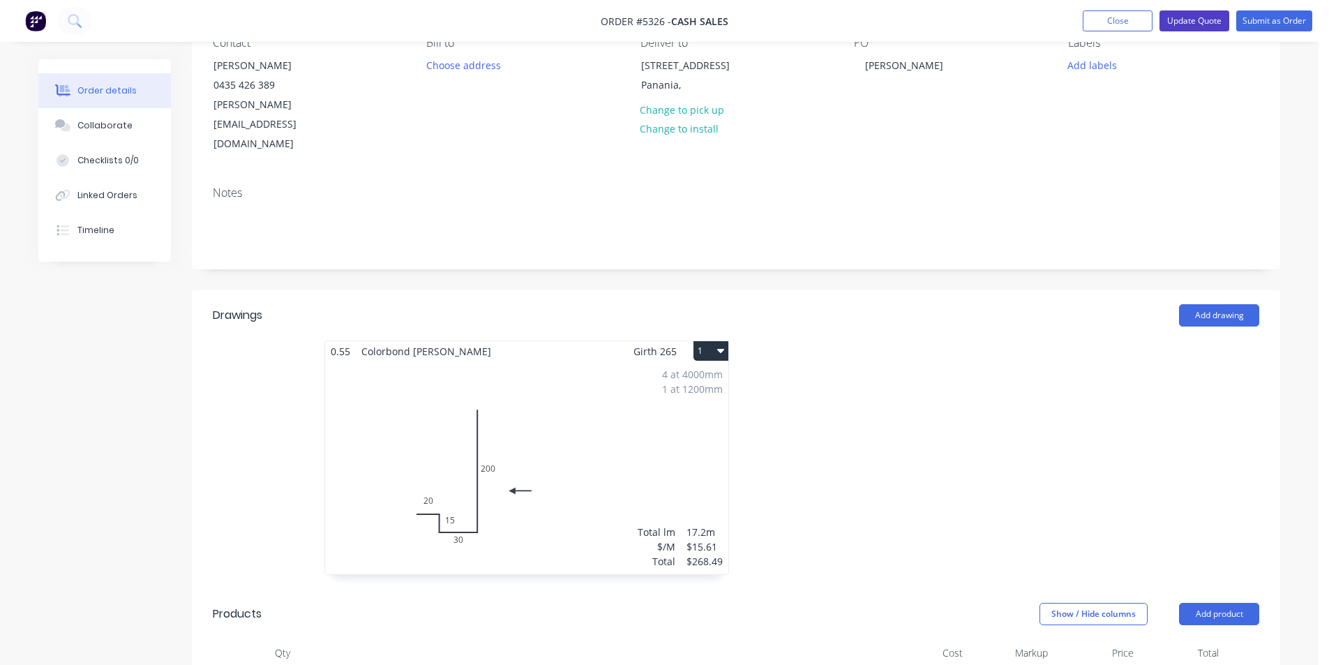
click at [1223, 20] on button "Update Quote" at bounding box center [1194, 20] width 70 height 21
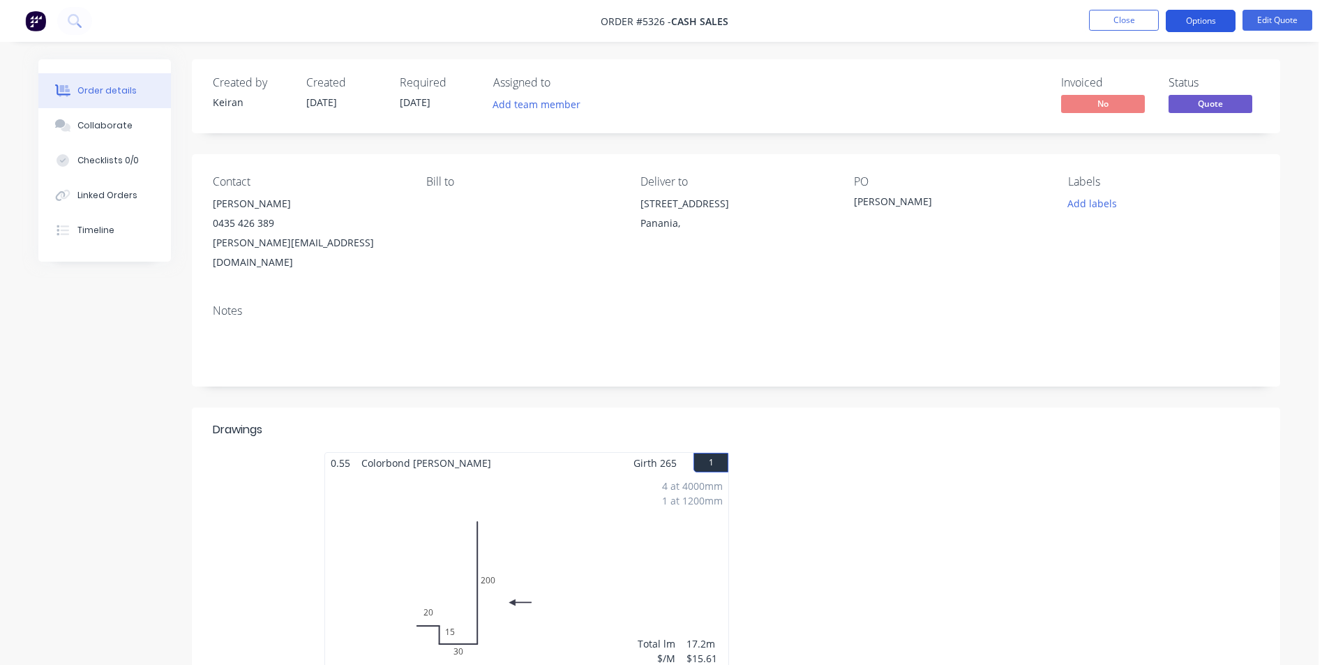
click at [1206, 21] on button "Options" at bounding box center [1200, 21] width 70 height 22
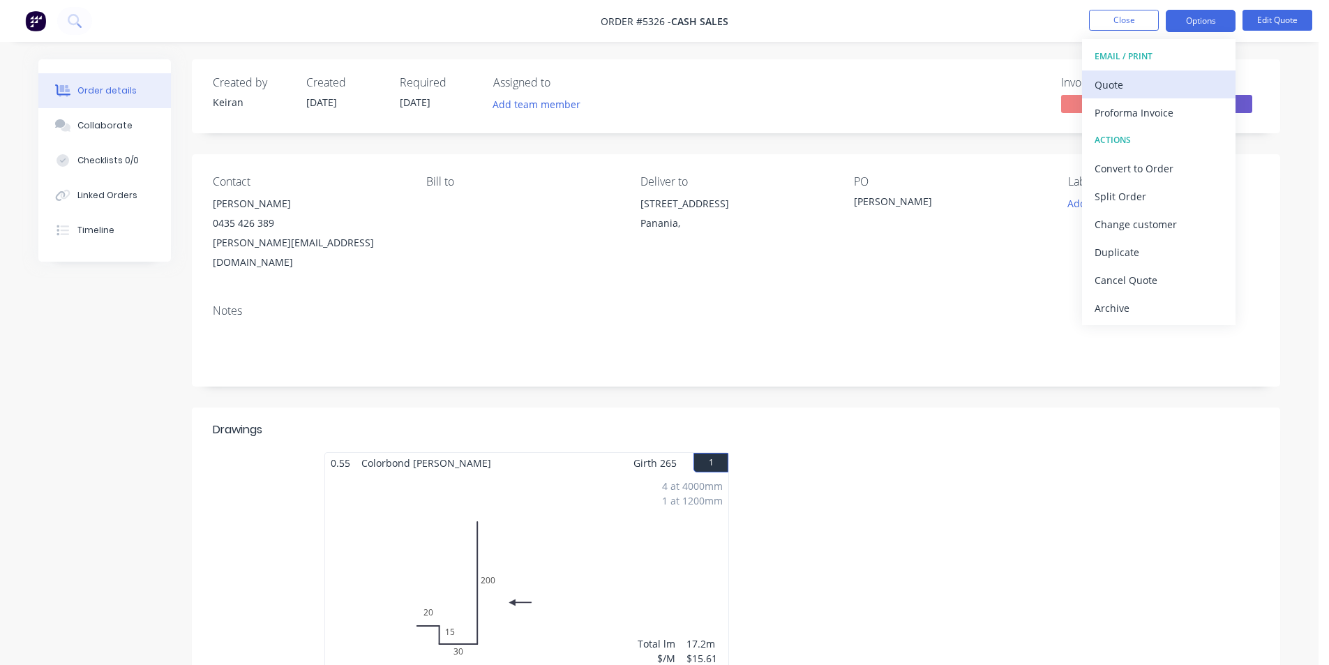
click at [1137, 77] on div "Quote" at bounding box center [1158, 85] width 128 height 20
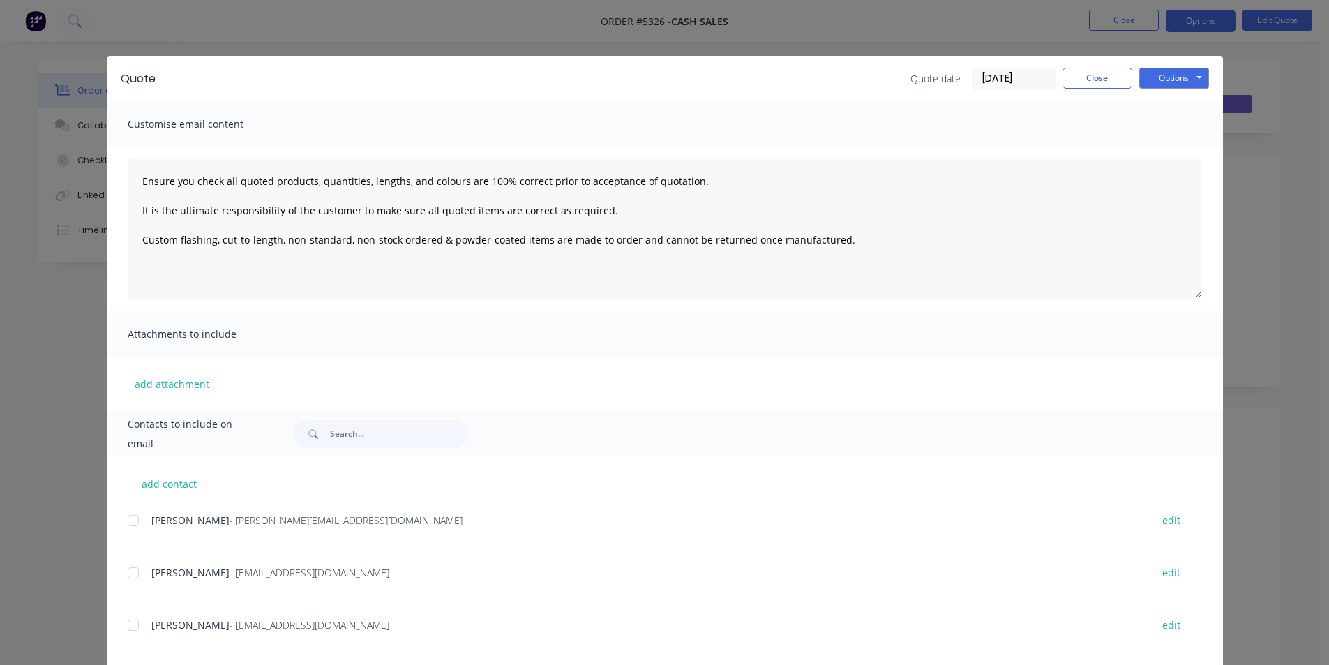
click at [121, 574] on div "add contact Kristy - [EMAIL_ADDRESS][DOMAIN_NAME] edit Keiran Fenwick - [EMAIL_…" at bounding box center [665, 649] width 1116 height 387
click at [138, 568] on div at bounding box center [133, 573] width 28 height 28
click at [1174, 68] on button "Options" at bounding box center [1174, 78] width 70 height 21
click at [1166, 141] on button "Email" at bounding box center [1183, 148] width 89 height 23
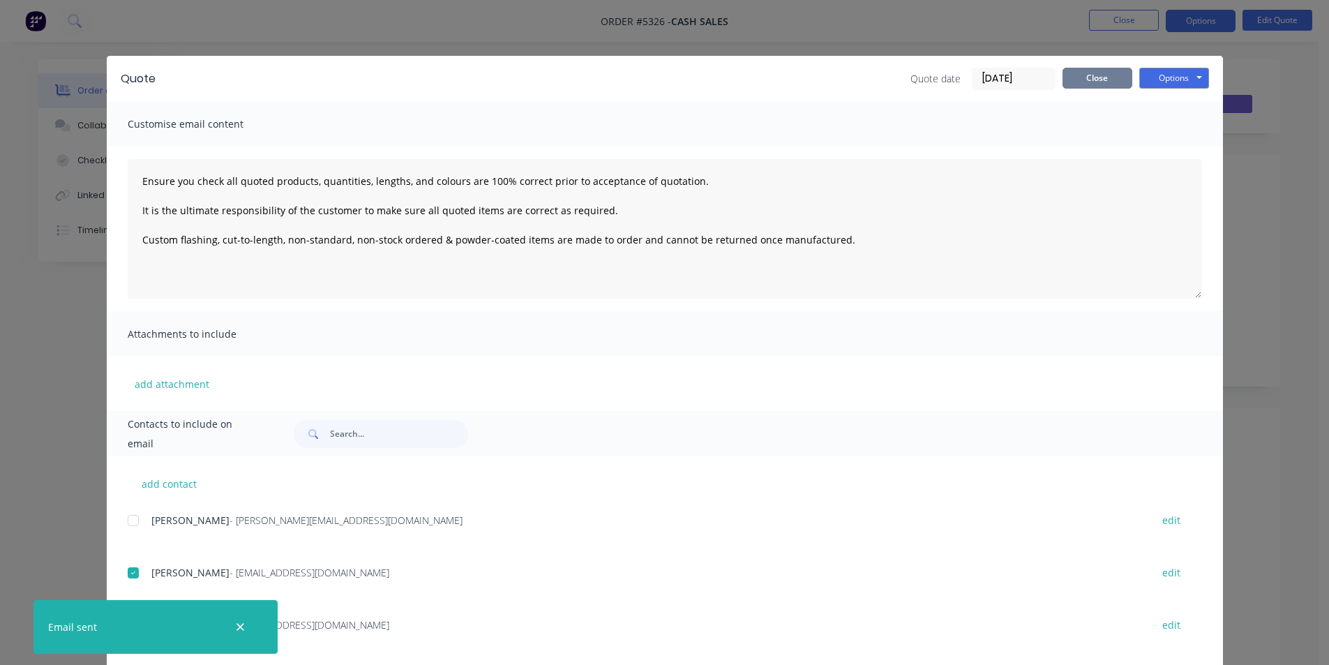
click at [1079, 81] on button "Close" at bounding box center [1097, 78] width 70 height 21
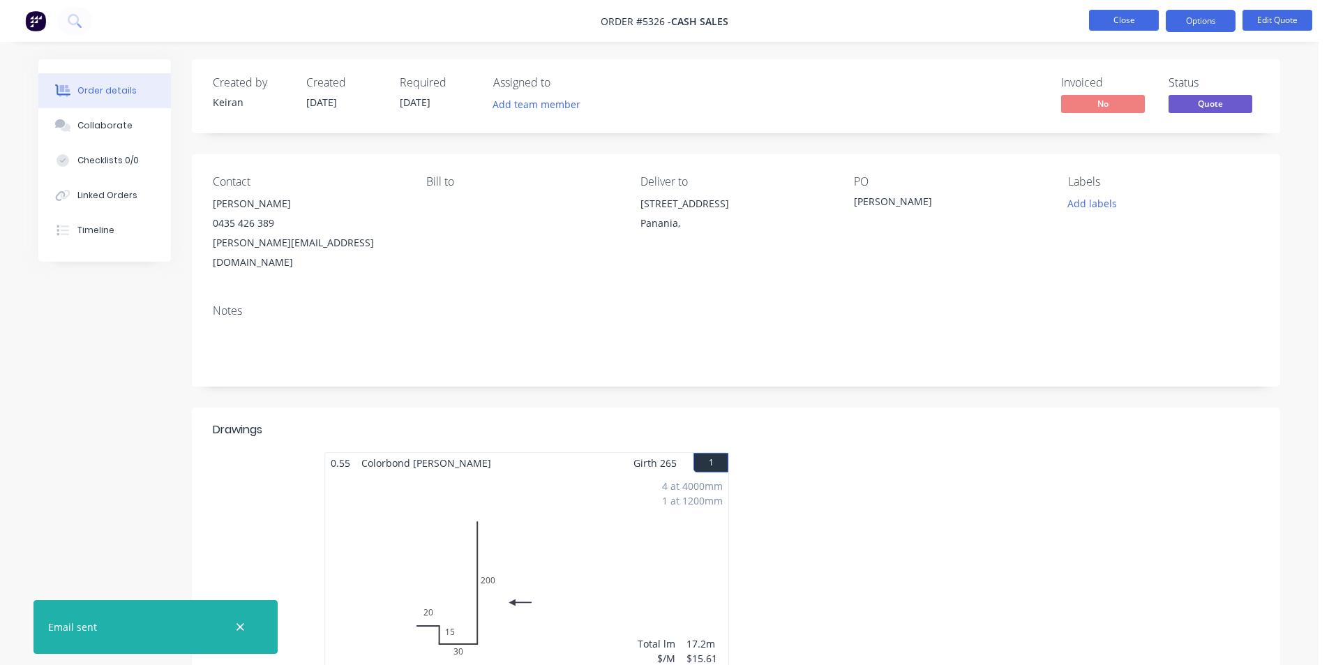
click at [1110, 27] on button "Close" at bounding box center [1124, 20] width 70 height 21
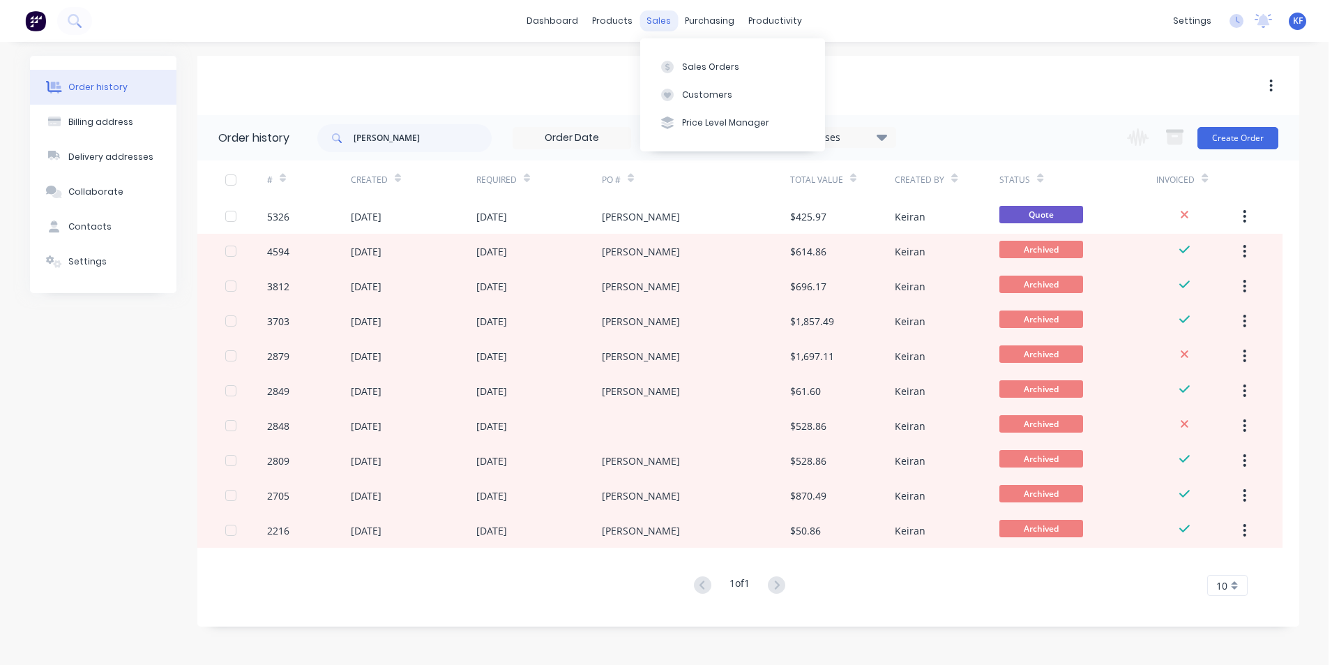
click at [655, 17] on div "sales" at bounding box center [659, 20] width 38 height 21
click at [670, 58] on button "Sales Orders" at bounding box center [732, 66] width 185 height 28
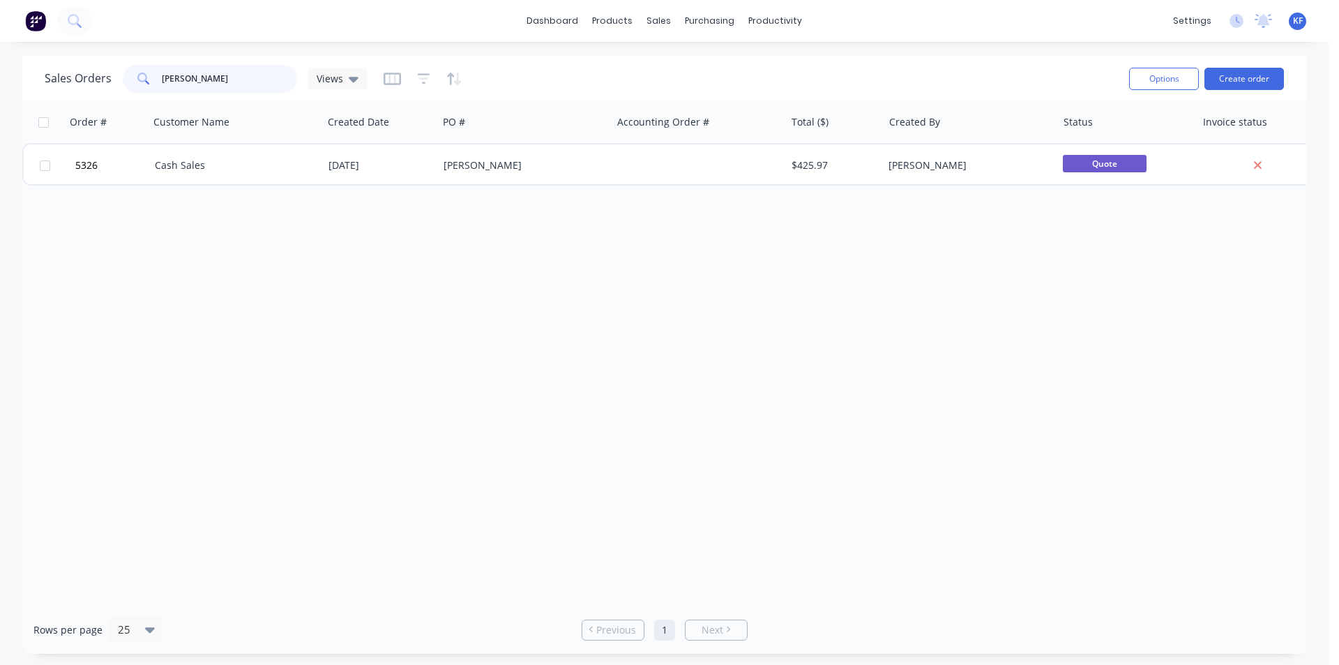
drag, startPoint x: 153, startPoint y: 67, endPoint x: 78, endPoint y: 45, distance: 77.9
click at [79, 45] on div "dashboard products sales purchasing productivity dashboard products Product Cat…" at bounding box center [664, 332] width 1329 height 665
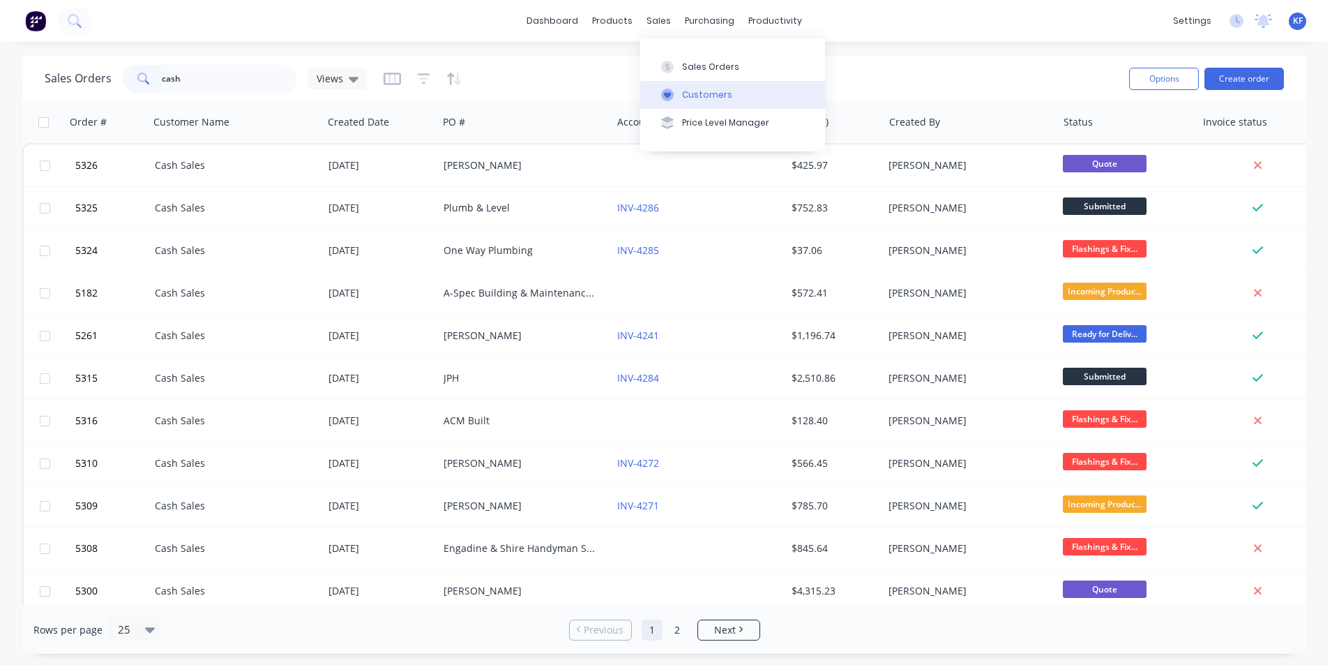
click at [713, 100] on div "Customers" at bounding box center [707, 95] width 50 height 13
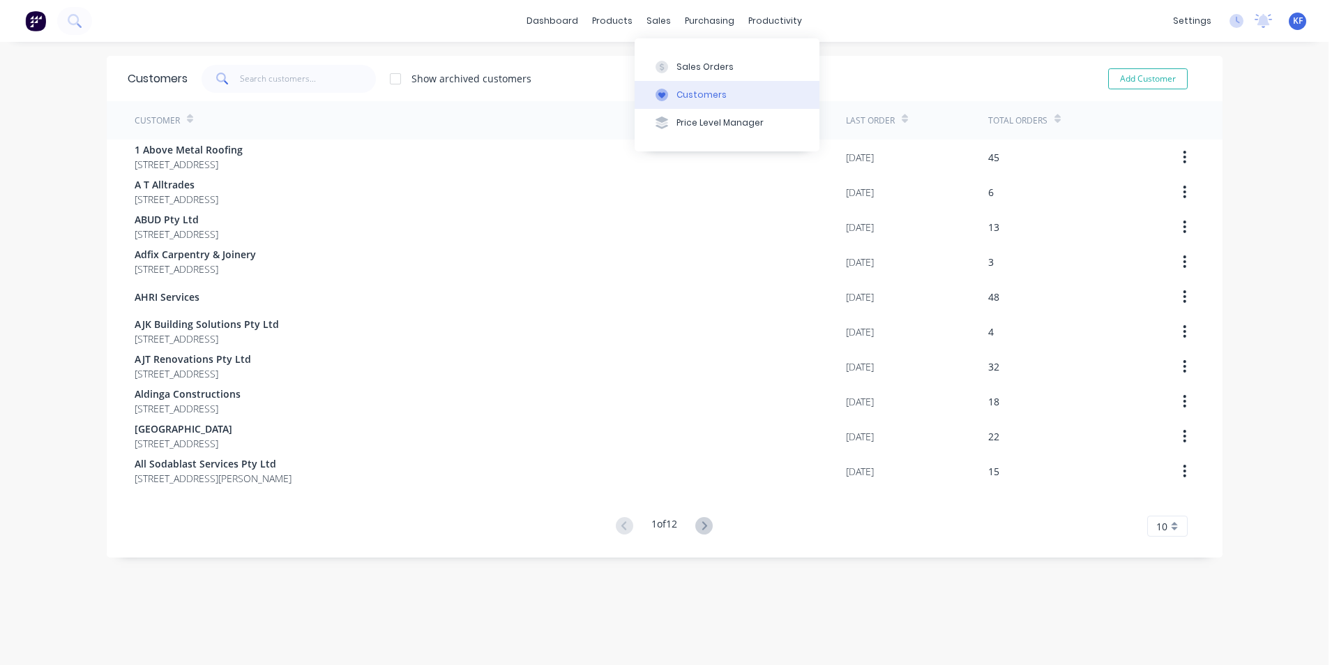
drag, startPoint x: 705, startPoint y: 96, endPoint x: 513, endPoint y: 110, distance: 192.3
click at [704, 96] on div "Customers" at bounding box center [701, 95] width 50 height 13
click at [328, 84] on input "text" at bounding box center [308, 79] width 136 height 28
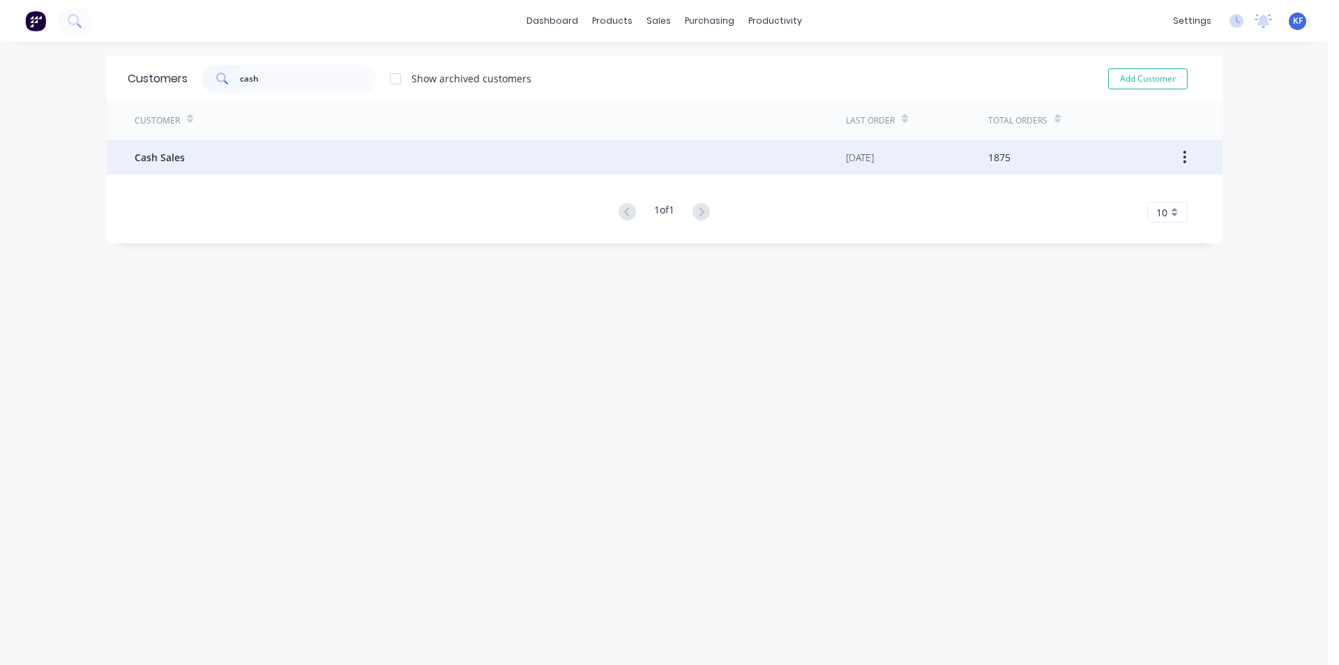
click at [451, 156] on div "Cash Sales" at bounding box center [490, 156] width 711 height 35
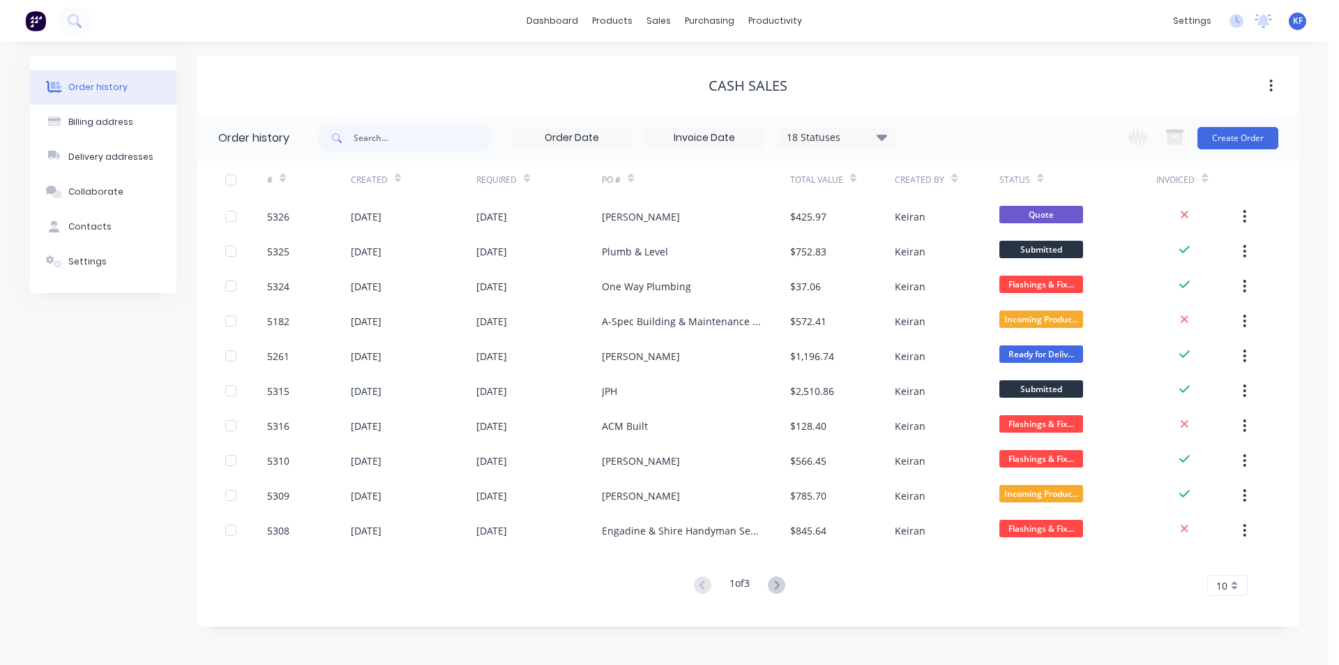
drag, startPoint x: 878, startPoint y: 139, endPoint x: 884, endPoint y: 149, distance: 12.2
click at [879, 139] on icon at bounding box center [882, 136] width 10 height 17
click at [932, 301] on div "All" at bounding box center [865, 306] width 174 height 28
click at [952, 298] on label at bounding box center [952, 298] width 0 height 0
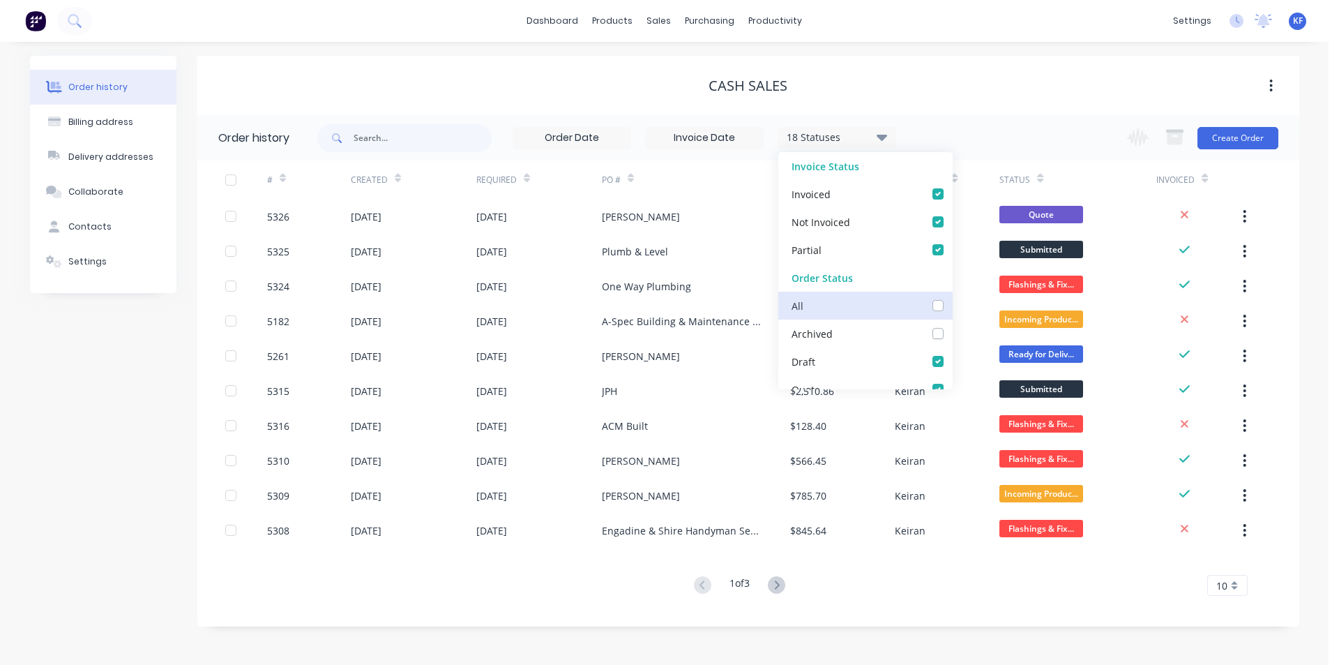
click at [952, 303] on input "checkbox" at bounding box center [957, 304] width 11 height 13
click at [1016, 89] on div "Cash Sales" at bounding box center [748, 85] width 1102 height 17
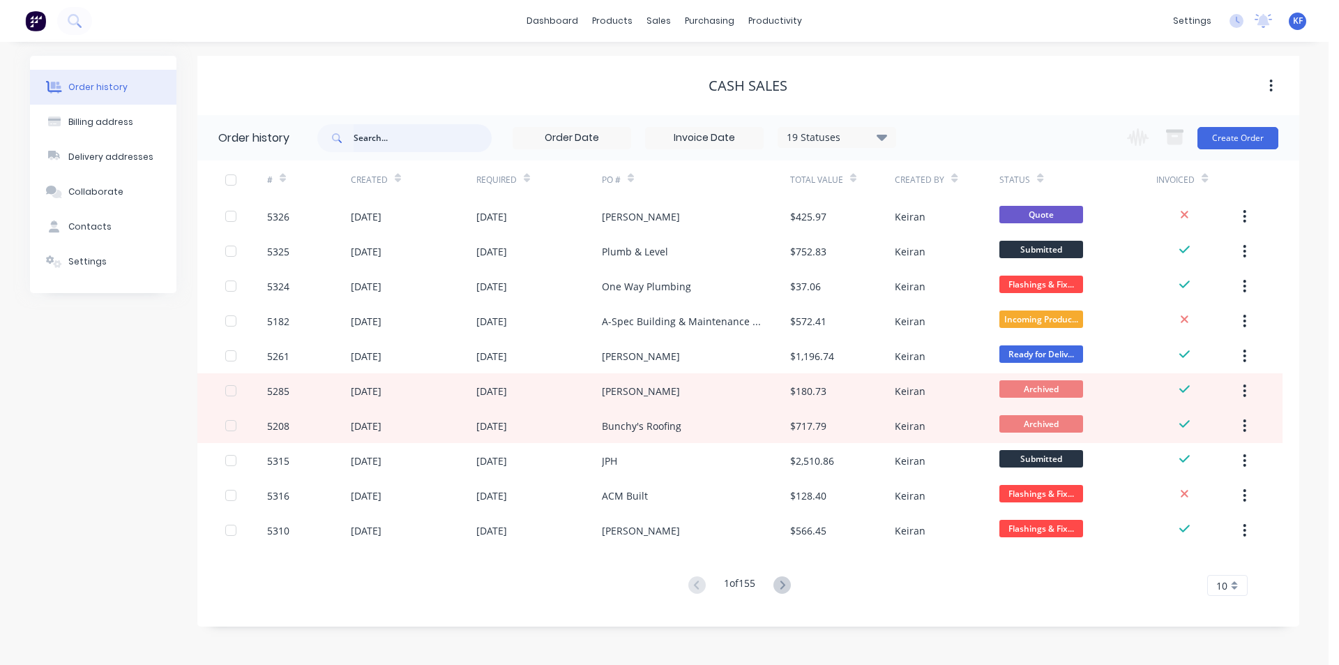
click at [398, 132] on input "text" at bounding box center [423, 138] width 138 height 28
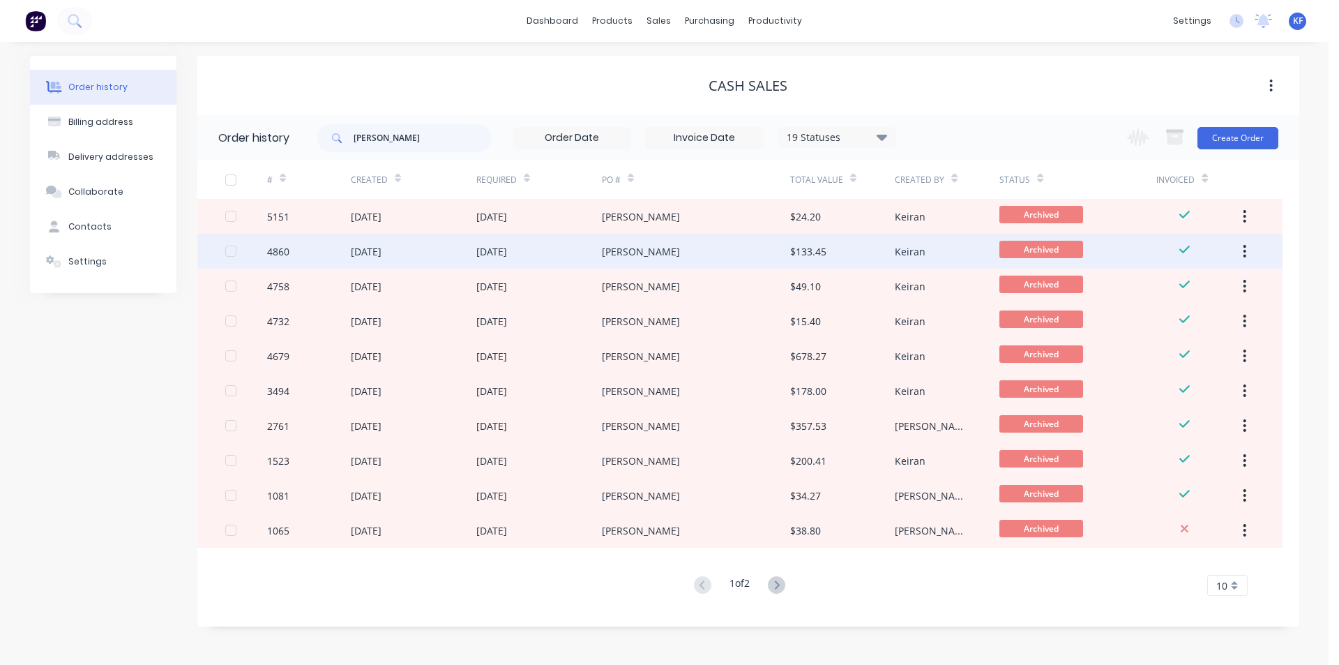
click at [647, 264] on div "[PERSON_NAME]" at bounding box center [696, 251] width 188 height 35
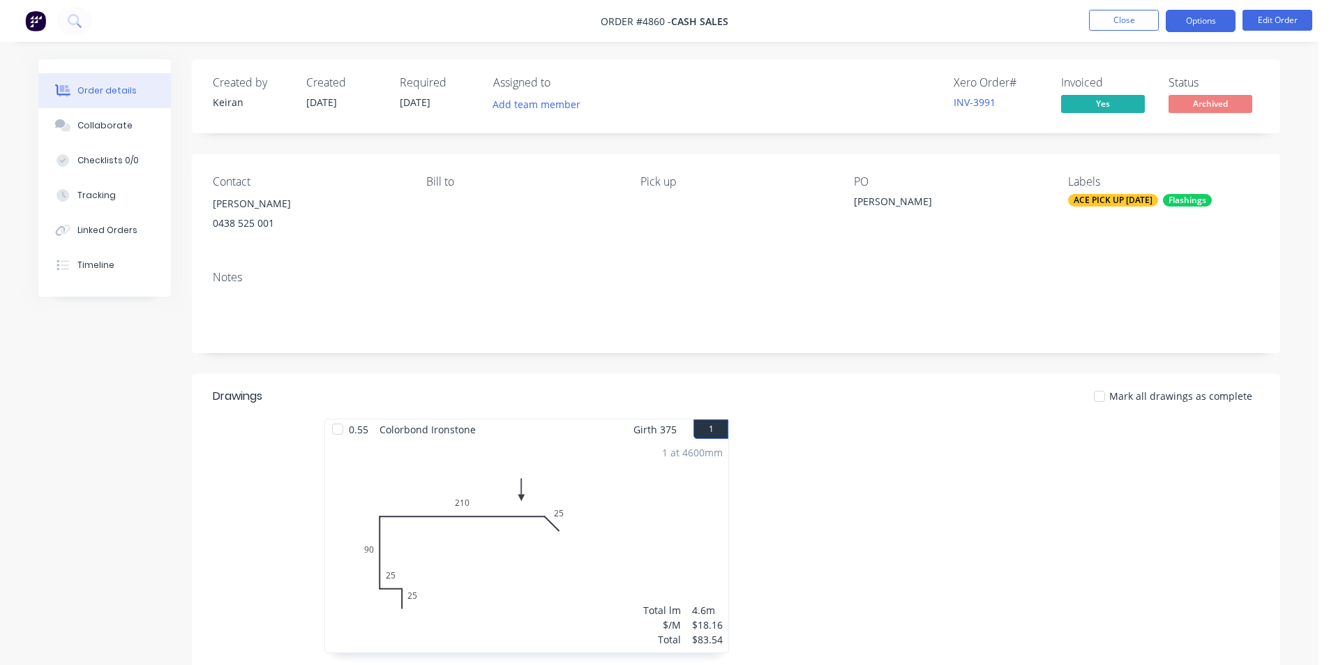
click at [1193, 27] on button "Options" at bounding box center [1200, 21] width 70 height 22
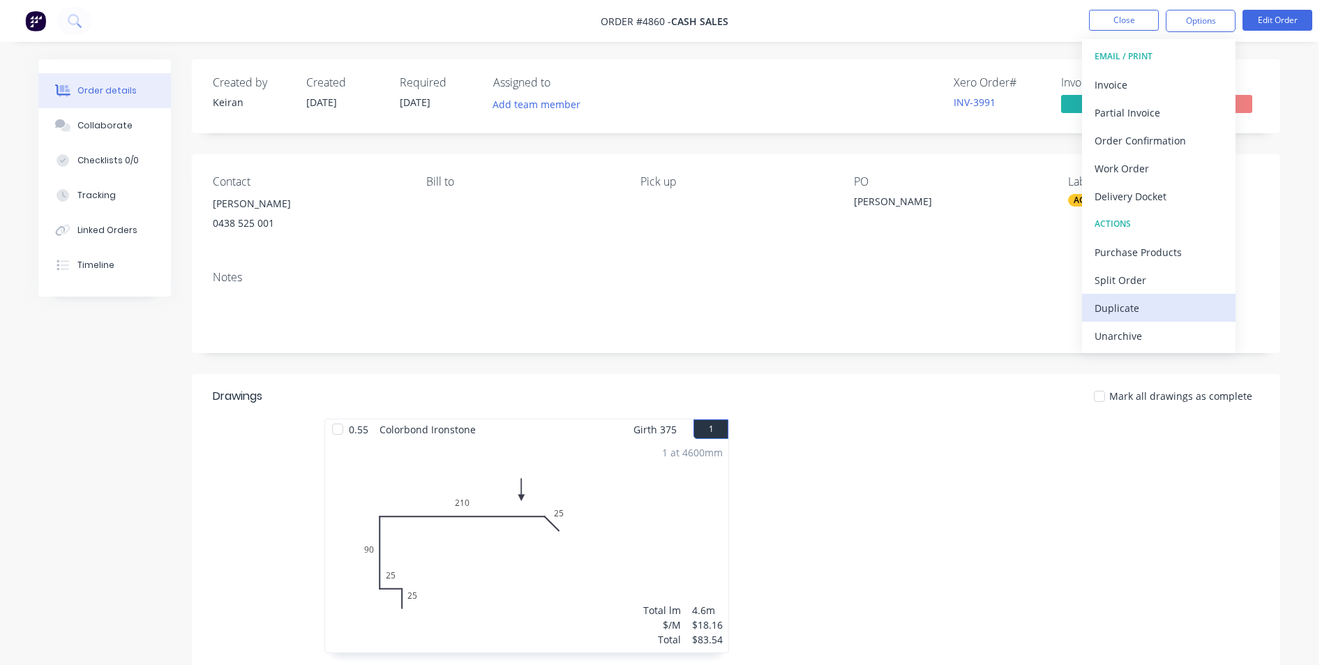
click at [1145, 299] on div "Duplicate" at bounding box center [1158, 308] width 128 height 20
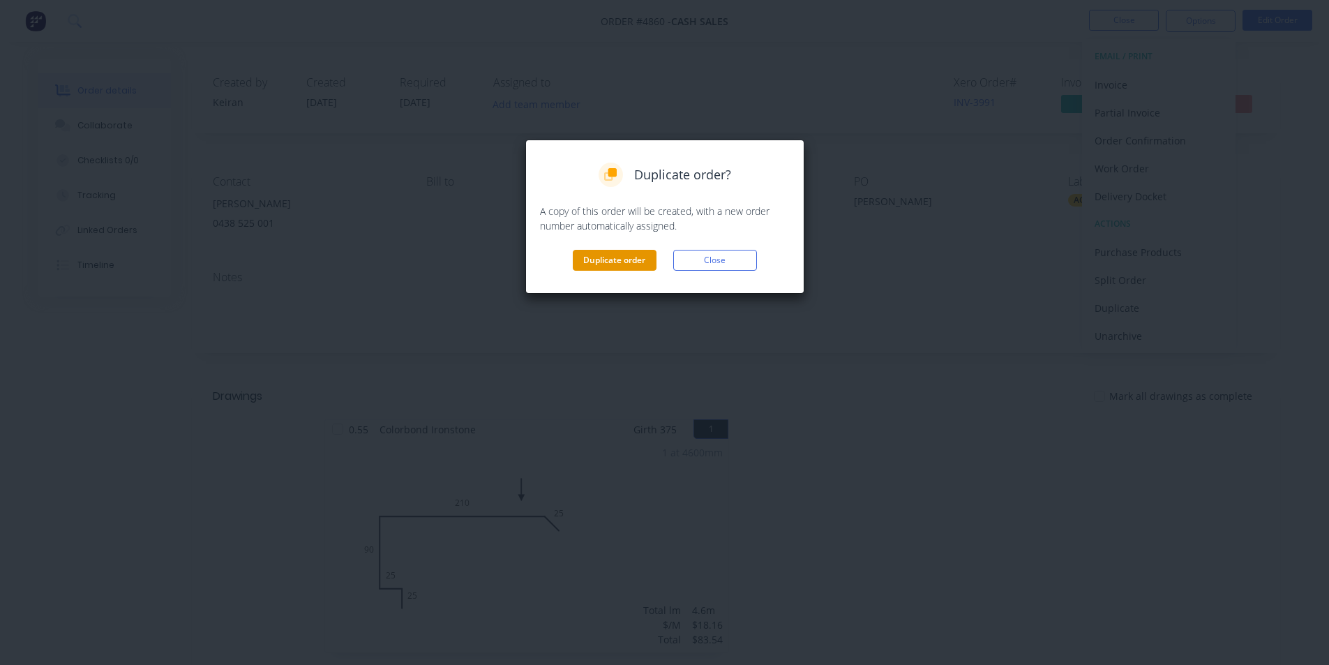
click at [614, 252] on button "Duplicate order" at bounding box center [615, 260] width 84 height 21
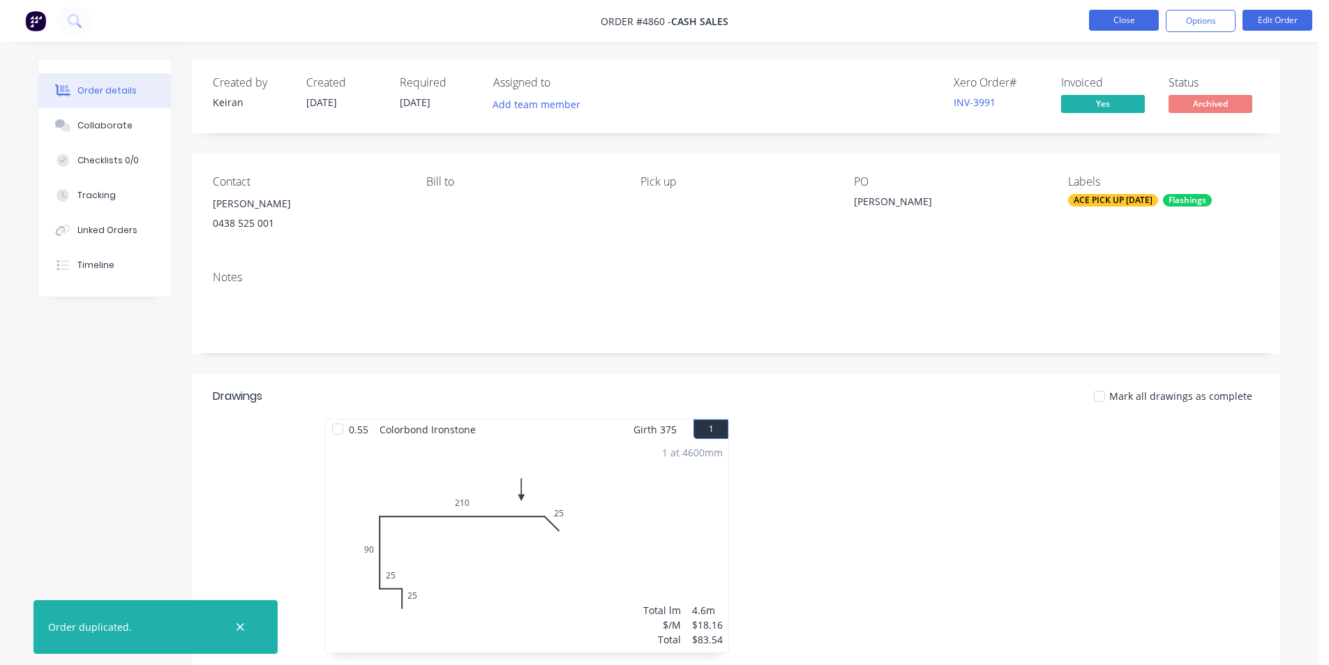
click at [1129, 22] on button "Close" at bounding box center [1124, 20] width 70 height 21
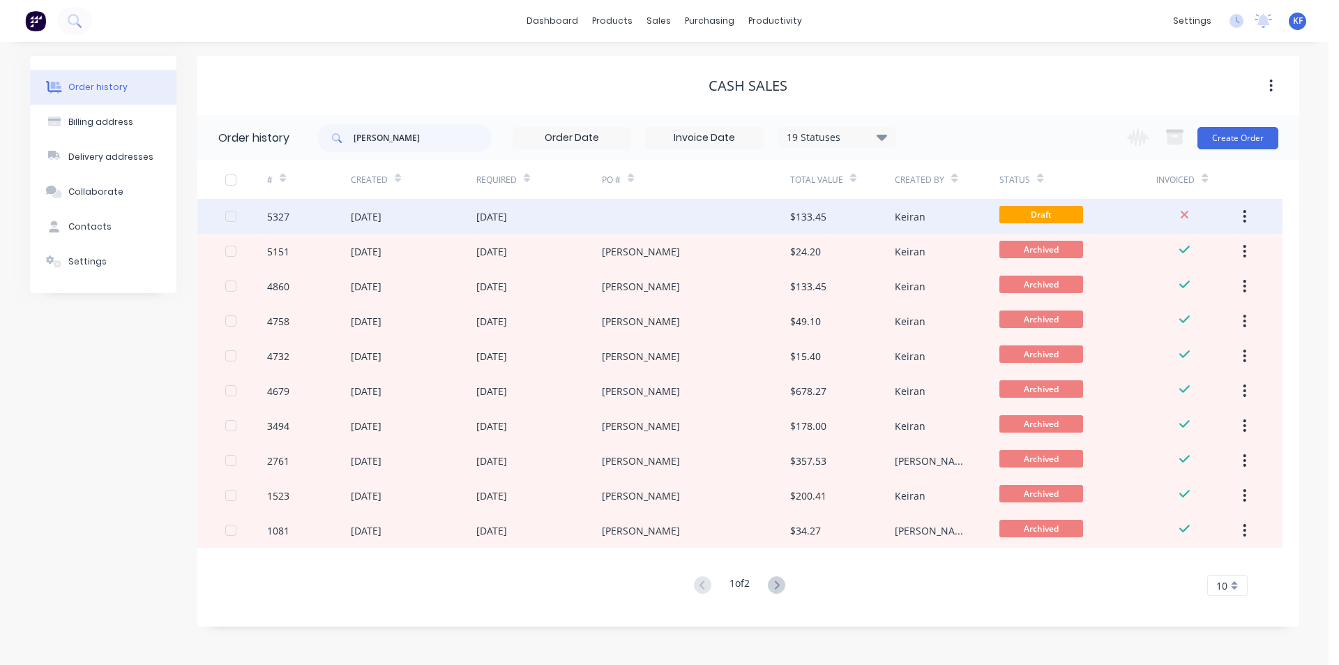
click at [596, 203] on div "[DATE]" at bounding box center [539, 216] width 126 height 35
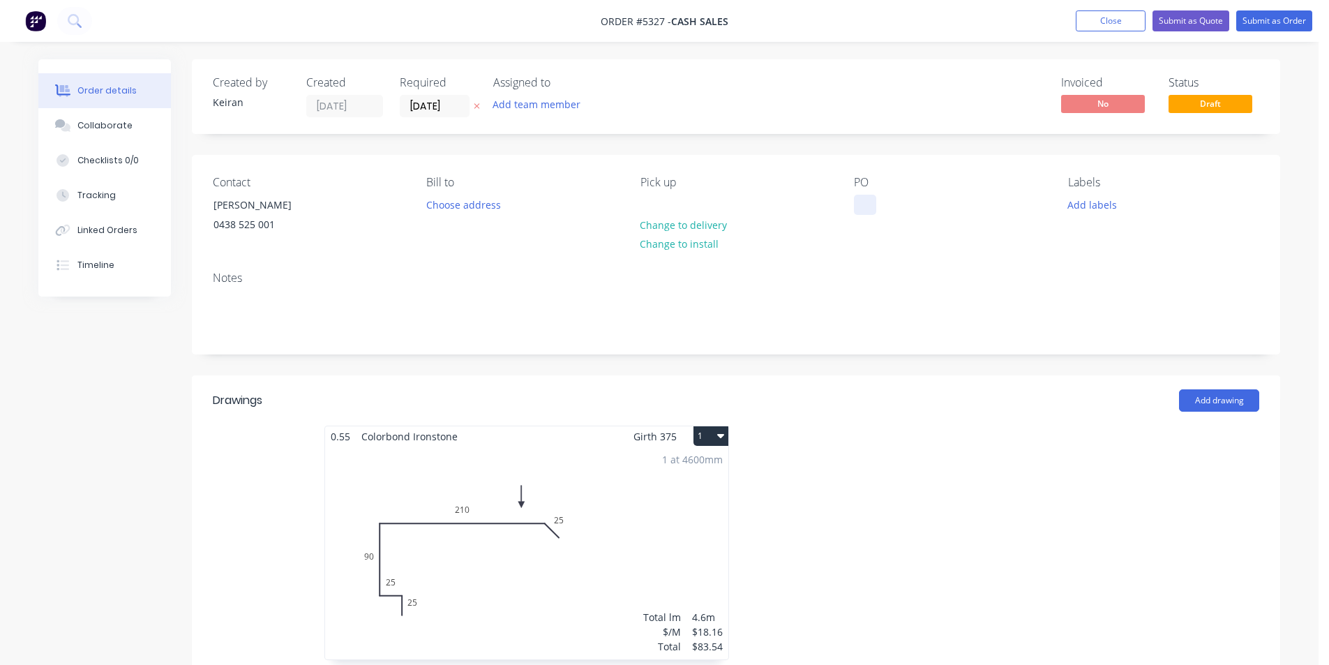
click at [859, 206] on div at bounding box center [865, 205] width 22 height 20
click at [715, 442] on button "1" at bounding box center [710, 436] width 35 height 20
click at [689, 527] on div "Delete" at bounding box center [661, 525] width 107 height 20
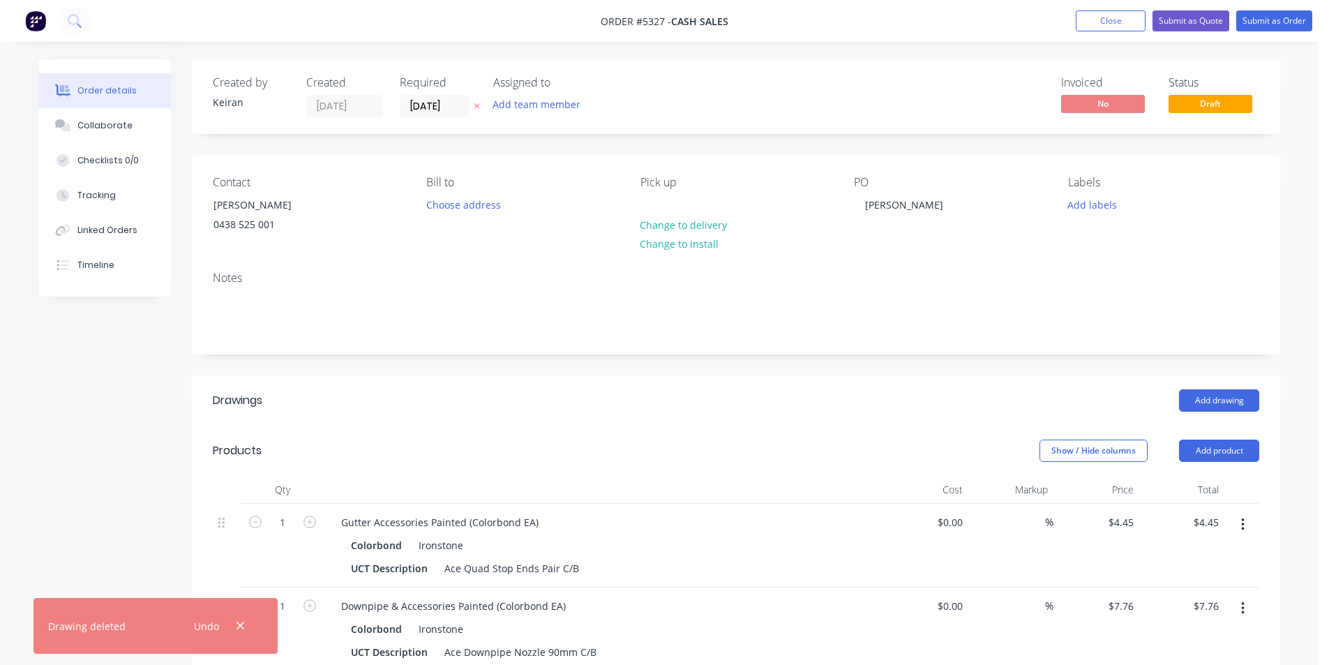
scroll to position [279, 0]
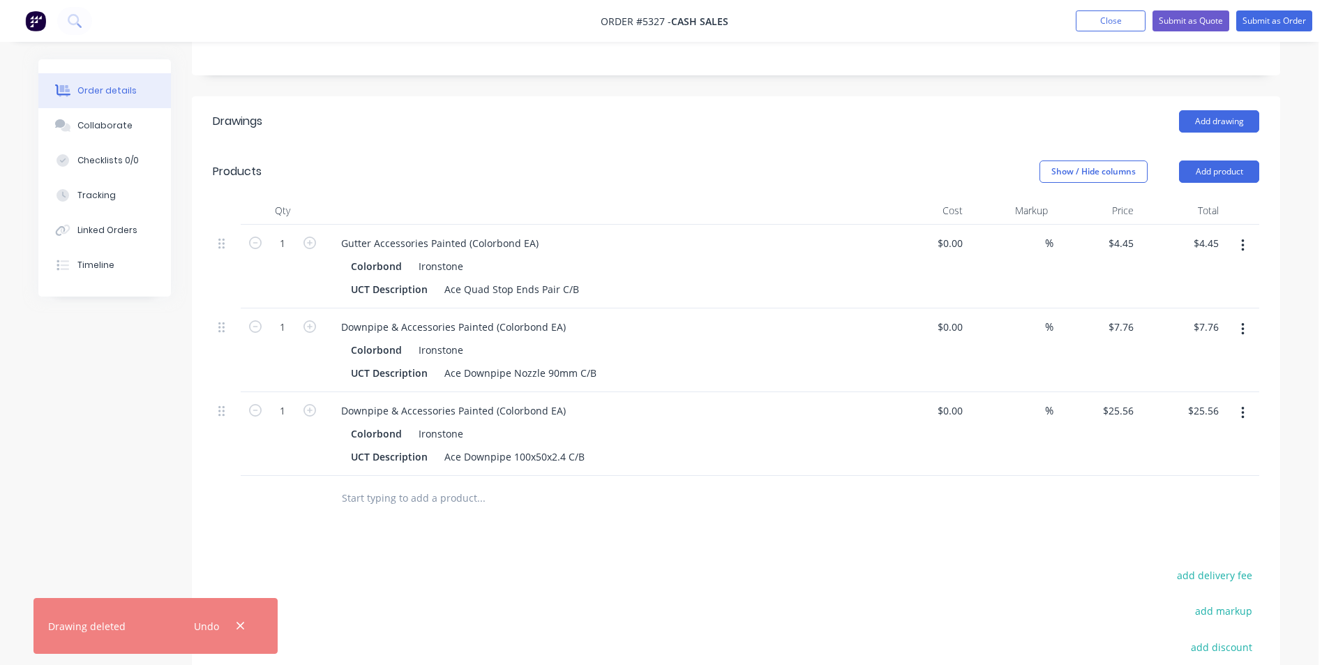
click at [1244, 242] on button "button" at bounding box center [1242, 245] width 33 height 25
click at [1185, 356] on div "Delete" at bounding box center [1192, 366] width 107 height 20
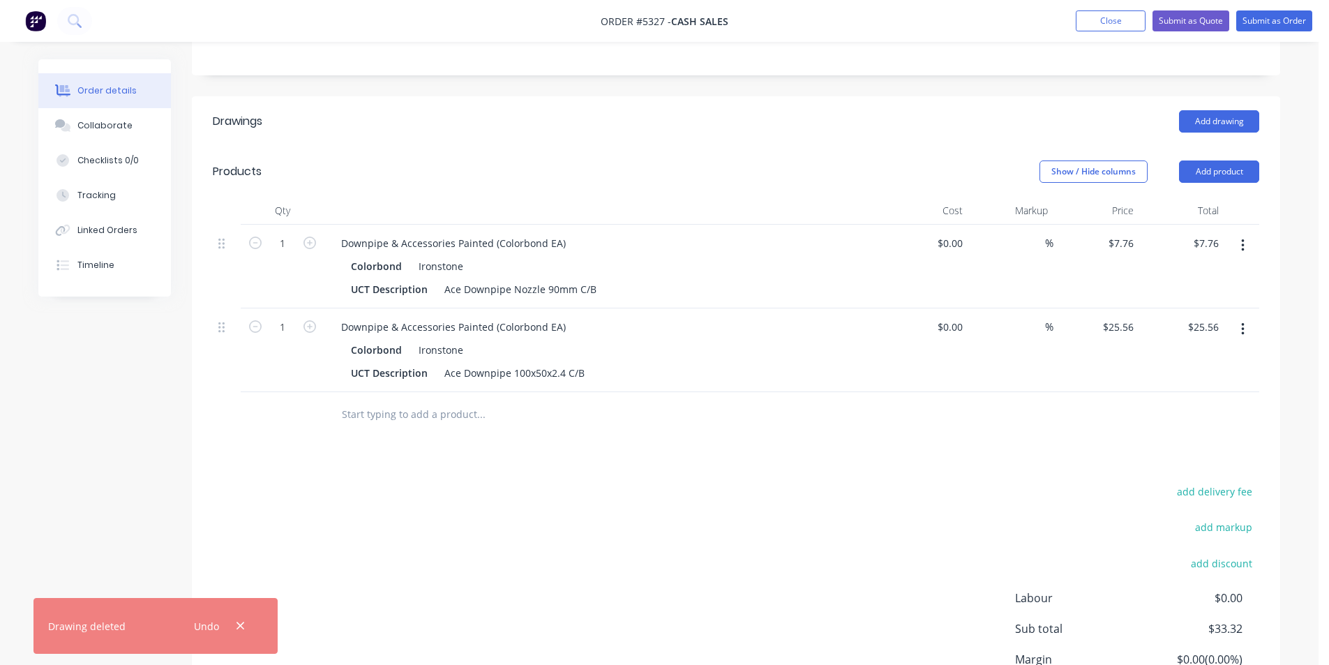
click at [1236, 252] on button "button" at bounding box center [1242, 245] width 33 height 25
click at [1182, 364] on div "Delete" at bounding box center [1192, 366] width 107 height 20
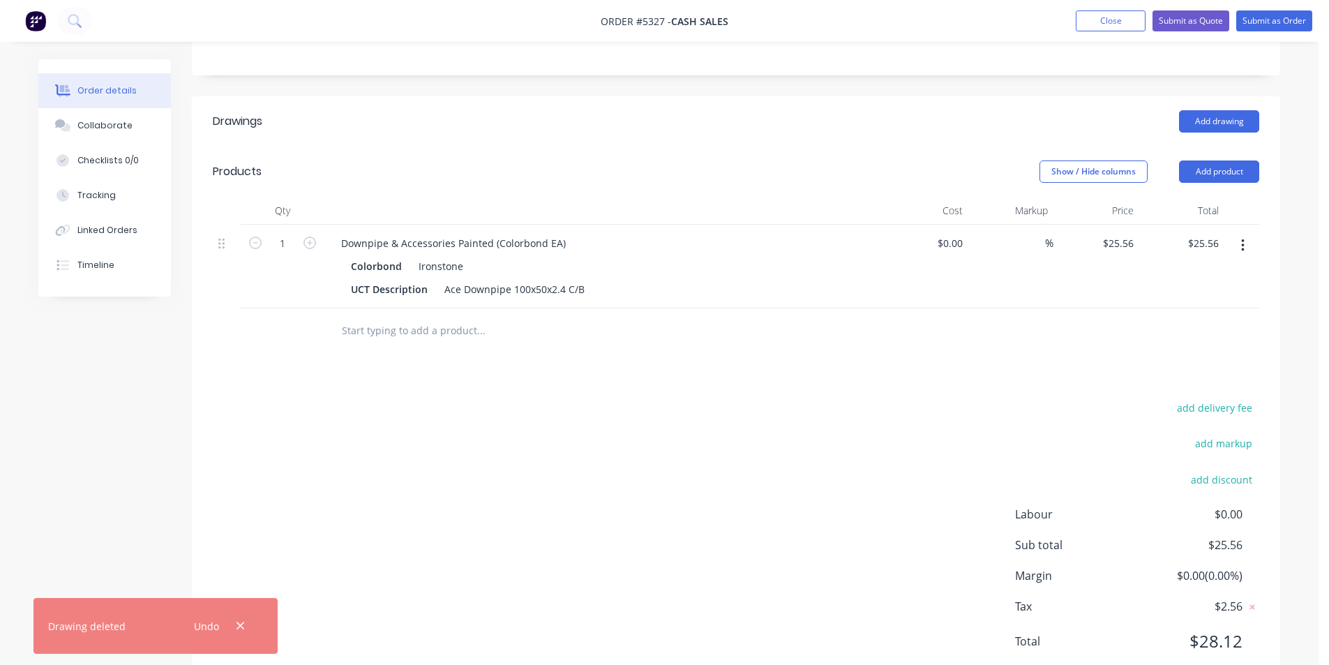
click at [1245, 241] on button "button" at bounding box center [1242, 245] width 33 height 25
click at [1196, 361] on div "Delete" at bounding box center [1192, 366] width 107 height 20
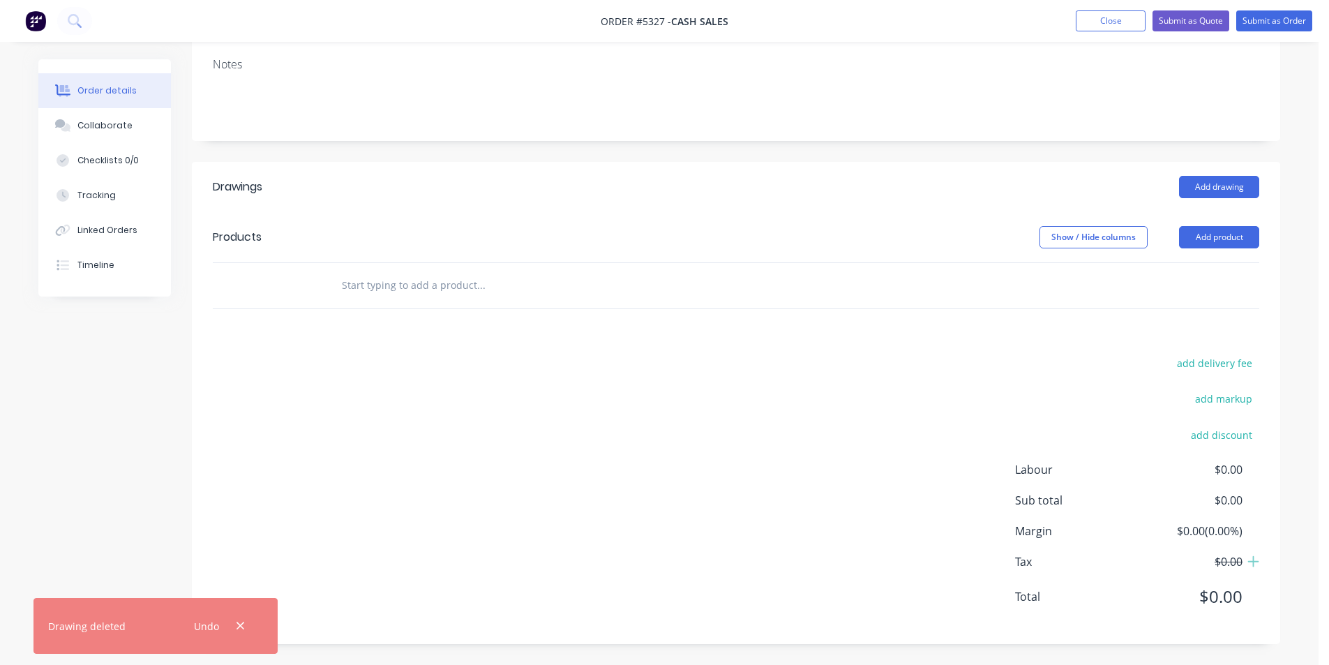
scroll to position [213, 0]
click at [1229, 192] on button "Add drawing" at bounding box center [1219, 187] width 80 height 22
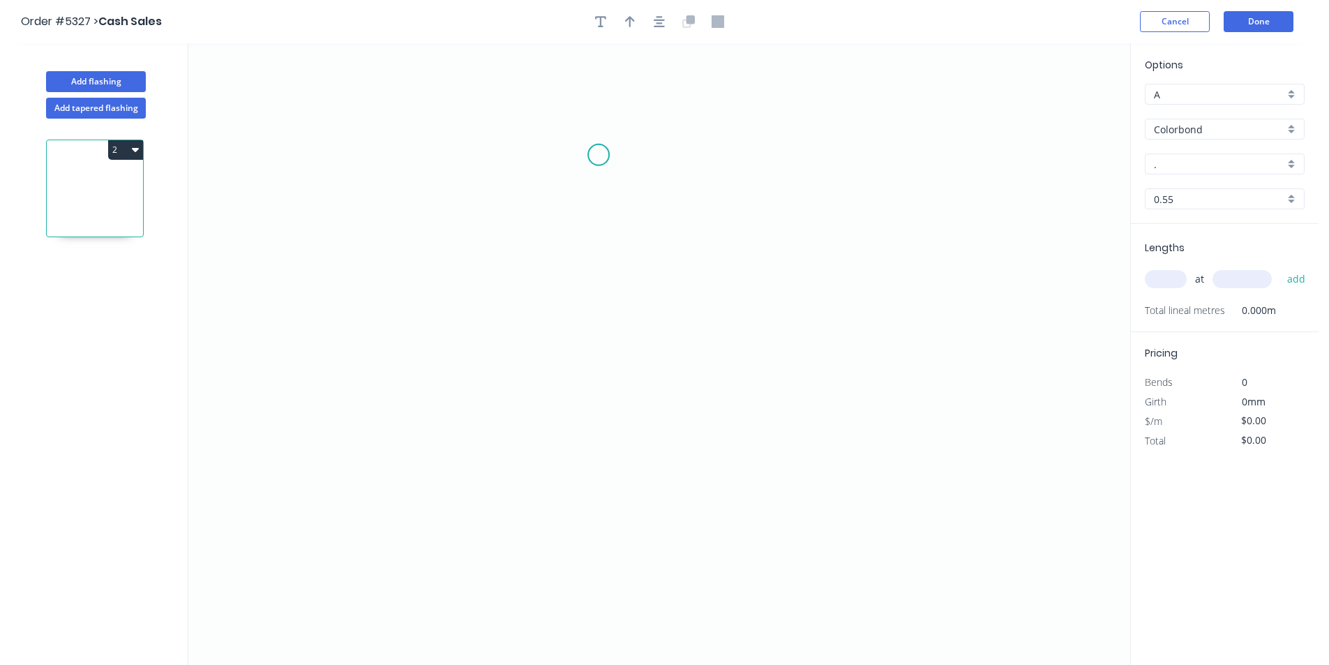
click at [598, 155] on icon "0" at bounding box center [658, 353] width 941 height 621
click at [719, 146] on icon "0" at bounding box center [658, 353] width 941 height 621
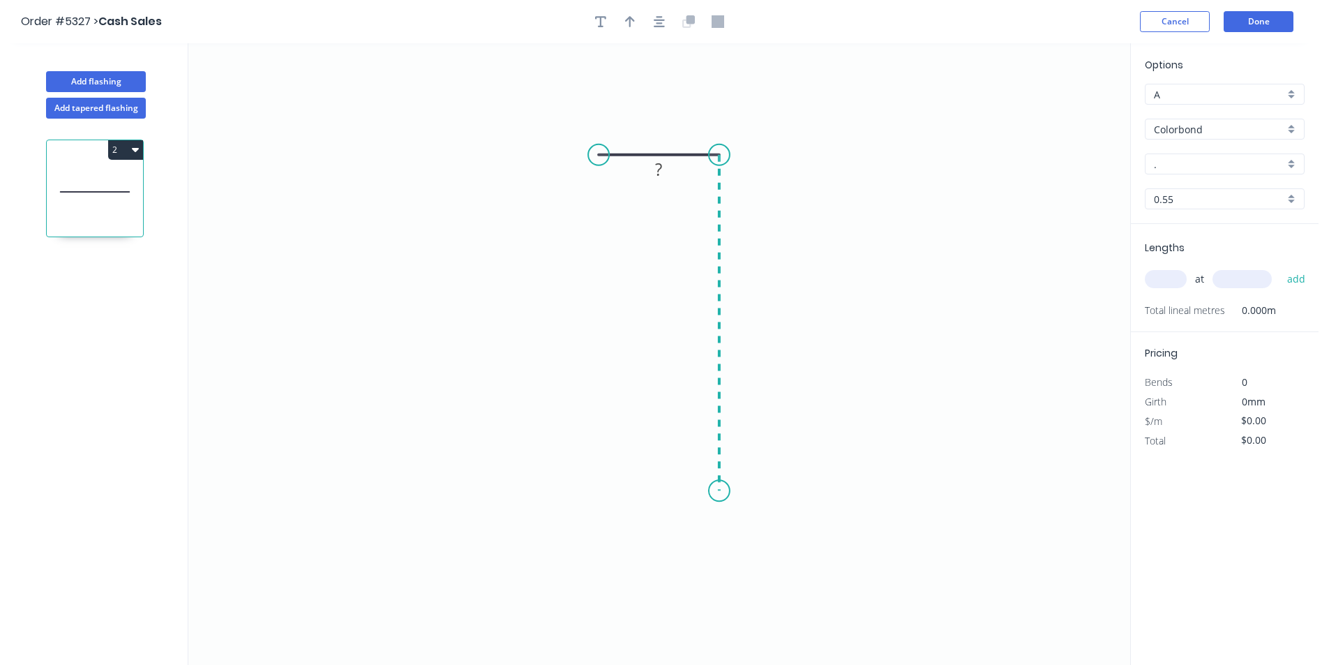
click at [718, 491] on icon "0 ?" at bounding box center [658, 353] width 941 height 621
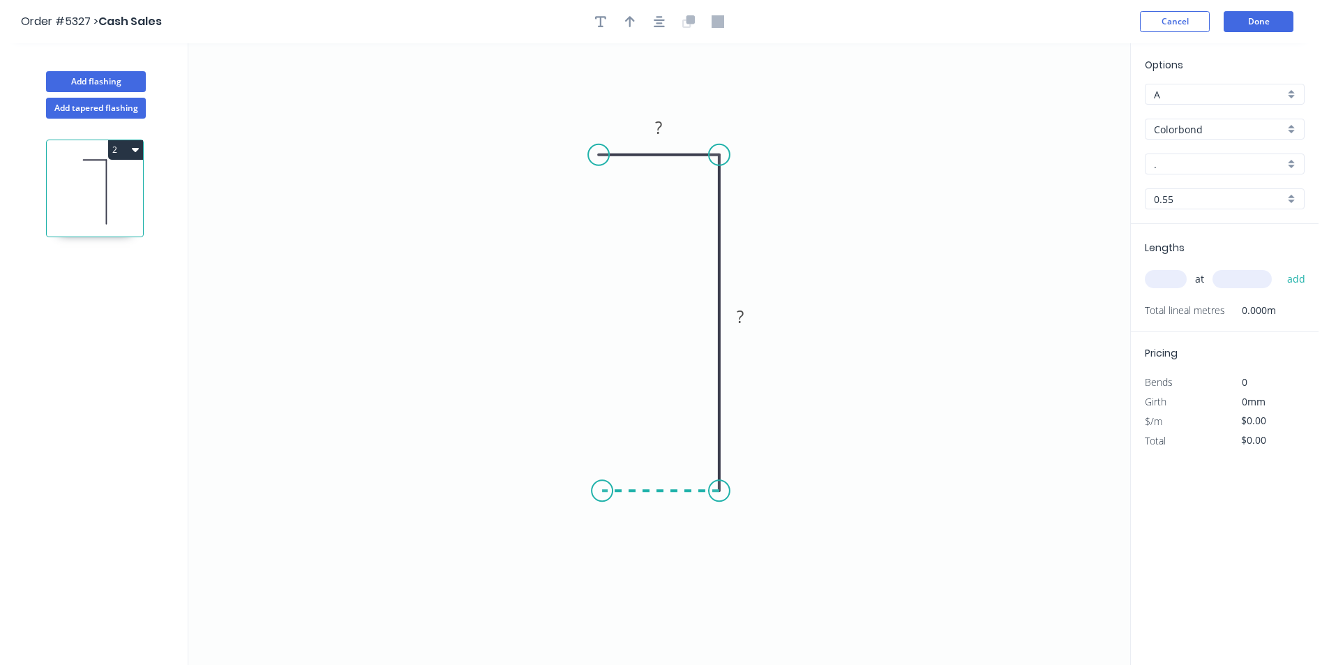
click at [602, 490] on icon "0 ? ?" at bounding box center [658, 353] width 941 height 621
click at [600, 533] on icon "0 ? ? ?" at bounding box center [658, 353] width 941 height 621
click at [511, 530] on icon "0 ? ? ? ?" at bounding box center [658, 353] width 941 height 621
click at [511, 568] on icon "0 ? ? ? ? ?" at bounding box center [658, 353] width 941 height 621
click at [649, 23] on button "button" at bounding box center [659, 21] width 21 height 21
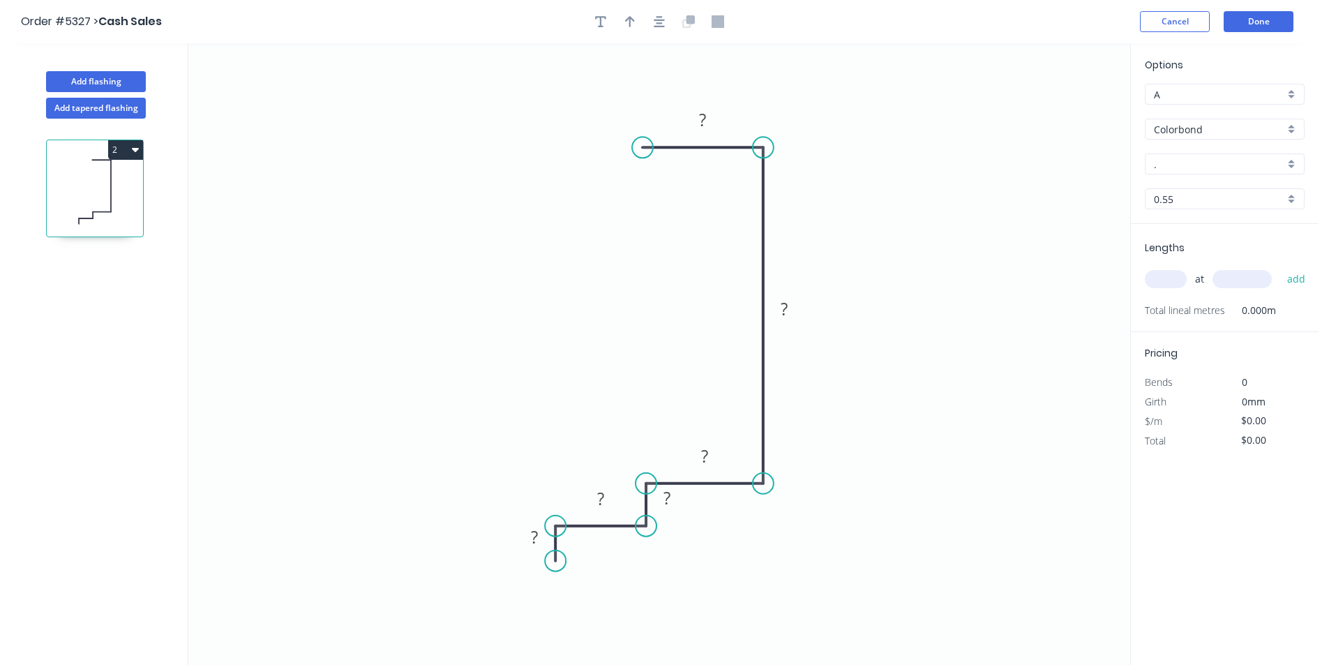
drag, startPoint x: 634, startPoint y: 24, endPoint x: 842, endPoint y: 75, distance: 214.0
click at [633, 24] on icon "button" at bounding box center [630, 21] width 10 height 13
drag, startPoint x: 1057, startPoint y: 118, endPoint x: 1062, endPoint y: 110, distance: 9.1
click at [1058, 117] on icon "0 ? ? ? ? ? ?" at bounding box center [658, 353] width 941 height 621
click at [1062, 110] on icon at bounding box center [1059, 97] width 13 height 45
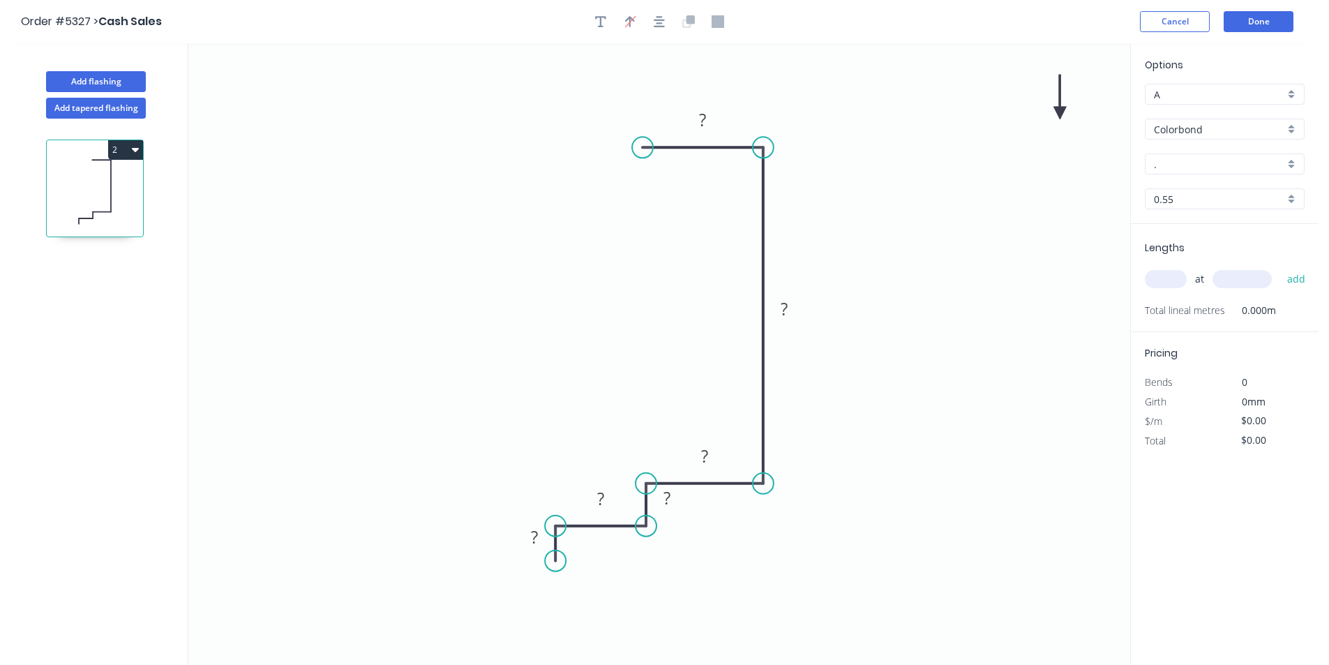
click at [1062, 110] on icon at bounding box center [1059, 97] width 13 height 45
drag, startPoint x: 1062, startPoint y: 110, endPoint x: 921, endPoint y: 188, distance: 160.7
click at [972, 227] on icon at bounding box center [988, 226] width 45 height 13
click at [697, 121] on rect at bounding box center [702, 121] width 28 height 20
drag, startPoint x: 803, startPoint y: 315, endPoint x: 752, endPoint y: 301, distance: 53.0
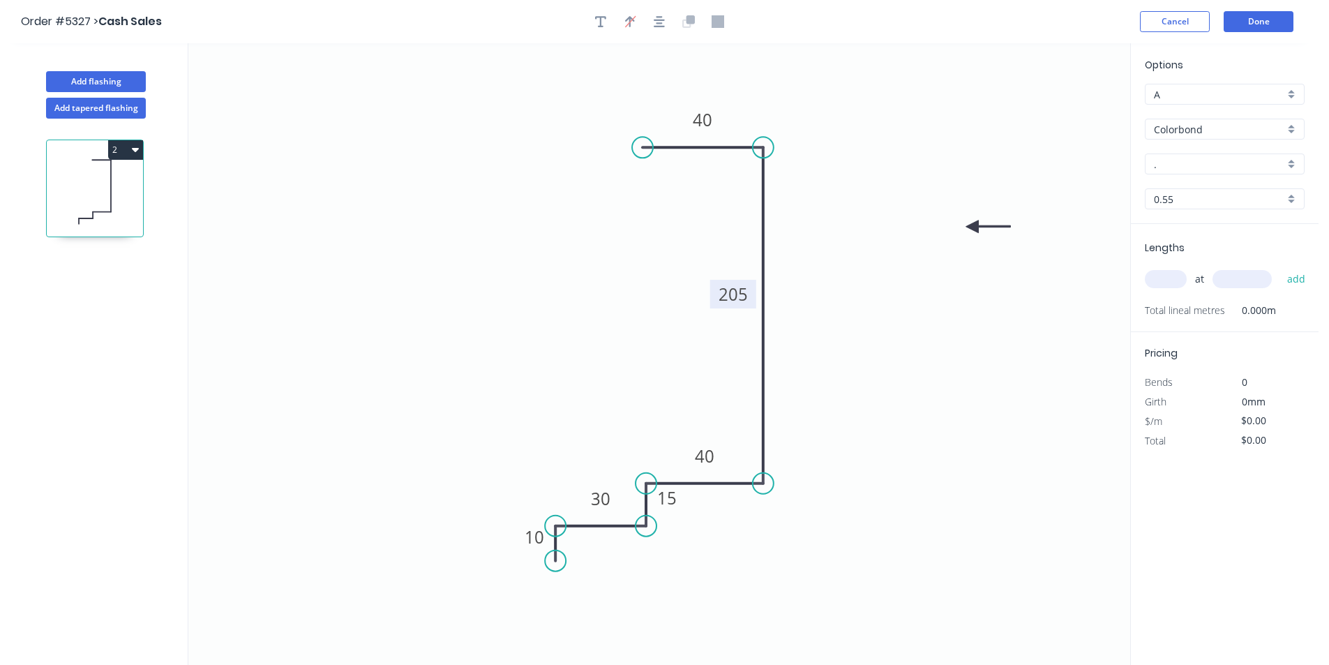
click at [752, 301] on rect at bounding box center [733, 294] width 46 height 29
drag, startPoint x: 973, startPoint y: 227, endPoint x: 950, endPoint y: 265, distance: 44.7
click at [818, 282] on icon at bounding box center [840, 279] width 45 height 13
click at [1249, 96] on input "A" at bounding box center [1218, 94] width 130 height 15
click at [1043, 119] on icon "0 10 30 15 40 205 40" at bounding box center [658, 353] width 941 height 621
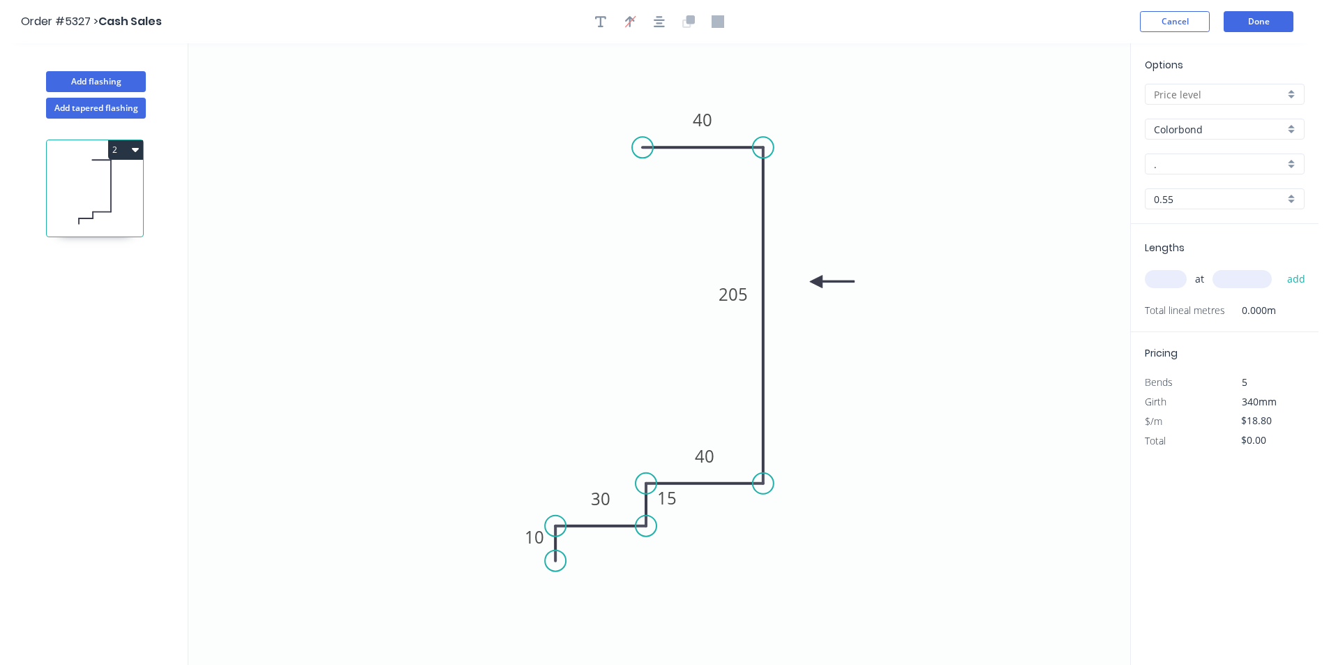
click at [1175, 165] on input "." at bounding box center [1218, 164] width 130 height 15
click at [1210, 184] on div "Ironstone" at bounding box center [1224, 191] width 158 height 24
click at [1164, 273] on input "text" at bounding box center [1165, 279] width 42 height 18
click at [1280, 267] on button "add" at bounding box center [1296, 279] width 33 height 24
click at [1283, 98] on input "text" at bounding box center [1218, 94] width 130 height 15
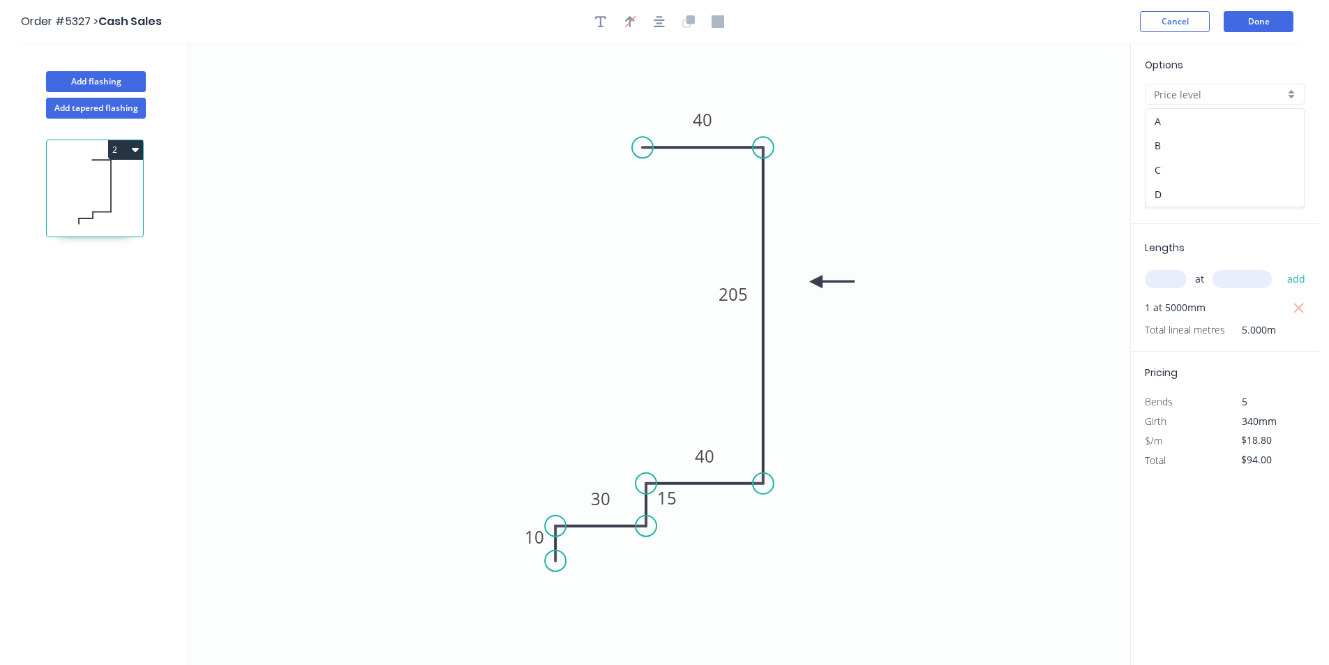
click at [1254, 128] on div "A" at bounding box center [1224, 121] width 158 height 24
click at [1278, 107] on div "Options A A Colorbond Colorbond Colorbond Matt - Flat Sheet Ironstone Ironstone…" at bounding box center [1224, 140] width 188 height 167
click at [1278, 102] on div "A" at bounding box center [1224, 94] width 160 height 21
click at [1261, 139] on div "B" at bounding box center [1224, 145] width 158 height 24
click at [1246, 24] on button "Done" at bounding box center [1258, 21] width 70 height 21
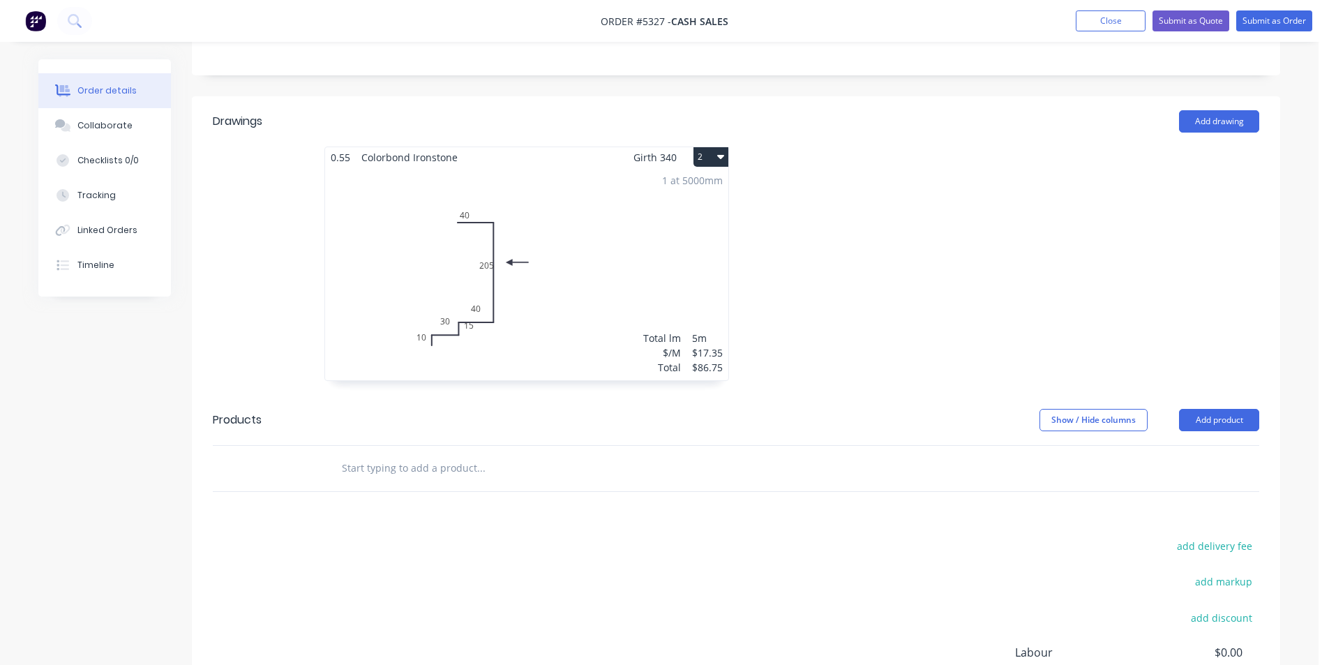
scroll to position [462, 0]
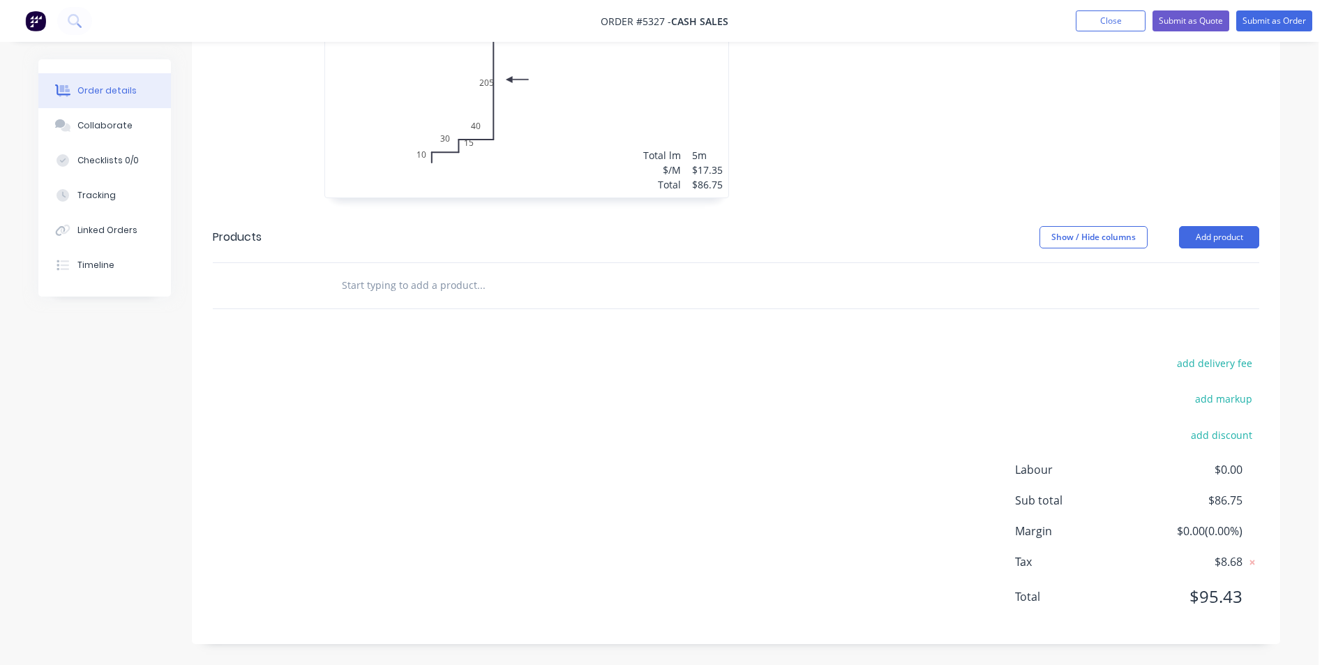
click at [552, 292] on input "text" at bounding box center [480, 285] width 279 height 28
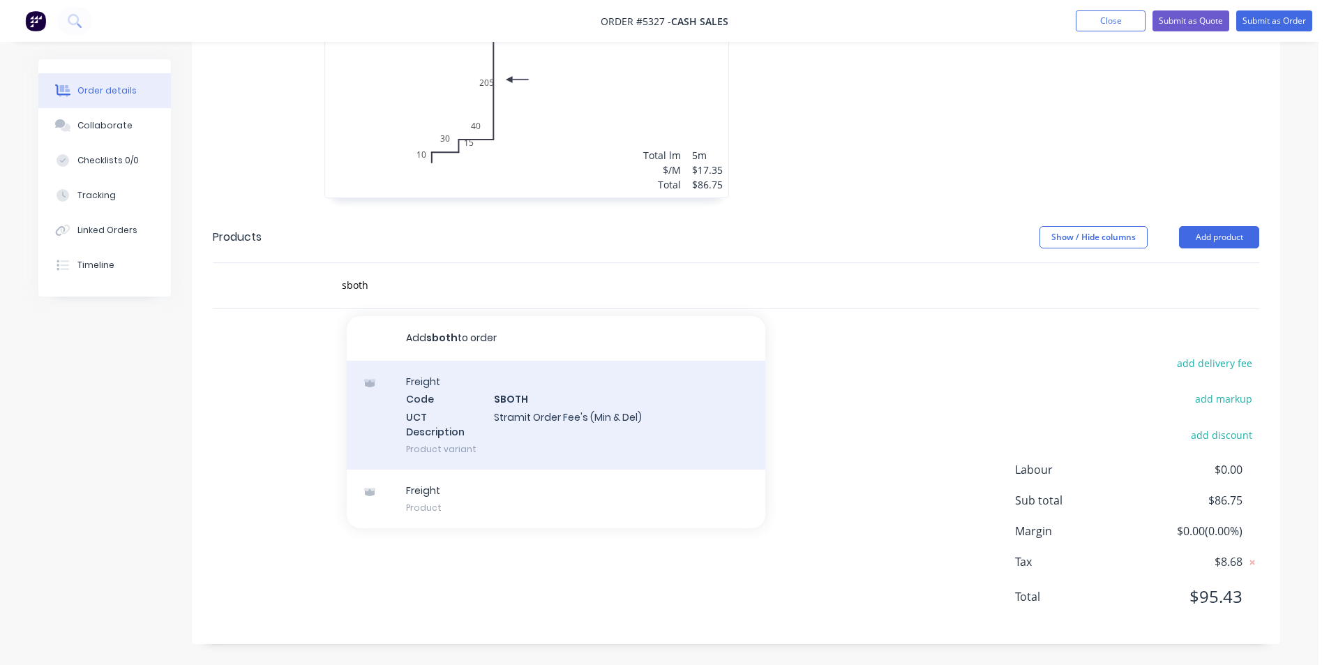
click at [627, 432] on div "Freight Code SBOTH UCT Description Stramit Order Fee's (Min & Del) Product vari…" at bounding box center [556, 415] width 418 height 109
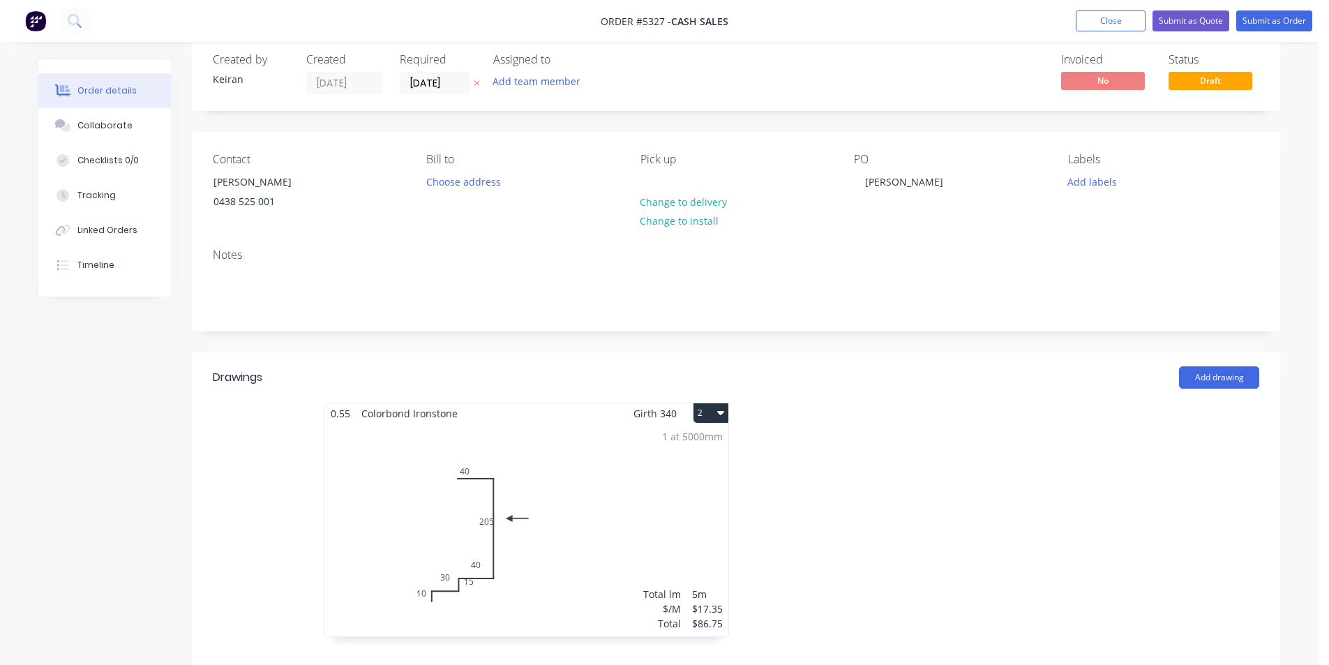
scroll to position [0, 0]
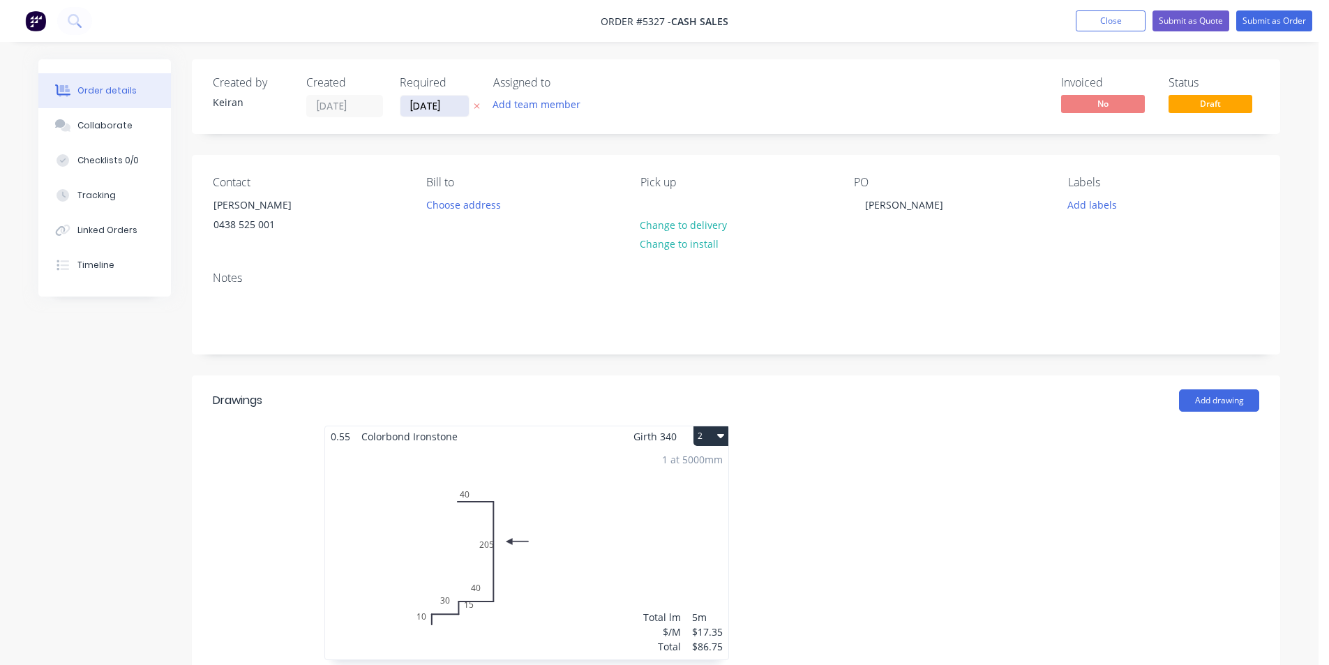
click at [435, 109] on input "[DATE]" at bounding box center [434, 106] width 68 height 21
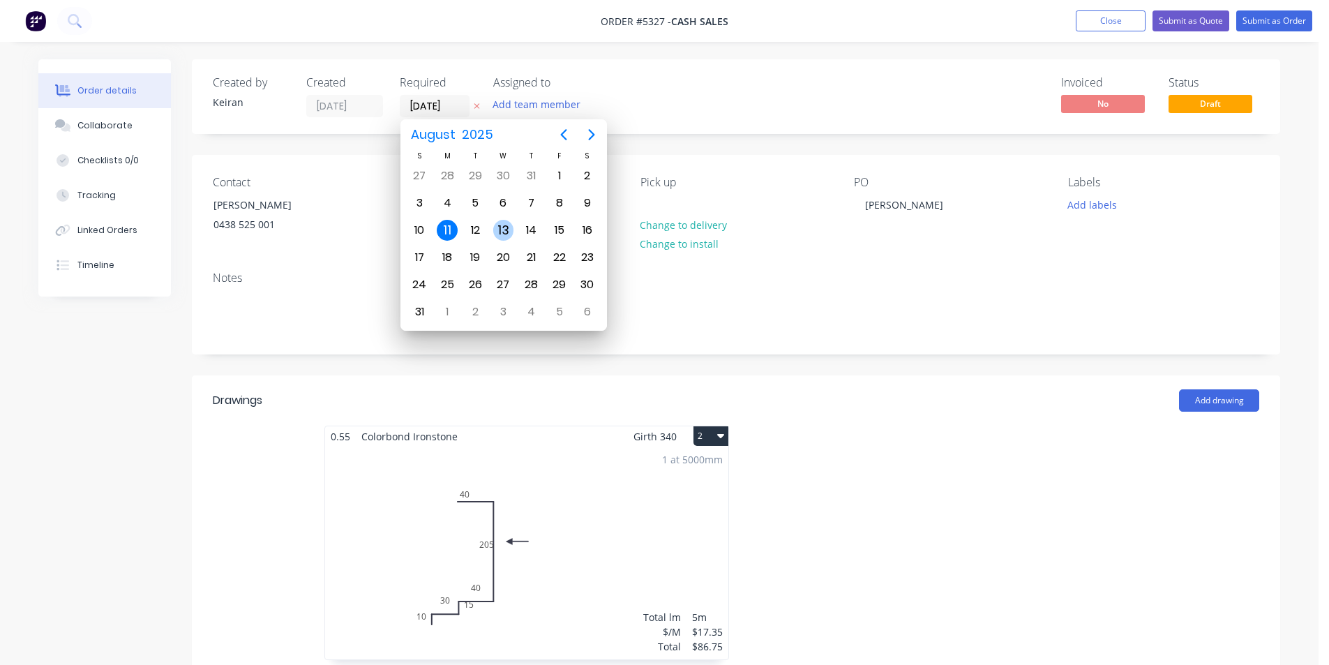
click at [507, 231] on div "13" at bounding box center [503, 230] width 21 height 21
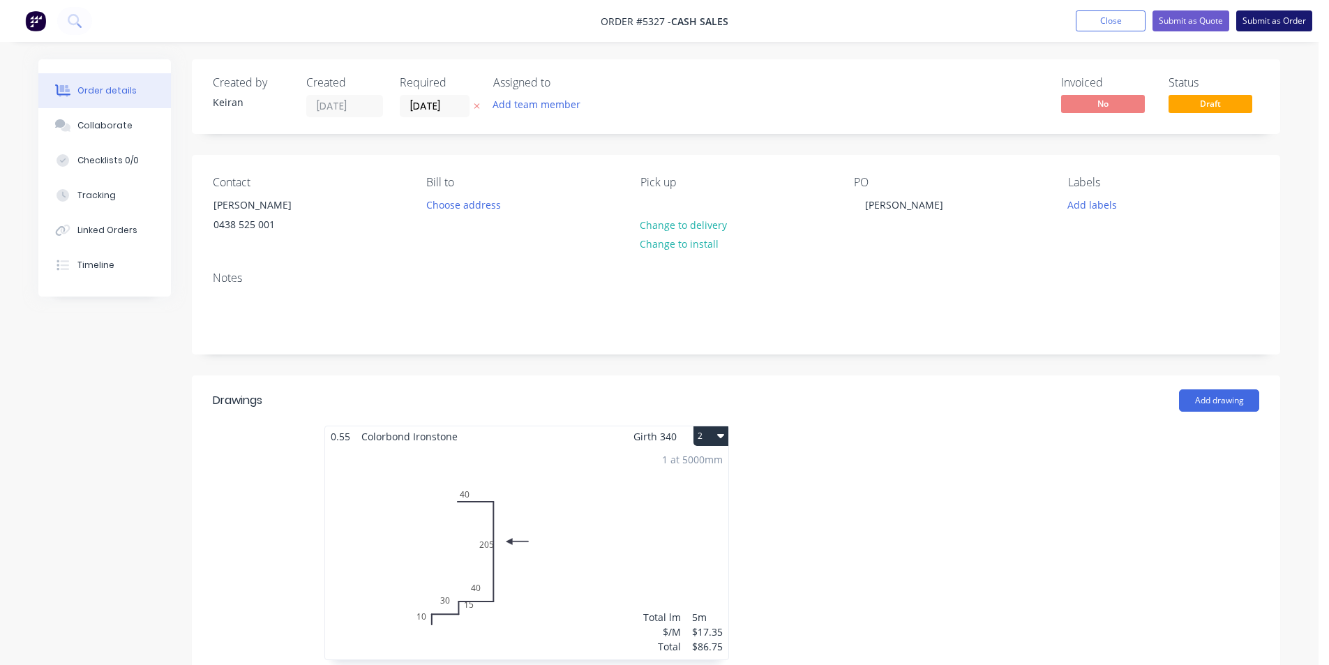
click at [1277, 28] on button "Submit as Order" at bounding box center [1274, 20] width 76 height 21
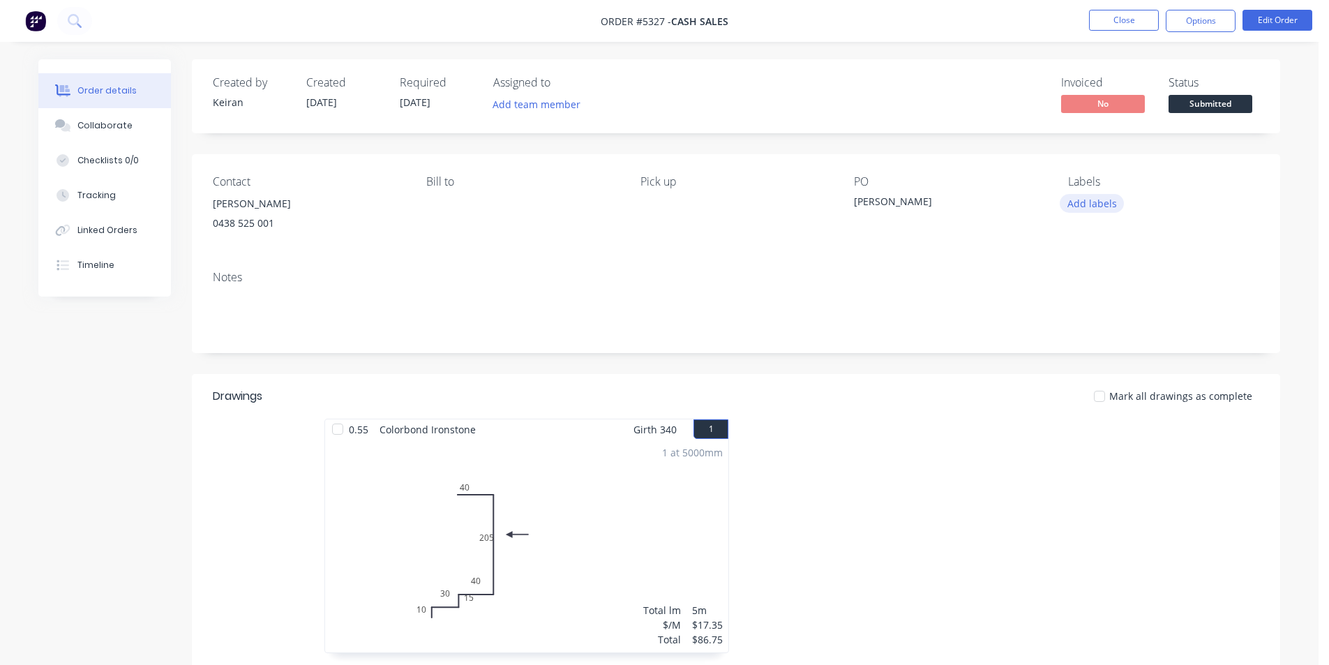
click at [1117, 198] on button "Add labels" at bounding box center [1091, 203] width 64 height 19
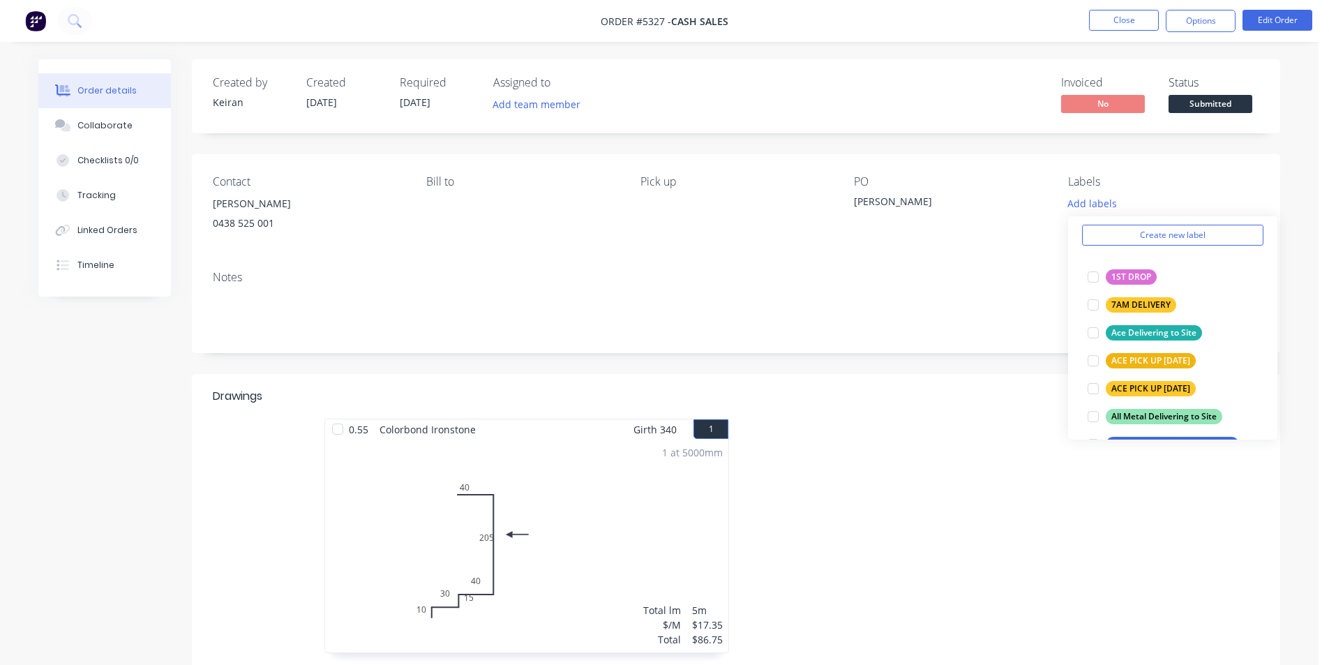
scroll to position [209, 0]
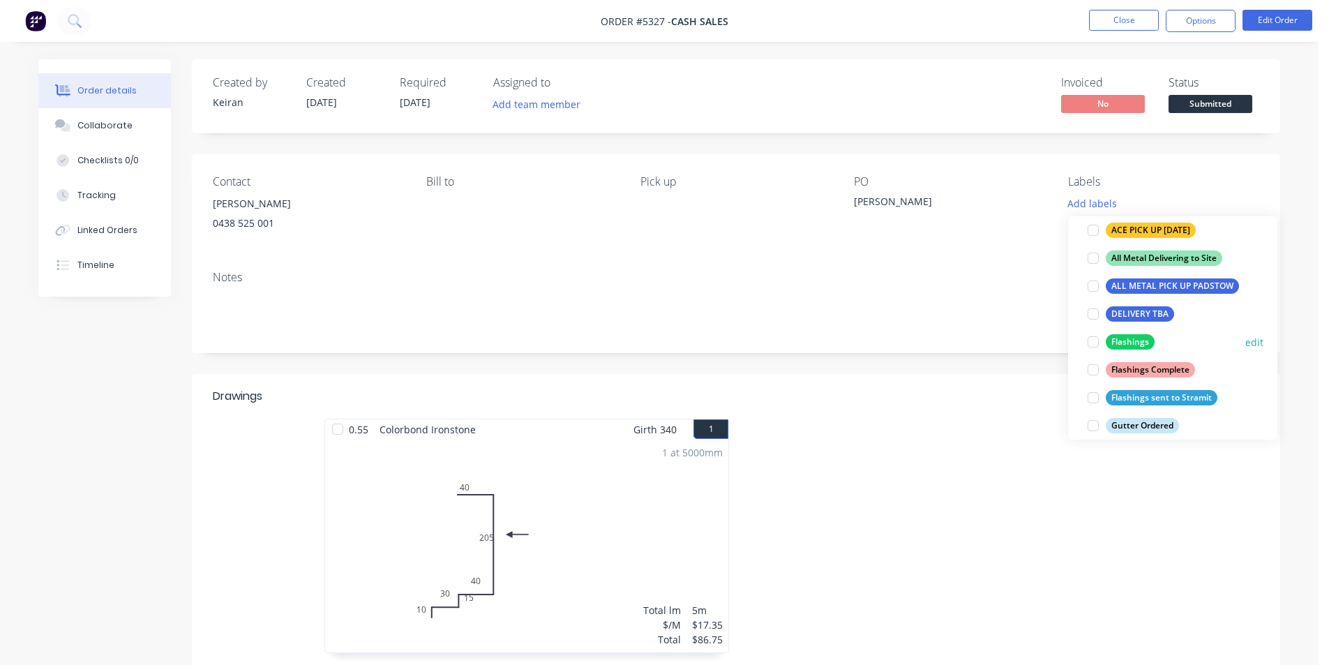
click at [1095, 345] on div at bounding box center [1093, 342] width 28 height 28
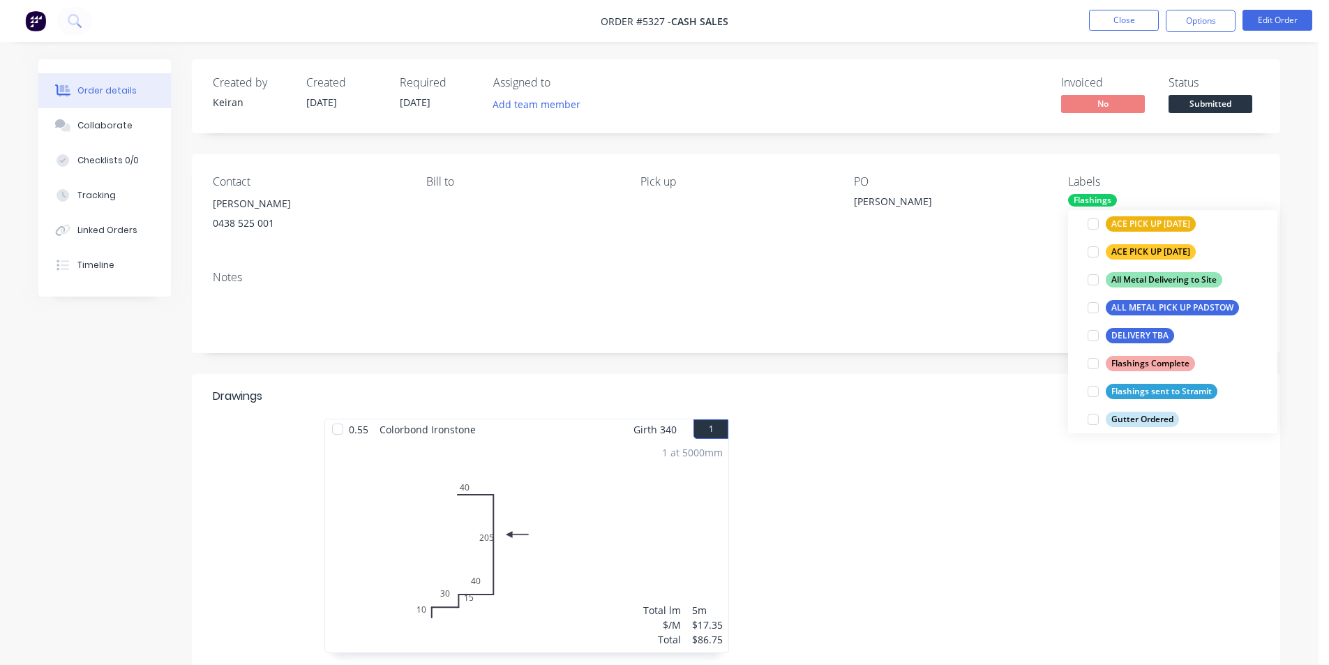
scroll to position [0, 0]
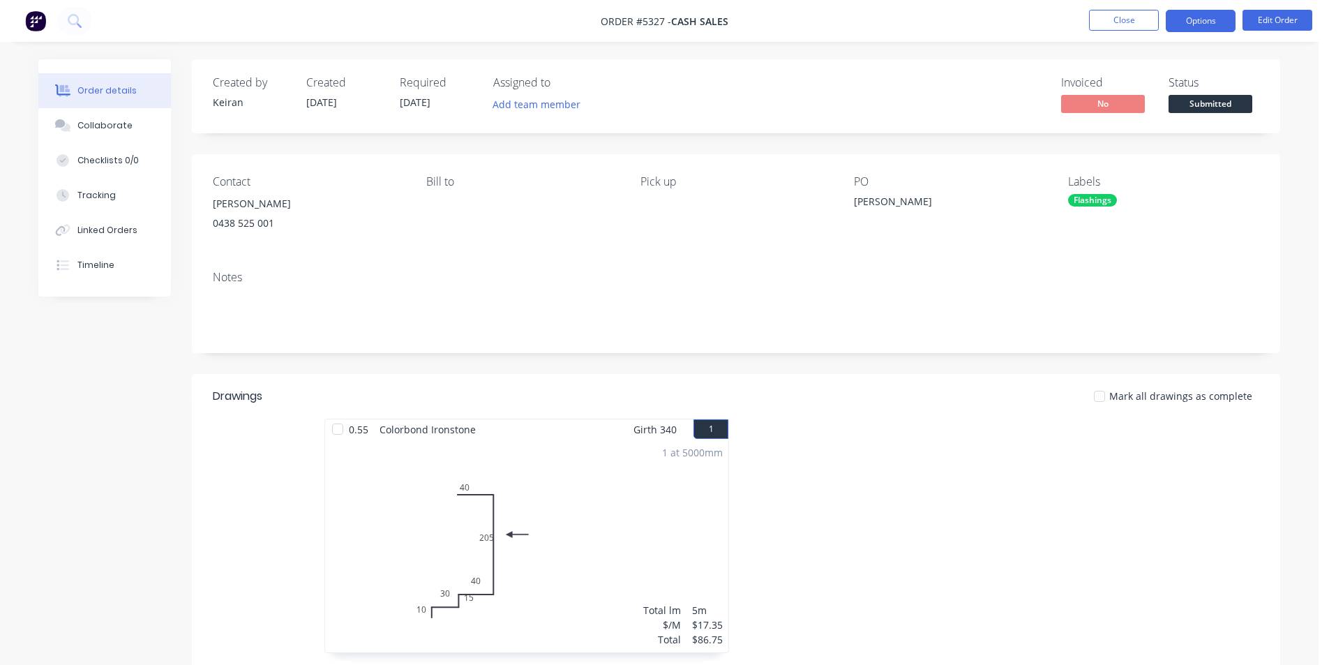
click at [1209, 17] on button "Options" at bounding box center [1200, 21] width 70 height 22
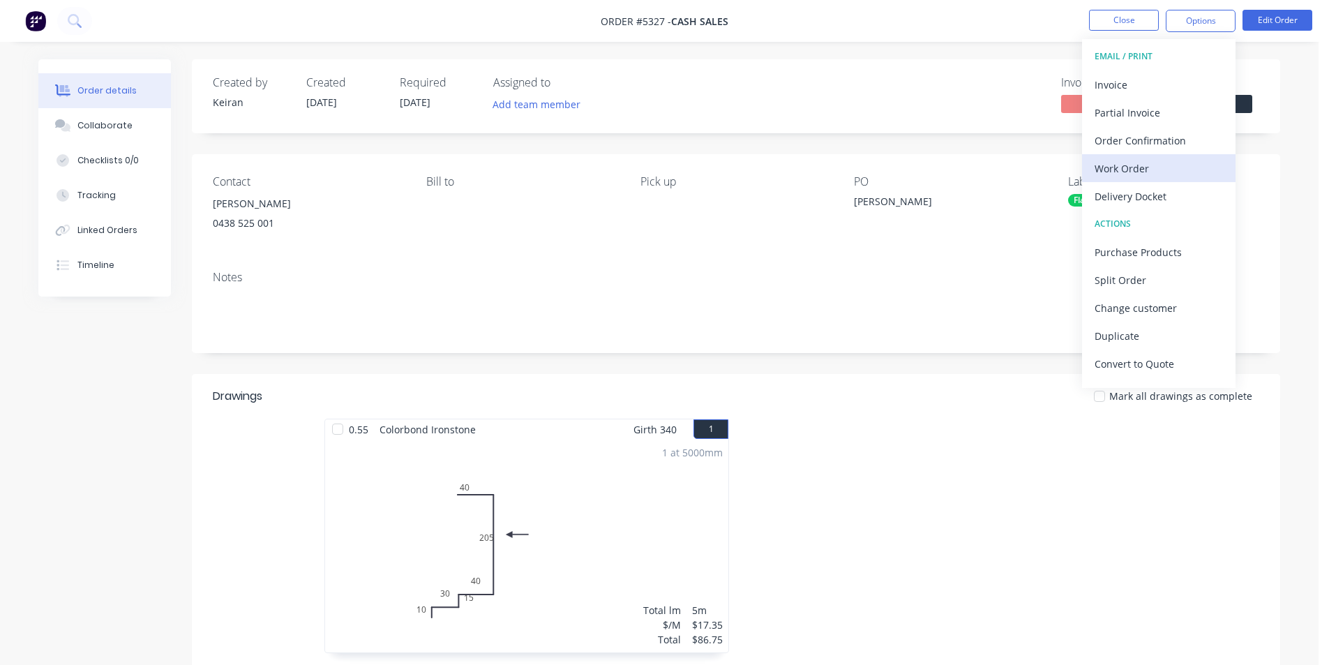
click at [1138, 176] on div "Work Order" at bounding box center [1158, 168] width 128 height 20
click at [1138, 176] on div "Custom" at bounding box center [1158, 168] width 128 height 20
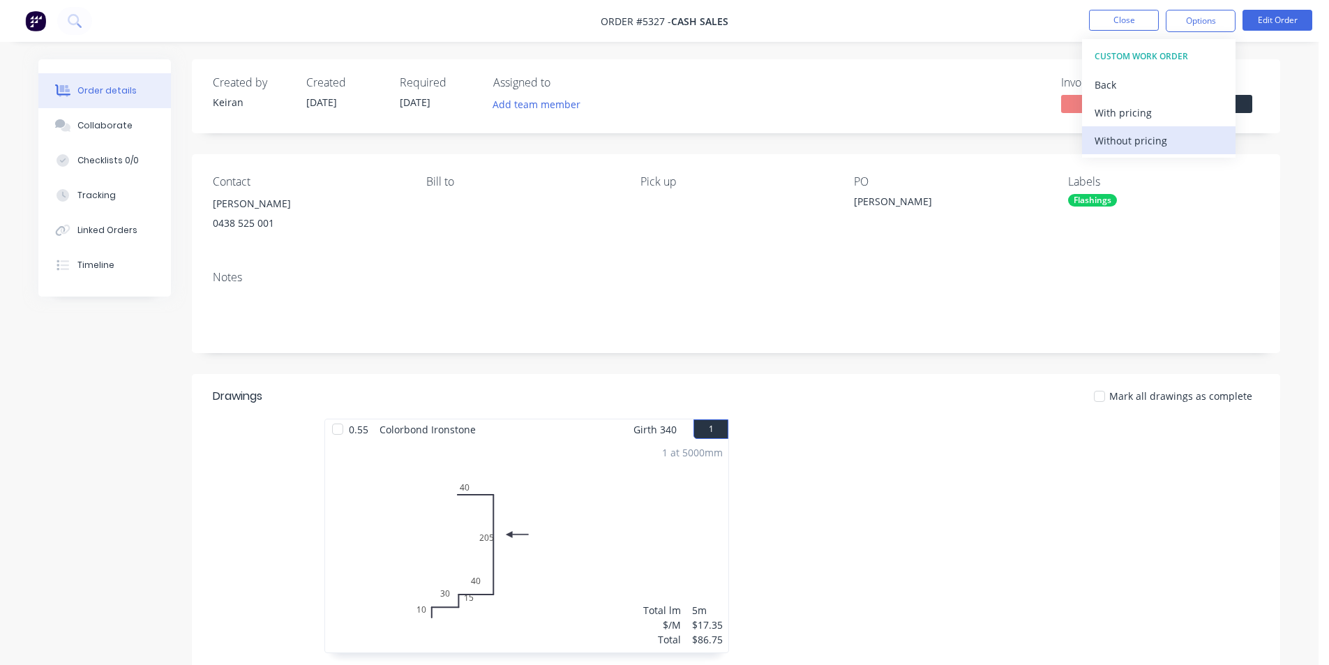
click at [1139, 141] on div "Without pricing" at bounding box center [1158, 140] width 128 height 20
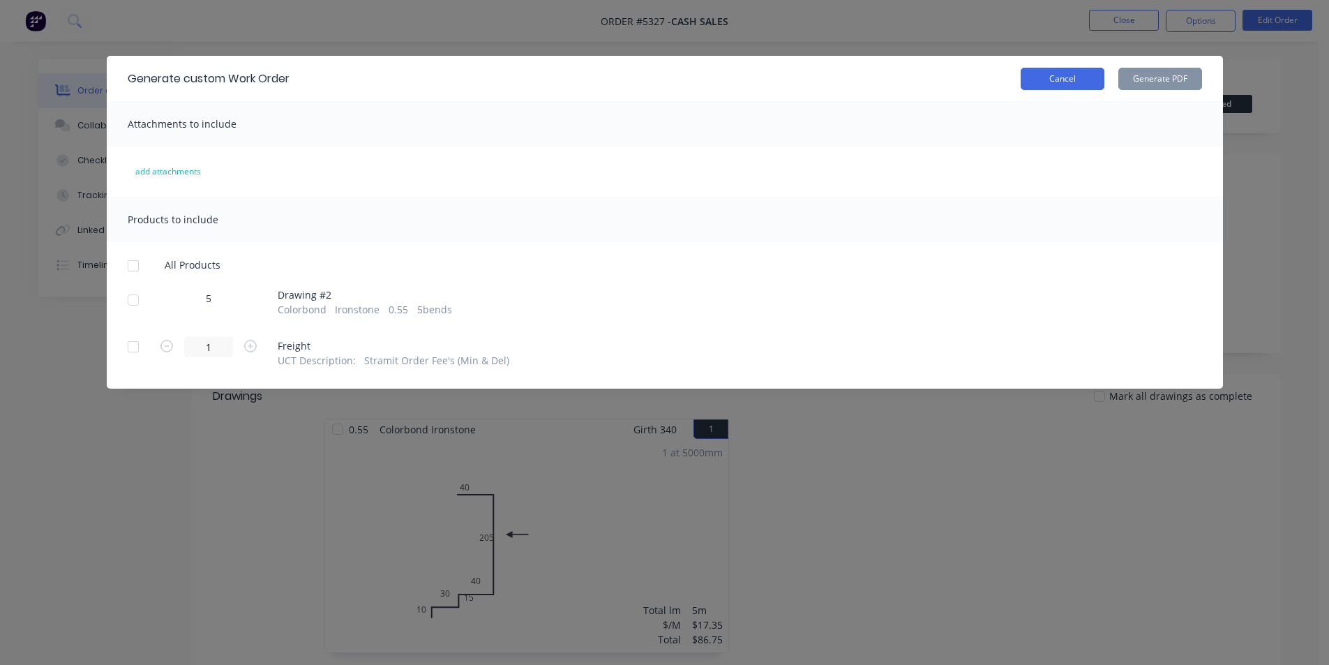
click at [1059, 83] on button "Cancel" at bounding box center [1062, 79] width 84 height 22
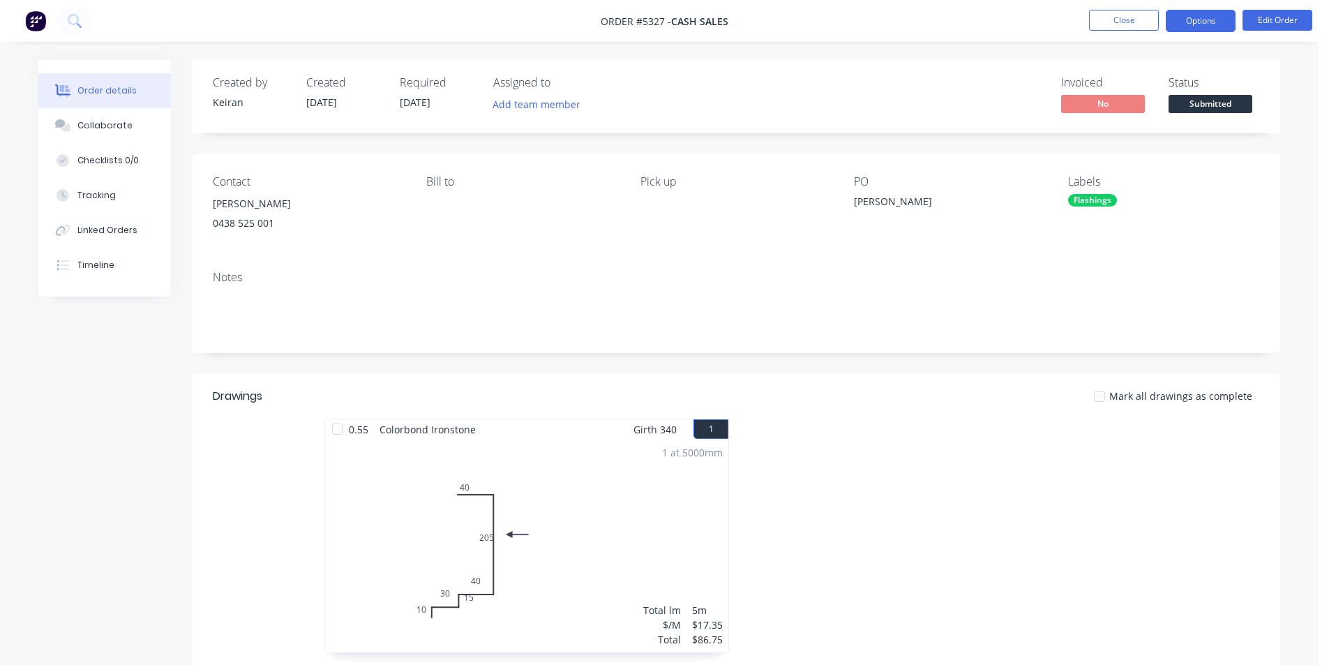
click at [1196, 23] on button "Options" at bounding box center [1200, 21] width 70 height 22
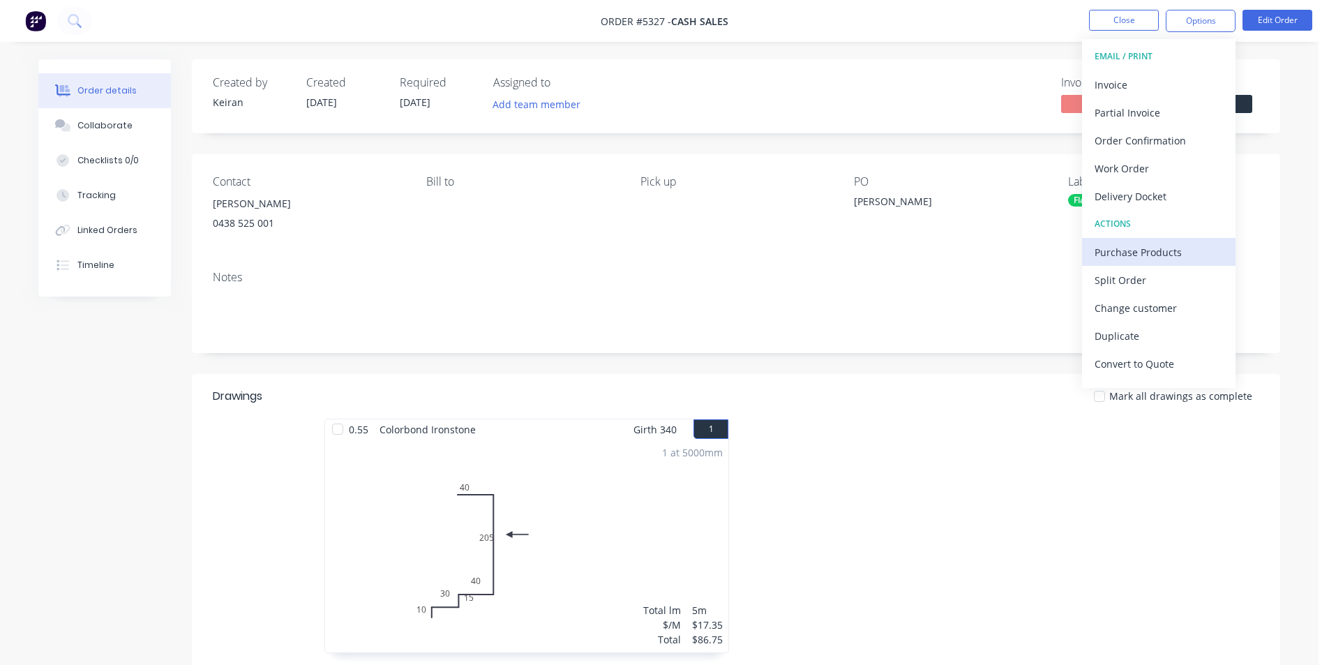
click at [1129, 256] on div "Purchase Products" at bounding box center [1158, 252] width 128 height 20
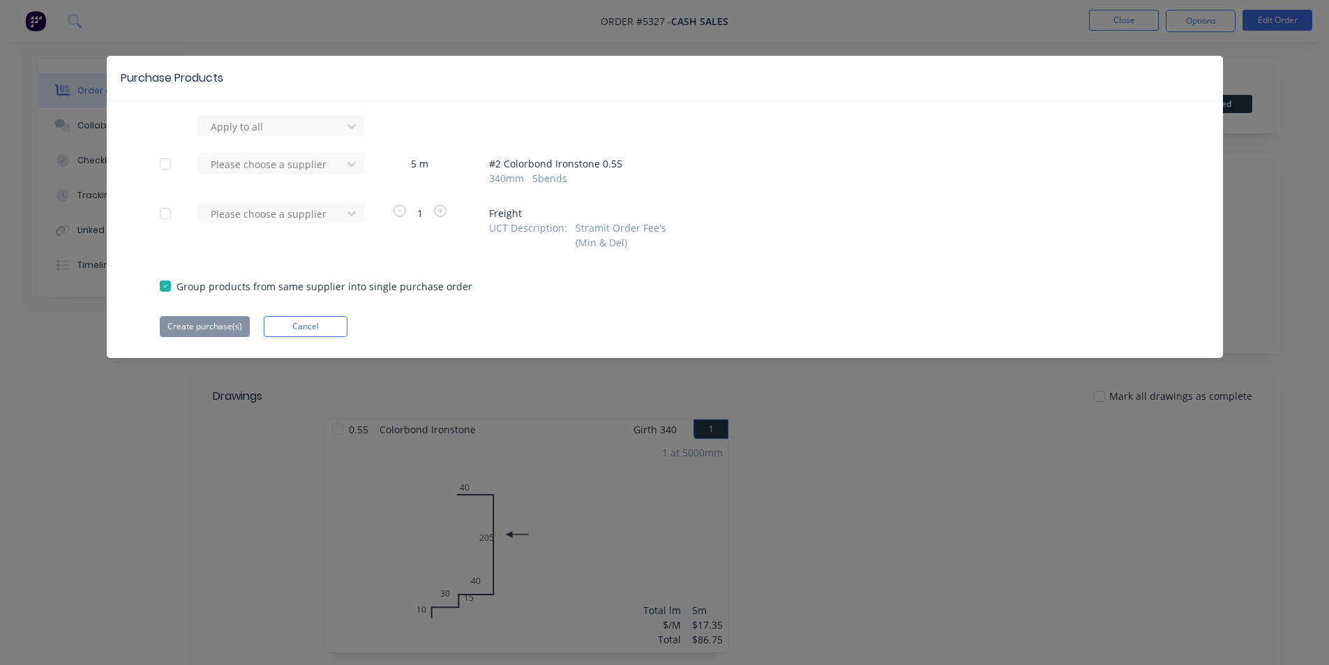
click at [328, 139] on div "Apply to all Please choose a supplier 5 m # 2 Colorbond Ironstone 0.55 340 mm 5…" at bounding box center [665, 226] width 1116 height 222
click at [329, 135] on div at bounding box center [272, 126] width 126 height 17
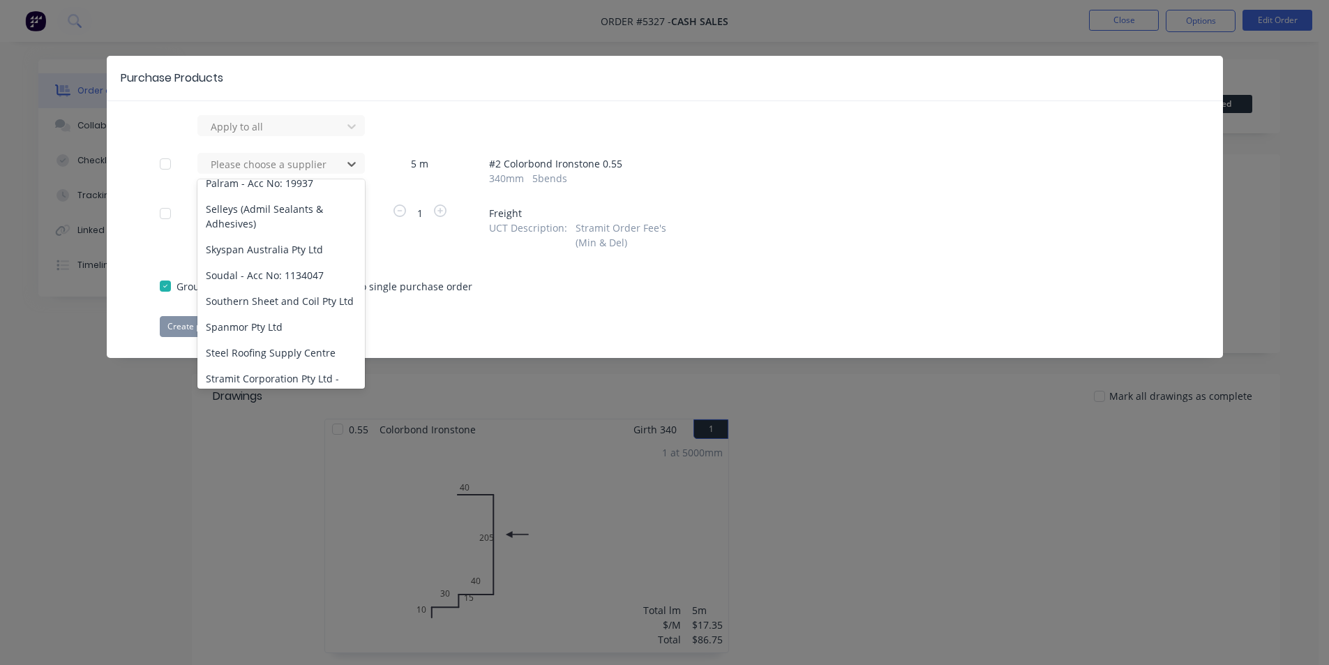
scroll to position [943, 0]
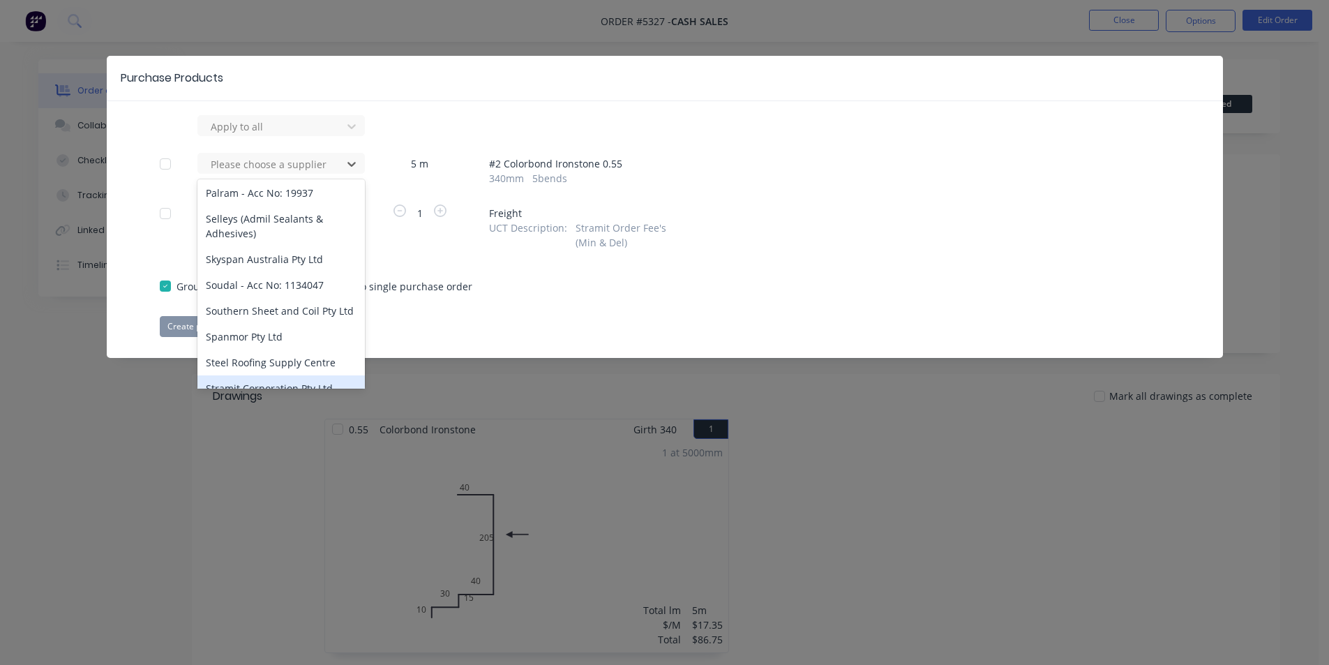
click at [303, 375] on div "Stramit Corporation Pty Ltd - Acc No: 32915" at bounding box center [280, 395] width 167 height 40
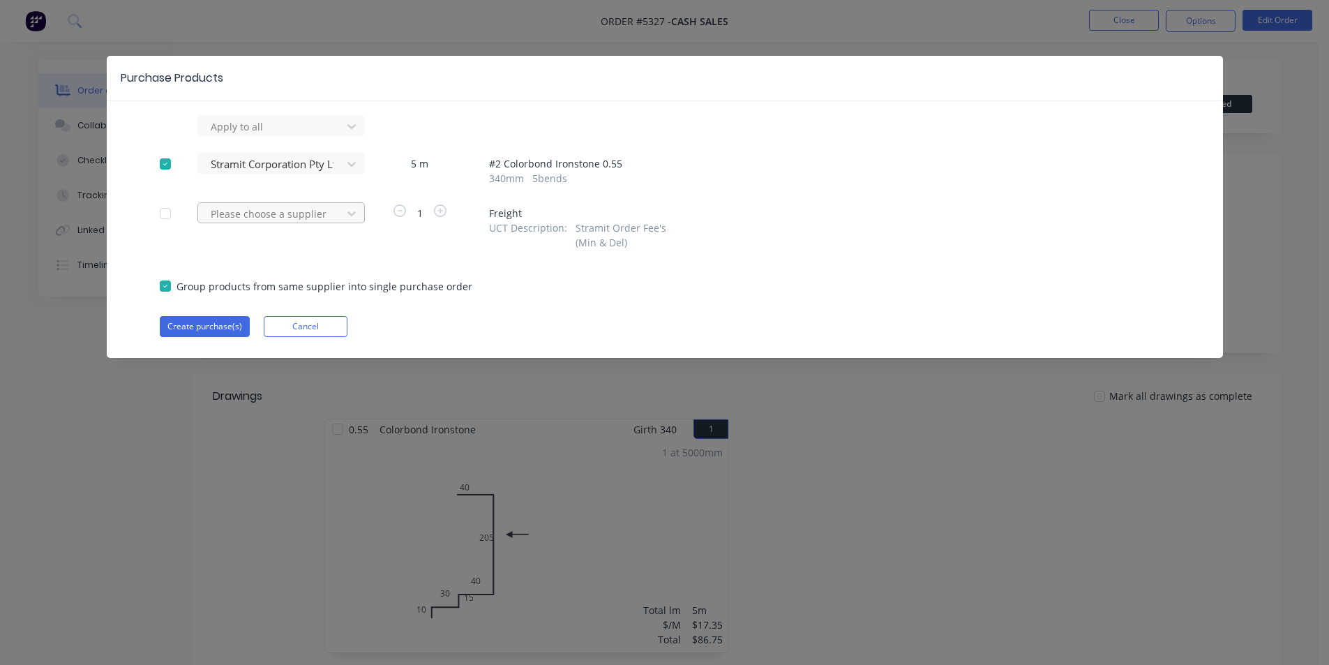
click at [338, 137] on div "Please choose a supplier" at bounding box center [272, 126] width 134 height 21
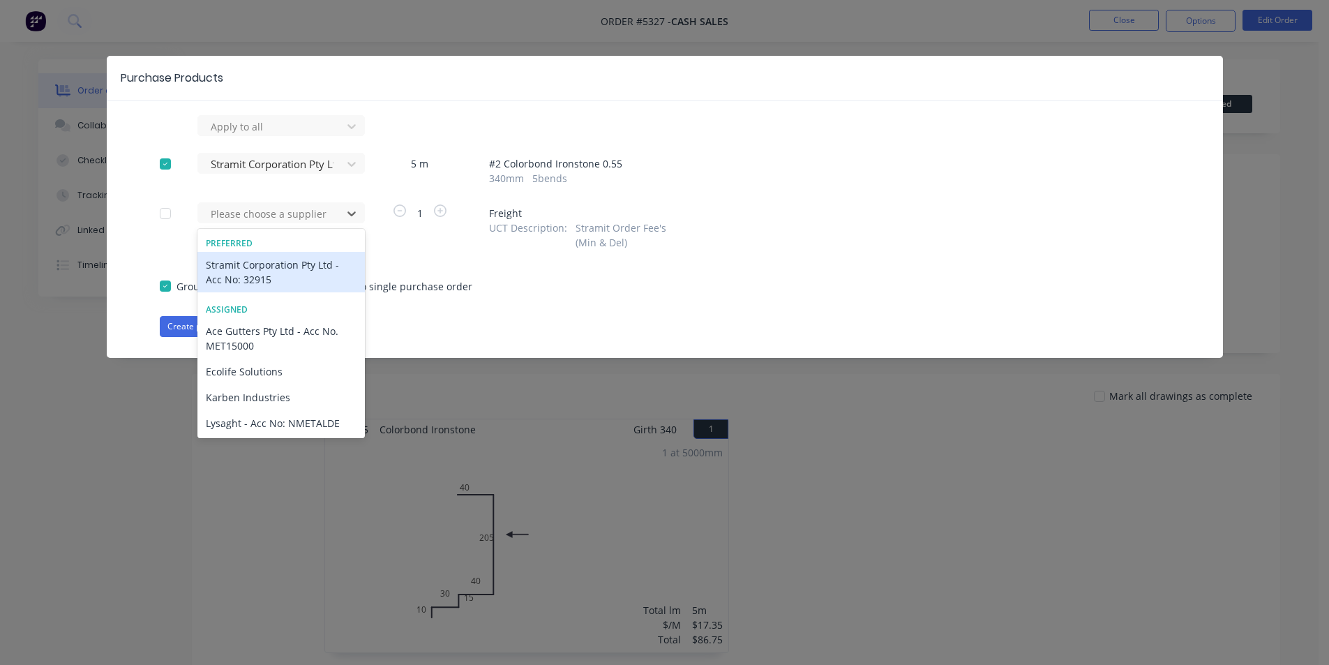
click at [310, 277] on div "Stramit Corporation Pty Ltd - Acc No: 32915" at bounding box center [280, 272] width 167 height 40
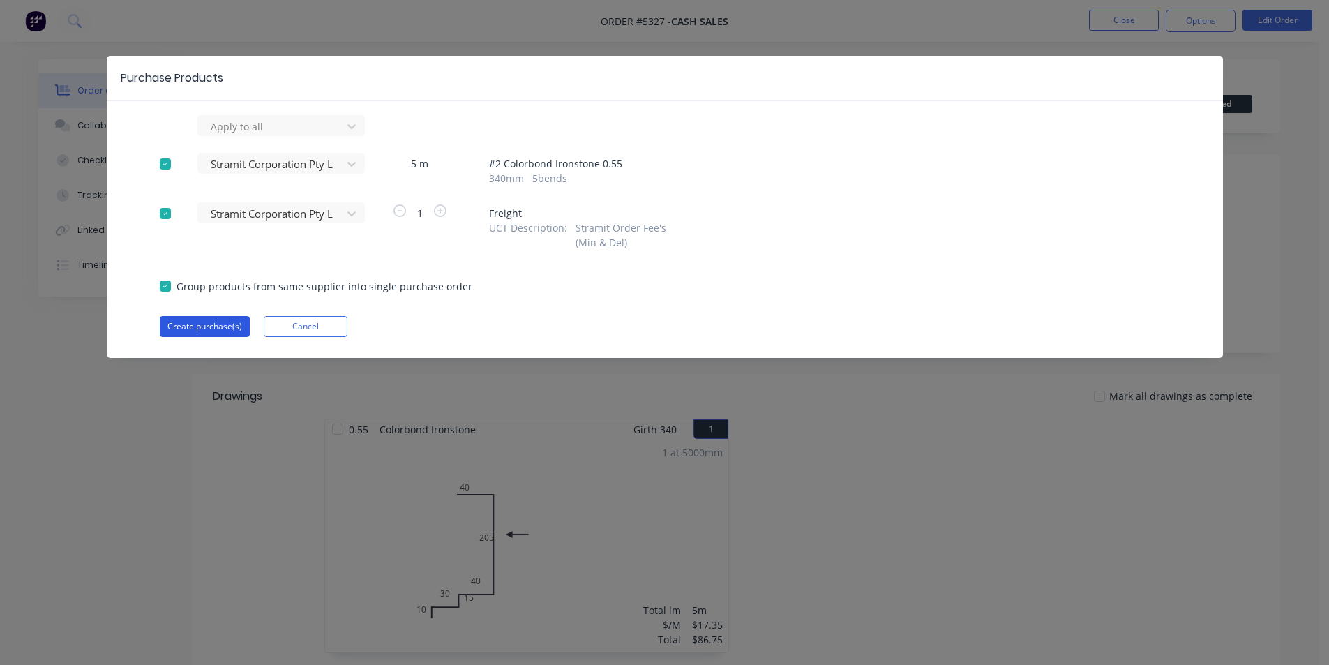
click at [234, 324] on button "Create purchase(s)" at bounding box center [205, 326] width 90 height 21
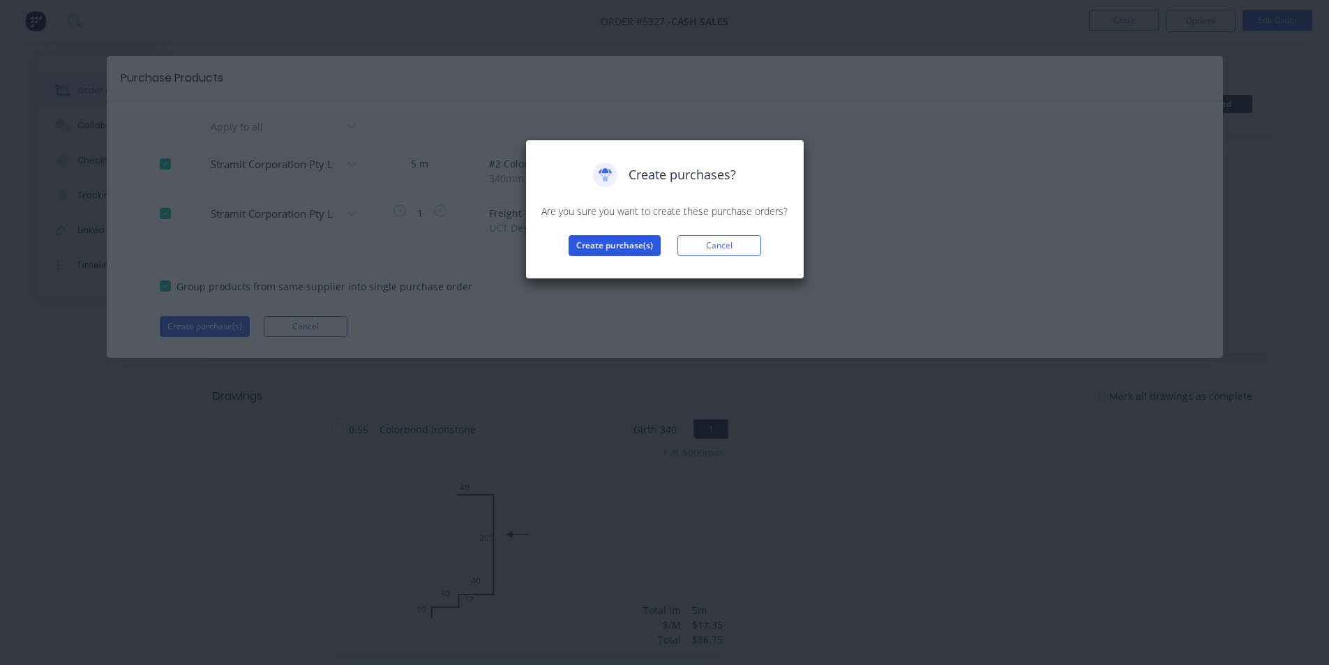
click at [603, 242] on button "Create purchase(s)" at bounding box center [614, 245] width 92 height 21
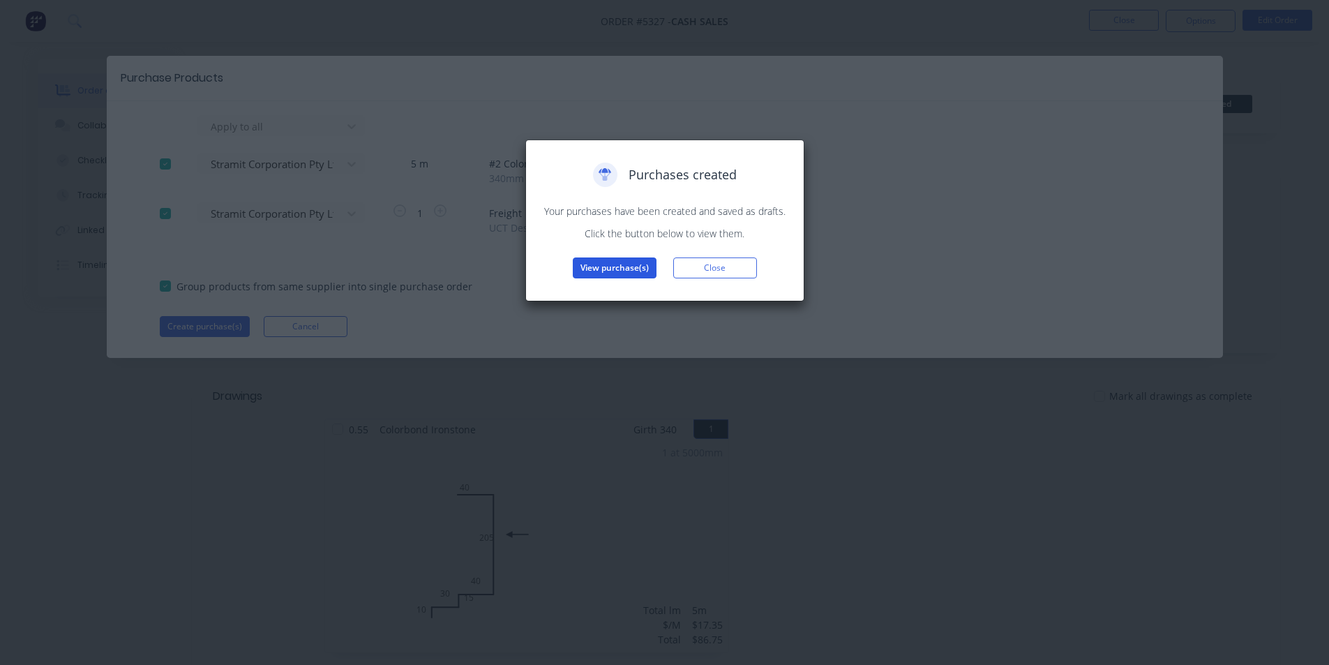
click at [610, 256] on div "Purchases created Your purchases have been created and saved as drafts. Click t…" at bounding box center [665, 220] width 250 height 116
click at [614, 264] on button "View purchase(s)" at bounding box center [615, 267] width 84 height 21
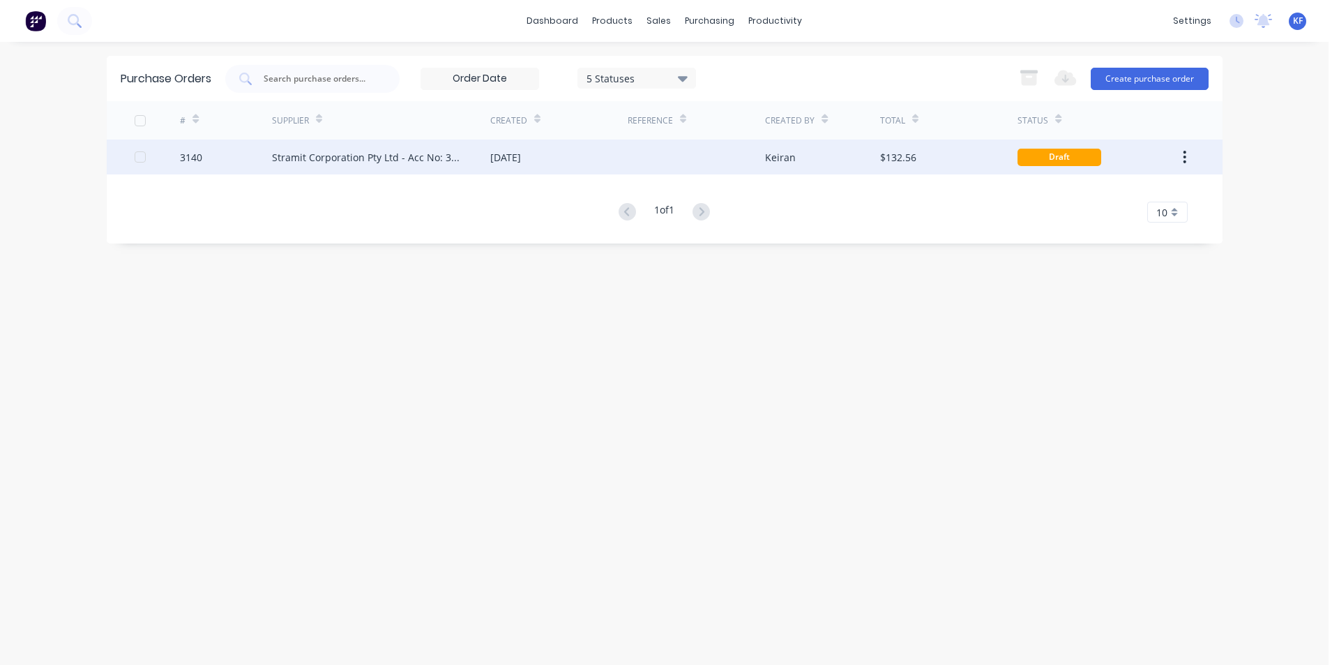
click at [554, 168] on div "[DATE]" at bounding box center [558, 156] width 137 height 35
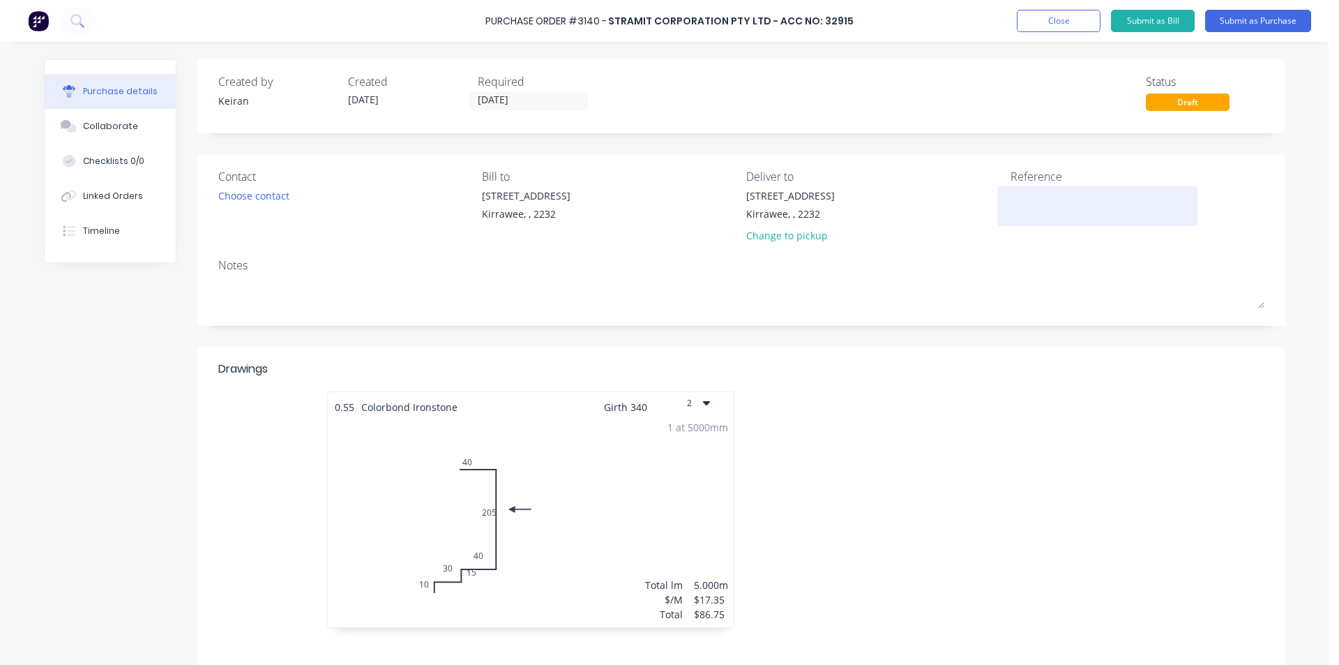
click at [1053, 203] on textarea at bounding box center [1098, 203] width 174 height 31
click at [512, 107] on input "[DATE]" at bounding box center [528, 100] width 117 height 17
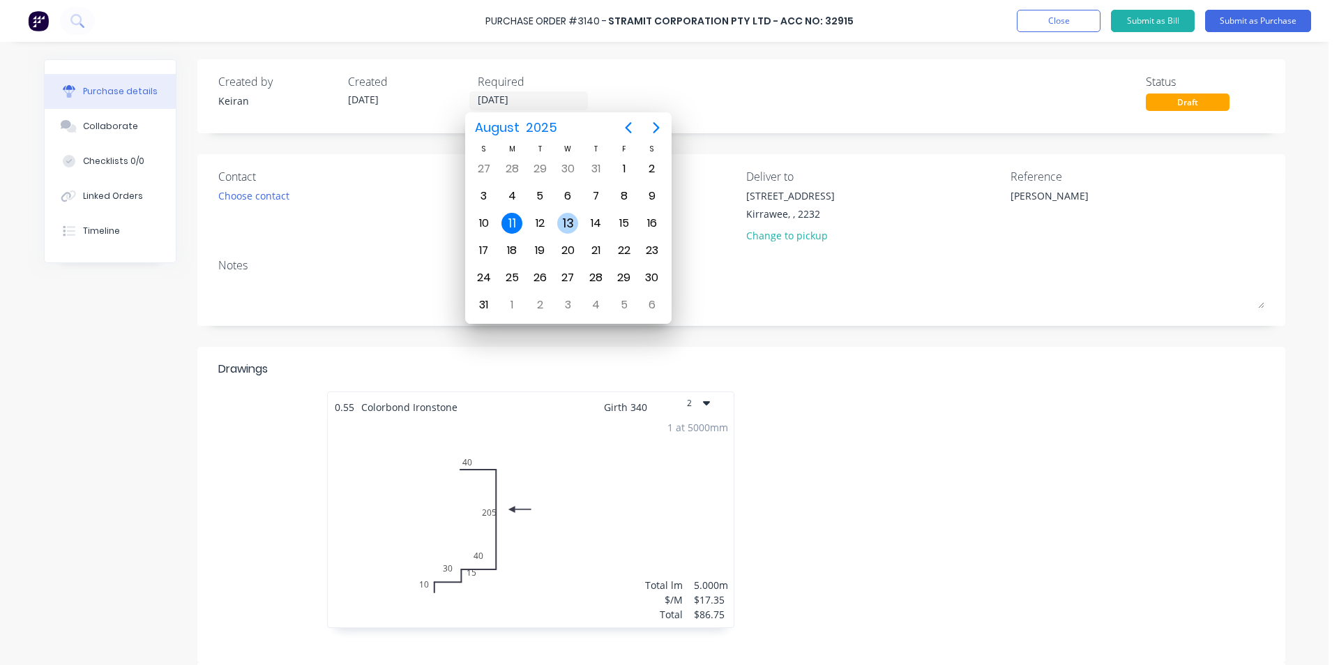
click at [570, 229] on div "13" at bounding box center [567, 223] width 21 height 21
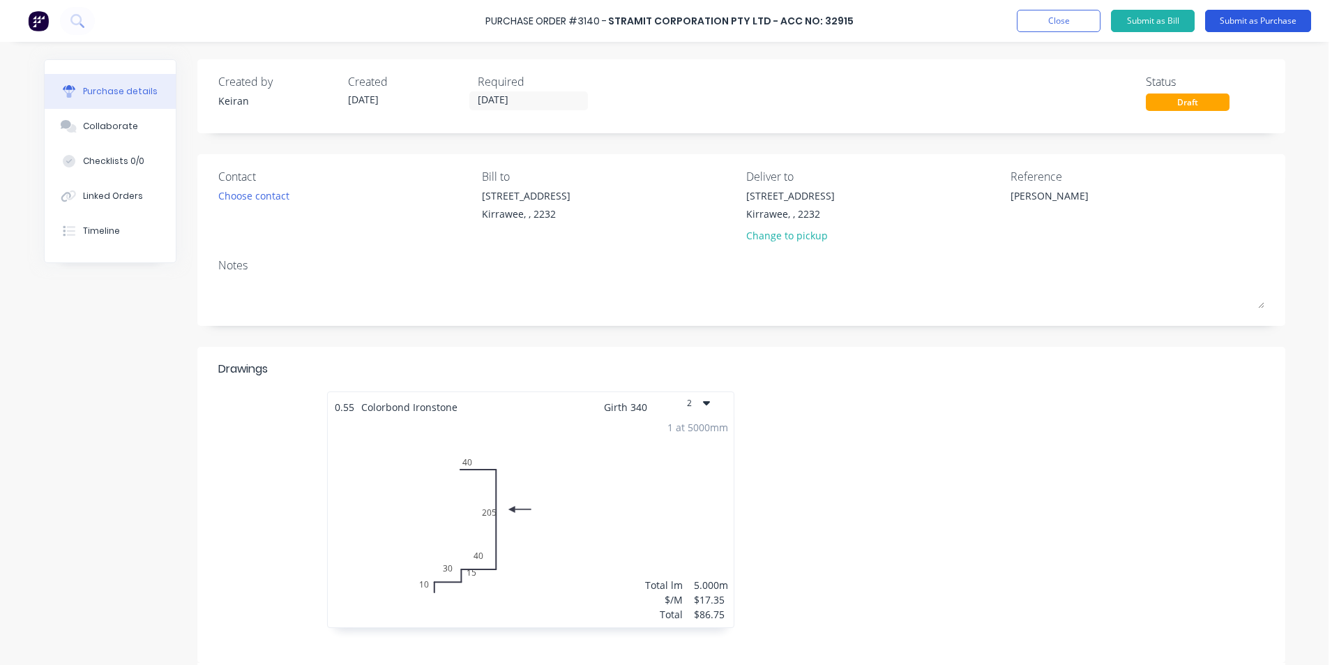
click at [1231, 15] on button "Submit as Purchase" at bounding box center [1258, 21] width 106 height 22
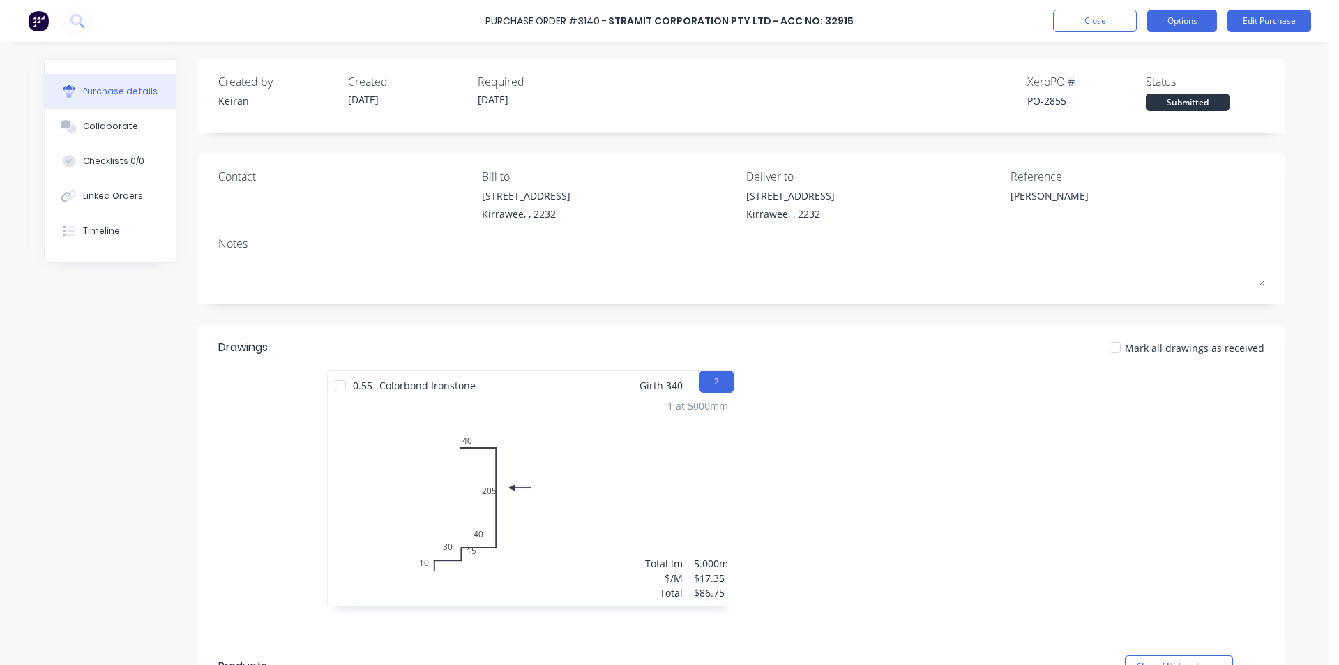
click at [1178, 23] on button "Options" at bounding box center [1182, 21] width 70 height 22
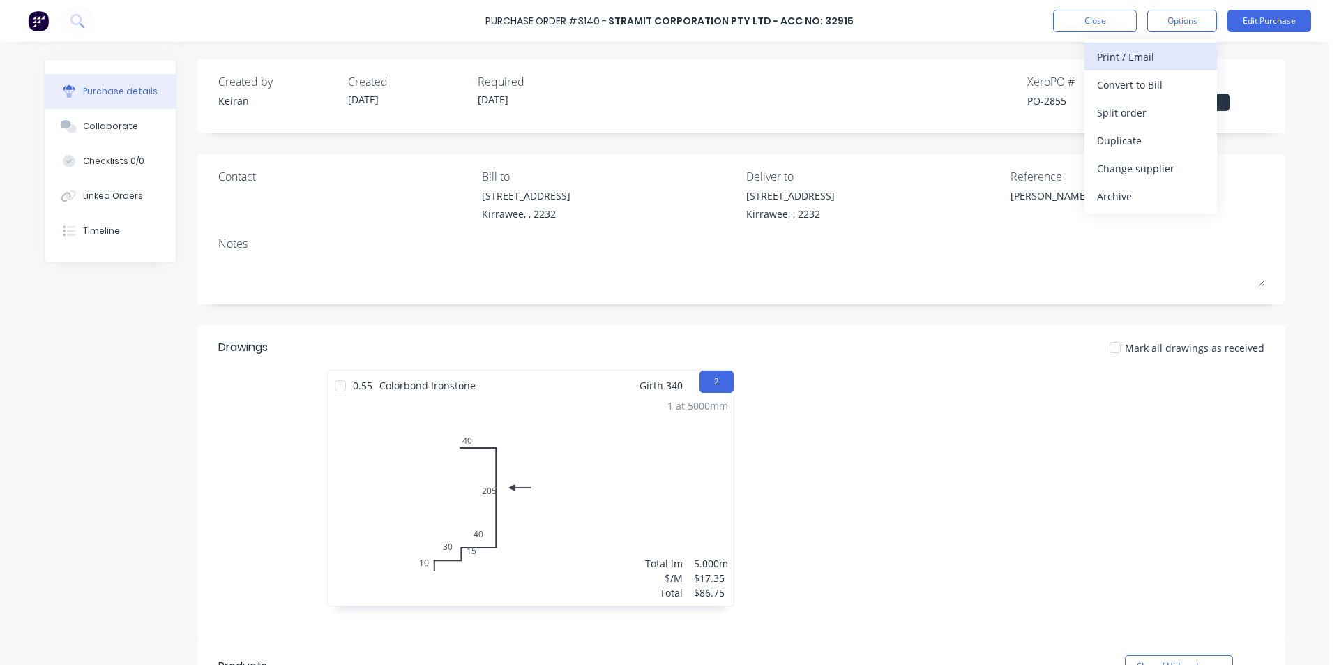
click at [1130, 57] on div "Print / Email" at bounding box center [1150, 57] width 107 height 20
click at [1122, 127] on div "Back With pricing Without pricing" at bounding box center [1150, 84] width 133 height 91
click at [1123, 117] on div "Without pricing" at bounding box center [1150, 113] width 107 height 20
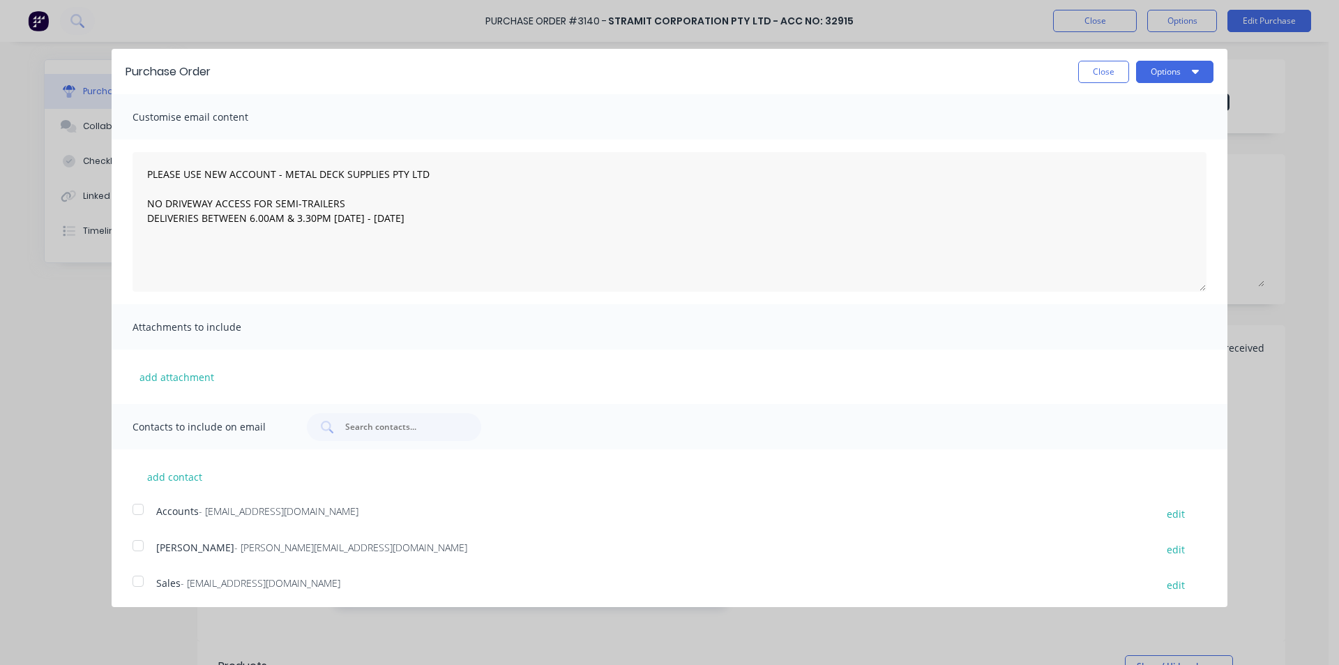
drag, startPoint x: 144, startPoint y: 582, endPoint x: 506, endPoint y: 416, distance: 398.2
click at [144, 582] on div at bounding box center [138, 581] width 28 height 28
click at [1179, 64] on button "Options" at bounding box center [1174, 72] width 77 height 22
click at [1160, 137] on div "Email" at bounding box center [1146, 135] width 107 height 20
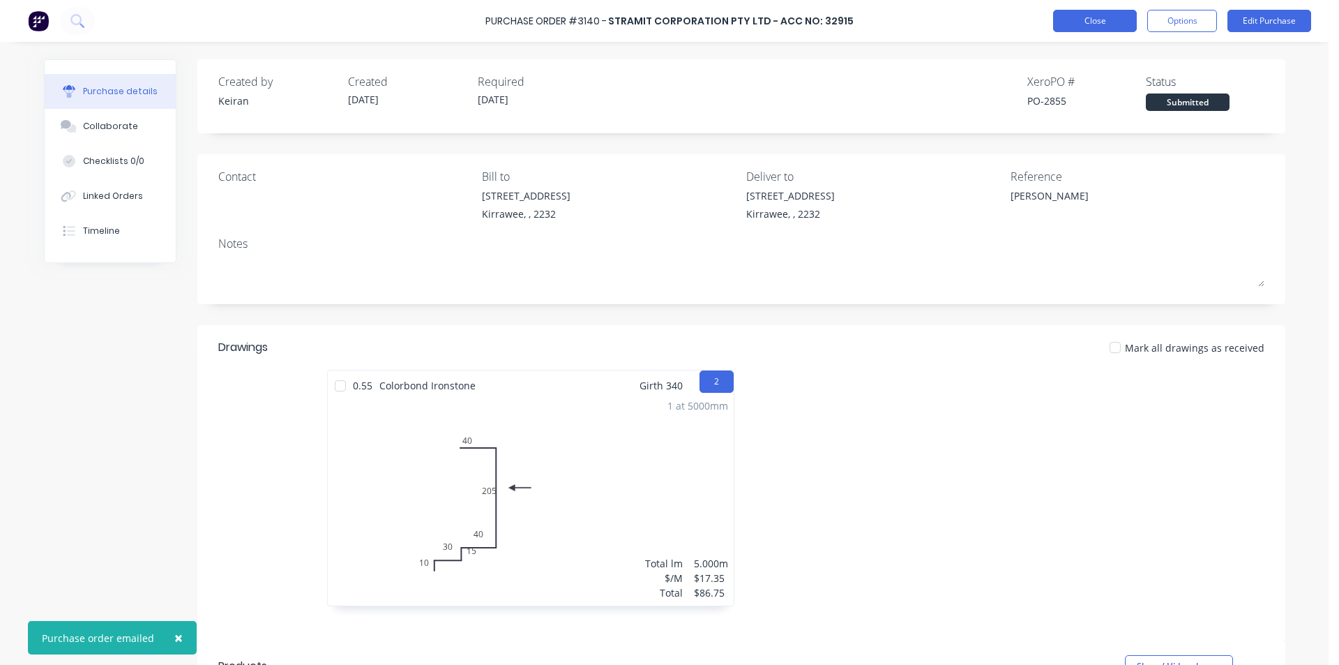
click at [1109, 28] on button "Close" at bounding box center [1095, 21] width 84 height 22
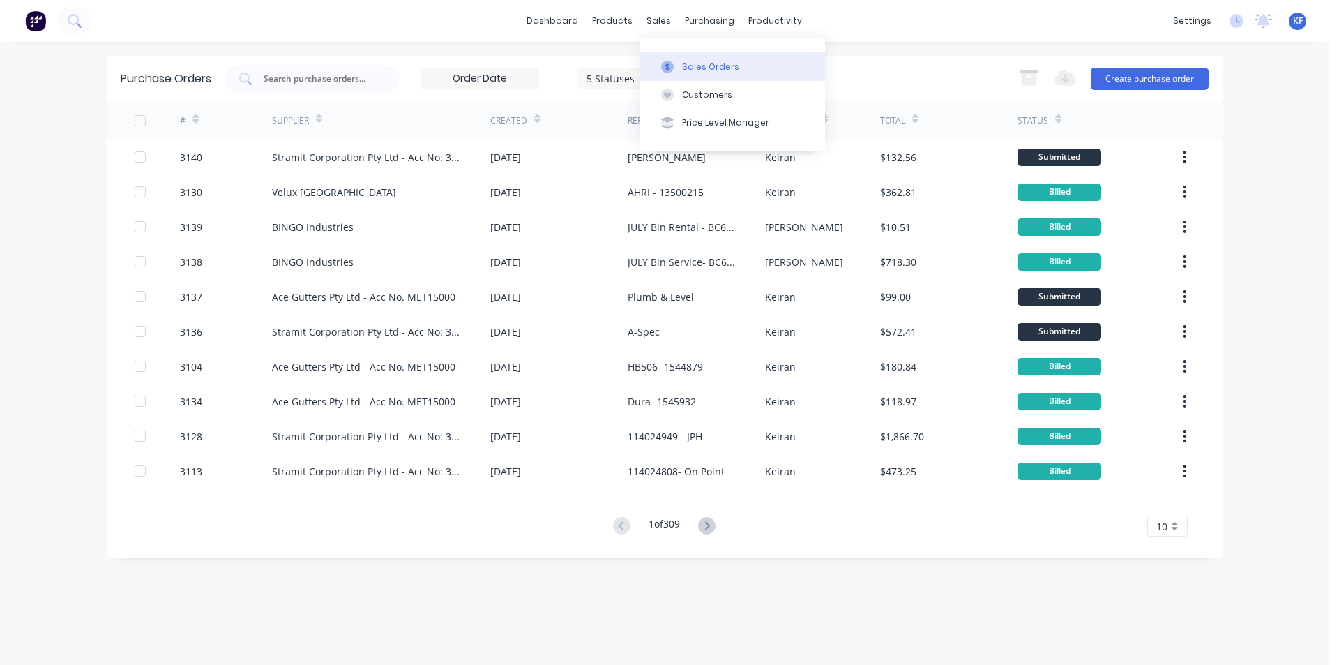
click at [683, 61] on div "Sales Orders" at bounding box center [710, 67] width 57 height 13
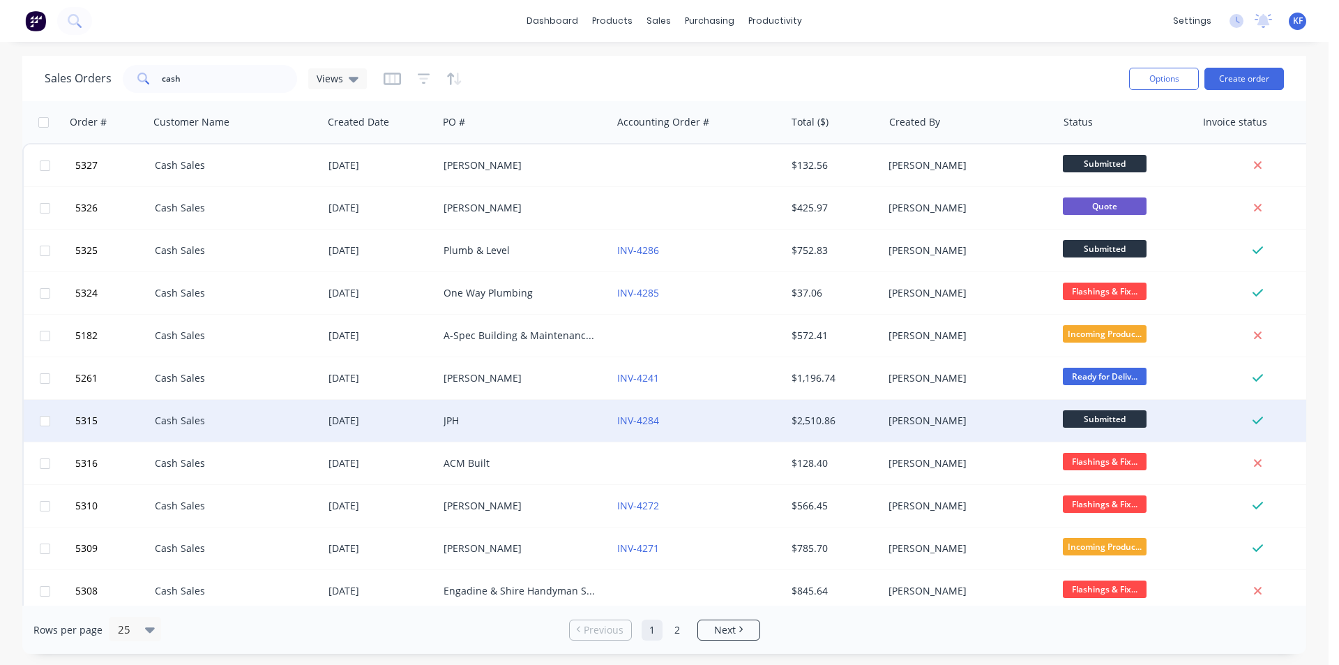
click at [835, 409] on div "$2,510.86" at bounding box center [835, 421] width 98 height 42
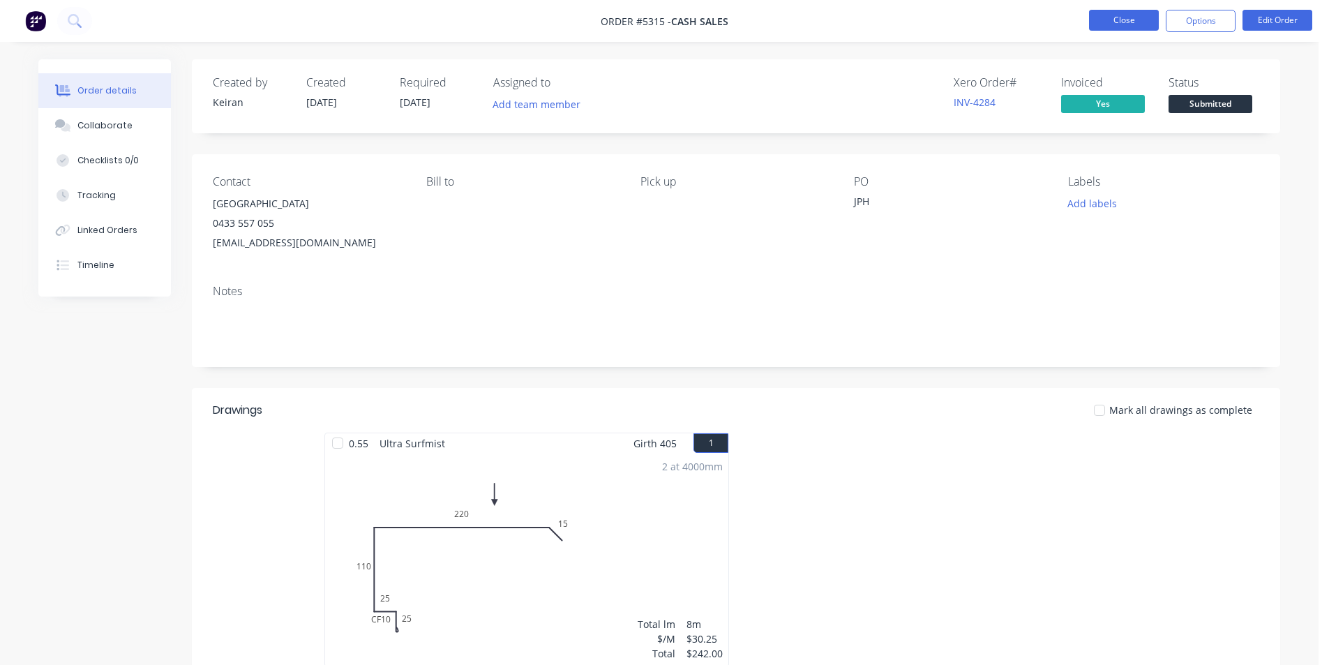
click at [1110, 30] on button "Close" at bounding box center [1124, 20] width 70 height 21
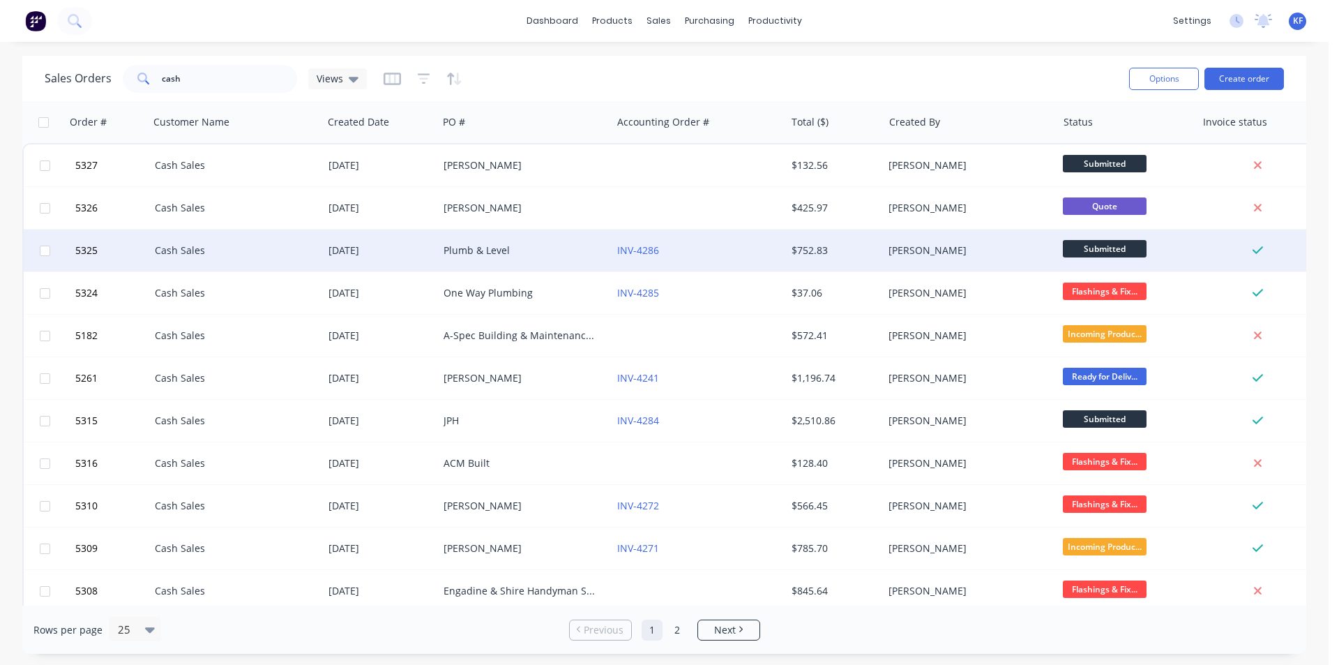
click at [907, 257] on div "[PERSON_NAME]" at bounding box center [965, 250] width 155 height 14
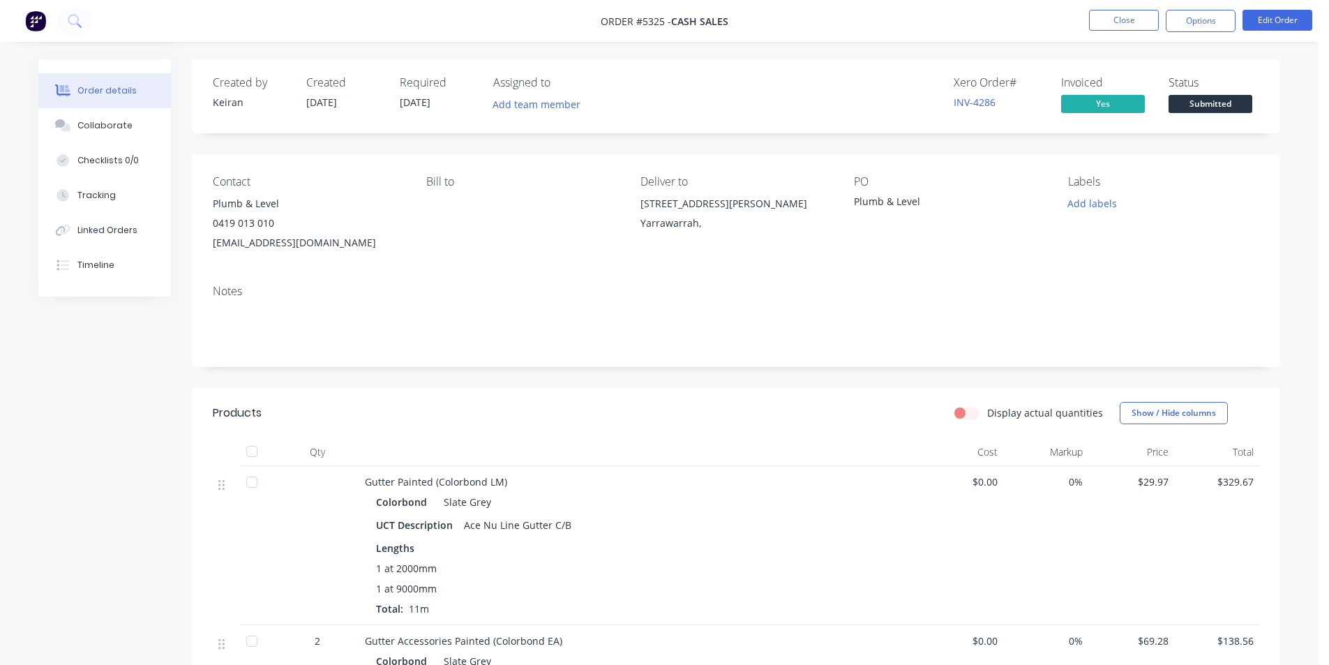
click at [1190, 103] on span "Submitted" at bounding box center [1210, 103] width 84 height 17
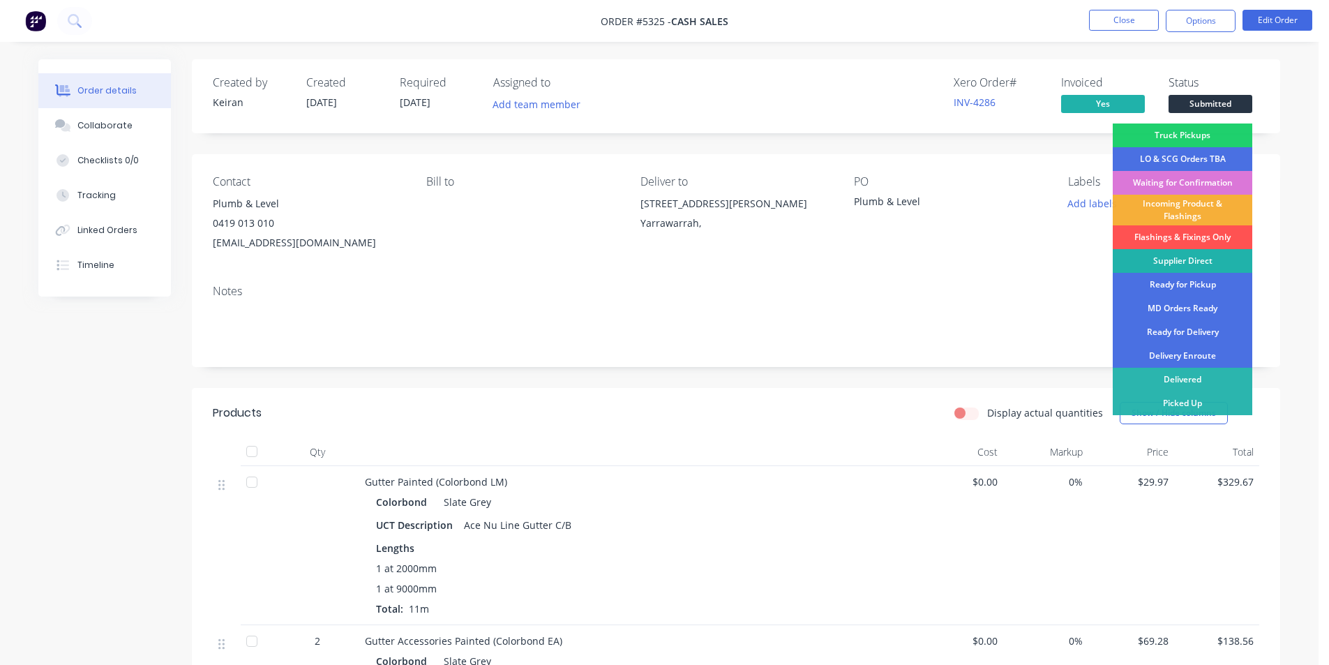
click at [1182, 261] on div "Supplier Direct" at bounding box center [1181, 261] width 139 height 24
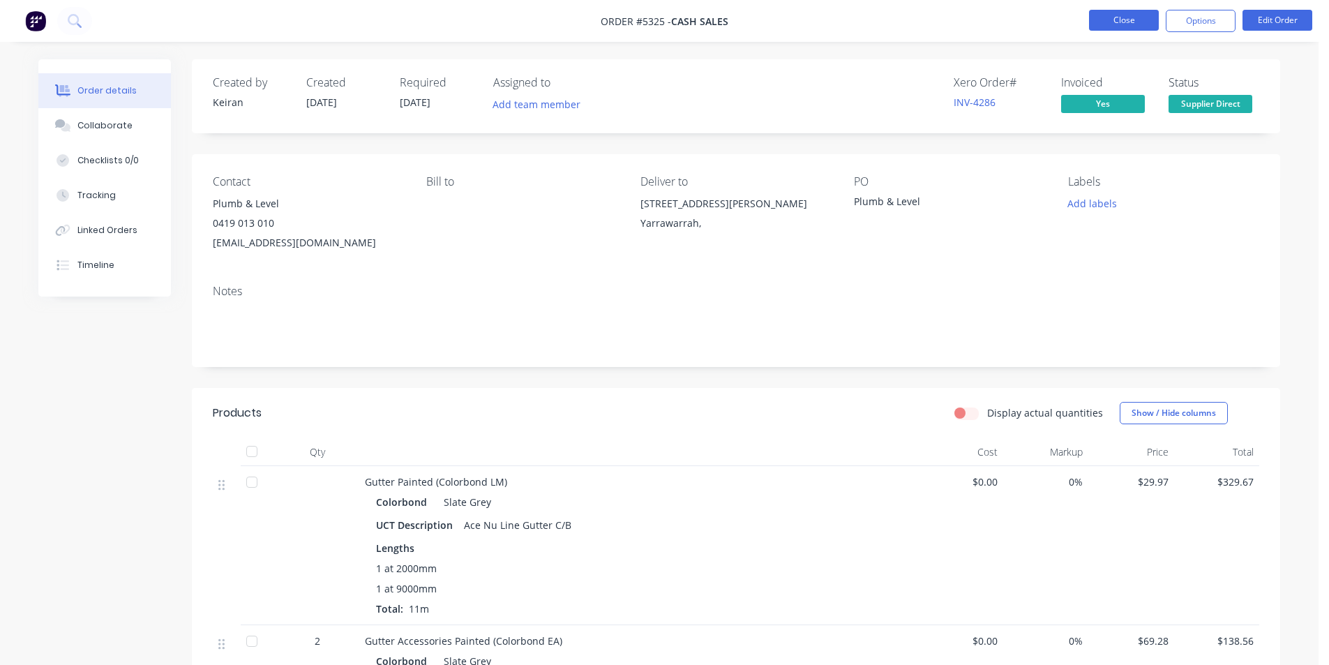
click at [1109, 22] on button "Close" at bounding box center [1124, 20] width 70 height 21
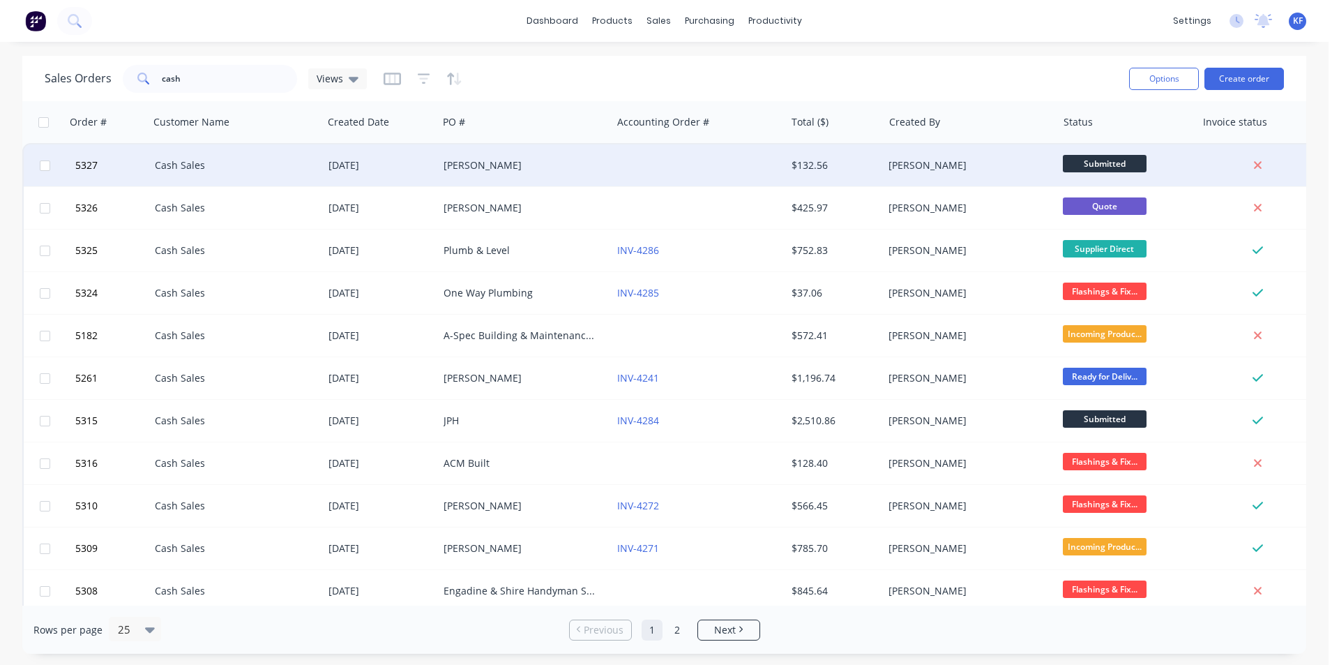
click at [953, 153] on div "[PERSON_NAME]" at bounding box center [970, 165] width 174 height 42
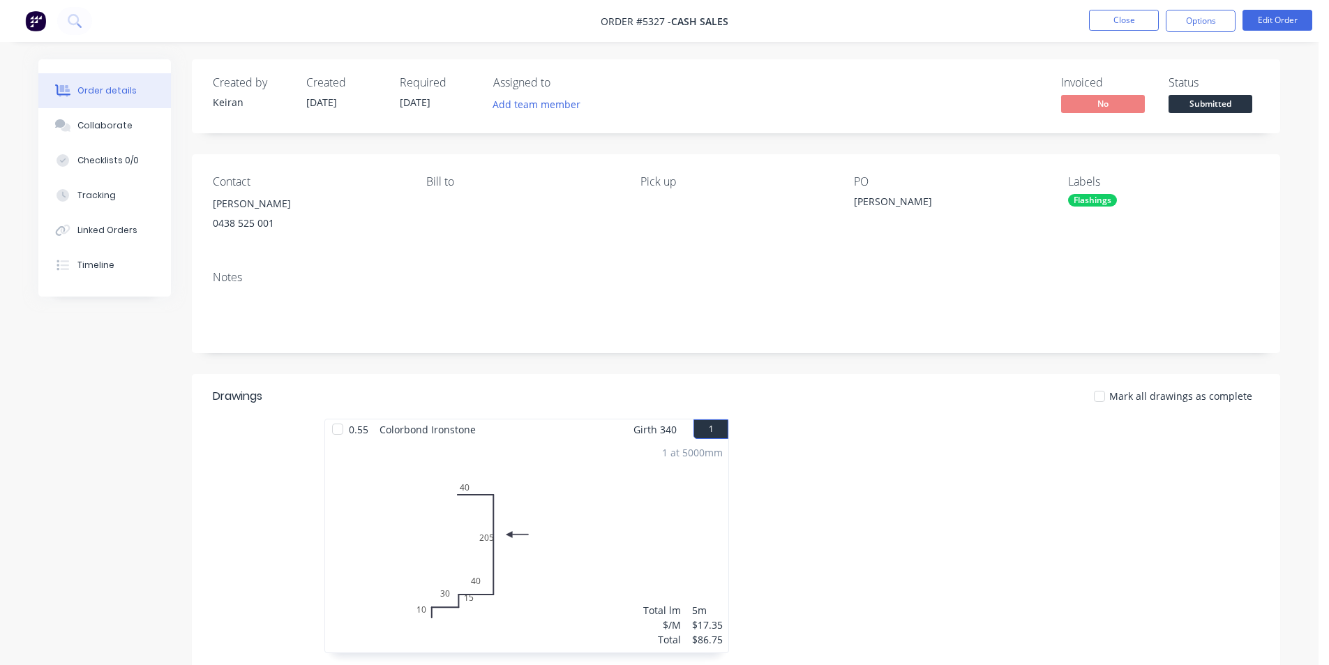
click at [1193, 116] on div "Created by [PERSON_NAME] Created [DATE] Required [DATE] Assigned to Add team me…" at bounding box center [736, 96] width 1088 height 74
click at [1193, 105] on span "Submitted" at bounding box center [1210, 103] width 84 height 17
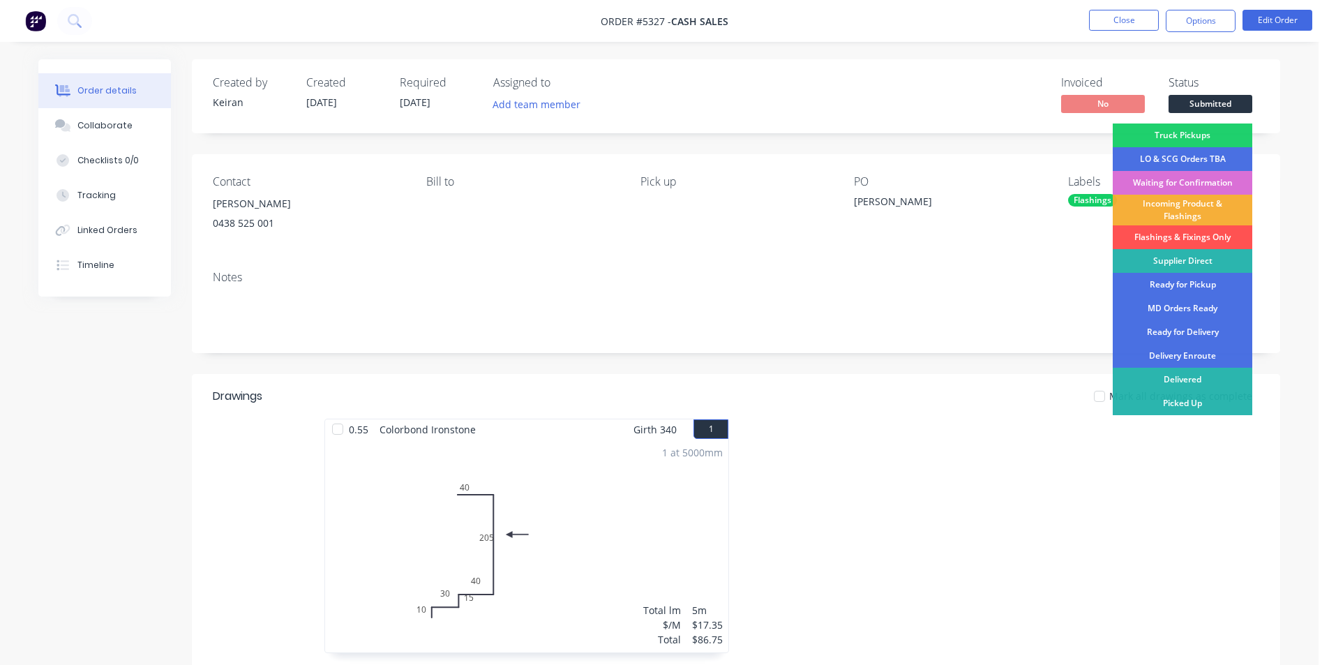
click at [1194, 181] on div "Waiting for Confirmation" at bounding box center [1181, 183] width 139 height 24
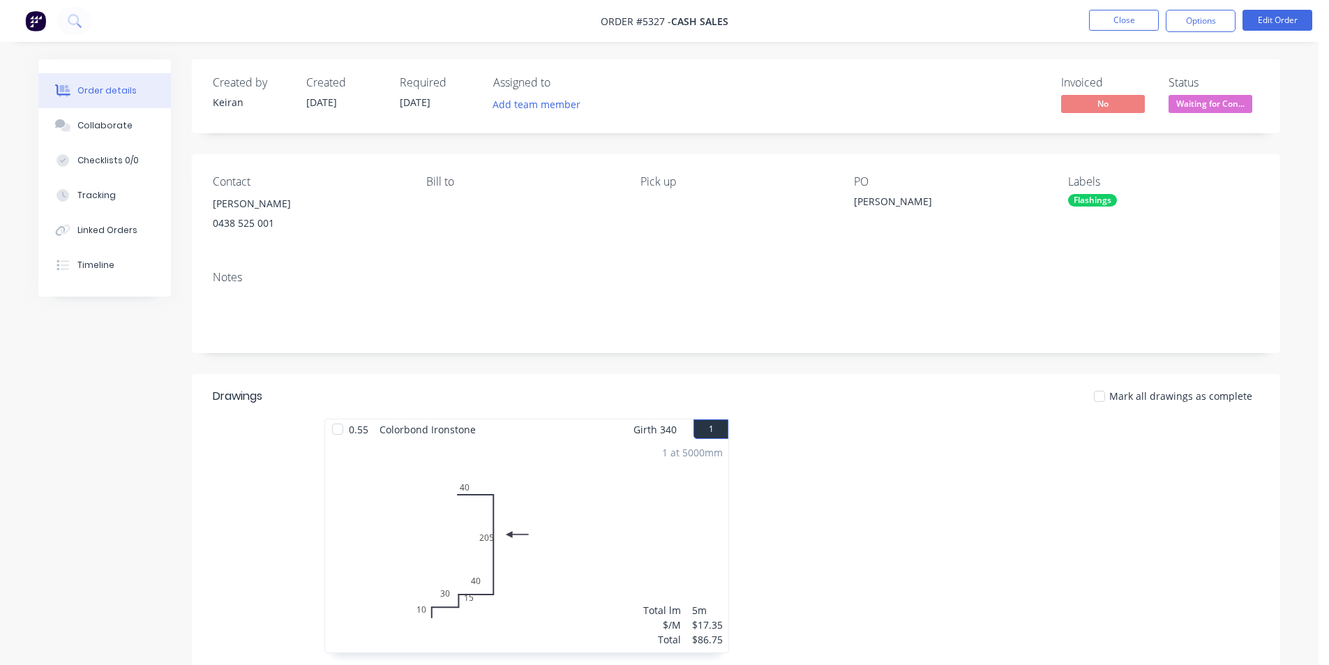
click at [1117, 197] on div "Flashings" at bounding box center [1163, 200] width 191 height 13
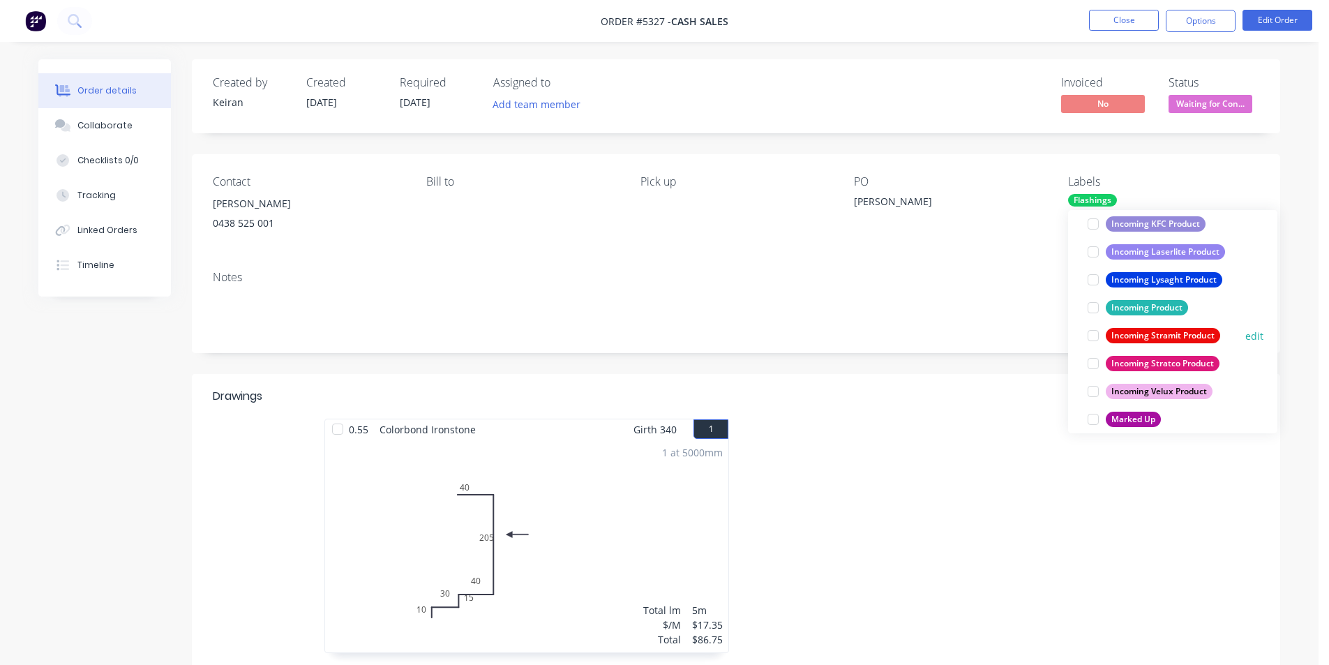
click at [1085, 341] on div at bounding box center [1093, 335] width 28 height 28
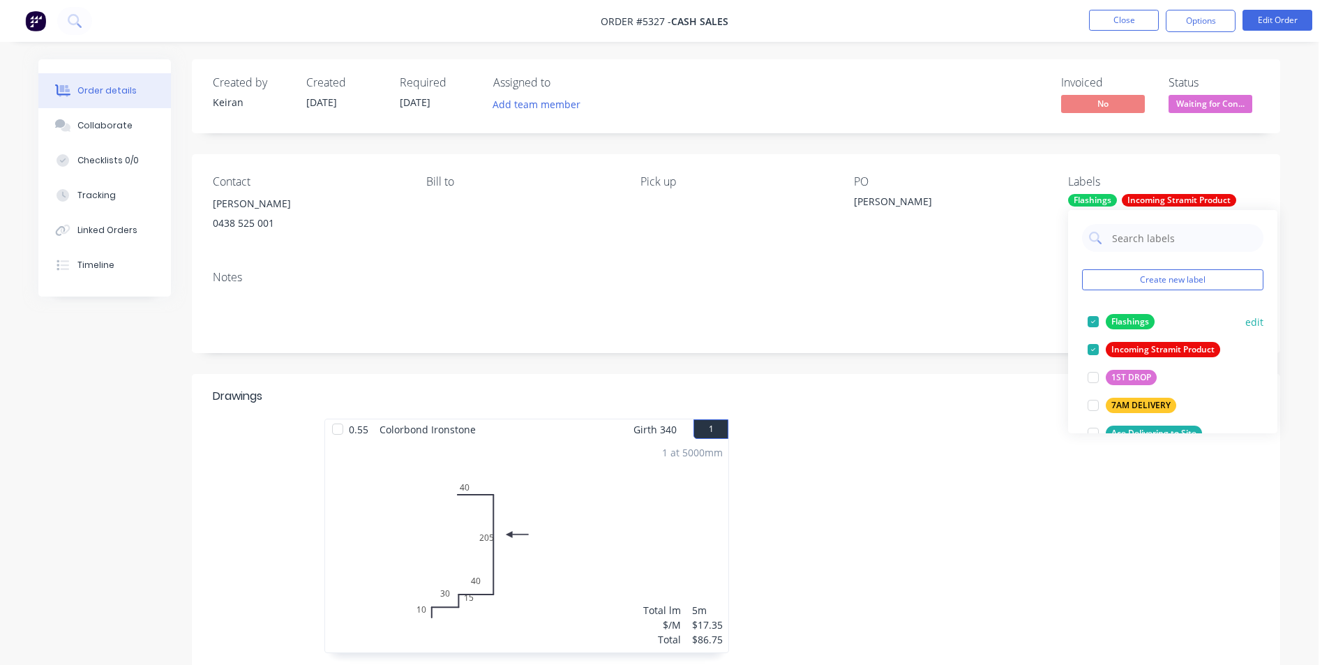
click at [1090, 324] on div at bounding box center [1093, 322] width 28 height 28
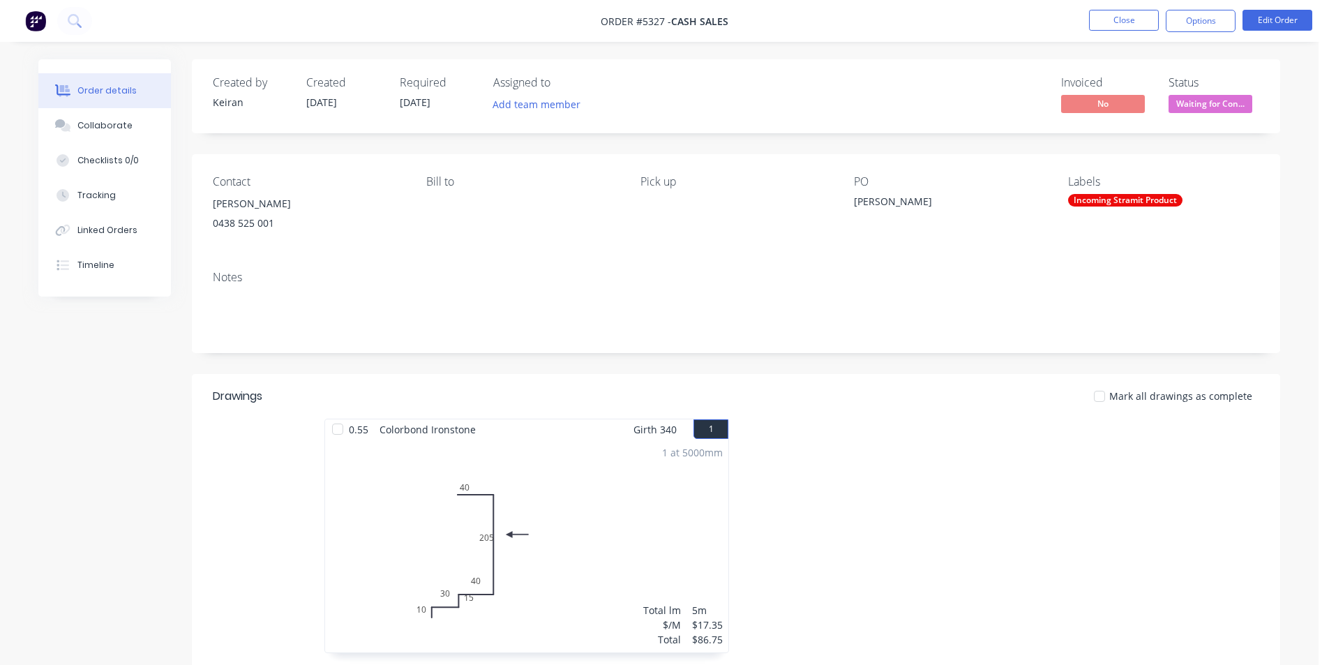
click at [1103, 34] on nav "Order #5327 - Cash Sales Close Options Edit Order" at bounding box center [664, 21] width 1329 height 42
click at [1107, 27] on button "Close" at bounding box center [1124, 20] width 70 height 21
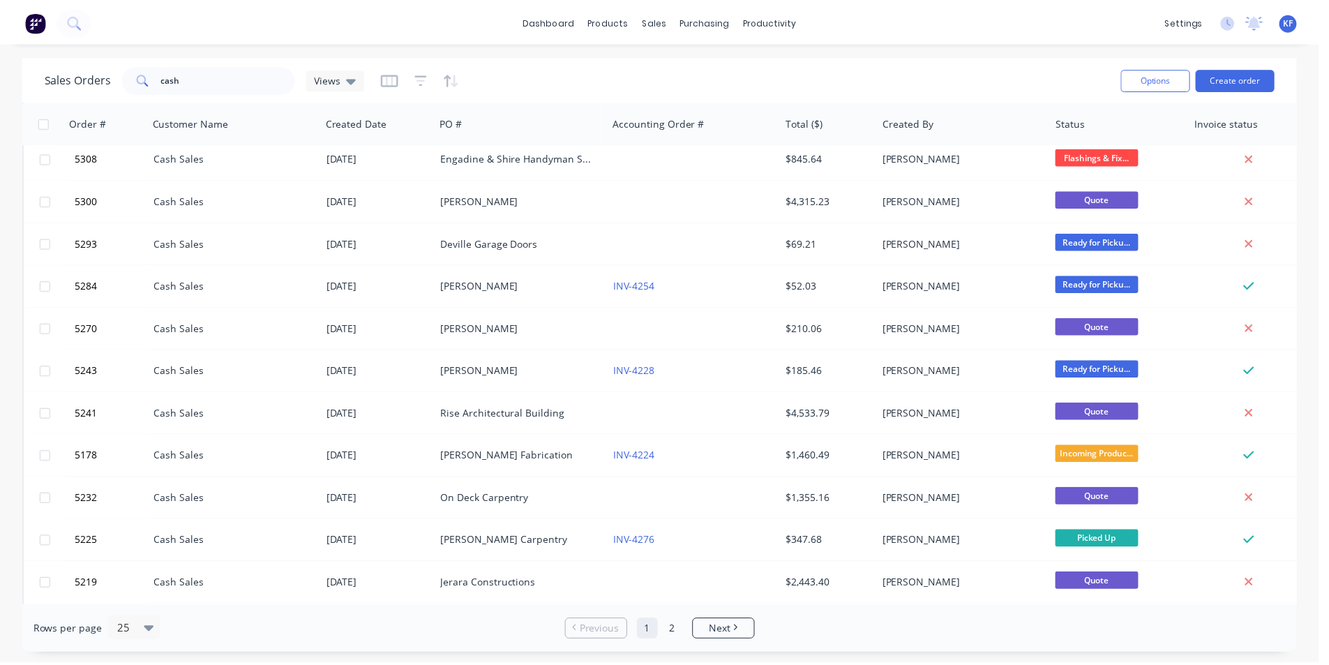
scroll to position [608, 0]
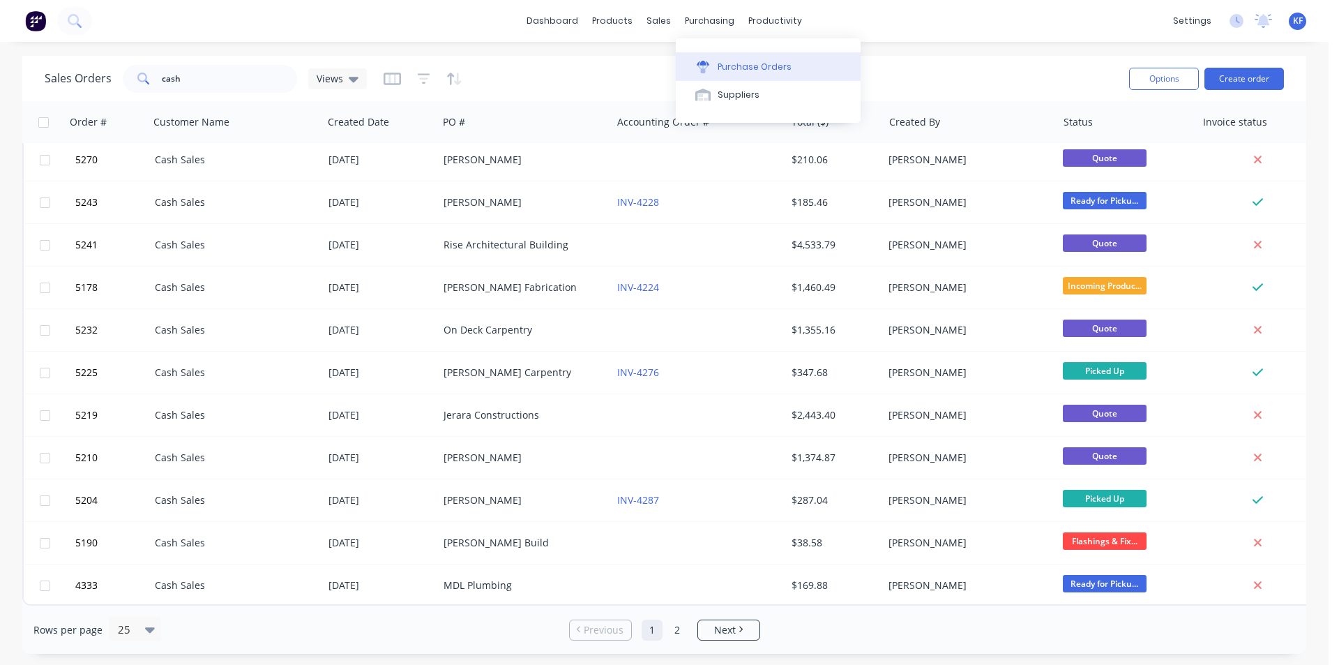
click at [724, 56] on button "Purchase Orders" at bounding box center [768, 66] width 185 height 28
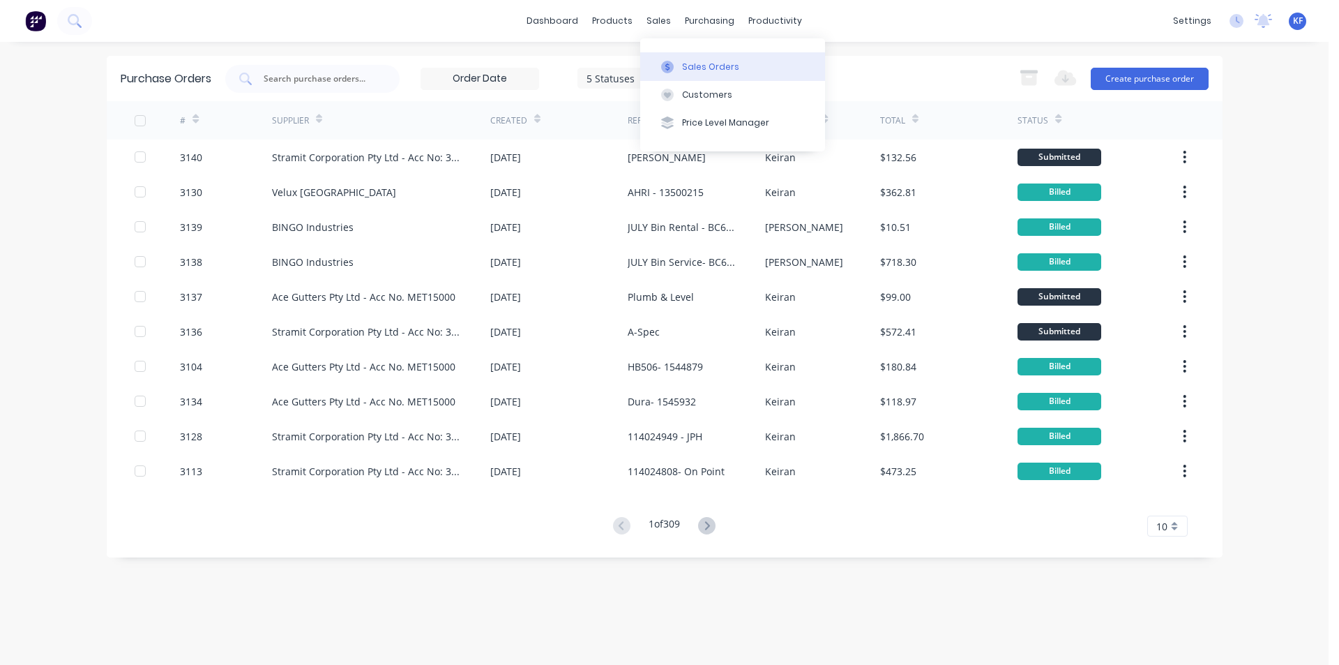
click at [690, 69] on div "Sales Orders" at bounding box center [710, 67] width 57 height 13
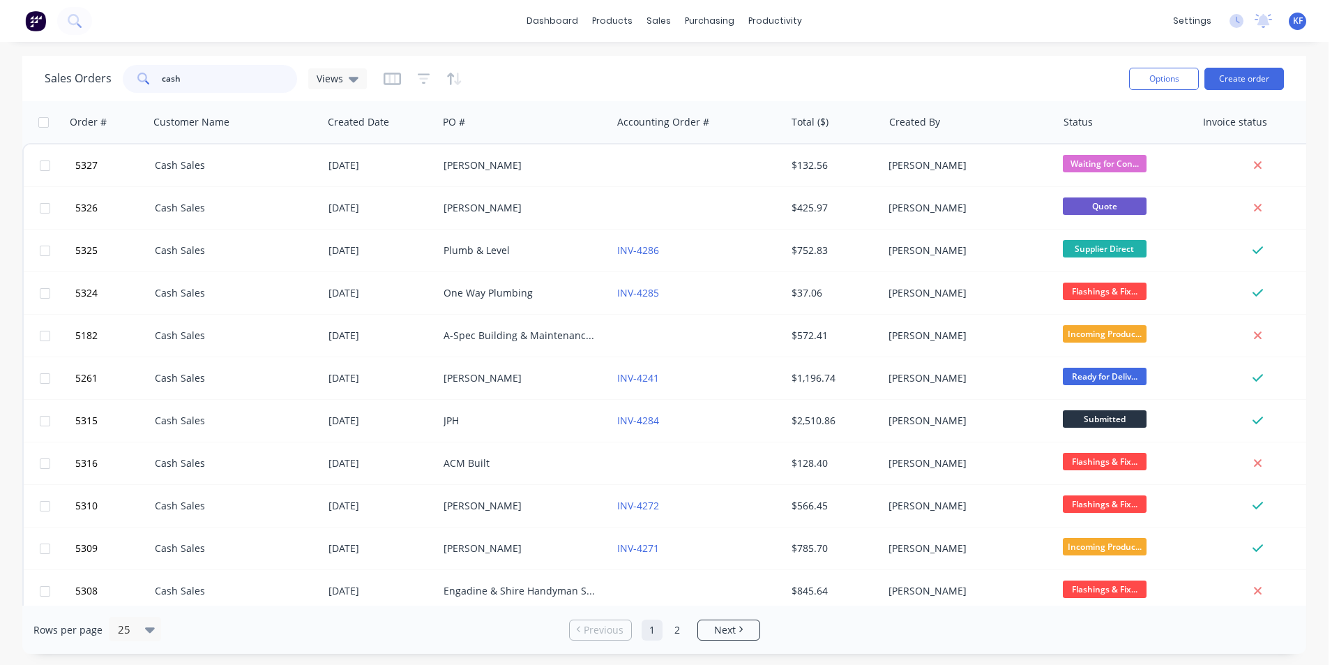
drag, startPoint x: 207, startPoint y: 73, endPoint x: 106, endPoint y: 72, distance: 101.1
click at [106, 72] on div "Sales Orders cash Views" at bounding box center [206, 79] width 322 height 28
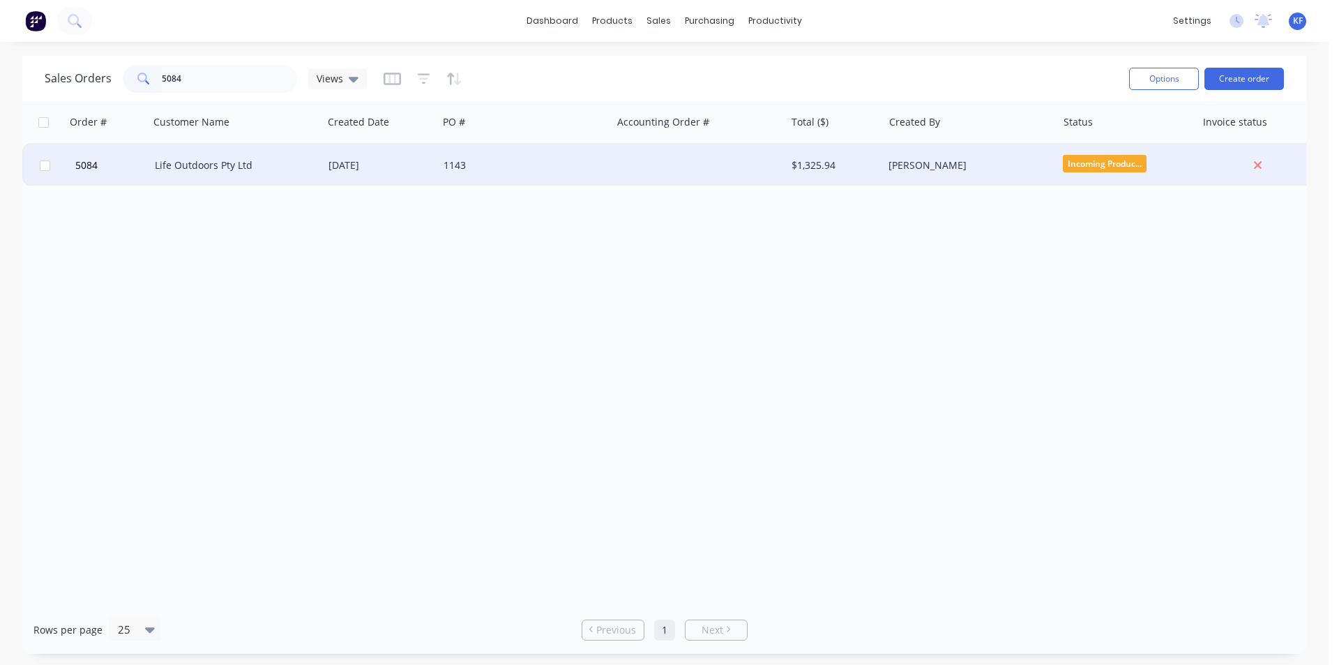
click at [583, 174] on div "1143" at bounding box center [525, 165] width 174 height 42
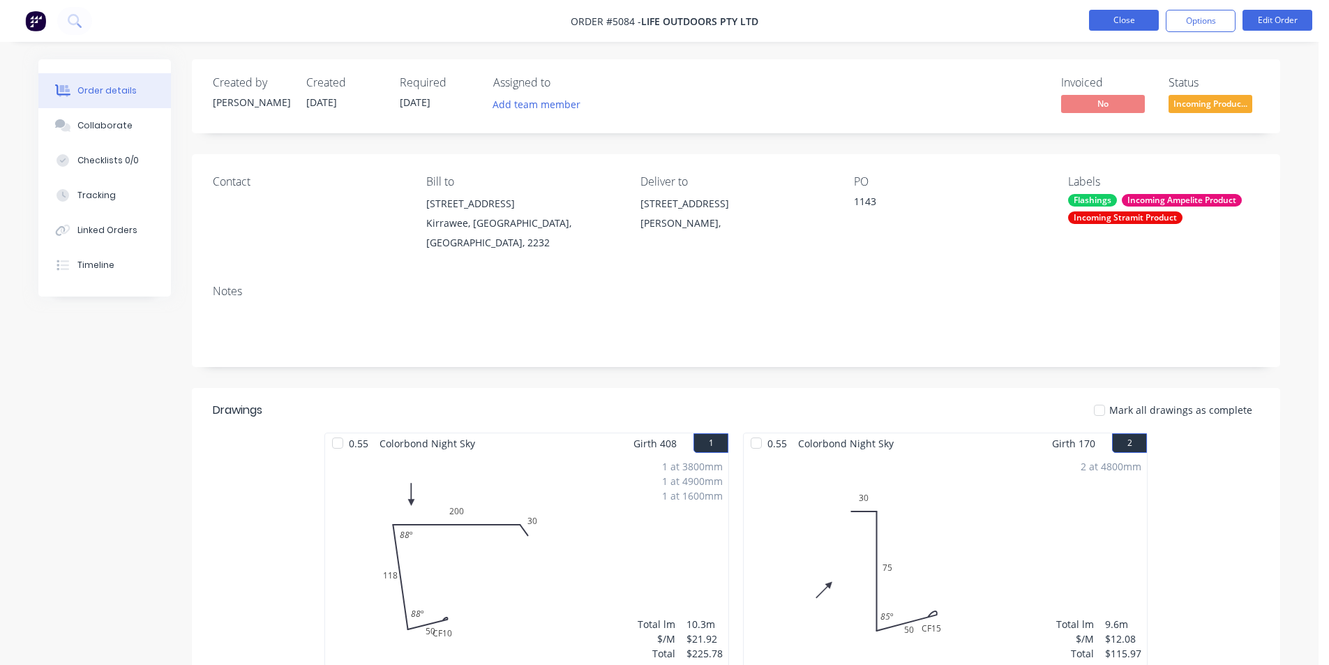
click at [1114, 20] on button "Close" at bounding box center [1124, 20] width 70 height 21
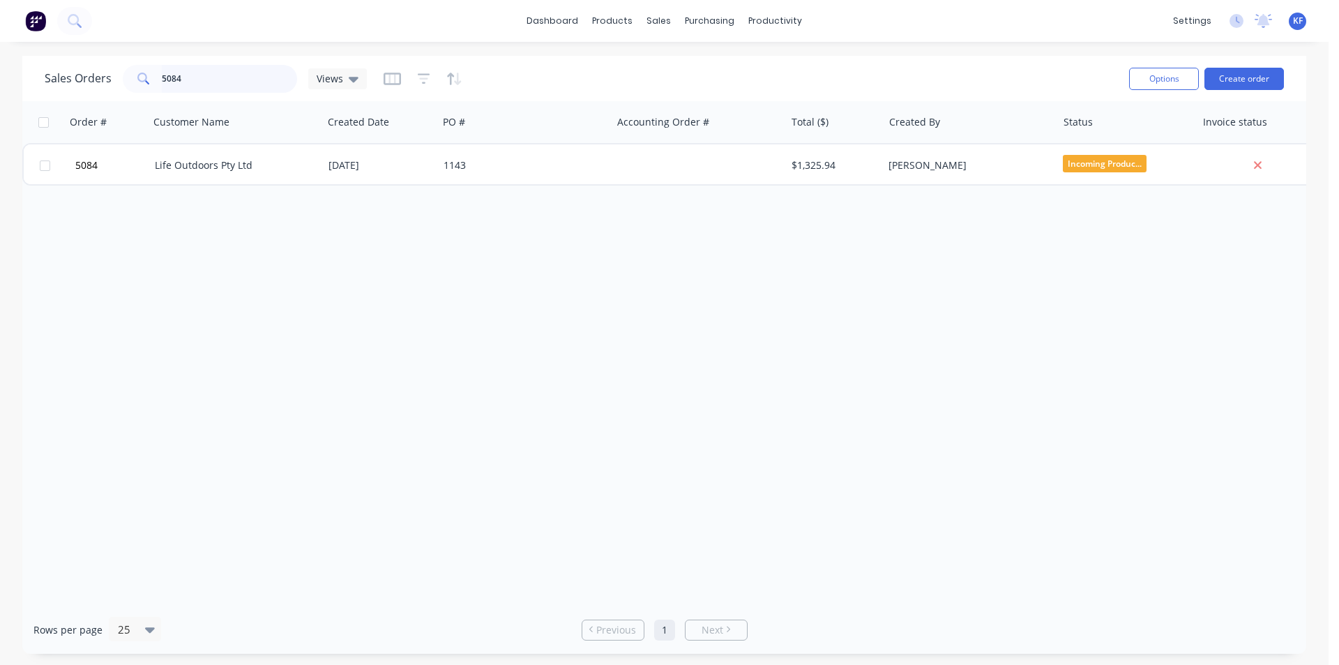
drag, startPoint x: 222, startPoint y: 77, endPoint x: 17, endPoint y: 54, distance: 206.4
click at [25, 59] on div "Sales Orders 5084 Views Options Create order" at bounding box center [664, 78] width 1284 height 45
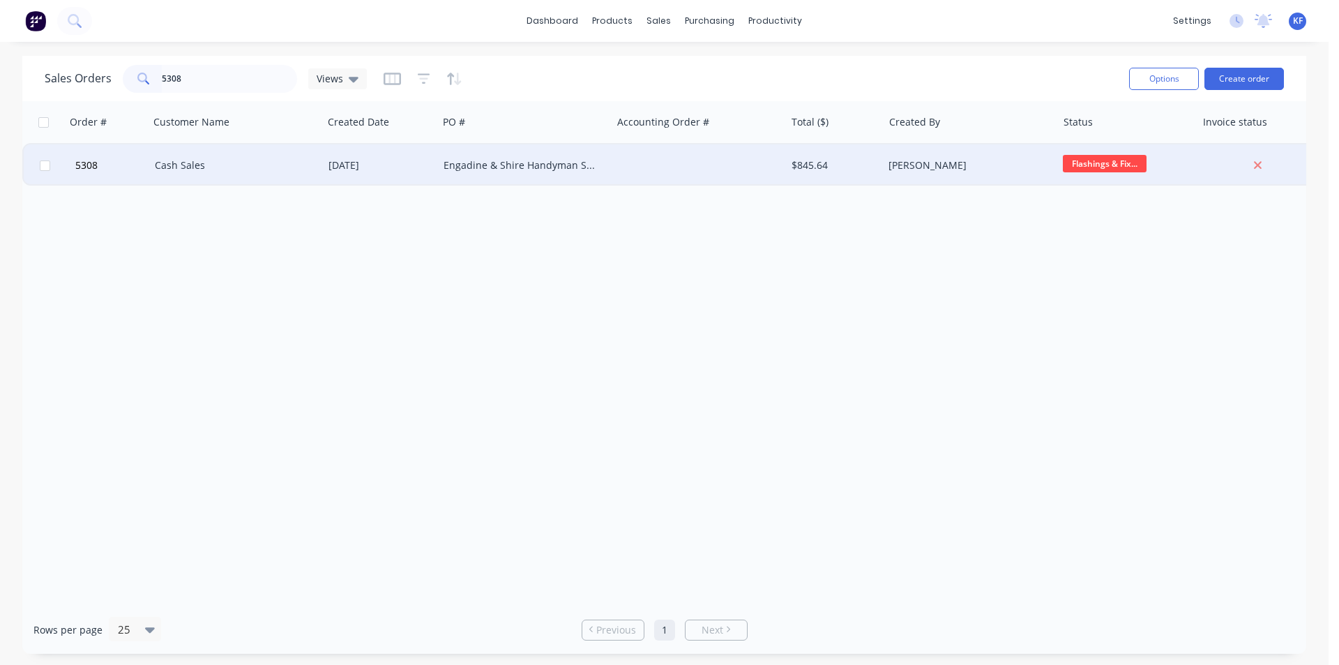
click at [876, 172] on div "$845.64" at bounding box center [835, 165] width 86 height 14
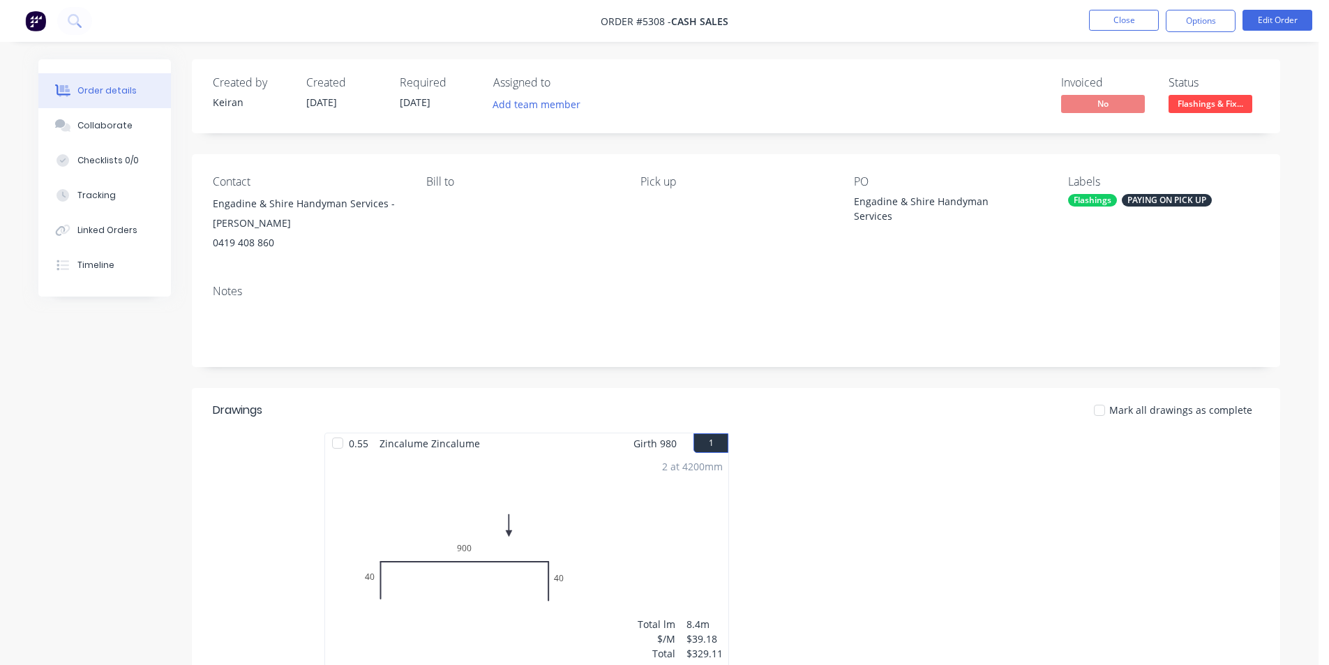
click at [1237, 112] on span "Flashings & Fix..." at bounding box center [1210, 103] width 84 height 17
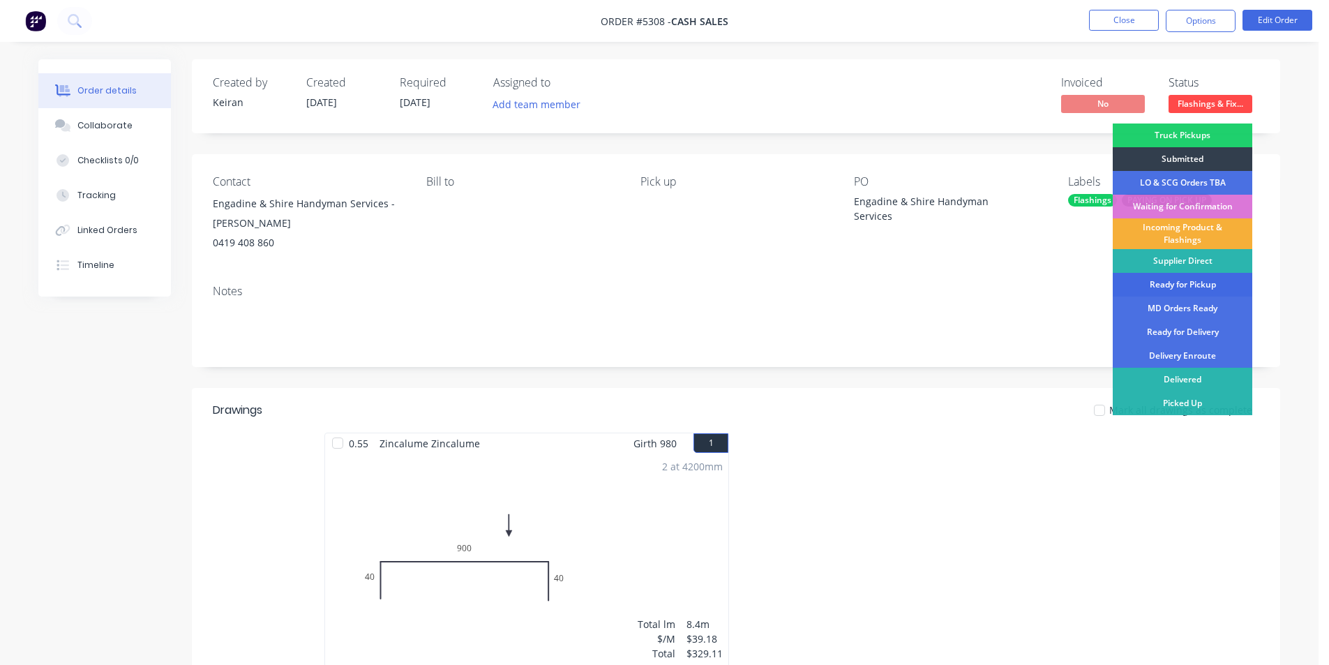
click at [1192, 280] on div "Ready for Pickup" at bounding box center [1181, 285] width 139 height 24
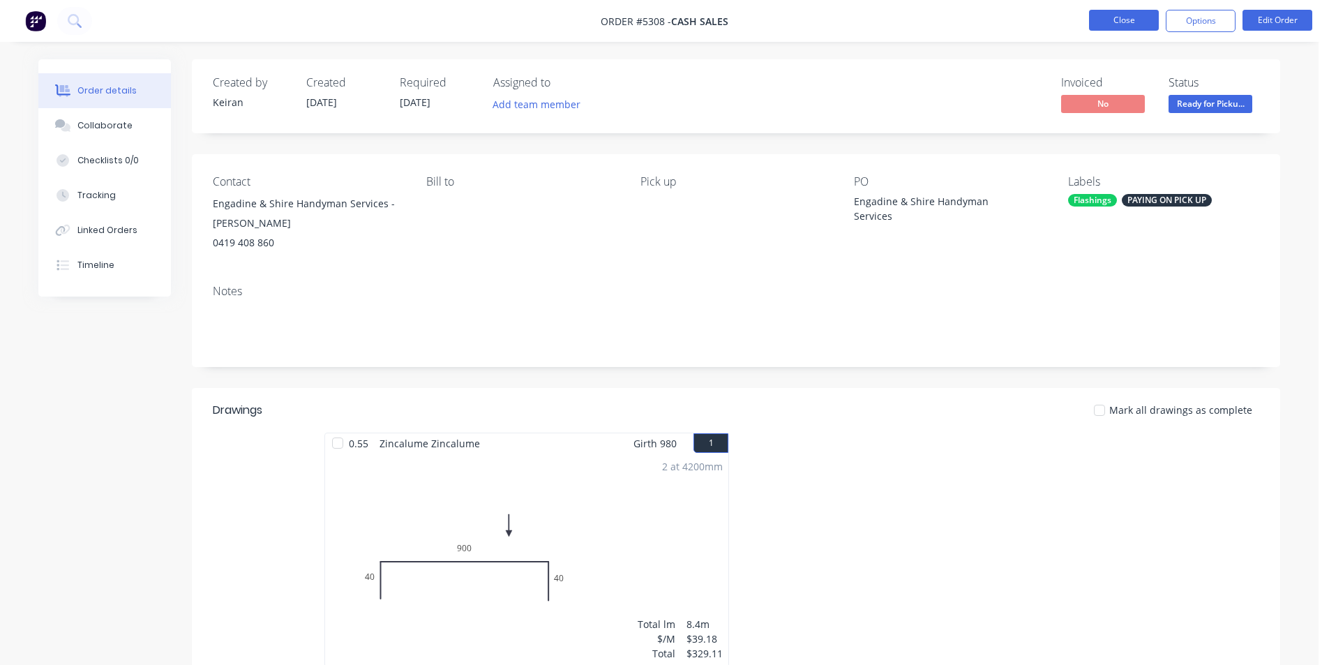
click at [1144, 18] on button "Close" at bounding box center [1124, 20] width 70 height 21
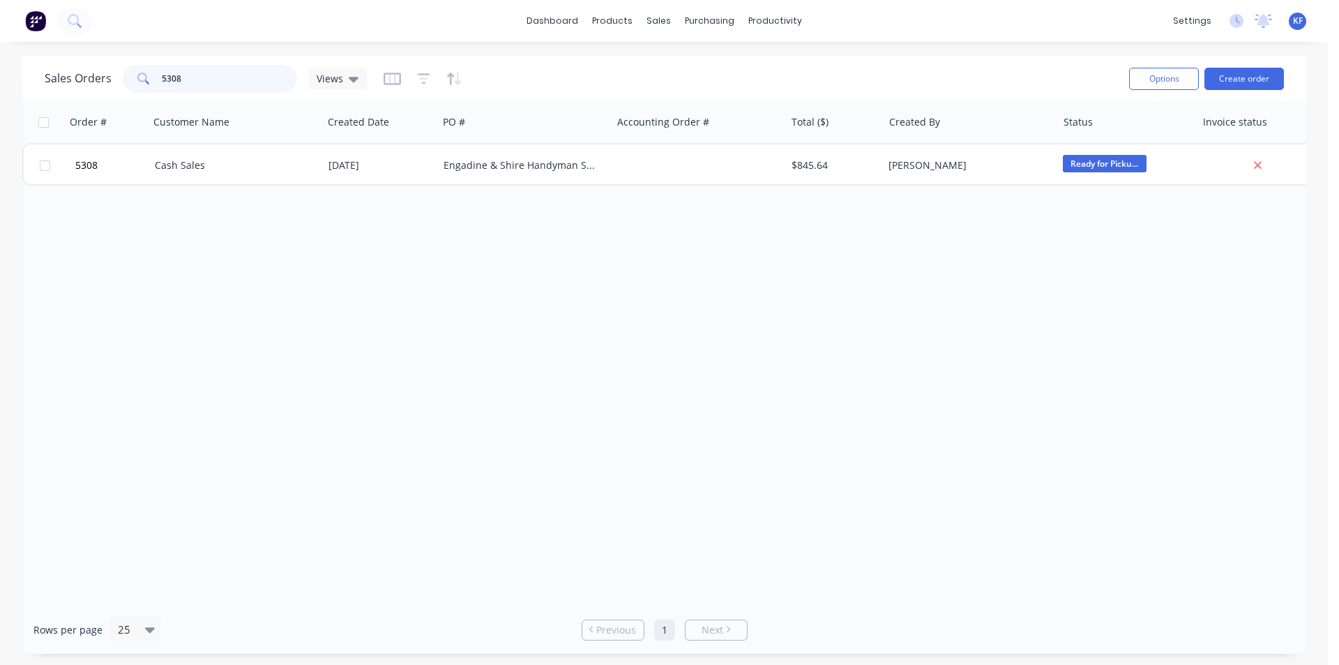
drag, startPoint x: 228, startPoint y: 86, endPoint x: 0, endPoint y: 59, distance: 229.7
click at [0, 80] on div "Sales Orders 5308 Views Options Create order Order # Customer Name Created Date…" at bounding box center [664, 355] width 1329 height 598
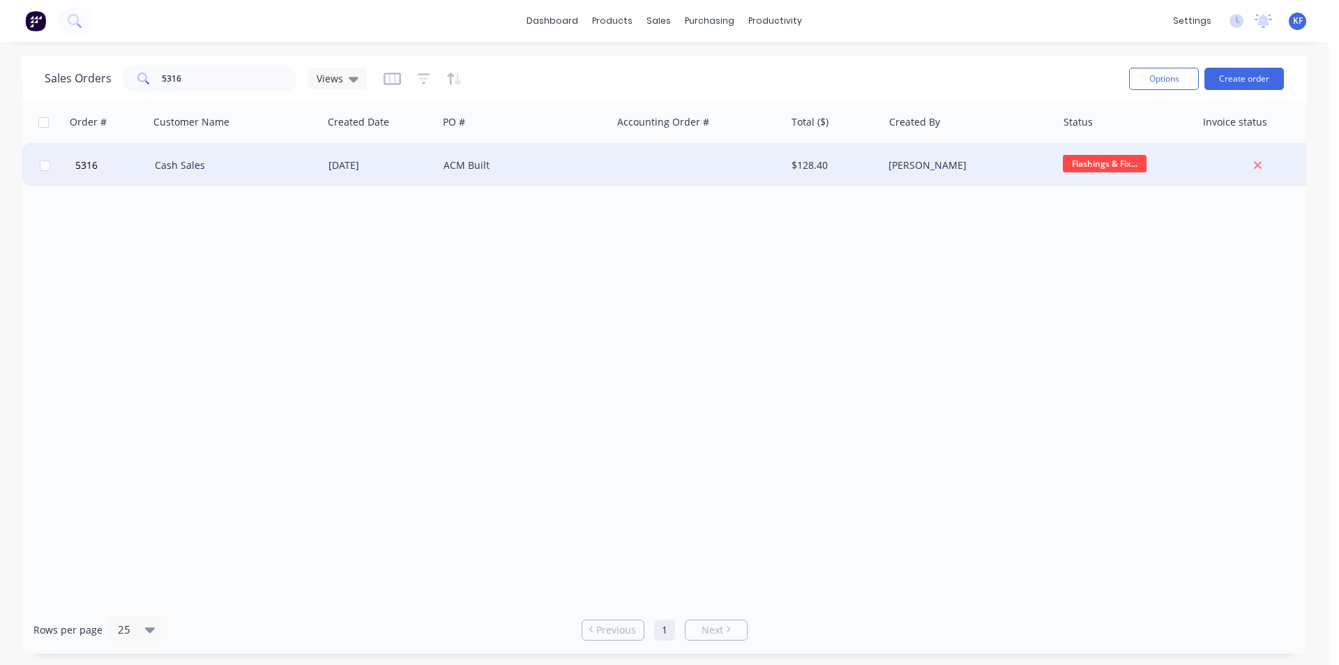
click at [534, 160] on div "ACM Built" at bounding box center [521, 165] width 155 height 14
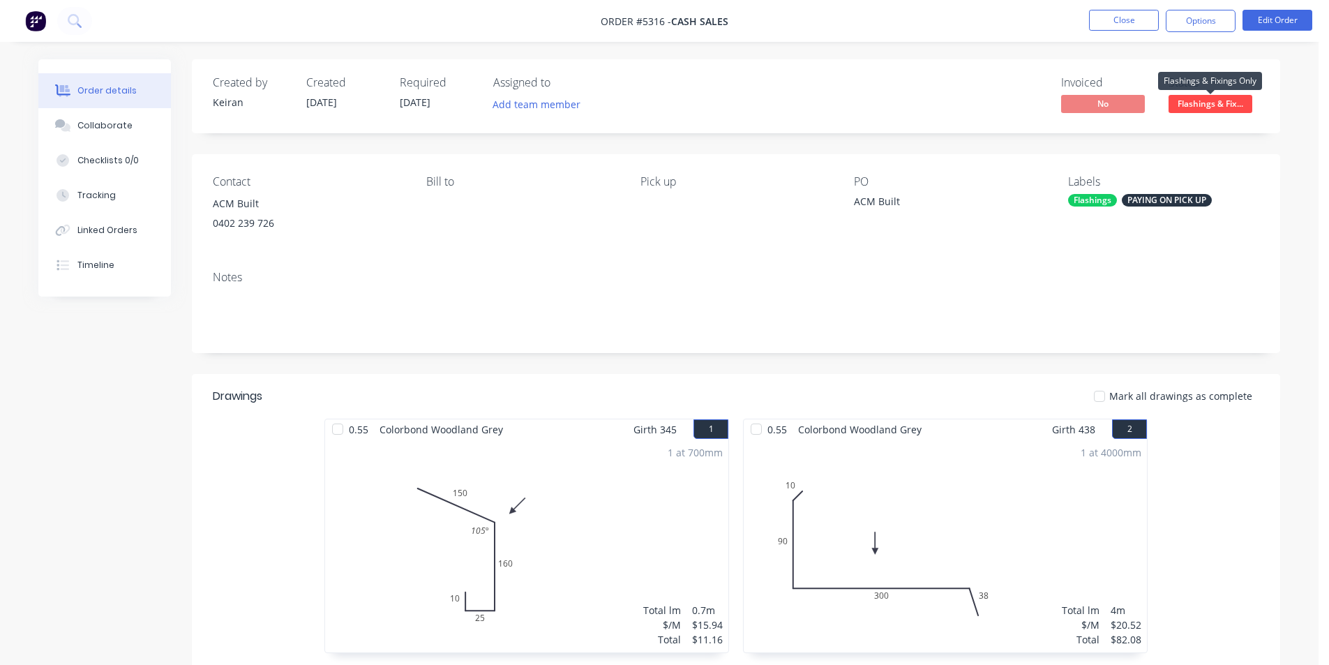
click at [1190, 107] on span "Flashings & Fix..." at bounding box center [1210, 103] width 84 height 17
click at [1043, 285] on div "Notes" at bounding box center [736, 305] width 1088 height 93
click at [1236, 105] on span "Flashings & Fix..." at bounding box center [1210, 103] width 84 height 17
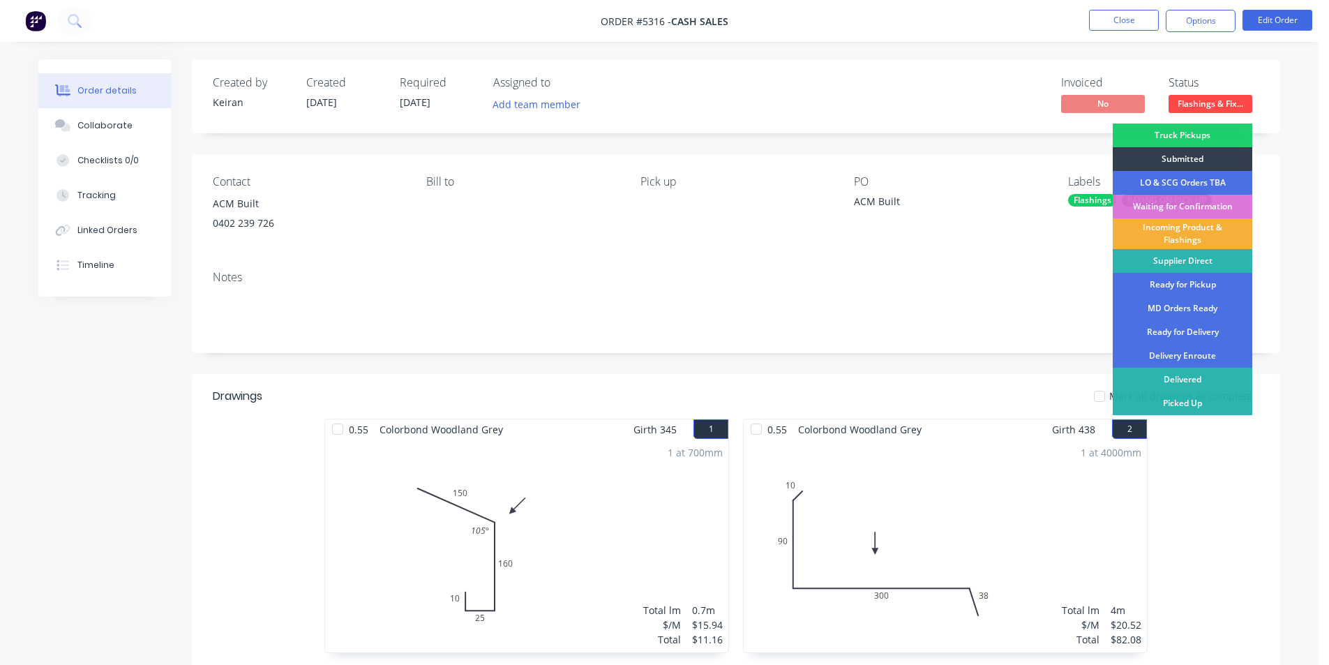
click at [1207, 286] on div "Ready for Pickup" at bounding box center [1181, 285] width 139 height 24
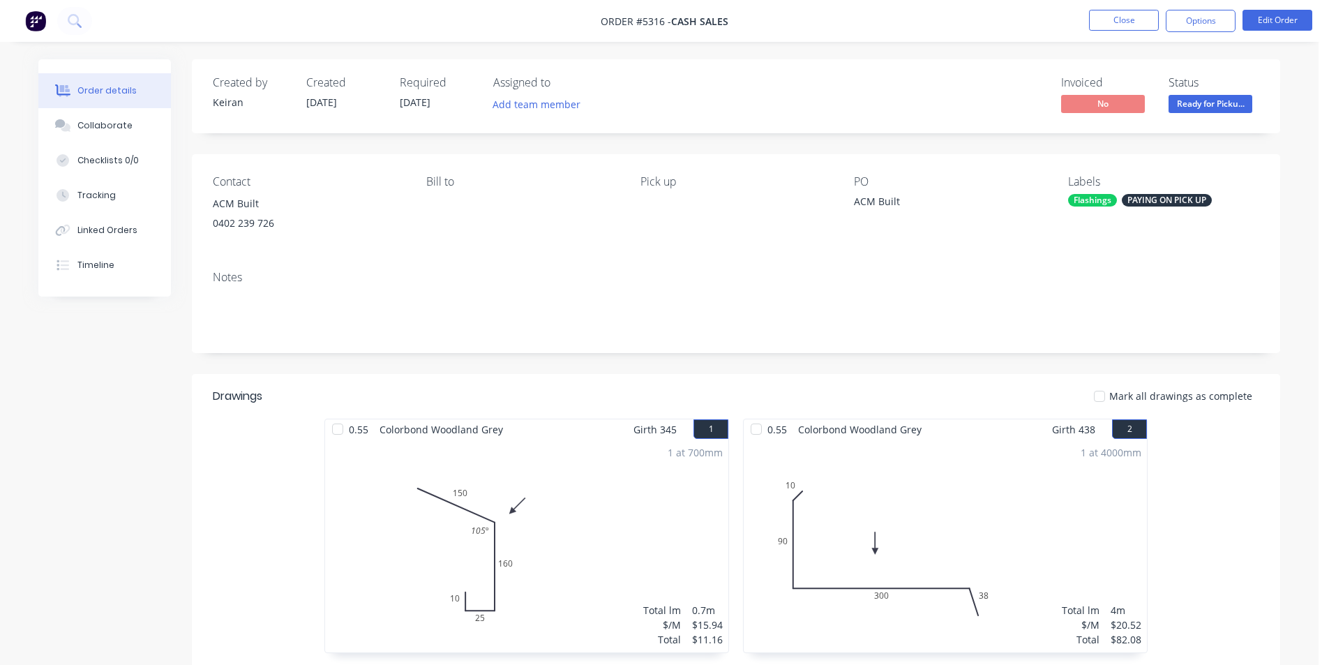
click at [1091, 5] on nav "Order #5316 - Cash Sales Close Options Edit Order" at bounding box center [664, 21] width 1329 height 42
click at [1100, 17] on button "Close" at bounding box center [1124, 20] width 70 height 21
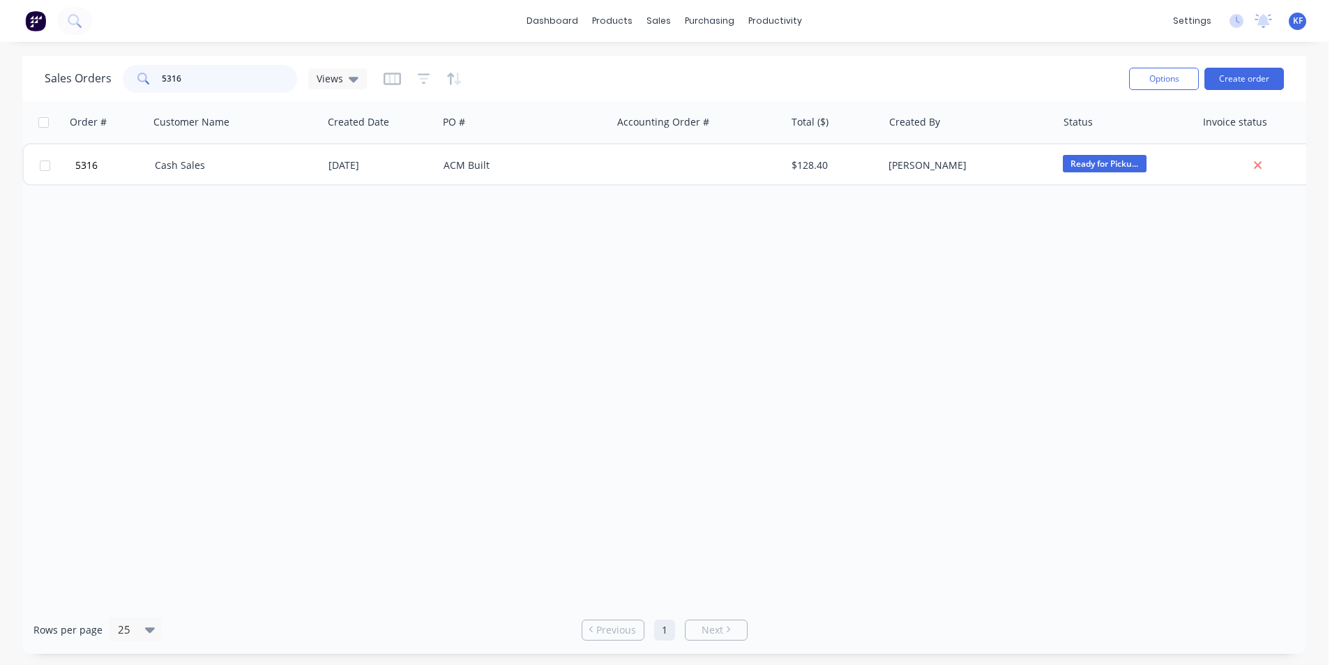
drag, startPoint x: 224, startPoint y: 91, endPoint x: 139, endPoint y: 84, distance: 84.7
click at [149, 84] on div "5316" at bounding box center [210, 79] width 174 height 28
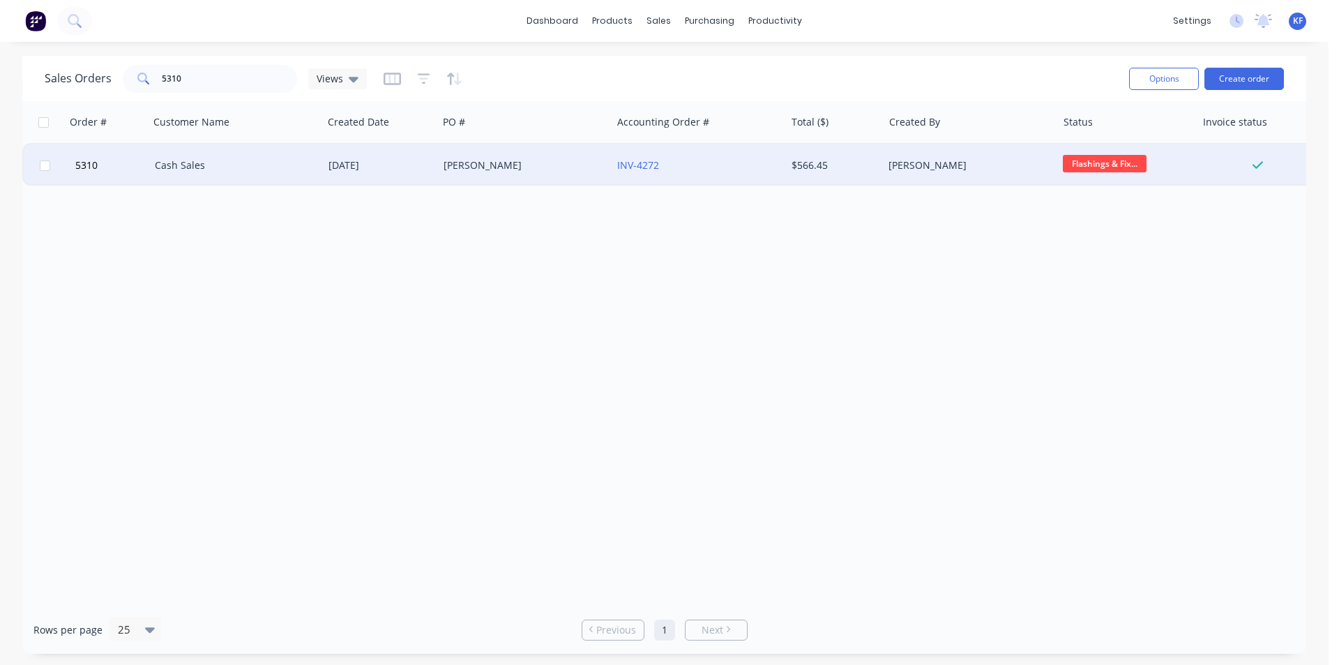
click at [980, 173] on div "[PERSON_NAME]" at bounding box center [970, 165] width 174 height 42
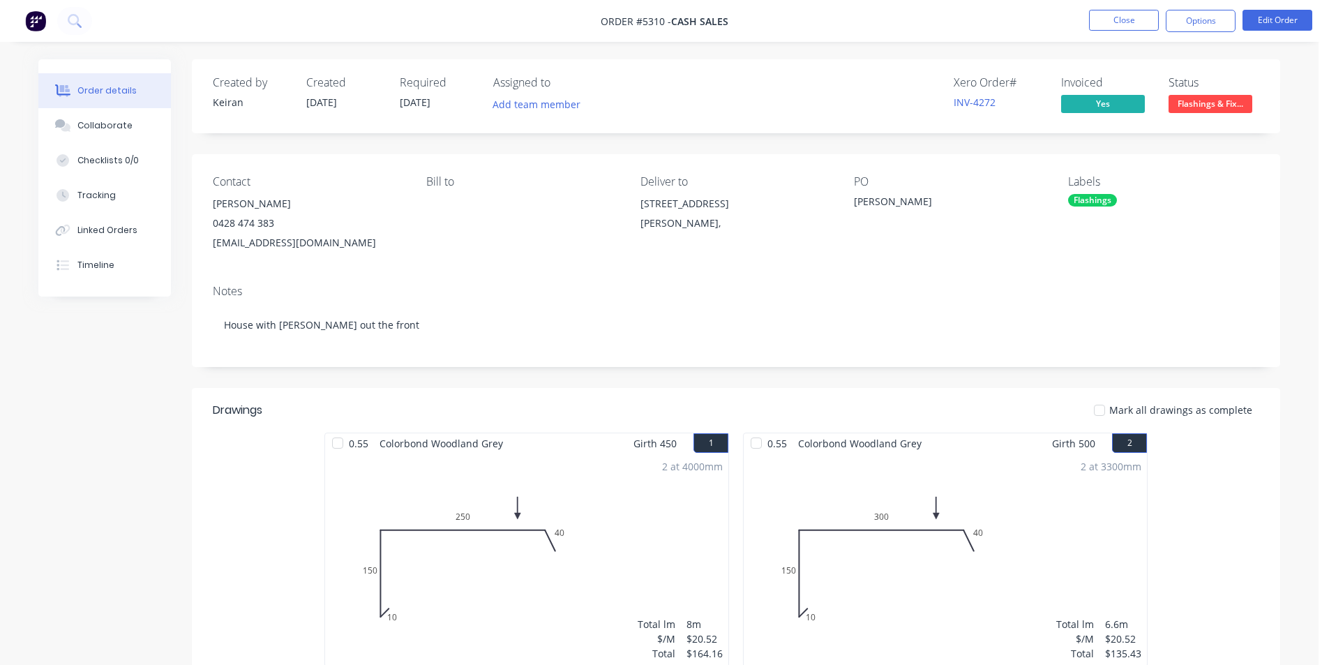
click at [1198, 111] on span "Flashings & Fix..." at bounding box center [1210, 103] width 84 height 17
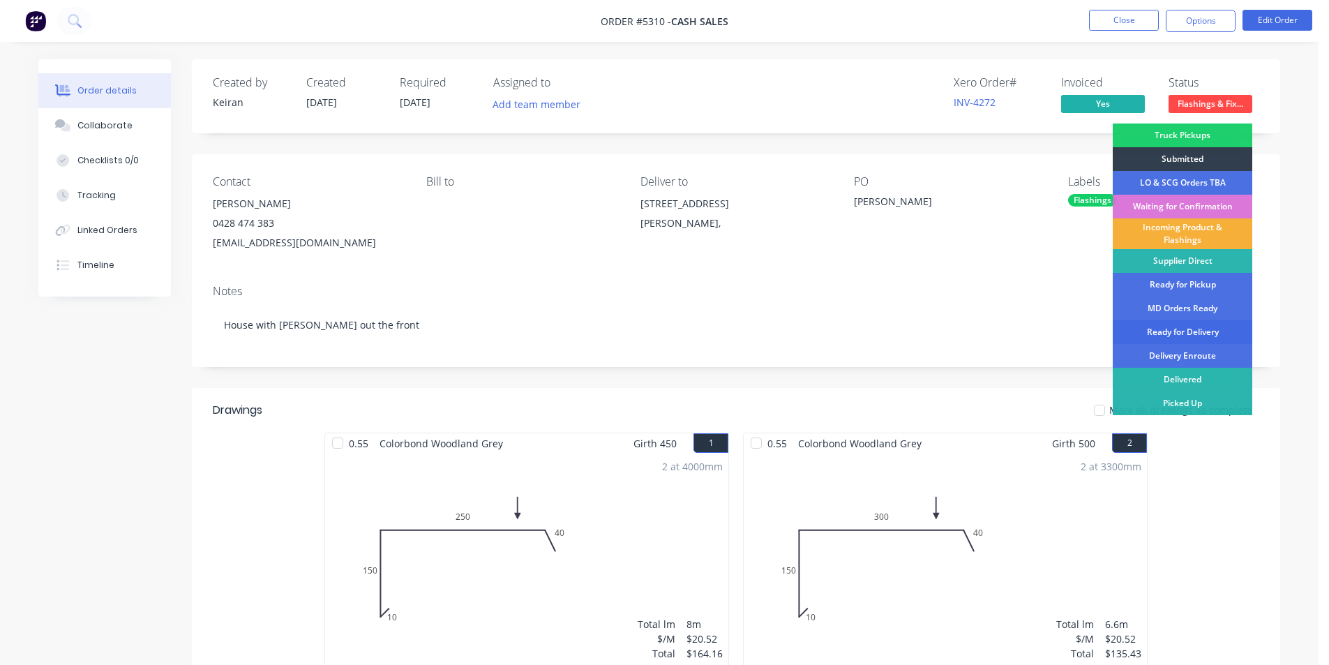
click at [1199, 331] on div "Ready for Delivery" at bounding box center [1181, 332] width 139 height 24
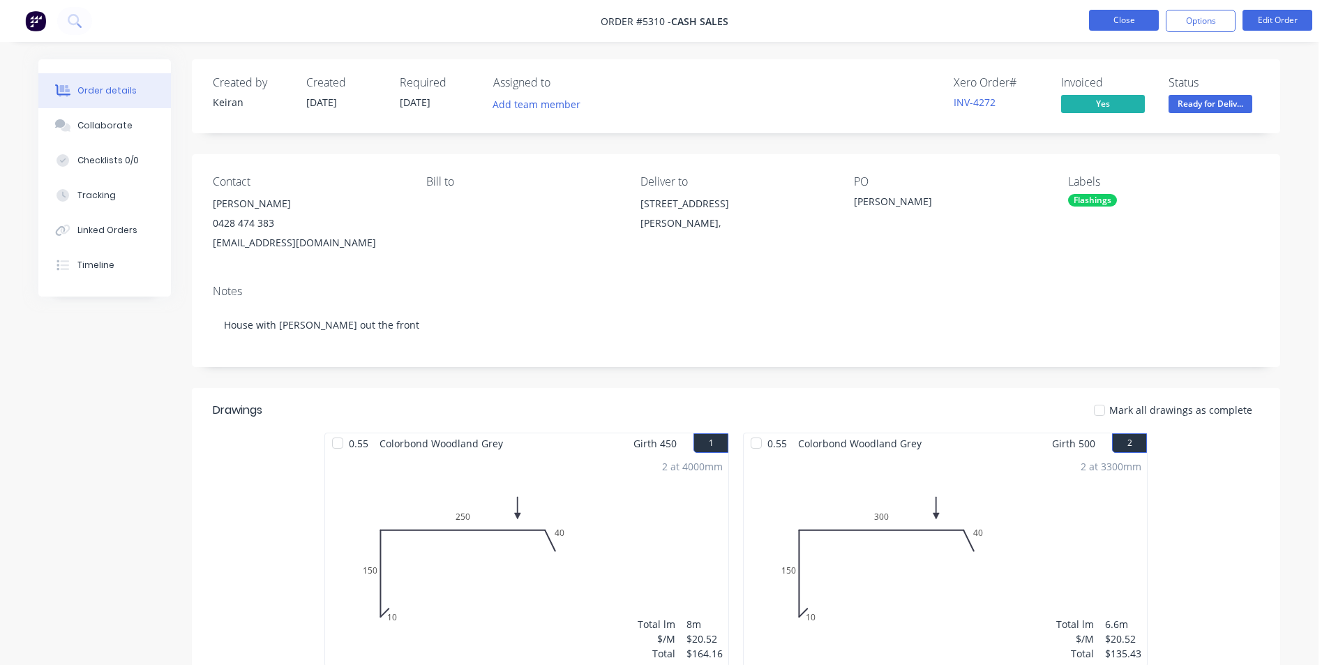
click at [1117, 22] on button "Close" at bounding box center [1124, 20] width 70 height 21
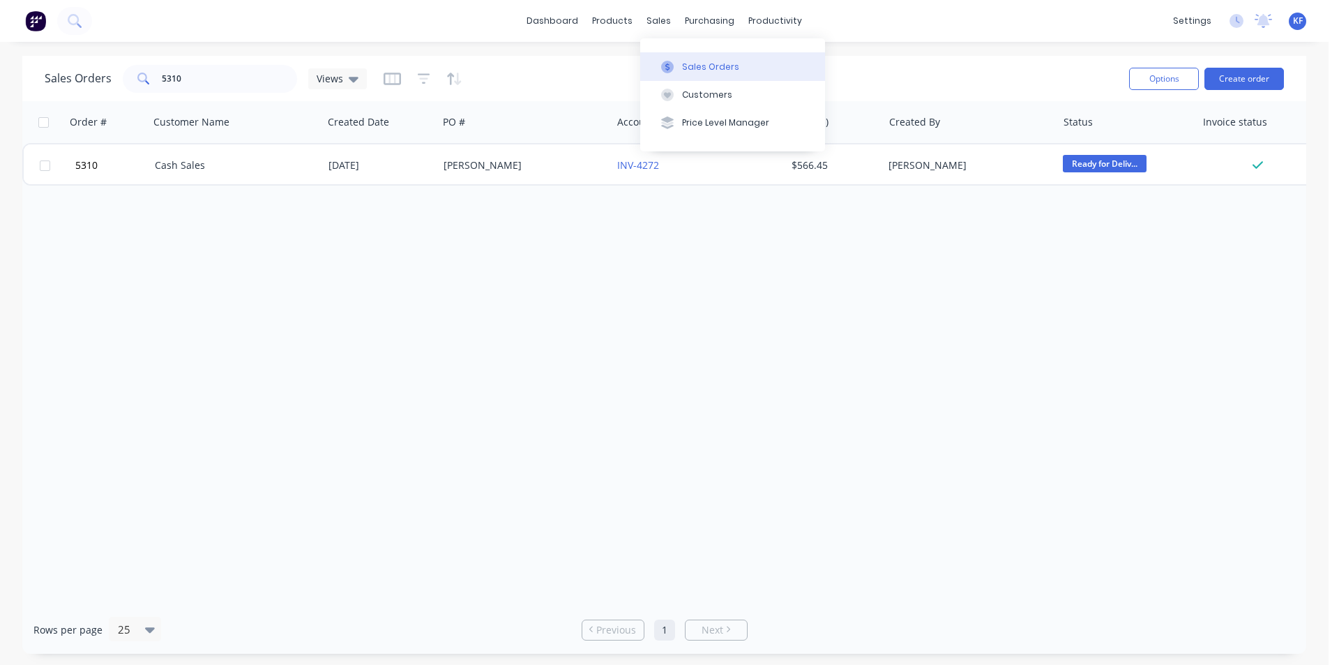
click at [692, 53] on button "Sales Orders" at bounding box center [732, 66] width 185 height 28
drag, startPoint x: 193, startPoint y: 84, endPoint x: 159, endPoint y: 84, distance: 34.2
click at [162, 84] on input "5310" at bounding box center [230, 79] width 136 height 28
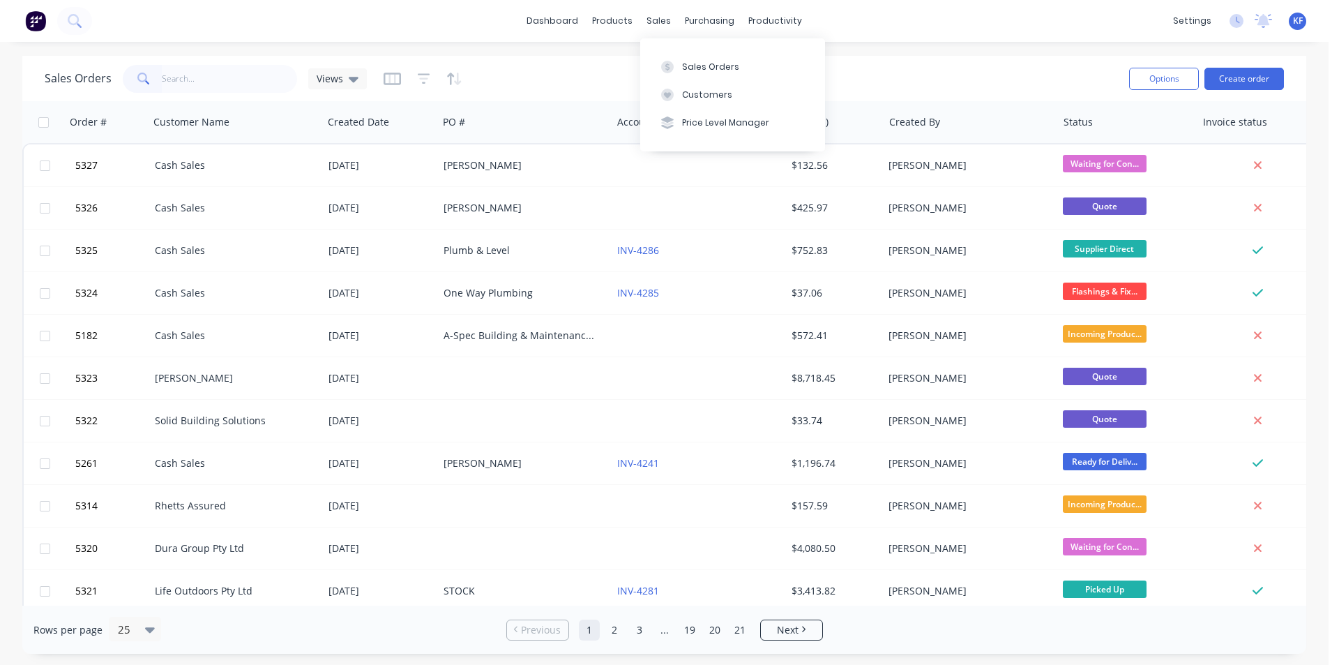
drag, startPoint x: 660, startPoint y: 27, endPoint x: 676, endPoint y: 51, distance: 29.6
click at [660, 27] on div "sales" at bounding box center [659, 20] width 38 height 21
click at [681, 54] on button "Sales Orders" at bounding box center [732, 66] width 185 height 28
click at [1246, 76] on button "Create order" at bounding box center [1244, 79] width 80 height 22
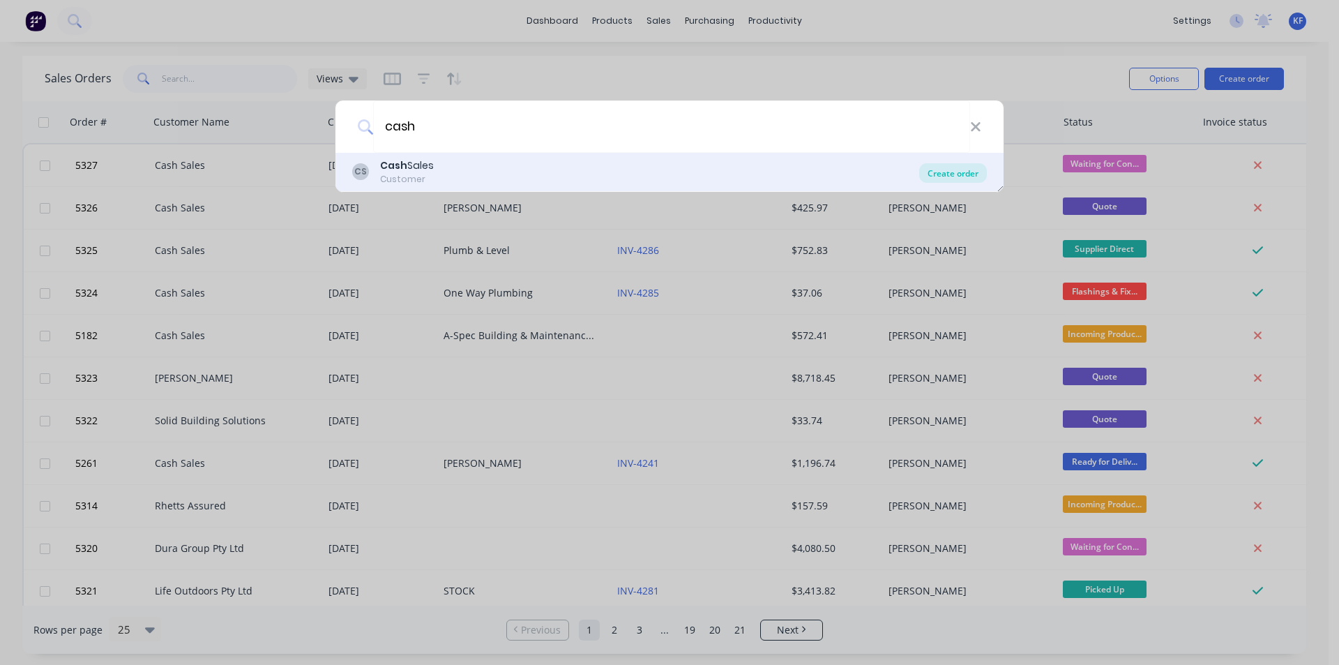
click at [949, 178] on div "Create order" at bounding box center [953, 173] width 68 height 20
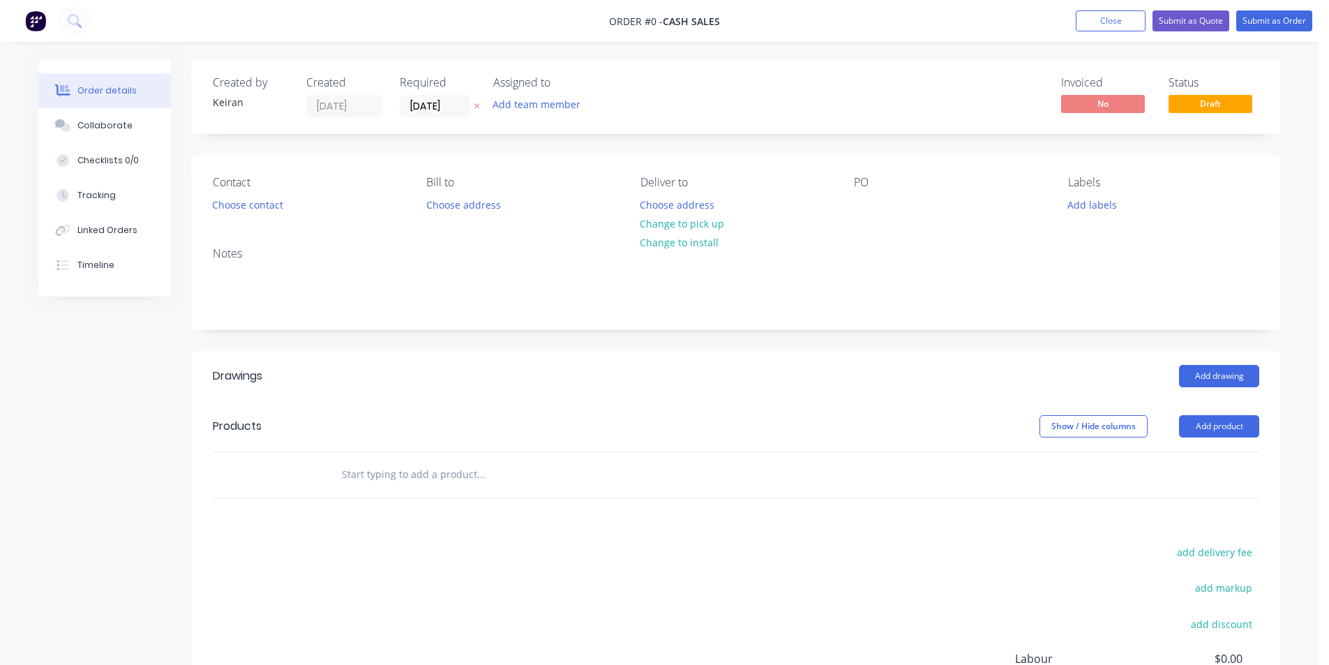
click at [406, 473] on input "text" at bounding box center [480, 474] width 279 height 28
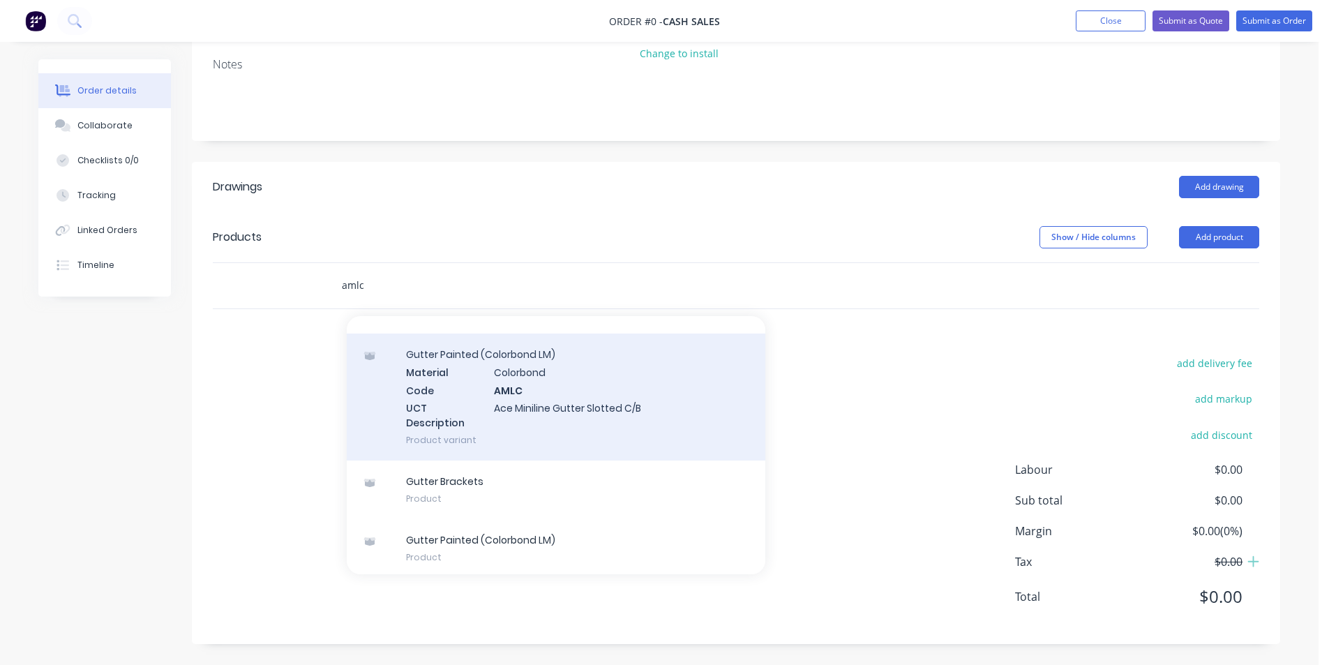
scroll to position [139, 0]
click at [567, 421] on div "Gutter Painted (Colorbond LM) Material Colorbond Code AMLC UCT Description Ace …" at bounding box center [556, 393] width 418 height 127
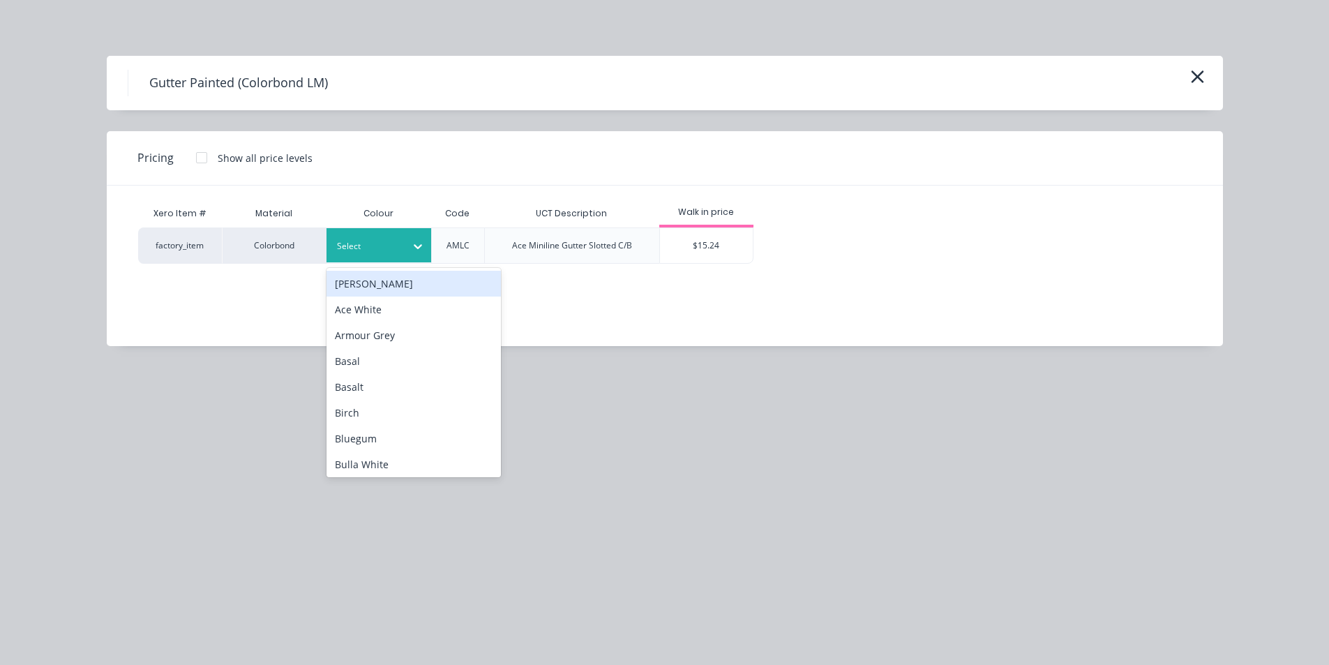
click at [370, 248] on div at bounding box center [368, 246] width 63 height 15
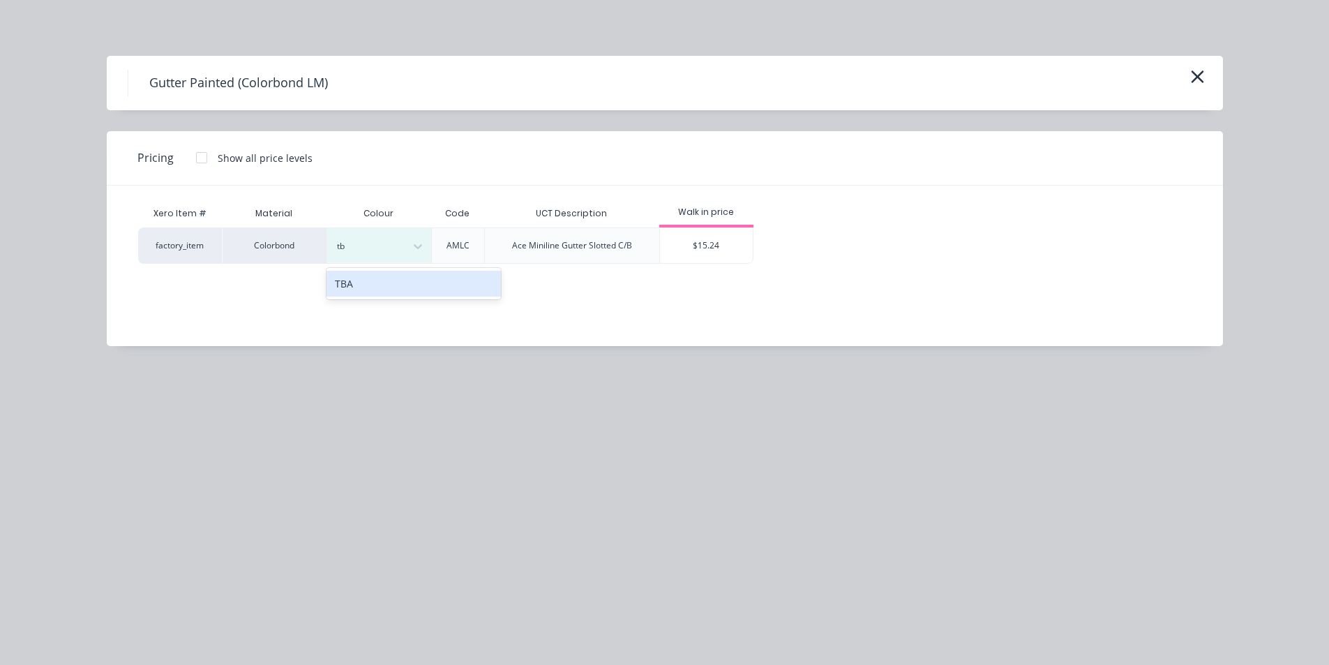
drag, startPoint x: 404, startPoint y: 276, endPoint x: 414, endPoint y: 278, distance: 9.9
click at [406, 278] on div "TBA" at bounding box center [413, 284] width 174 height 26
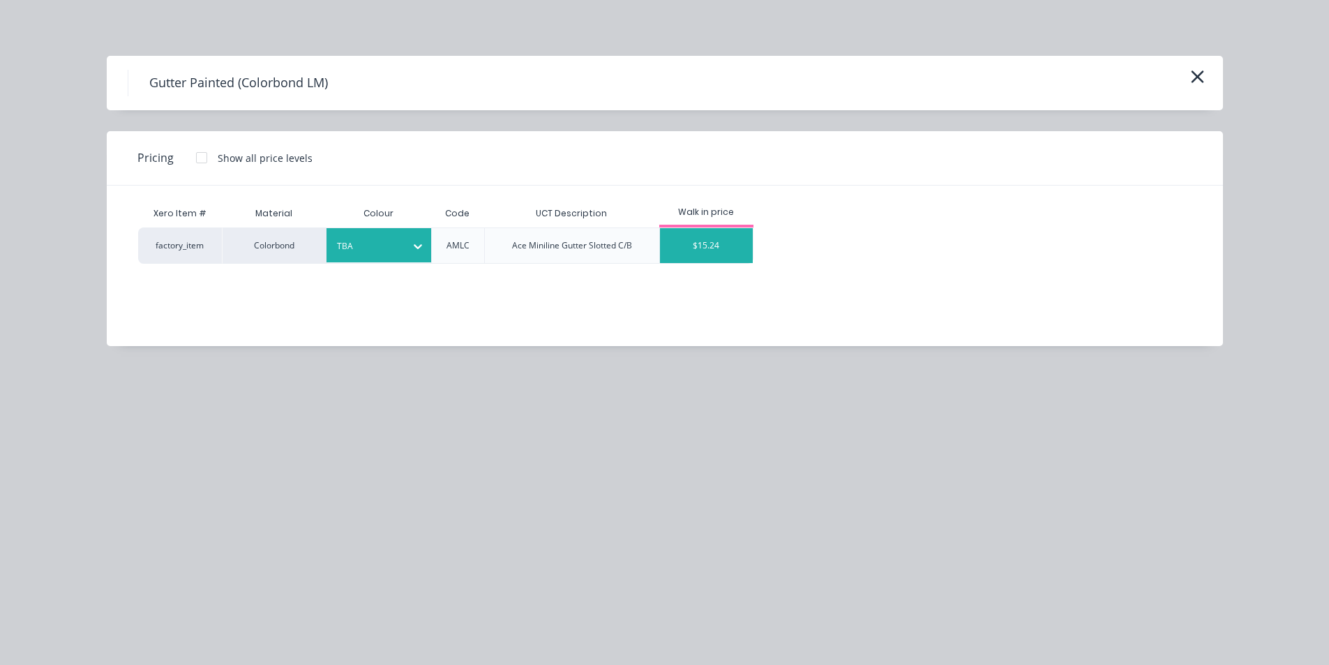
click at [686, 251] on div "$15.24" at bounding box center [706, 245] width 93 height 35
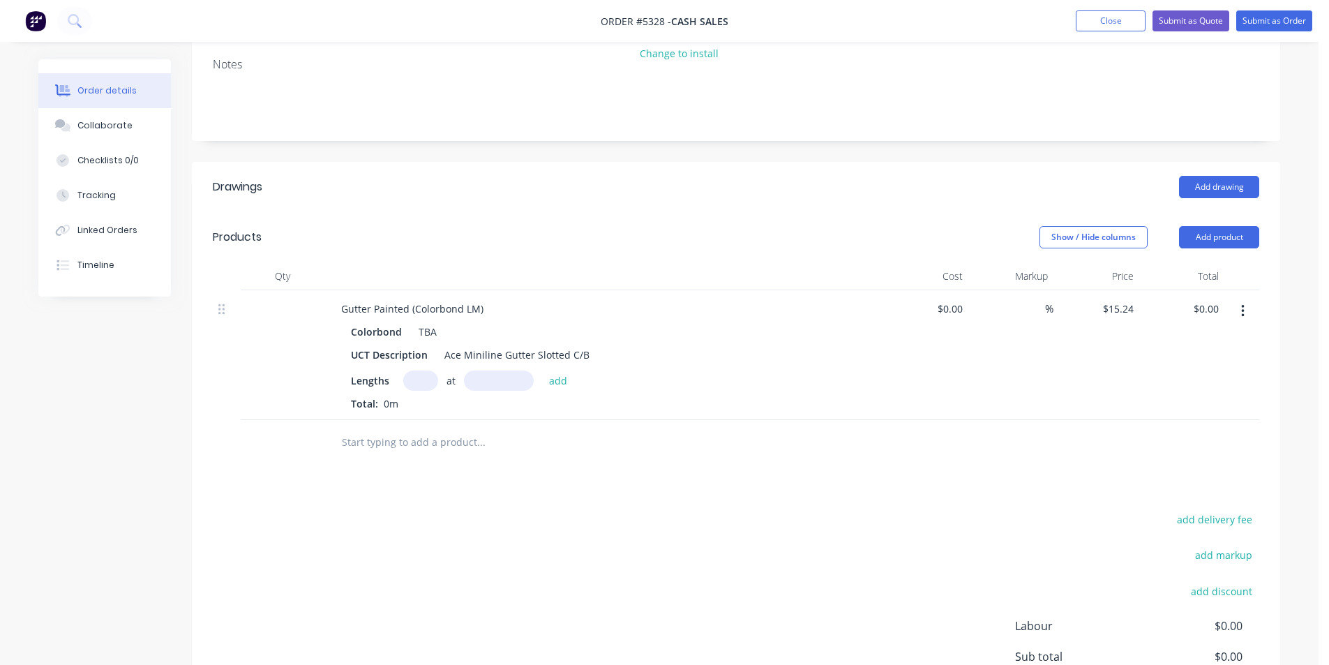
drag, startPoint x: 418, startPoint y: 393, endPoint x: 413, endPoint y: 388, distance: 7.4
click at [417, 393] on div "Lengths at add Total: 0m" at bounding box center [603, 390] width 505 height 40
click at [413, 387] on input "text" at bounding box center [420, 380] width 35 height 20
click at [542, 370] on button "add" at bounding box center [558, 379] width 33 height 19
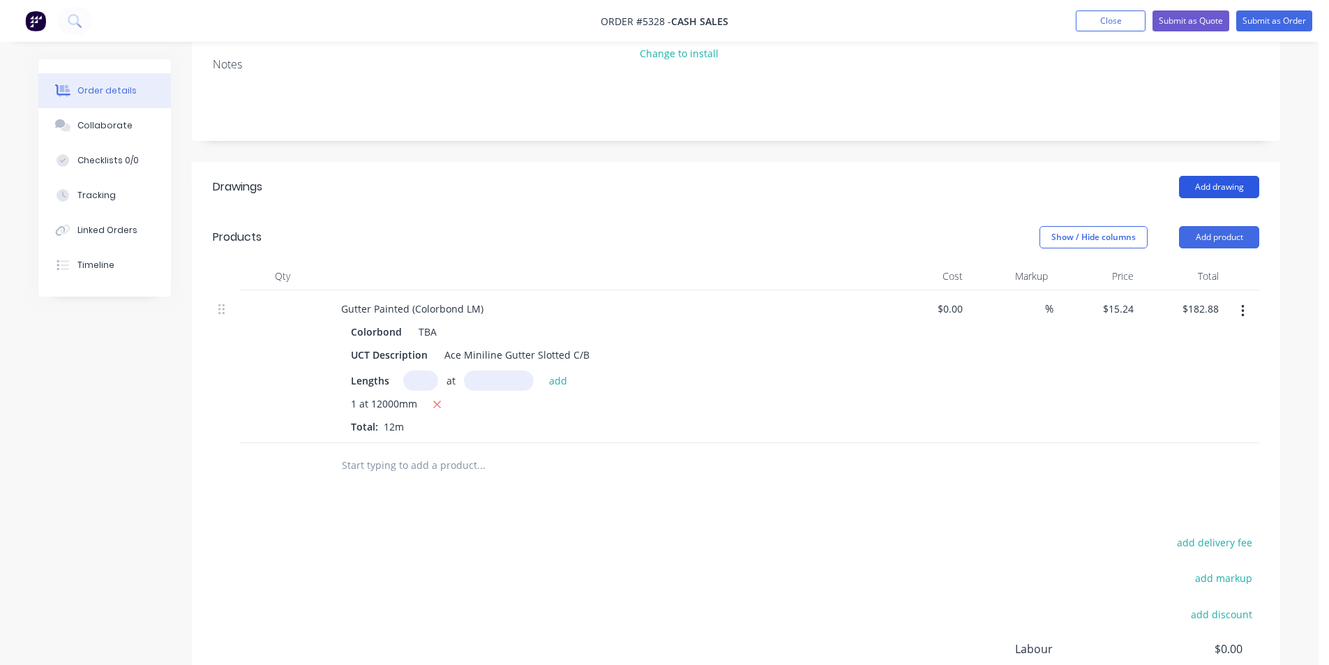
click at [1211, 176] on button "Add drawing" at bounding box center [1219, 187] width 80 height 22
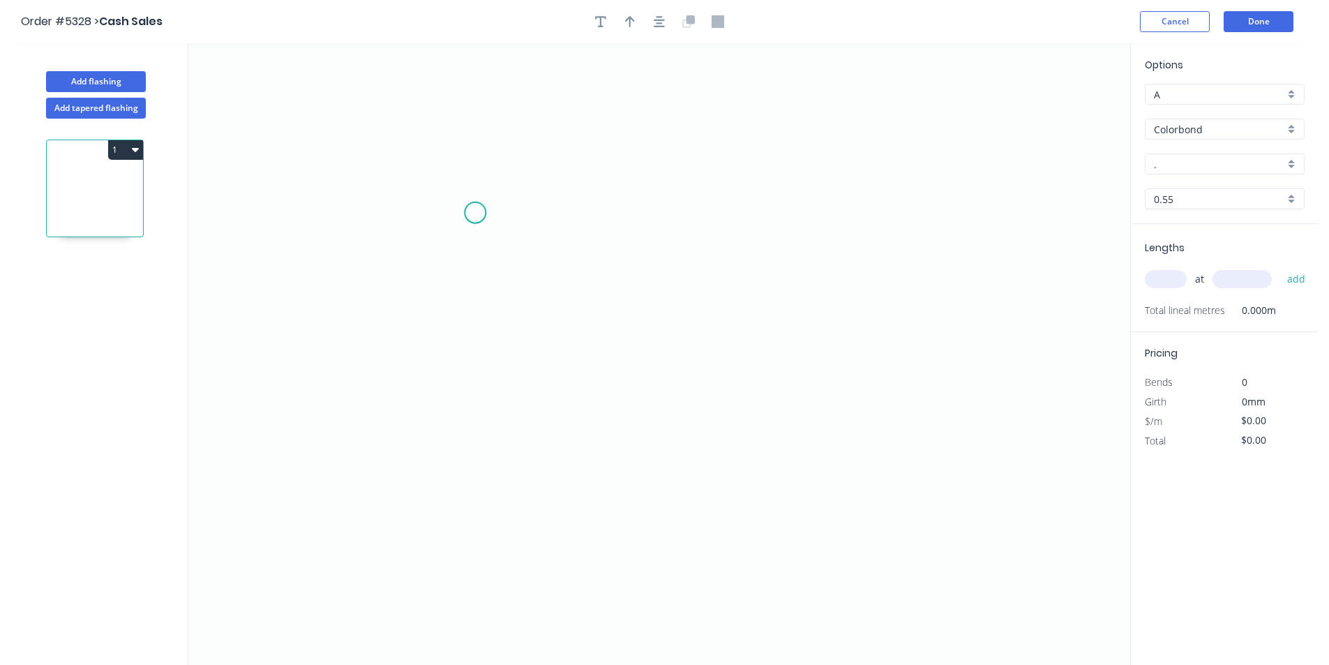
click at [475, 213] on icon "0" at bounding box center [658, 353] width 941 height 621
click at [469, 446] on icon "0" at bounding box center [658, 353] width 941 height 621
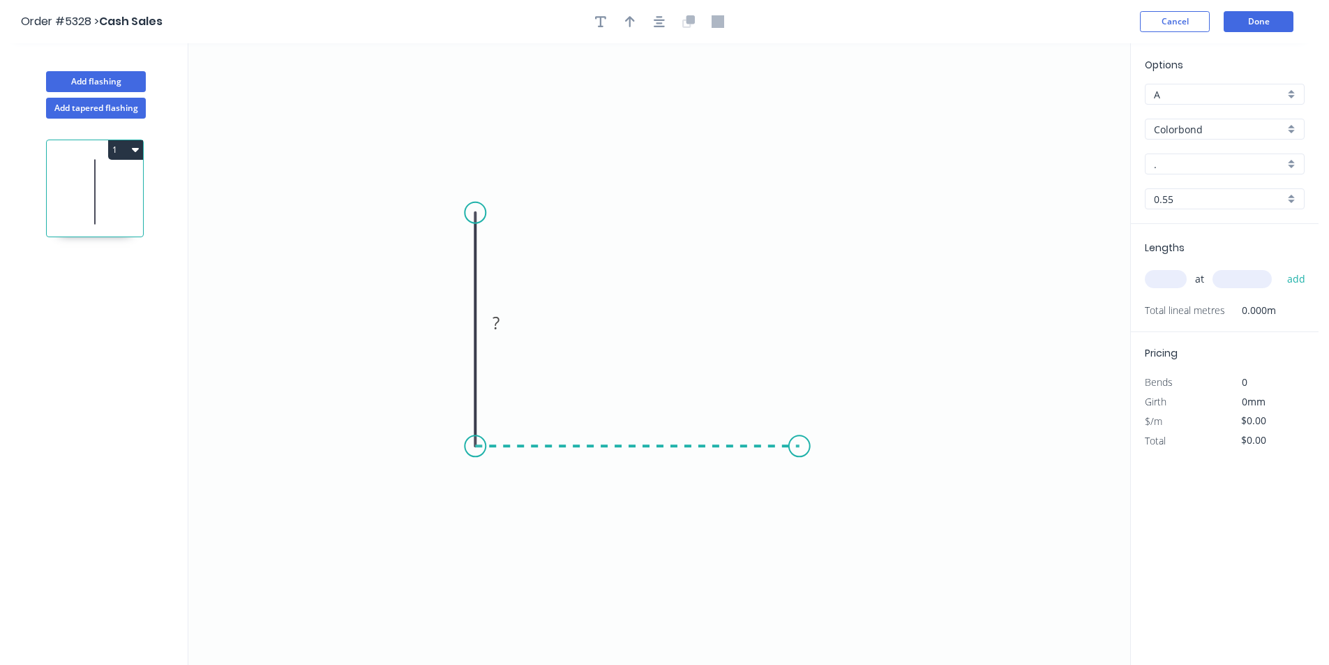
click at [799, 425] on icon "0 ?" at bounding box center [658, 353] width 941 height 621
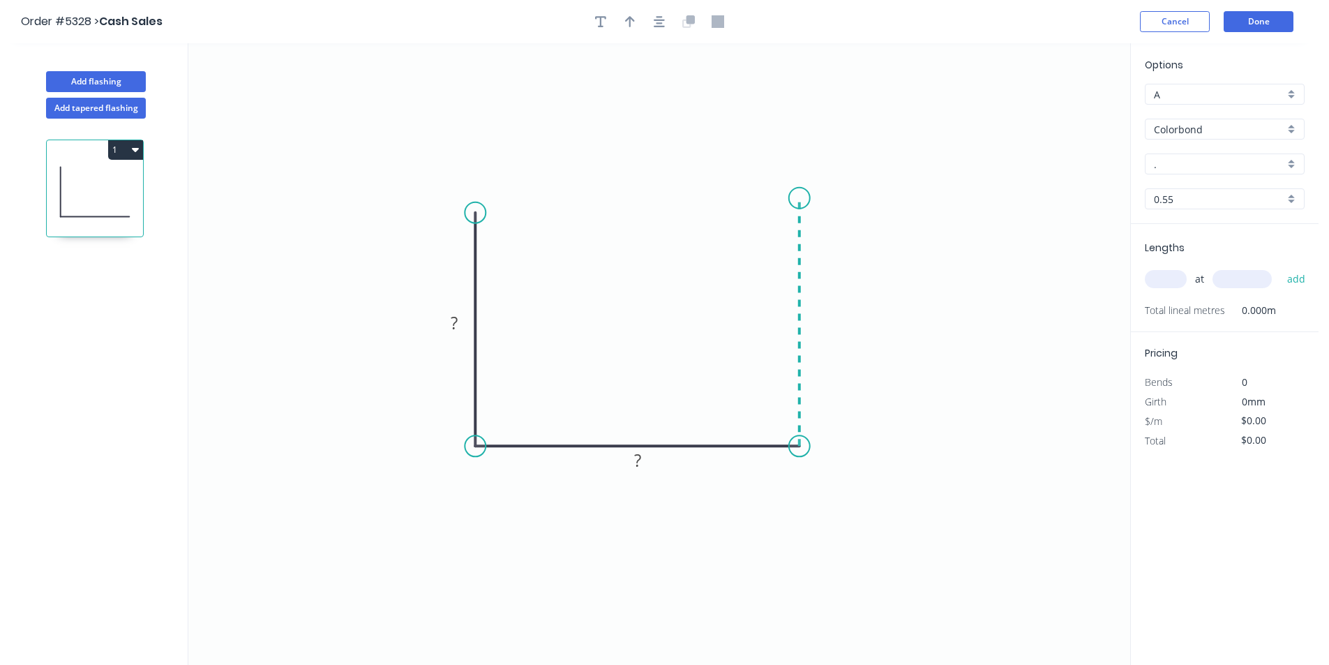
click at [802, 198] on icon "0 ? ?" at bounding box center [658, 353] width 941 height 621
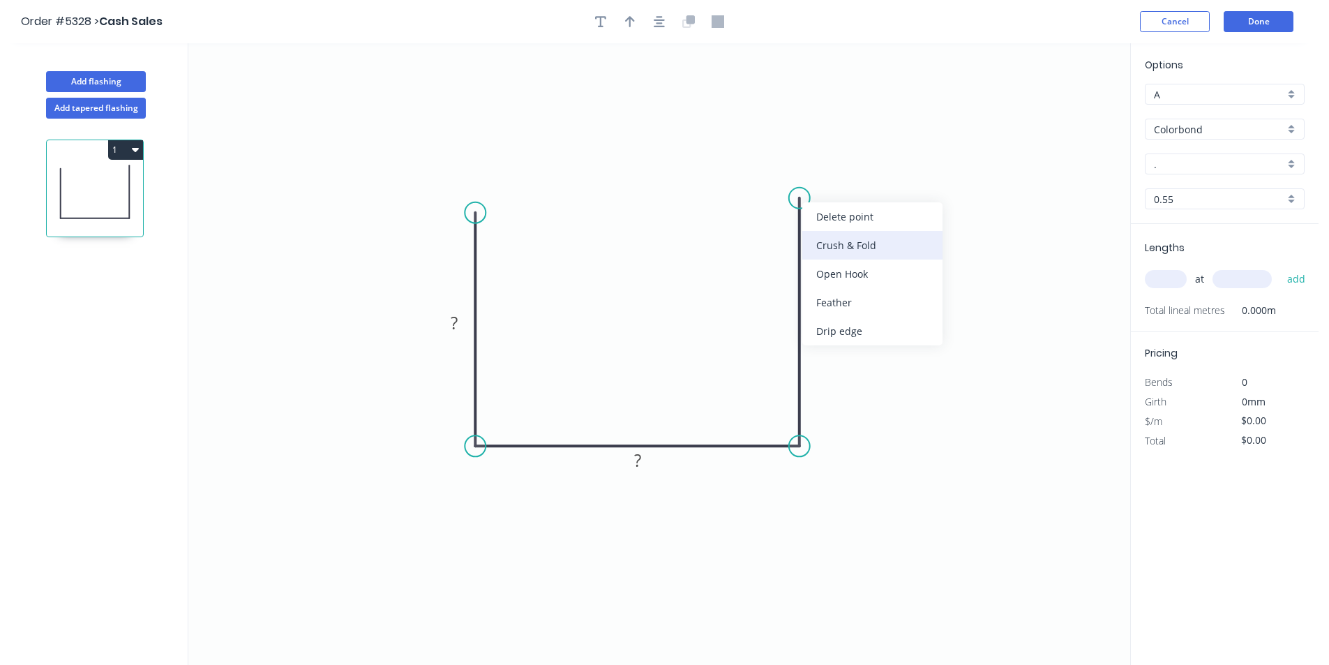
click at [818, 239] on div "Crush & Fold" at bounding box center [872, 245] width 140 height 29
drag, startPoint x: 483, startPoint y: 194, endPoint x: 481, endPoint y: 209, distance: 14.7
click at [481, 209] on circle at bounding box center [474, 208] width 21 height 21
click at [459, 317] on rect at bounding box center [454, 322] width 28 height 20
click at [1220, 96] on input "A" at bounding box center [1218, 94] width 130 height 15
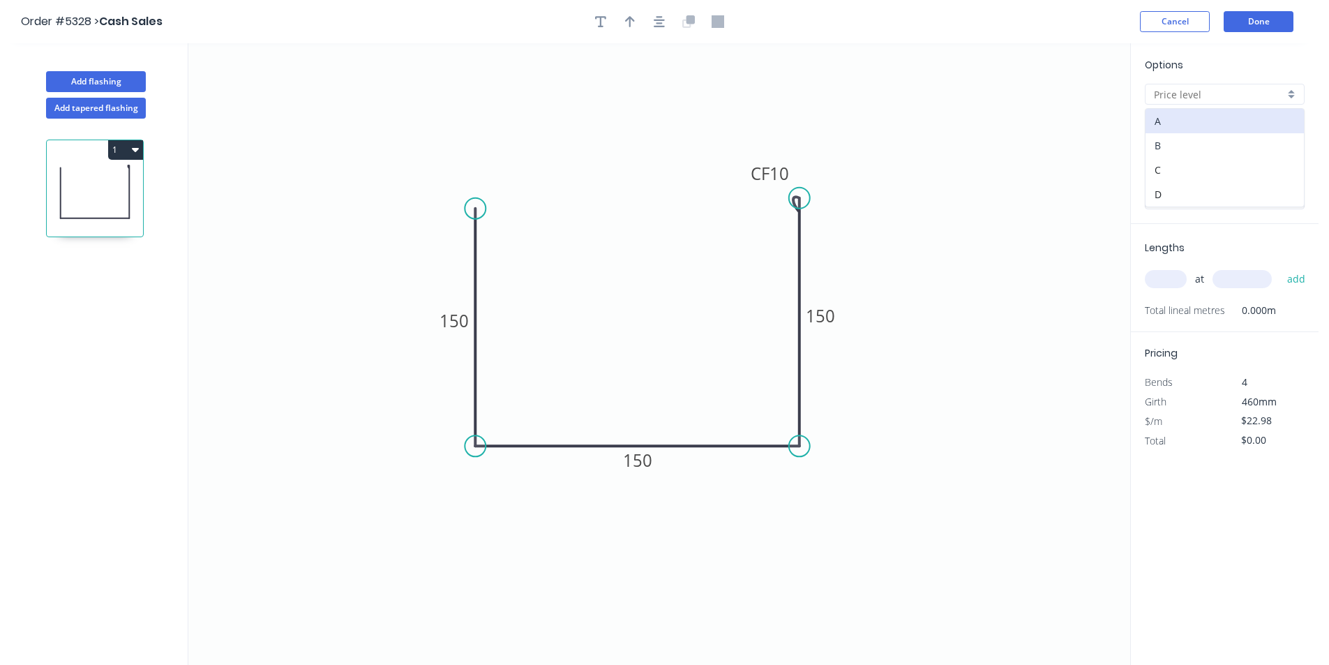
click at [1201, 138] on div "B" at bounding box center [1224, 145] width 158 height 24
click at [1160, 282] on input "text" at bounding box center [1165, 279] width 42 height 18
click at [1193, 87] on input "B" at bounding box center [1218, 94] width 130 height 15
click at [1176, 131] on div "A" at bounding box center [1224, 121] width 158 height 24
click at [1158, 296] on div "at add" at bounding box center [1225, 279] width 162 height 38
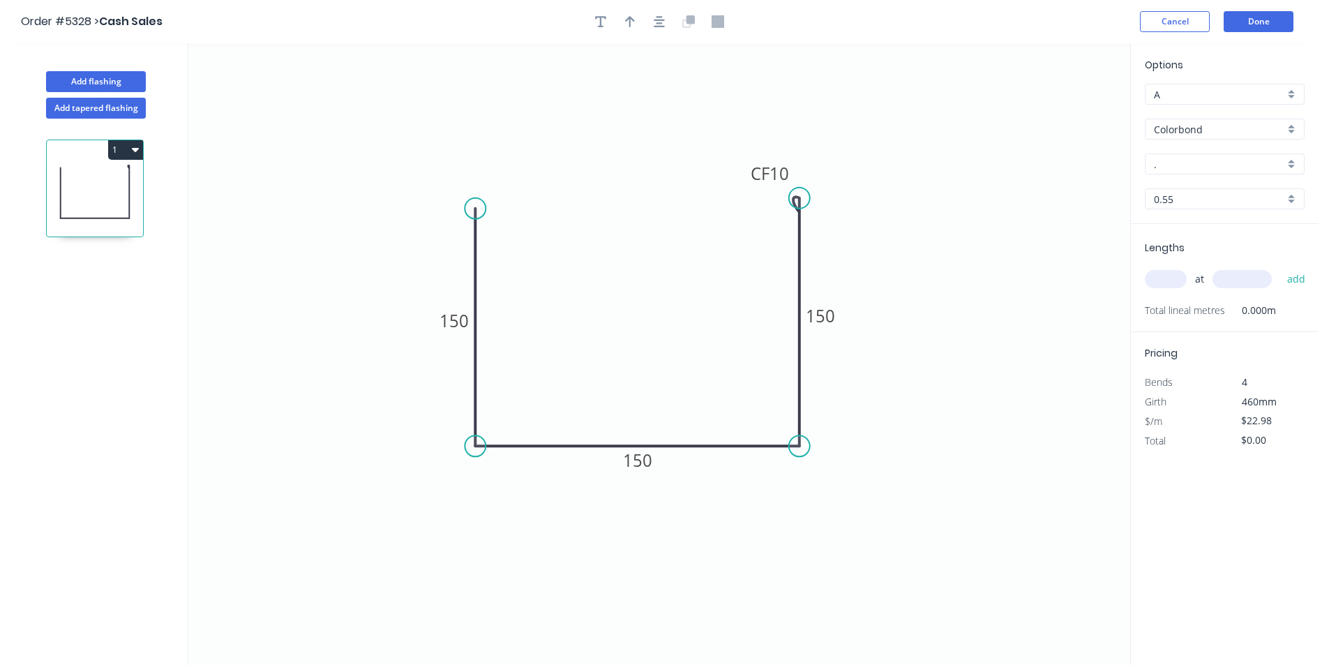
click at [1161, 278] on input "text" at bounding box center [1165, 279] width 42 height 18
click at [1280, 267] on button "add" at bounding box center [1296, 279] width 33 height 24
click at [464, 324] on tspan "150" at bounding box center [453, 320] width 29 height 23
click at [638, 454] on tspan "150" at bounding box center [637, 459] width 29 height 23
click at [444, 321] on tspan "100" at bounding box center [453, 320] width 29 height 23
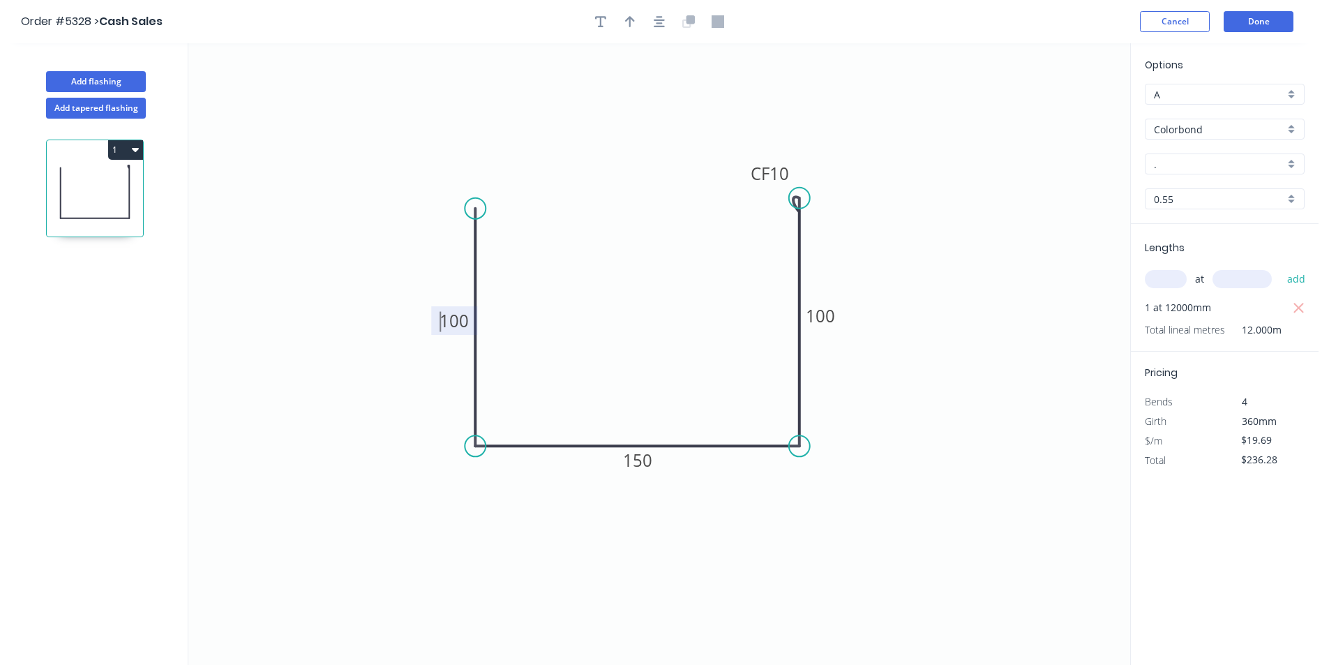
click at [458, 318] on tspan "100" at bounding box center [453, 320] width 29 height 23
click at [1253, 22] on button "Done" at bounding box center [1258, 21] width 70 height 21
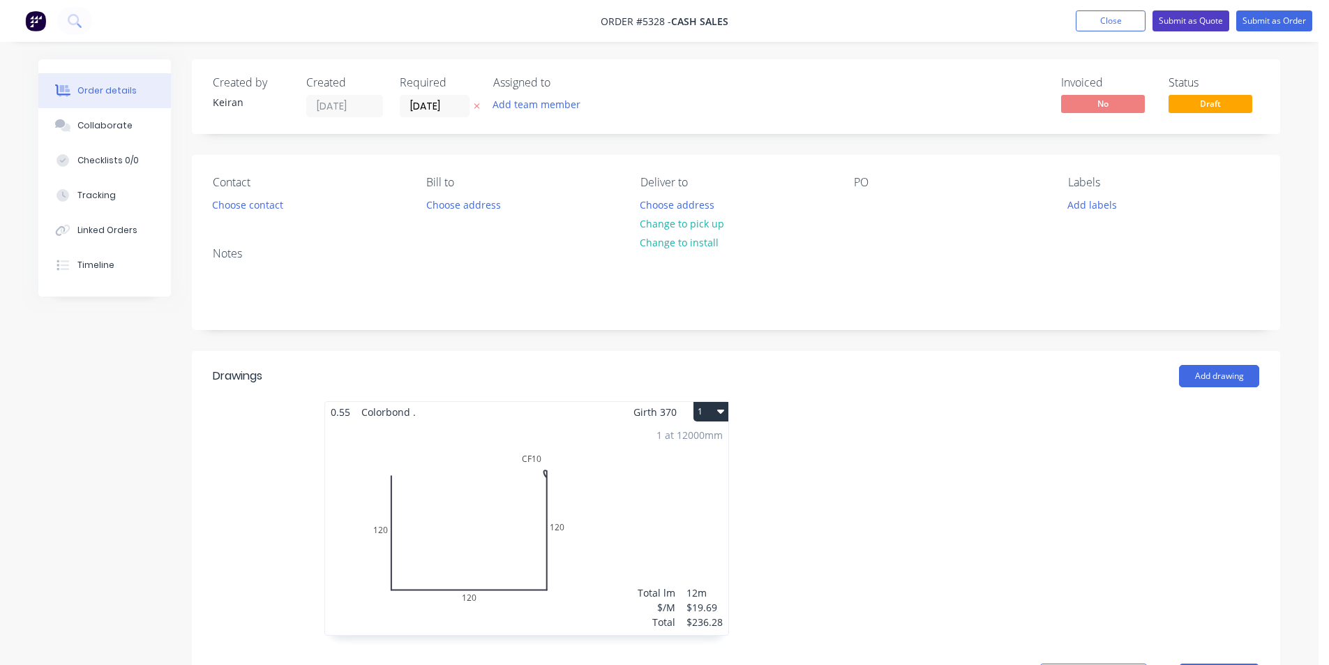
click at [1200, 22] on button "Submit as Quote" at bounding box center [1190, 20] width 77 height 21
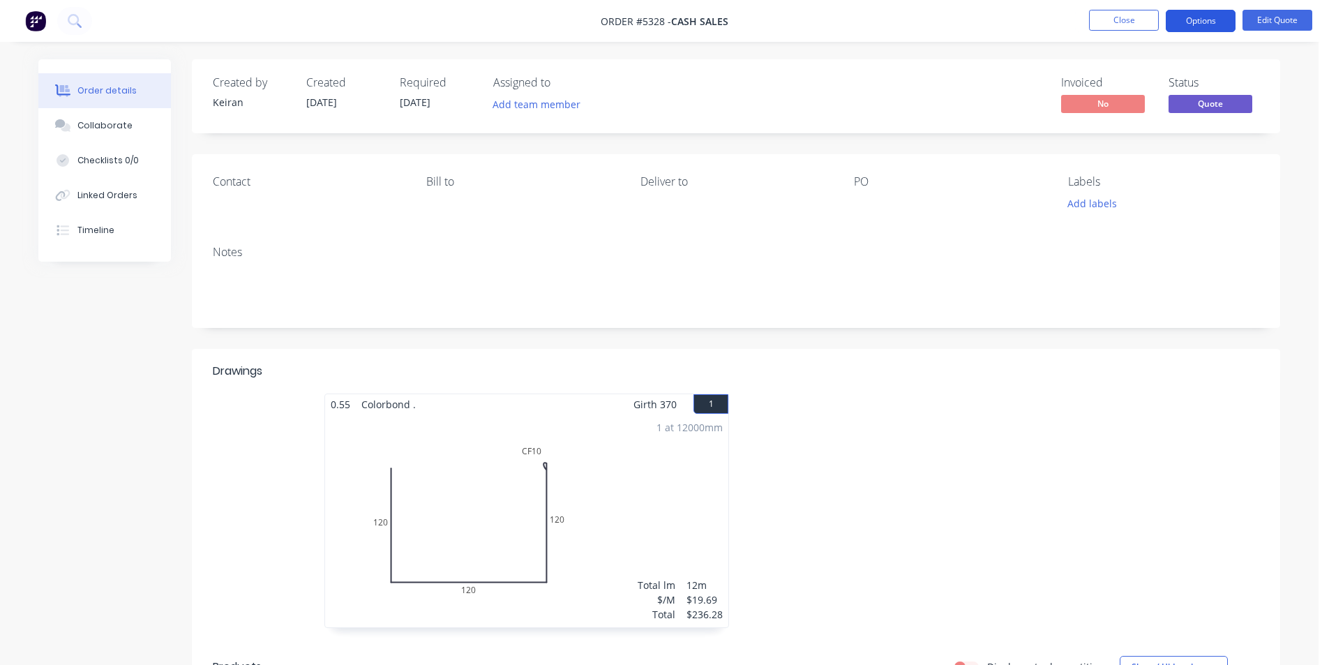
click at [1193, 30] on button "Options" at bounding box center [1200, 21] width 70 height 22
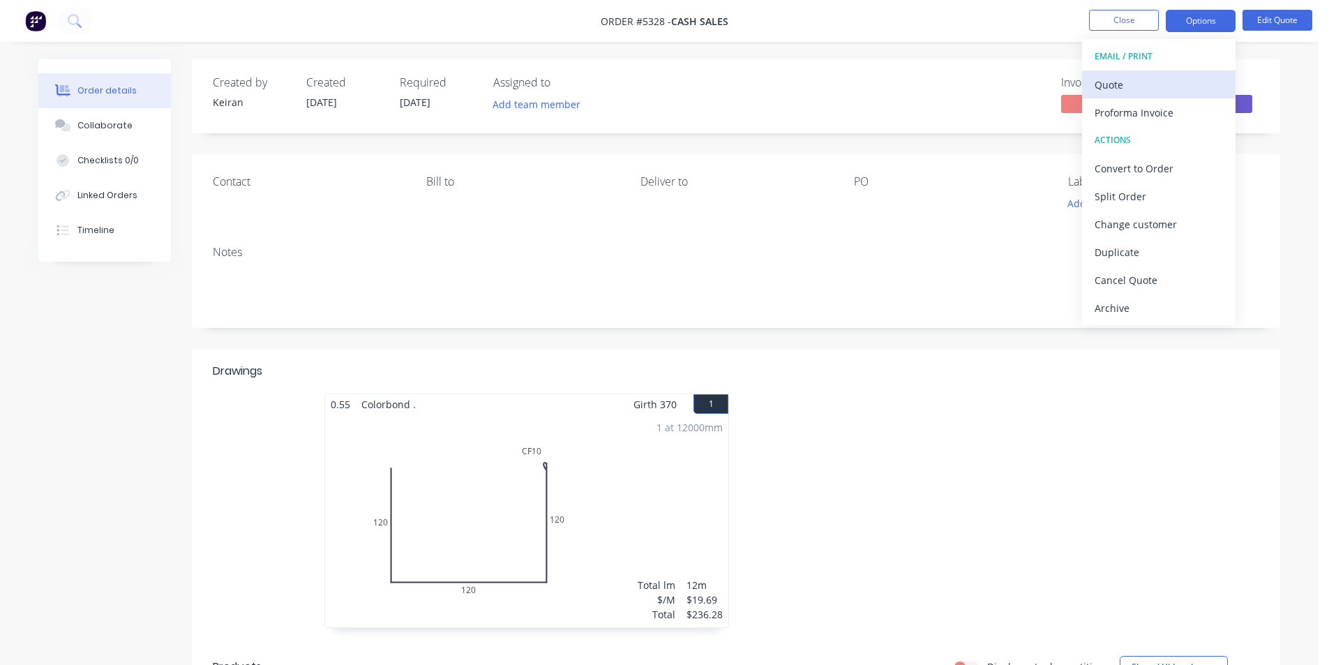
click at [1172, 81] on div "Quote" at bounding box center [1158, 85] width 128 height 20
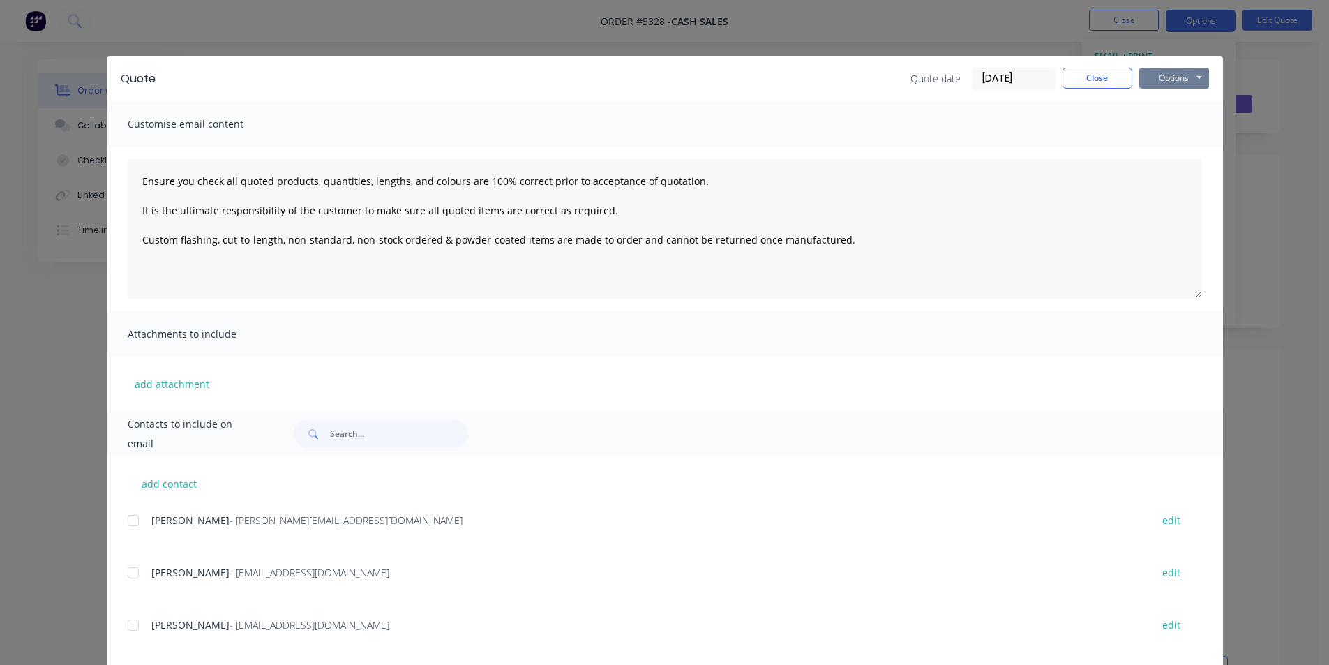
click at [1186, 81] on button "Options" at bounding box center [1174, 78] width 70 height 21
click at [1175, 121] on button "Print" at bounding box center [1183, 125] width 89 height 23
click at [1072, 75] on button "Close" at bounding box center [1097, 78] width 70 height 21
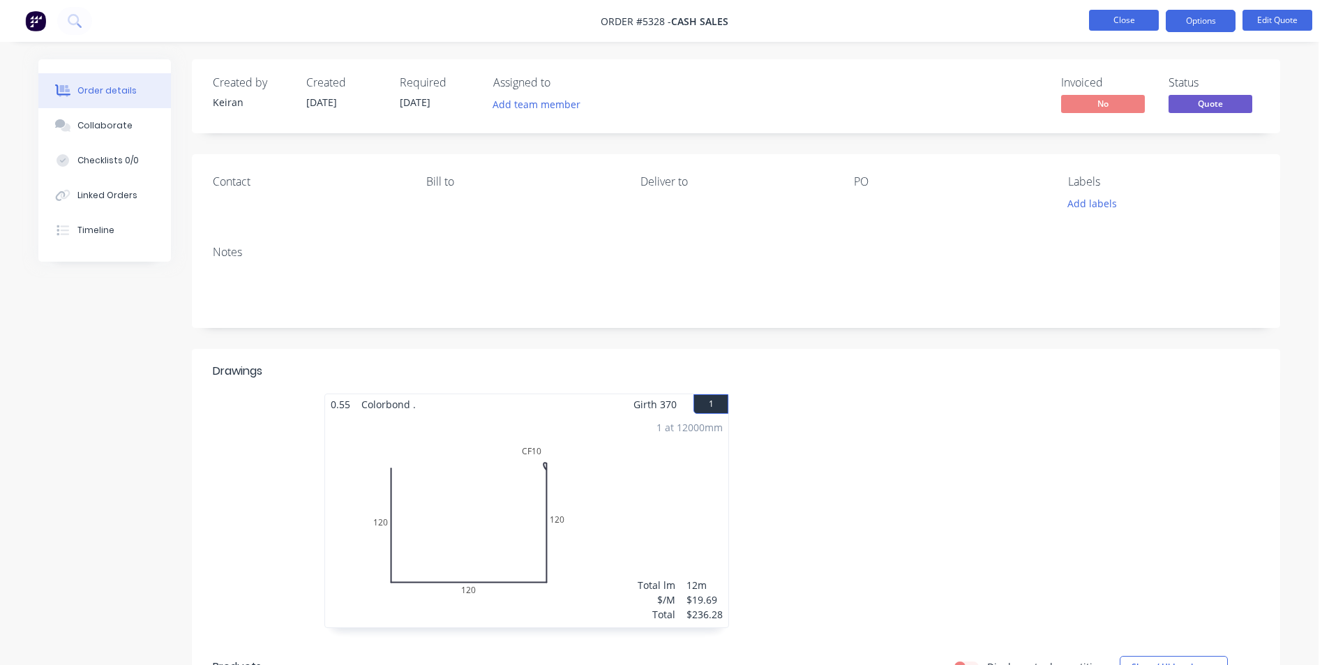
click at [1124, 29] on button "Close" at bounding box center [1124, 20] width 70 height 21
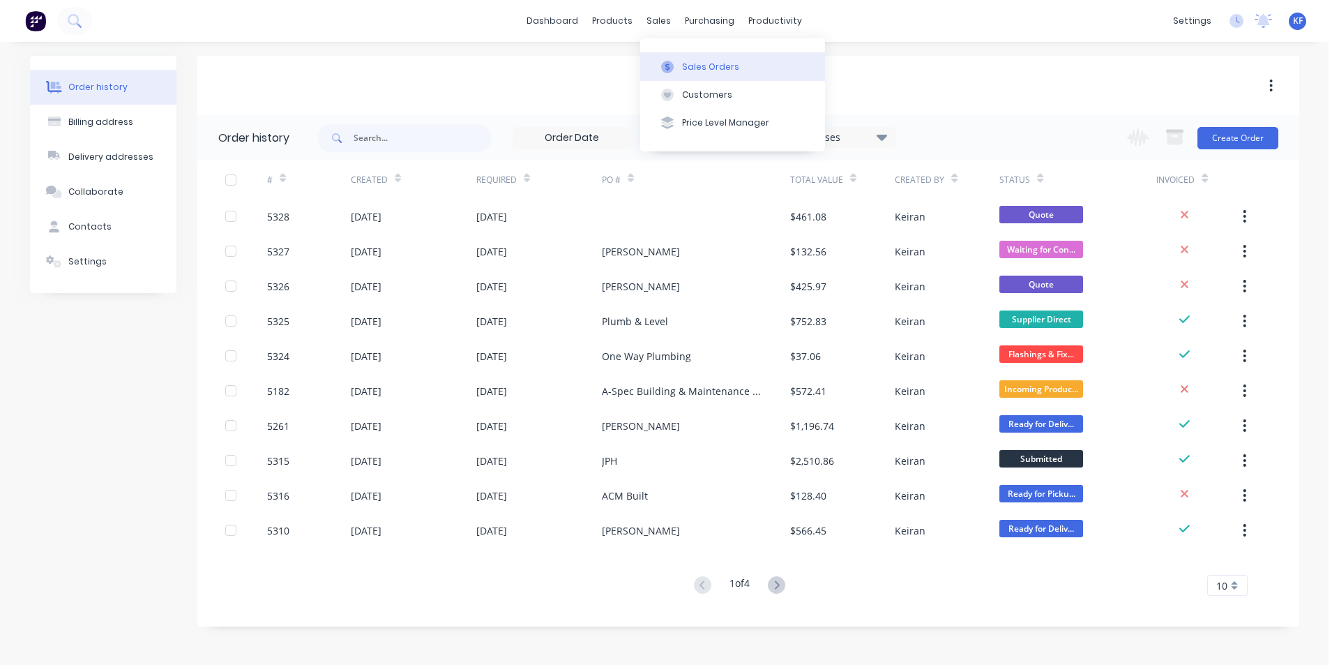
drag, startPoint x: 650, startPoint y: 27, endPoint x: 669, endPoint y: 60, distance: 37.8
click at [652, 31] on div "sales" at bounding box center [659, 20] width 38 height 21
click at [672, 63] on icon at bounding box center [667, 67] width 13 height 13
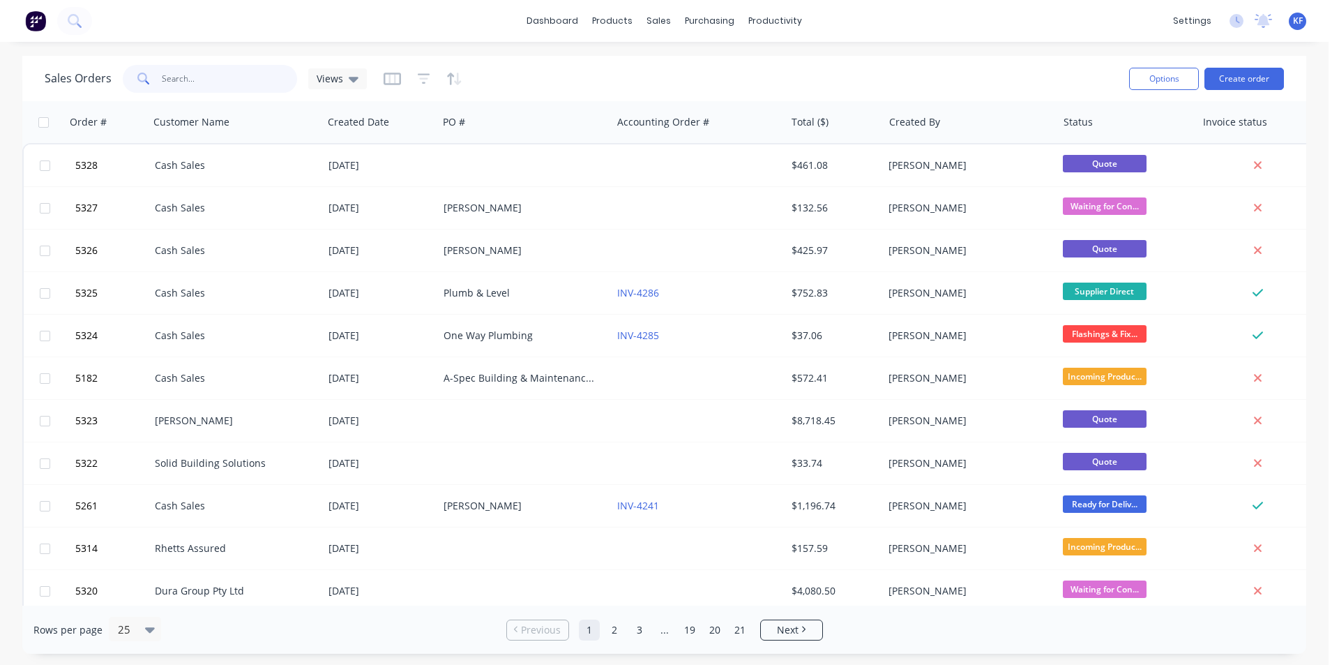
click at [247, 66] on input "text" at bounding box center [230, 79] width 136 height 28
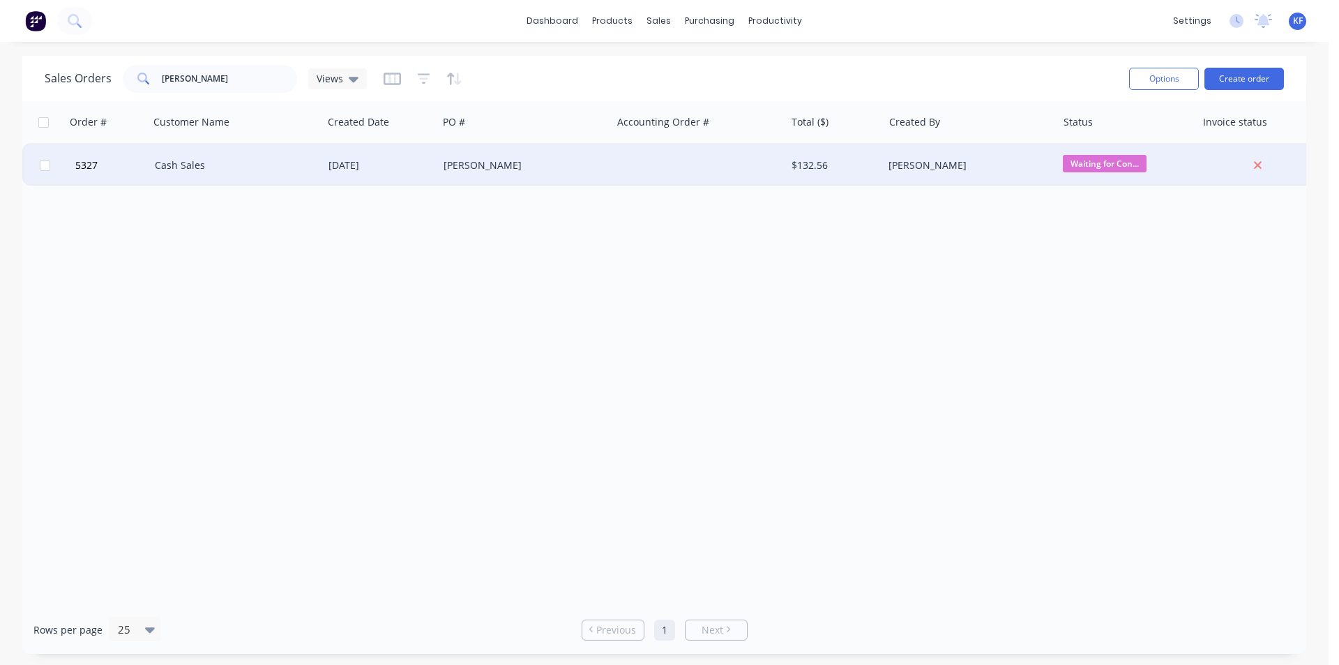
click at [594, 181] on div "[PERSON_NAME]" at bounding box center [525, 165] width 174 height 42
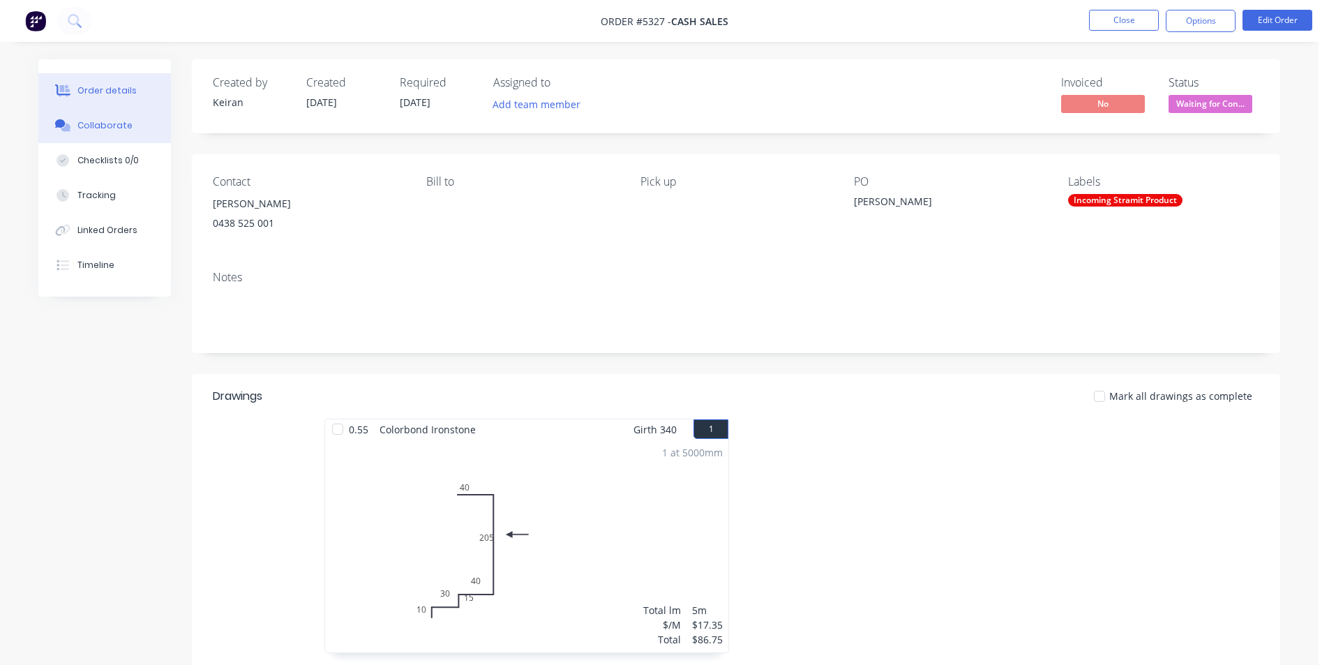
click at [124, 120] on div "Collaborate" at bounding box center [104, 125] width 55 height 13
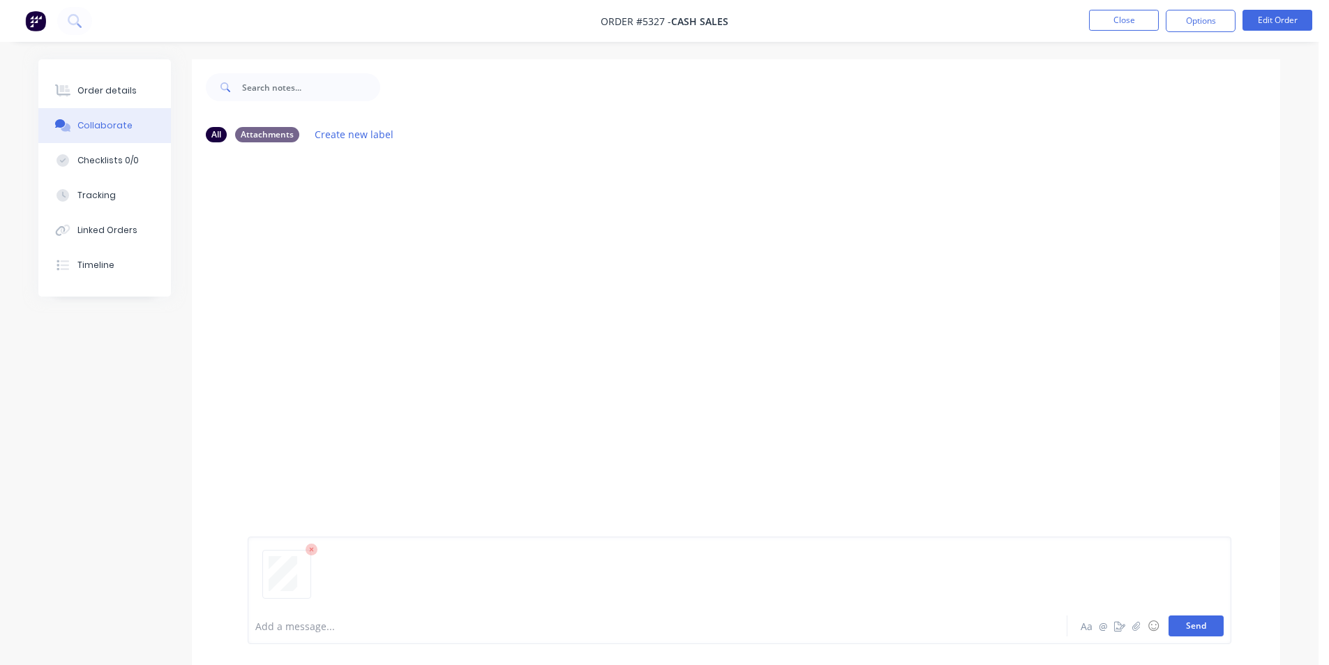
click at [1189, 635] on button "Send" at bounding box center [1195, 625] width 55 height 21
click at [122, 222] on button "Linked Orders" at bounding box center [104, 230] width 133 height 35
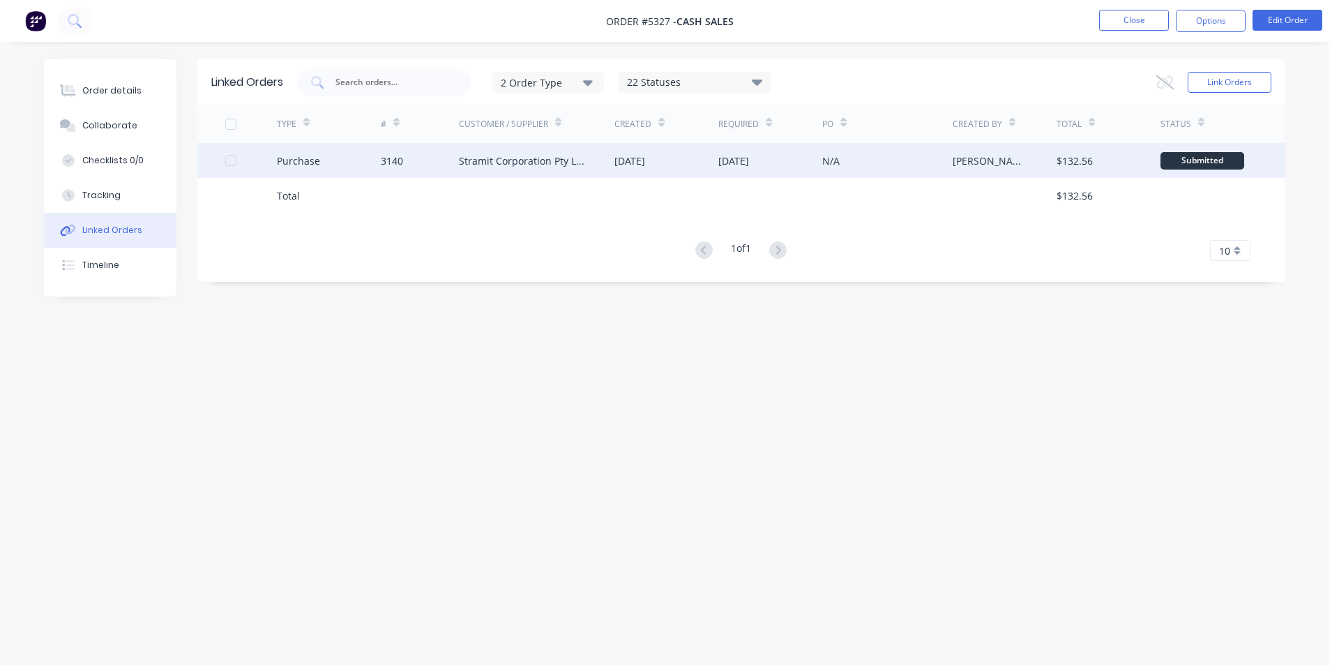
click at [494, 162] on div "Stramit Corporation Pty Ltd - Acc No: 32915" at bounding box center [523, 160] width 128 height 15
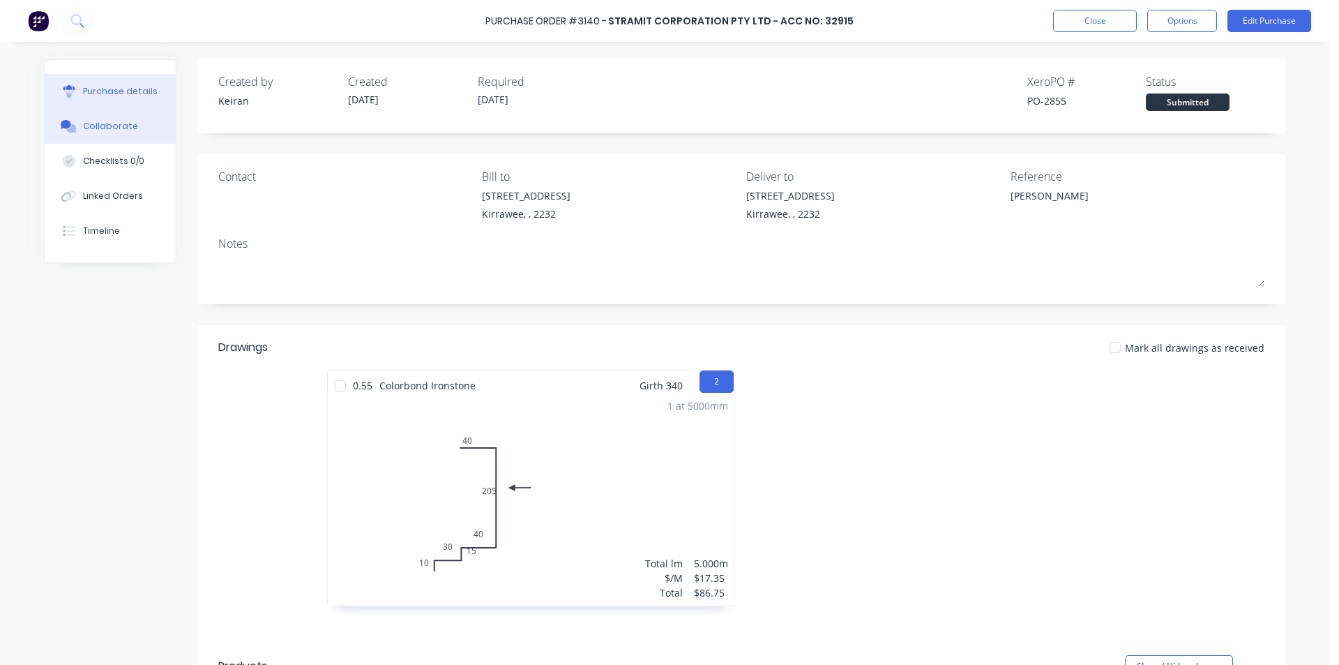
click at [137, 126] on button "Collaborate" at bounding box center [110, 126] width 131 height 35
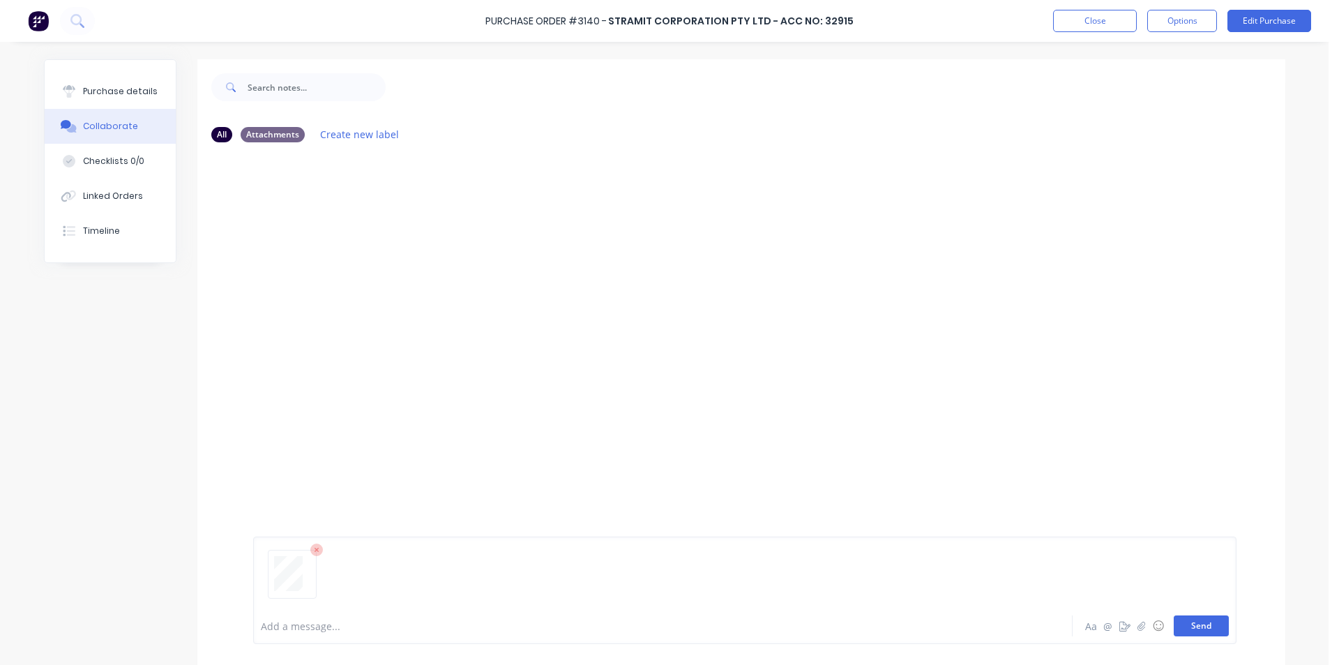
click at [1201, 630] on button "Send" at bounding box center [1201, 625] width 55 height 21
click at [1043, 15] on div "Purchase Order #3140 - Stramit Corporation Pty Ltd - Acc No: 32915 Close Option…" at bounding box center [669, 21] width 1339 height 42
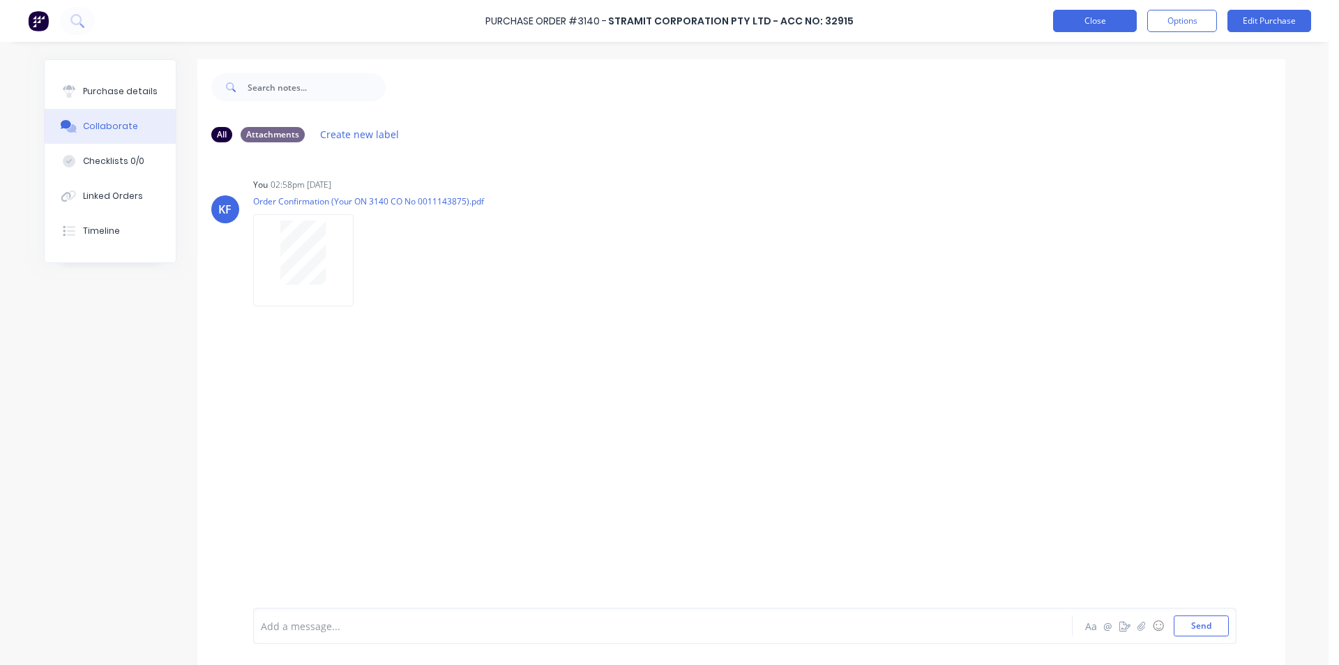
click at [1105, 31] on button "Close" at bounding box center [1095, 21] width 84 height 22
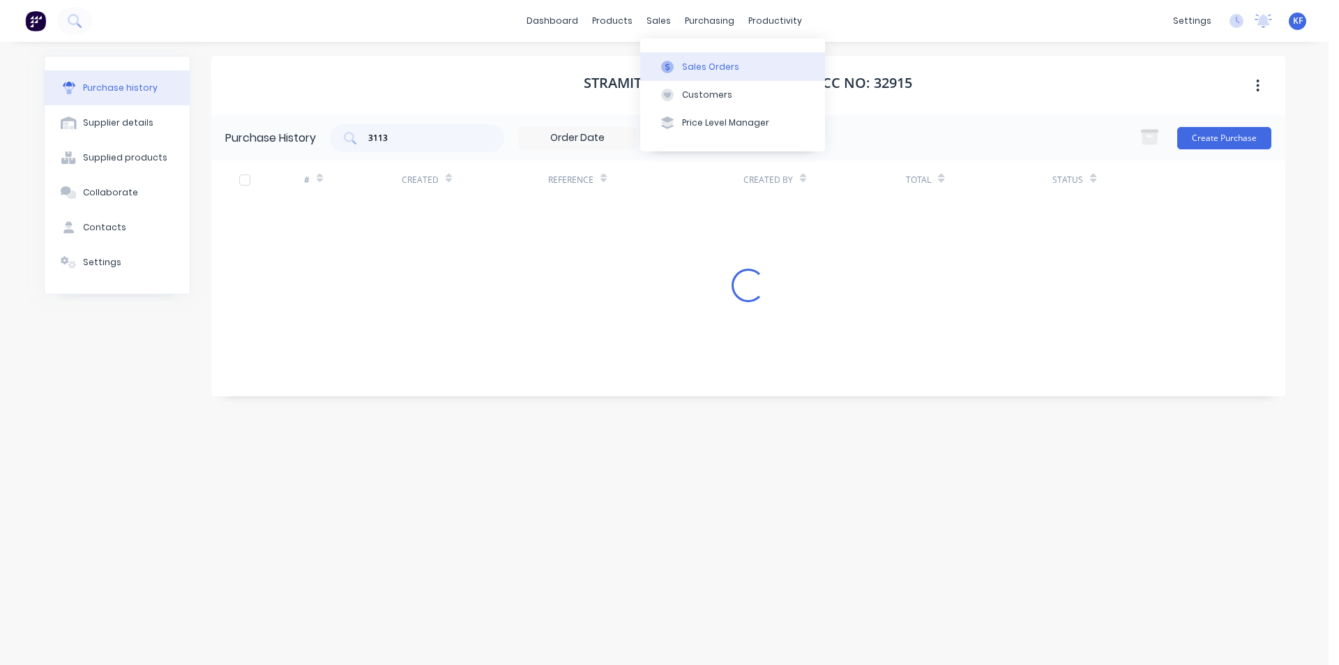
drag, startPoint x: 654, startPoint y: 15, endPoint x: 688, endPoint y: 73, distance: 66.3
click at [654, 16] on div "sales" at bounding box center [659, 20] width 38 height 21
click at [688, 73] on div "Sales Orders" at bounding box center [710, 67] width 57 height 13
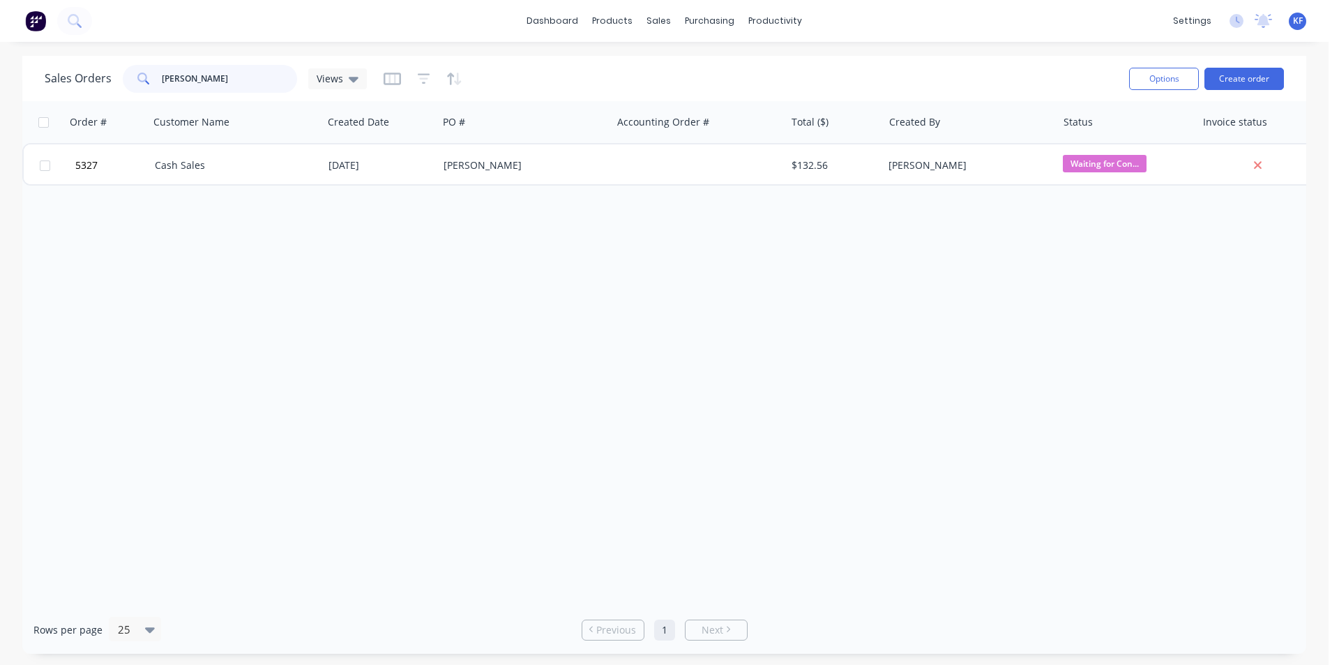
drag, startPoint x: 213, startPoint y: 73, endPoint x: 0, endPoint y: 49, distance: 214.8
click at [65, 65] on div "Sales Orders [PERSON_NAME] Views" at bounding box center [206, 79] width 322 height 28
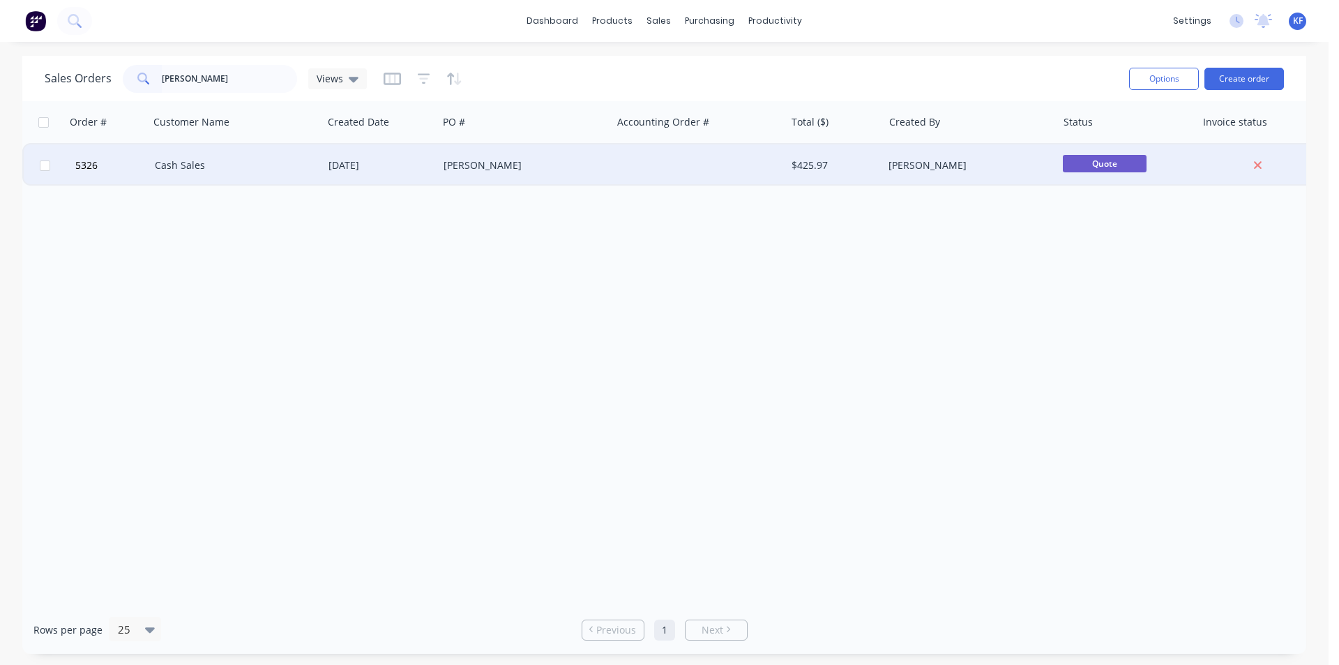
click at [458, 174] on div "[PERSON_NAME]" at bounding box center [525, 165] width 174 height 42
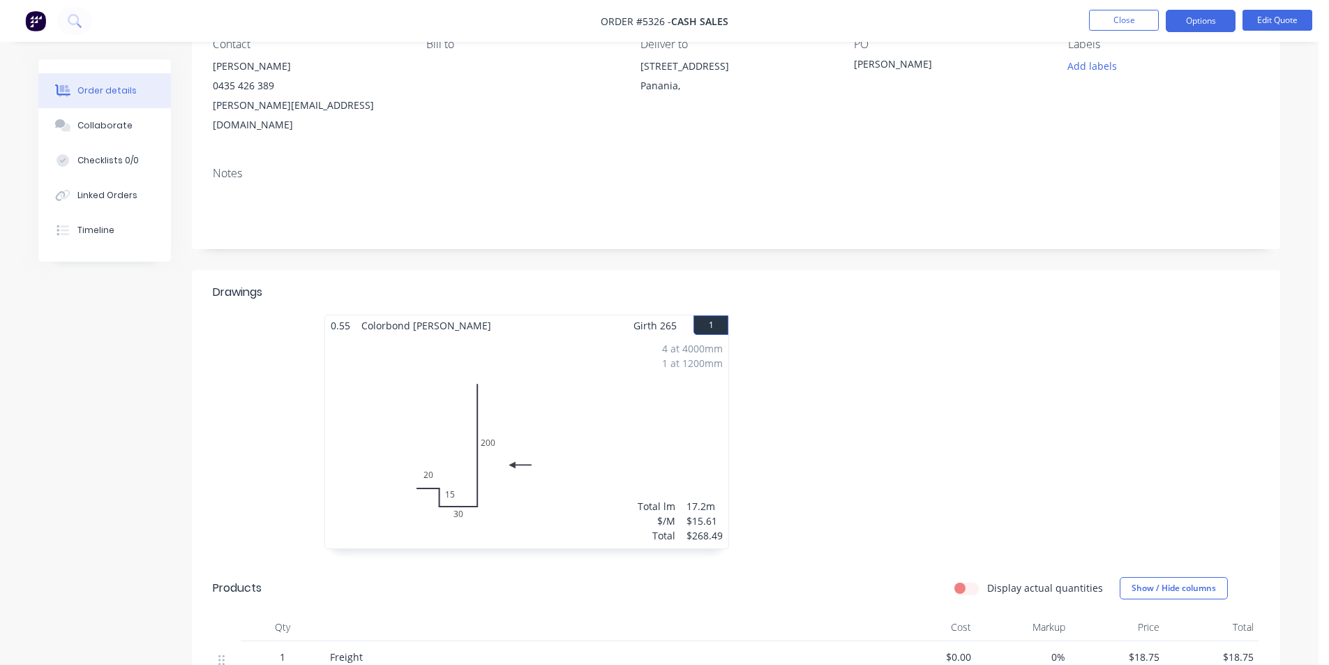
scroll to position [418, 0]
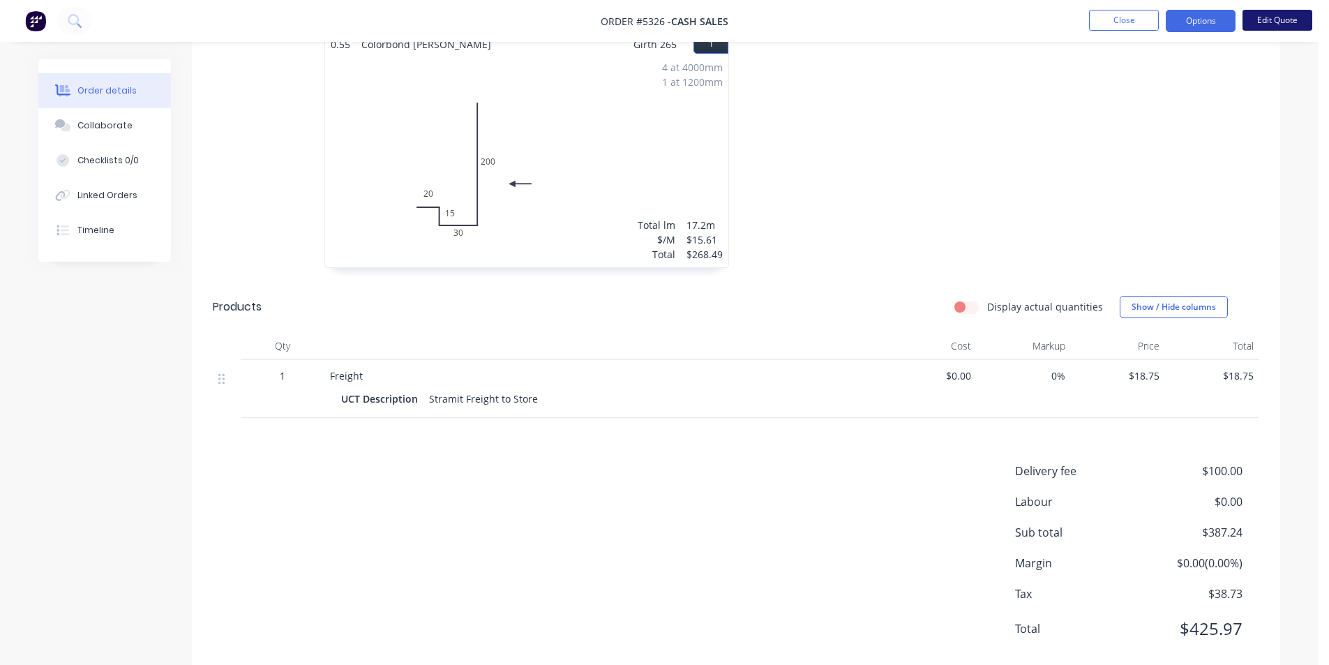
click at [1268, 22] on button "Edit Quote" at bounding box center [1277, 20] width 70 height 21
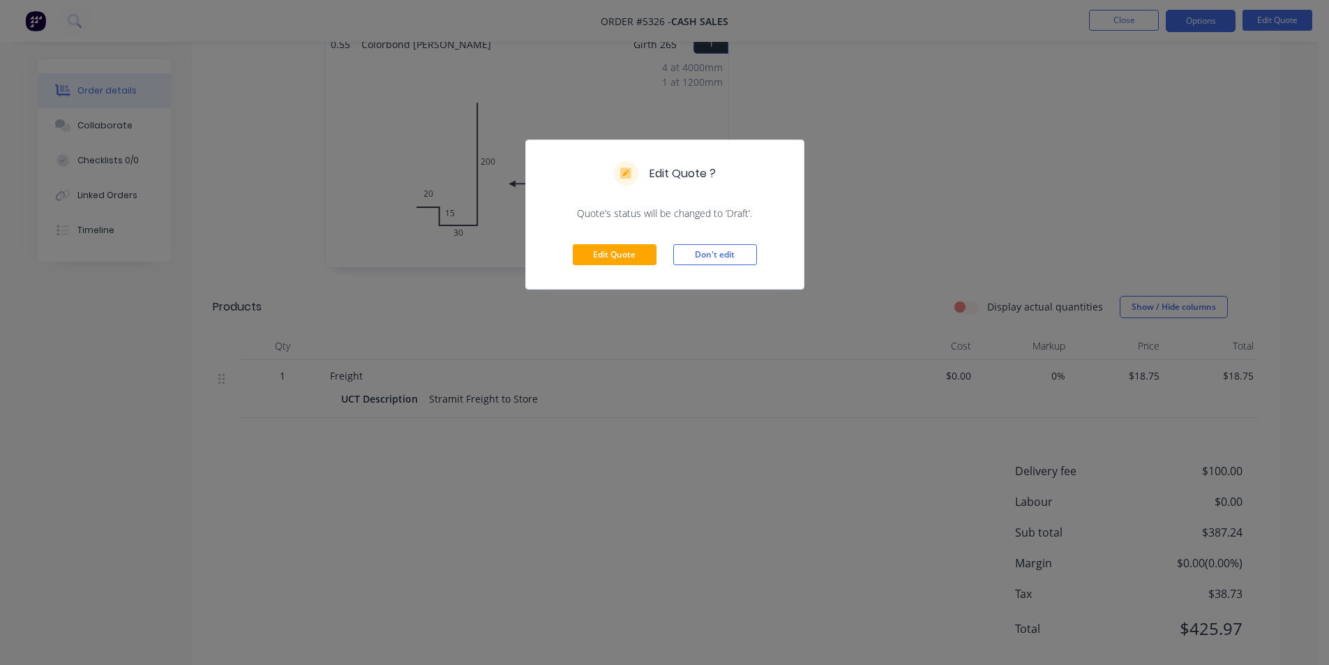
click at [551, 239] on div "Edit Quote Don't edit" at bounding box center [665, 254] width 278 height 68
click at [596, 255] on button "Edit Quote" at bounding box center [615, 254] width 84 height 21
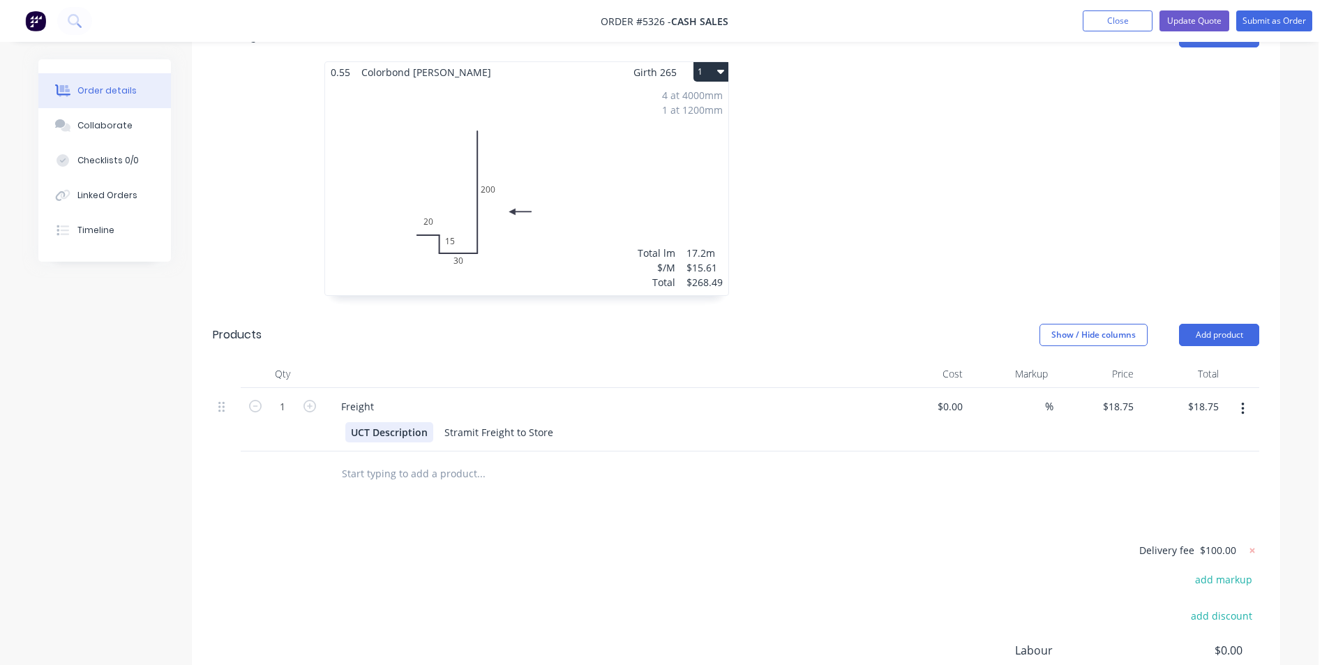
click at [422, 422] on div "UCT Description" at bounding box center [389, 432] width 88 height 20
click at [427, 460] on input "text" at bounding box center [480, 474] width 279 height 28
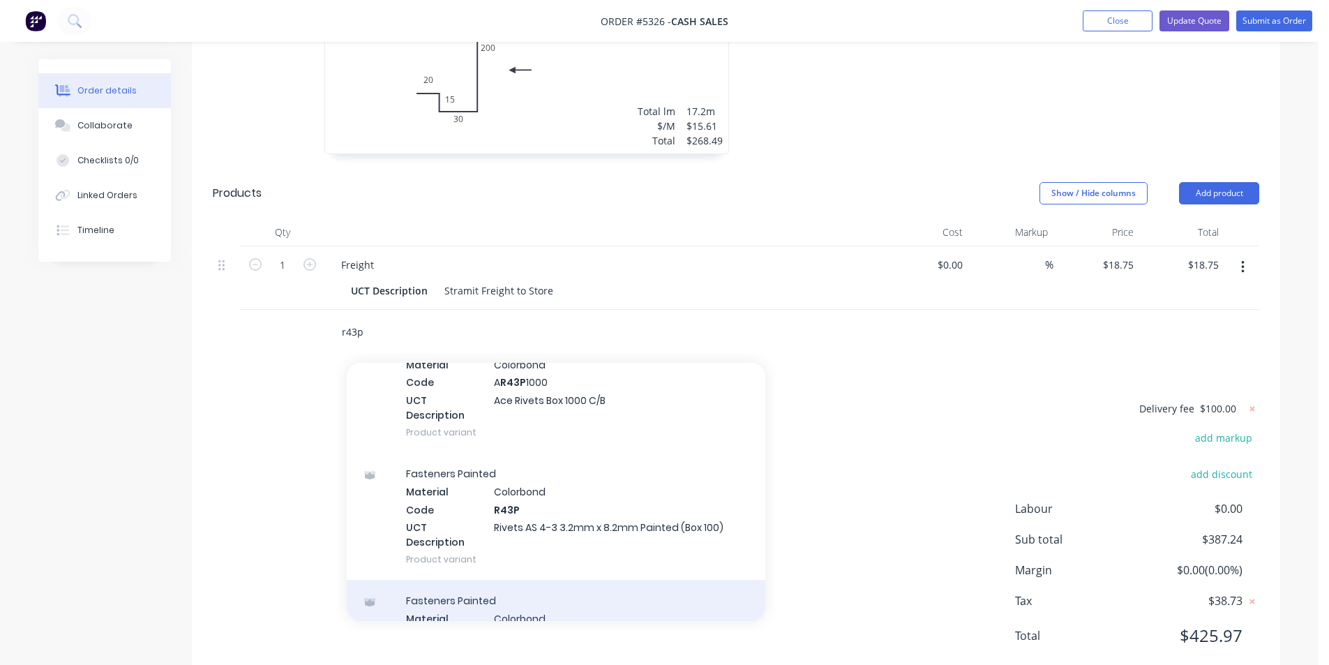
scroll to position [349, 0]
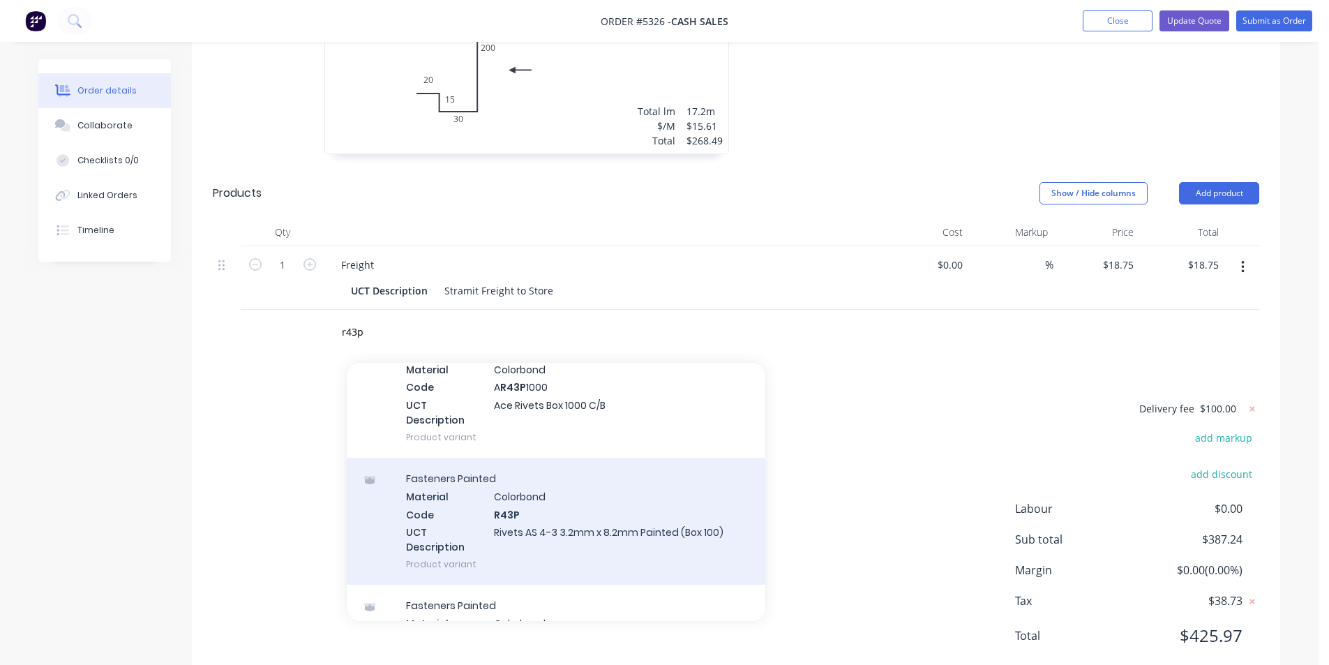
click at [580, 512] on div "Fasteners Painted Material Colorbond Code R43P UCT Description Rivets AS 4-3 3.…" at bounding box center [556, 520] width 418 height 127
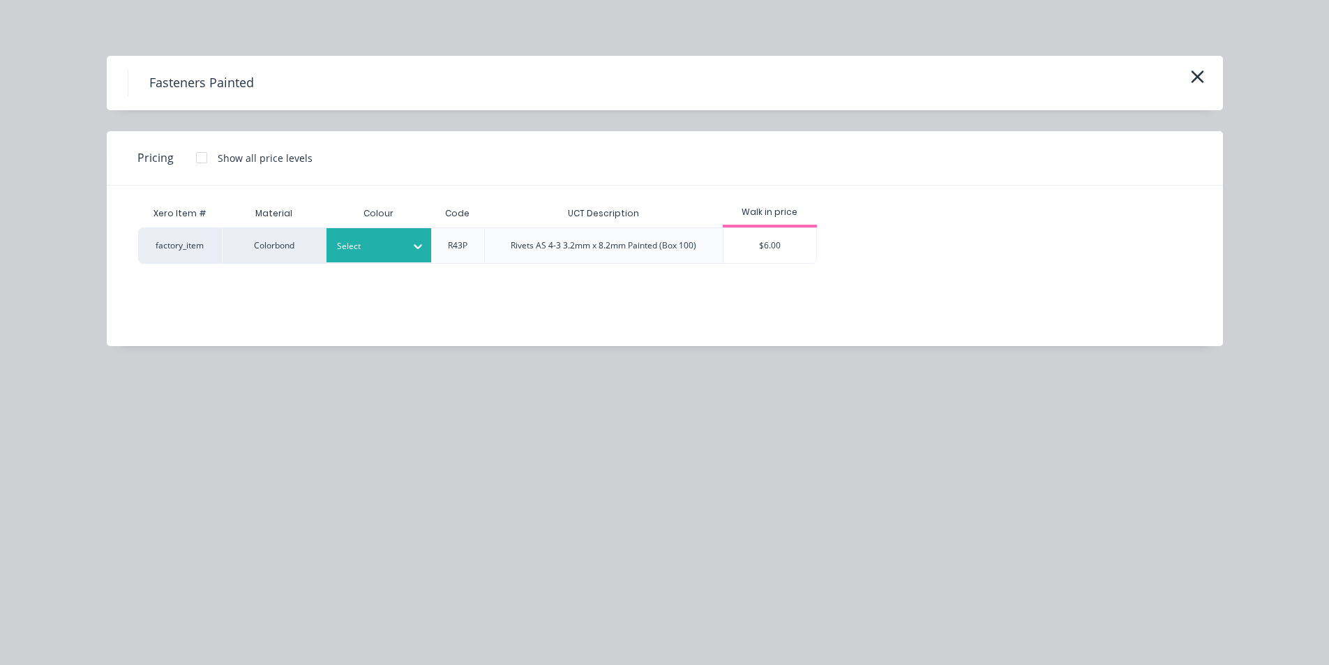
click at [409, 257] on div at bounding box center [417, 246] width 25 height 34
click at [174, 139] on div "[PERSON_NAME]" at bounding box center [87, 126] width 174 height 26
click at [778, 255] on div "$6.00" at bounding box center [769, 245] width 93 height 35
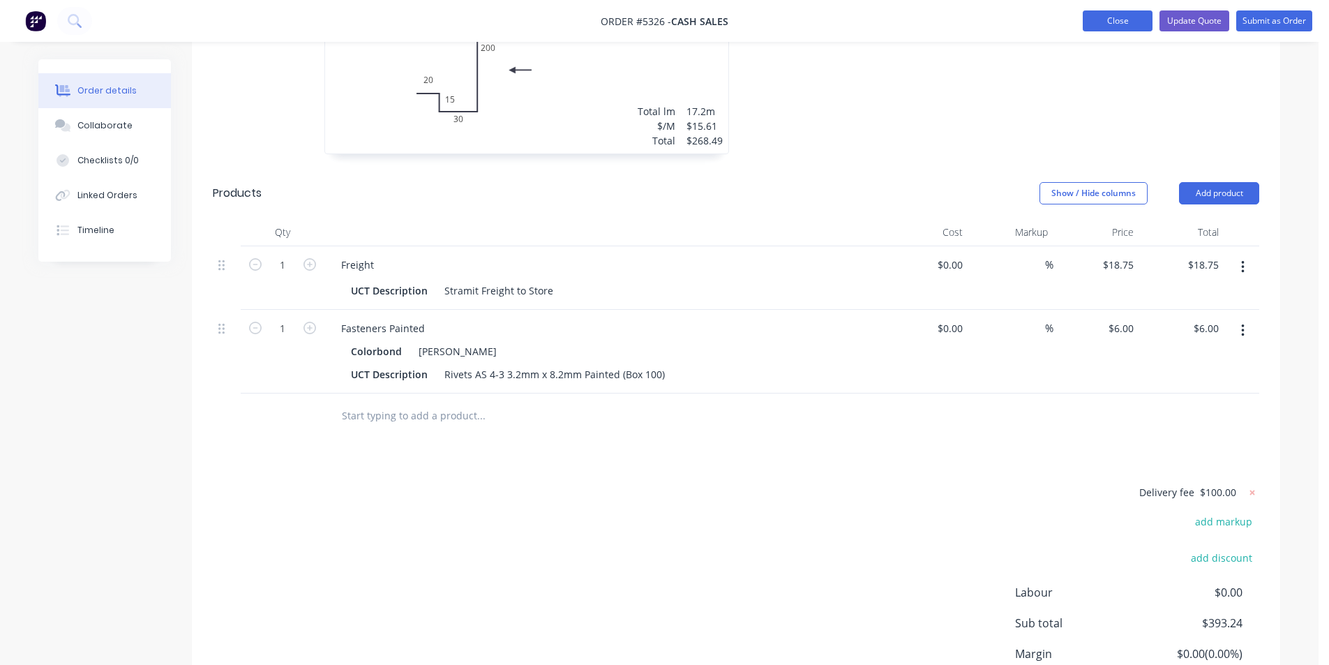
click at [1136, 23] on button "Close" at bounding box center [1117, 20] width 70 height 21
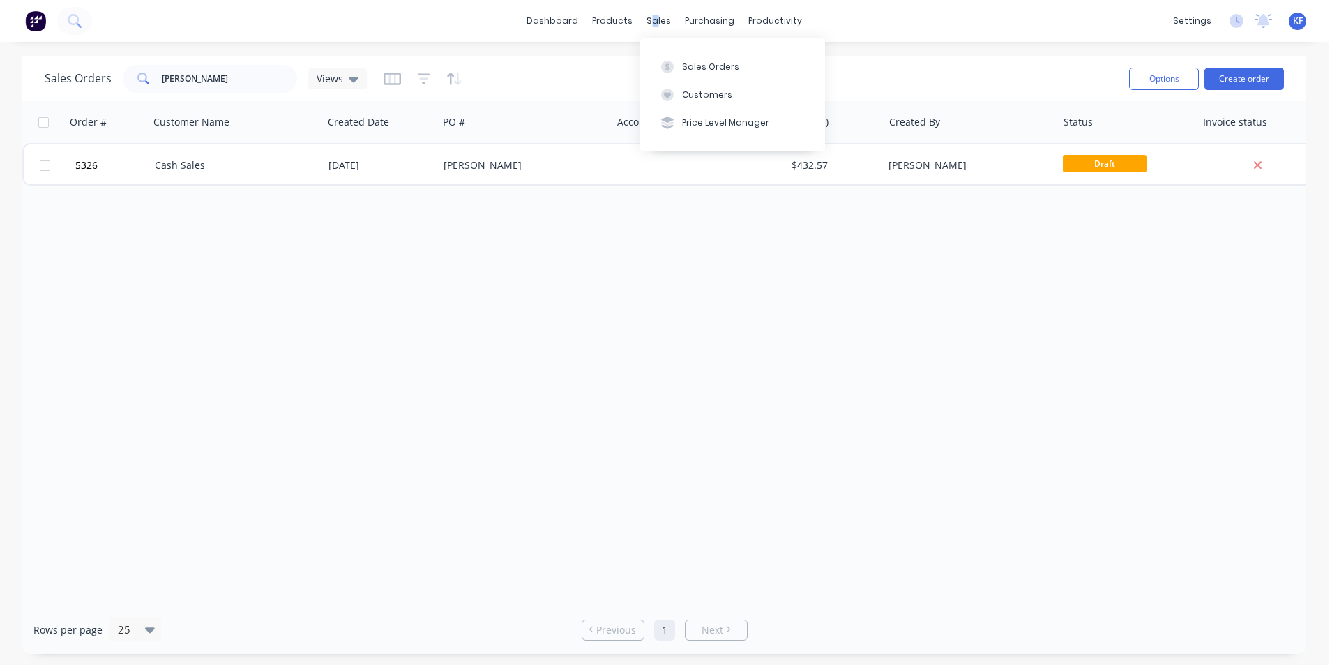
drag, startPoint x: 655, startPoint y: 27, endPoint x: 671, endPoint y: 50, distance: 28.6
click at [654, 27] on div "sales" at bounding box center [659, 20] width 38 height 21
click at [677, 54] on button "Sales Orders" at bounding box center [732, 66] width 185 height 28
click at [708, 71] on div "Sales Orders" at bounding box center [710, 67] width 57 height 13
drag, startPoint x: 202, startPoint y: 83, endPoint x: 50, endPoint y: 75, distance: 152.2
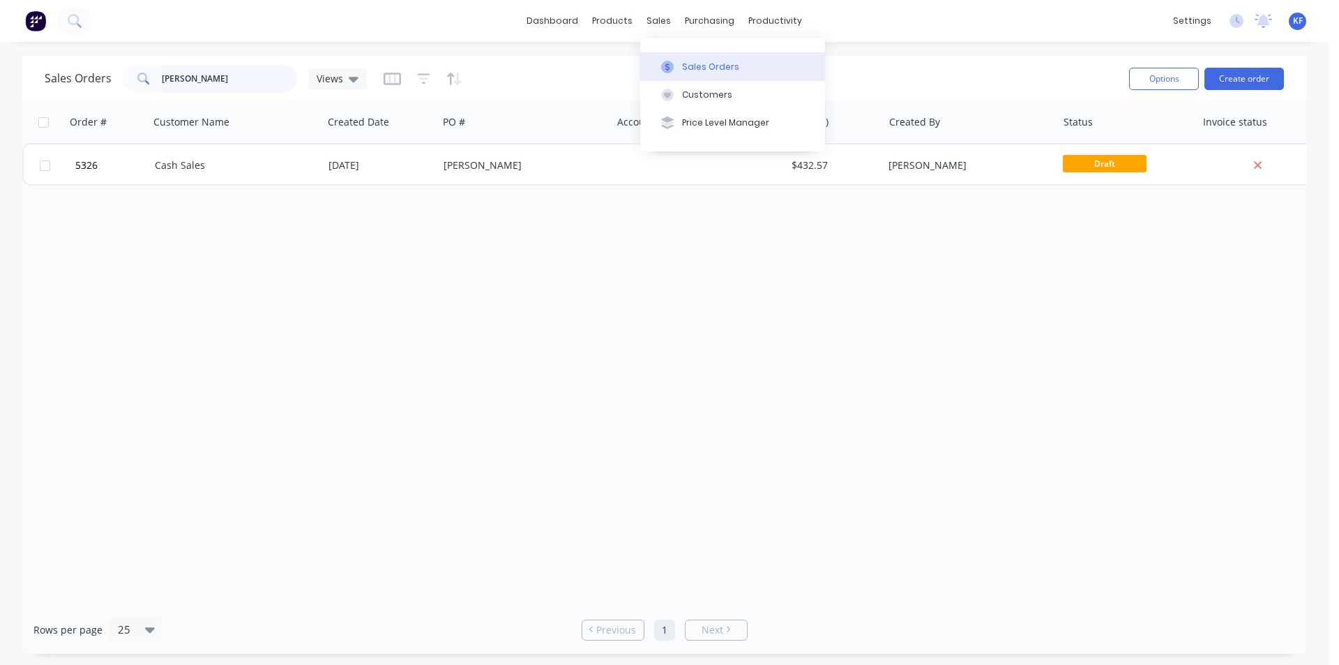
click at [55, 75] on div "Sales Orders [PERSON_NAME] Views" at bounding box center [206, 79] width 322 height 28
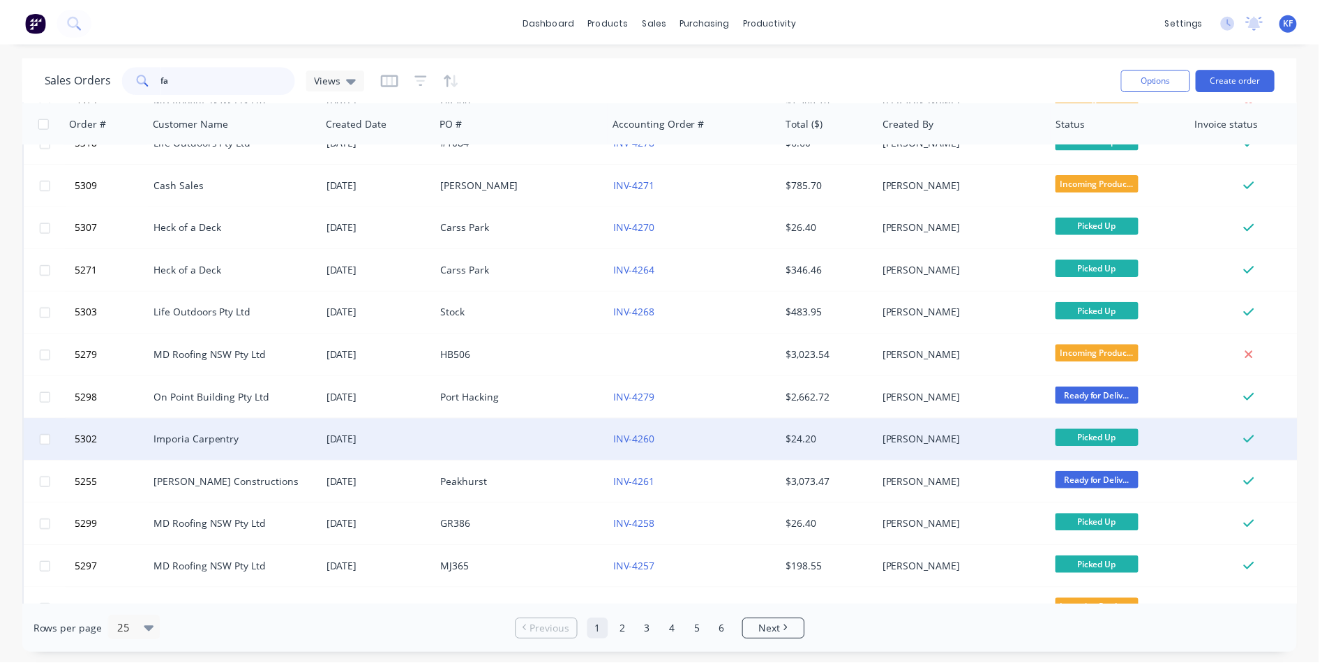
scroll to position [558, 0]
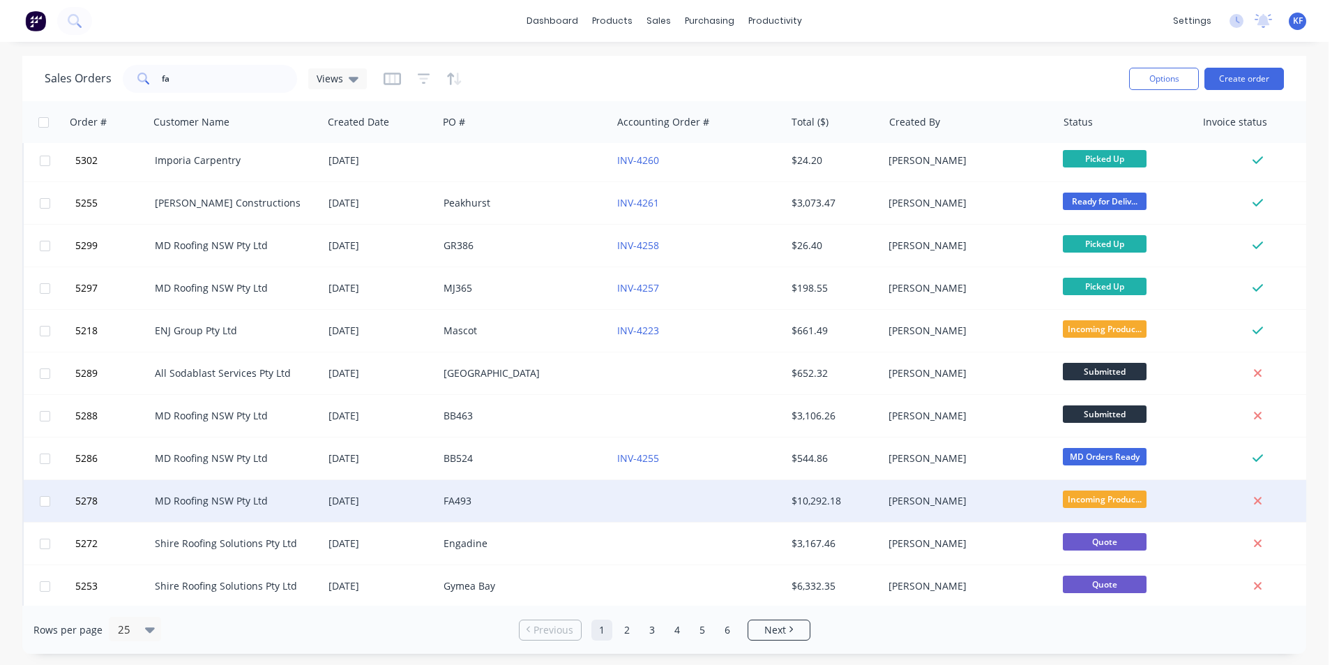
click at [500, 499] on div "FA493" at bounding box center [521, 501] width 155 height 14
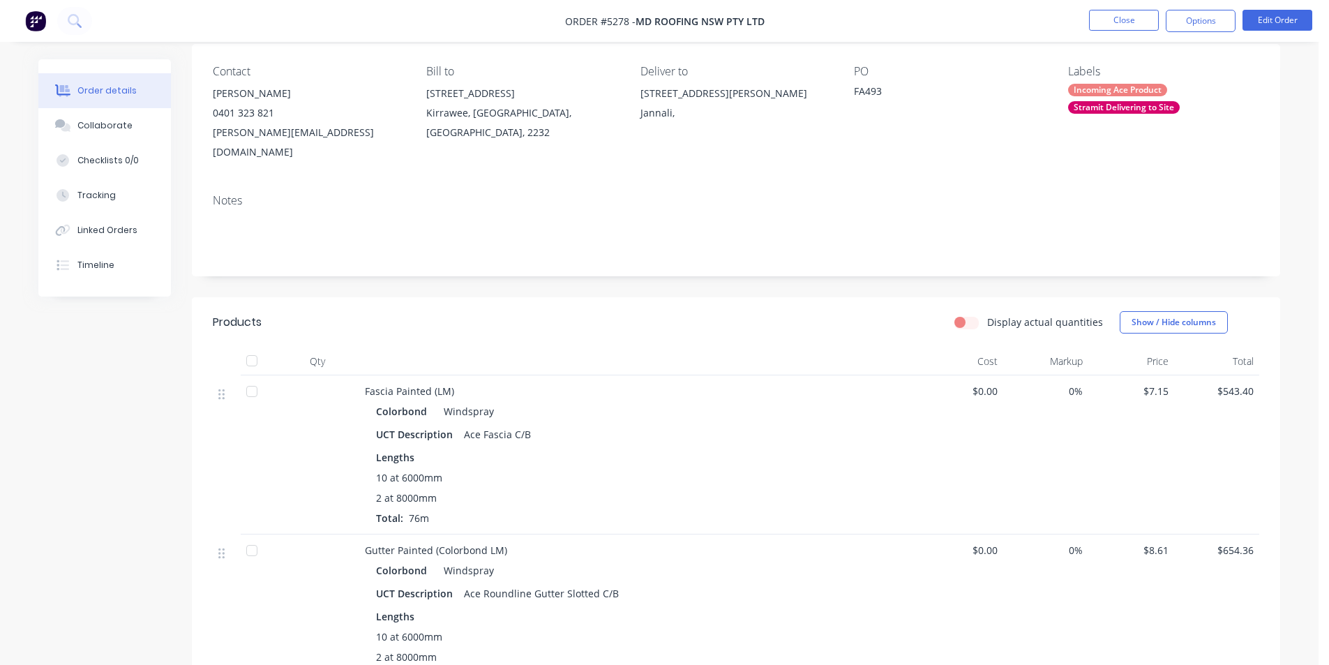
scroll to position [70, 0]
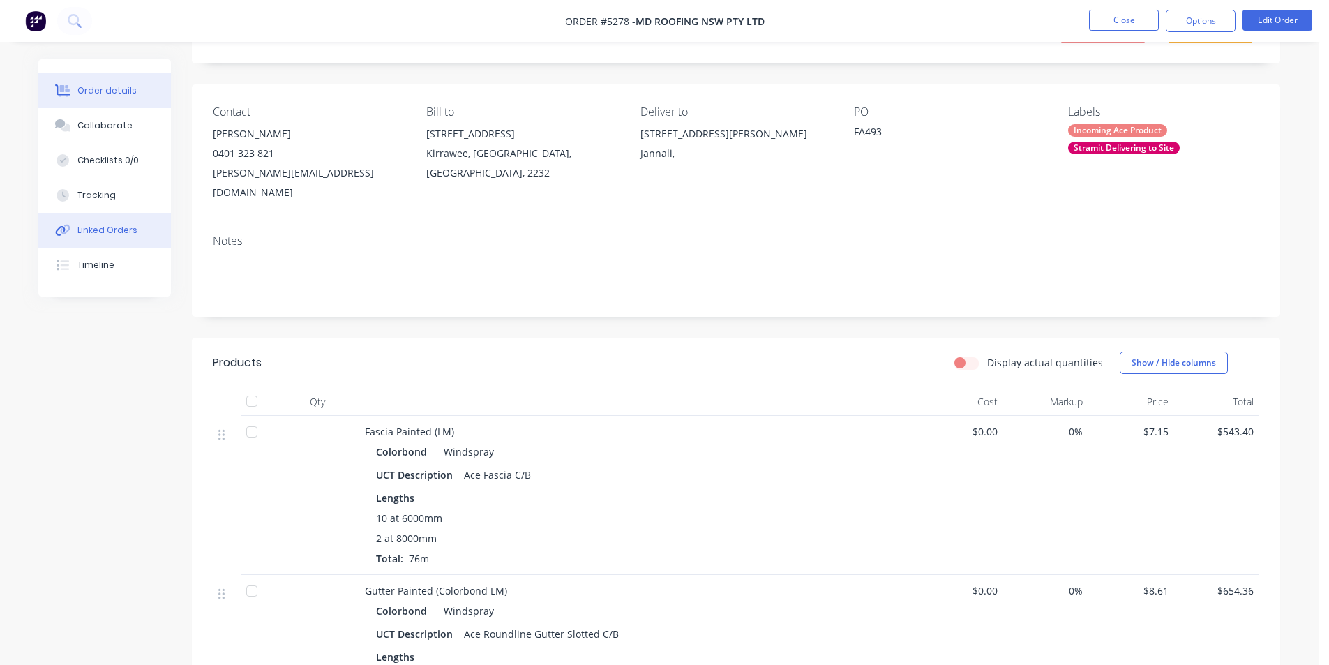
click at [115, 244] on button "Linked Orders" at bounding box center [104, 230] width 133 height 35
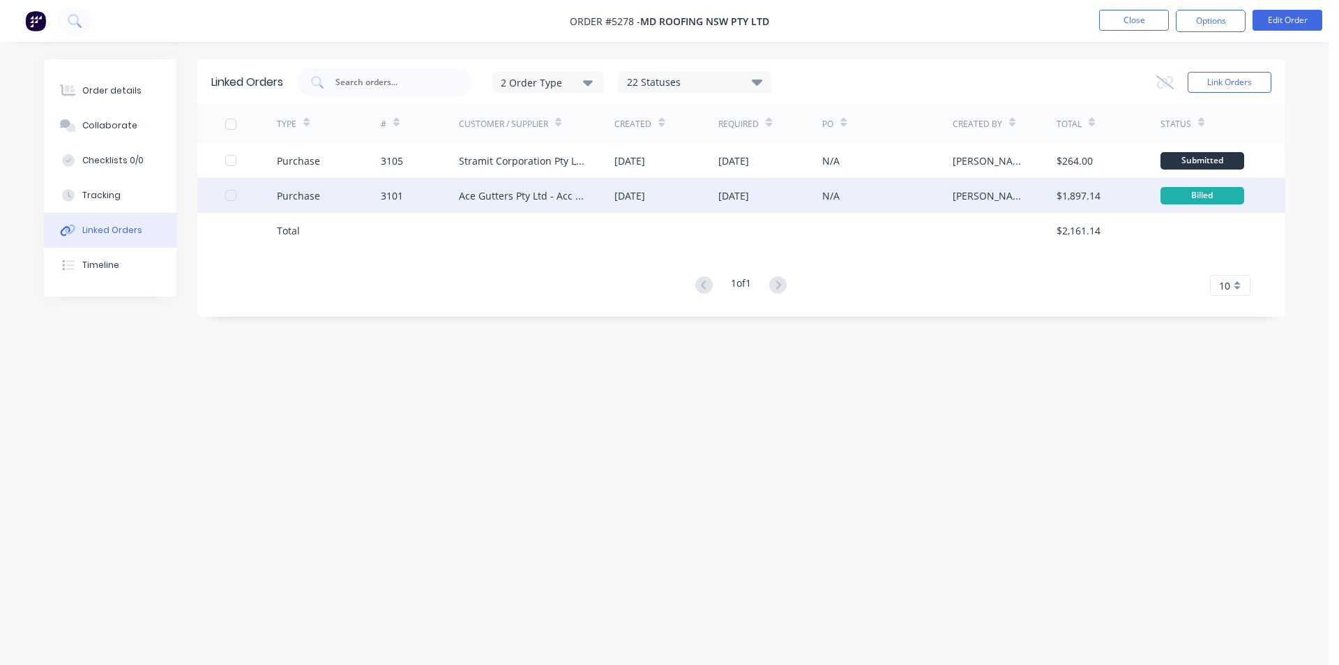
click at [505, 204] on div "Ace Gutters Pty Ltd - Acc No. MET15000" at bounding box center [537, 195] width 156 height 35
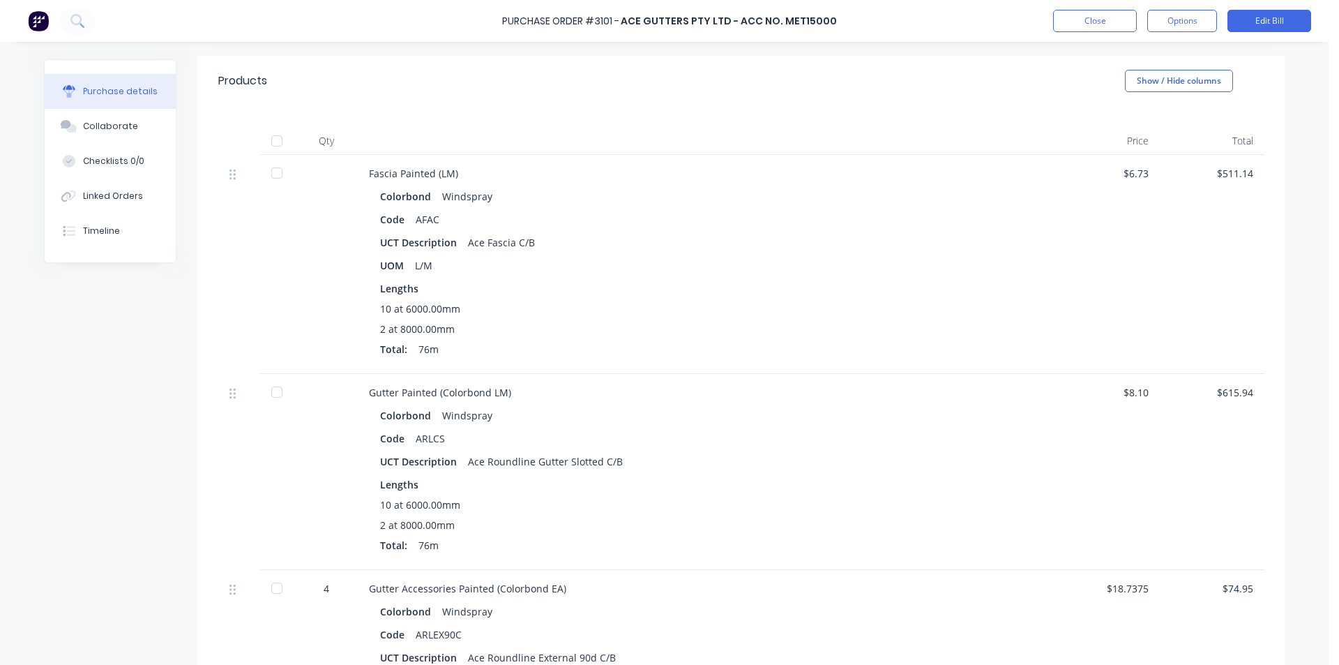
scroll to position [279, 0]
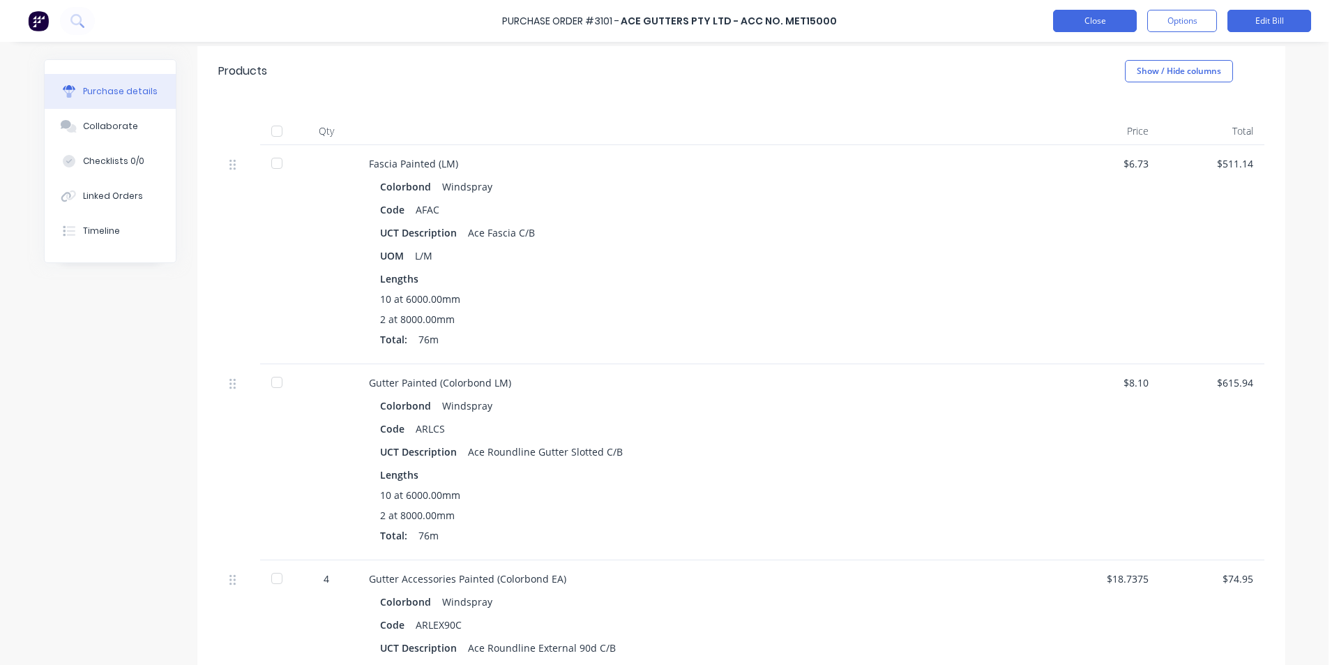
click at [1103, 23] on button "Close" at bounding box center [1095, 21] width 84 height 22
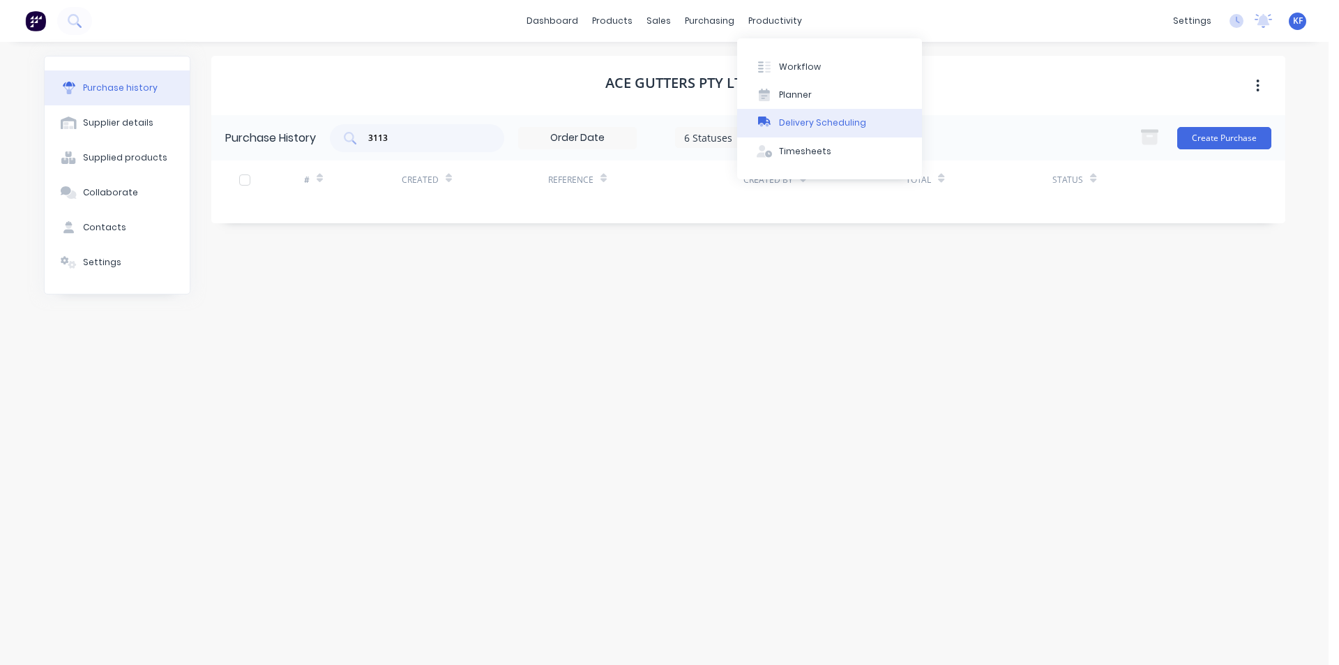
click at [812, 118] on div "Delivery Scheduling" at bounding box center [822, 122] width 87 height 13
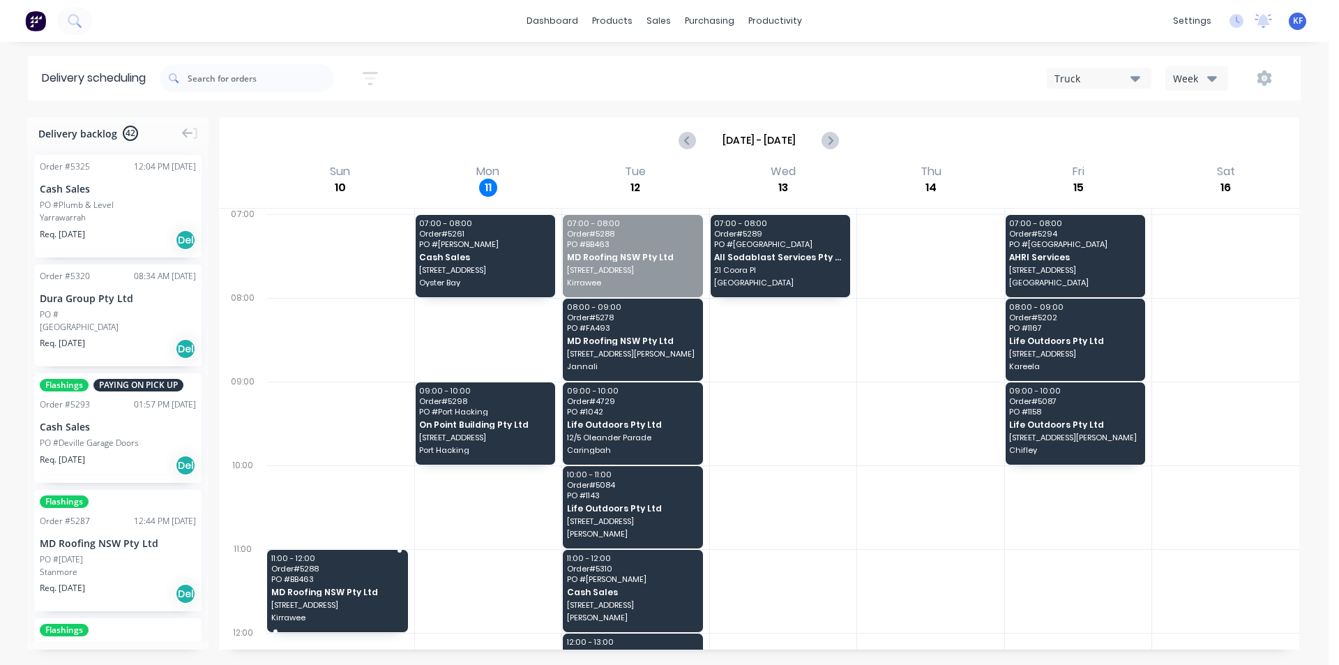
drag, startPoint x: 597, startPoint y: 266, endPoint x: 386, endPoint y: 605, distance: 398.4
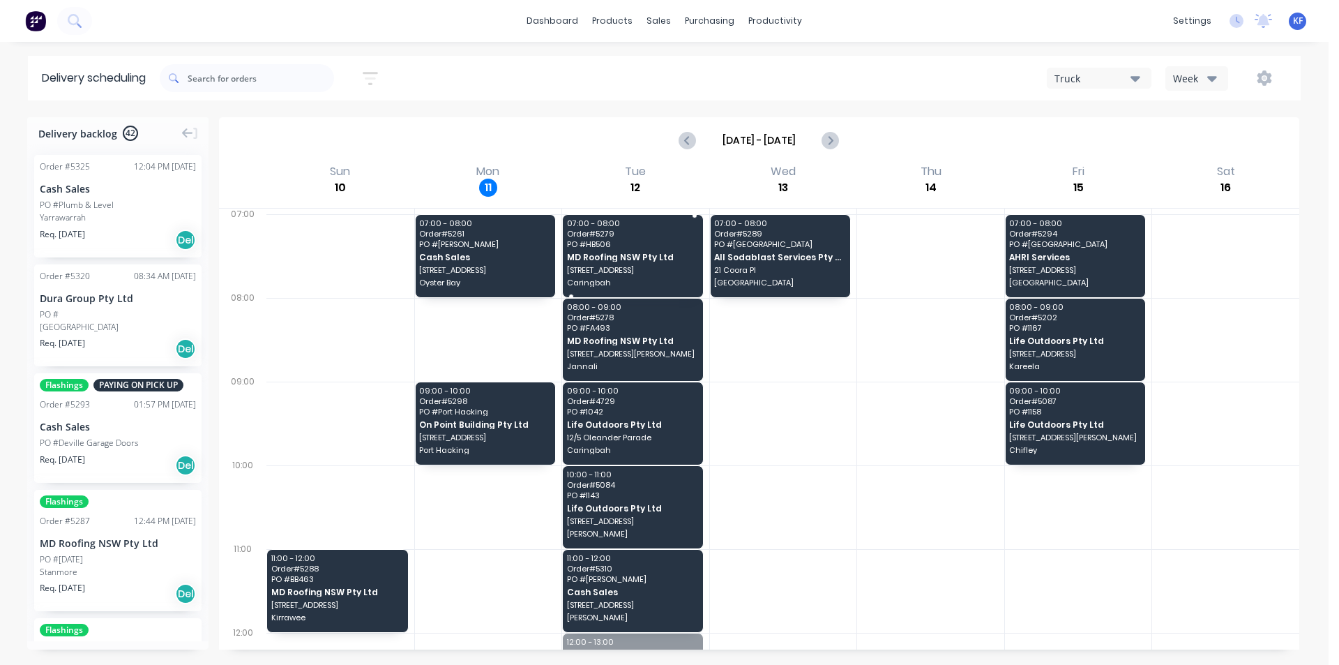
drag, startPoint x: 632, startPoint y: 548, endPoint x: 612, endPoint y: 279, distance: 269.9
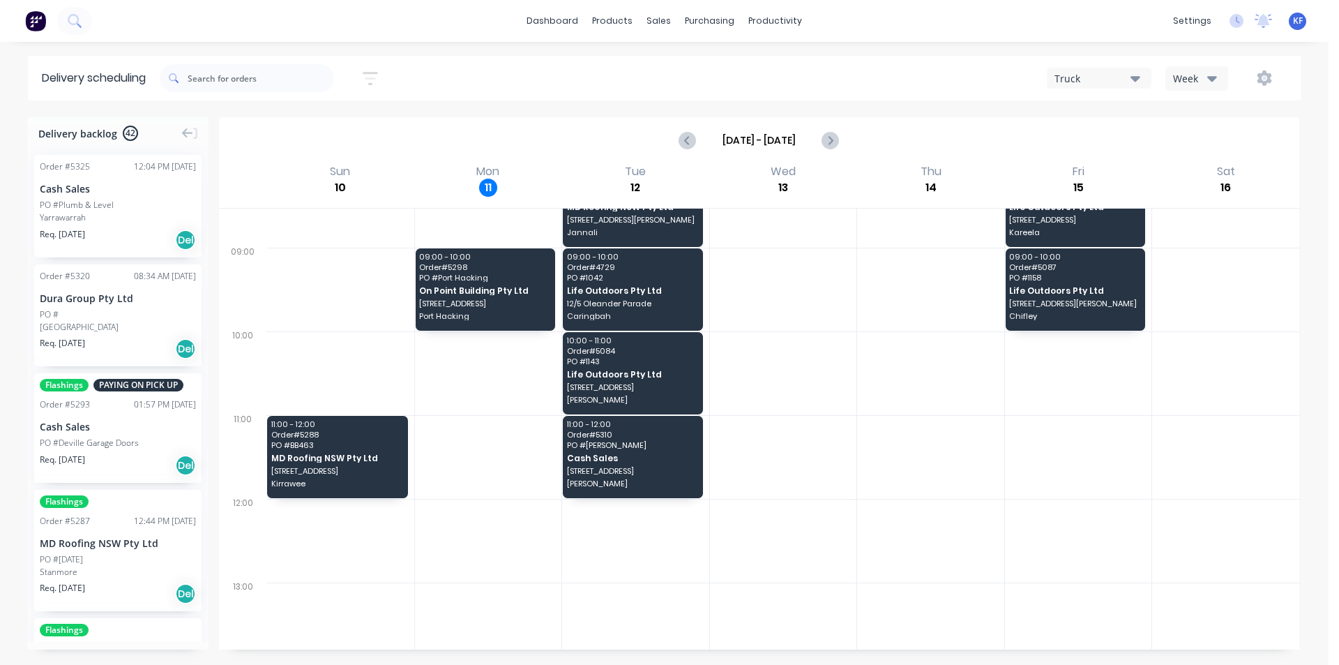
scroll to position [139, 0]
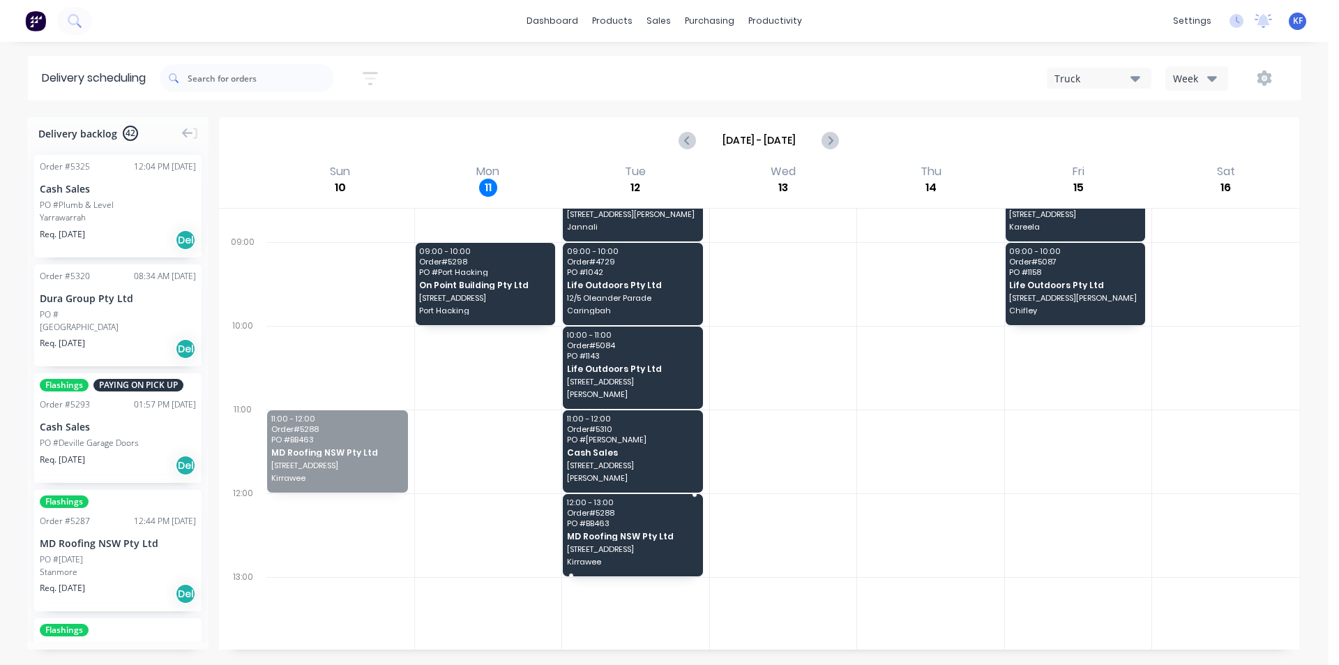
drag, startPoint x: 347, startPoint y: 451, endPoint x: 600, endPoint y: 546, distance: 270.3
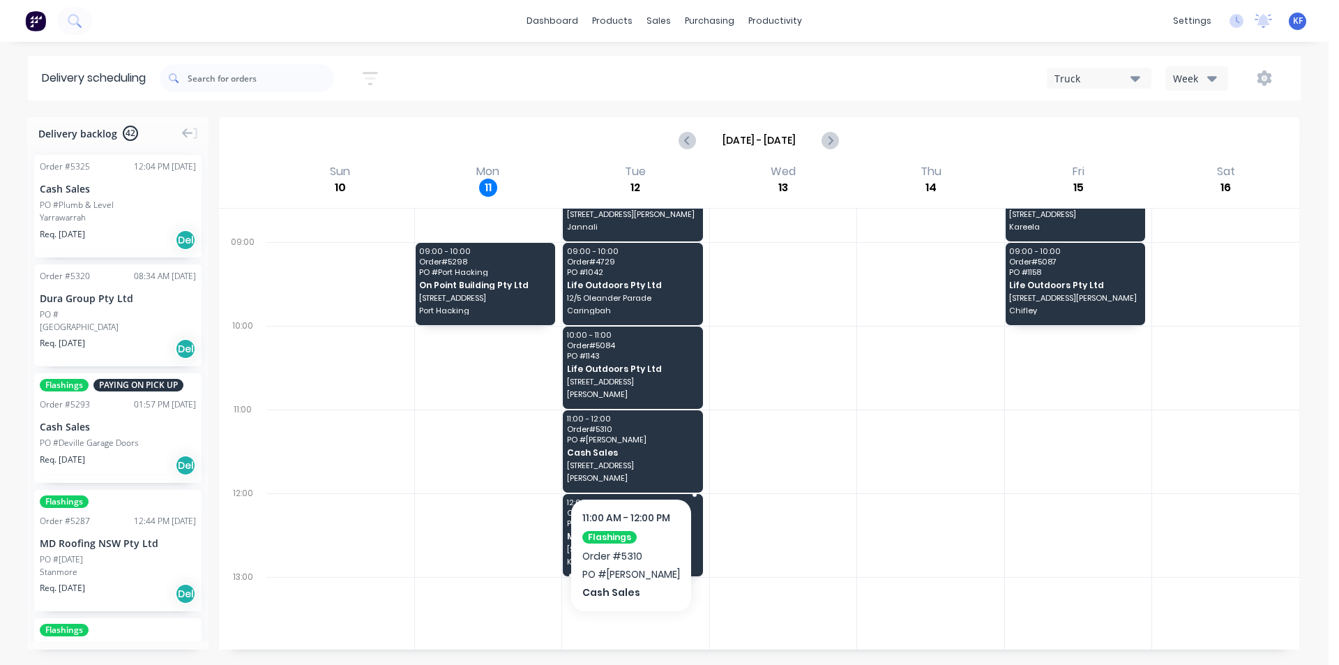
click at [630, 546] on span "[STREET_ADDRESS]" at bounding box center [632, 549] width 130 height 8
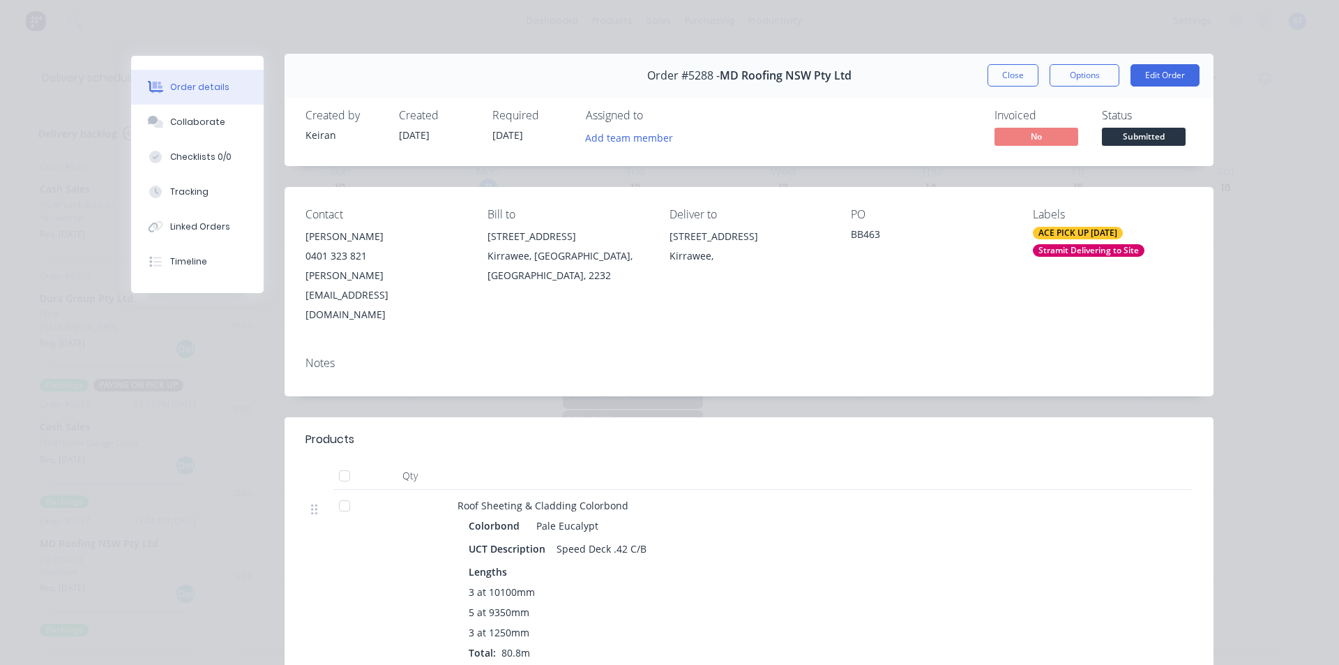
scroll to position [0, 0]
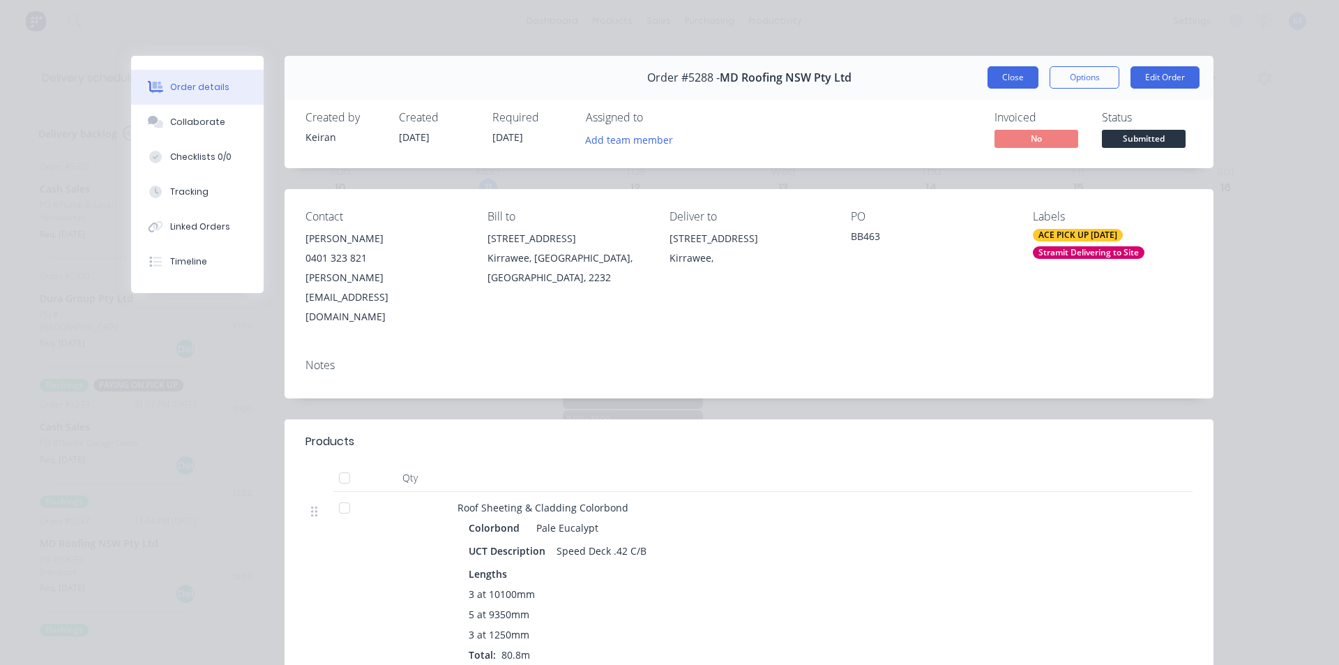
click at [1006, 83] on button "Close" at bounding box center [1012, 77] width 51 height 22
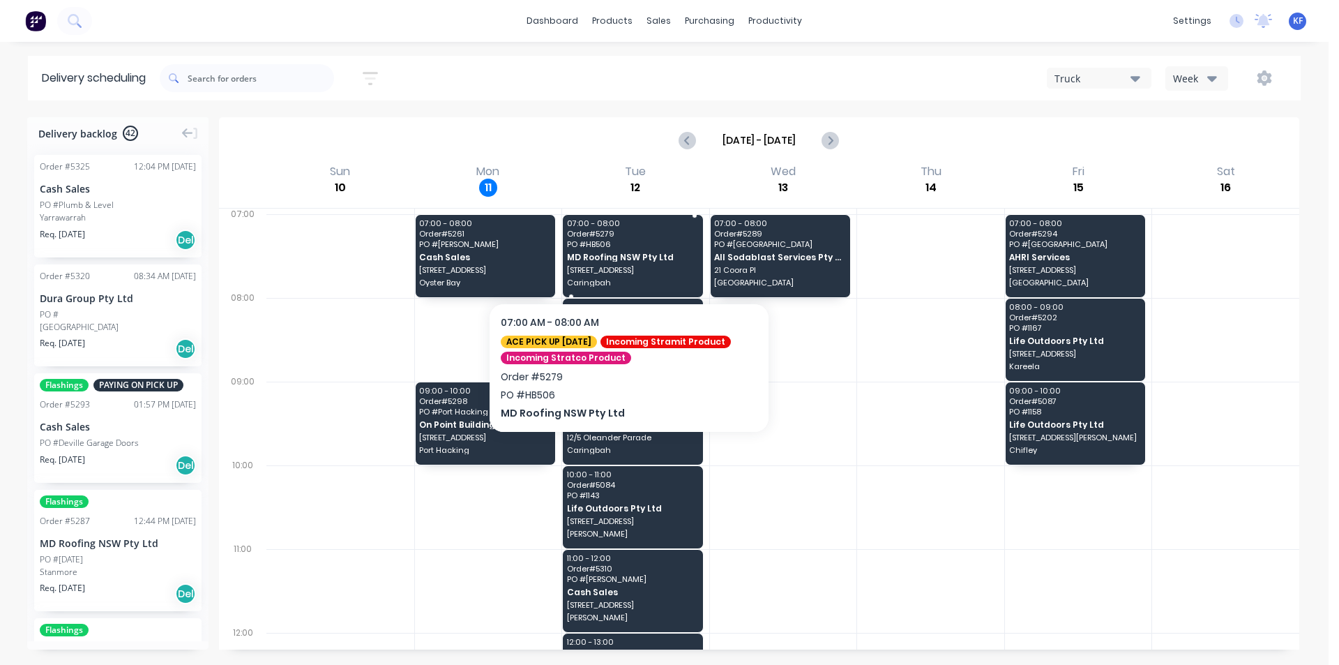
click at [607, 264] on div "07:00 - 08:00 Order # 5279 PO # HB506 MD Roofing NSW Pty Ltd [STREET_ADDRESS]" at bounding box center [633, 256] width 140 height 82
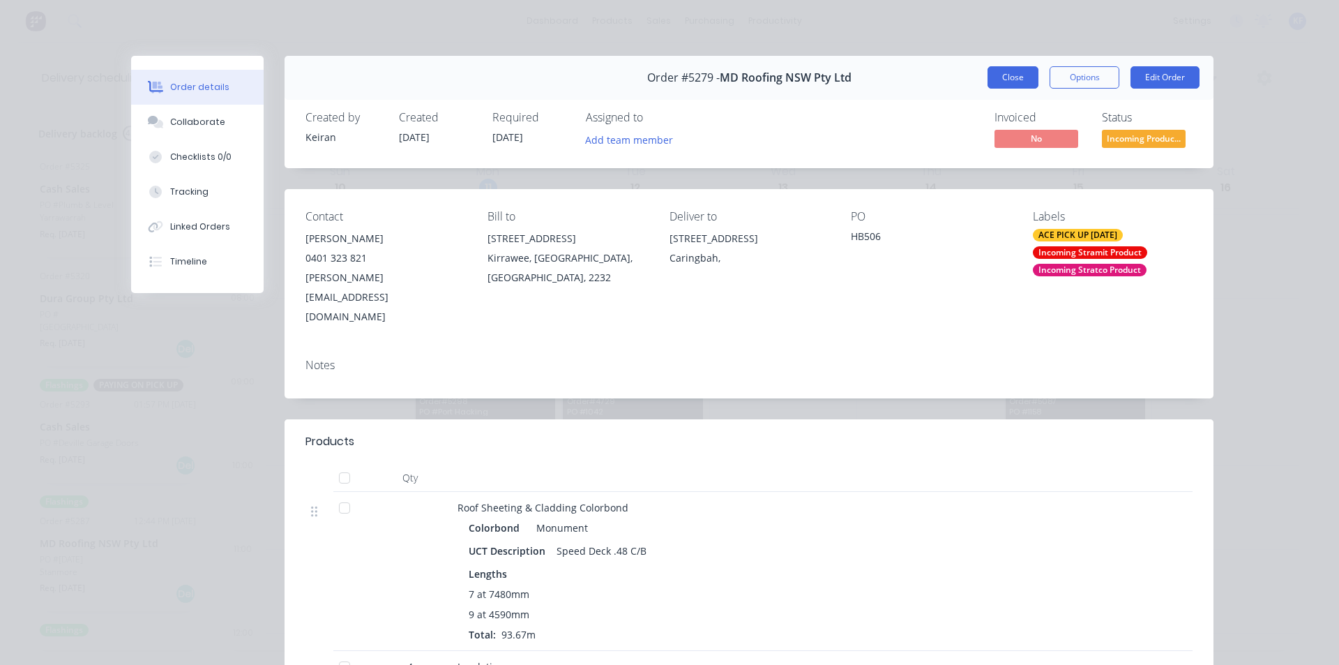
click at [1008, 80] on button "Close" at bounding box center [1012, 77] width 51 height 22
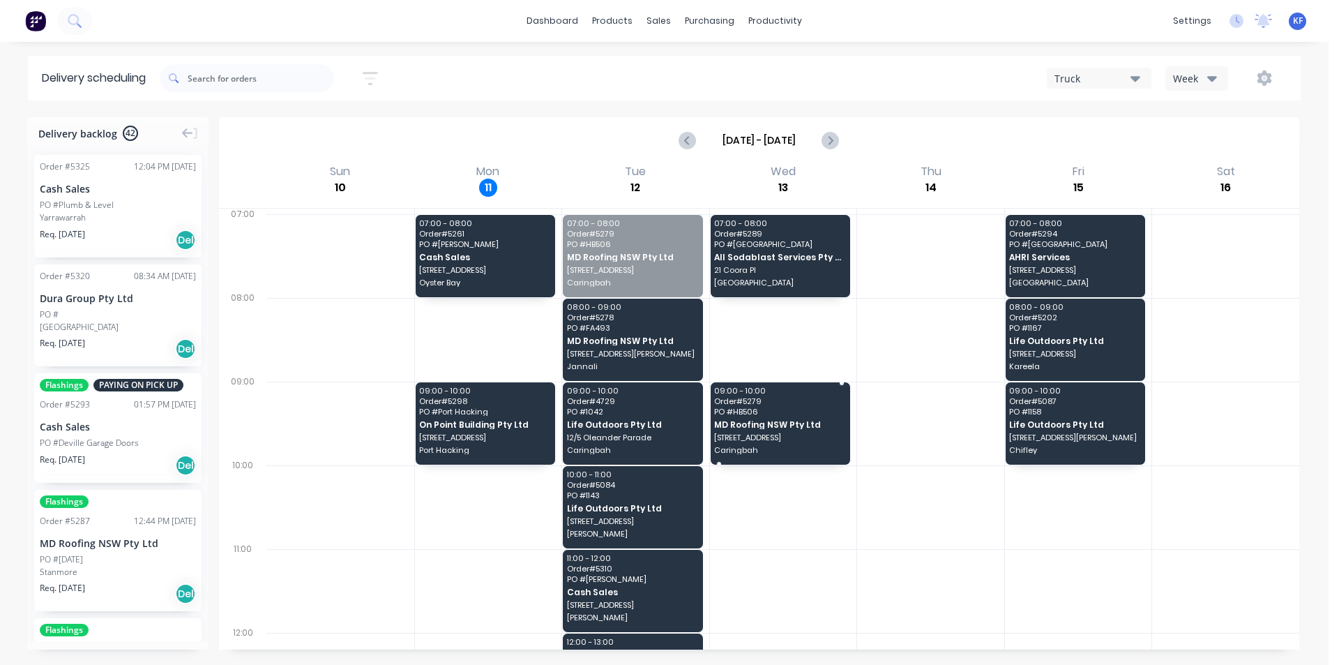
drag, startPoint x: 626, startPoint y: 276, endPoint x: 787, endPoint y: 482, distance: 261.3
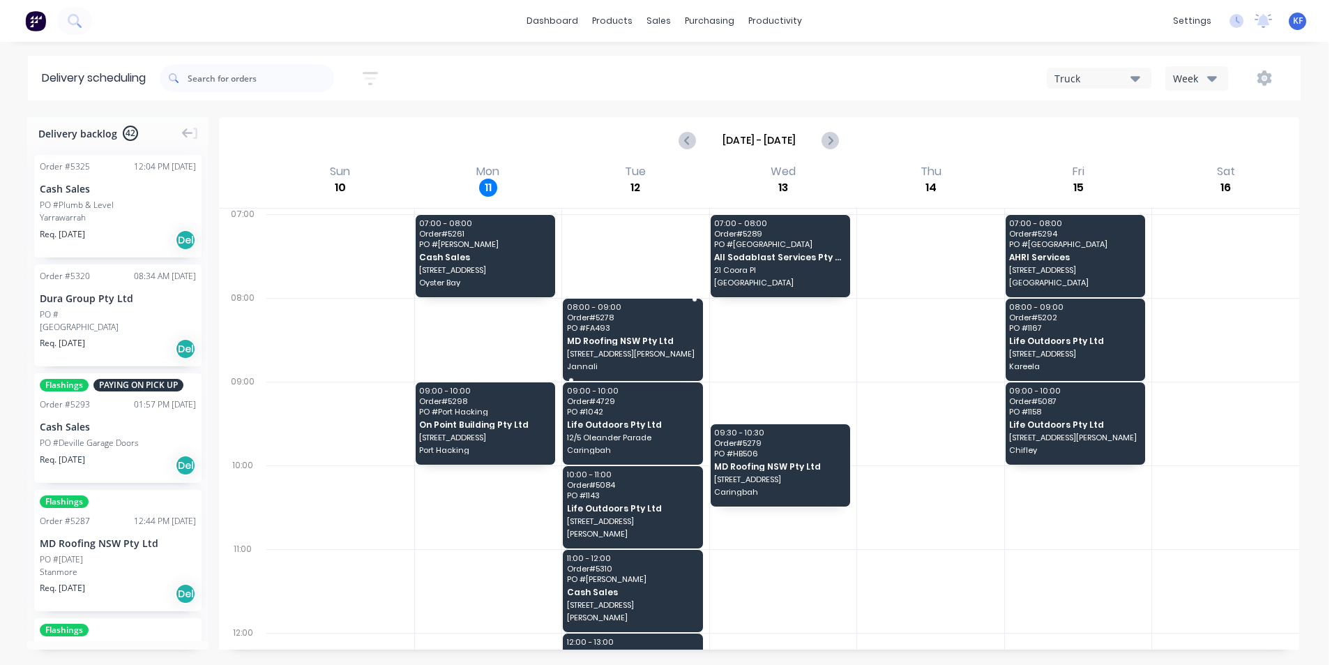
drag, startPoint x: 644, startPoint y: 338, endPoint x: 642, endPoint y: 348, distance: 10.0
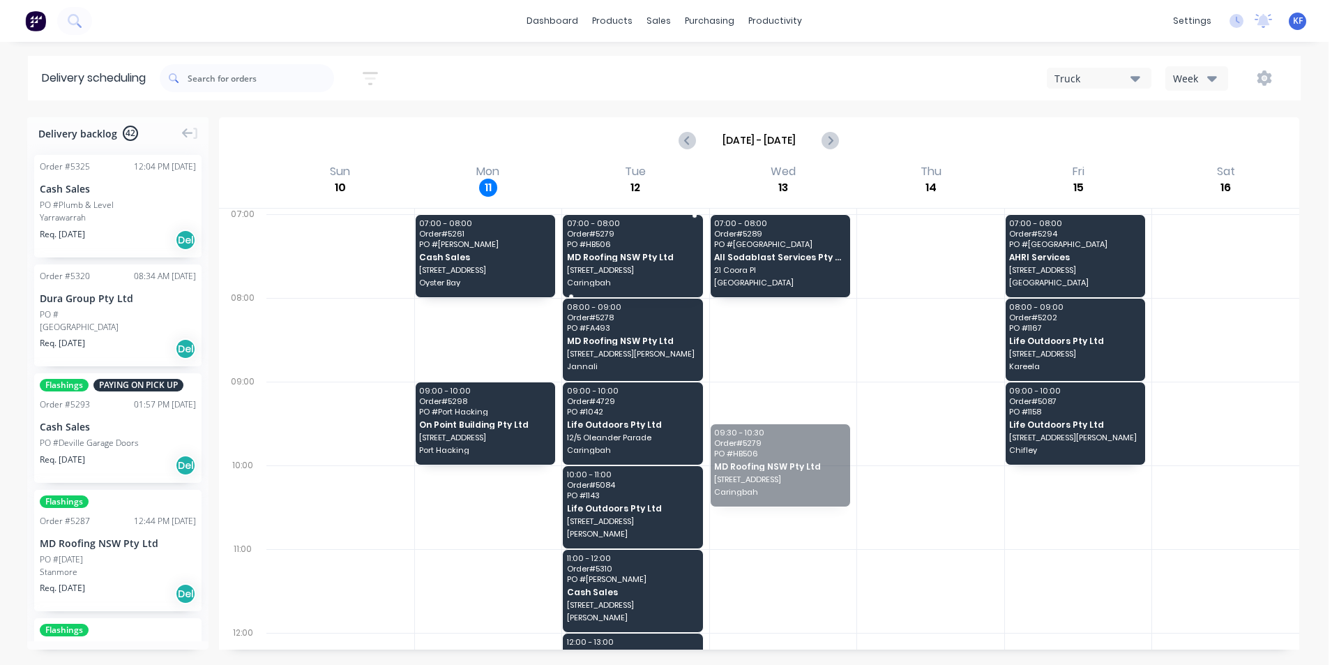
drag, startPoint x: 756, startPoint y: 485, endPoint x: 639, endPoint y: 266, distance: 247.7
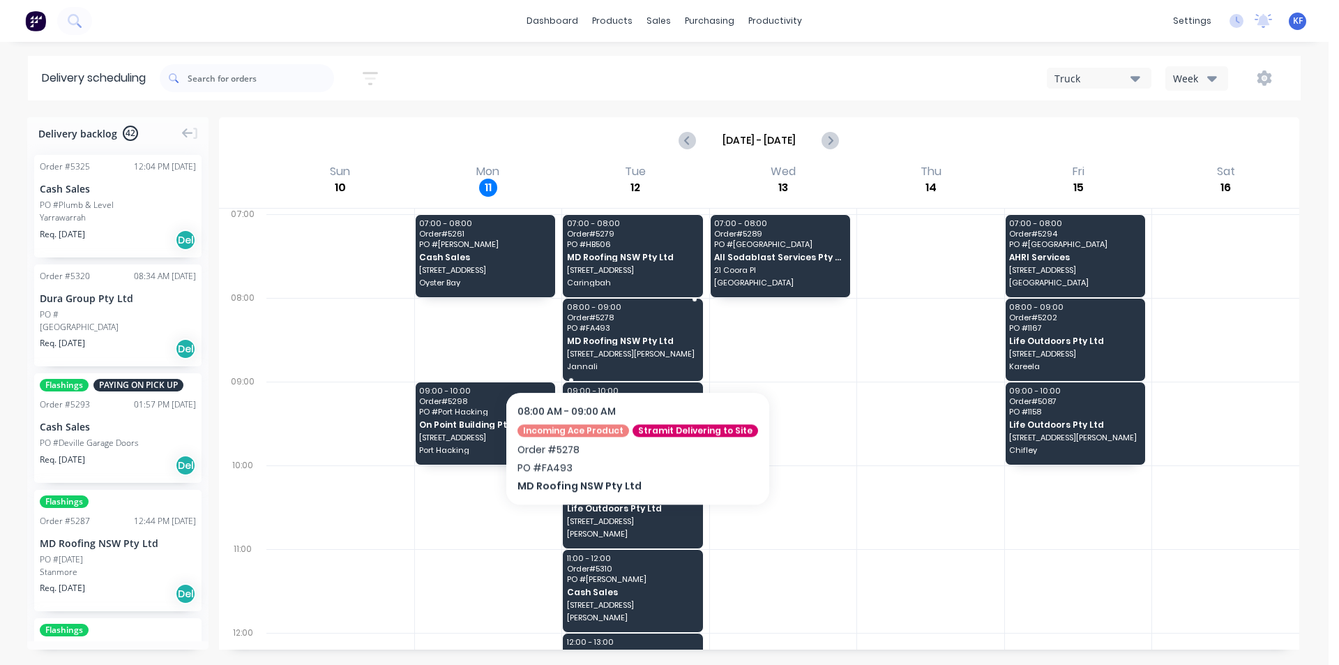
click at [630, 349] on div "08:00 - 09:00 Order # 5278 PO # FA493 MD Roofing NSW Pty Ltd [STREET_ADDRESS][P…" at bounding box center [633, 339] width 140 height 82
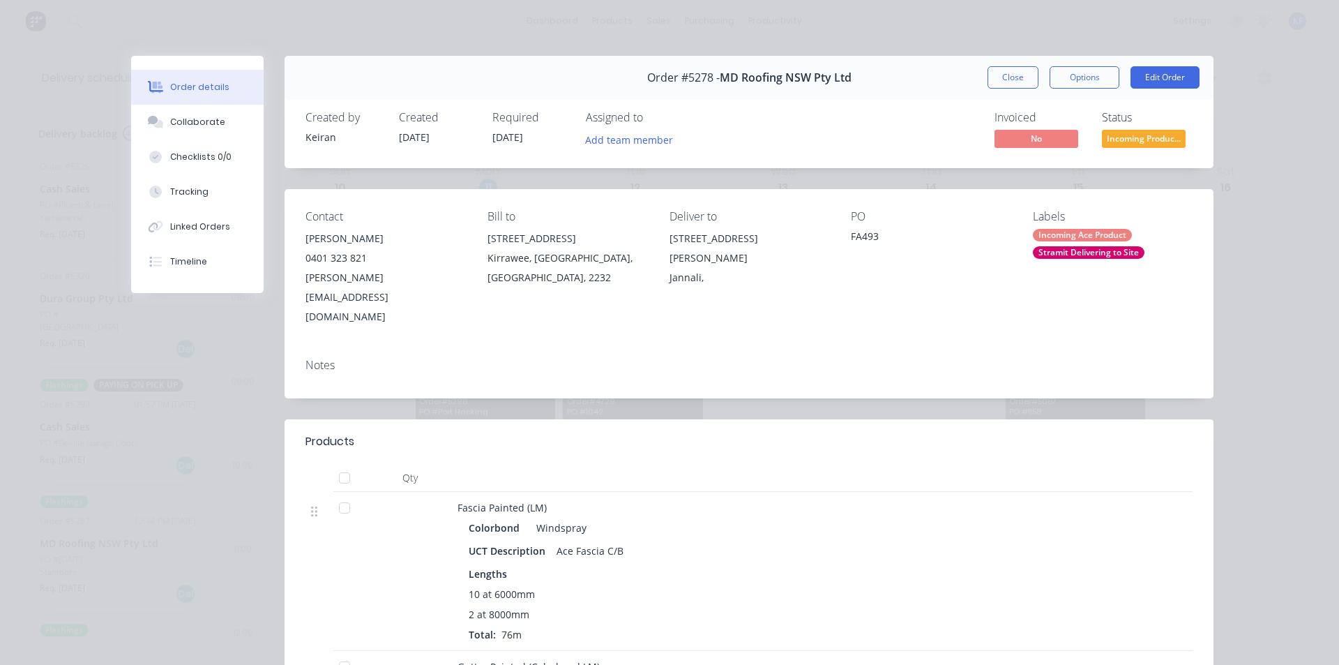
drag, startPoint x: 1029, startPoint y: 80, endPoint x: 955, endPoint y: 151, distance: 102.6
click at [1029, 79] on button "Close" at bounding box center [1012, 77] width 51 height 22
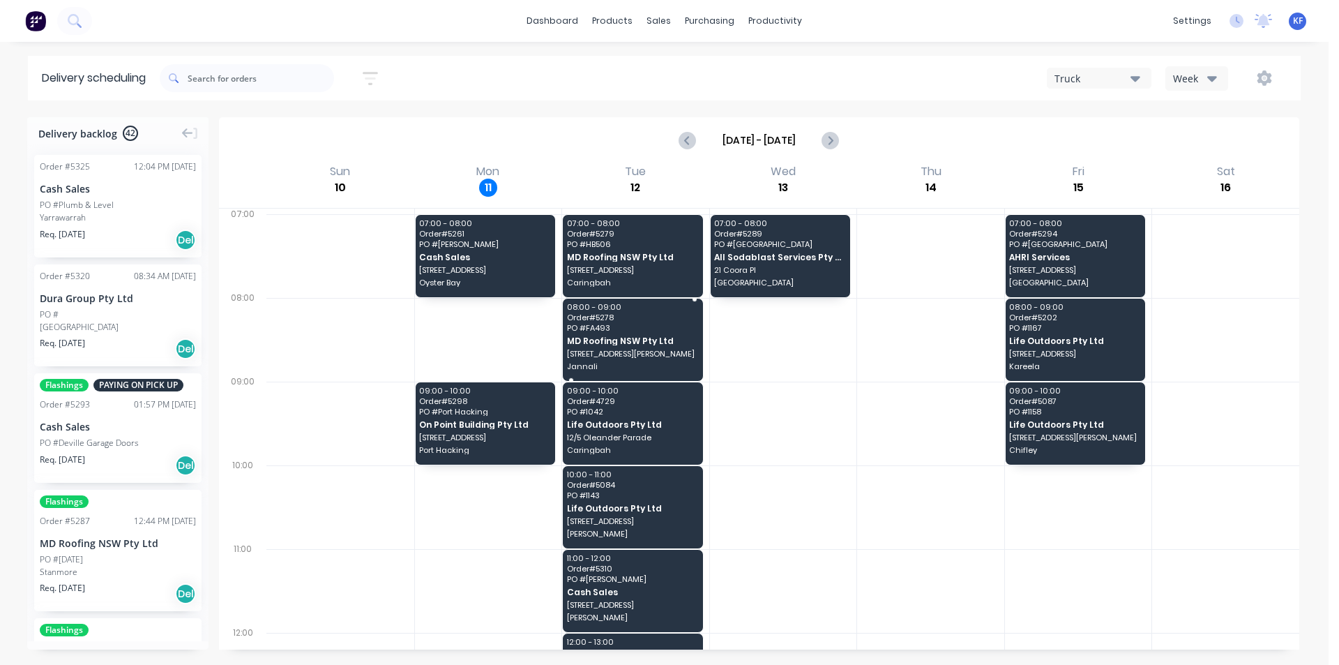
click at [651, 324] on span "PO # FA493" at bounding box center [632, 328] width 130 height 8
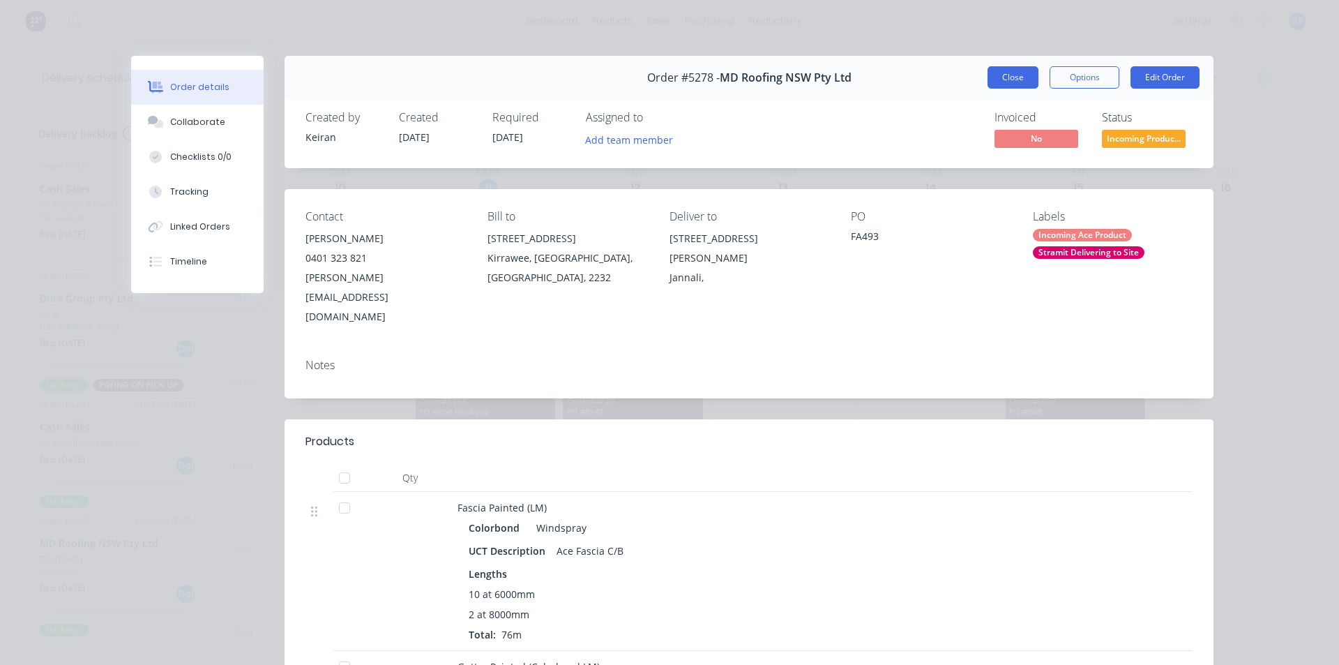
click at [998, 75] on button "Close" at bounding box center [1012, 77] width 51 height 22
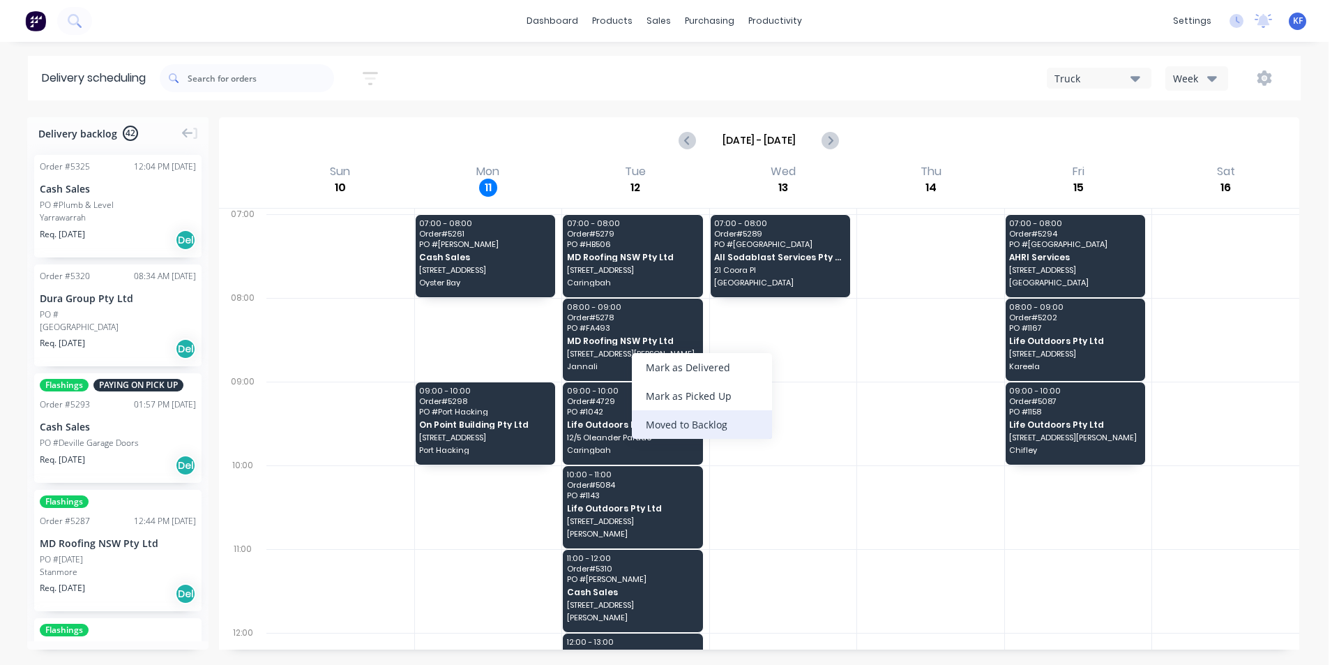
click at [688, 431] on div "Moved to Backlog" at bounding box center [702, 424] width 140 height 29
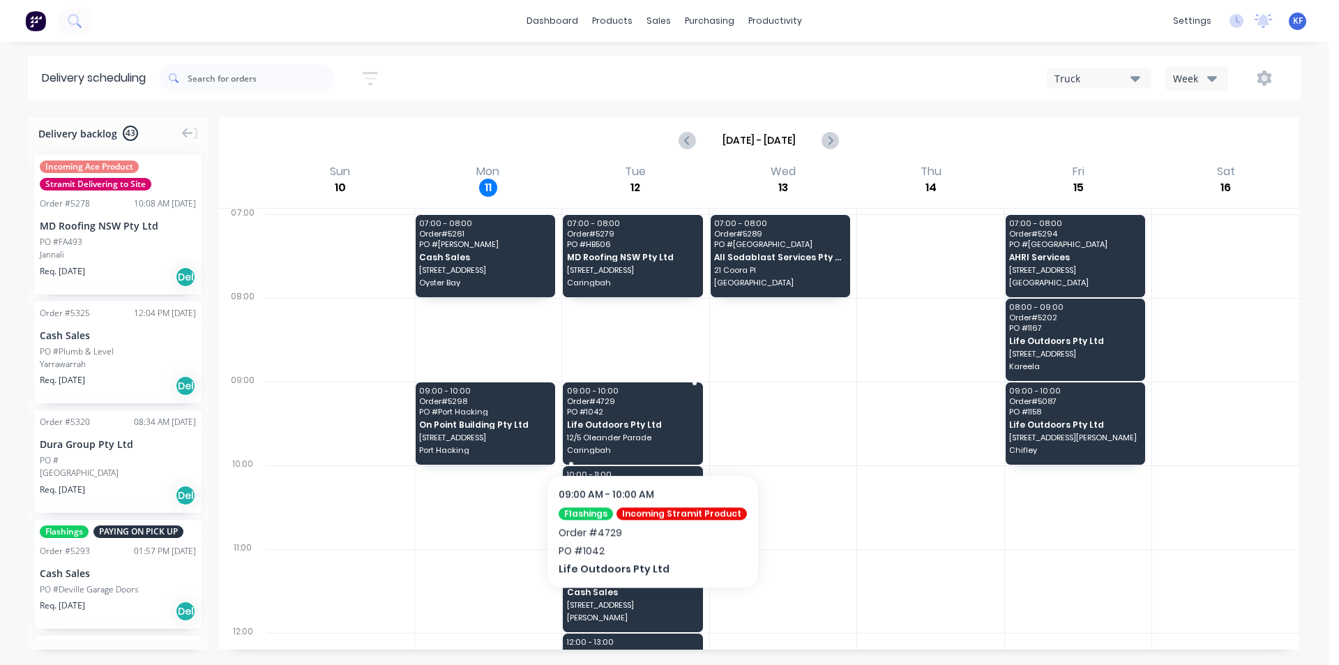
scroll to position [209, 0]
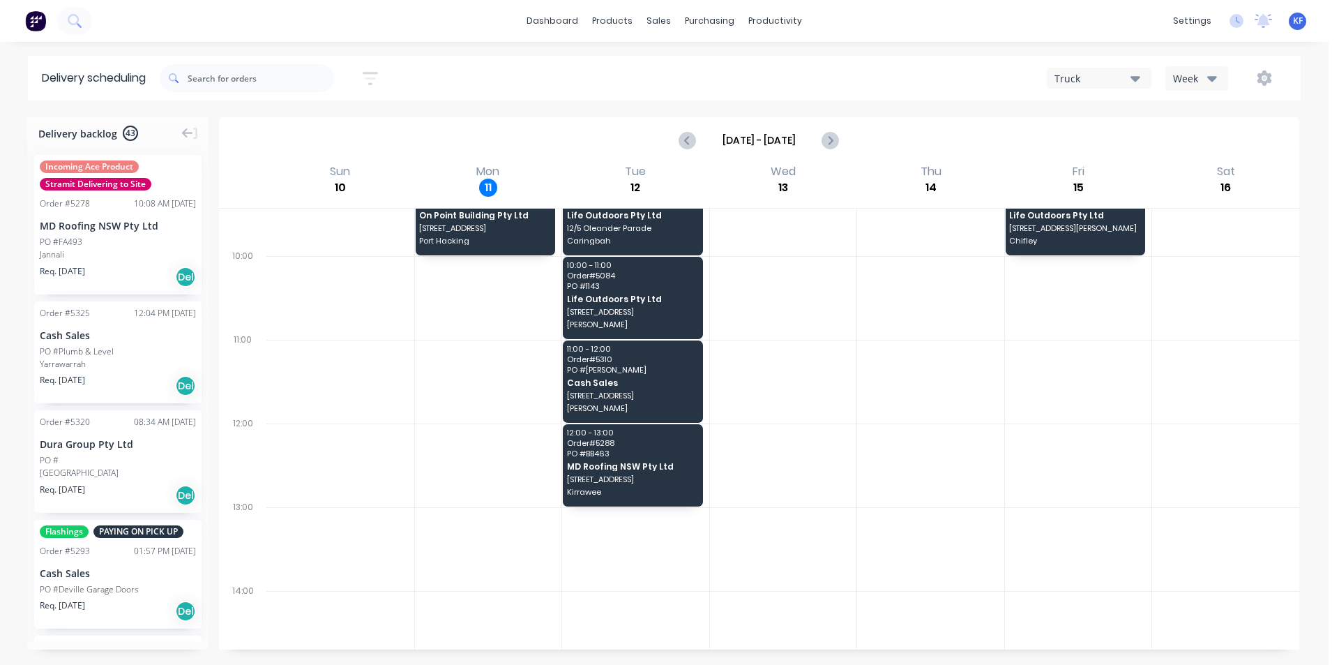
click at [657, 478] on span "[STREET_ADDRESS]" at bounding box center [632, 479] width 130 height 8
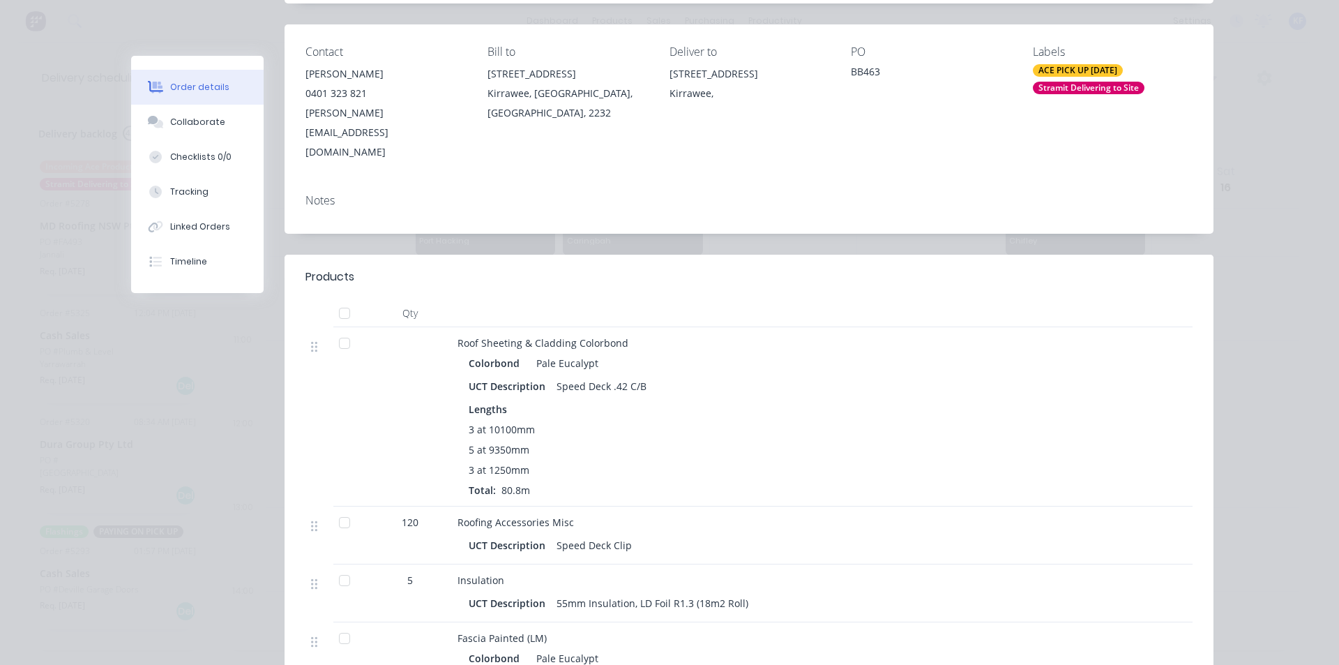
scroll to position [0, 0]
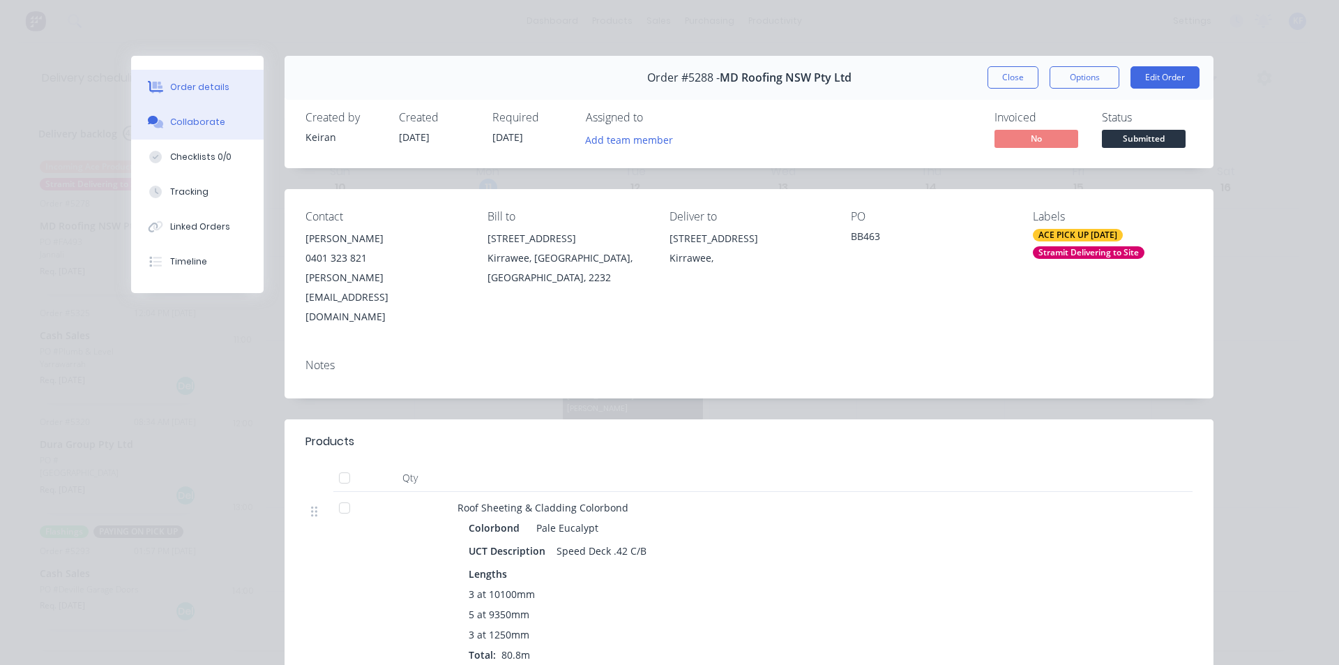
click at [204, 129] on button "Collaborate" at bounding box center [197, 122] width 133 height 35
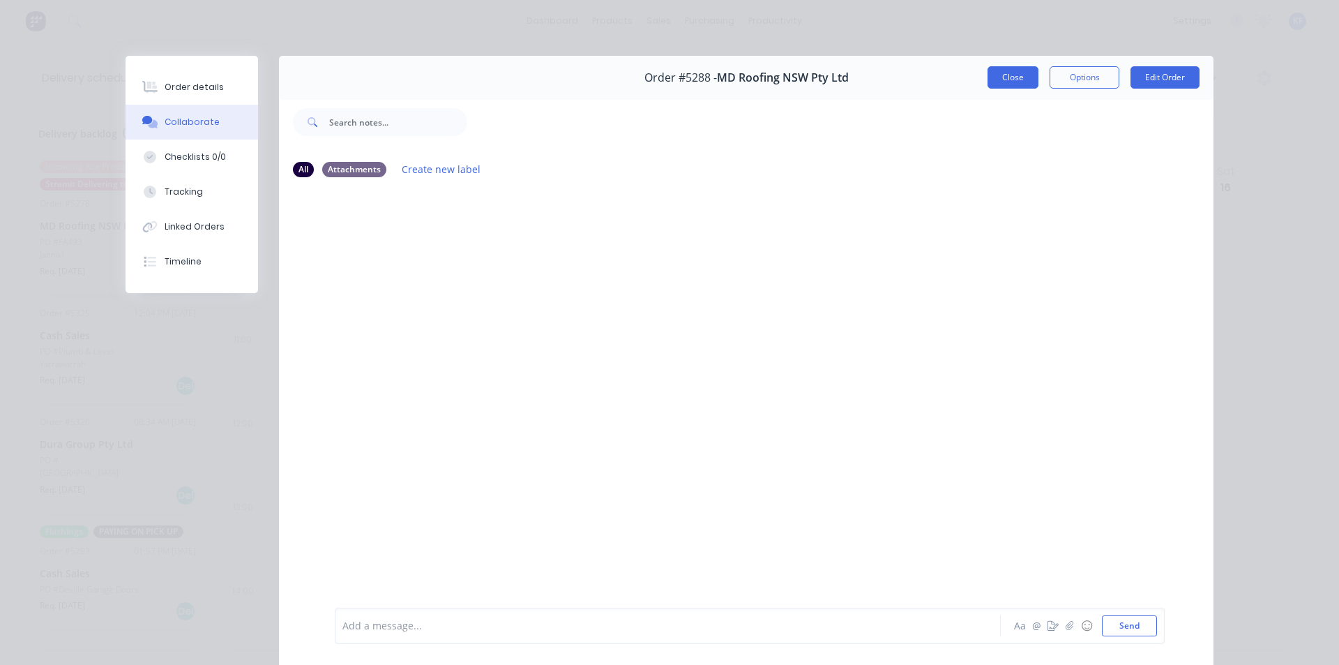
click at [1015, 85] on button "Close" at bounding box center [1012, 77] width 51 height 22
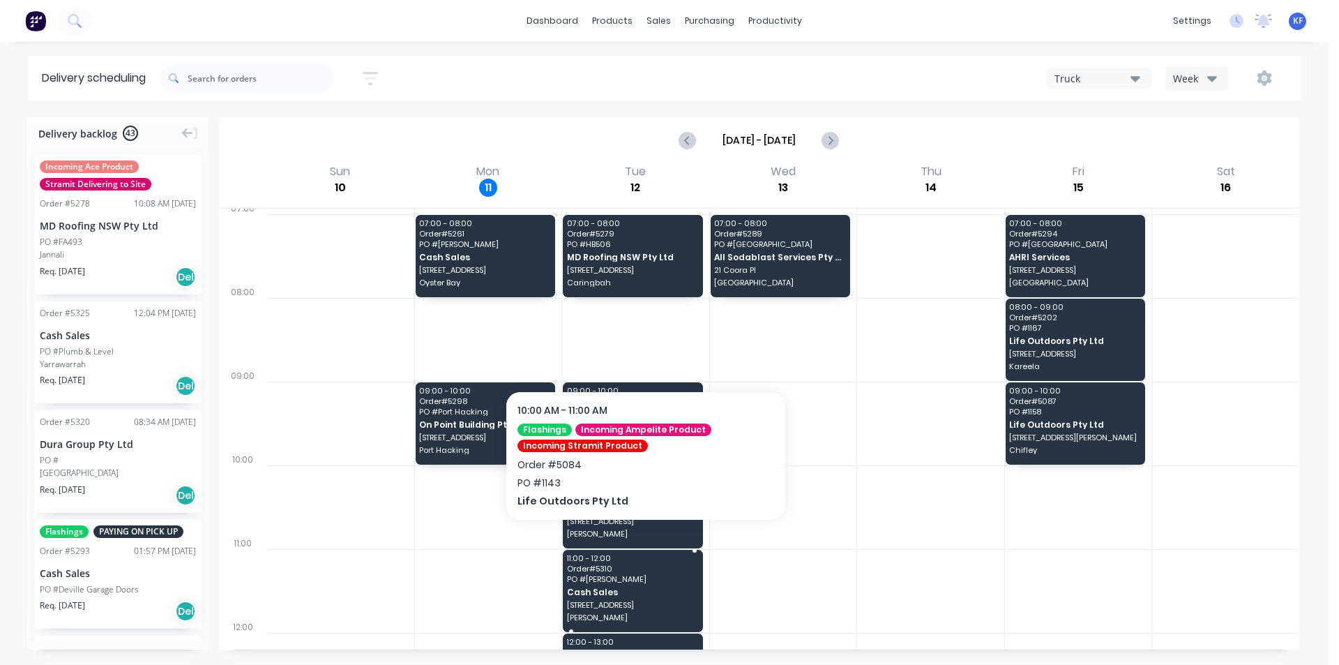
scroll to position [139, 0]
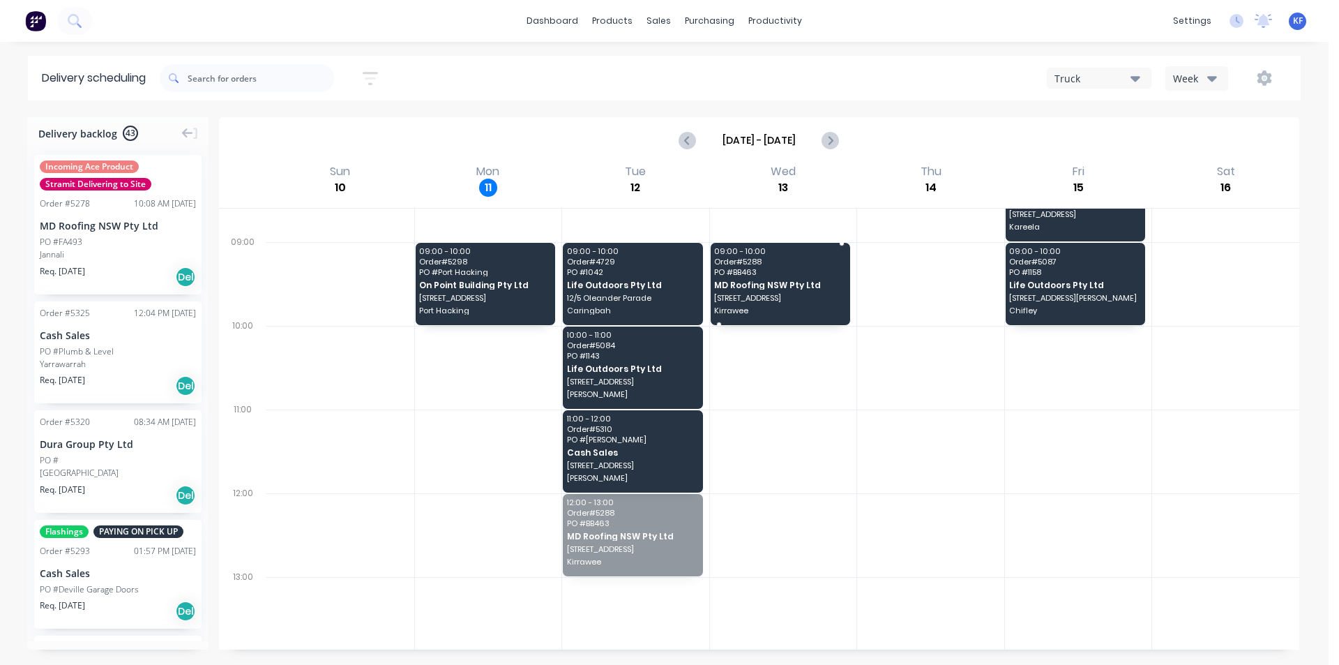
drag, startPoint x: 633, startPoint y: 559, endPoint x: 824, endPoint y: 311, distance: 313.2
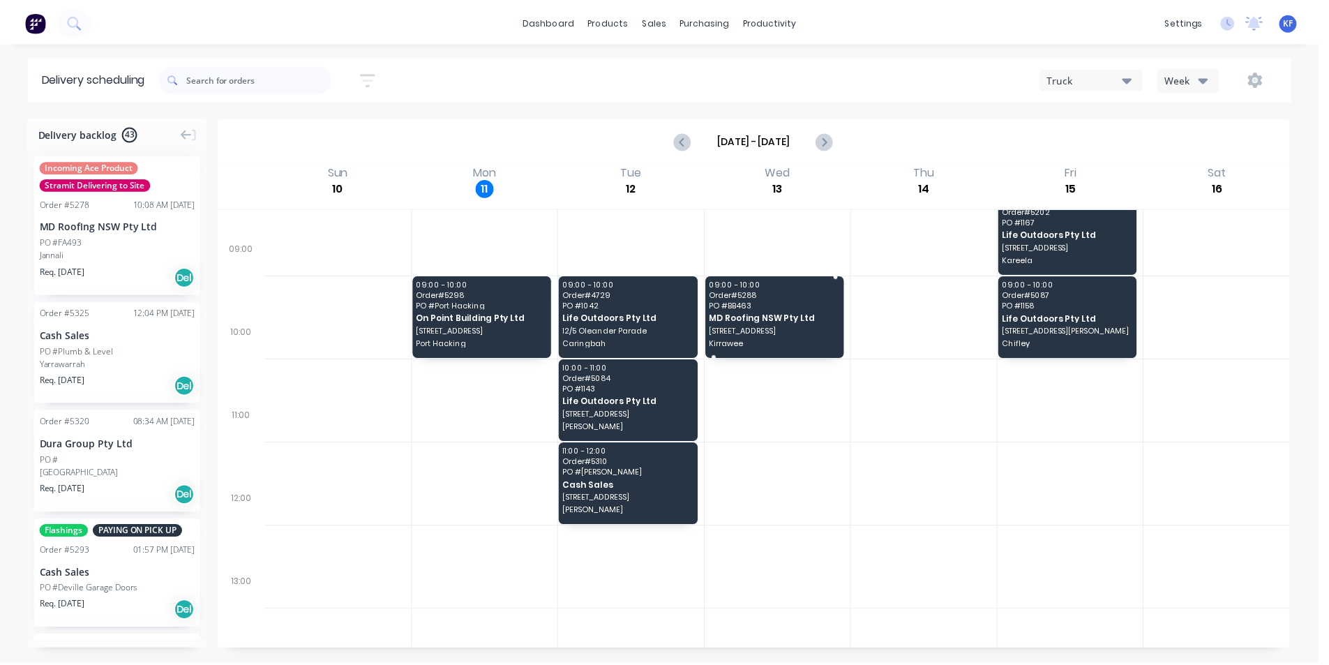
scroll to position [0, 0]
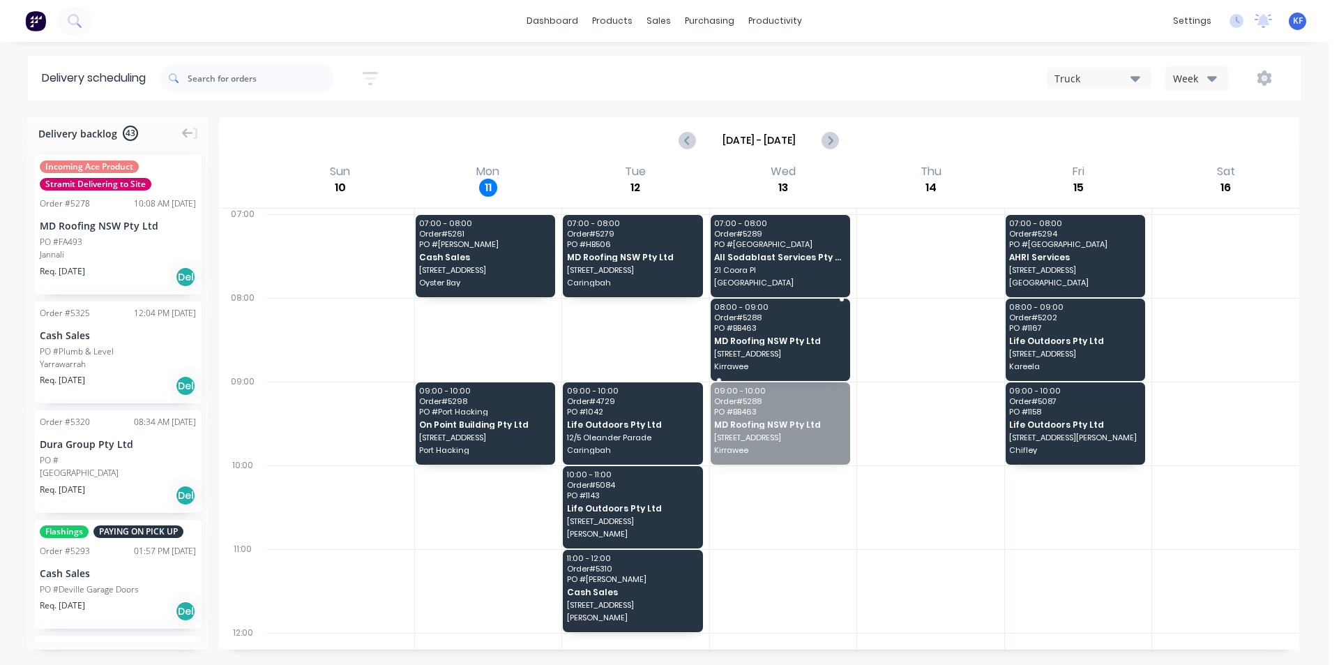
drag, startPoint x: 752, startPoint y: 423, endPoint x: 769, endPoint y: 352, distance: 73.1
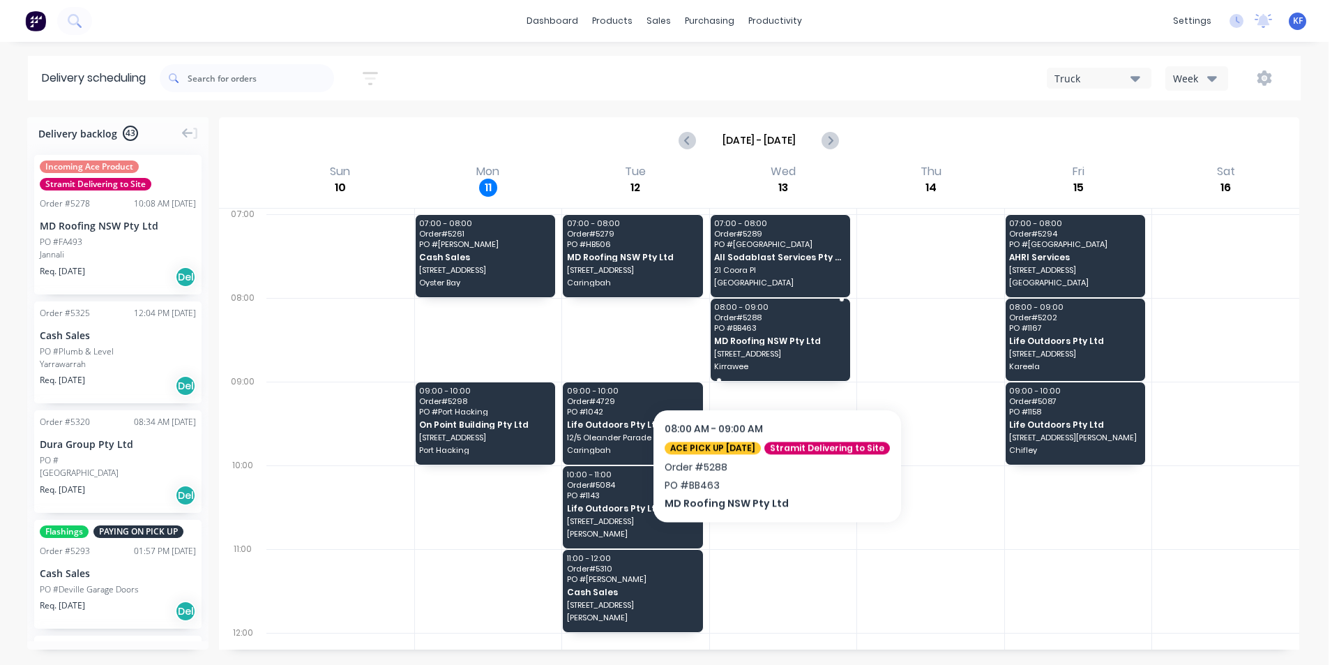
click at [776, 365] on span "Kirrawee" at bounding box center [779, 366] width 130 height 8
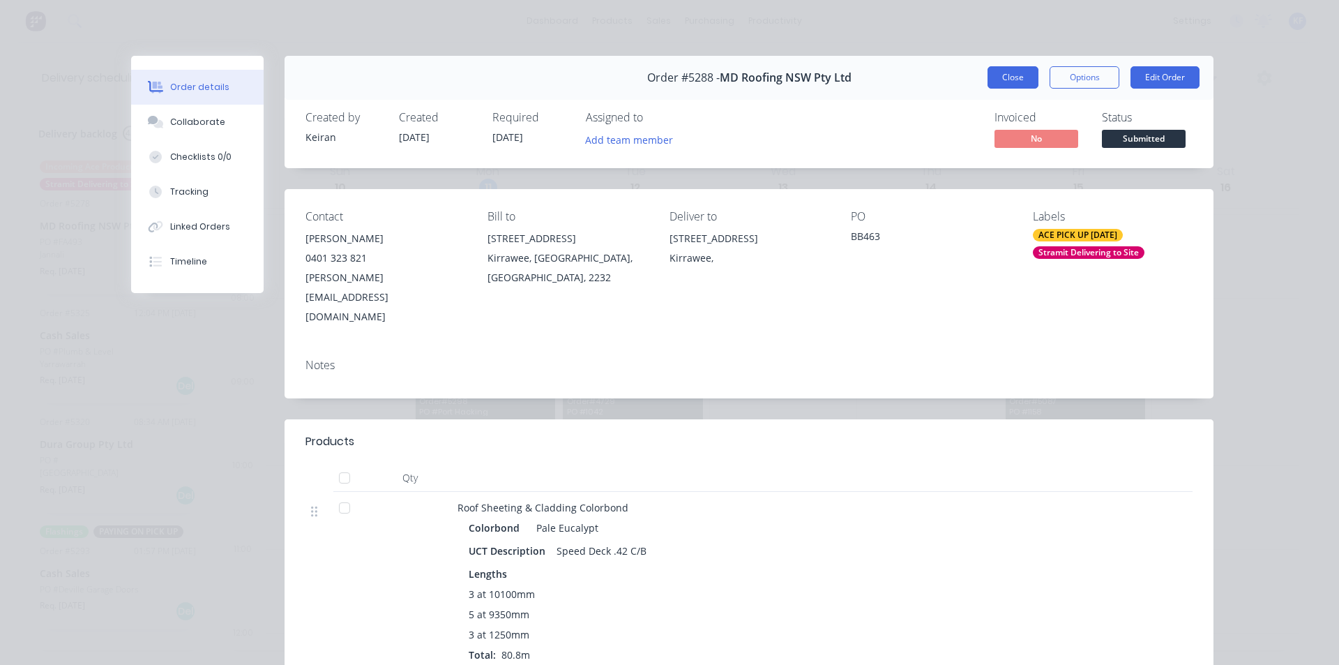
click at [987, 80] on button "Close" at bounding box center [1012, 77] width 51 height 22
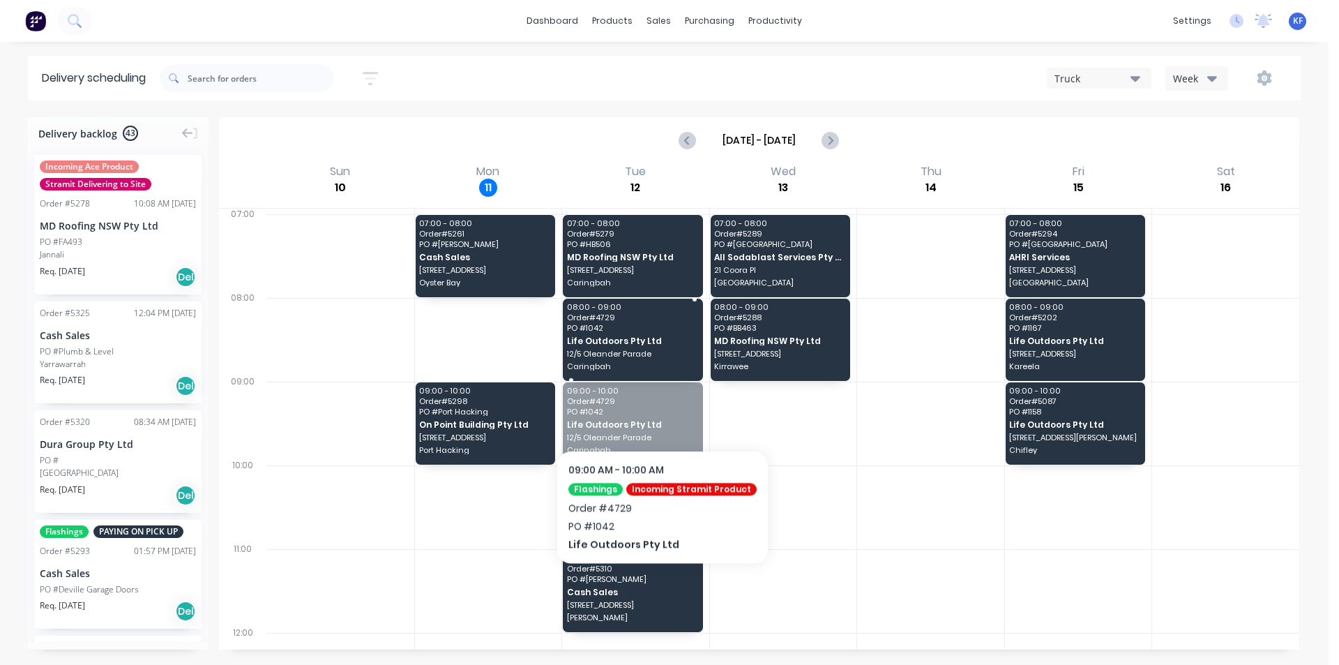
drag, startPoint x: 656, startPoint y: 407, endPoint x: 646, endPoint y: 351, distance: 56.6
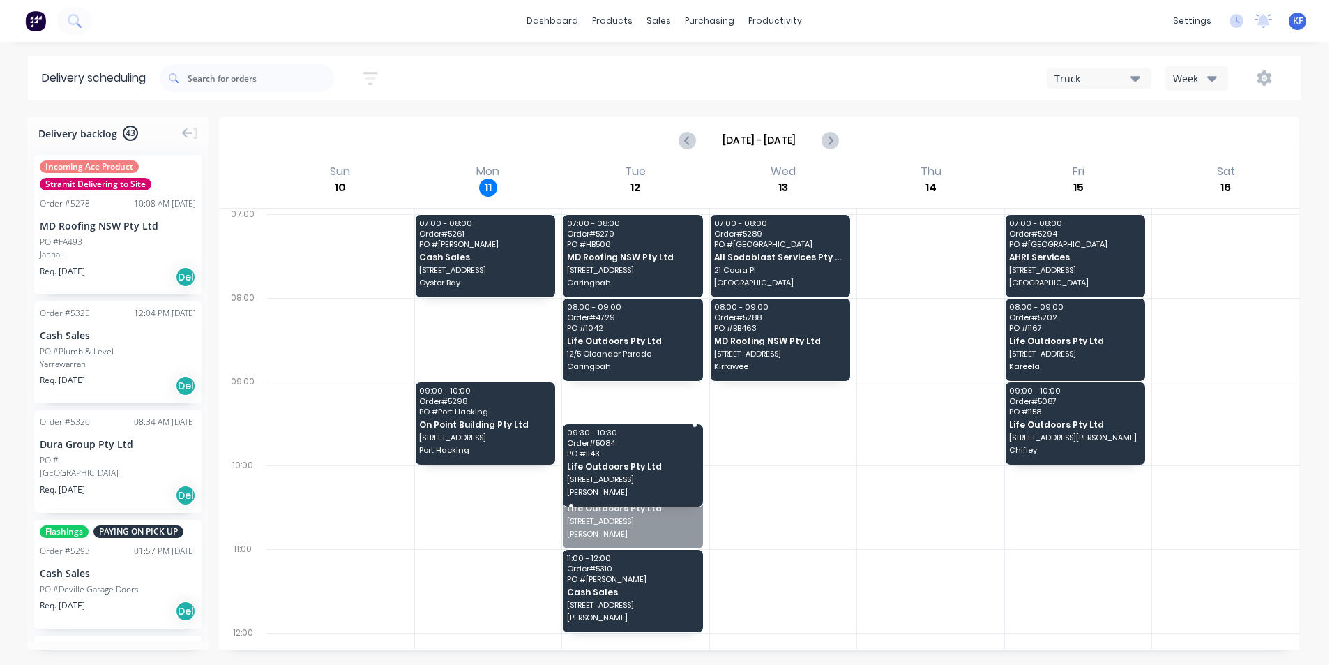
drag, startPoint x: 637, startPoint y: 495, endPoint x: 636, endPoint y: 418, distance: 77.4
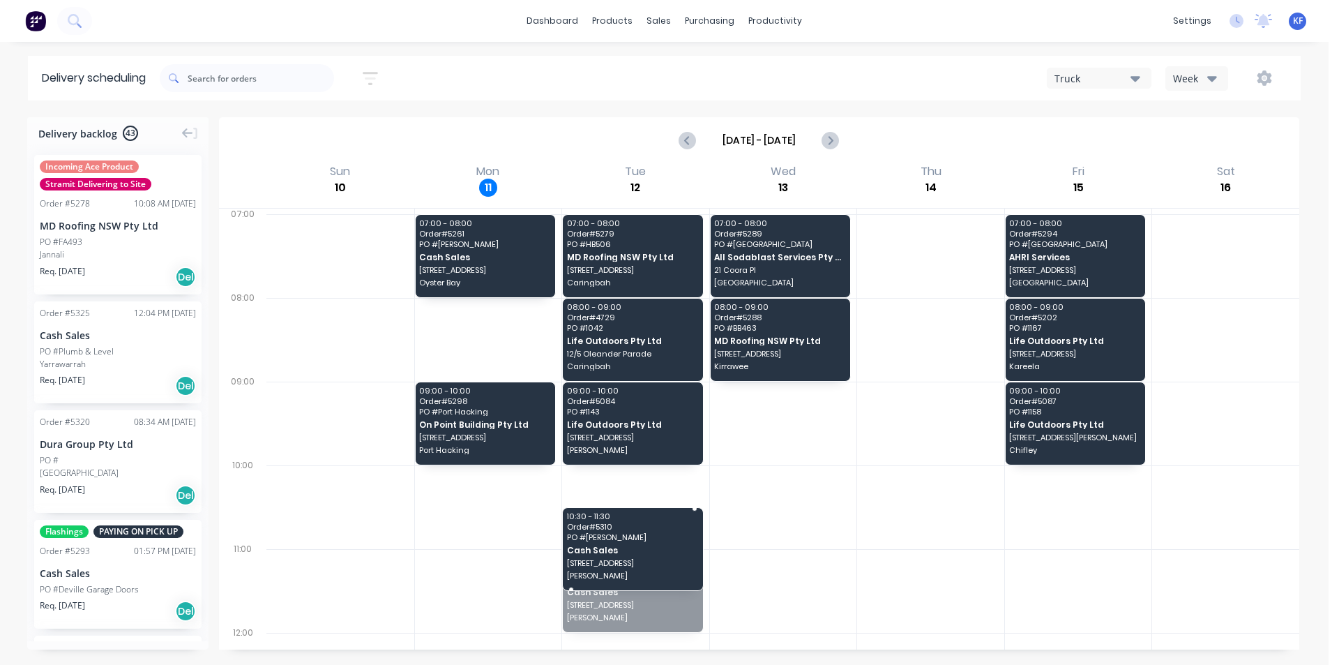
drag, startPoint x: 636, startPoint y: 591, endPoint x: 635, endPoint y: 510, distance: 81.6
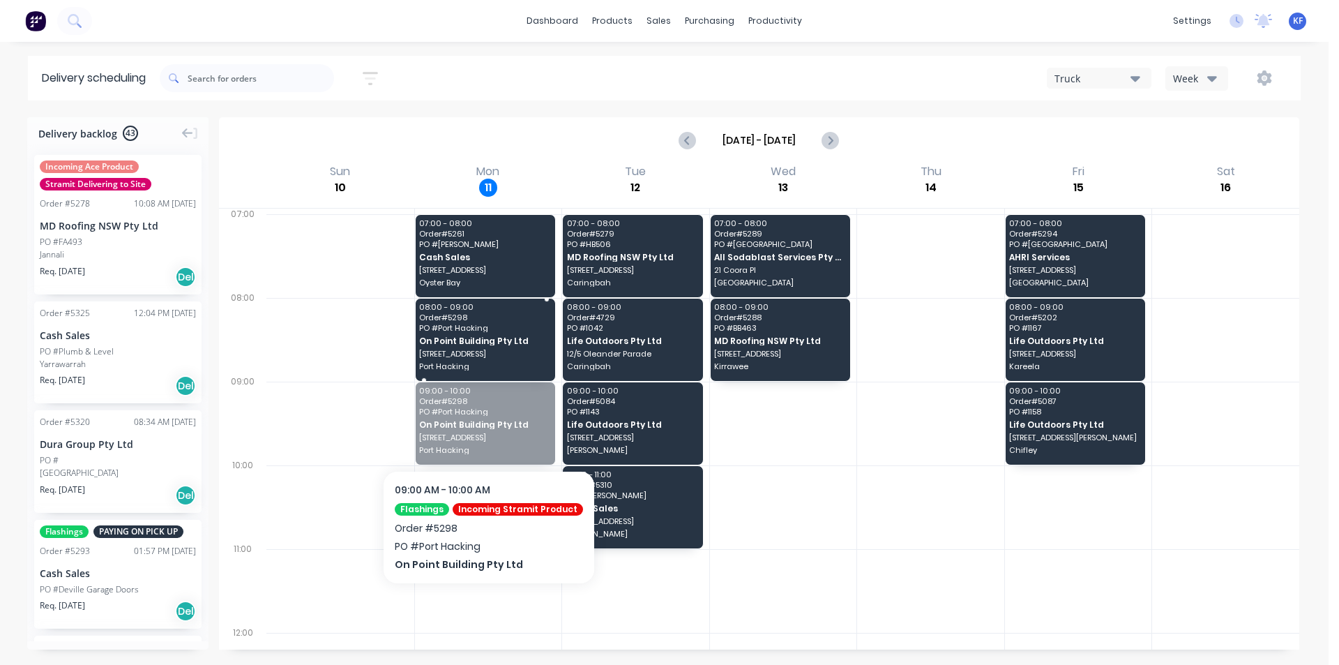
drag, startPoint x: 451, startPoint y: 426, endPoint x: 461, endPoint y: 364, distance: 62.8
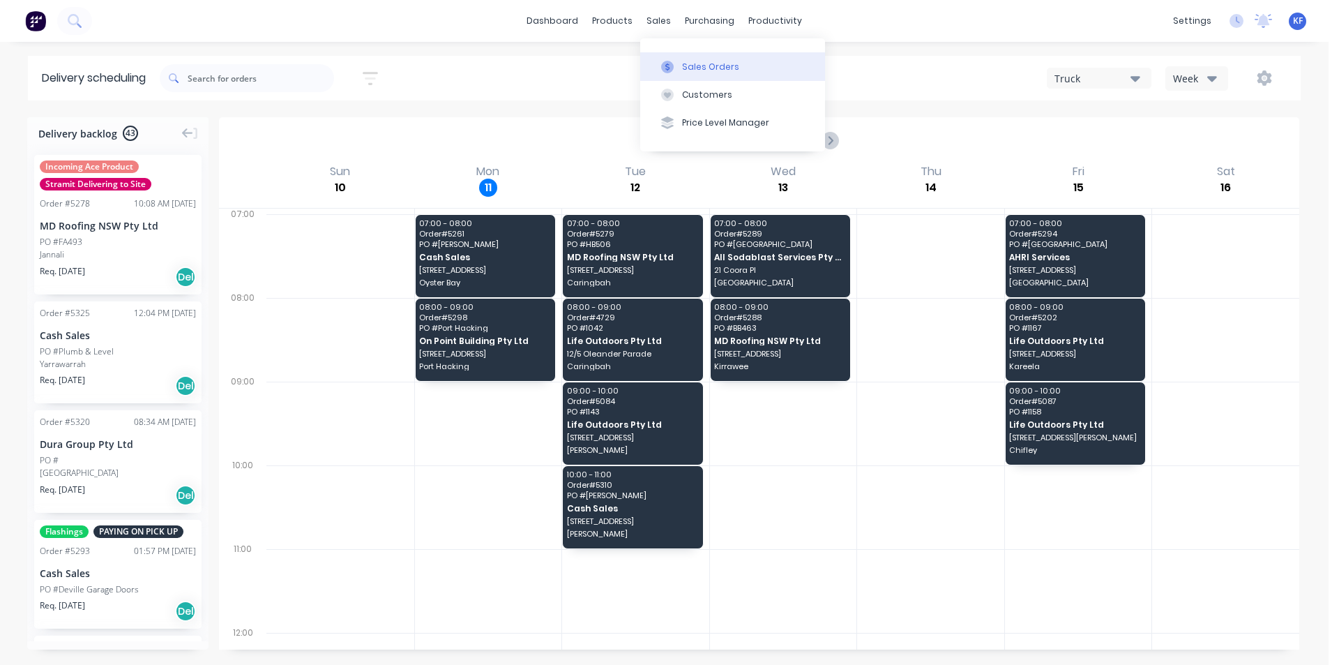
click at [688, 55] on button "Sales Orders" at bounding box center [732, 66] width 185 height 28
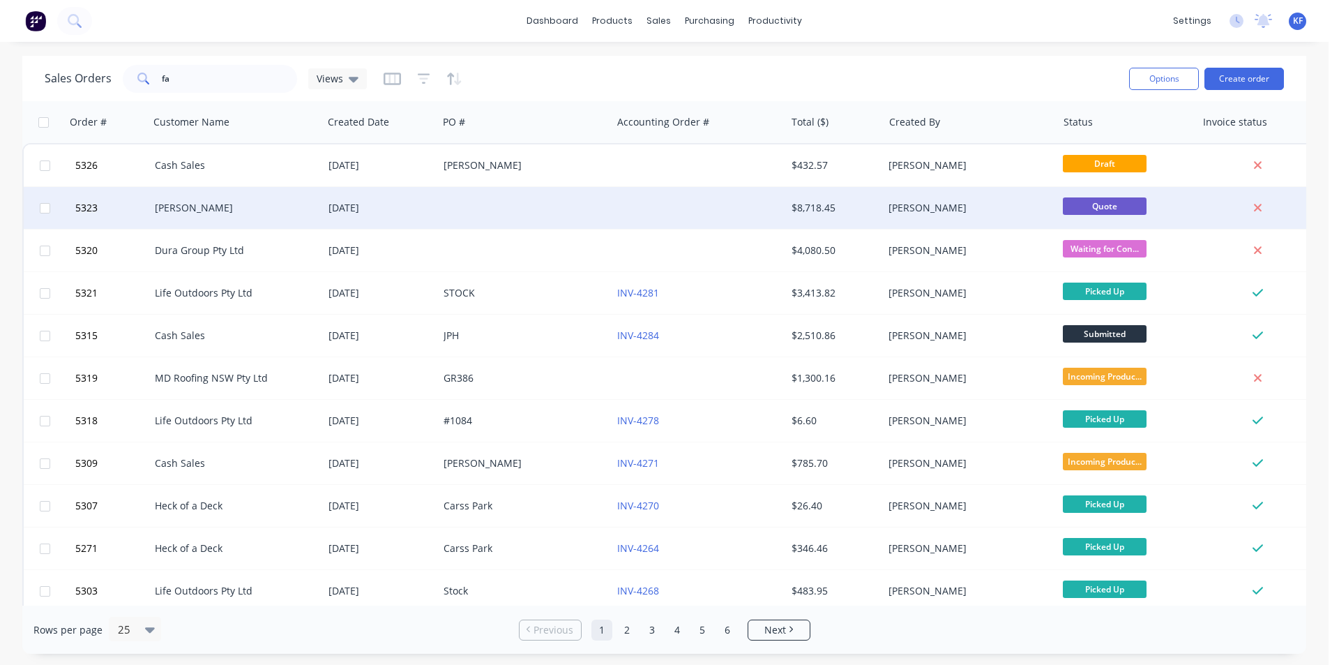
click at [654, 187] on div at bounding box center [699, 208] width 174 height 42
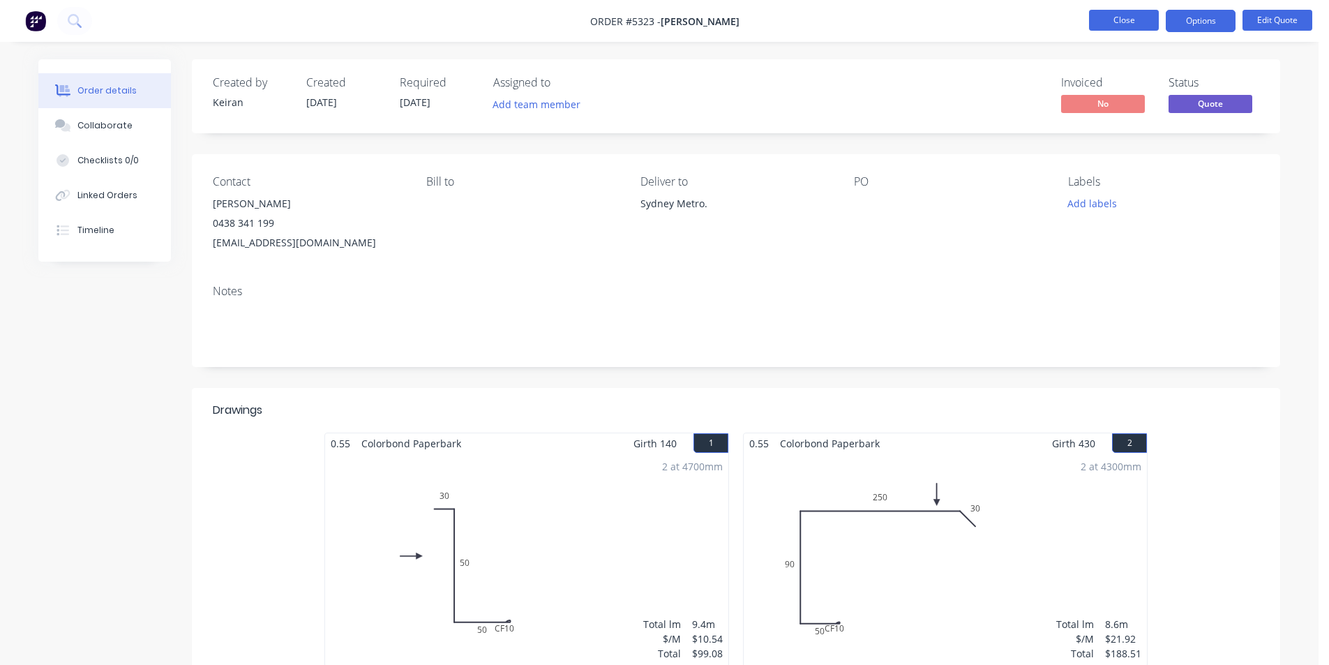
click at [1119, 17] on button "Close" at bounding box center [1124, 20] width 70 height 21
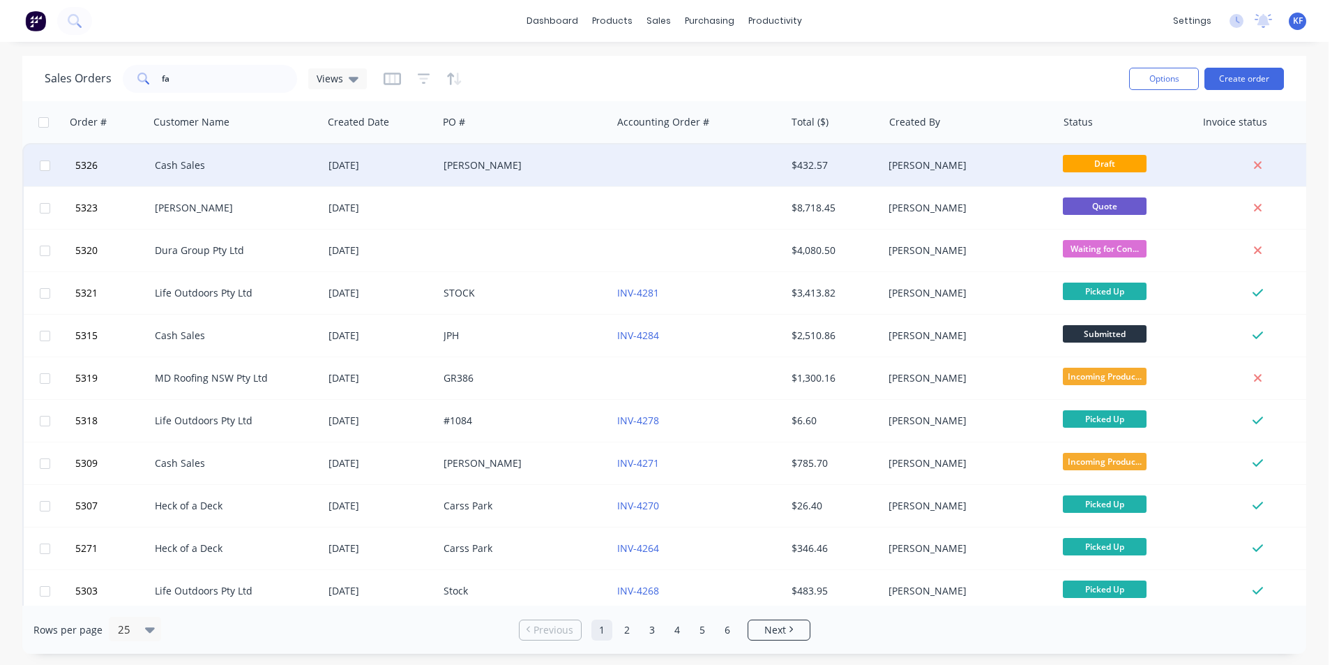
click at [759, 162] on div at bounding box center [699, 165] width 174 height 42
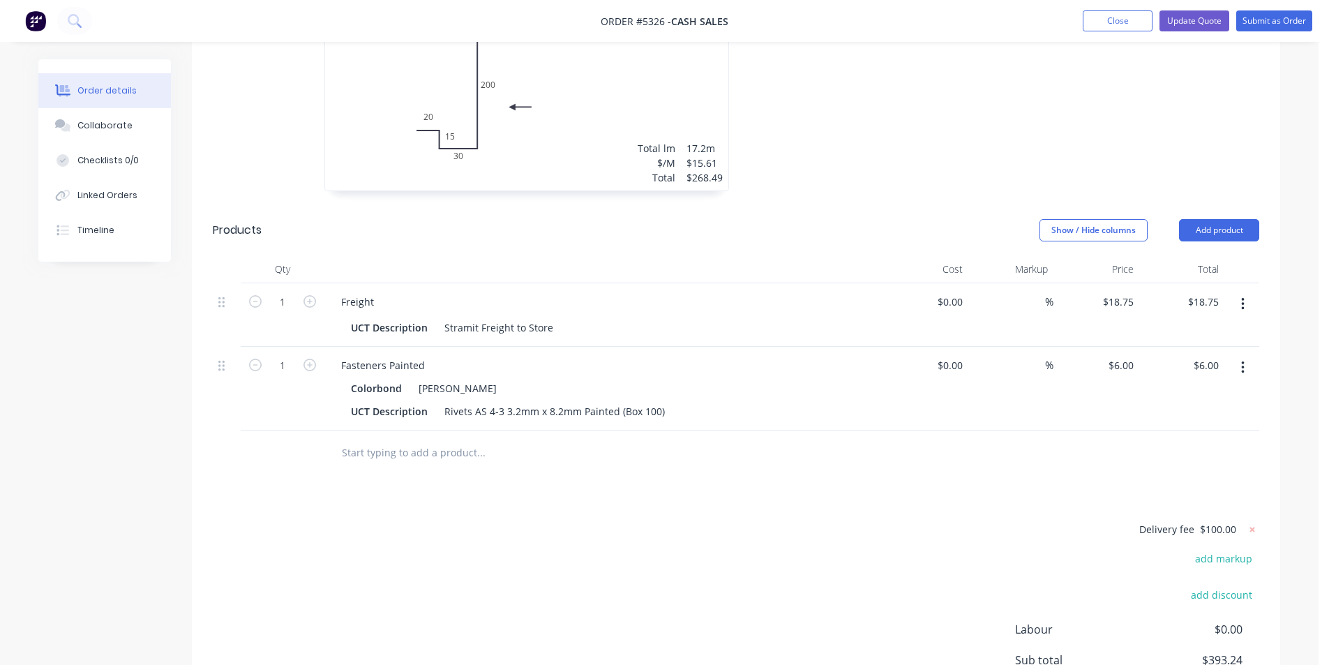
scroll to position [225, 0]
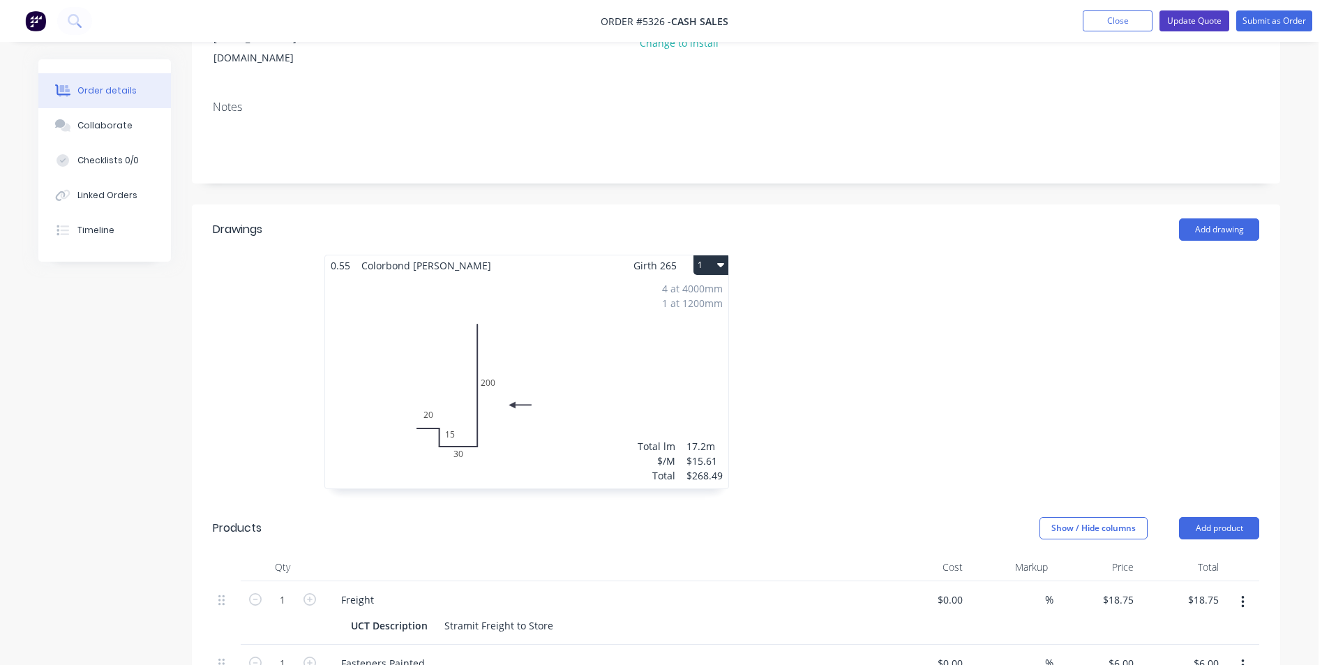
click at [1219, 15] on button "Update Quote" at bounding box center [1194, 20] width 70 height 21
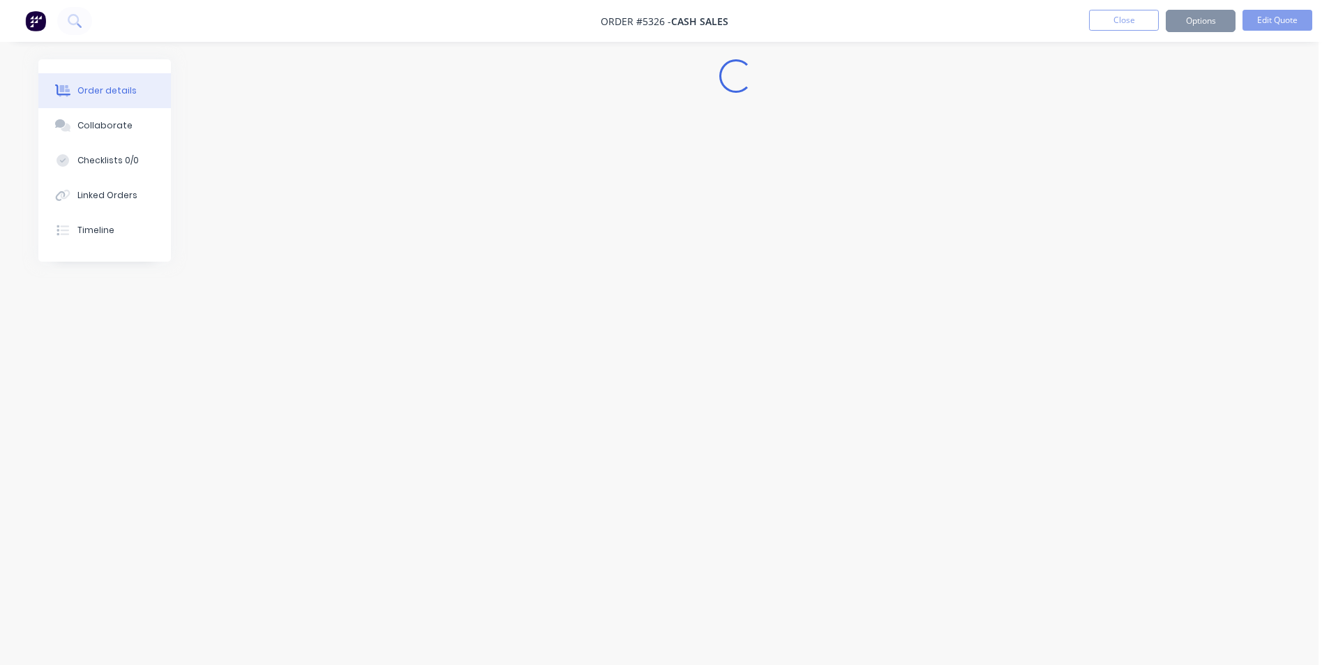
scroll to position [0, 0]
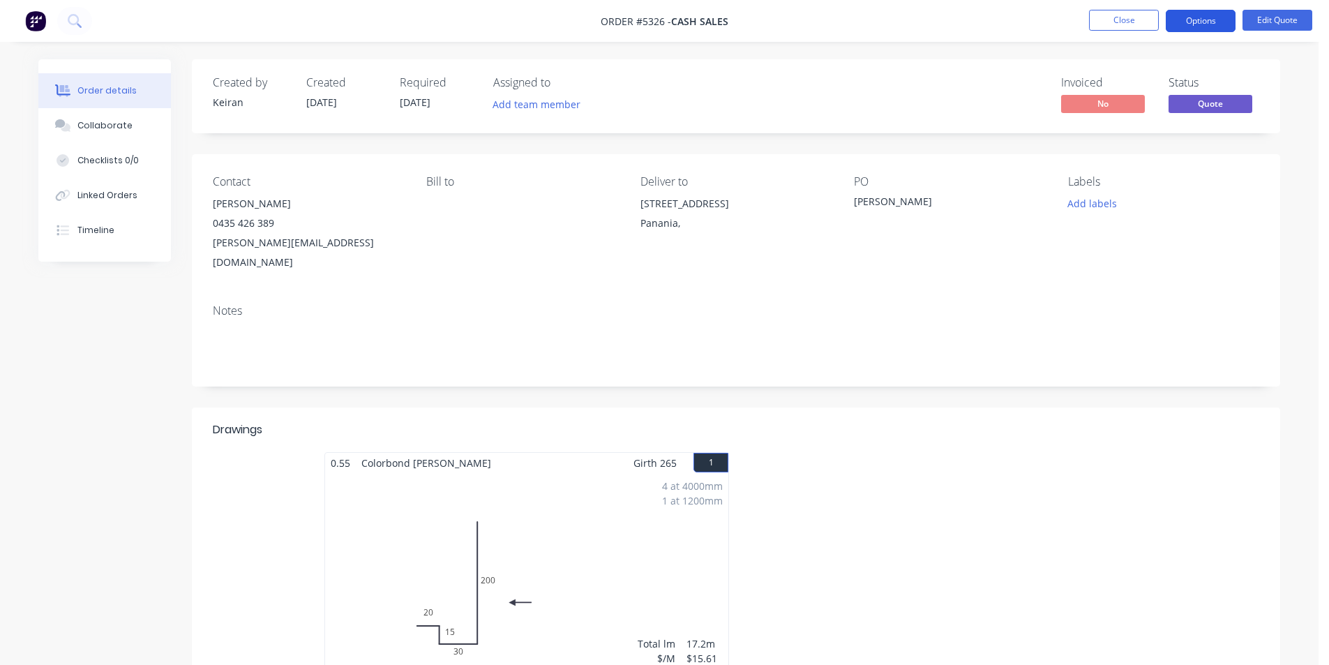
click at [1188, 16] on button "Options" at bounding box center [1200, 21] width 70 height 22
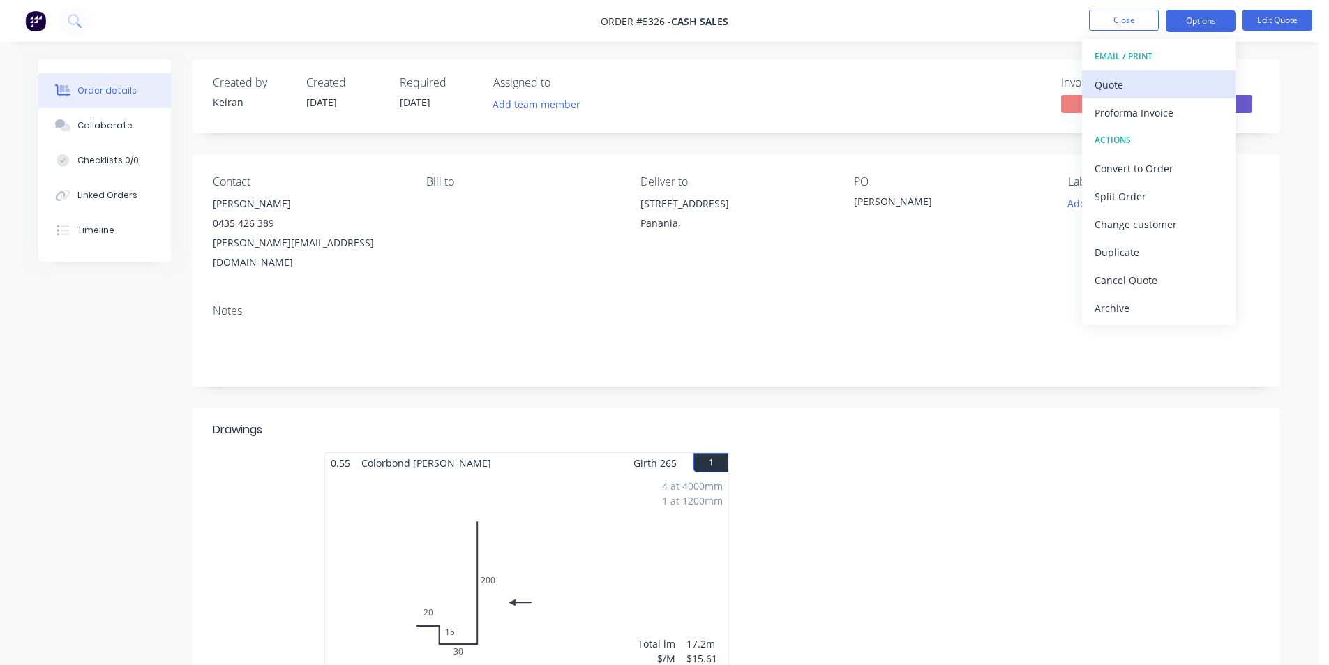
click at [1142, 79] on div "Quote" at bounding box center [1158, 85] width 128 height 20
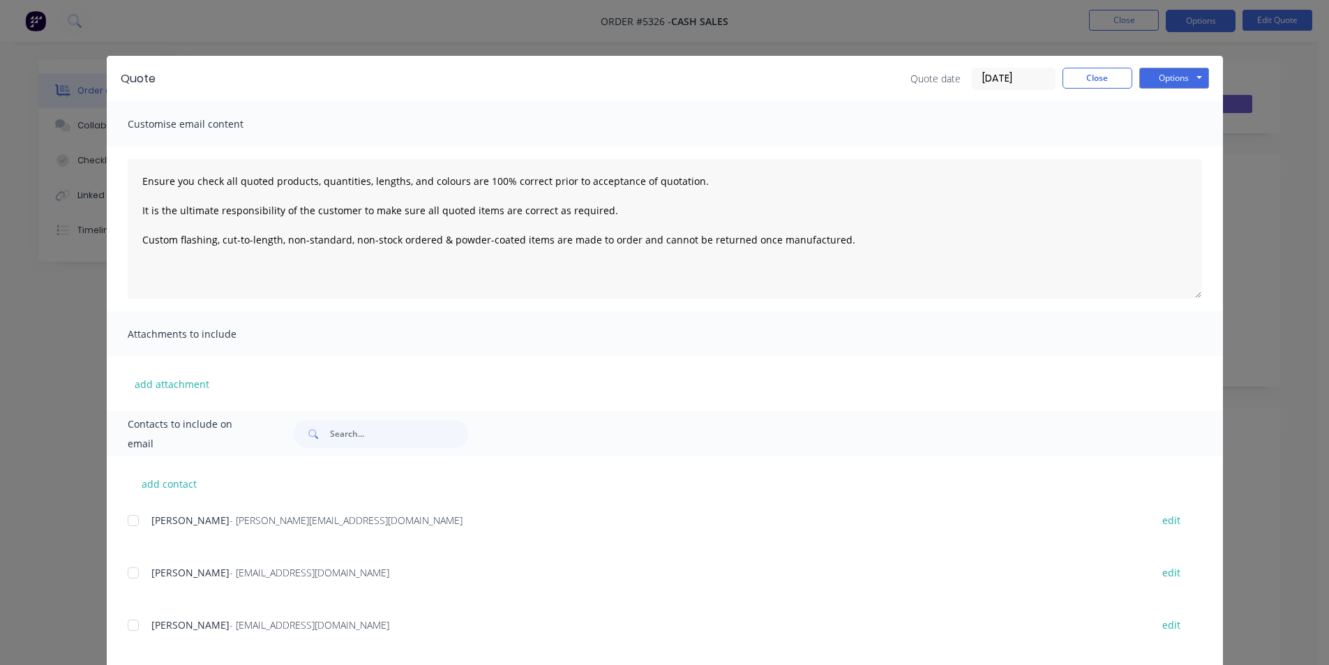
click at [135, 573] on div at bounding box center [133, 573] width 28 height 28
click at [1178, 82] on button "Options" at bounding box center [1174, 78] width 70 height 21
click at [1160, 146] on button "Email" at bounding box center [1183, 148] width 89 height 23
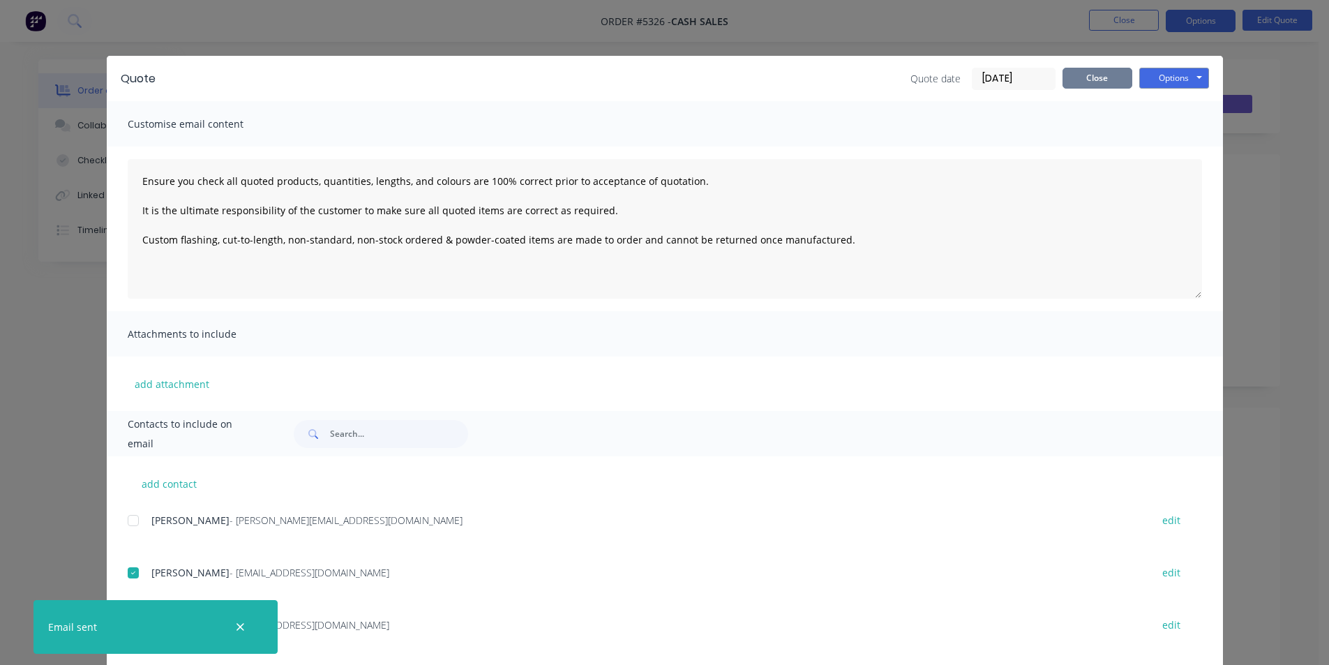
click at [1069, 75] on button "Close" at bounding box center [1097, 78] width 70 height 21
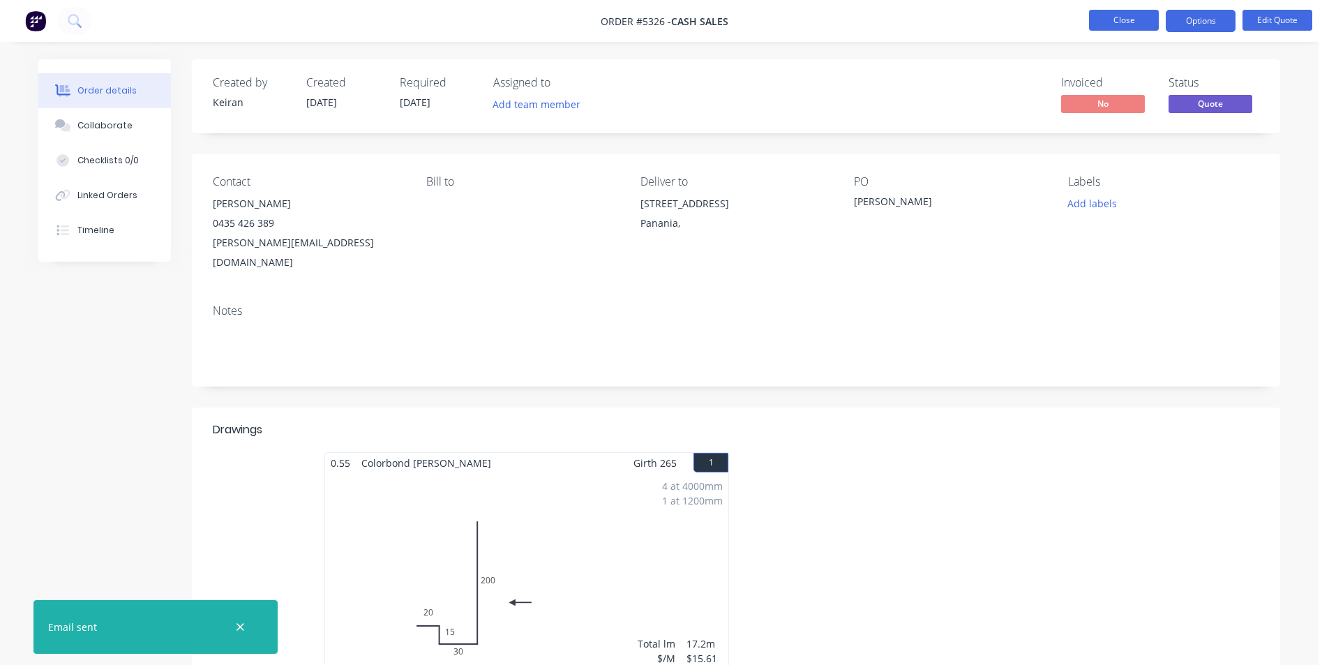
click at [1112, 25] on button "Close" at bounding box center [1124, 20] width 70 height 21
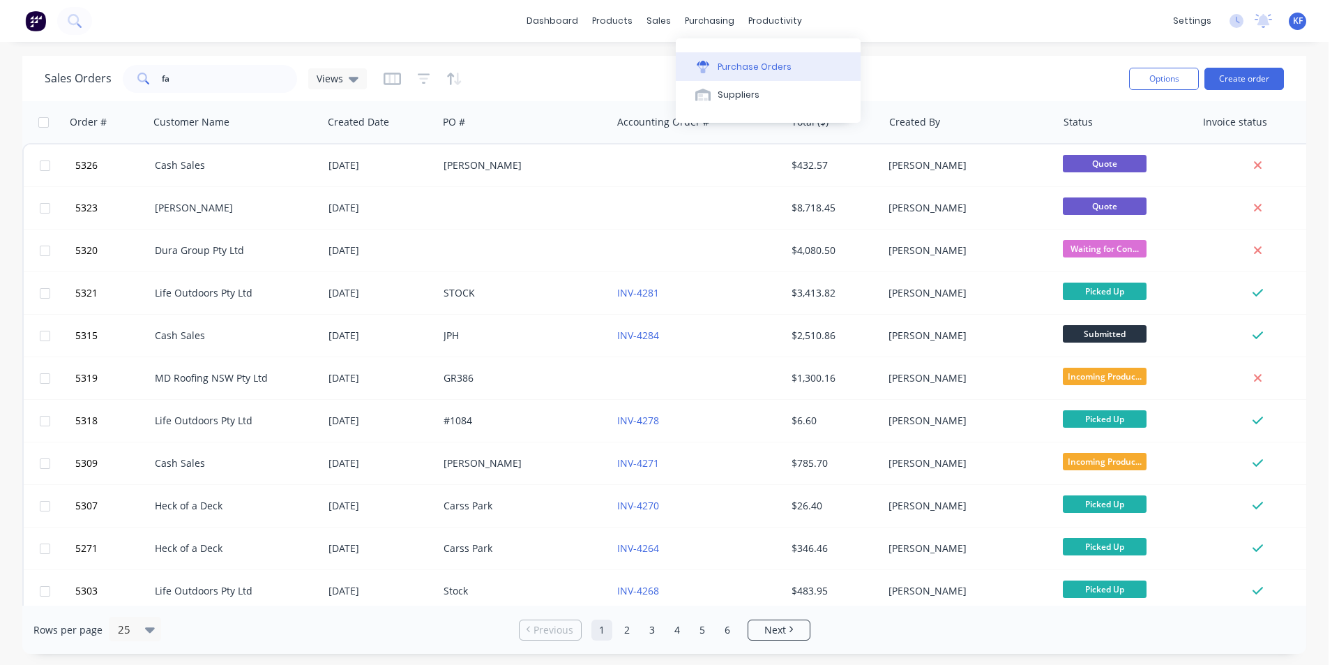
click at [702, 63] on icon at bounding box center [703, 63] width 13 height 5
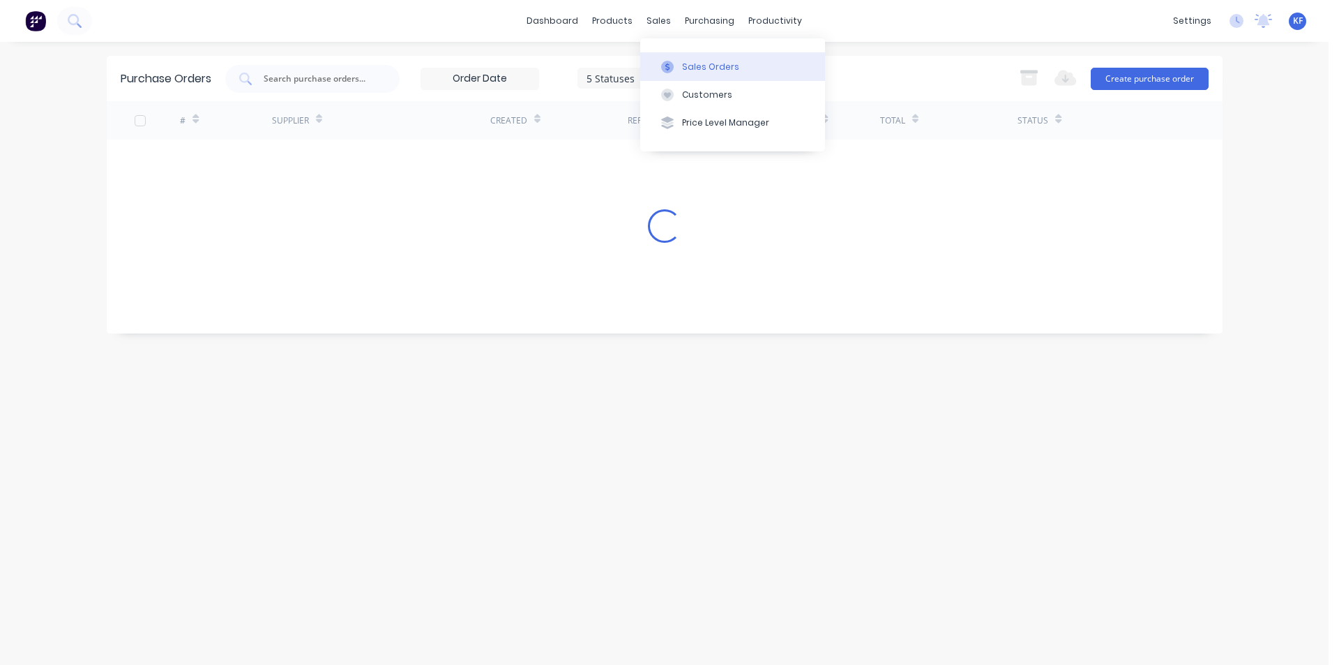
click at [697, 68] on div "Sales Orders" at bounding box center [710, 67] width 57 height 13
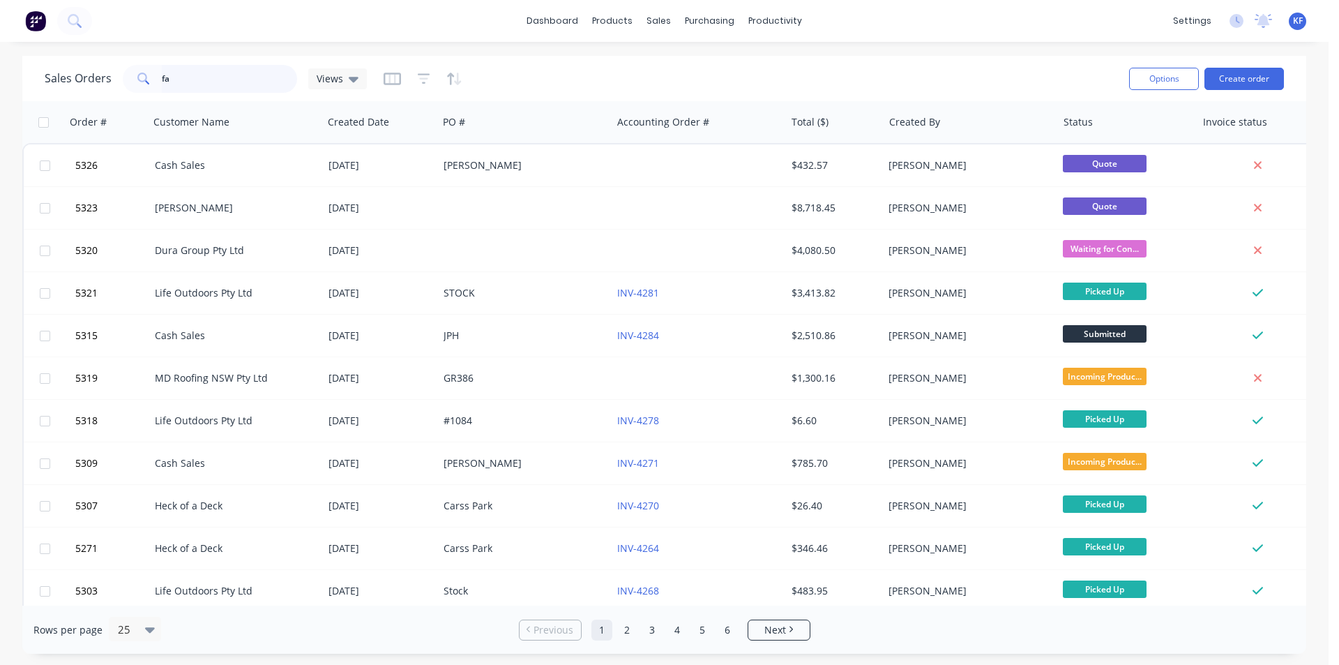
drag, startPoint x: 179, startPoint y: 80, endPoint x: 58, endPoint y: 74, distance: 120.8
click at [80, 74] on div "Sales Orders fa Views" at bounding box center [206, 79] width 322 height 28
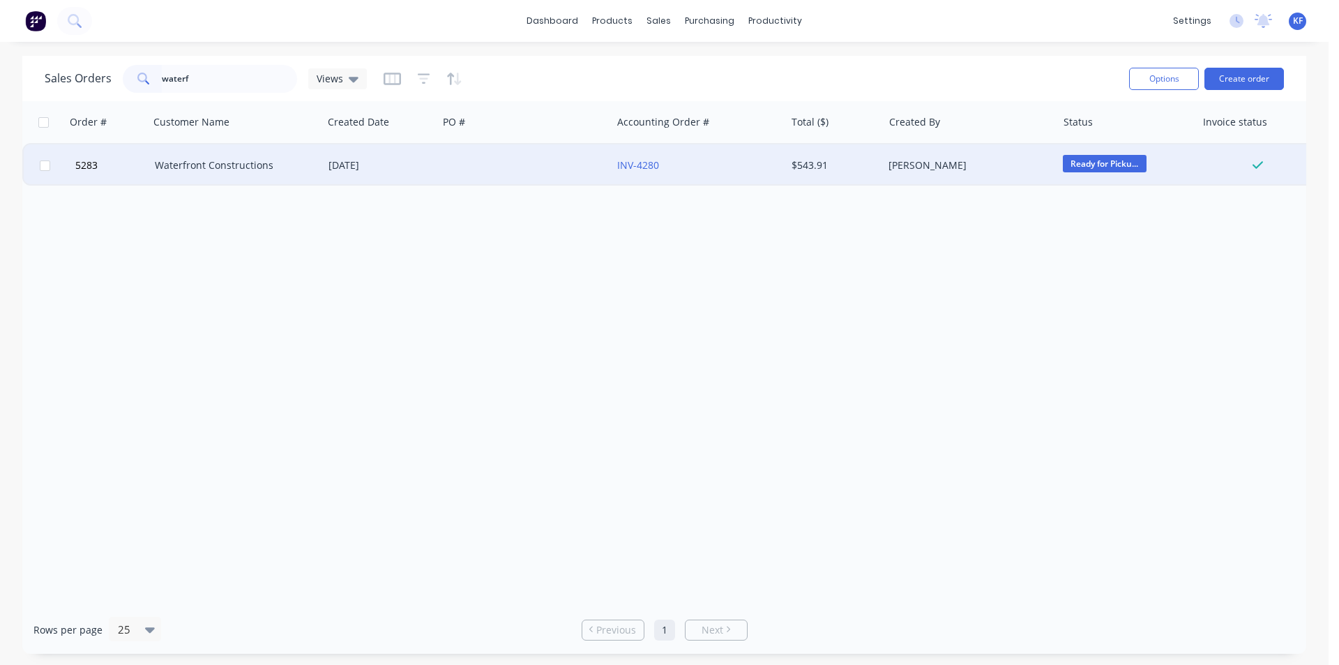
click at [692, 169] on div "INV-4280" at bounding box center [694, 165] width 155 height 14
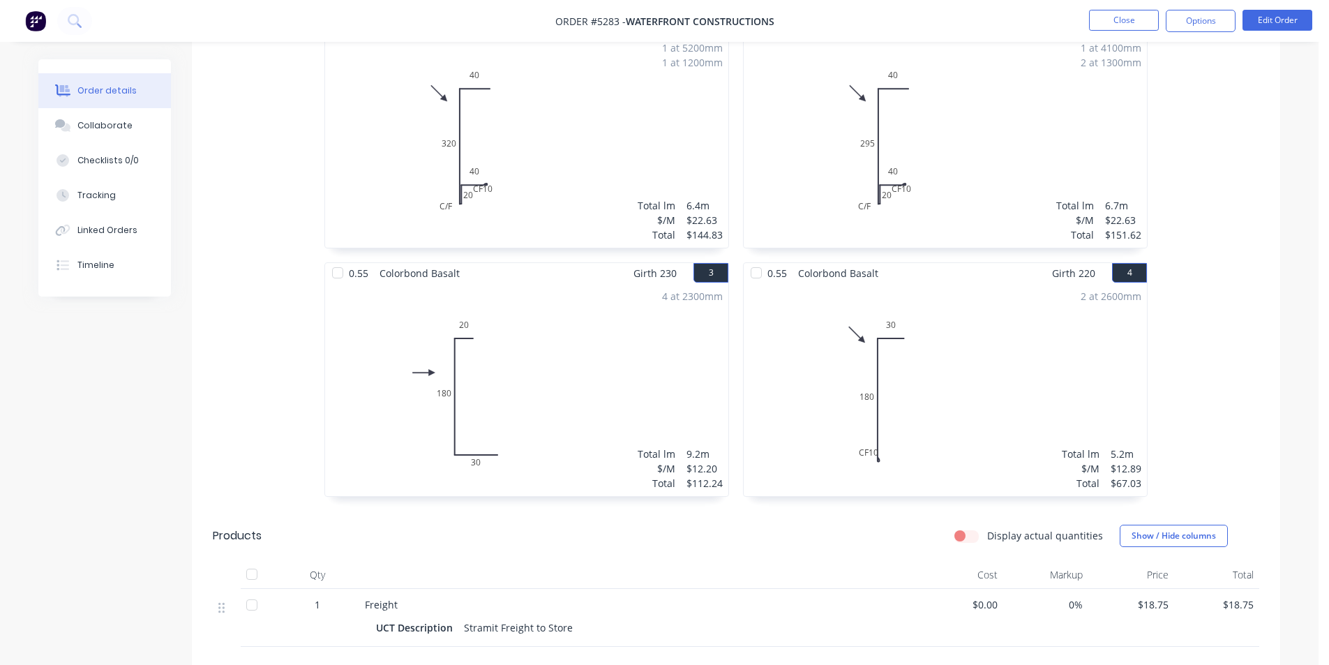
scroll to position [439, 0]
click at [1105, 22] on button "Close" at bounding box center [1124, 20] width 70 height 21
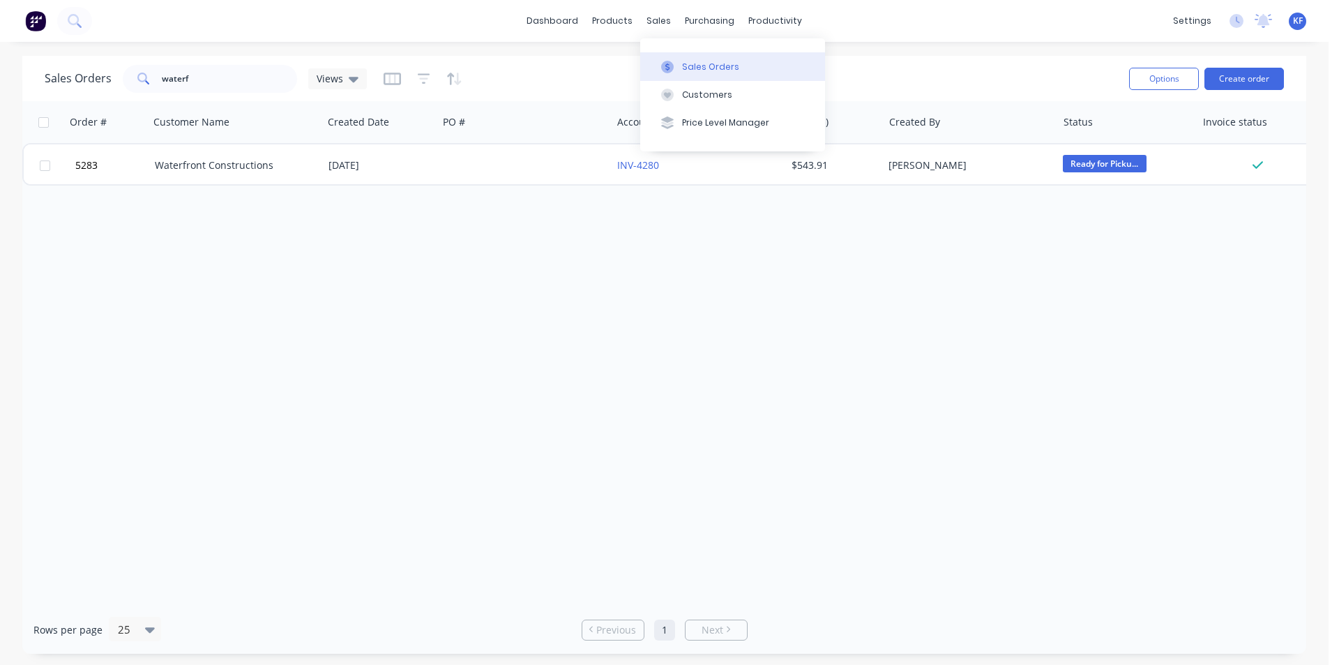
click at [683, 59] on button "Sales Orders" at bounding box center [732, 66] width 185 height 28
drag, startPoint x: 228, startPoint y: 74, endPoint x: 123, endPoint y: 84, distance: 105.8
click at [123, 84] on div "waterf" at bounding box center [210, 79] width 174 height 28
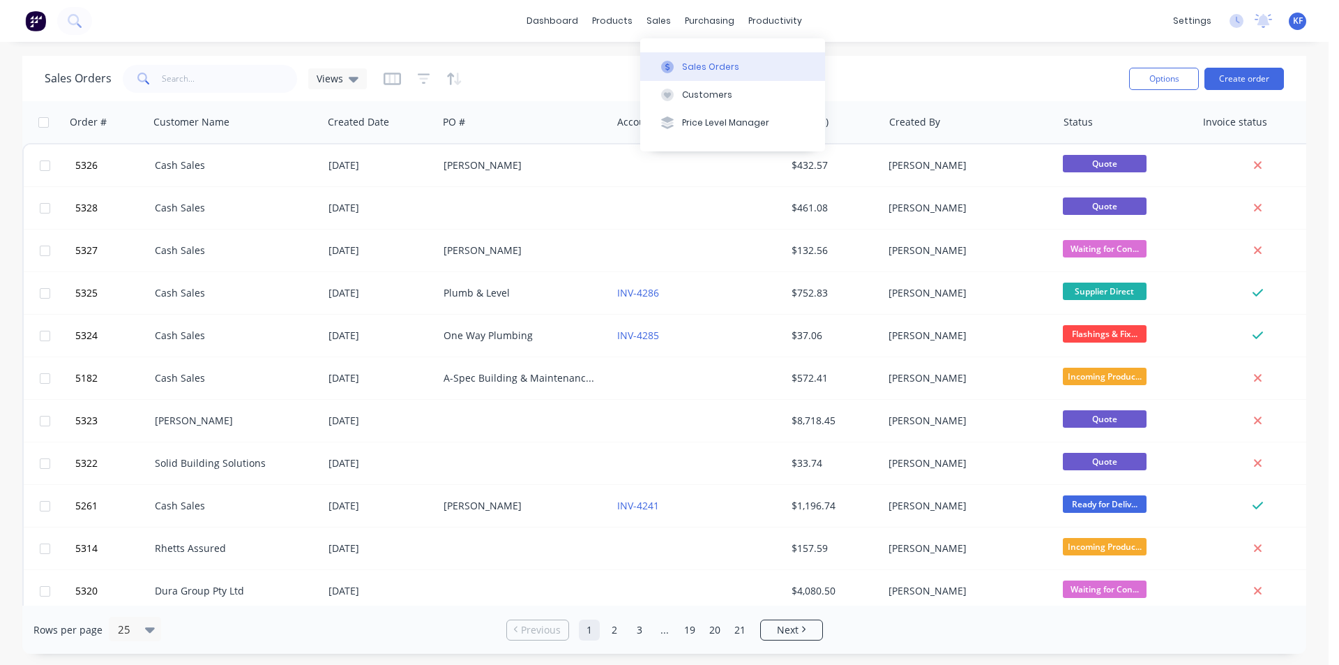
click at [687, 66] on div "Sales Orders" at bounding box center [710, 67] width 57 height 13
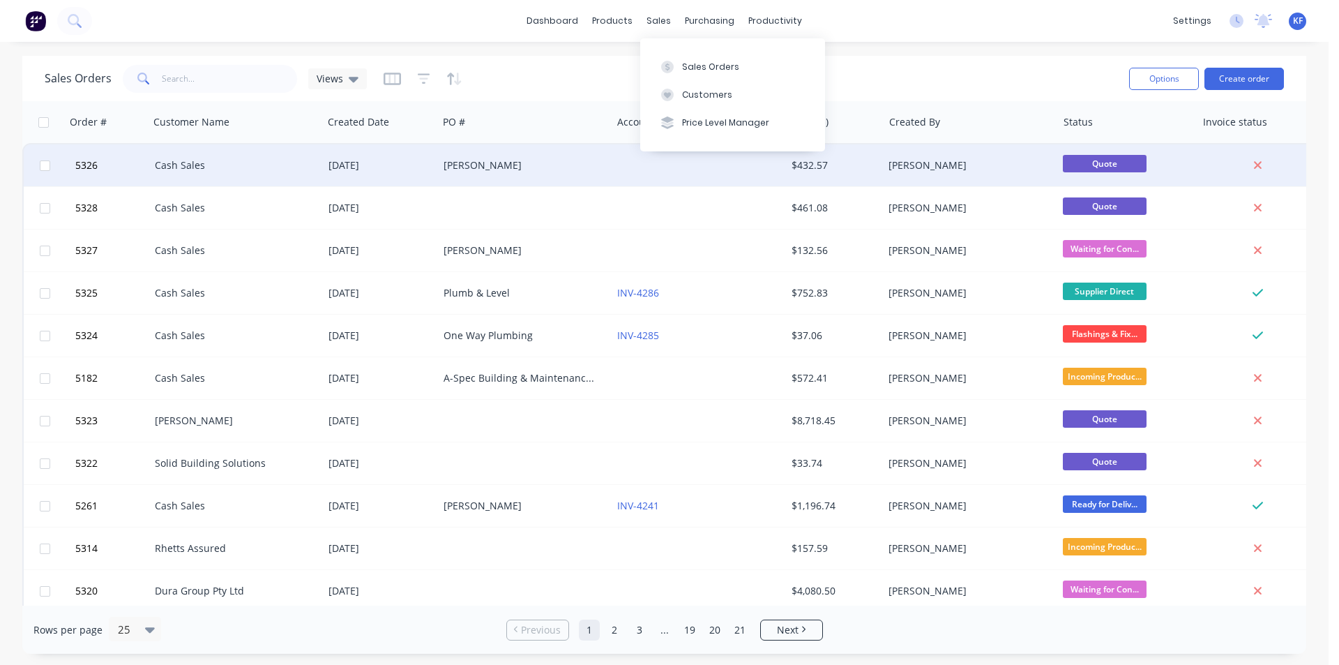
click at [529, 158] on div "[PERSON_NAME]" at bounding box center [521, 165] width 155 height 14
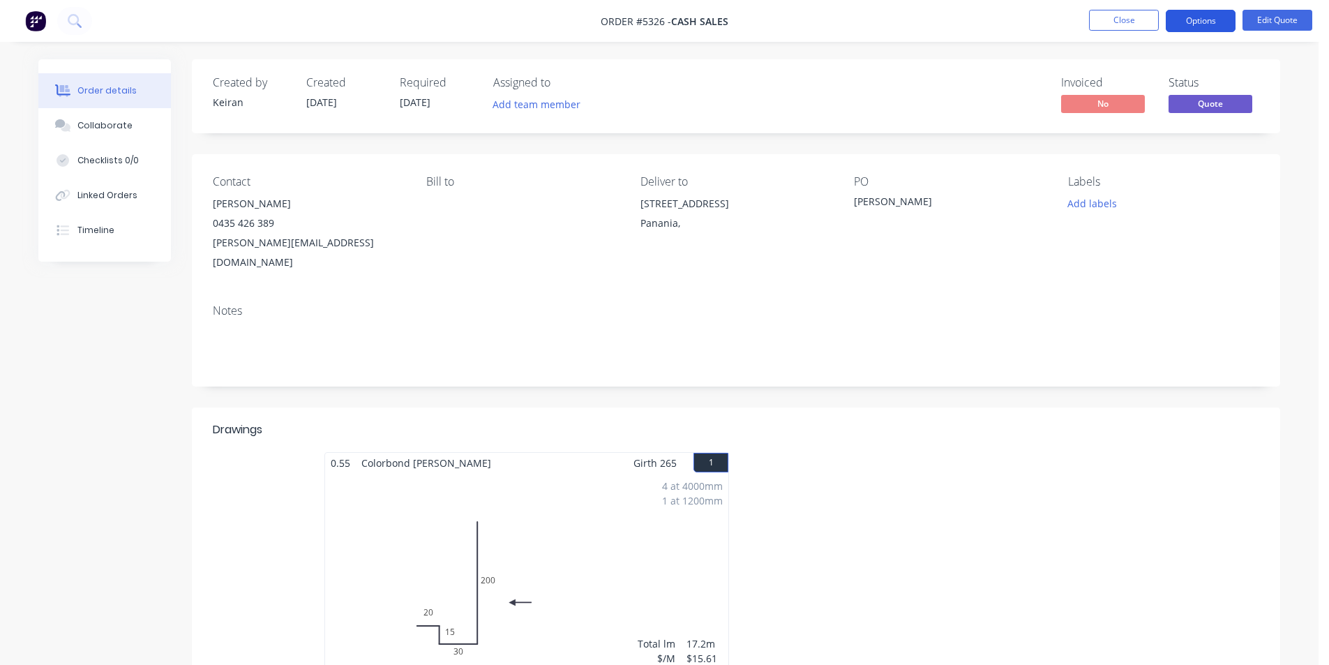
click at [1220, 19] on button "Options" at bounding box center [1200, 21] width 70 height 22
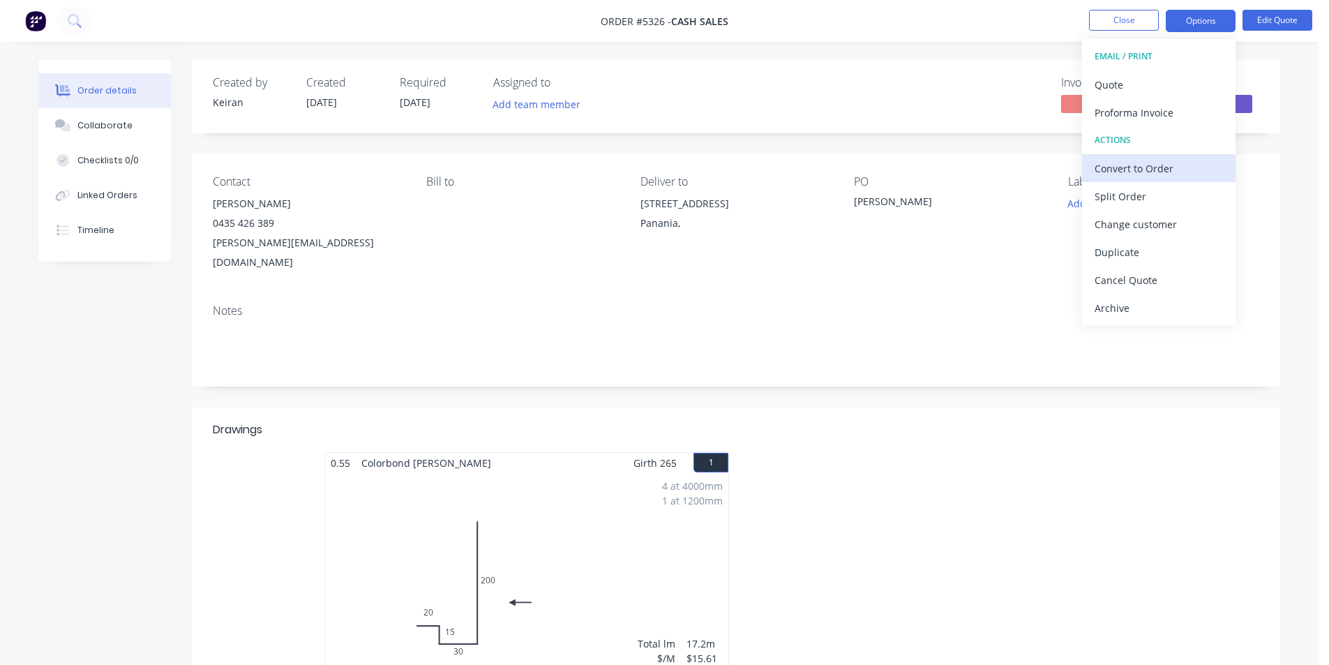
click at [1138, 171] on div "Convert to Order" at bounding box center [1158, 168] width 128 height 20
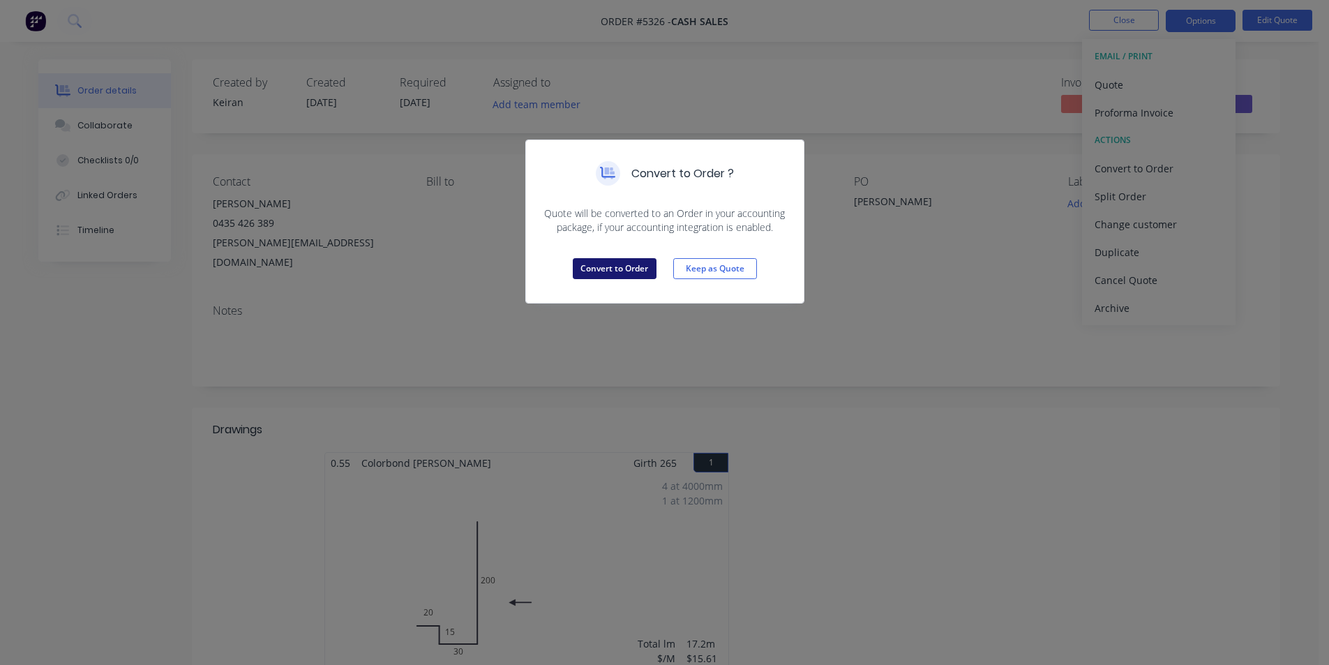
click at [630, 266] on button "Convert to Order" at bounding box center [615, 268] width 84 height 21
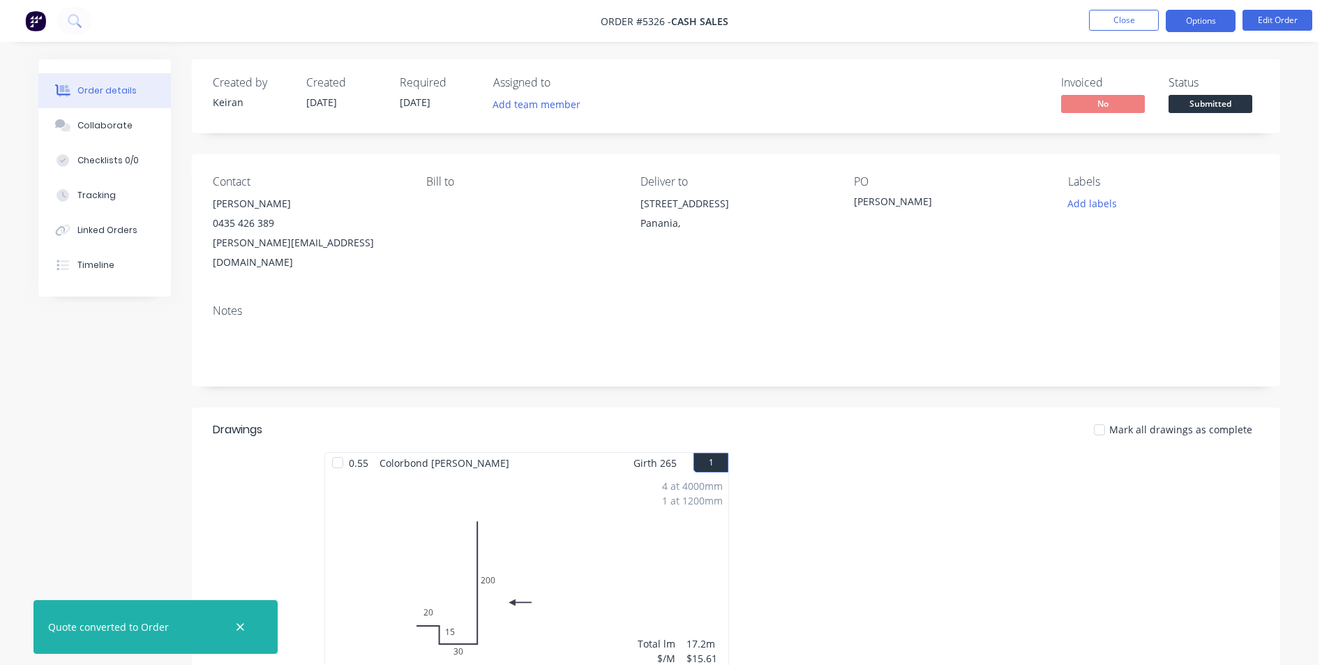
drag, startPoint x: 1223, startPoint y: 21, endPoint x: 1210, endPoint y: 35, distance: 19.2
click at [1222, 21] on button "Options" at bounding box center [1200, 21] width 70 height 22
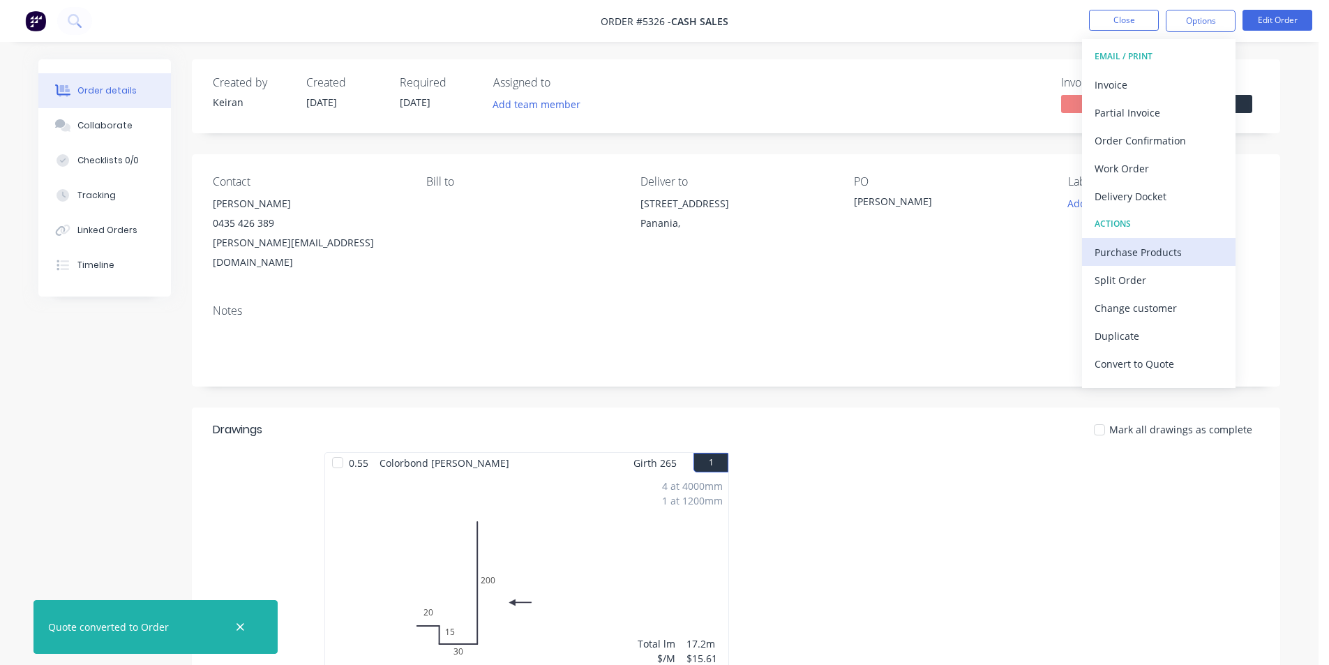
click at [1142, 246] on div "Purchase Products" at bounding box center [1158, 252] width 128 height 20
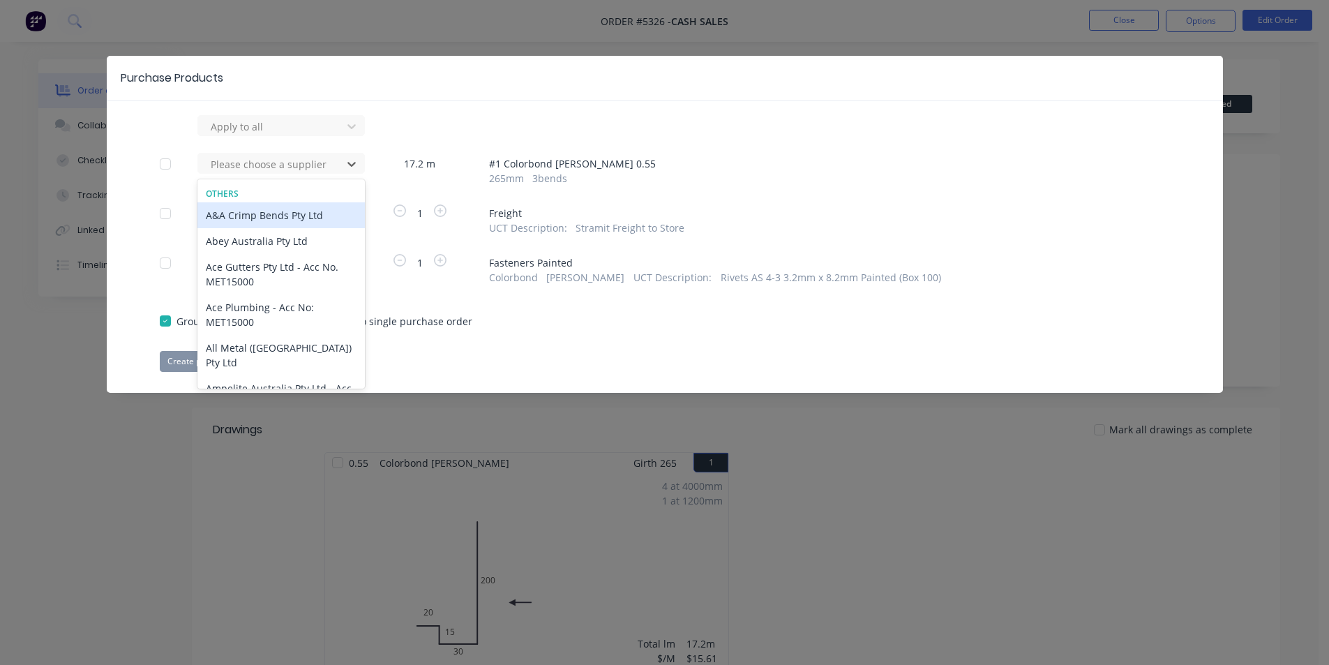
click at [347, 170] on icon at bounding box center [352, 164] width 14 height 14
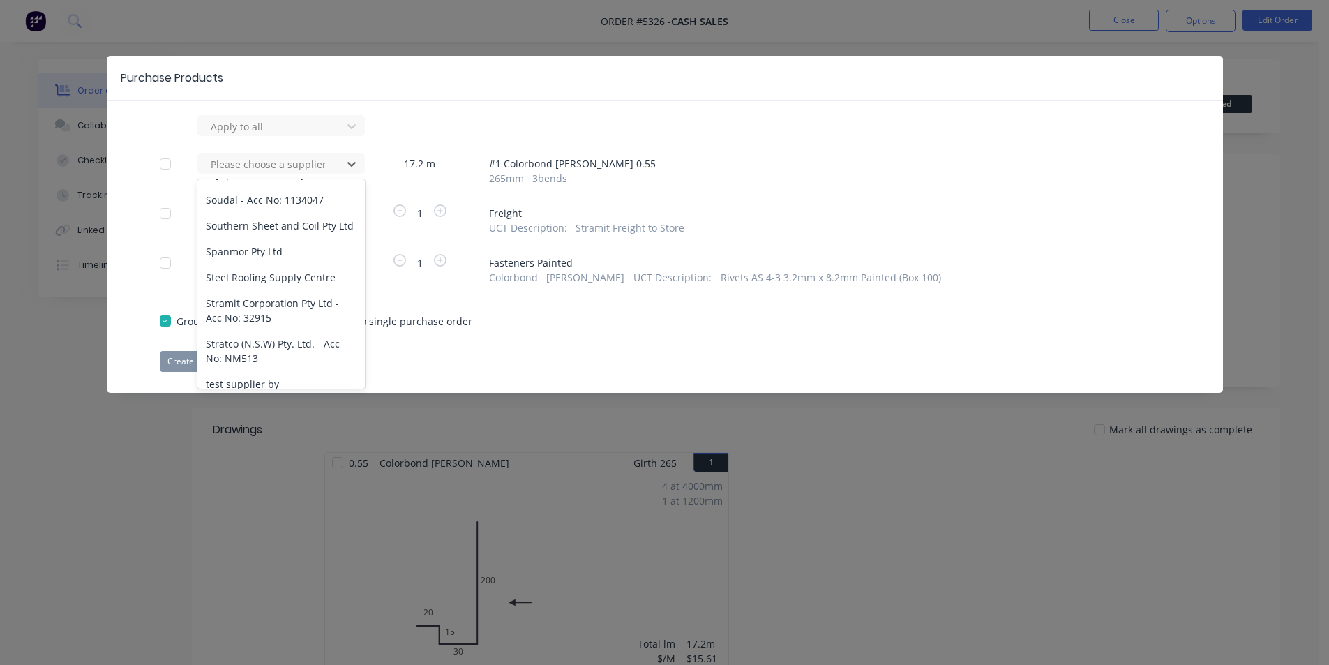
scroll to position [1008, 0]
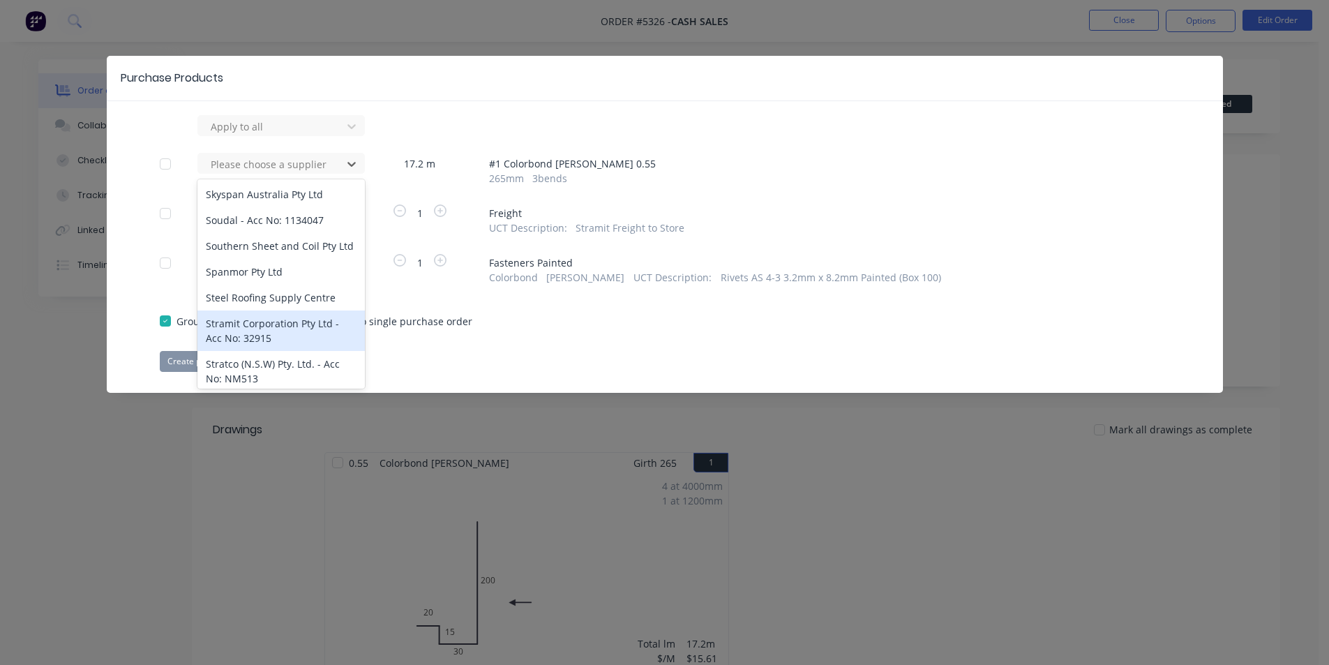
click at [333, 313] on div "Stramit Corporation Pty Ltd - Acc No: 32915" at bounding box center [280, 330] width 167 height 40
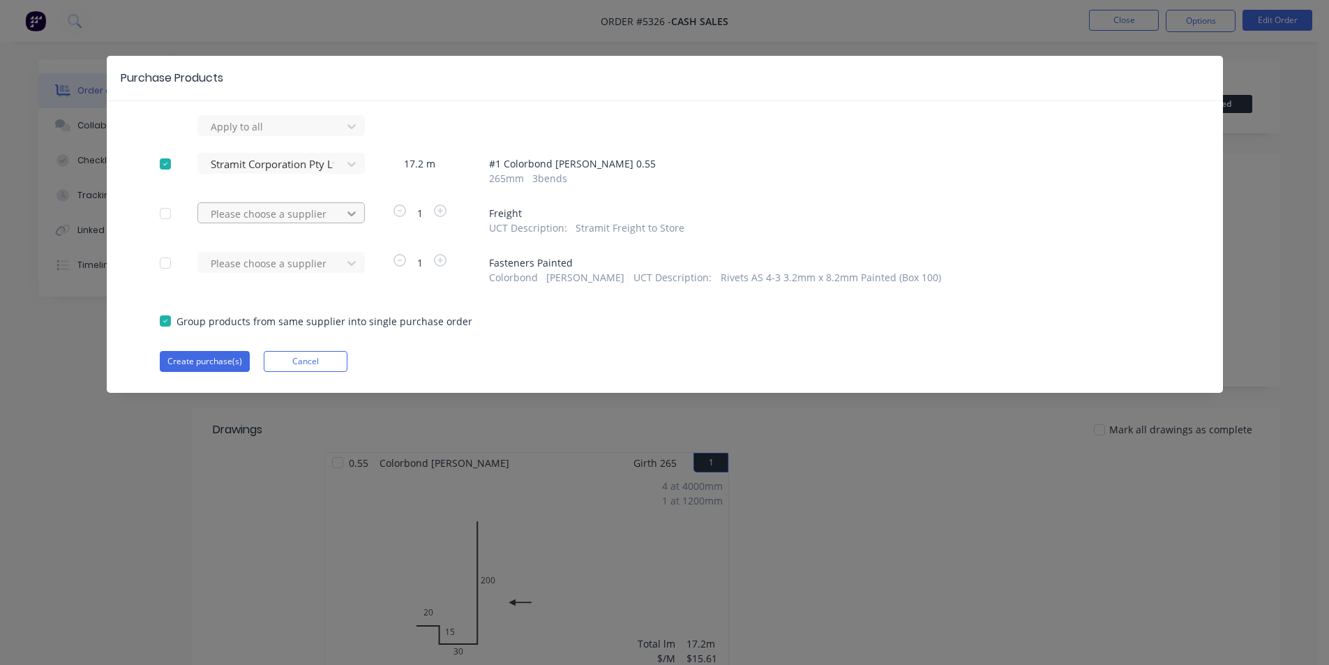
click at [349, 133] on icon at bounding box center [352, 126] width 14 height 14
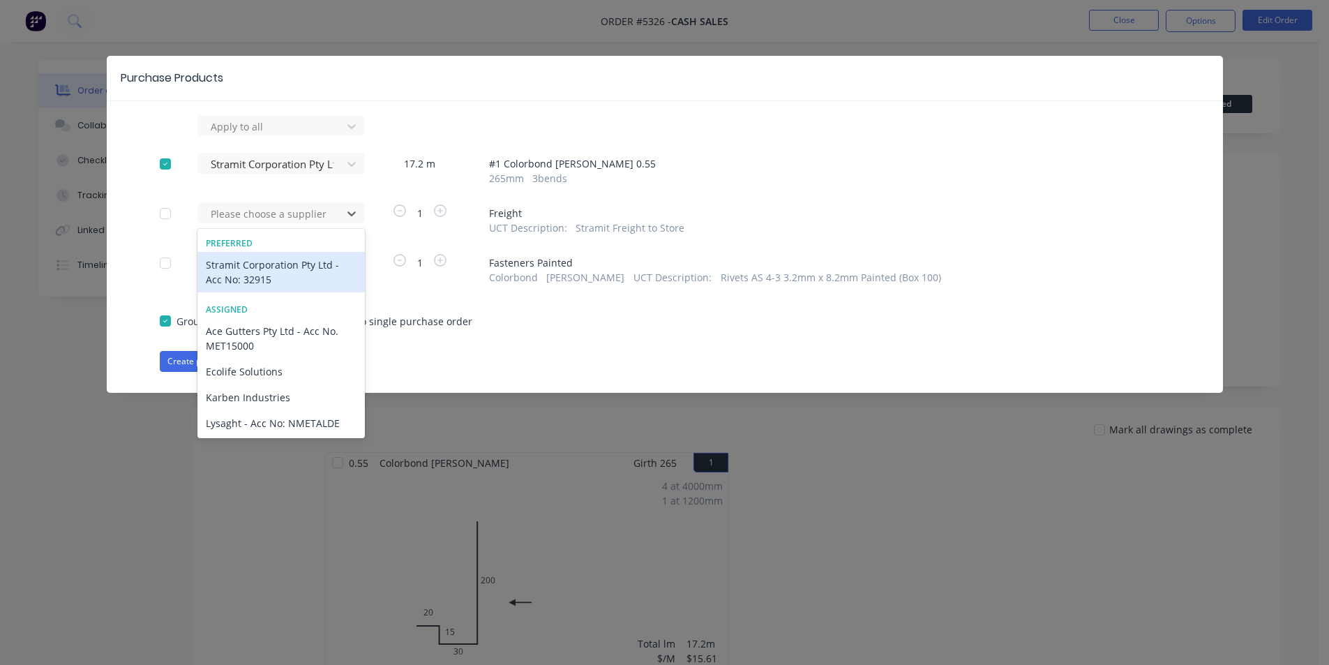
click at [294, 256] on div "Stramit Corporation Pty Ltd - Acc No: 32915" at bounding box center [280, 272] width 167 height 40
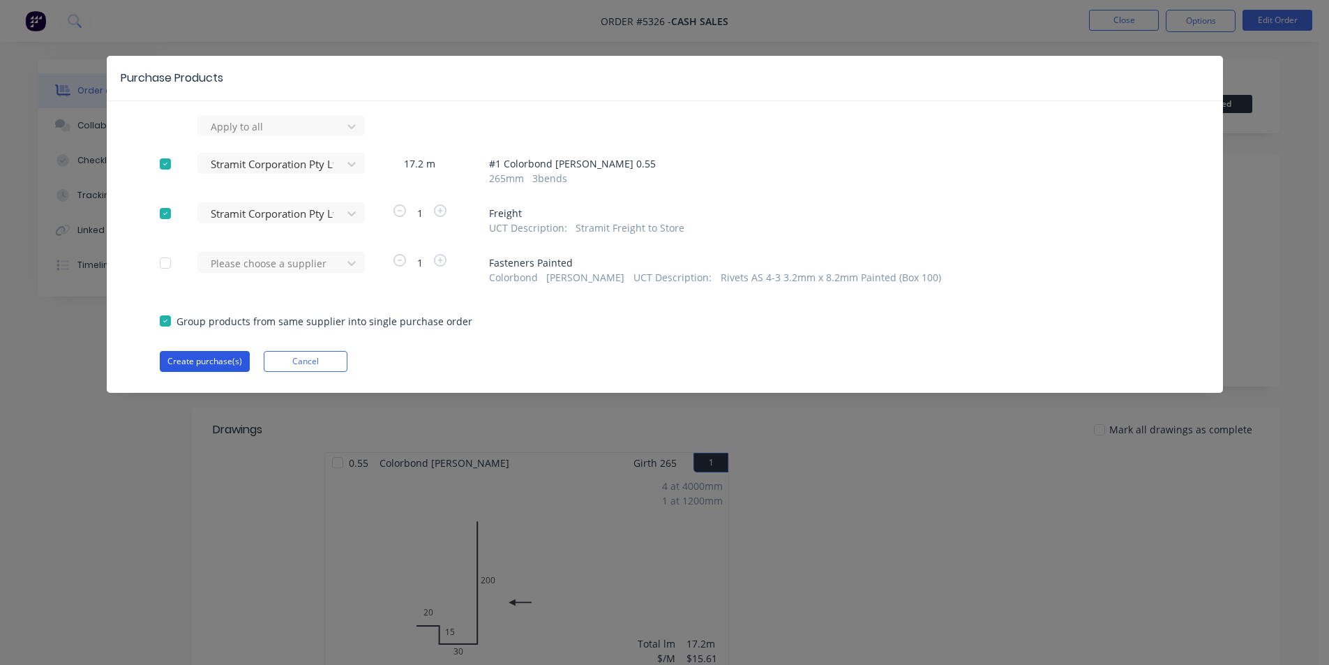
click at [217, 363] on button "Create purchase(s)" at bounding box center [205, 361] width 90 height 21
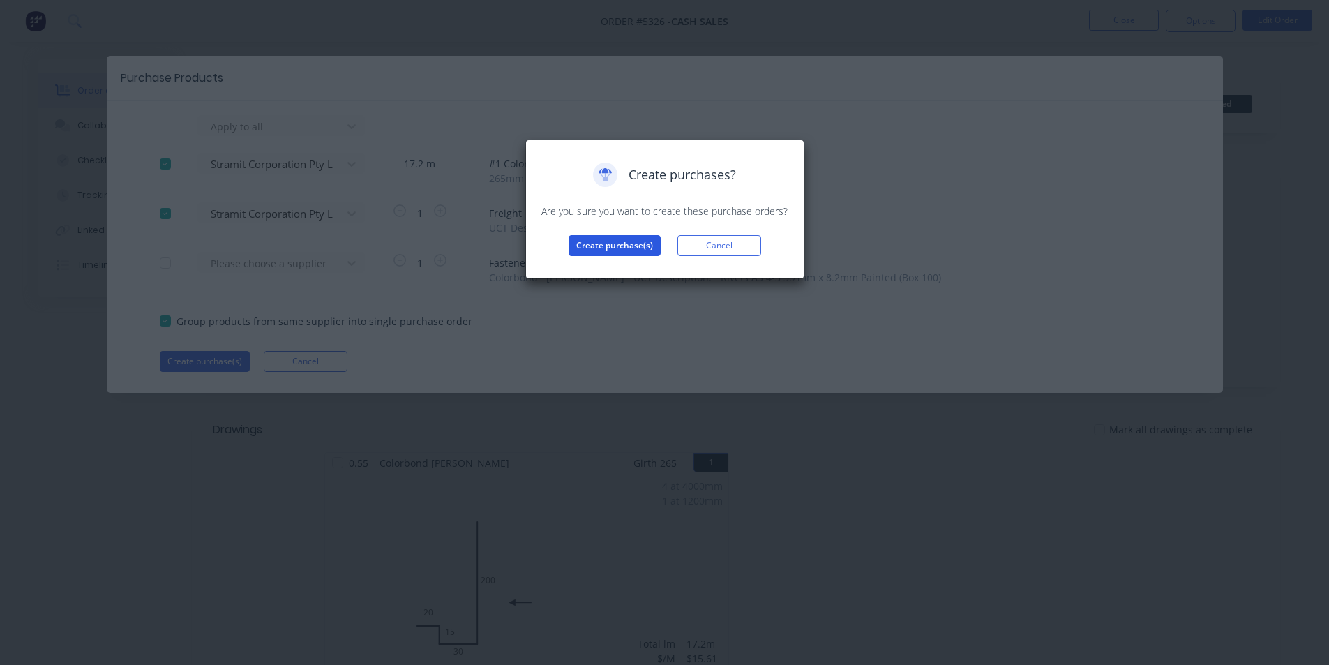
click at [610, 255] on button "Create purchase(s)" at bounding box center [614, 245] width 92 height 21
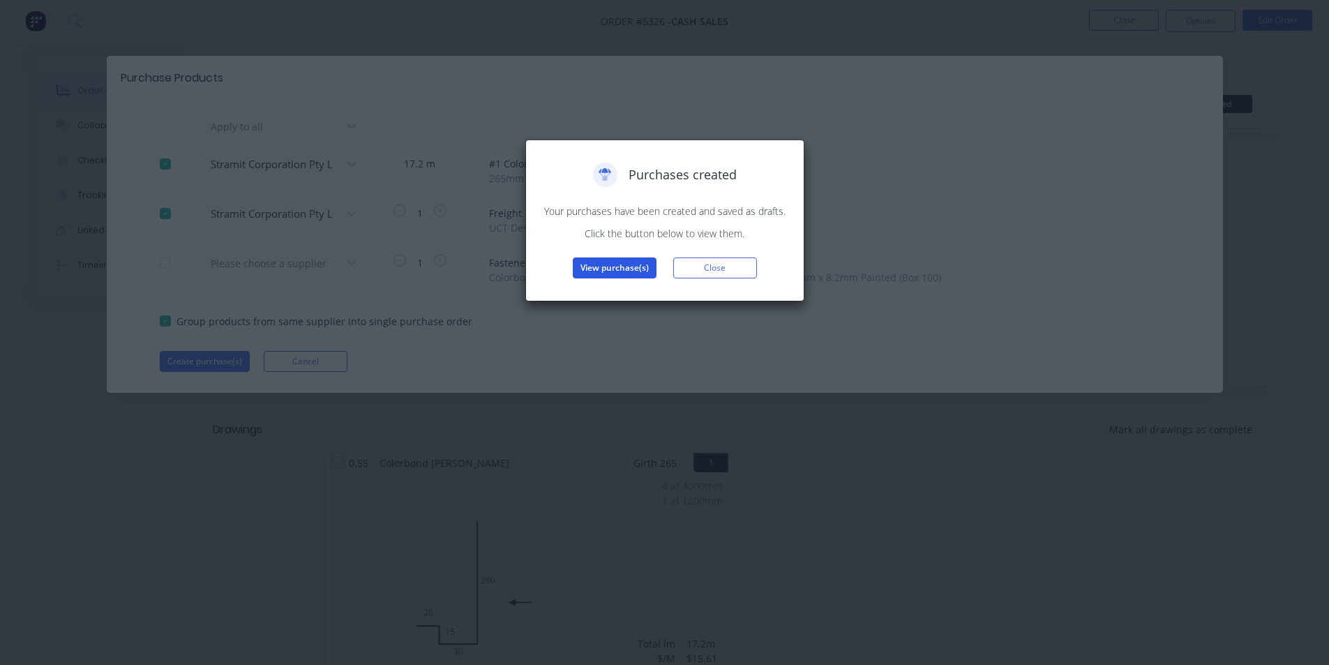
click at [614, 267] on button "View purchase(s)" at bounding box center [615, 267] width 84 height 21
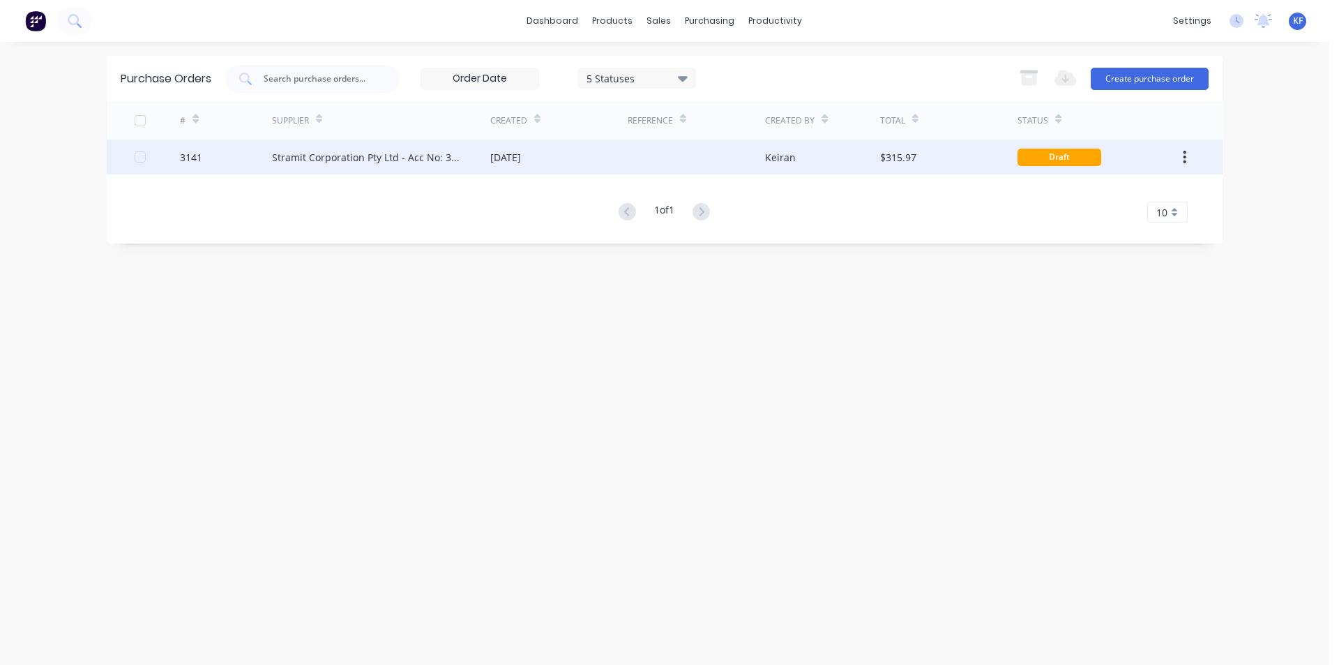
click at [435, 164] on div "Stramit Corporation Pty Ltd - Acc No: 32915" at bounding box center [367, 157] width 190 height 15
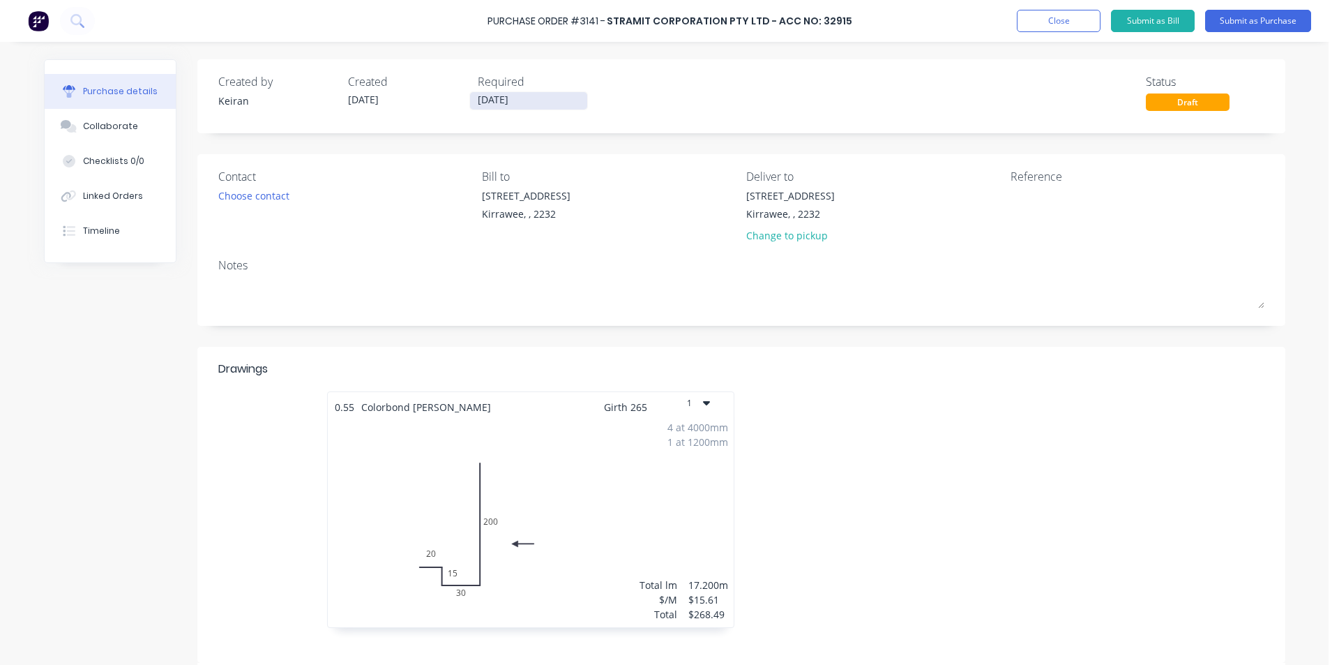
click at [491, 106] on input "[DATE]" at bounding box center [528, 100] width 117 height 17
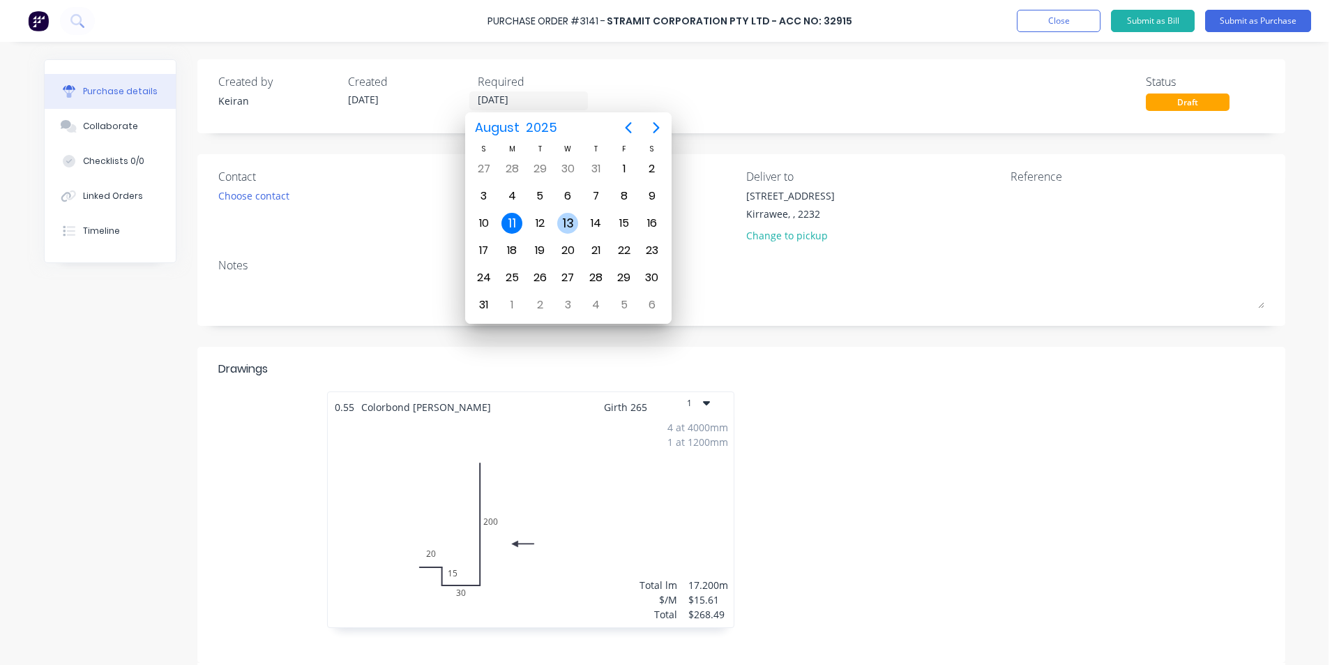
click at [572, 222] on div "13" at bounding box center [567, 223] width 21 height 21
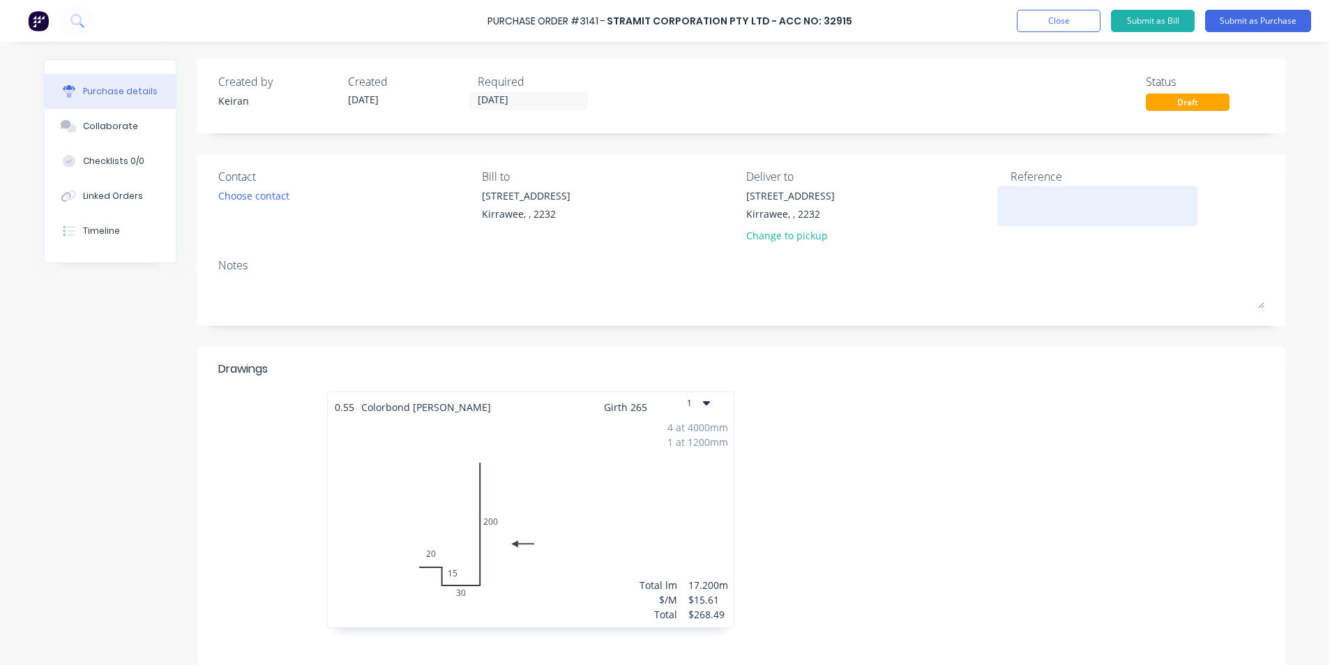
click at [1013, 204] on textarea at bounding box center [1098, 203] width 174 height 31
click at [1217, 36] on div "Purchase Order #3141 - Stramit Corporation Pty Ltd - Acc No: 32915 Add product …" at bounding box center [669, 21] width 1339 height 42
click at [1224, 29] on button "Submit as Purchase" at bounding box center [1258, 21] width 106 height 22
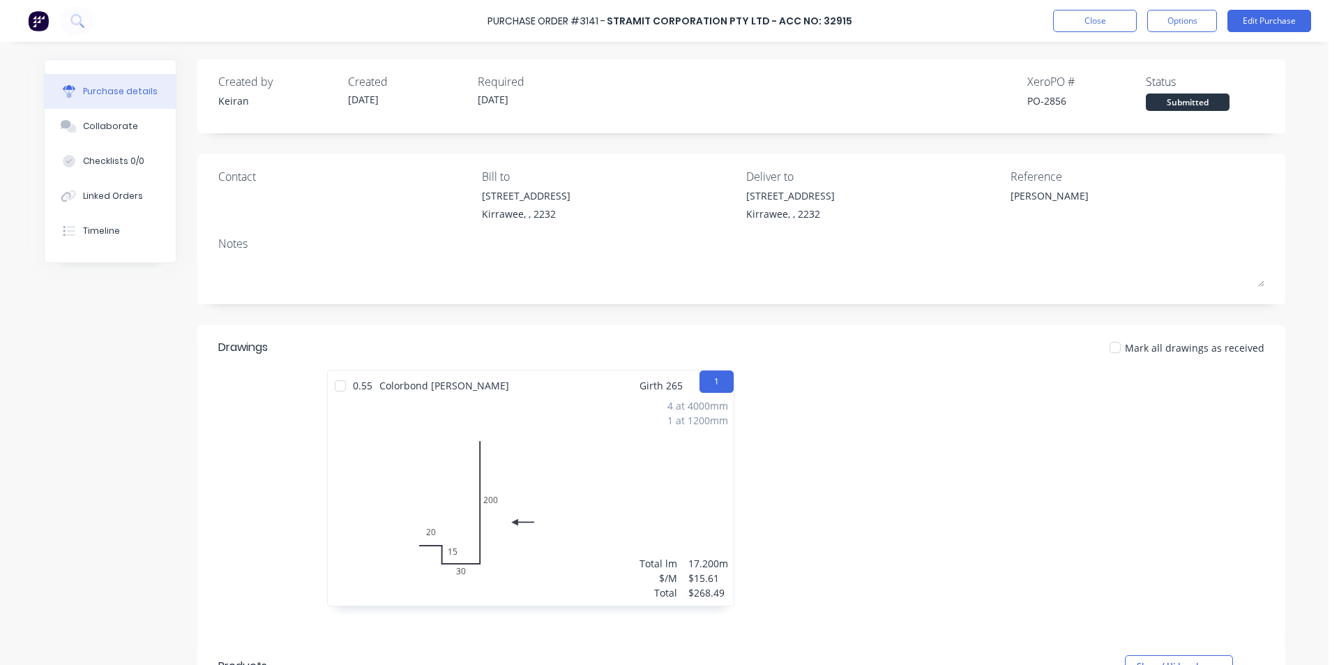
click at [1186, 35] on div "Purchase Order #3141 - Stramit Corporation Pty Ltd - Acc No: 32915 Close Option…" at bounding box center [669, 21] width 1339 height 42
click at [1186, 25] on button "Options" at bounding box center [1182, 21] width 70 height 22
click at [1163, 66] on div "Print / Email" at bounding box center [1150, 57] width 107 height 20
click at [1160, 107] on div "Without pricing" at bounding box center [1150, 113] width 107 height 20
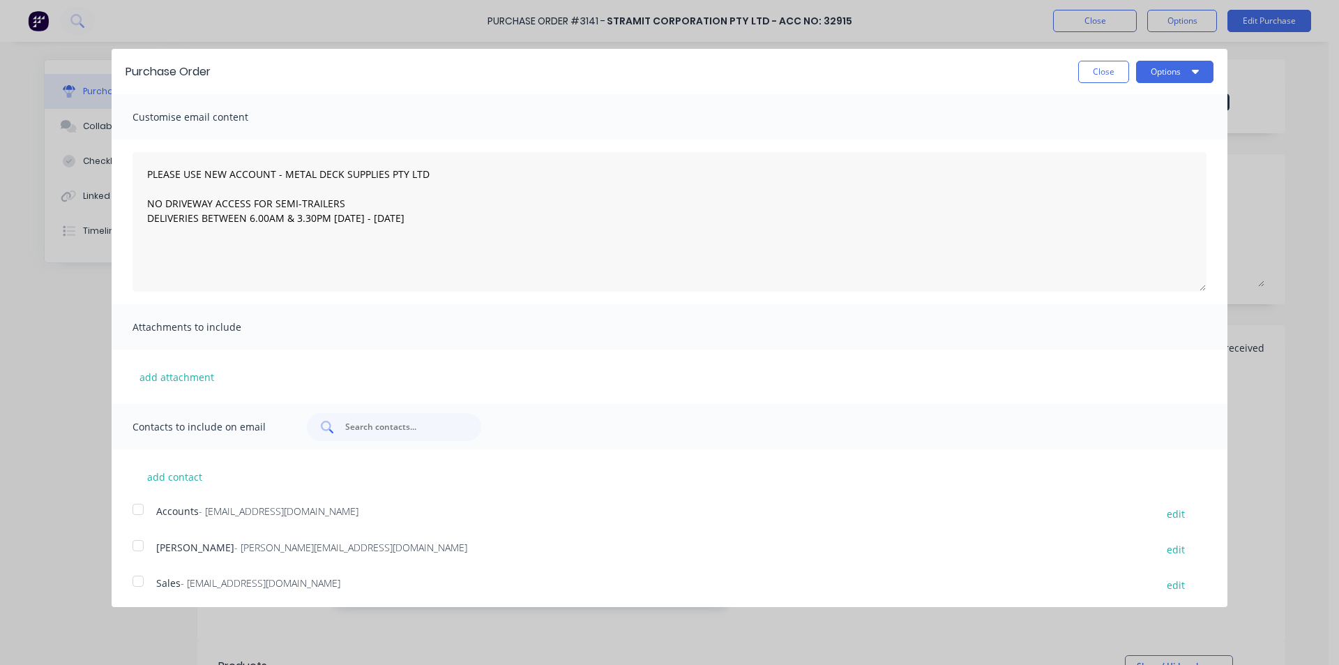
drag, startPoint x: 133, startPoint y: 576, endPoint x: 333, endPoint y: 418, distance: 254.8
click at [135, 576] on div at bounding box center [138, 581] width 28 height 28
drag, startPoint x: 1167, startPoint y: 71, endPoint x: 1165, endPoint y: 80, distance: 8.8
click at [1167, 71] on button "Options" at bounding box center [1174, 72] width 77 height 22
click at [1142, 141] on div "Email" at bounding box center [1146, 135] width 107 height 20
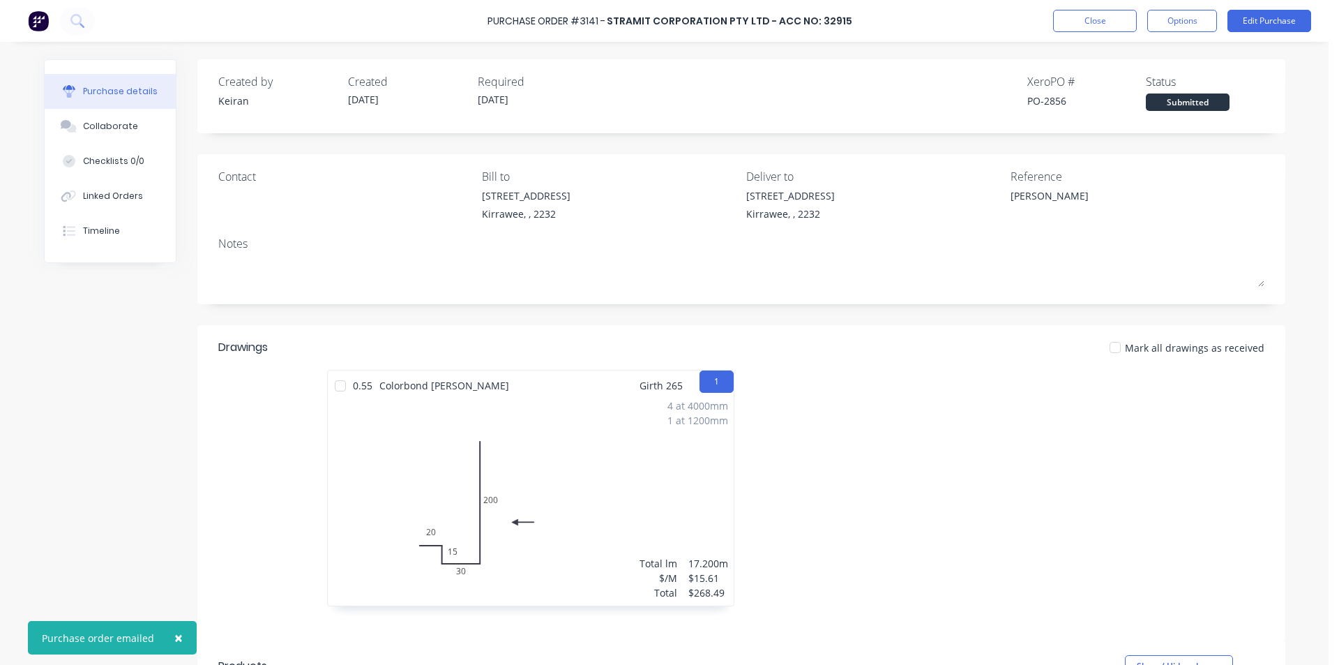
click at [1116, 32] on div "Purchase Order #3141 - Stramit Corporation Pty Ltd - Acc No: 32915 Close Option…" at bounding box center [669, 21] width 1339 height 42
click at [1107, 20] on button "Close" at bounding box center [1095, 21] width 84 height 22
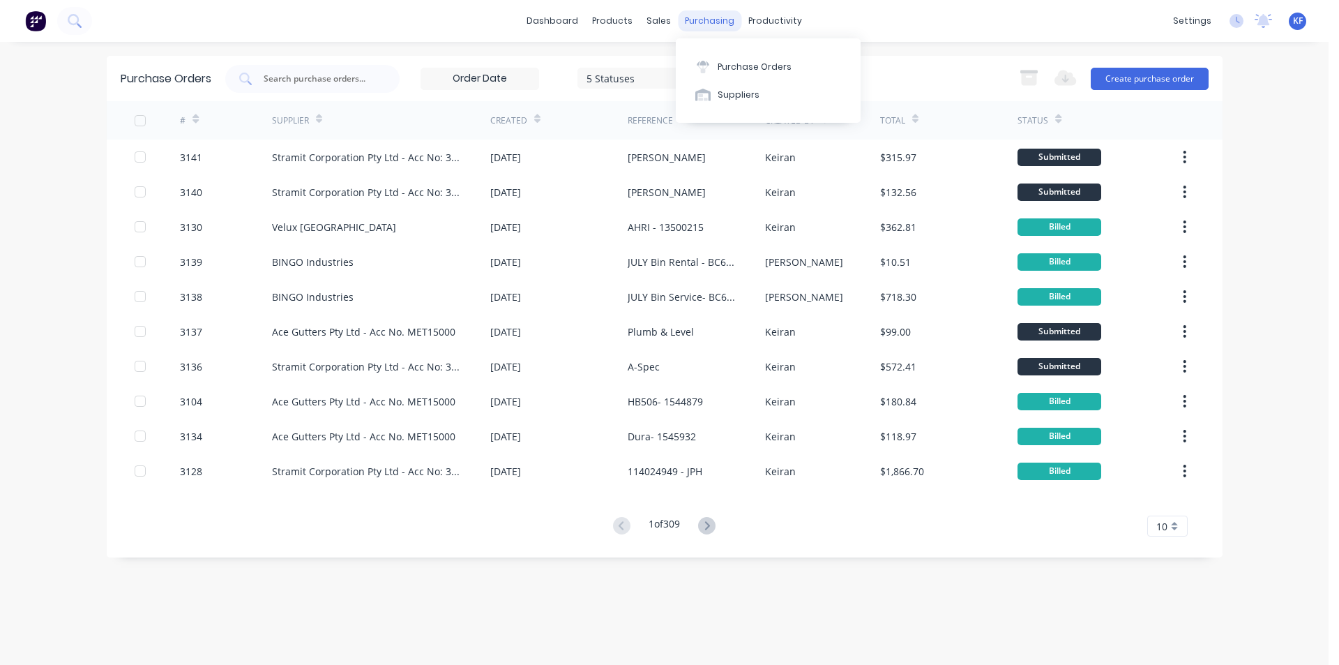
click at [723, 31] on div "purchasing" at bounding box center [709, 20] width 63 height 21
click at [641, 24] on div "sales" at bounding box center [659, 20] width 38 height 21
click at [683, 70] on div "Sales Orders" at bounding box center [710, 67] width 57 height 13
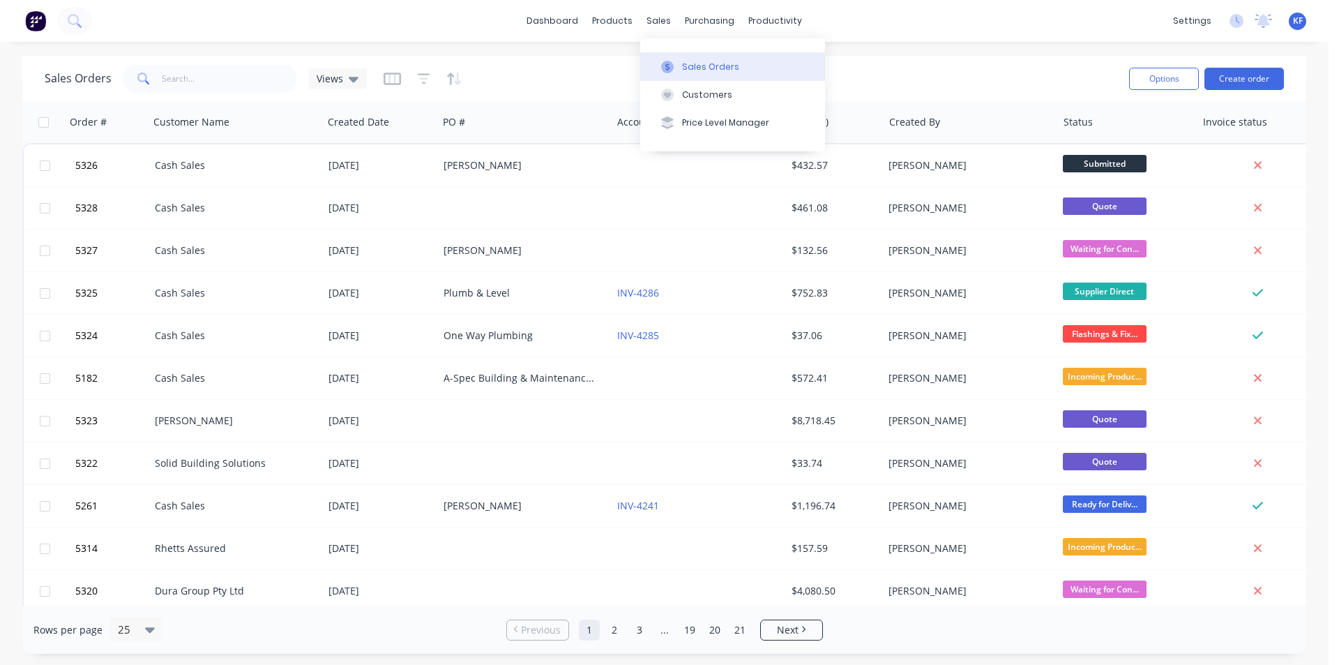
click at [689, 63] on div "Sales Orders" at bounding box center [710, 67] width 57 height 13
click at [242, 73] on input "text" at bounding box center [230, 79] width 136 height 28
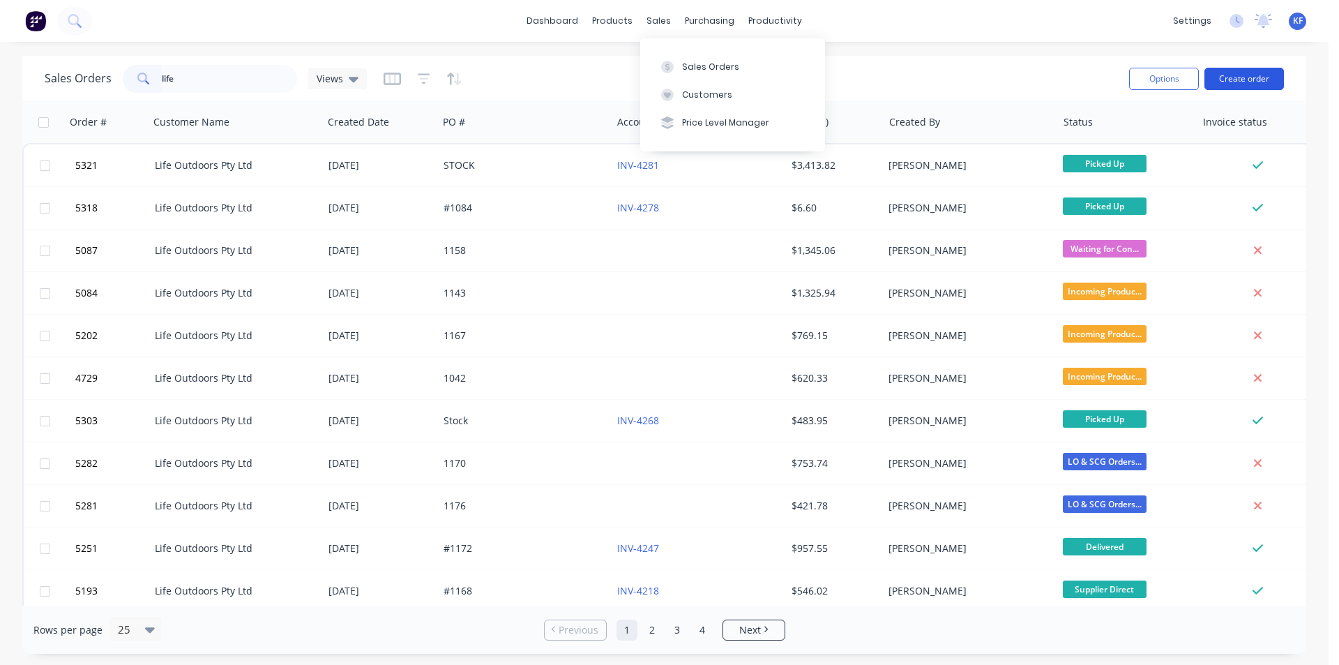
click at [1261, 82] on button "Create order" at bounding box center [1244, 79] width 80 height 22
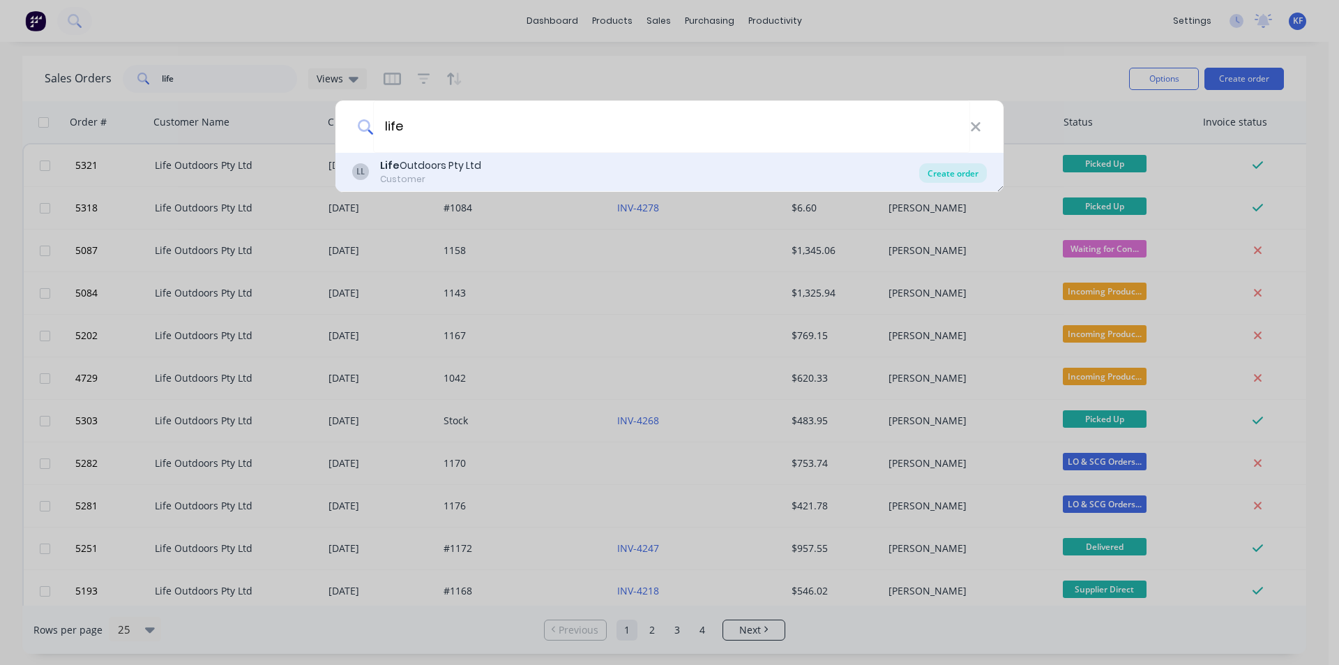
click at [966, 167] on div "Create order" at bounding box center [953, 173] width 68 height 20
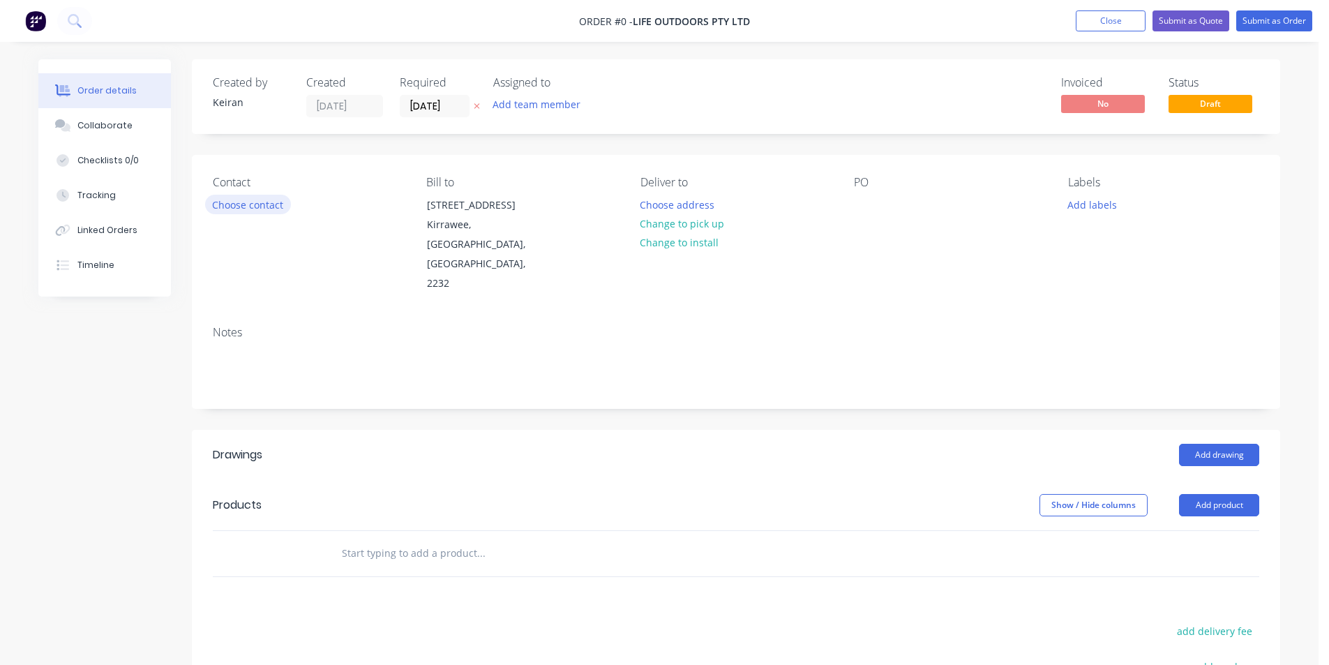
click at [265, 202] on button "Choose contact" at bounding box center [248, 204] width 86 height 19
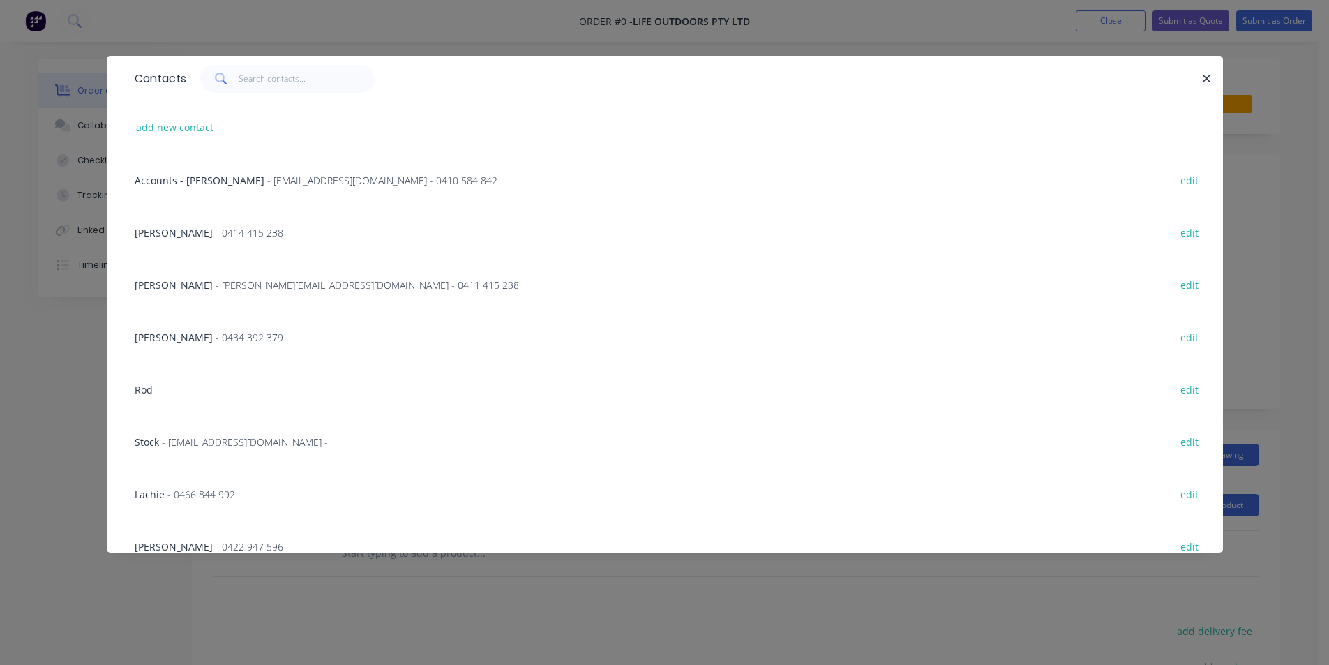
click at [183, 490] on span "- 0466 844 992" at bounding box center [201, 493] width 68 height 13
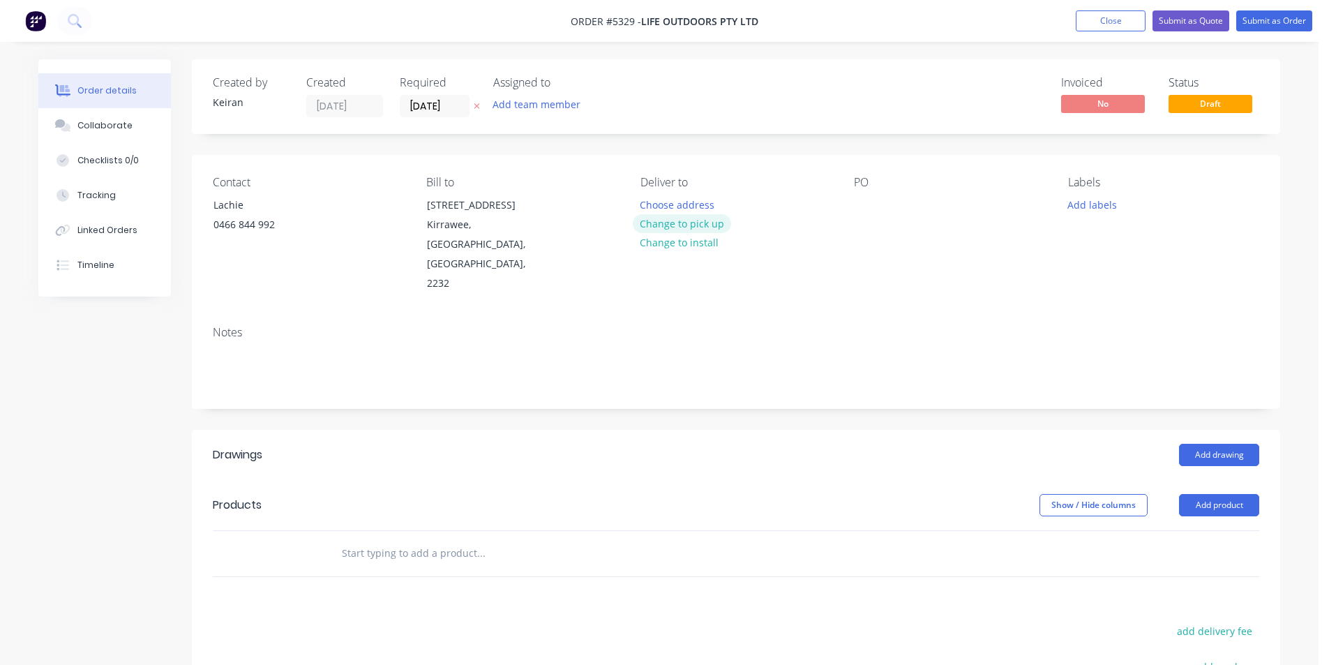
click at [703, 226] on button "Change to pick up" at bounding box center [682, 223] width 99 height 19
click at [883, 204] on div "PO" at bounding box center [949, 235] width 191 height 118
click at [867, 199] on div at bounding box center [865, 205] width 22 height 20
click at [441, 116] on label "[DATE]" at bounding box center [435, 106] width 70 height 22
click at [441, 116] on input "[DATE]" at bounding box center [434, 106] width 68 height 21
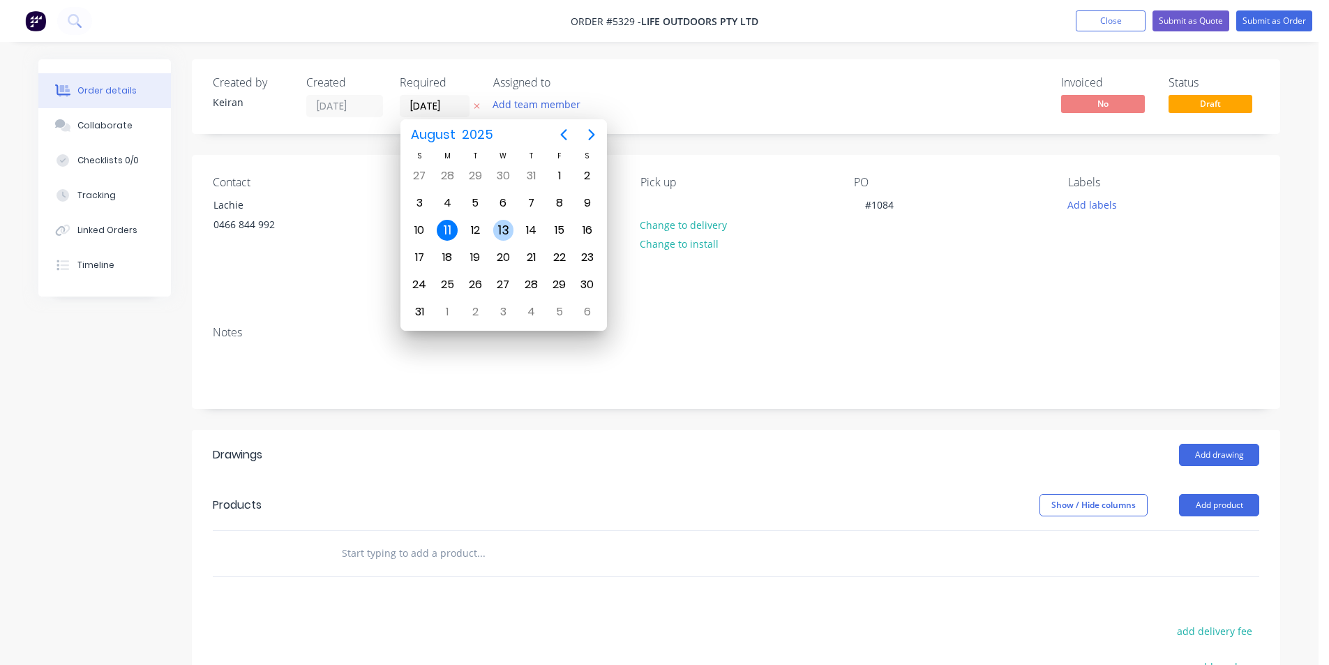
click at [500, 234] on div "13" at bounding box center [503, 230] width 21 height 21
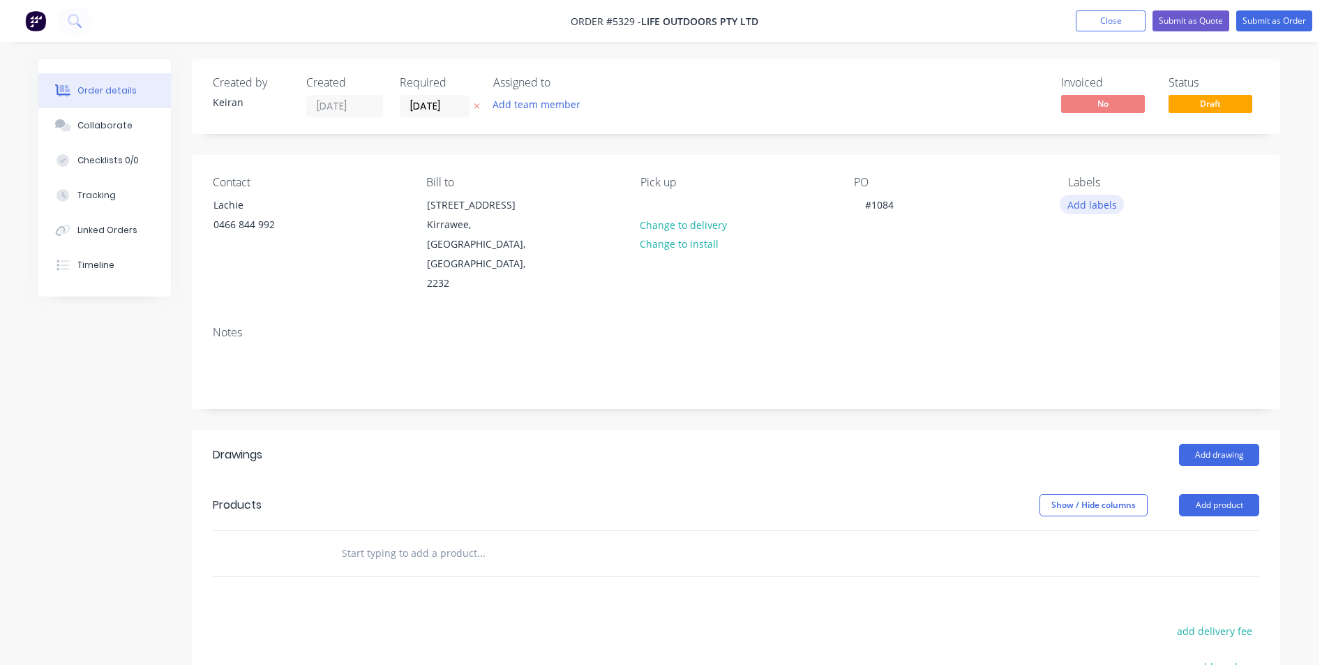
click at [1065, 209] on button "Add labels" at bounding box center [1091, 204] width 64 height 19
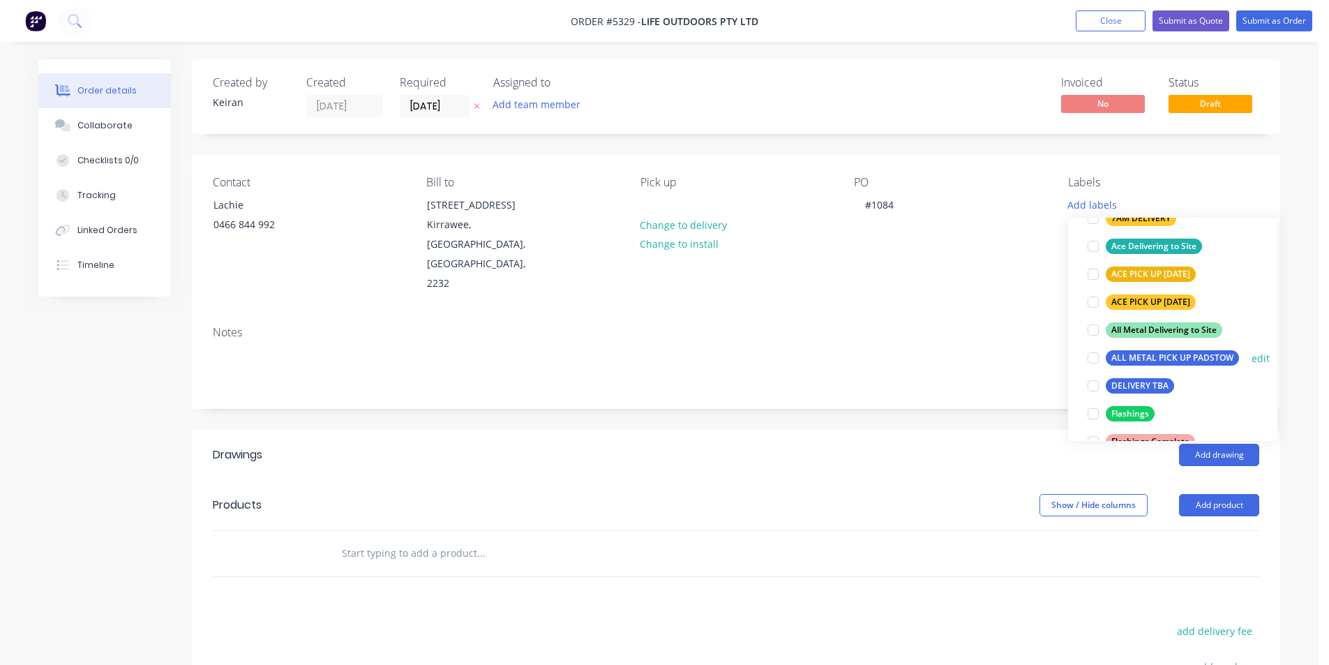
scroll to position [139, 0]
click at [1096, 411] on div at bounding box center [1093, 413] width 28 height 28
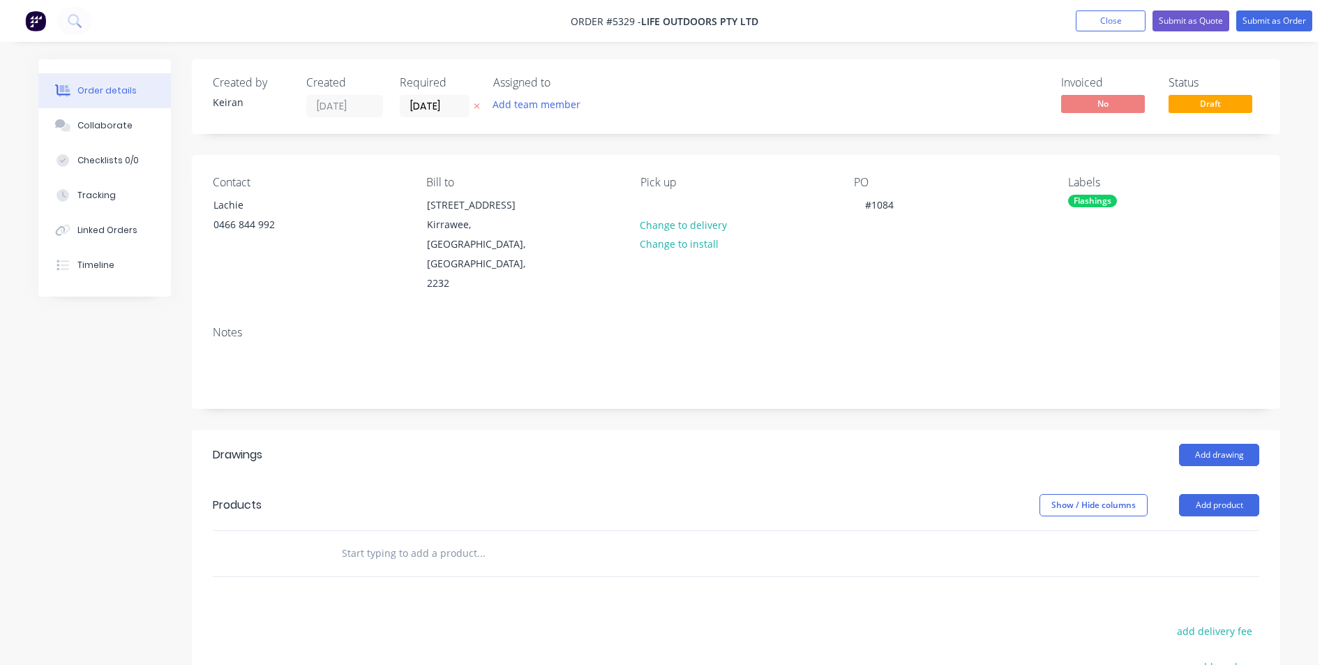
click at [1204, 444] on button "Add drawing" at bounding box center [1219, 455] width 80 height 22
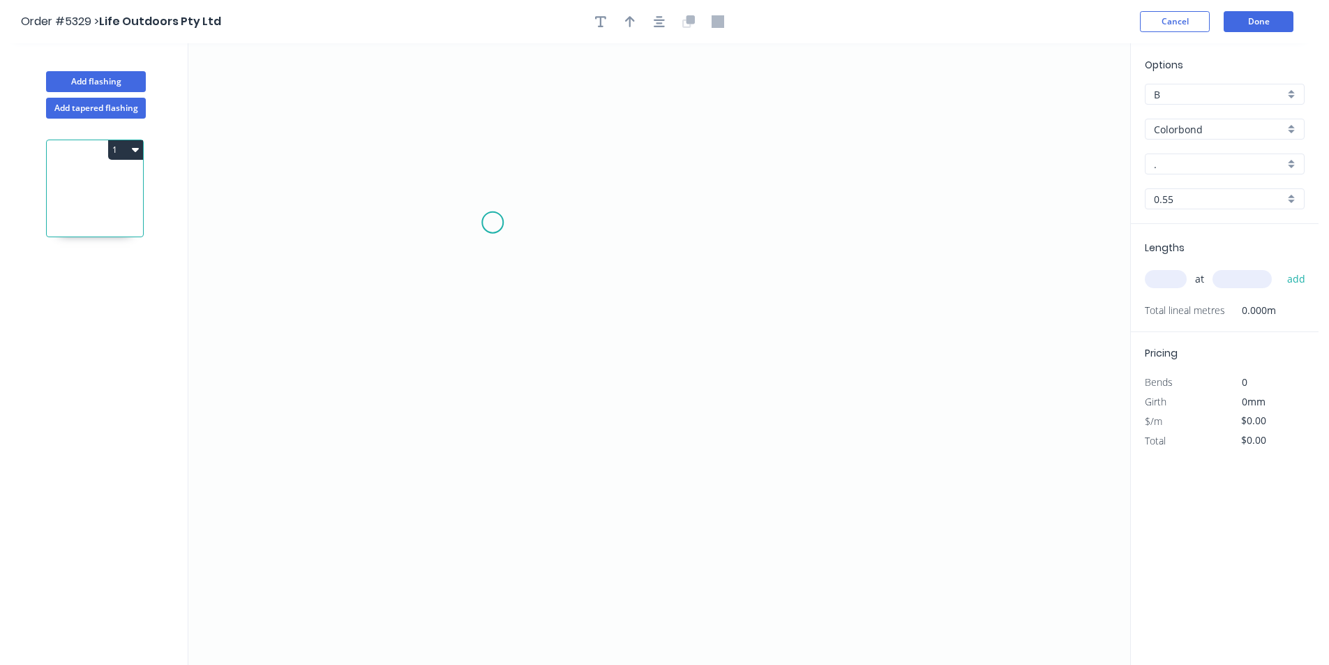
drag, startPoint x: 492, startPoint y: 222, endPoint x: 681, endPoint y: 234, distance: 188.6
click at [506, 222] on icon "0" at bounding box center [658, 353] width 941 height 621
click at [520, 241] on div "Delete point" at bounding box center [574, 243] width 140 height 29
click at [517, 220] on icon "0" at bounding box center [658, 353] width 941 height 621
click at [662, 225] on icon "0" at bounding box center [658, 353] width 941 height 621
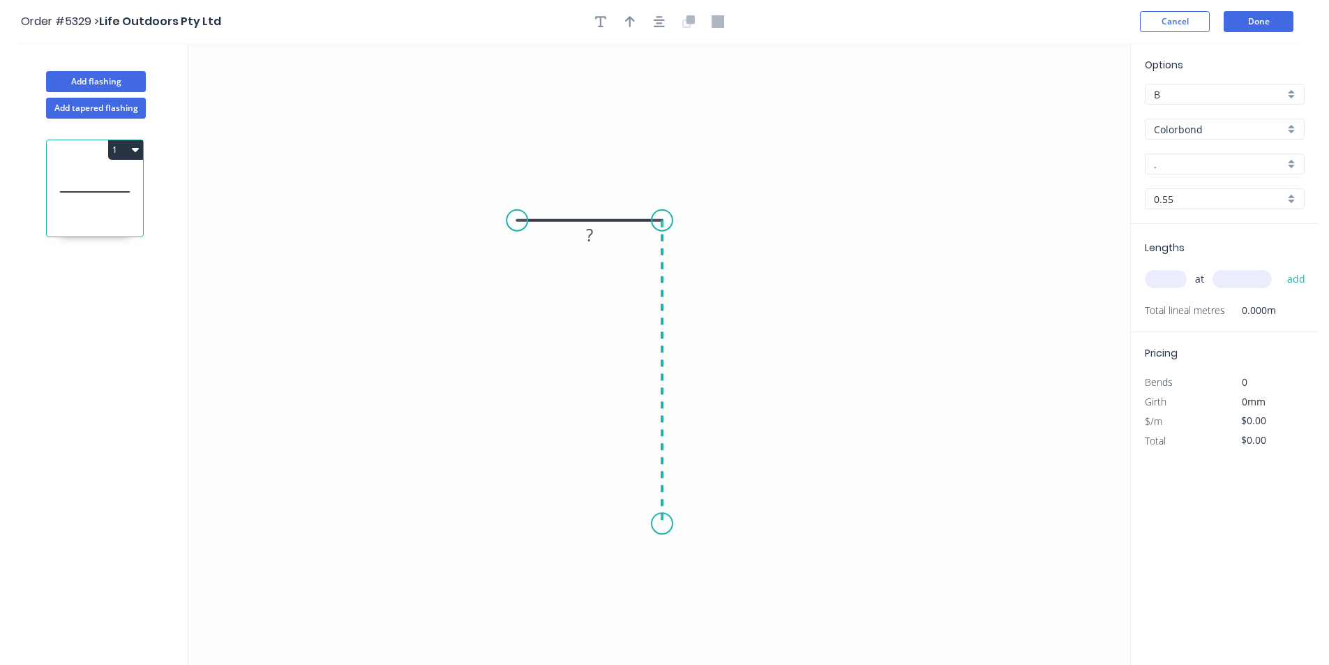
click at [665, 526] on icon "0 ?" at bounding box center [658, 353] width 941 height 621
click at [665, 526] on circle at bounding box center [661, 525] width 21 height 21
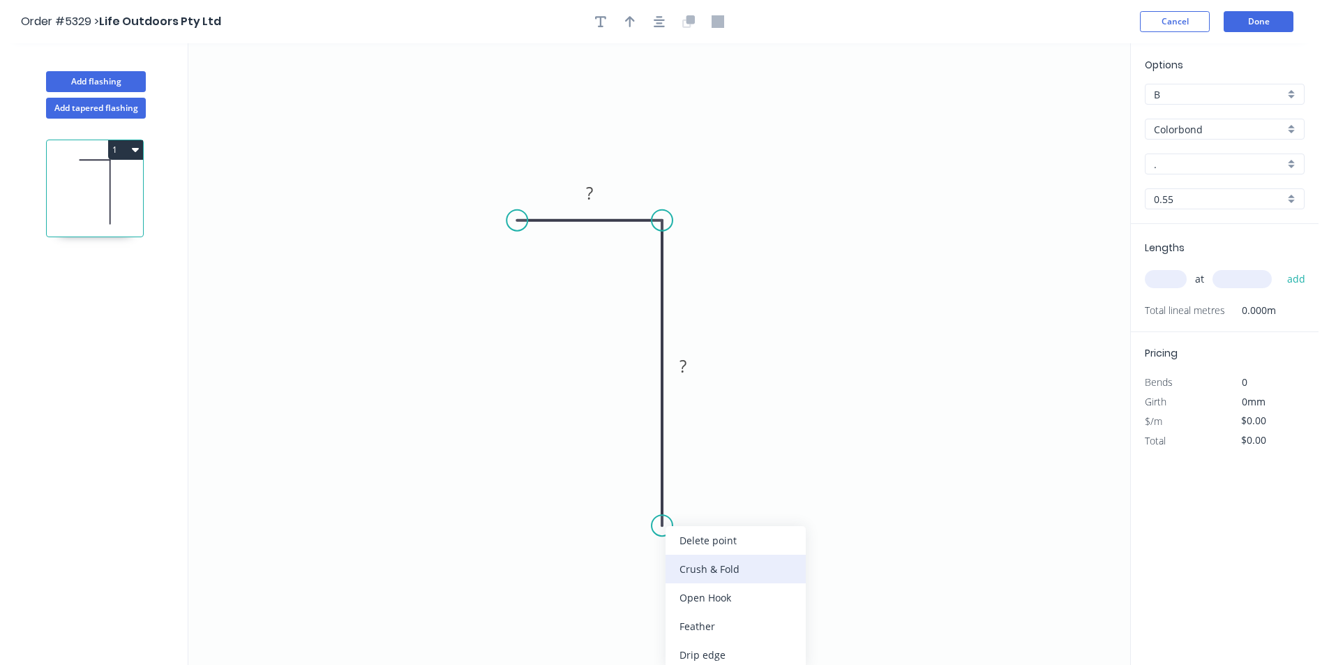
click at [674, 554] on div "Crush & Fold" at bounding box center [735, 568] width 140 height 29
drag, startPoint x: 682, startPoint y: 562, endPoint x: 603, endPoint y: 423, distance: 159.9
click at [682, 561] on div "Flip bend" at bounding box center [735, 567] width 140 height 29
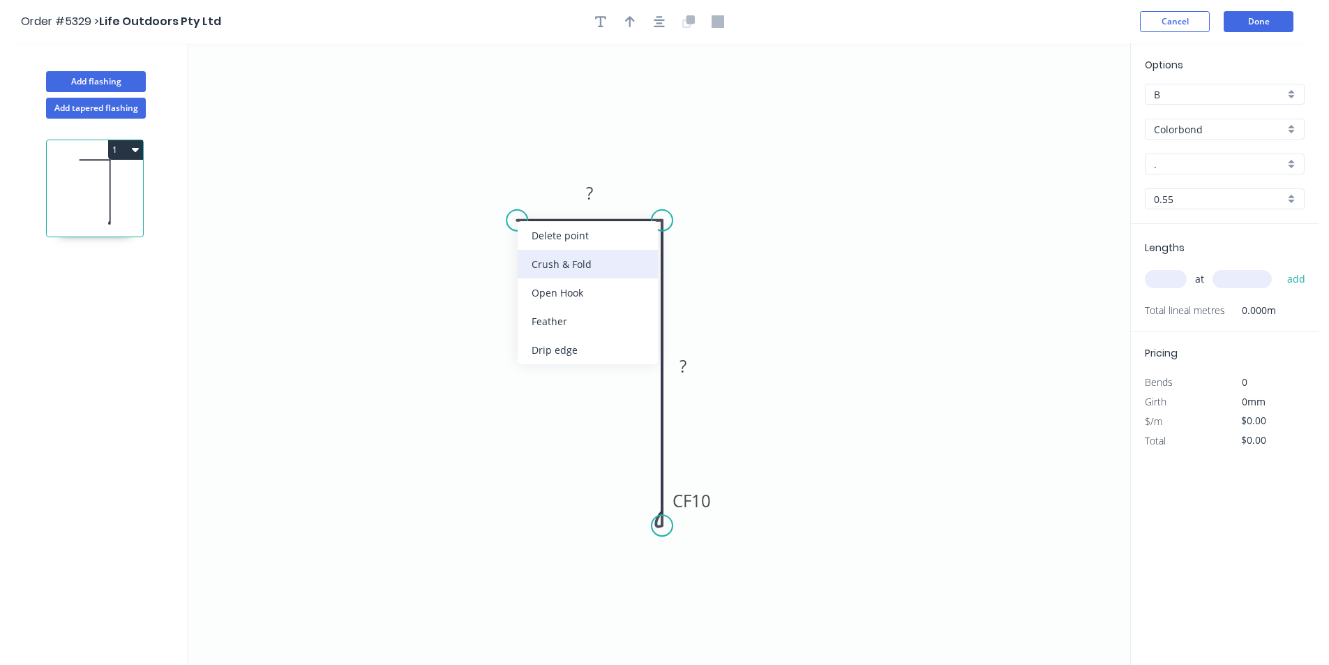
click at [551, 271] on div "Crush & Fold" at bounding box center [587, 264] width 140 height 29
click at [595, 200] on rect at bounding box center [589, 194] width 28 height 20
click at [665, 30] on button "button" at bounding box center [659, 21] width 21 height 21
type input "$12.78"
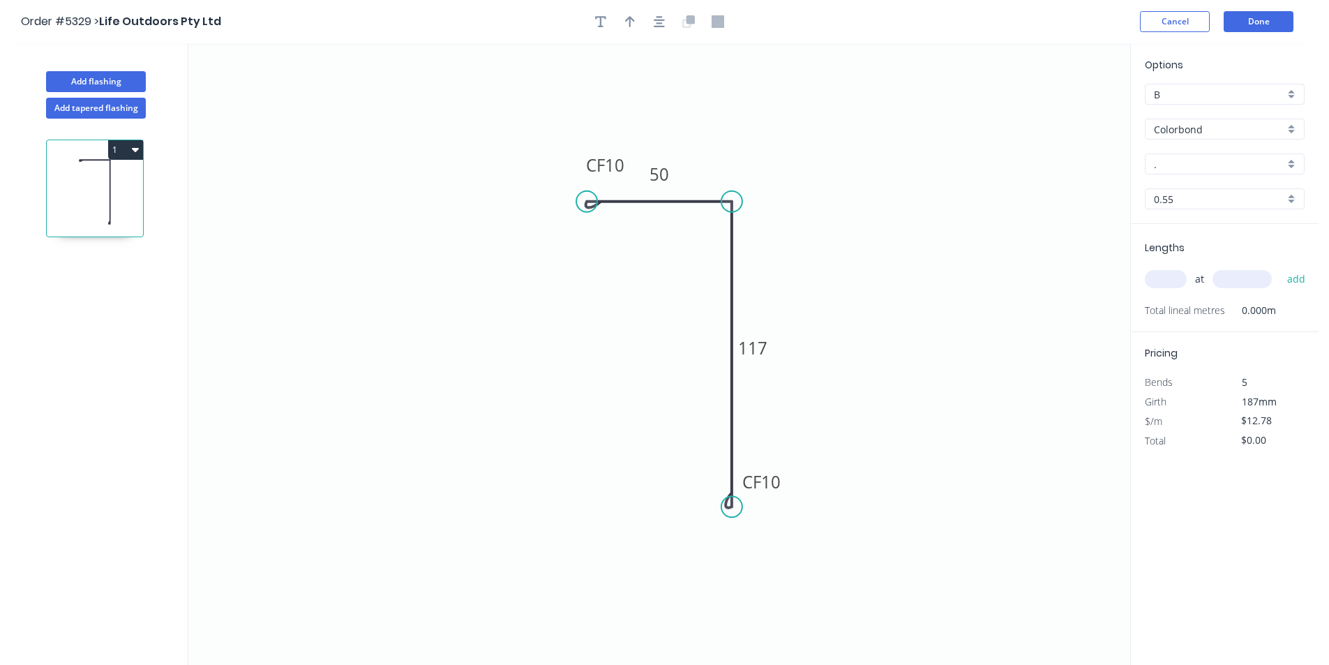
drag, startPoint x: 638, startPoint y: 20, endPoint x: 759, endPoint y: 52, distance: 125.3
click at [637, 20] on button "button" at bounding box center [629, 21] width 21 height 21
click at [1056, 113] on icon "0 CF 10 50 CF 10 117" at bounding box center [658, 353] width 941 height 621
click at [1060, 112] on icon at bounding box center [1059, 97] width 13 height 45
drag, startPoint x: 1060, startPoint y: 112, endPoint x: 909, endPoint y: 190, distance: 170.0
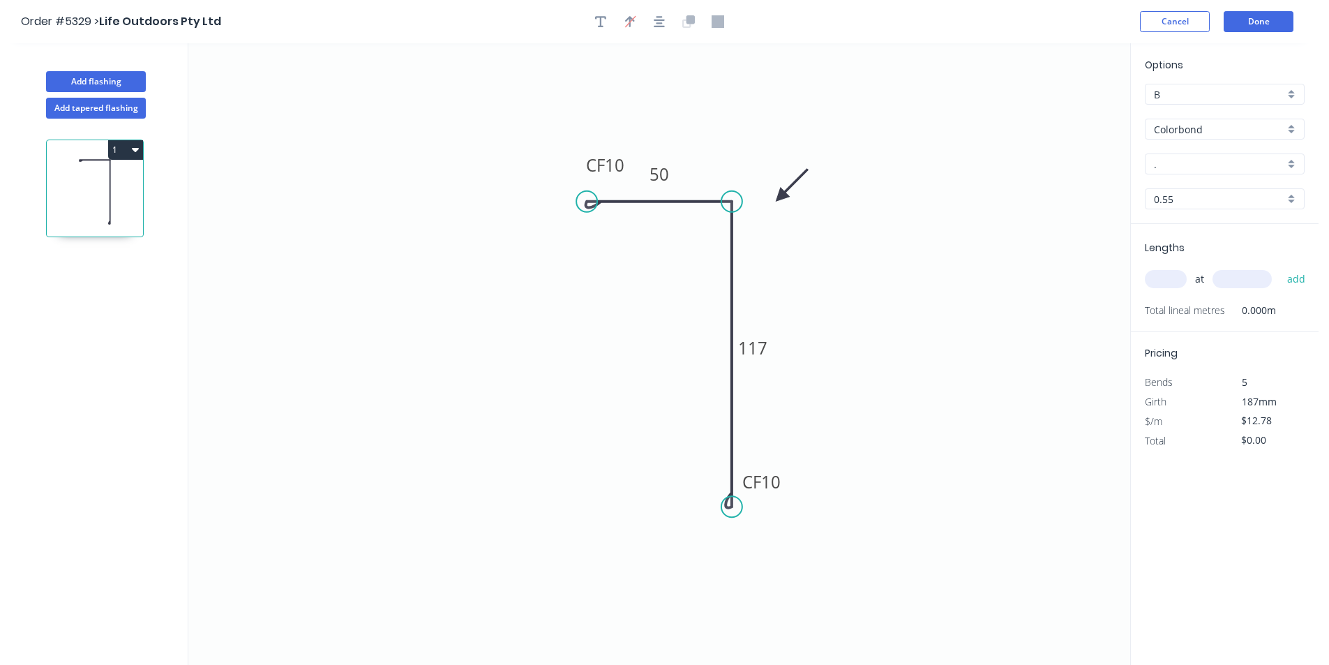
click at [776, 197] on icon at bounding box center [791, 185] width 40 height 40
drag, startPoint x: 1202, startPoint y: 174, endPoint x: 1202, endPoint y: 165, distance: 8.4
click at [1202, 169] on div "." at bounding box center [1224, 163] width 160 height 21
click at [1209, 217] on div "[PERSON_NAME]" at bounding box center [1224, 209] width 158 height 24
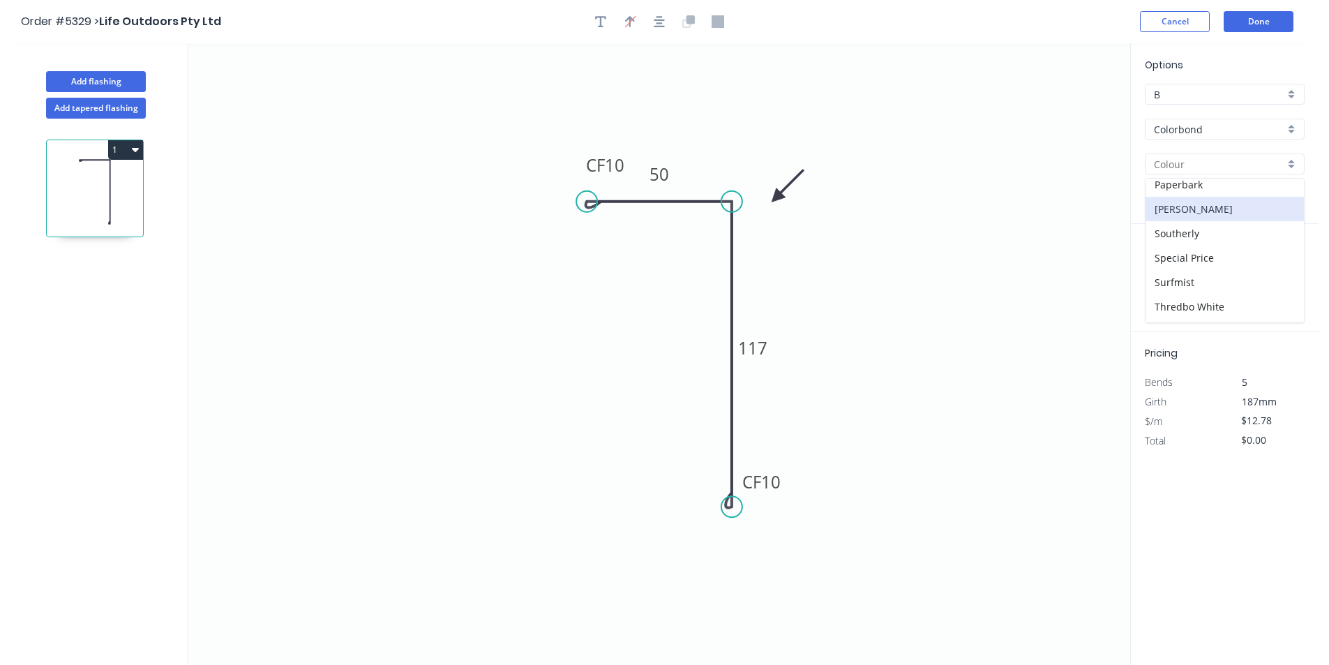
type input "[PERSON_NAME]"
click at [1174, 277] on input "text" at bounding box center [1165, 279] width 42 height 18
type input "1"
type input "5000"
click at [1280, 267] on button "add" at bounding box center [1296, 279] width 33 height 24
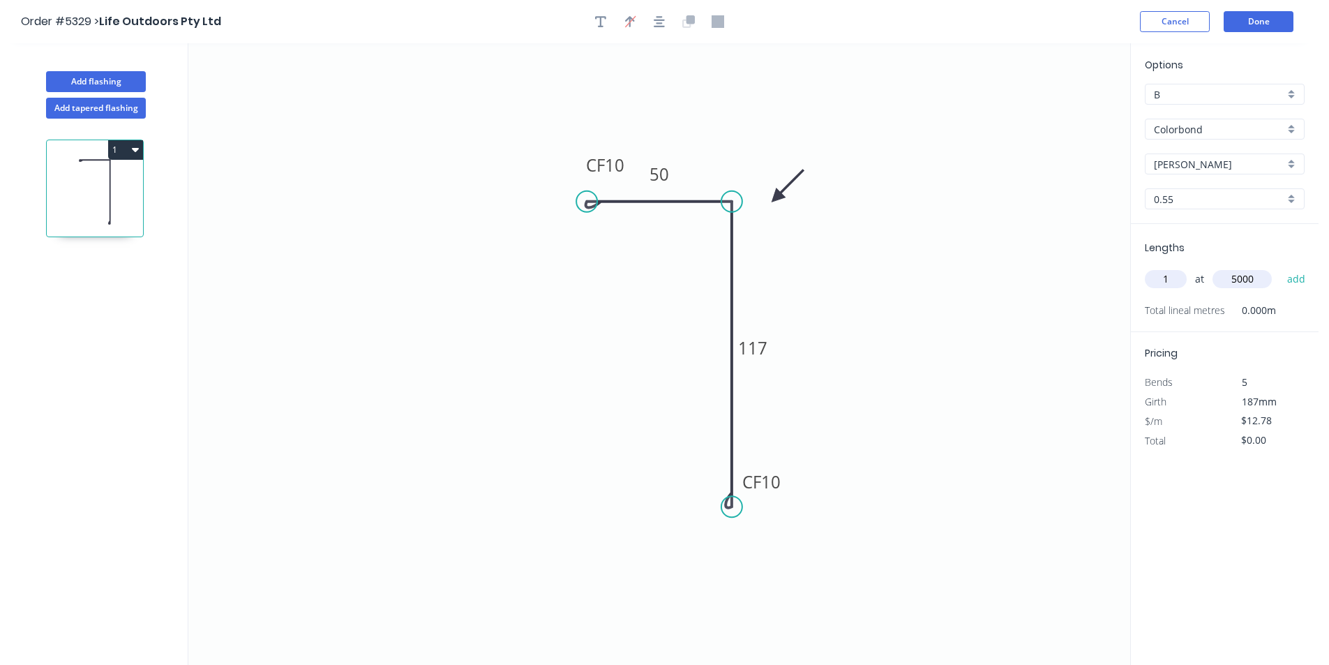
type input "$63.90"
click at [1266, 31] on button "Done" at bounding box center [1258, 21] width 70 height 21
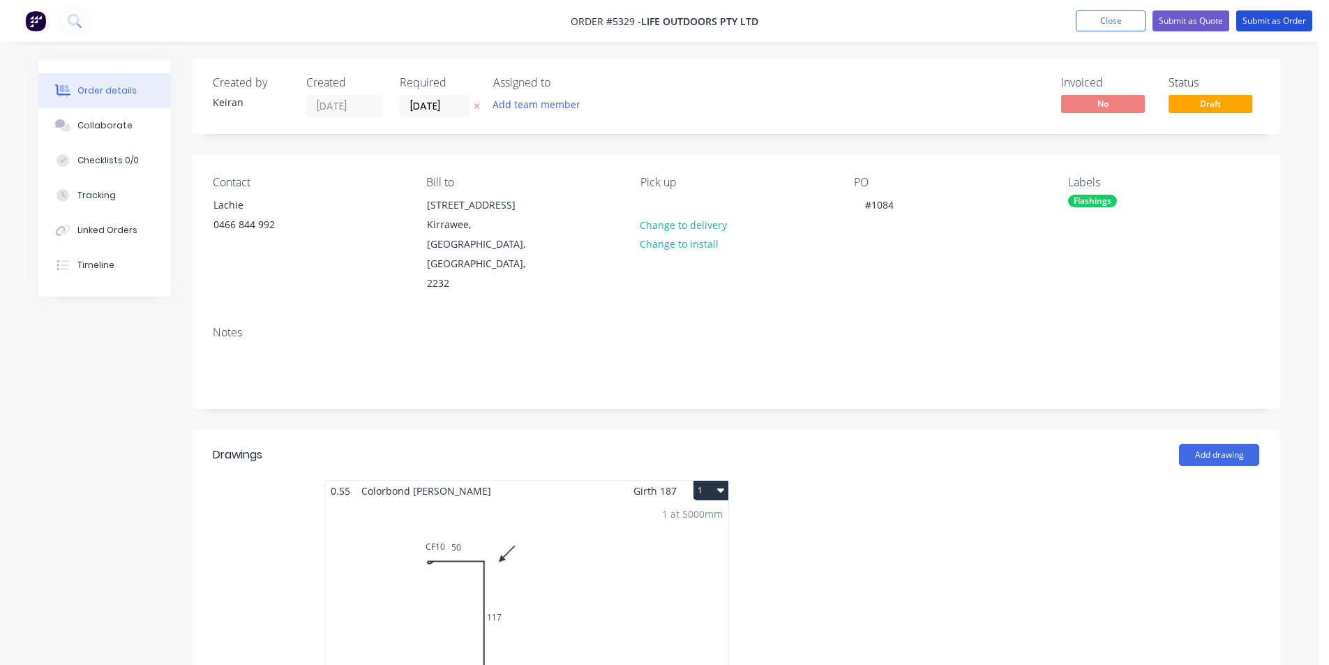
click at [1266, 29] on button "Submit as Order" at bounding box center [1274, 20] width 76 height 21
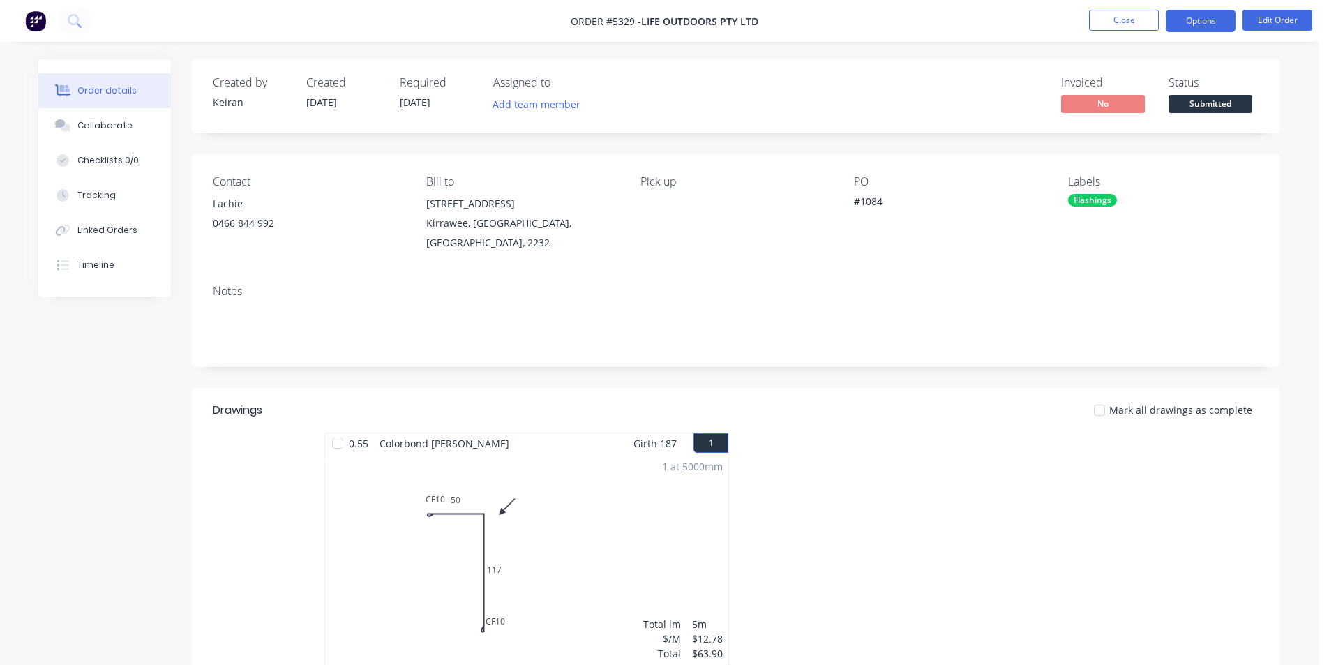
click at [1218, 23] on button "Options" at bounding box center [1200, 21] width 70 height 22
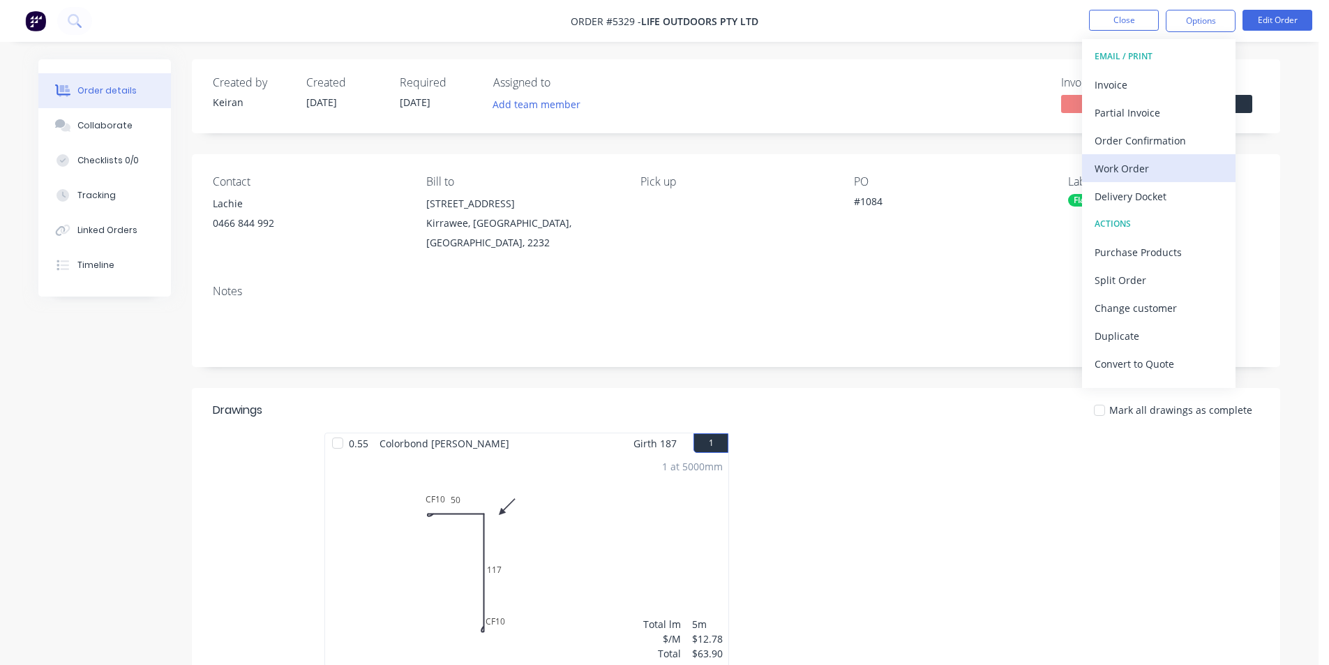
click at [1144, 181] on button "Work Order" at bounding box center [1158, 168] width 153 height 28
click at [1143, 179] on button "Custom" at bounding box center [1158, 168] width 153 height 28
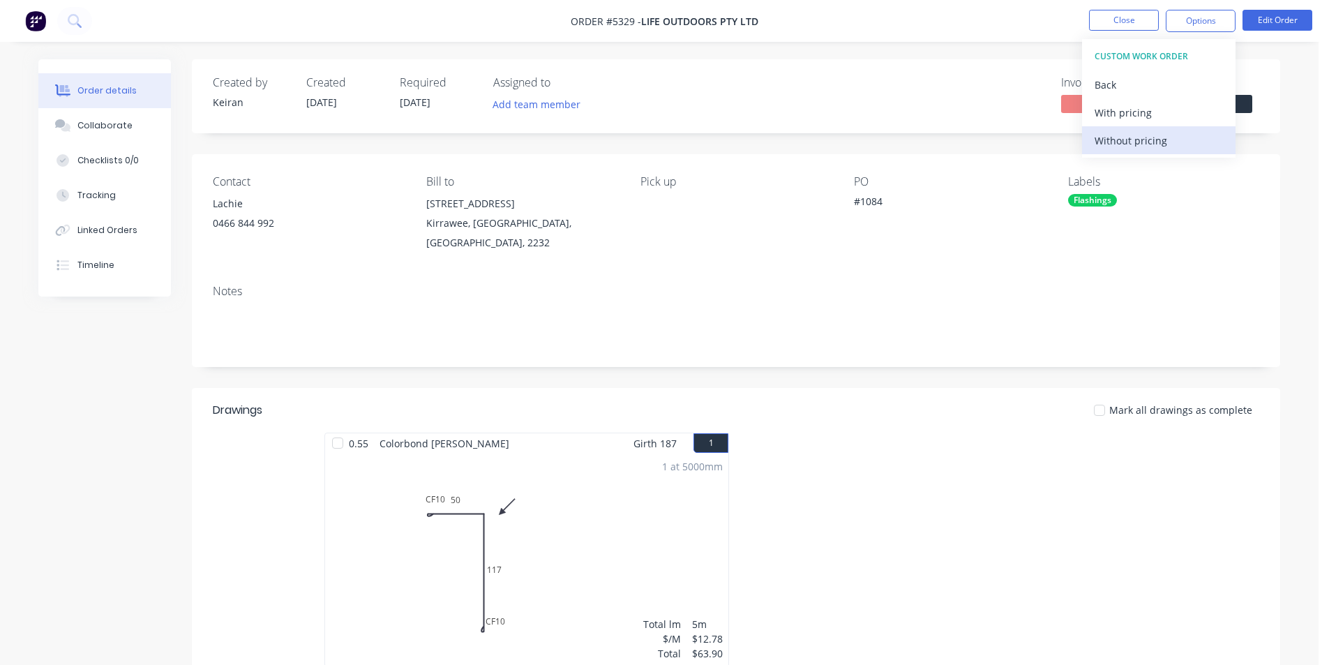
click at [1143, 149] on div "Without pricing" at bounding box center [1158, 140] width 128 height 20
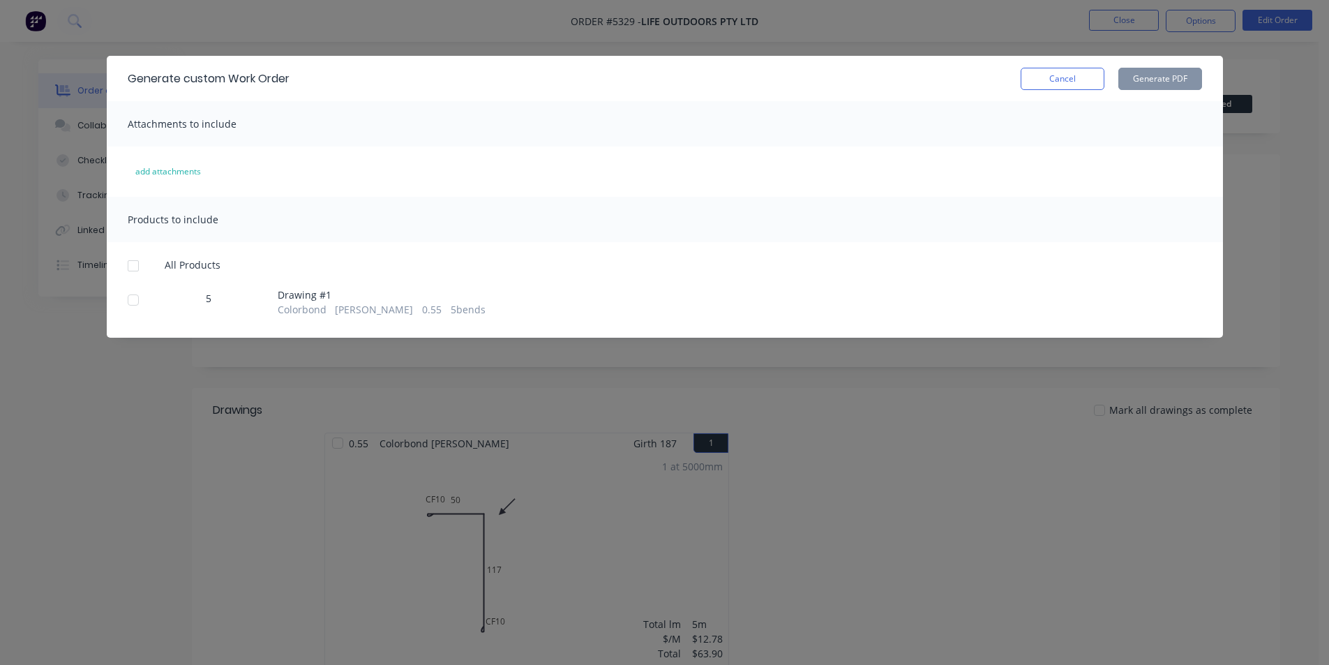
click at [137, 305] on div at bounding box center [133, 300] width 28 height 28
click at [1176, 79] on button "Generate PDF" at bounding box center [1160, 79] width 84 height 22
